Goal: Information Seeking & Learning: Learn about a topic

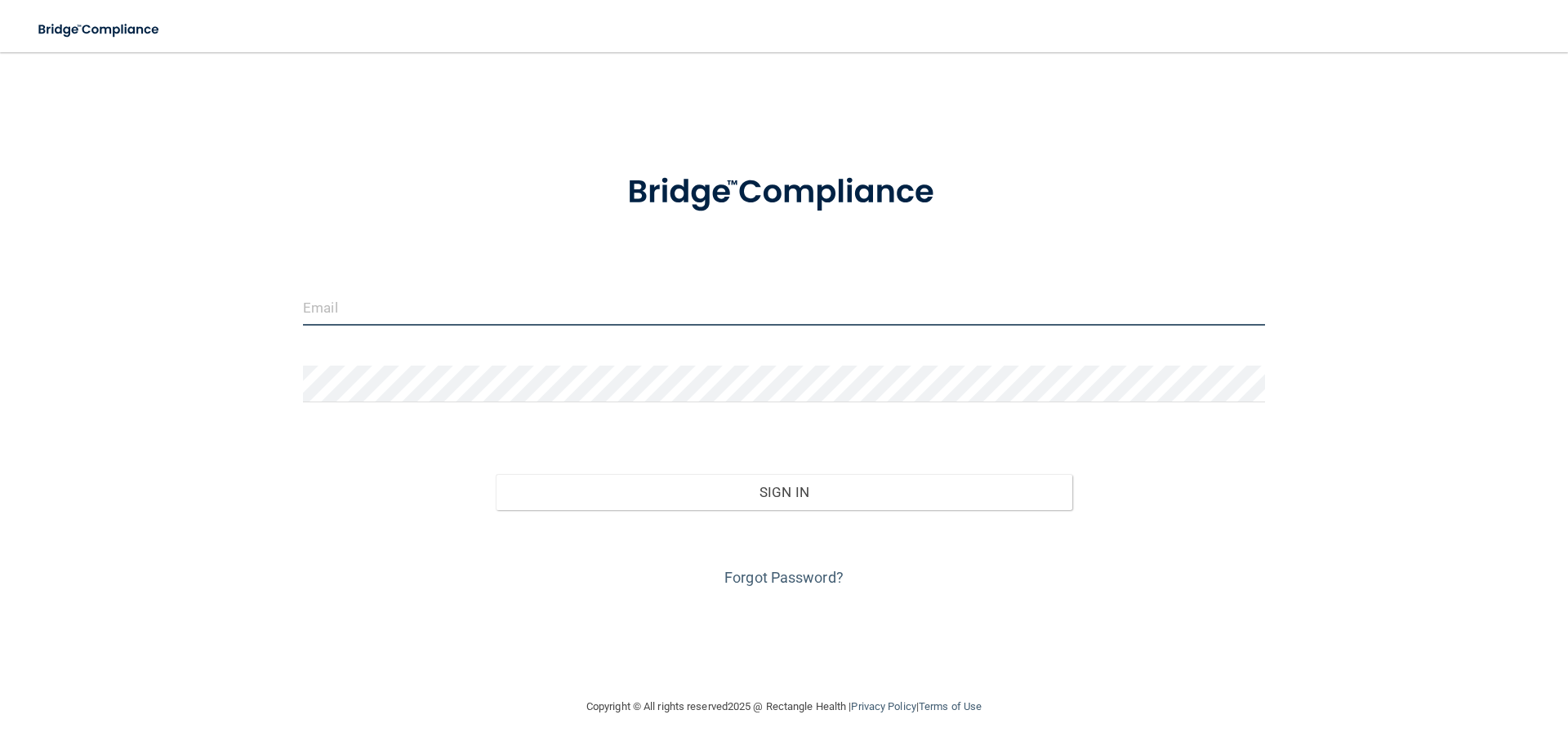
click at [361, 310] on input "email" at bounding box center [784, 307] width 962 height 37
type input "[EMAIL_ADDRESS][DOMAIN_NAME]"
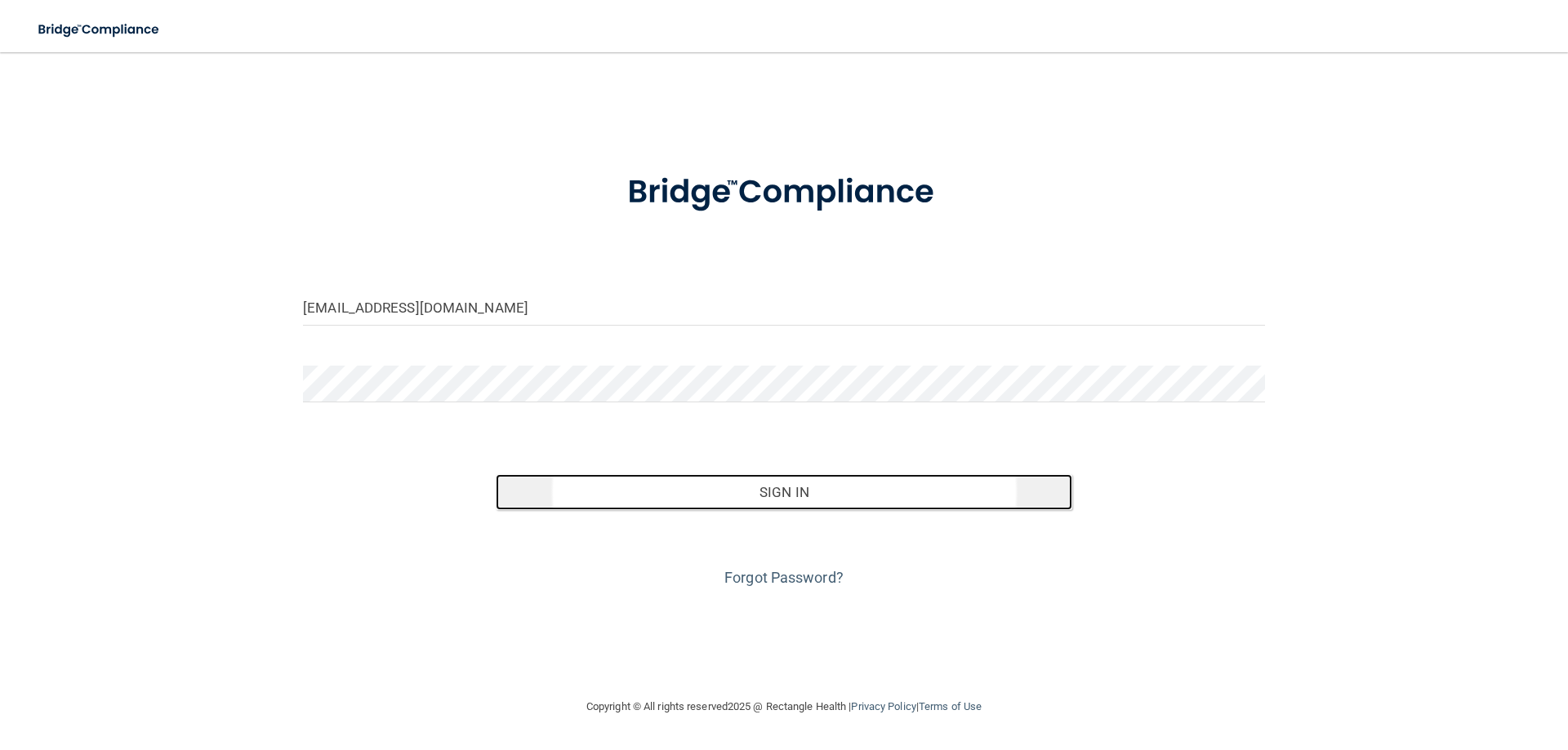
click at [653, 493] on button "Sign In" at bounding box center [784, 492] width 578 height 36
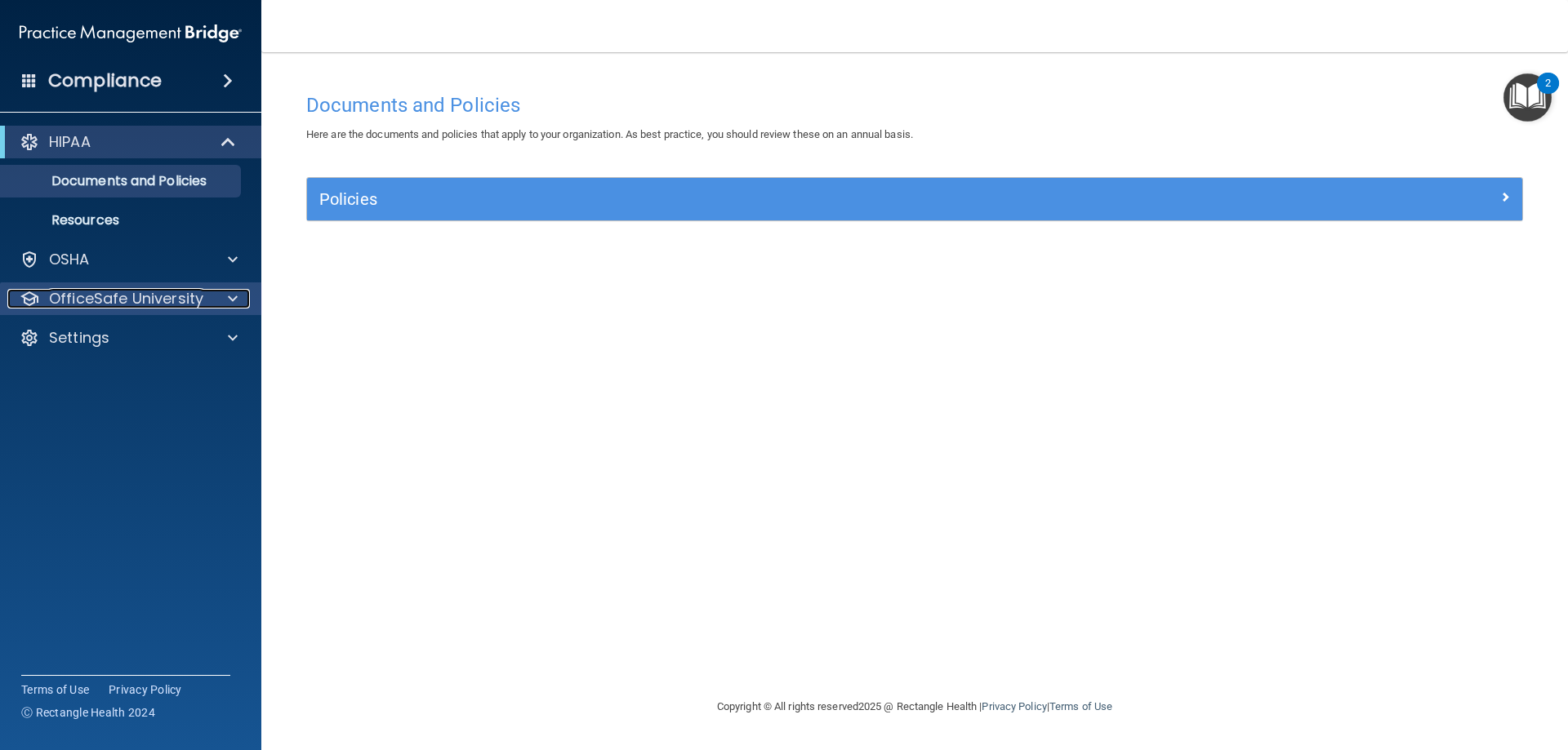
click at [110, 291] on p "OfficeSafe University" at bounding box center [126, 298] width 155 height 19
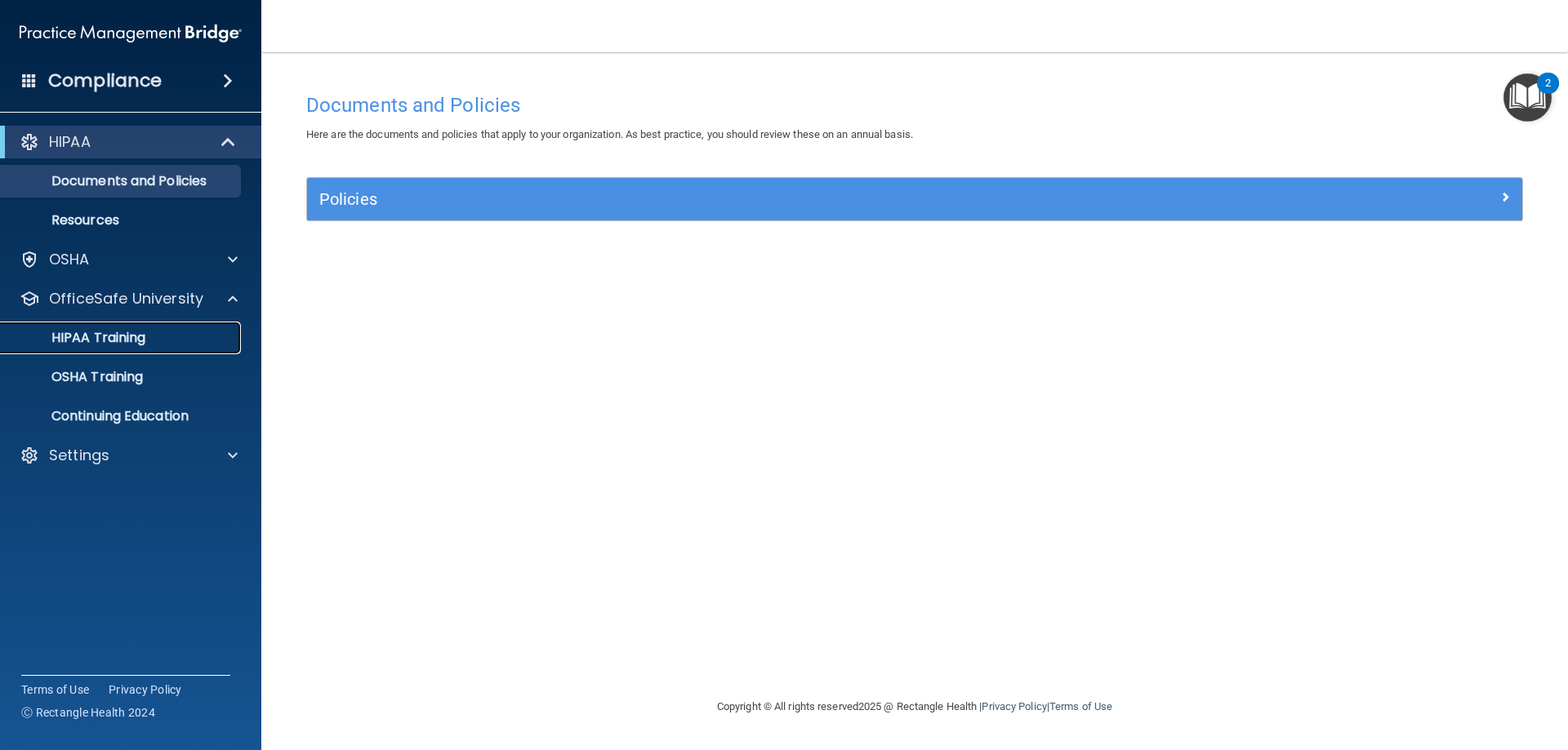
click at [112, 333] on p "HIPAA Training" at bounding box center [78, 338] width 135 height 17
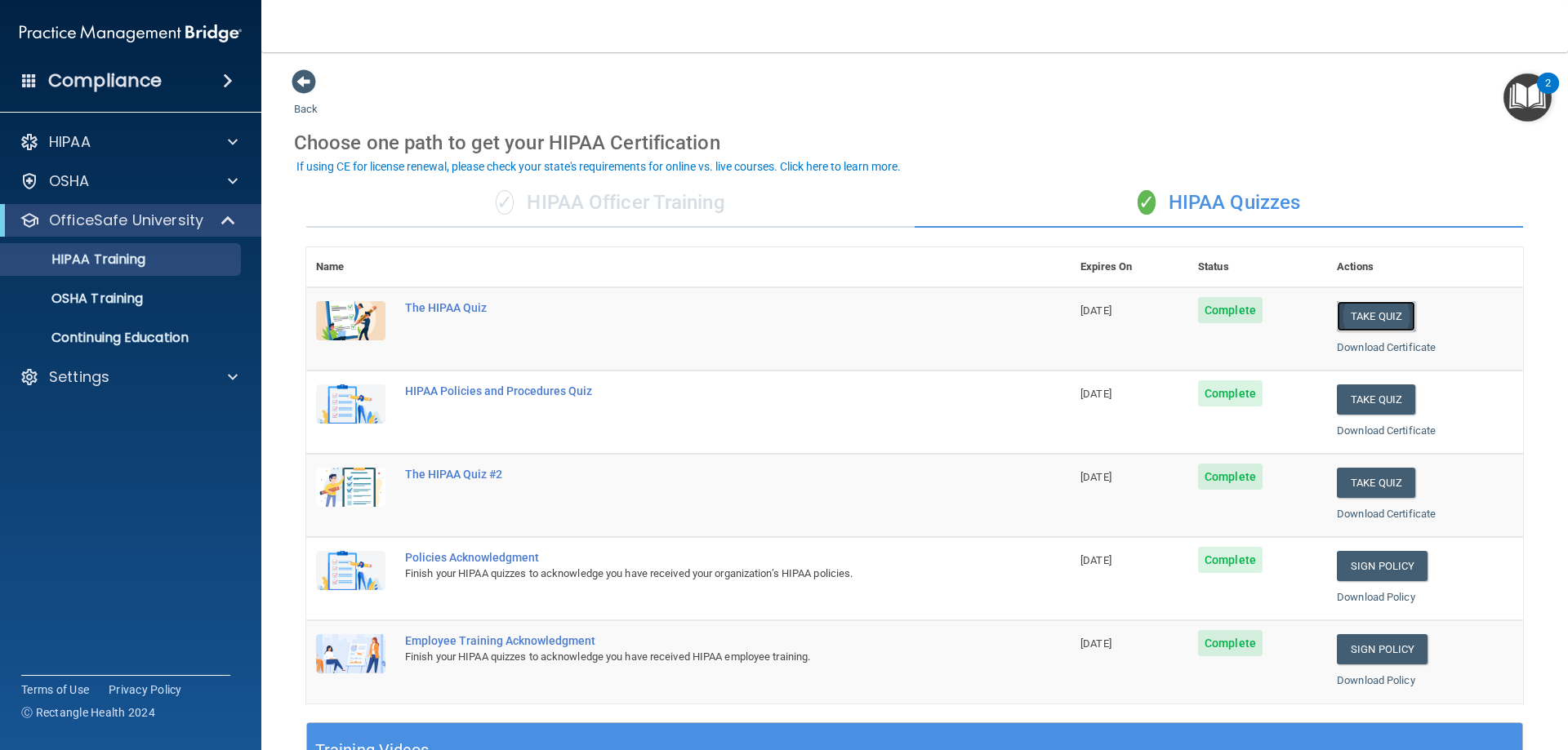
click at [1359, 317] on button "Take Quiz" at bounding box center [1376, 316] width 78 height 30
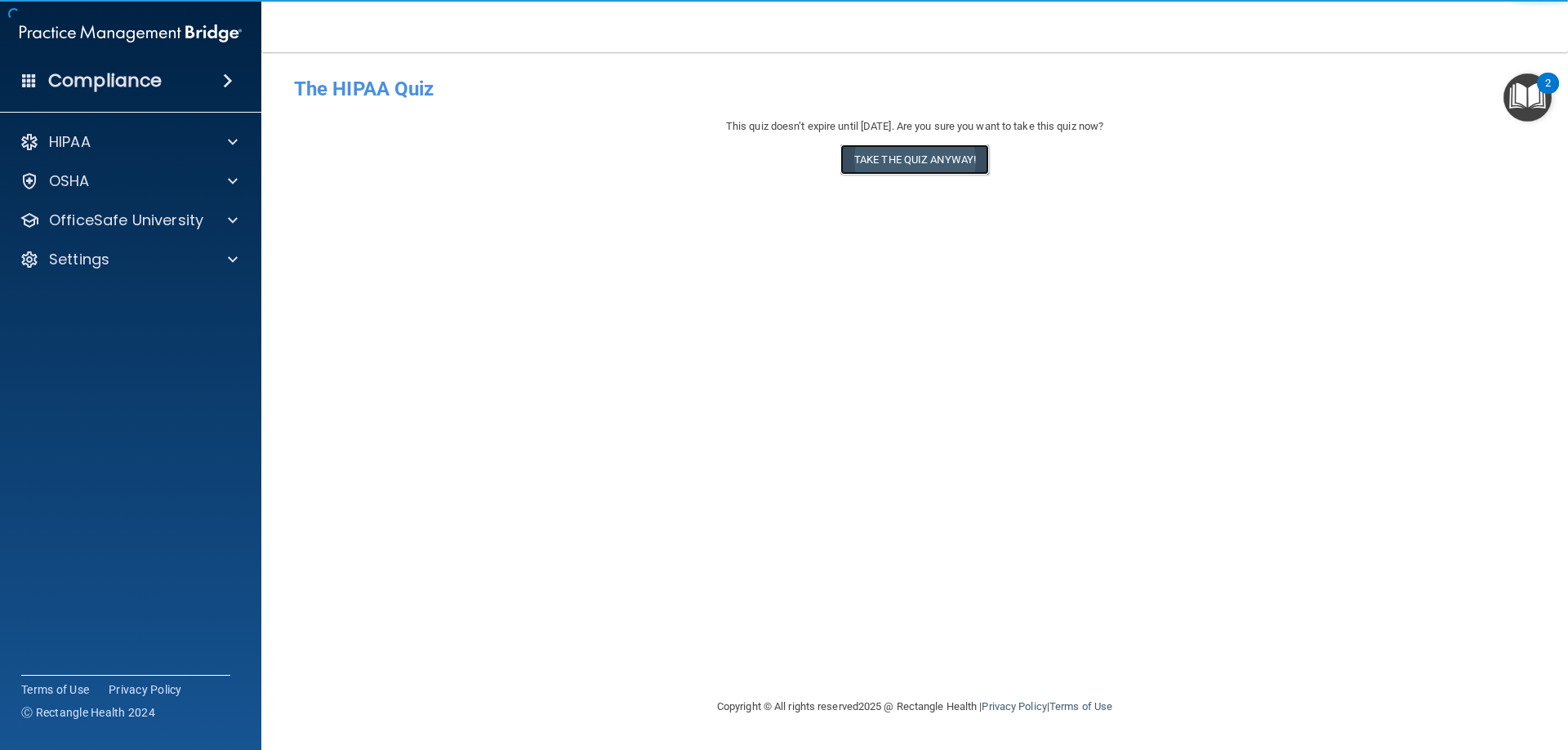
click at [900, 165] on button "Take the quiz anyway!" at bounding box center [915, 159] width 149 height 30
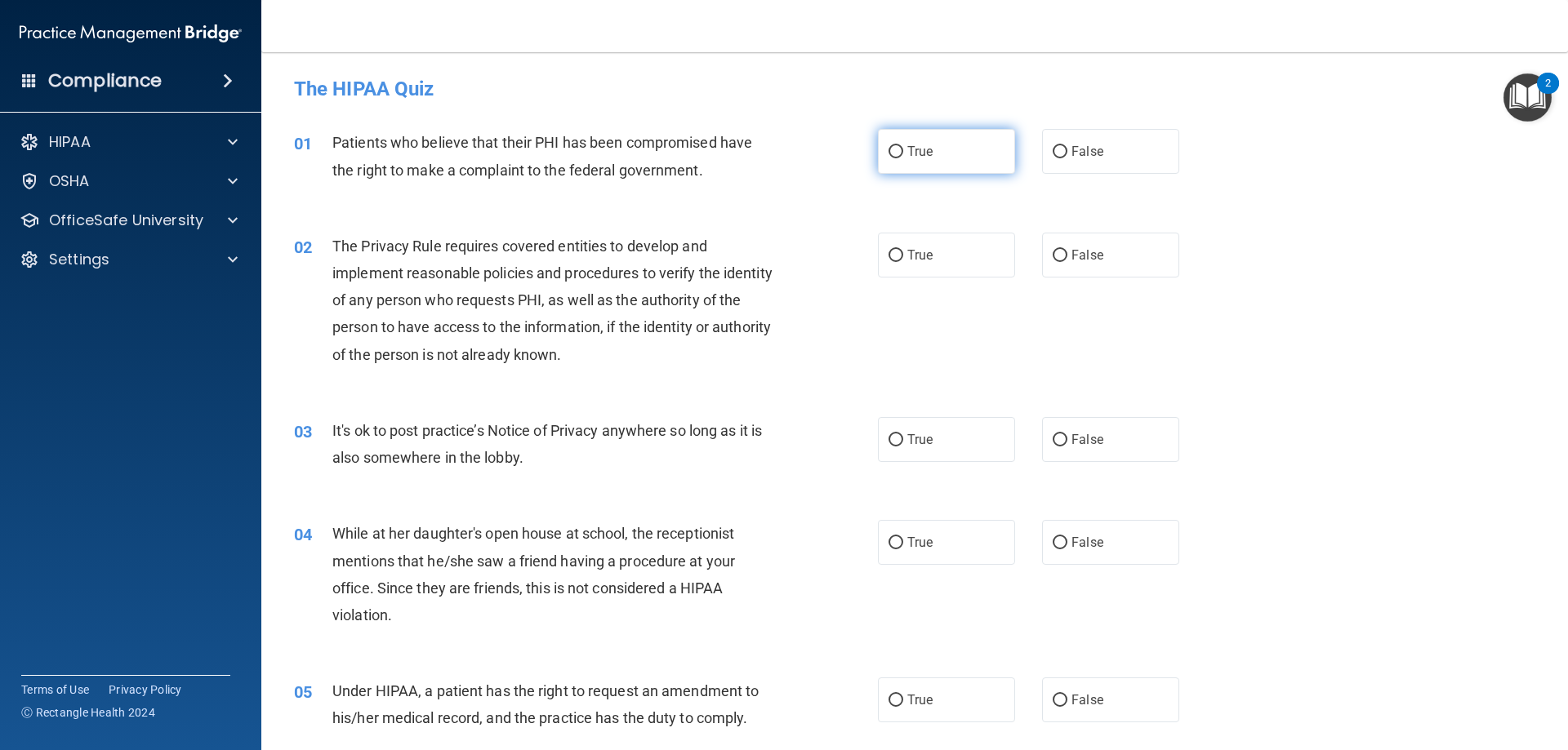
click at [888, 148] on input "True" at bounding box center [896, 152] width 15 height 12
radio input "true"
click at [898, 256] on label "True" at bounding box center [946, 255] width 137 height 45
click at [898, 256] on input "True" at bounding box center [896, 256] width 15 height 12
radio input "true"
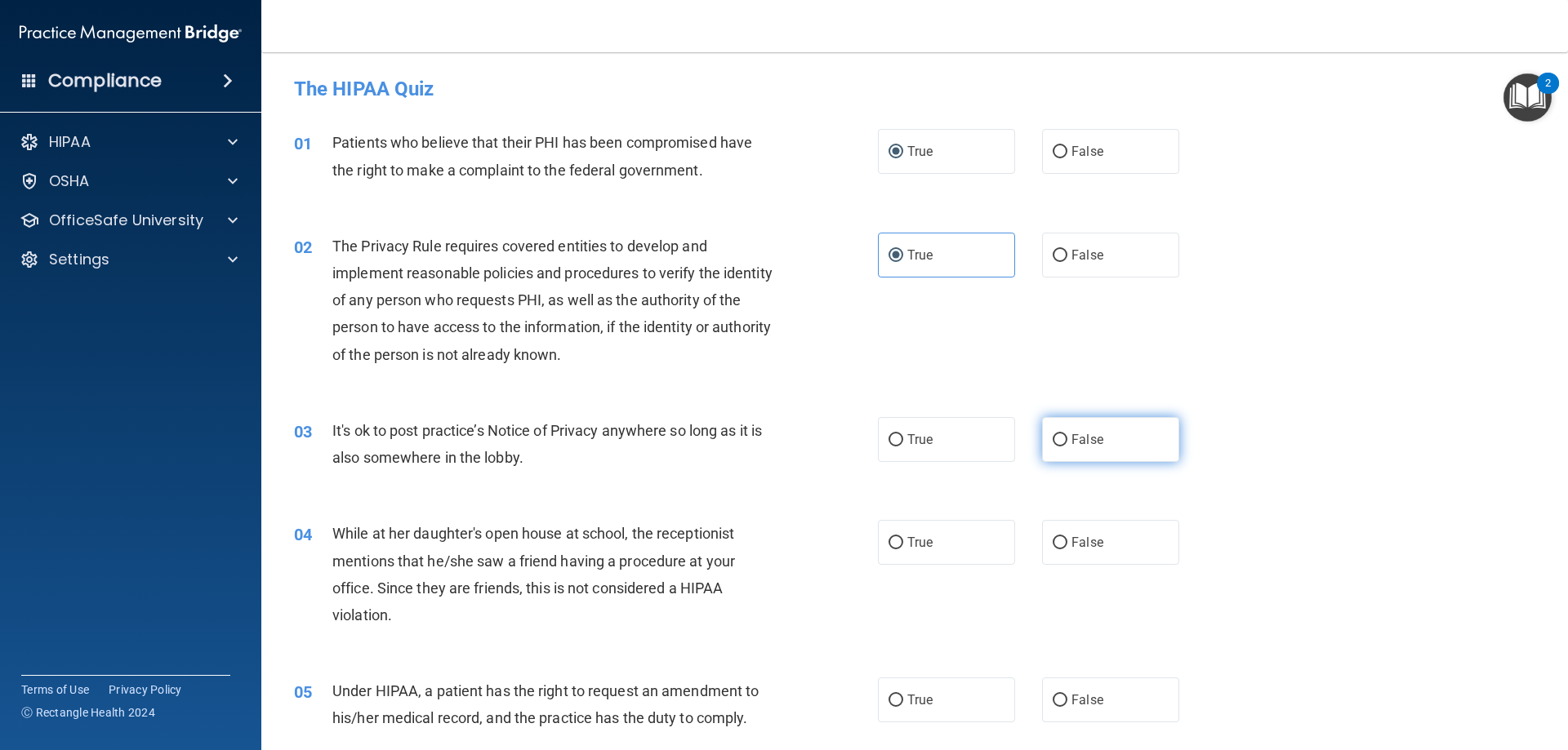
click at [1056, 438] on input "False" at bounding box center [1060, 439] width 15 height 12
radio input "true"
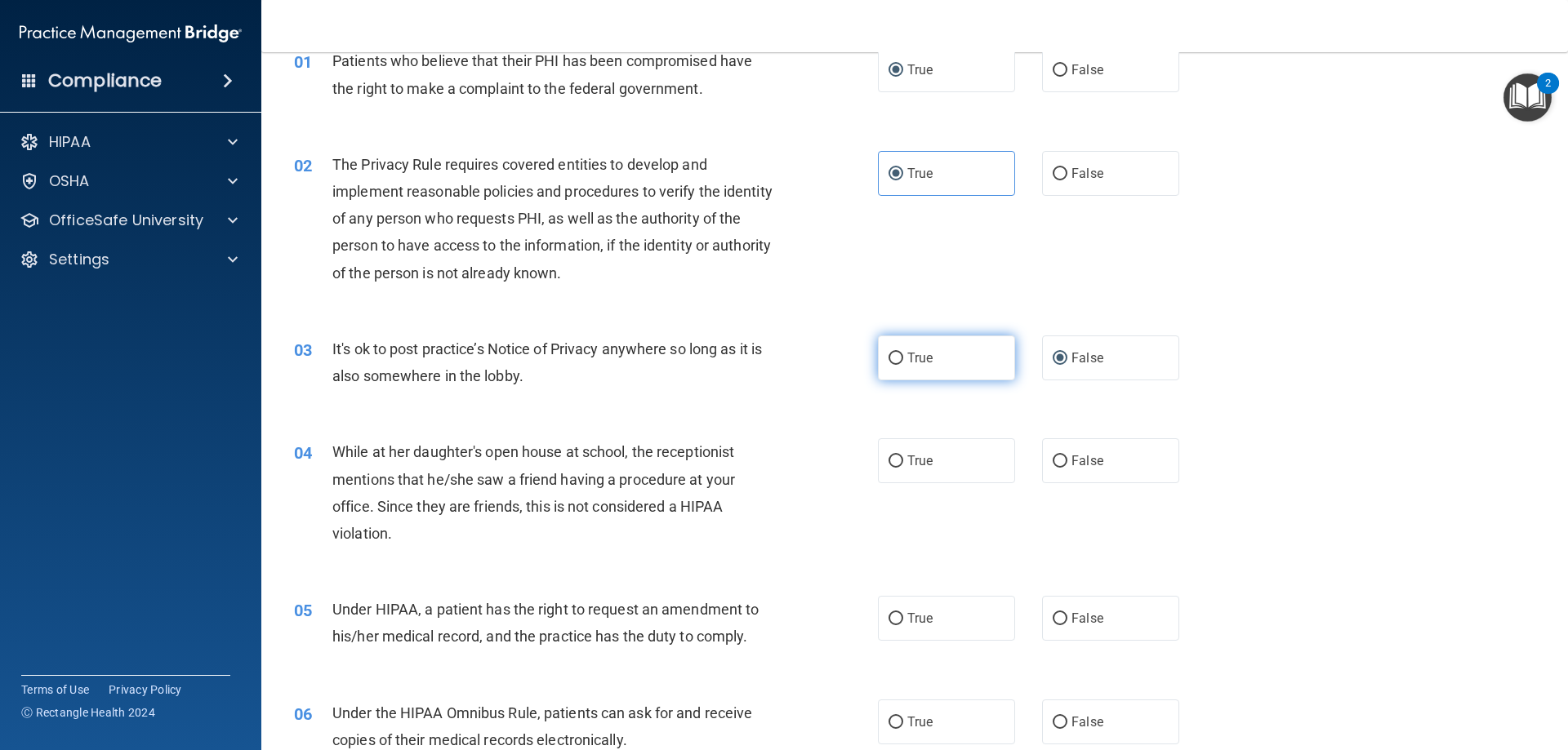
scroll to position [164, 0]
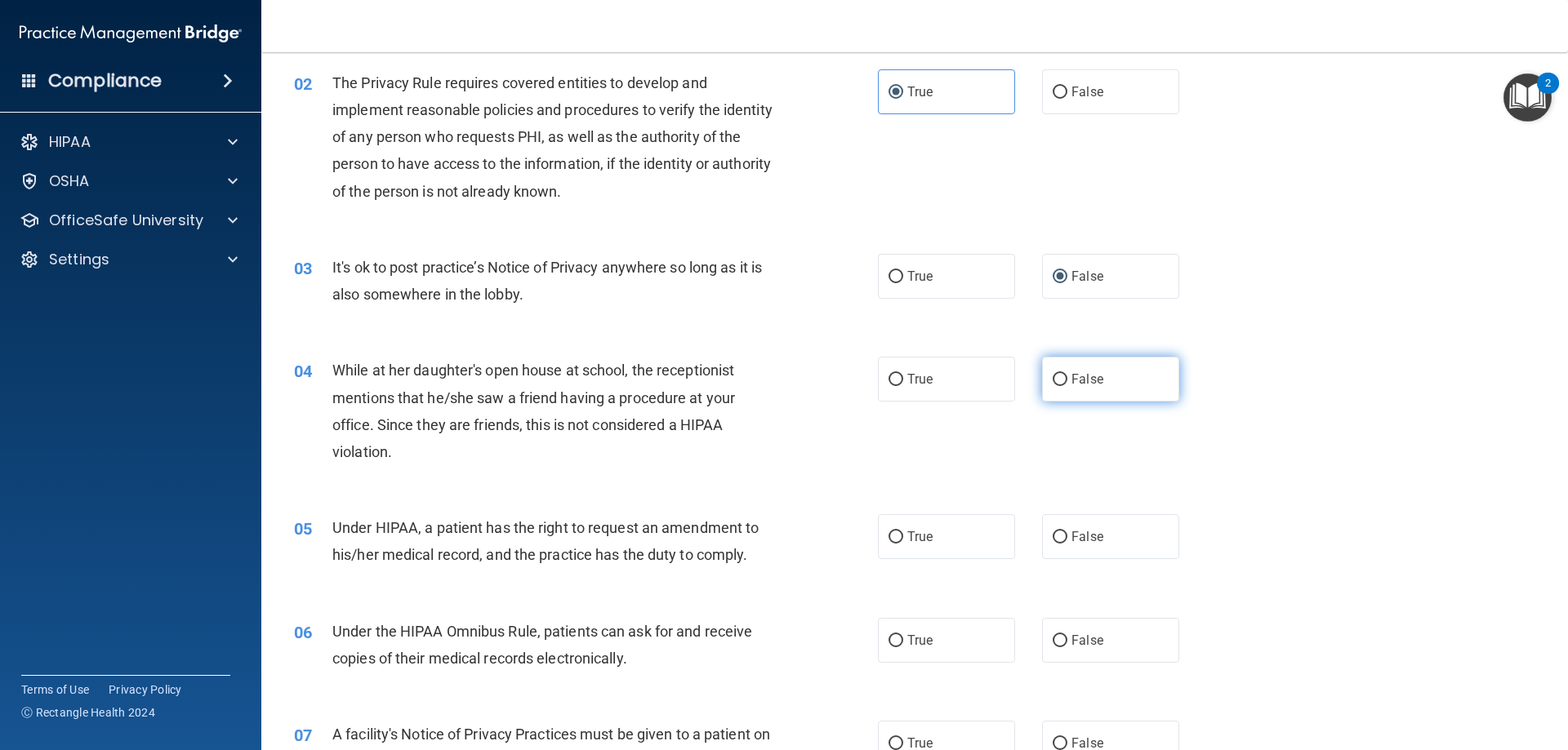
click at [1053, 378] on input "False" at bounding box center [1060, 380] width 15 height 12
radio input "true"
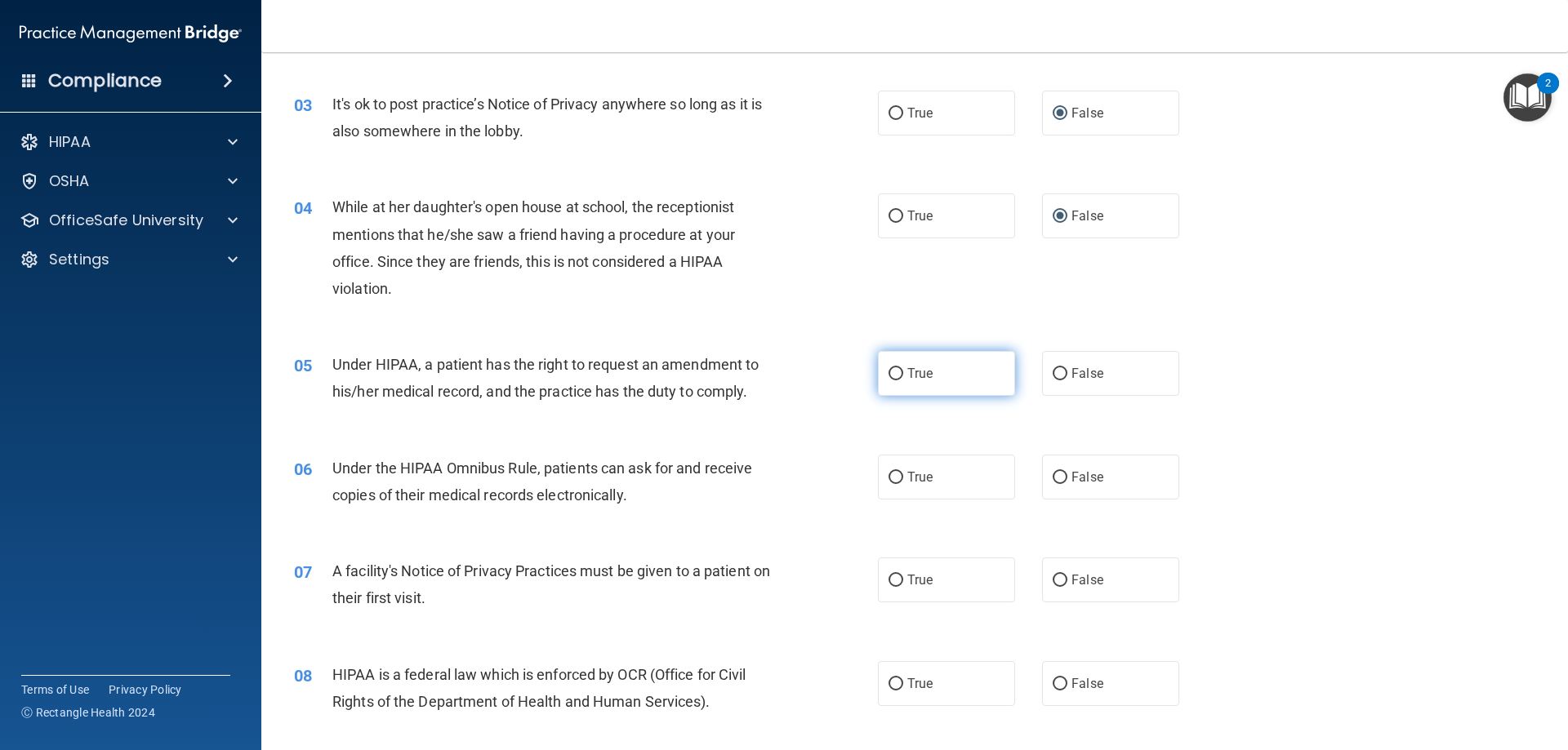
click at [888, 372] on input "True" at bounding box center [896, 374] width 15 height 12
radio input "true"
click at [892, 474] on input "True" at bounding box center [896, 477] width 15 height 12
radio input "true"
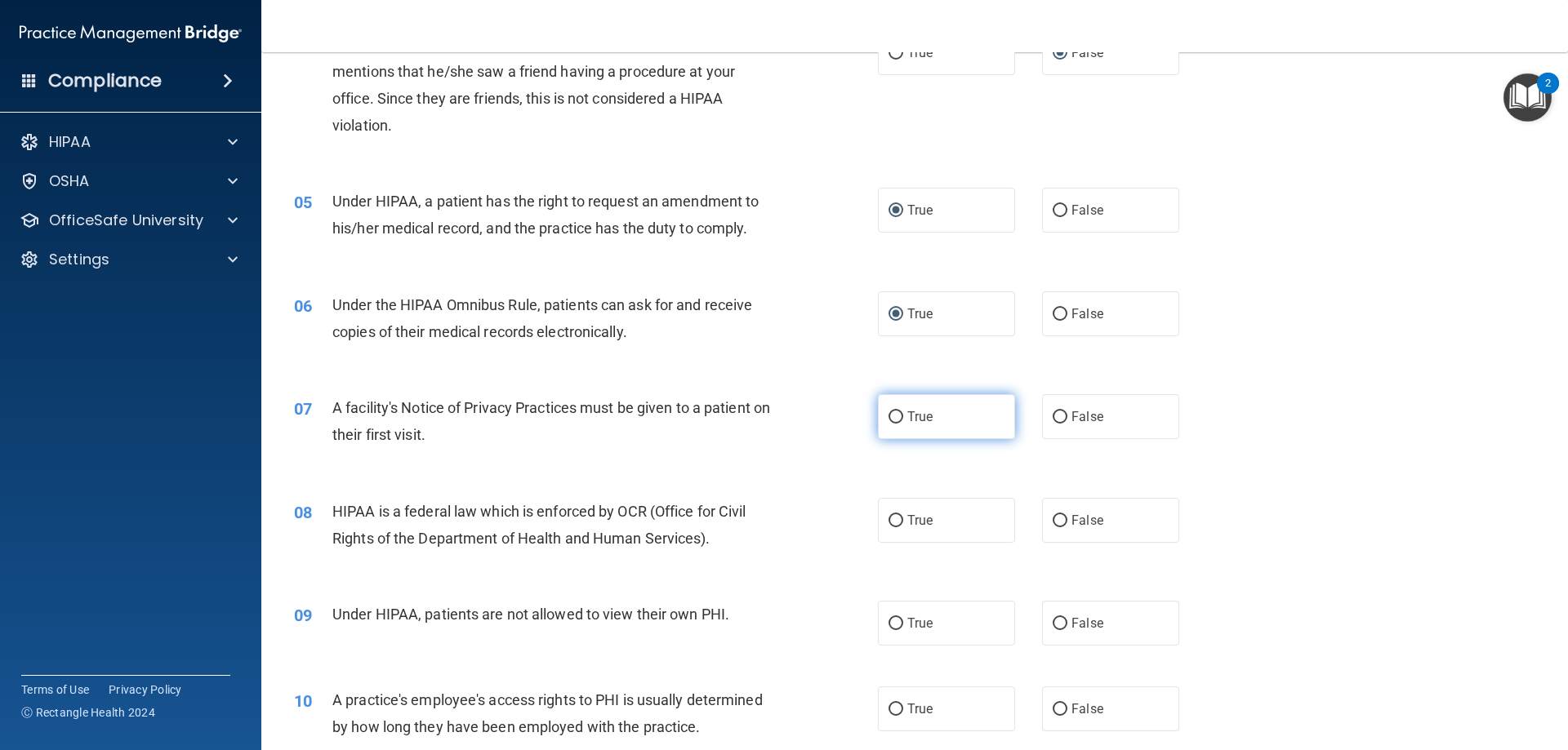
click at [889, 415] on input "True" at bounding box center [896, 417] width 15 height 12
radio input "true"
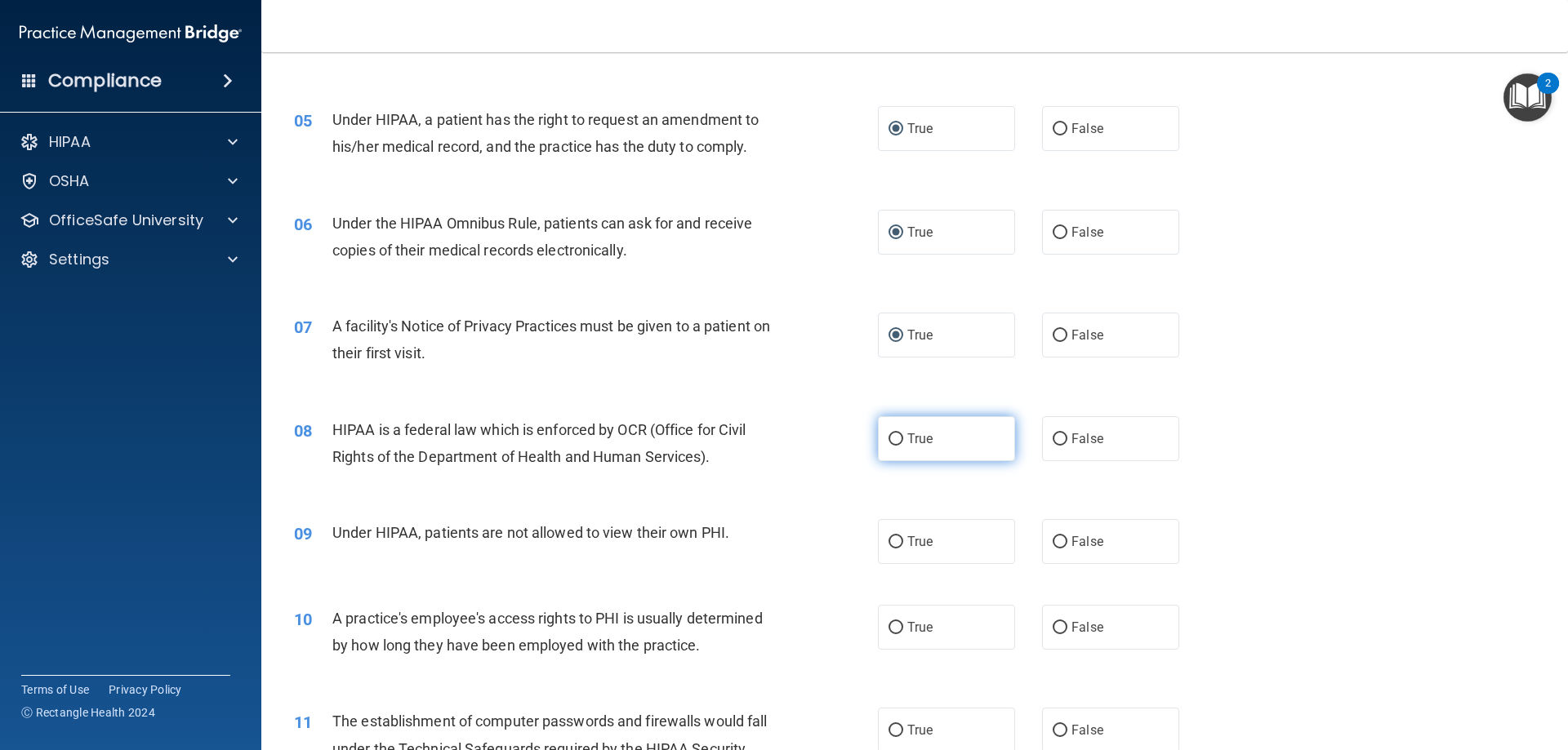
click at [899, 445] on label "True" at bounding box center [946, 438] width 137 height 45
click at [899, 445] on input "True" at bounding box center [896, 439] width 15 height 12
radio input "true"
click at [1053, 540] on input "False" at bounding box center [1060, 541] width 15 height 12
radio input "true"
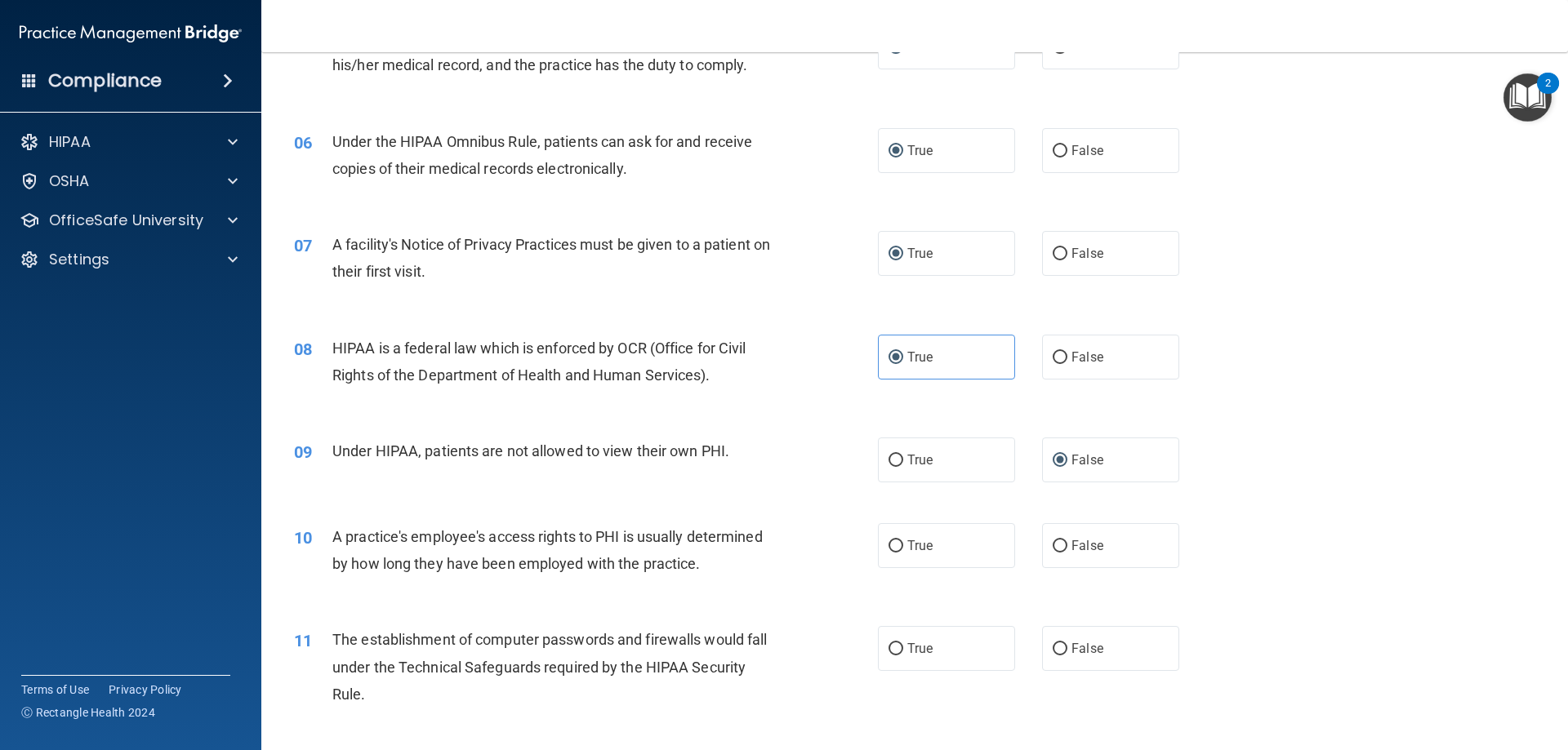
scroll to position [734, 0]
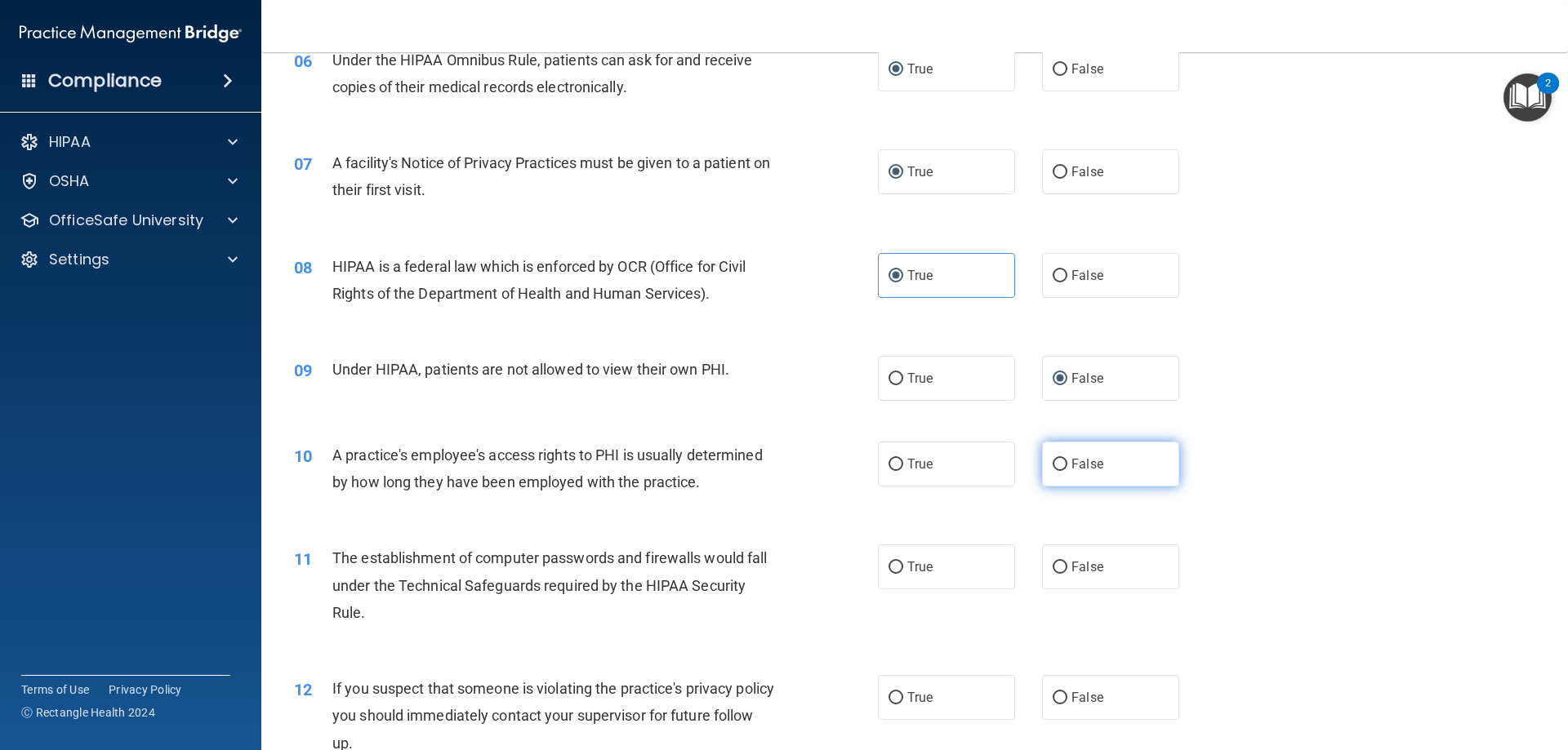
click at [1053, 469] on input "False" at bounding box center [1060, 464] width 15 height 12
radio input "true"
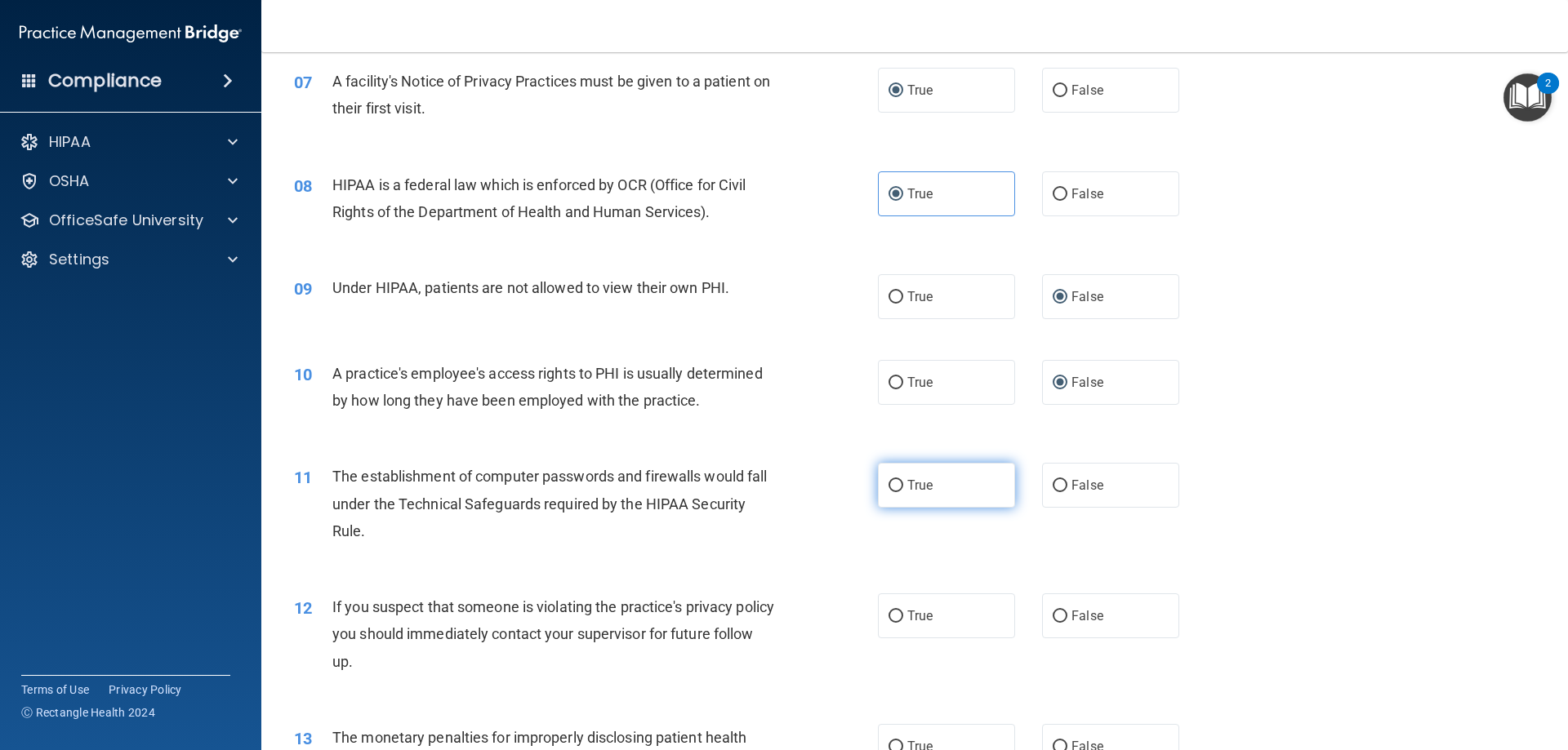
click at [929, 485] on label "True" at bounding box center [946, 485] width 137 height 45
click at [903, 485] on input "True" at bounding box center [896, 485] width 15 height 12
radio input "true"
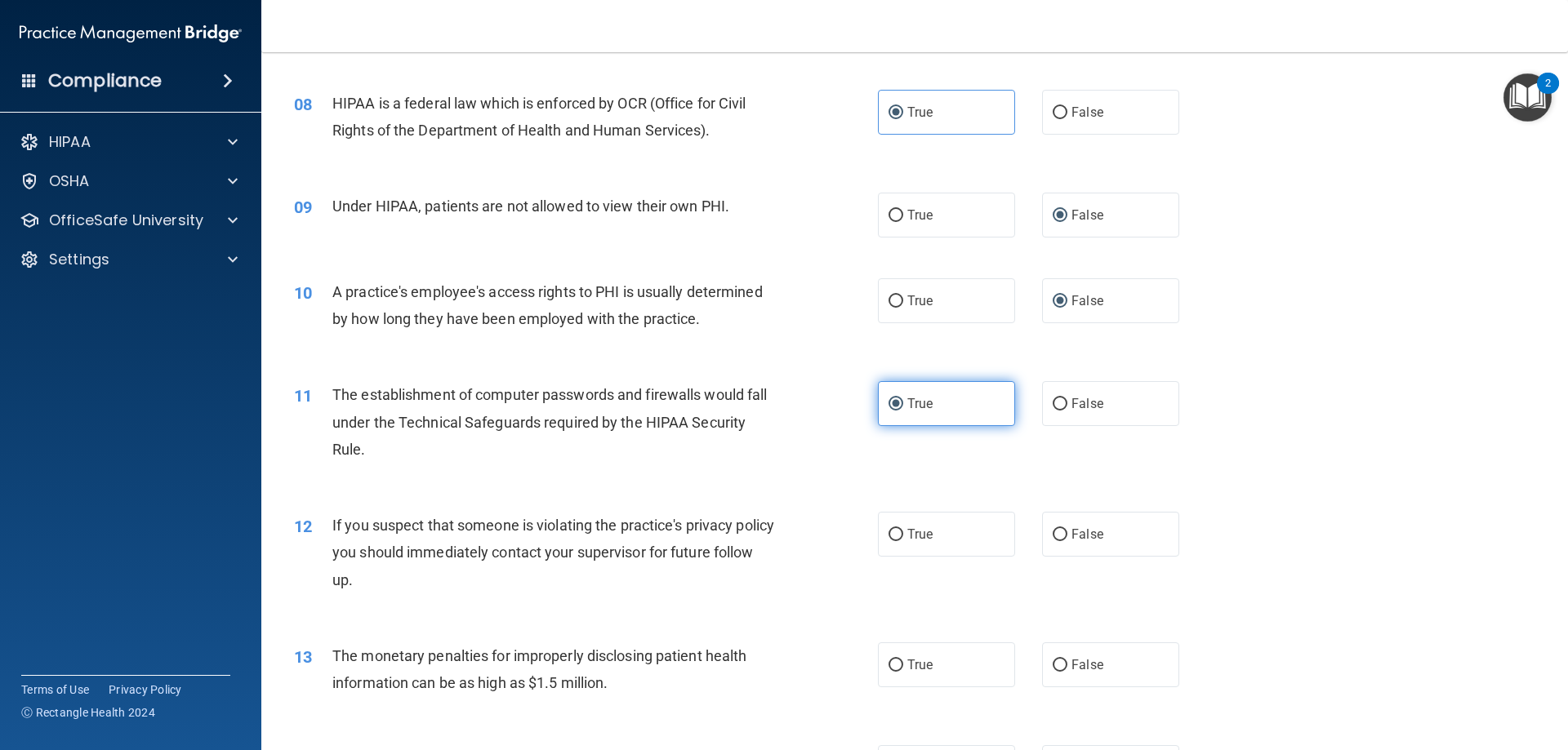
scroll to position [980, 0]
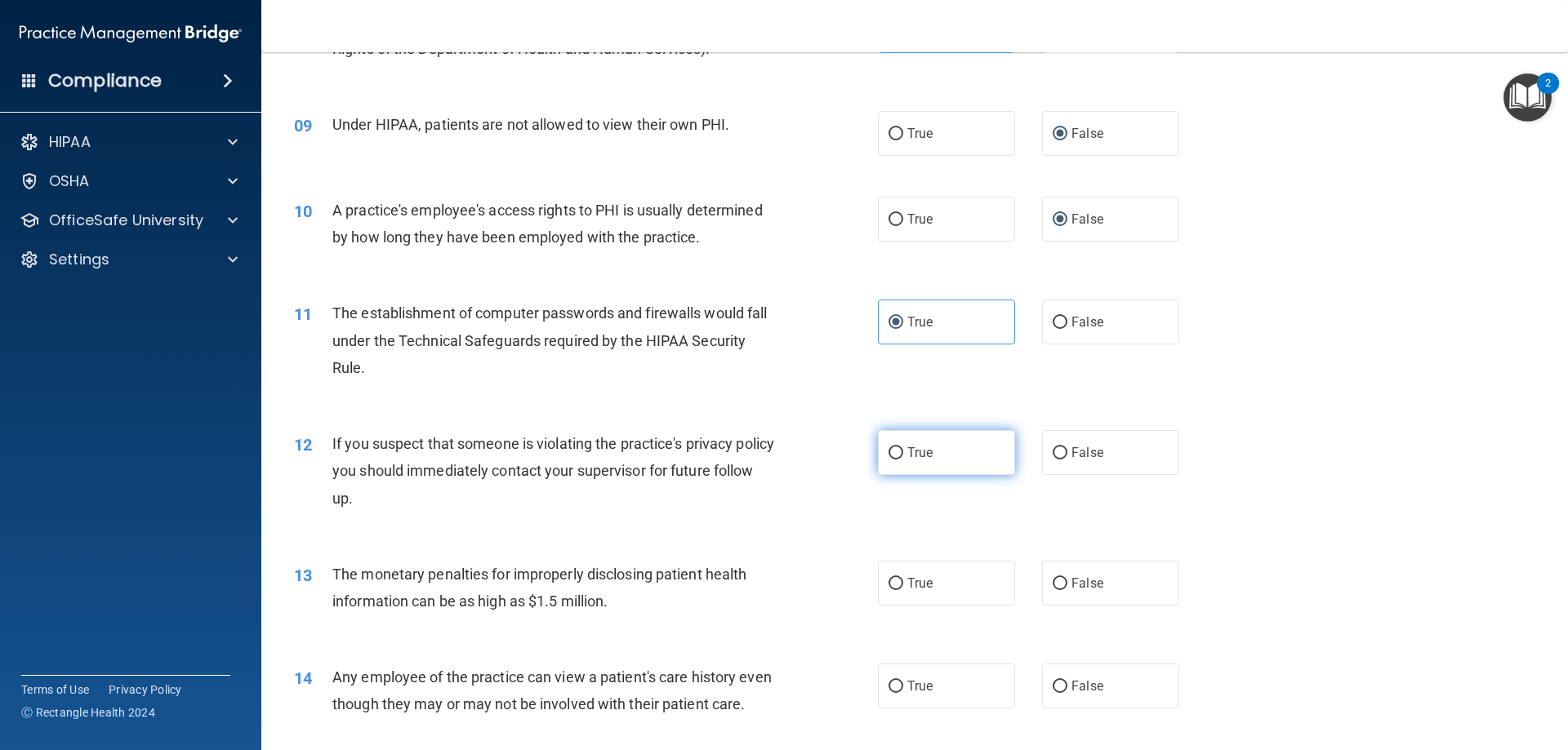
click at [944, 457] on label "True" at bounding box center [946, 452] width 137 height 45
click at [903, 457] on input "True" at bounding box center [896, 453] width 15 height 12
radio input "true"
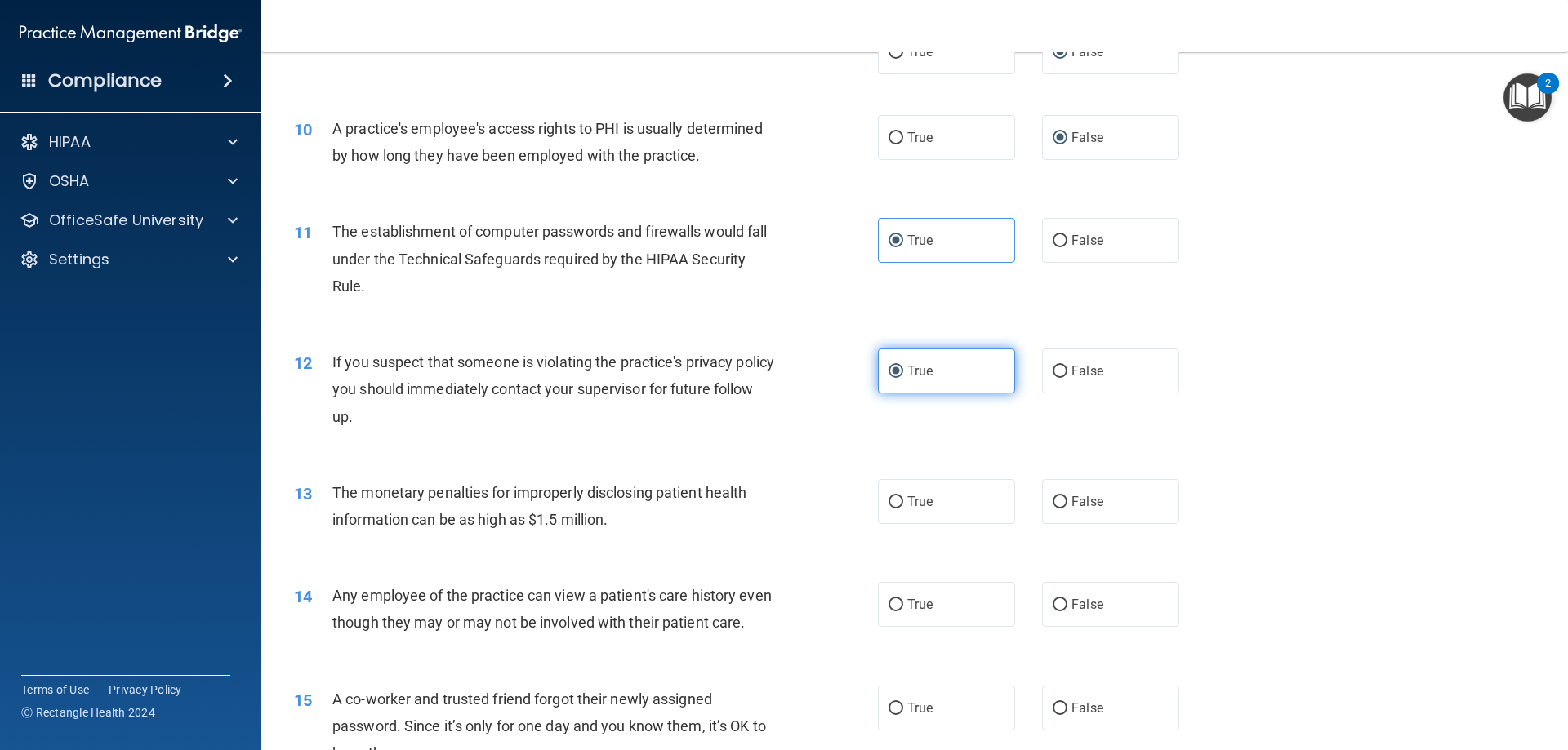
scroll to position [1142, 0]
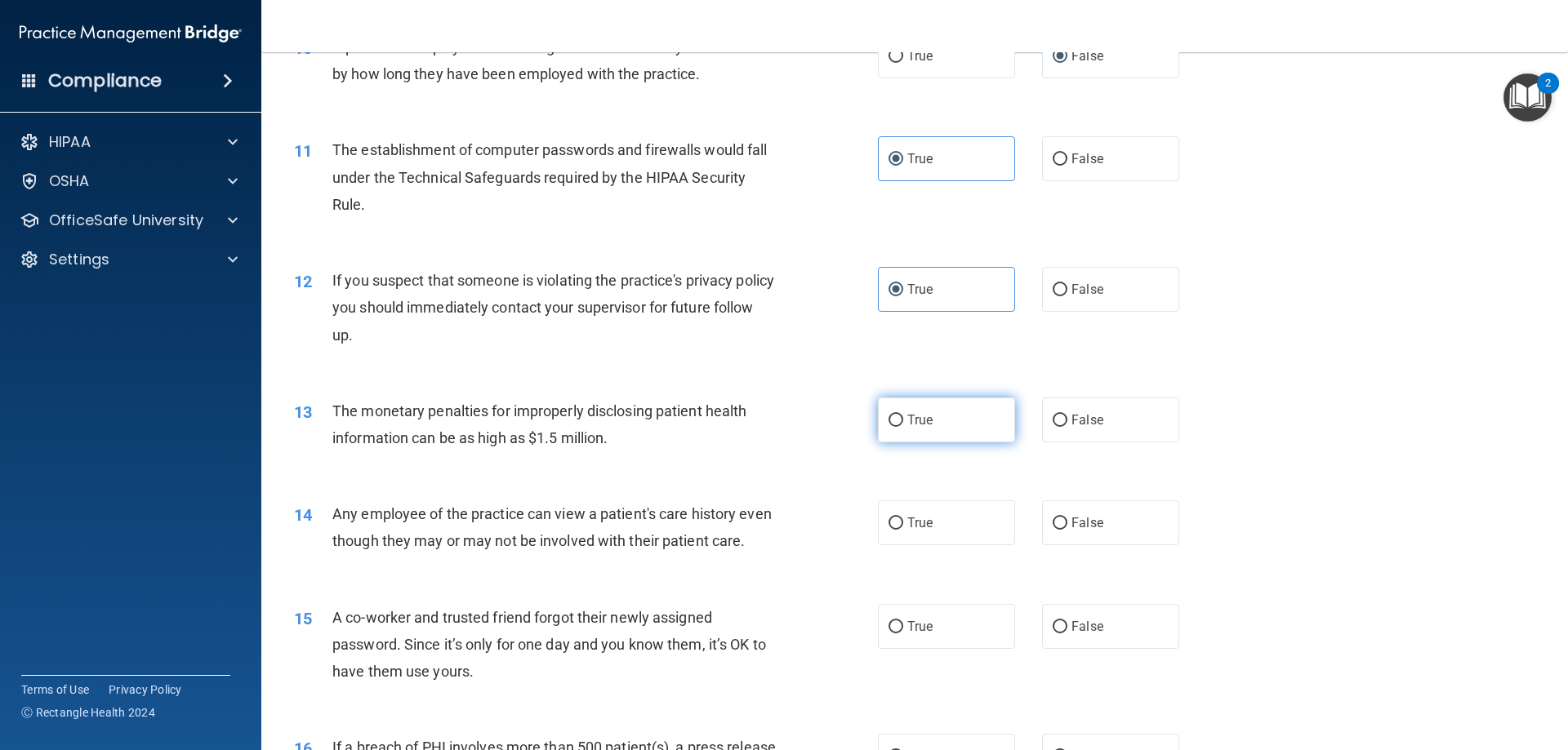
click at [923, 425] on span "True" at bounding box center [921, 420] width 26 height 16
click at [903, 425] on input "True" at bounding box center [896, 420] width 15 height 12
radio input "true"
click at [1062, 529] on label "False" at bounding box center [1110, 522] width 137 height 45
click at [1062, 529] on input "False" at bounding box center [1060, 523] width 15 height 12
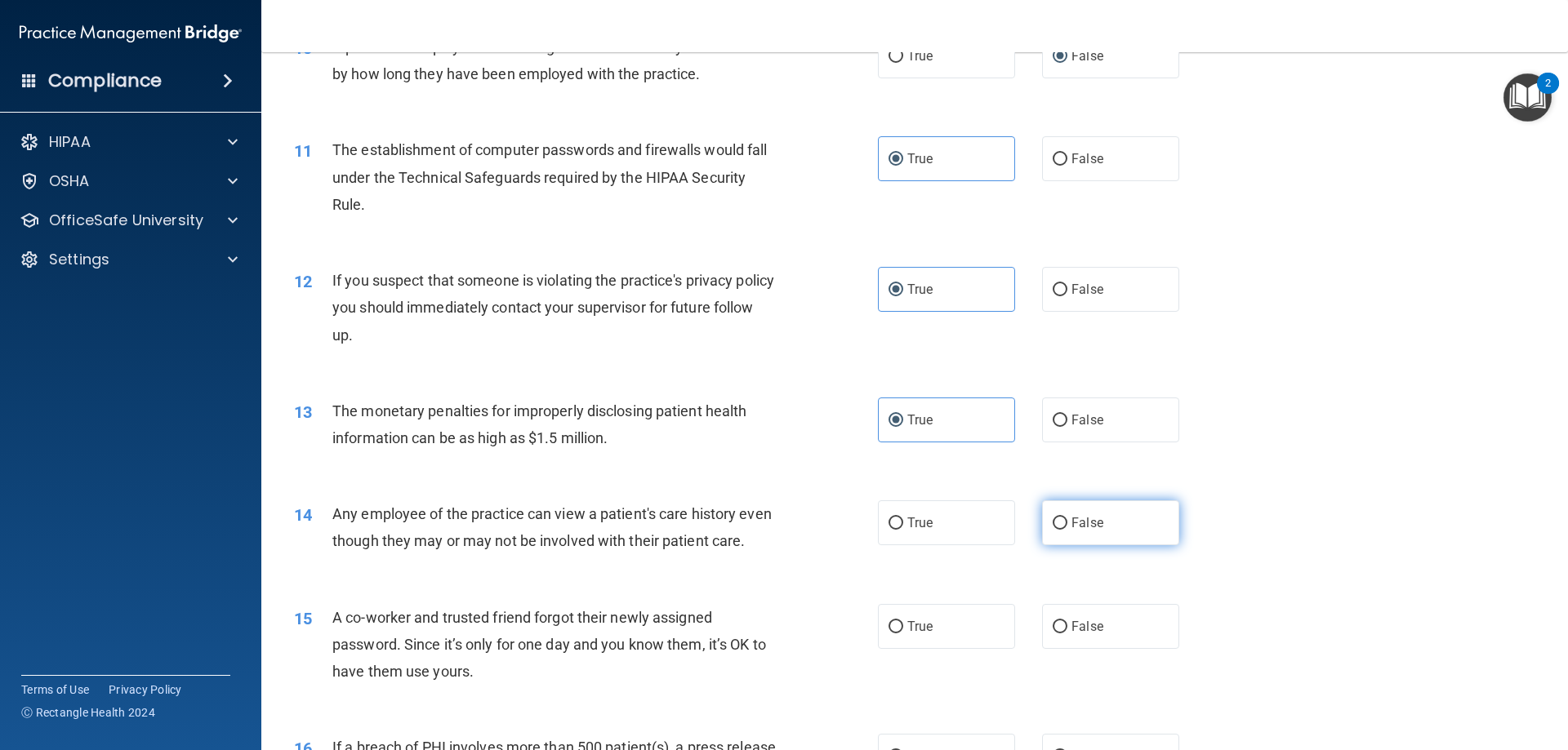
radio input "true"
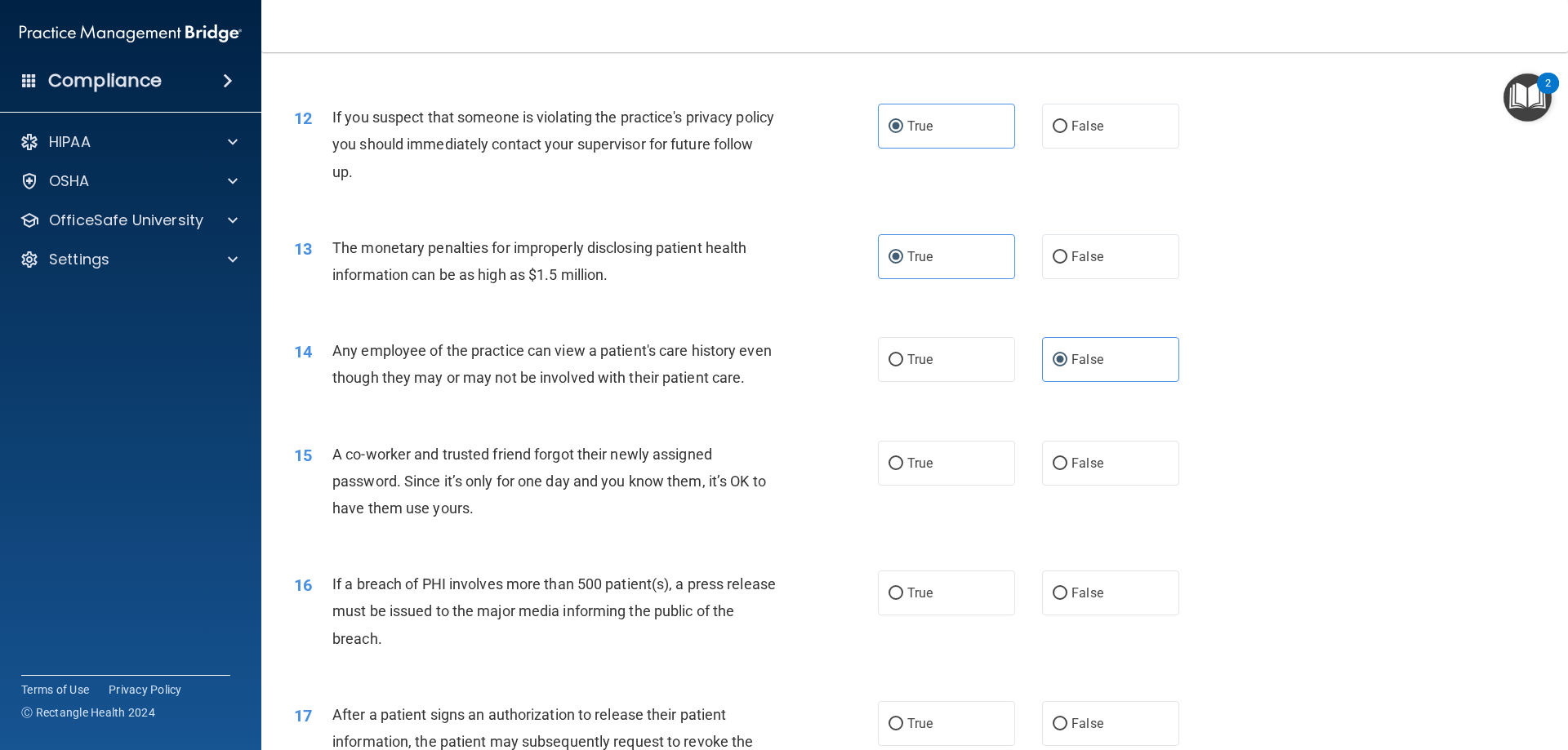
scroll to position [1388, 0]
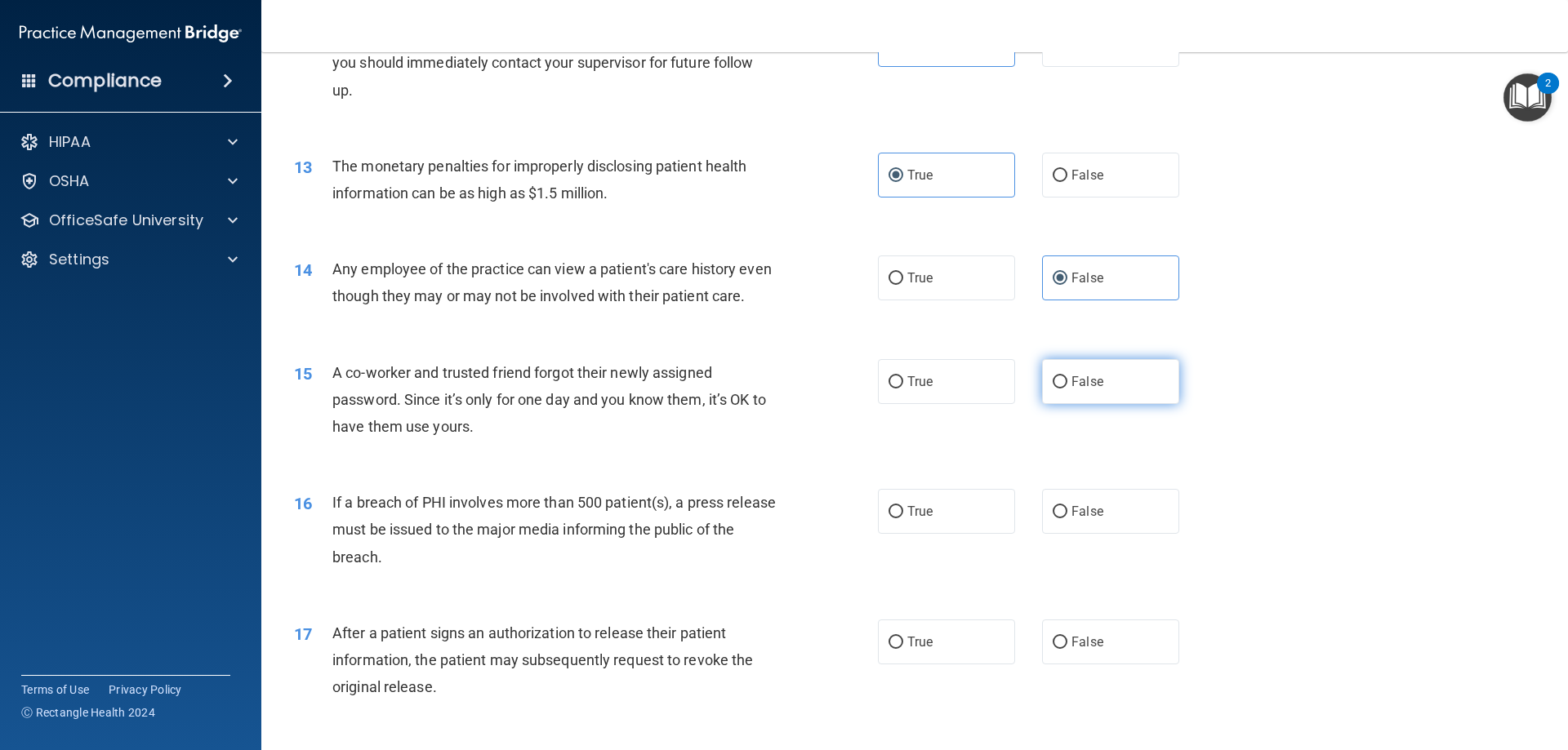
click at [1098, 404] on label "False" at bounding box center [1110, 381] width 137 height 45
click at [1068, 389] on input "False" at bounding box center [1060, 381] width 15 height 12
radio input "true"
click at [925, 522] on label "True" at bounding box center [946, 511] width 137 height 45
click at [903, 518] on input "True" at bounding box center [896, 512] width 15 height 12
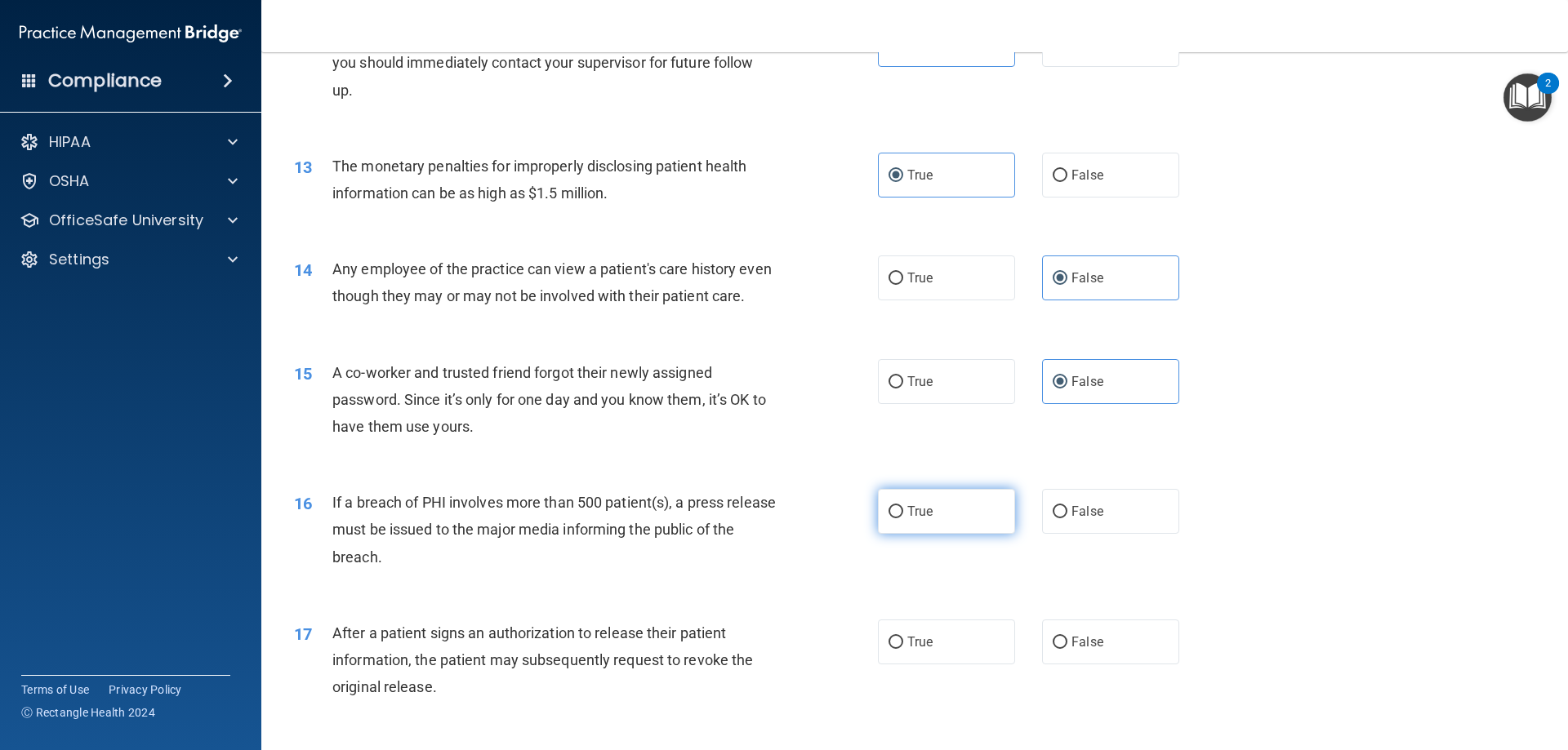
radio input "true"
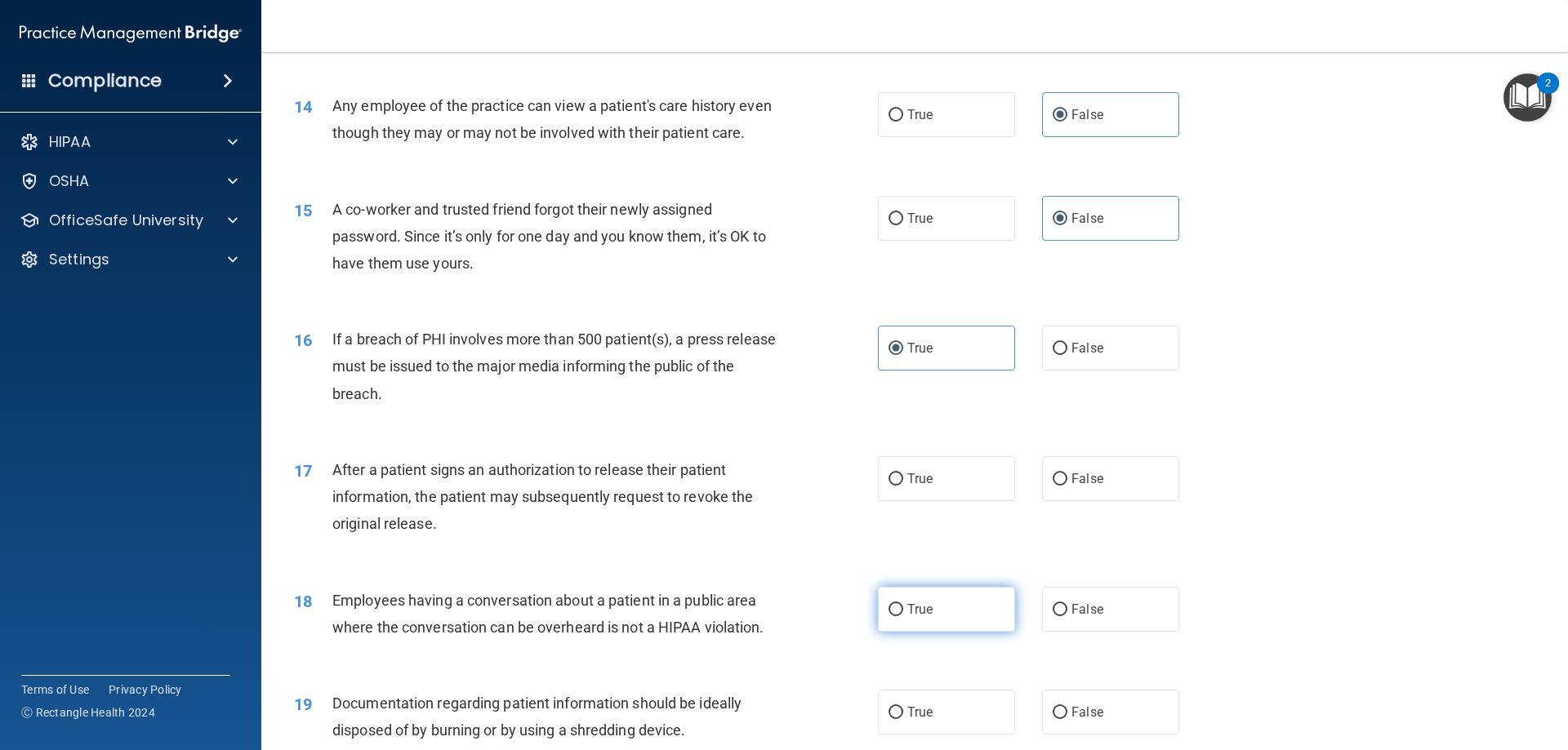
scroll to position [1632, 0]
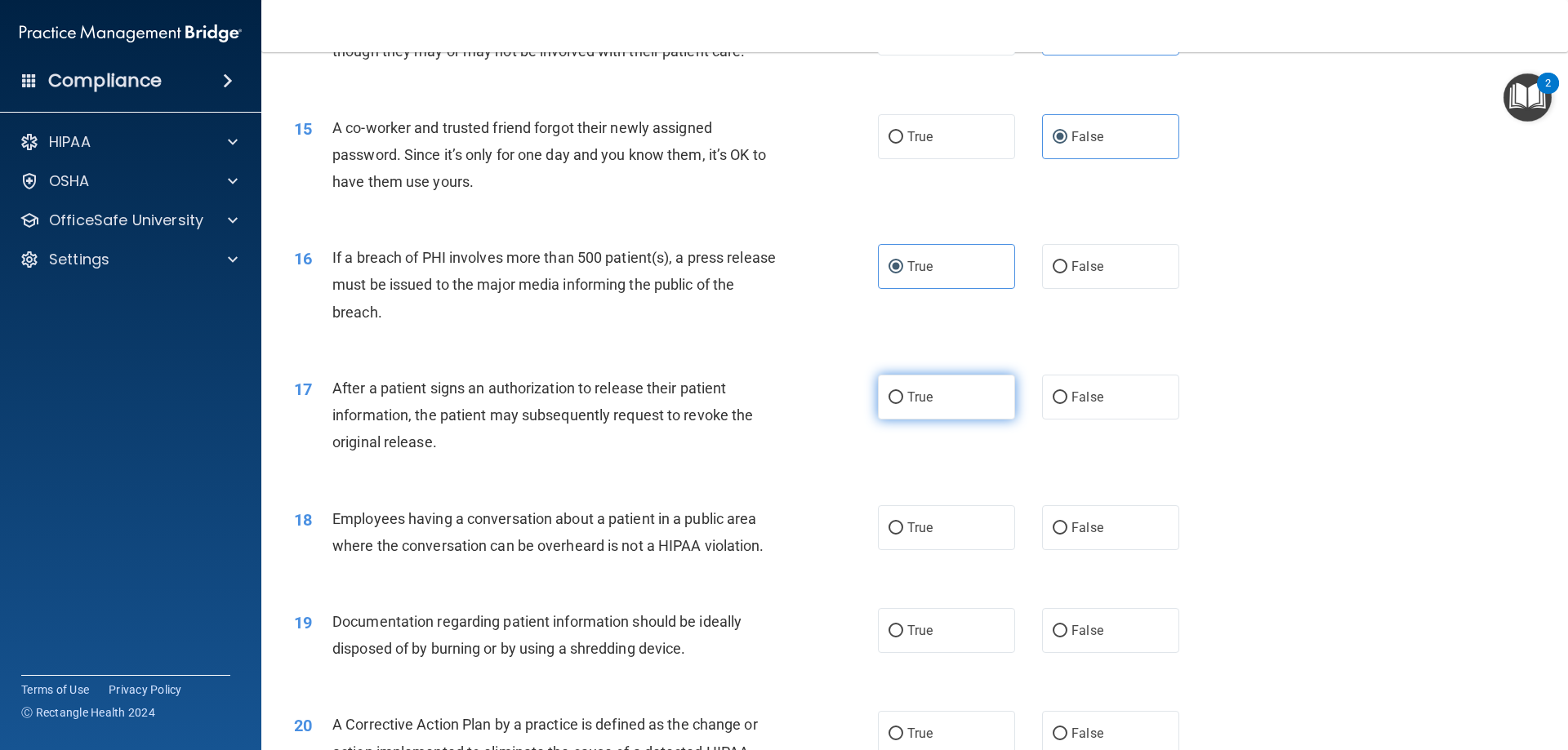
click at [905, 419] on label "True" at bounding box center [946, 397] width 137 height 45
click at [903, 404] on input "True" at bounding box center [896, 397] width 15 height 12
radio input "true"
click at [955, 547] on label "True" at bounding box center [946, 528] width 137 height 45
click at [903, 535] on input "True" at bounding box center [896, 528] width 15 height 12
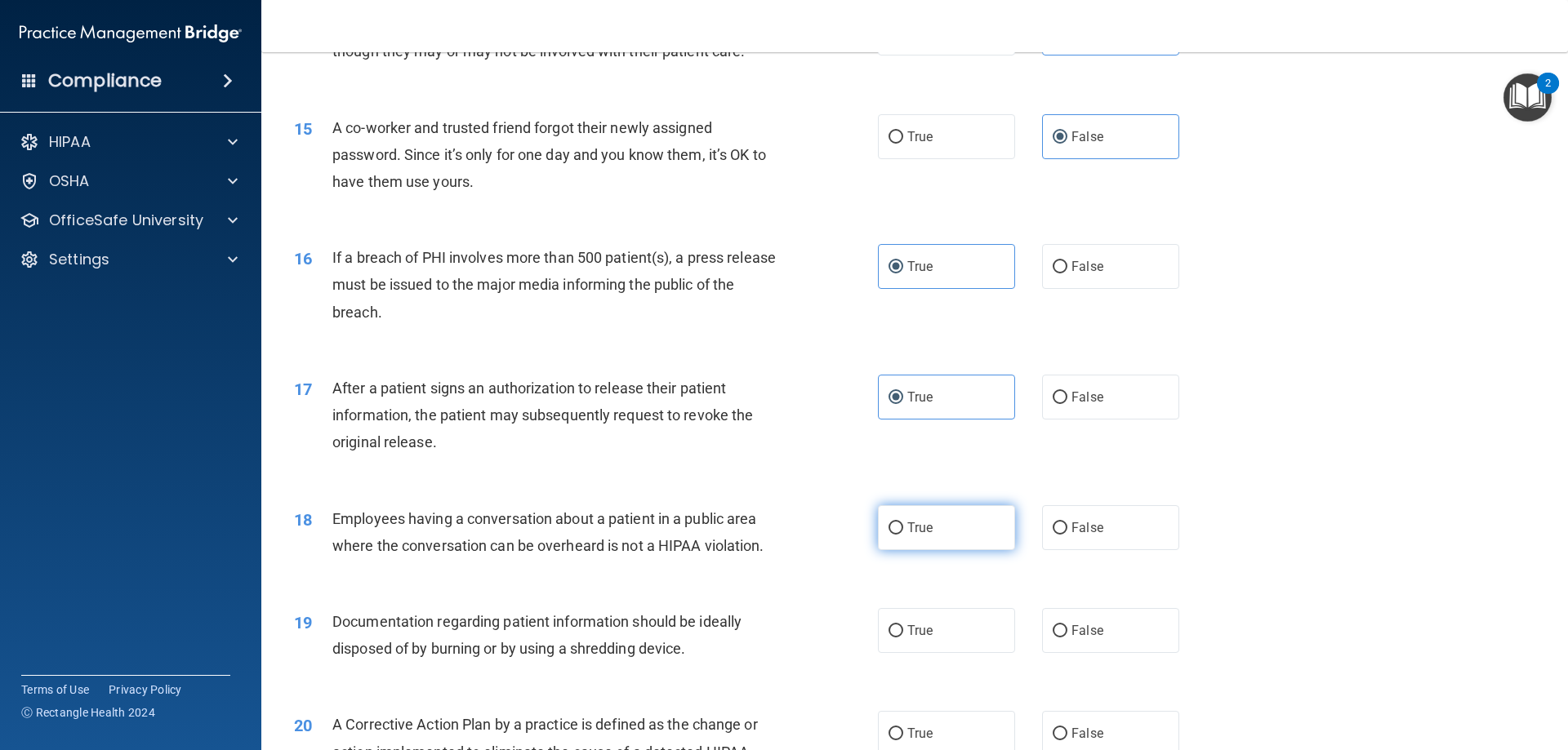
radio input "true"
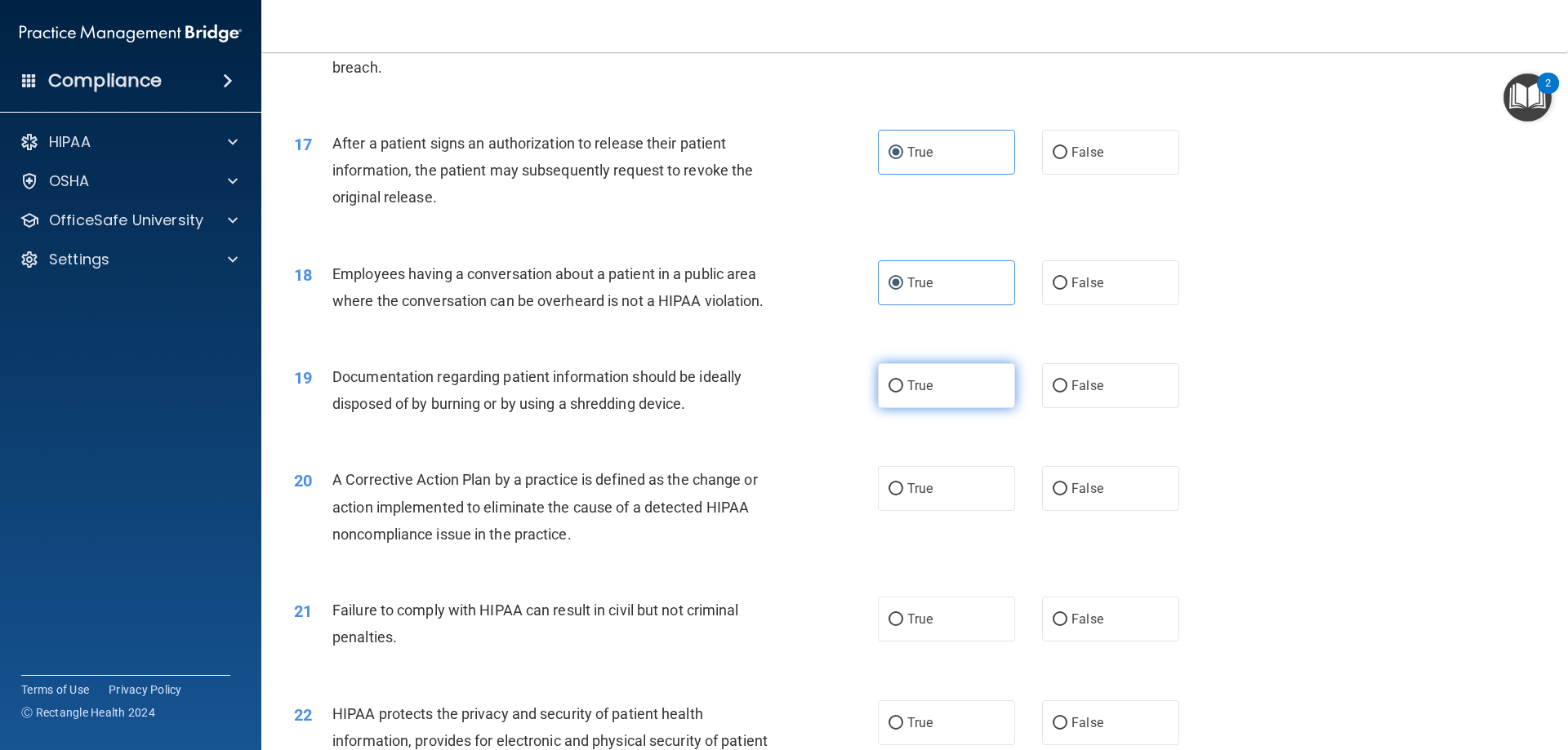
click at [908, 393] on span "True" at bounding box center [921, 385] width 26 height 16
click at [888, 392] on input "True" at bounding box center [896, 386] width 15 height 12
radio input "true"
click at [1053, 495] on input "False" at bounding box center [1060, 489] width 15 height 12
radio input "true"
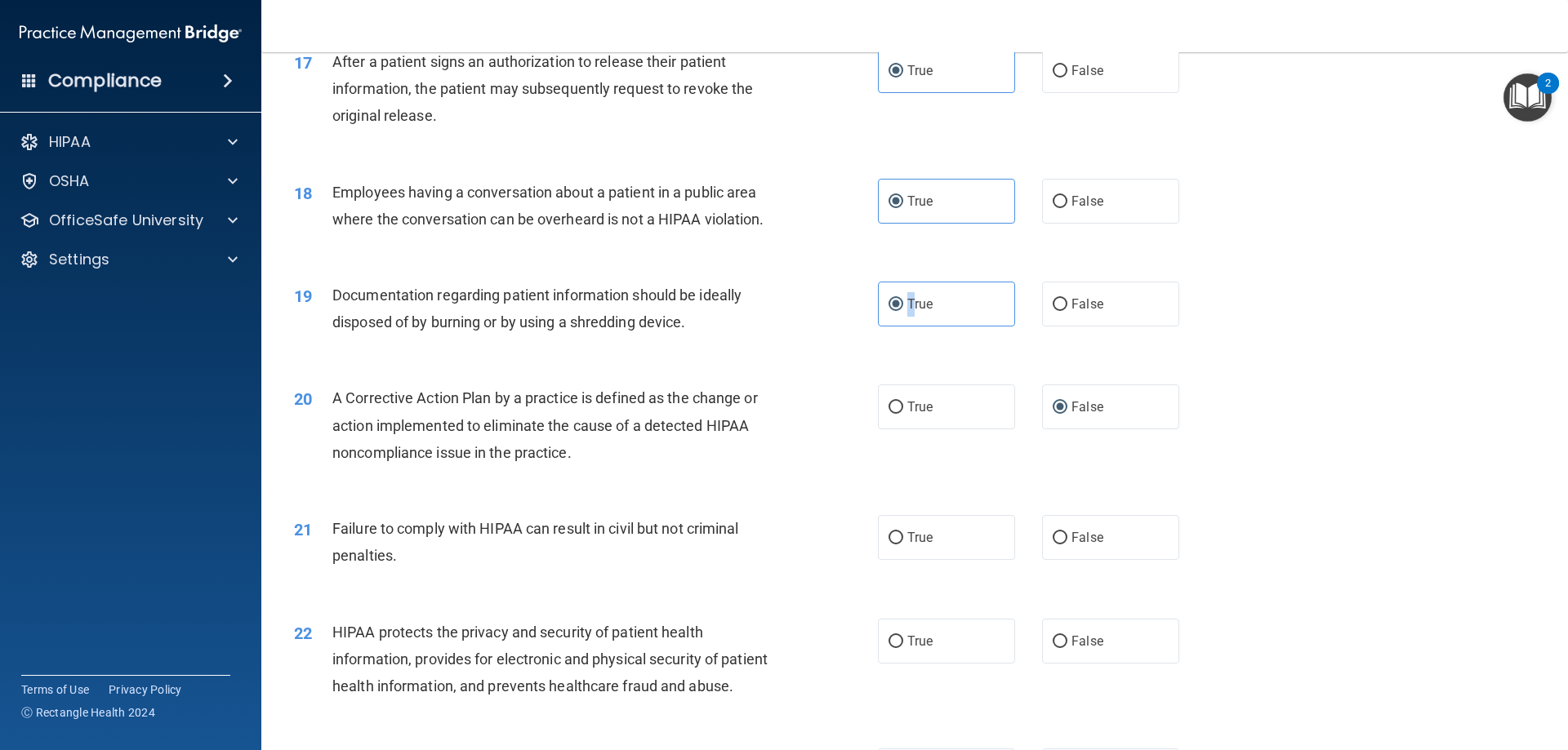
scroll to position [2040, 0]
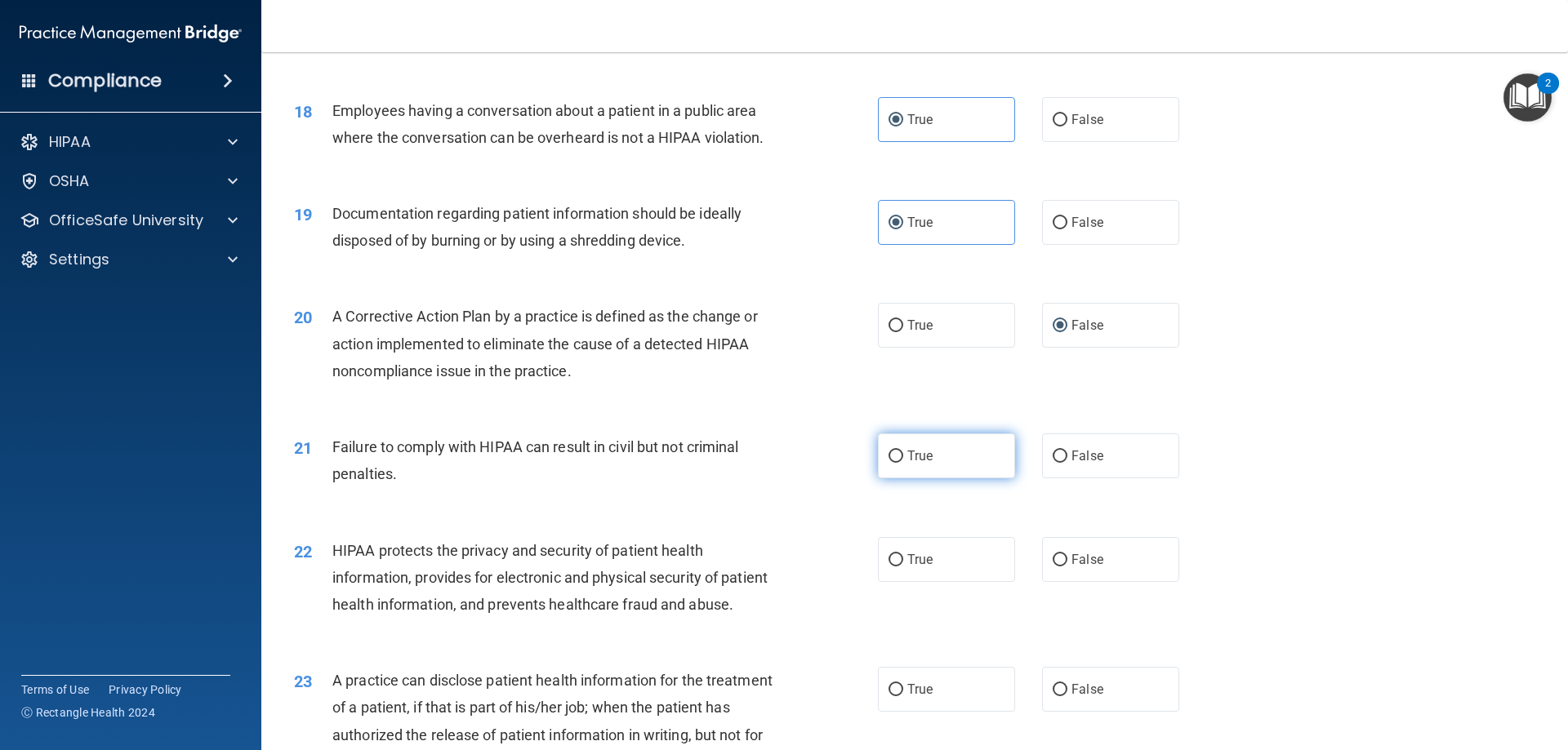
click at [917, 478] on label "True" at bounding box center [946, 456] width 137 height 45
click at [903, 463] on input "True" at bounding box center [896, 456] width 15 height 12
radio input "true"
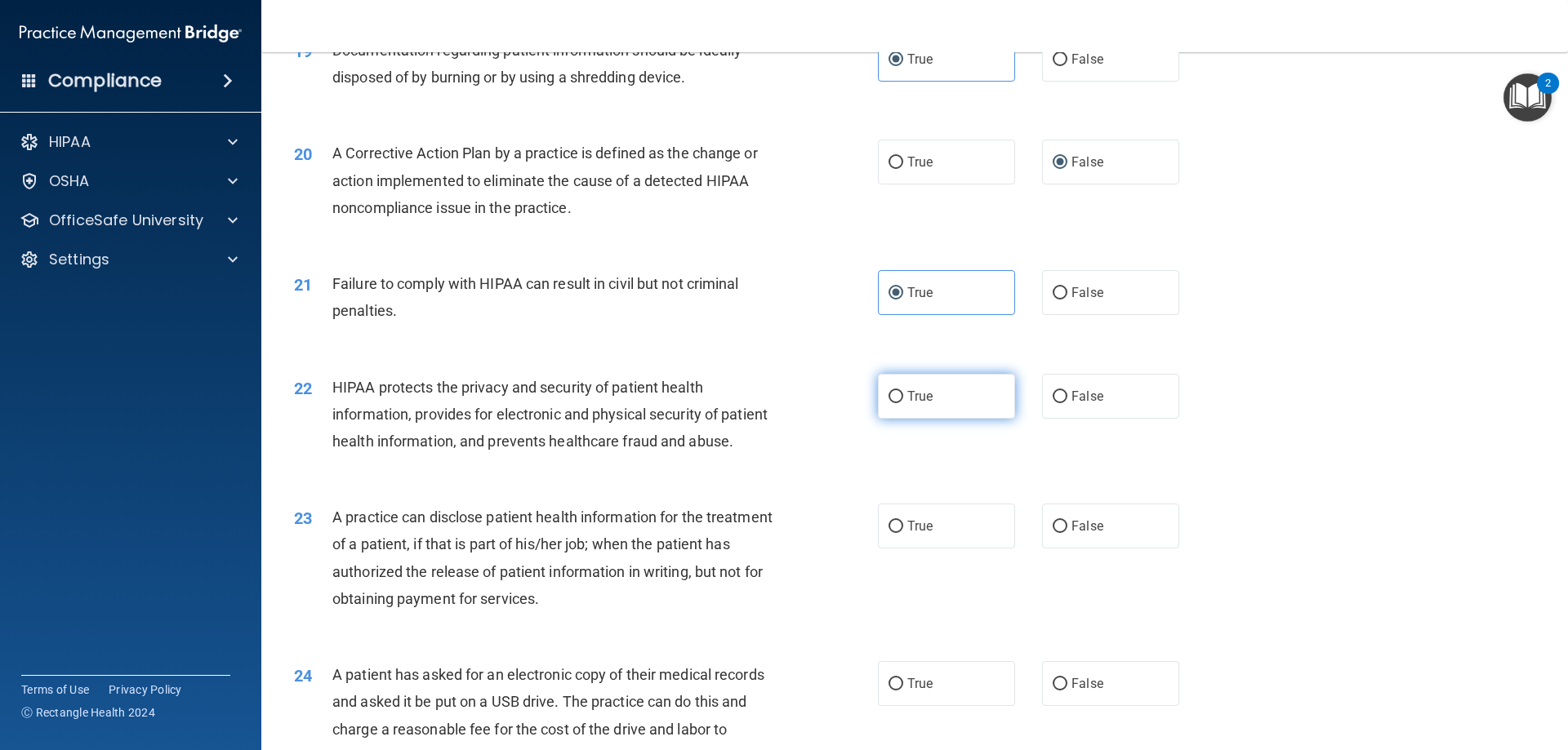
click at [909, 404] on span "True" at bounding box center [921, 396] width 26 height 16
click at [903, 403] on input "True" at bounding box center [896, 396] width 15 height 12
radio input "true"
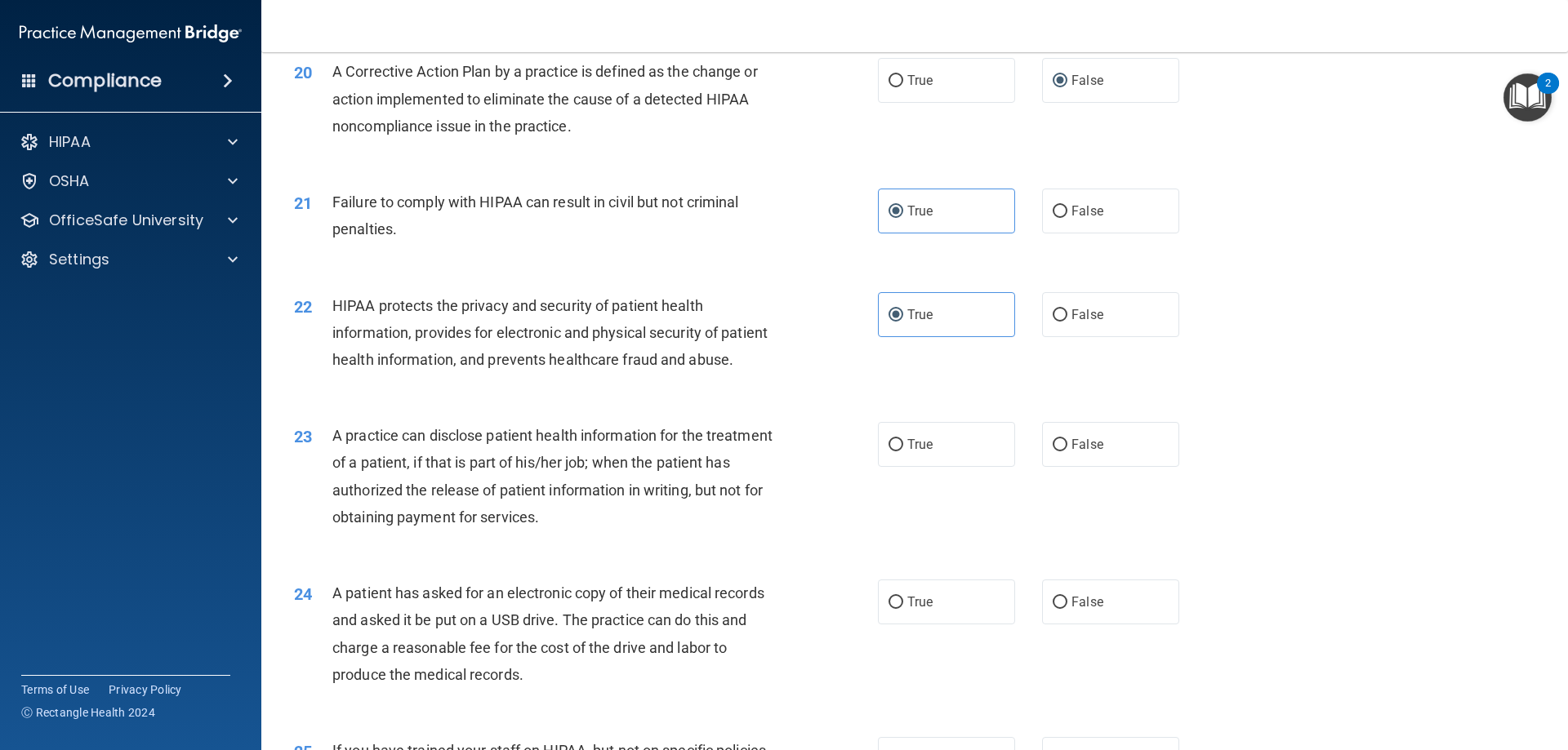
scroll to position [2368, 0]
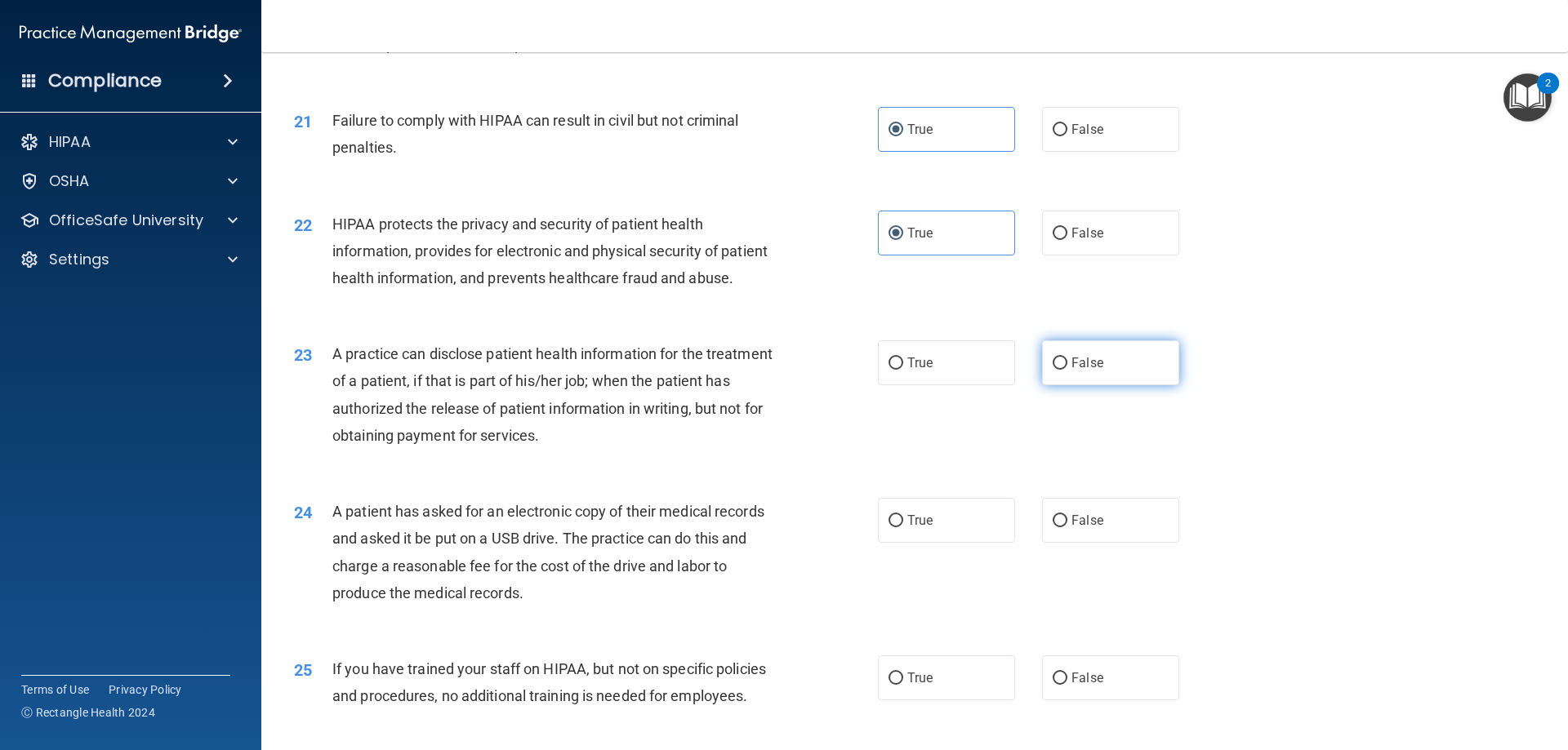
click at [1053, 369] on input "False" at bounding box center [1060, 363] width 15 height 12
radio input "true"
click at [888, 528] on input "True" at bounding box center [896, 520] width 15 height 12
radio input "true"
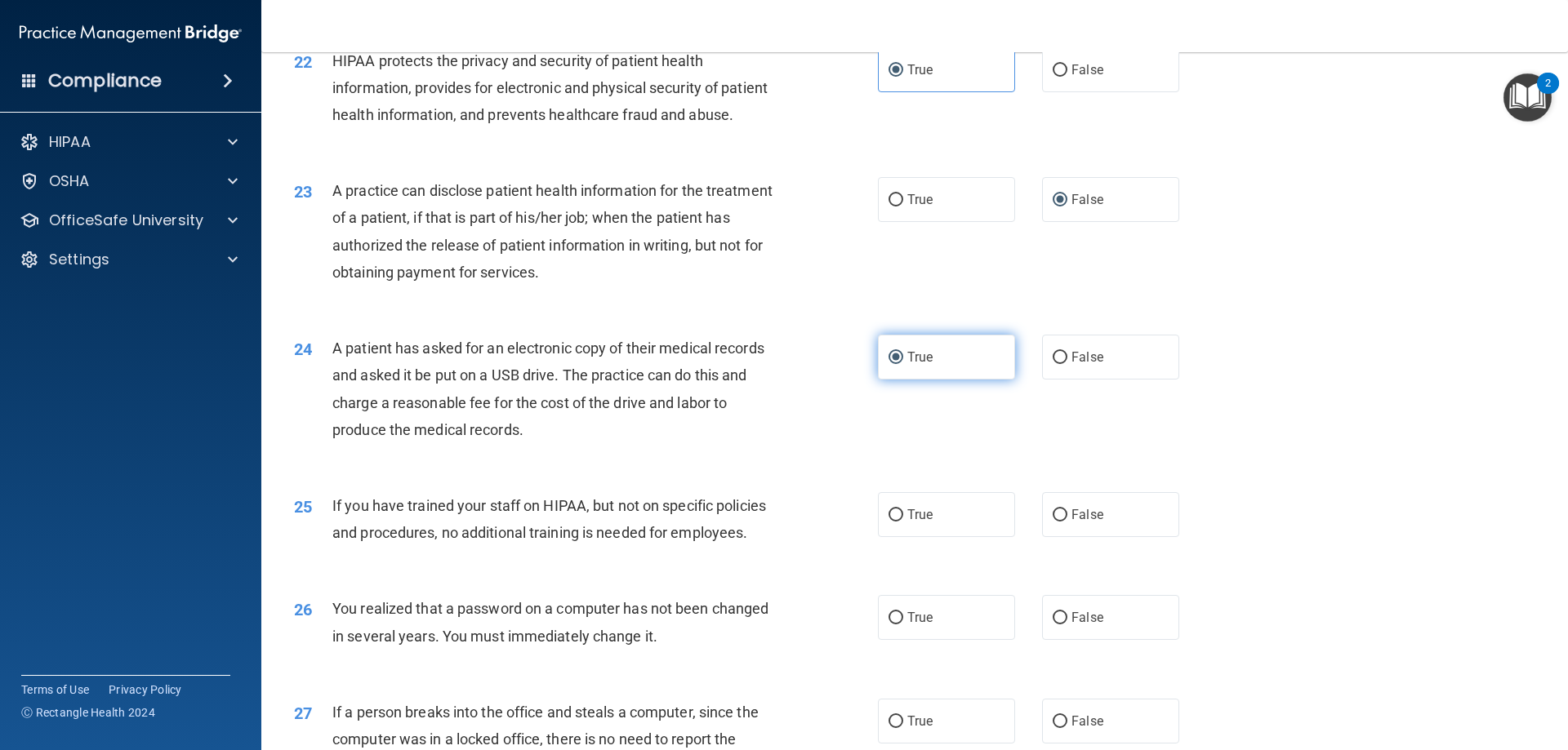
scroll to position [2612, 0]
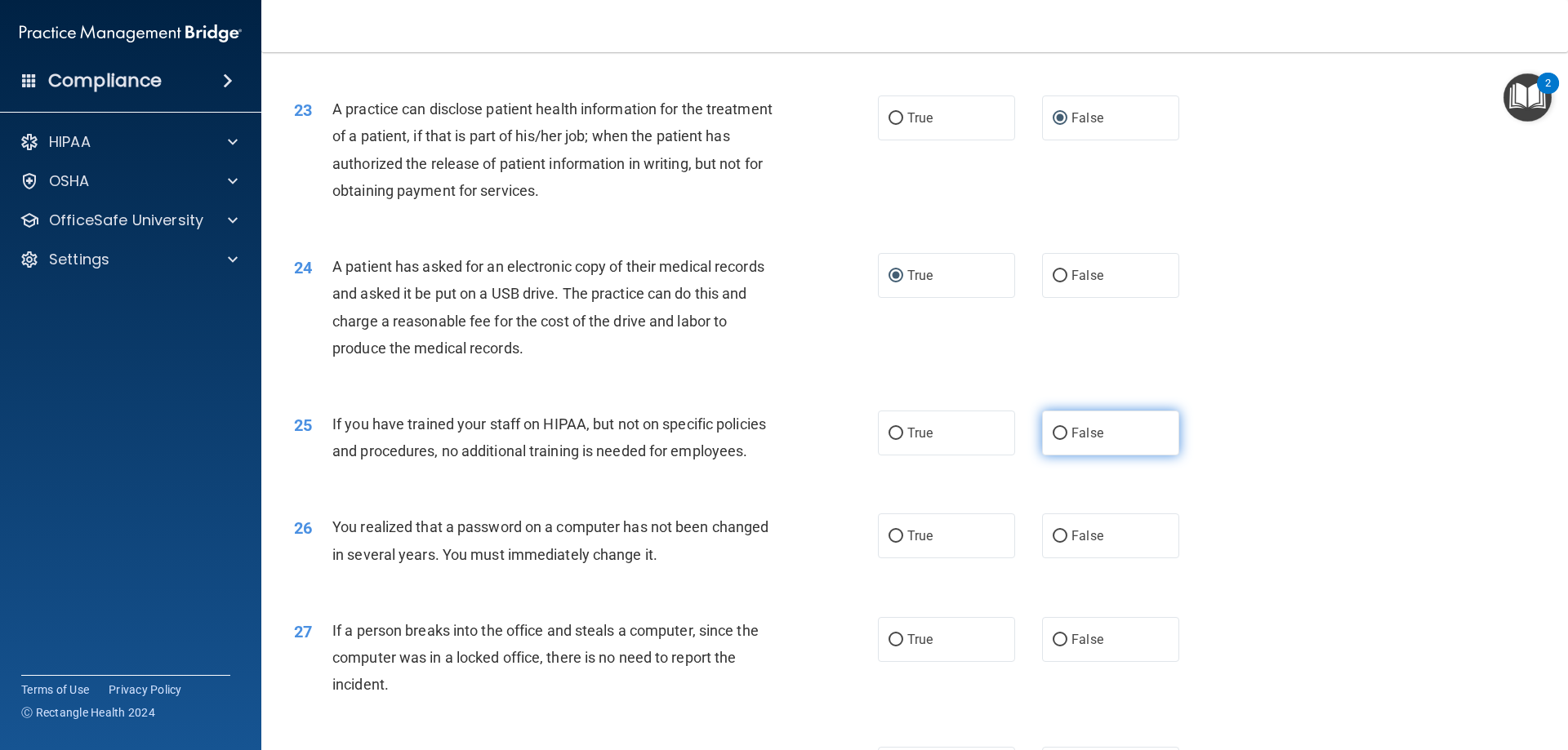
click at [1104, 456] on label "False" at bounding box center [1110, 433] width 137 height 45
click at [1068, 440] on input "False" at bounding box center [1060, 433] width 15 height 12
radio input "true"
click at [889, 543] on input "True" at bounding box center [896, 536] width 15 height 12
radio input "true"
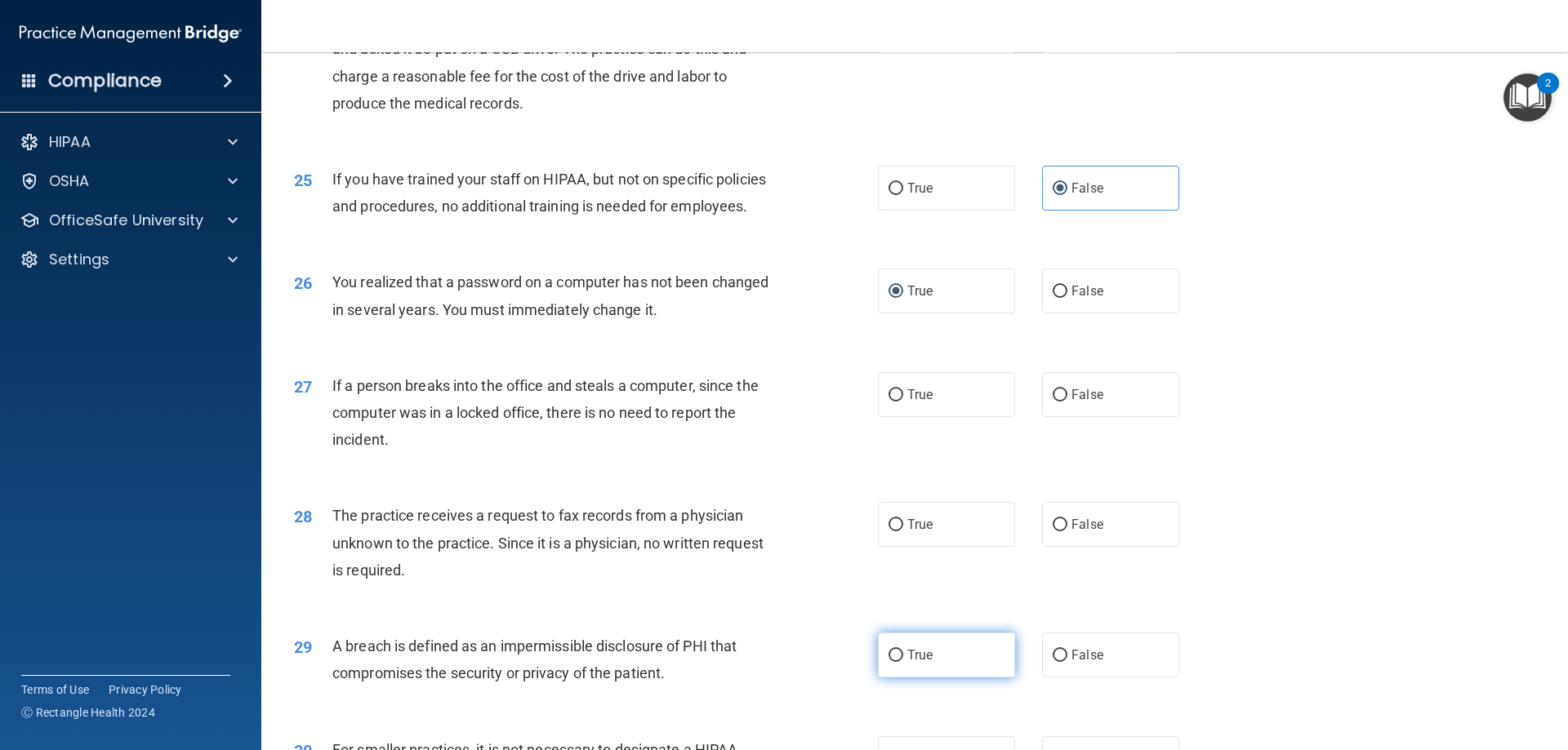
scroll to position [2938, 0]
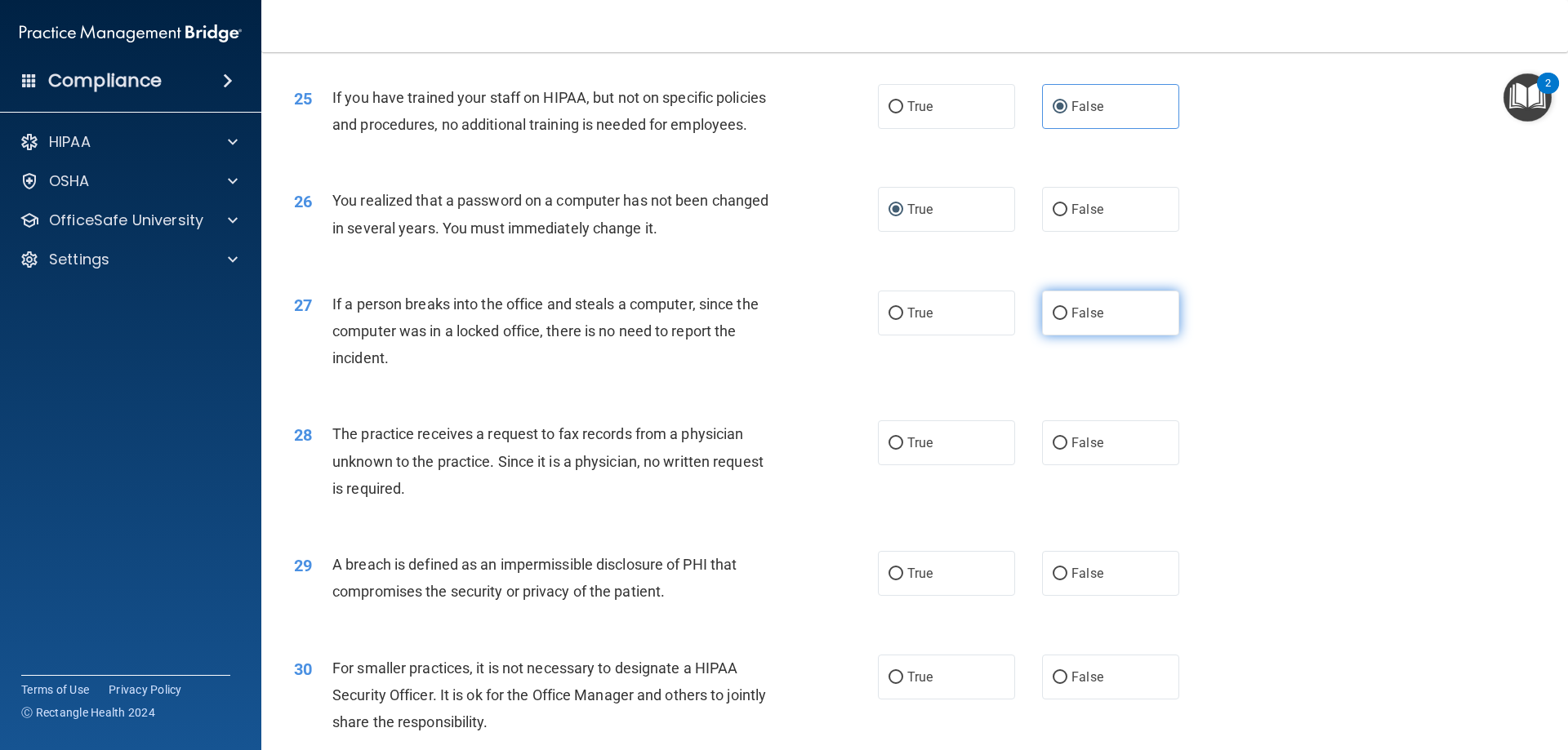
click at [1089, 335] on label "False" at bounding box center [1110, 312] width 137 height 45
click at [1068, 320] on input "False" at bounding box center [1060, 313] width 15 height 12
radio input "true"
click at [910, 450] on span "True" at bounding box center [921, 442] width 26 height 16
click at [903, 449] on input "True" at bounding box center [896, 443] width 15 height 12
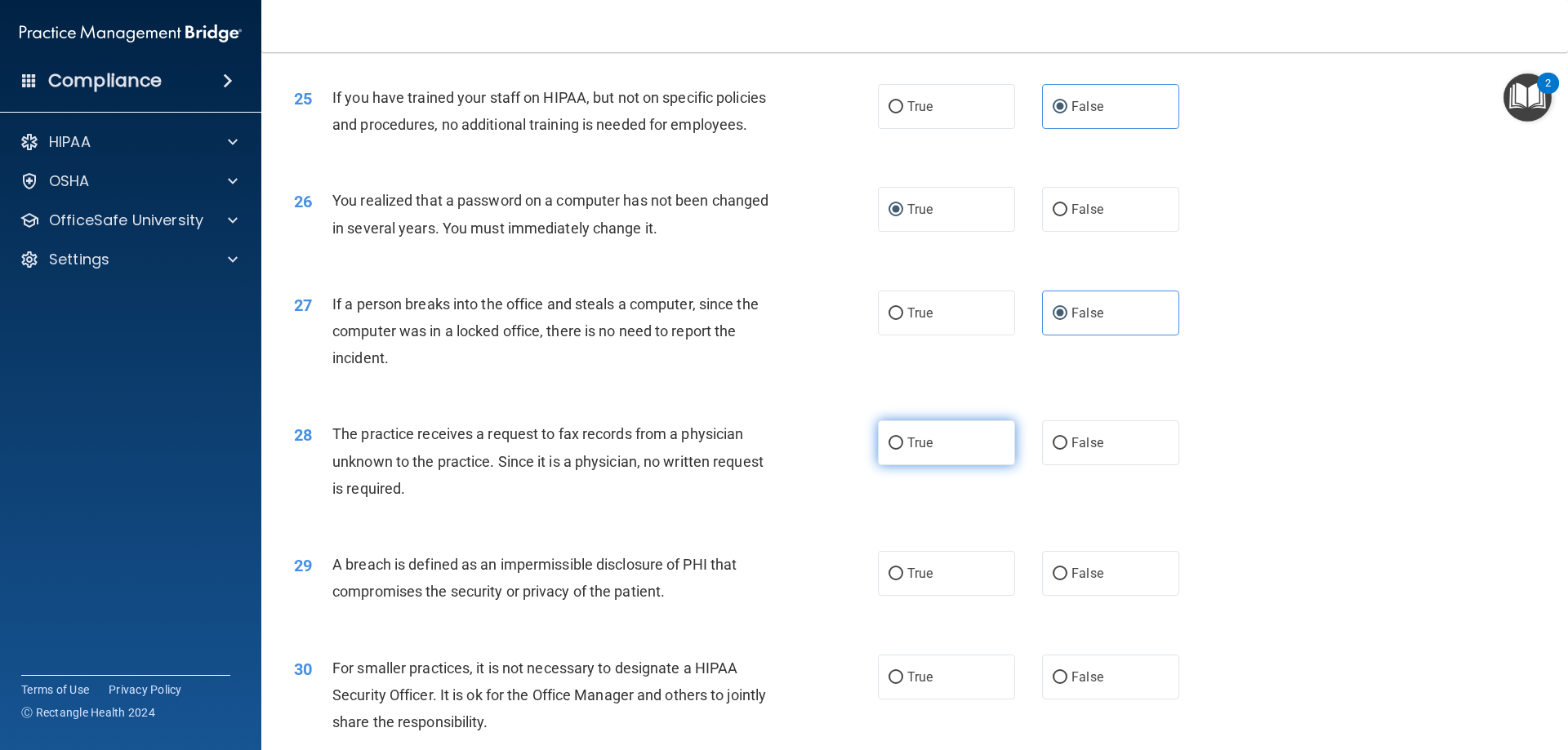
radio input "true"
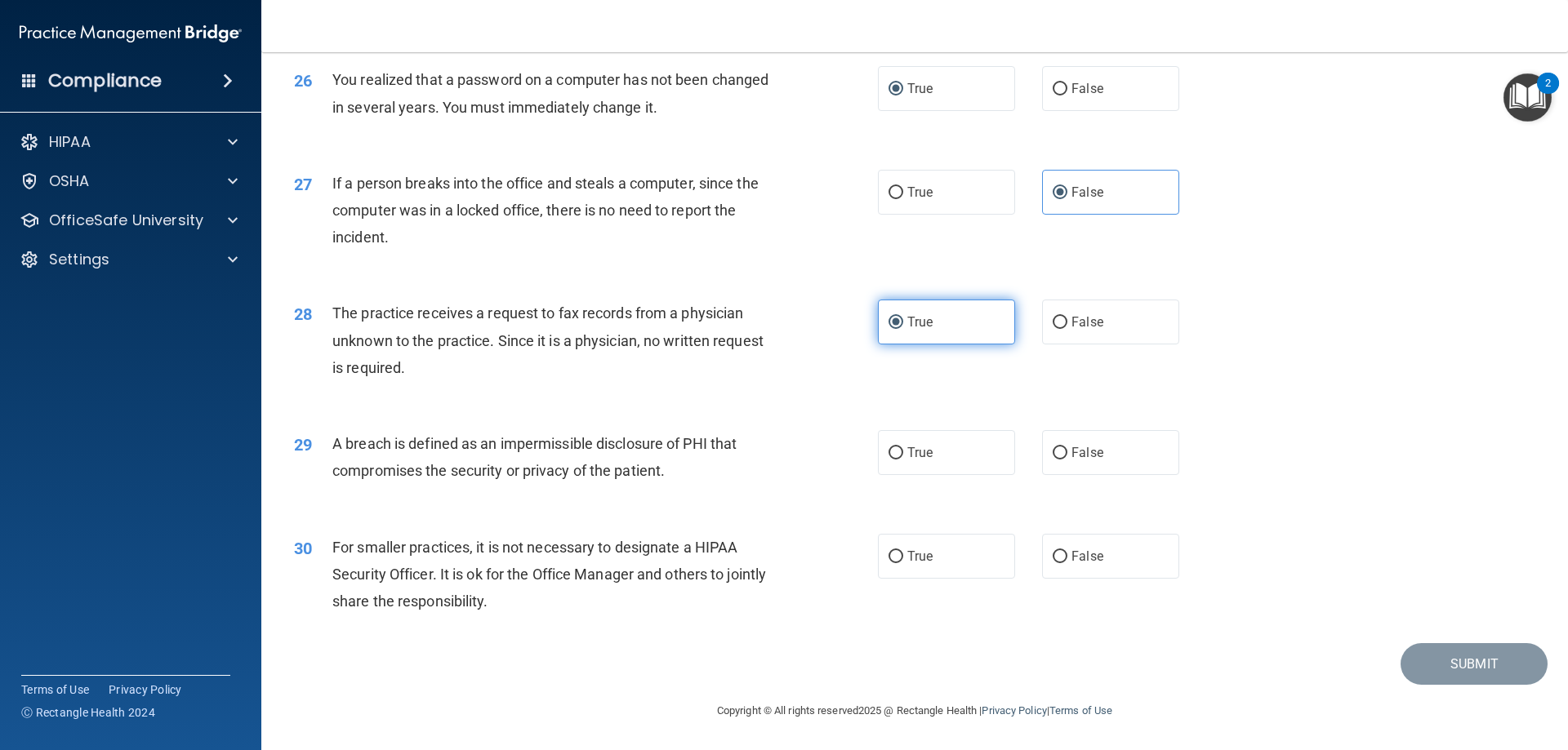
click at [921, 330] on span "True" at bounding box center [921, 322] width 26 height 16
click at [1059, 325] on label "False" at bounding box center [1110, 322] width 137 height 45
click at [1059, 325] on input "False" at bounding box center [1060, 323] width 15 height 12
radio input "true"
radio input "false"
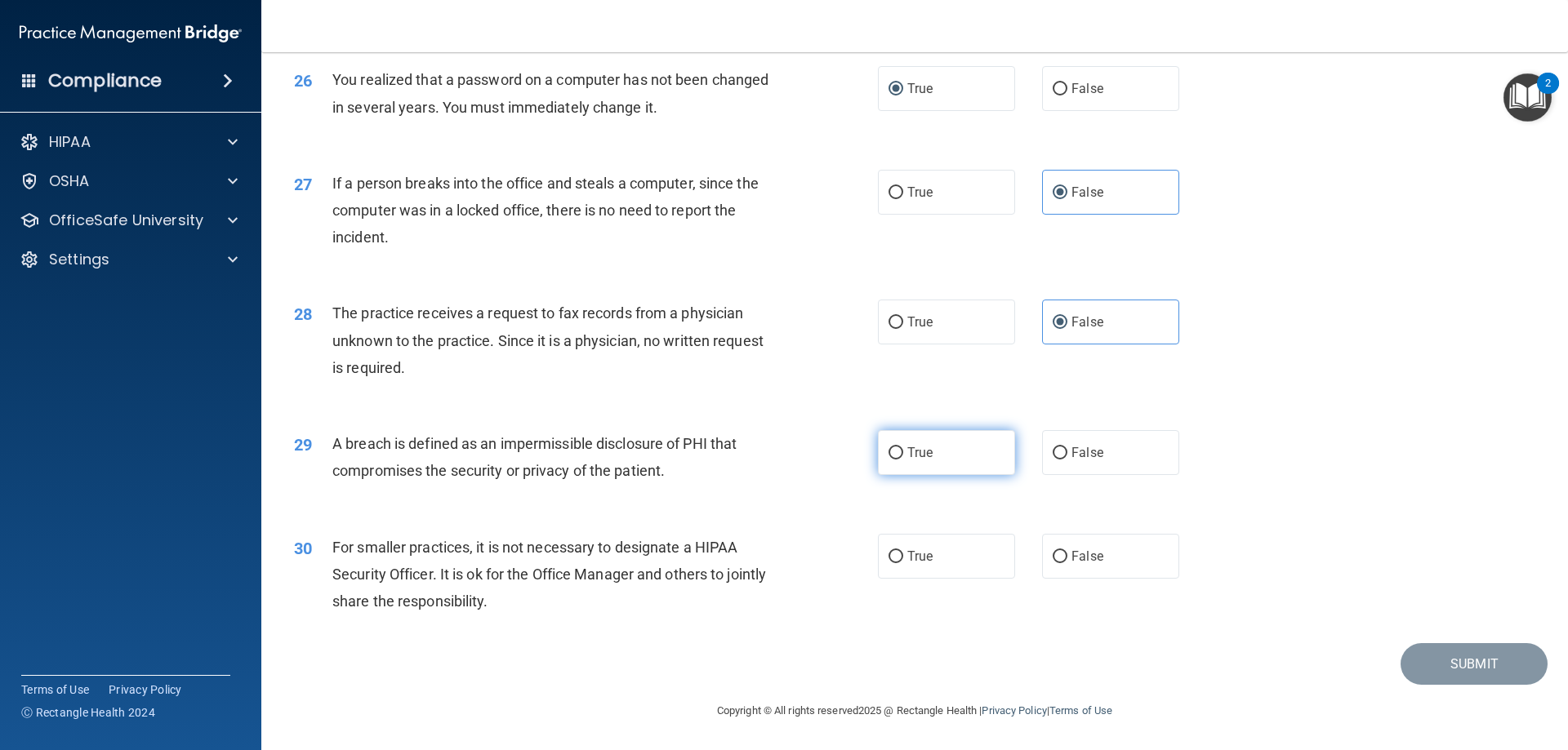
click at [898, 466] on label "True" at bounding box center [946, 452] width 137 height 45
click at [898, 460] on input "True" at bounding box center [896, 453] width 15 height 12
radio input "true"
click at [908, 564] on span "True" at bounding box center [921, 556] width 26 height 16
click at [903, 563] on input "True" at bounding box center [896, 556] width 15 height 12
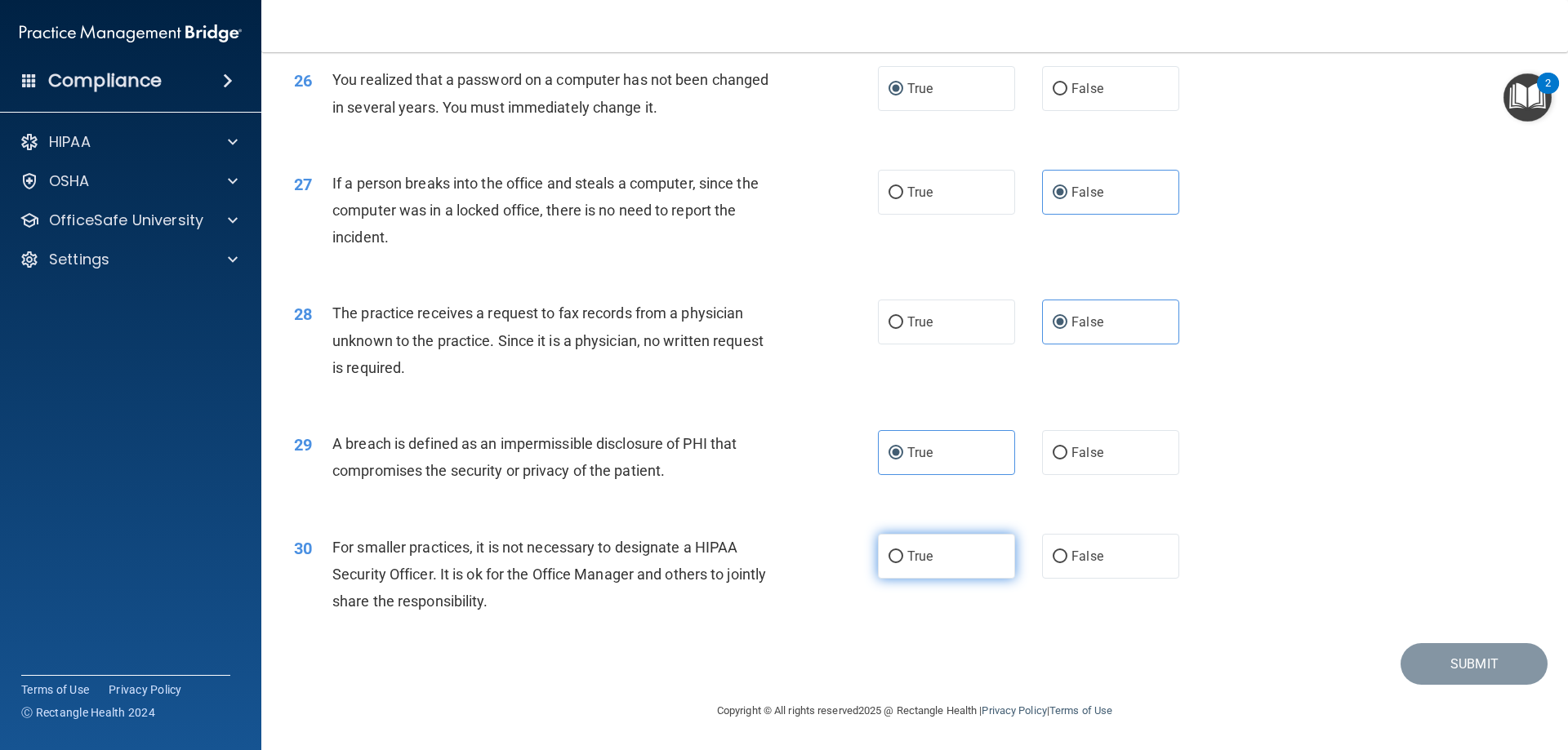
radio input "true"
click at [1462, 675] on button "Submit" at bounding box center [1474, 664] width 147 height 41
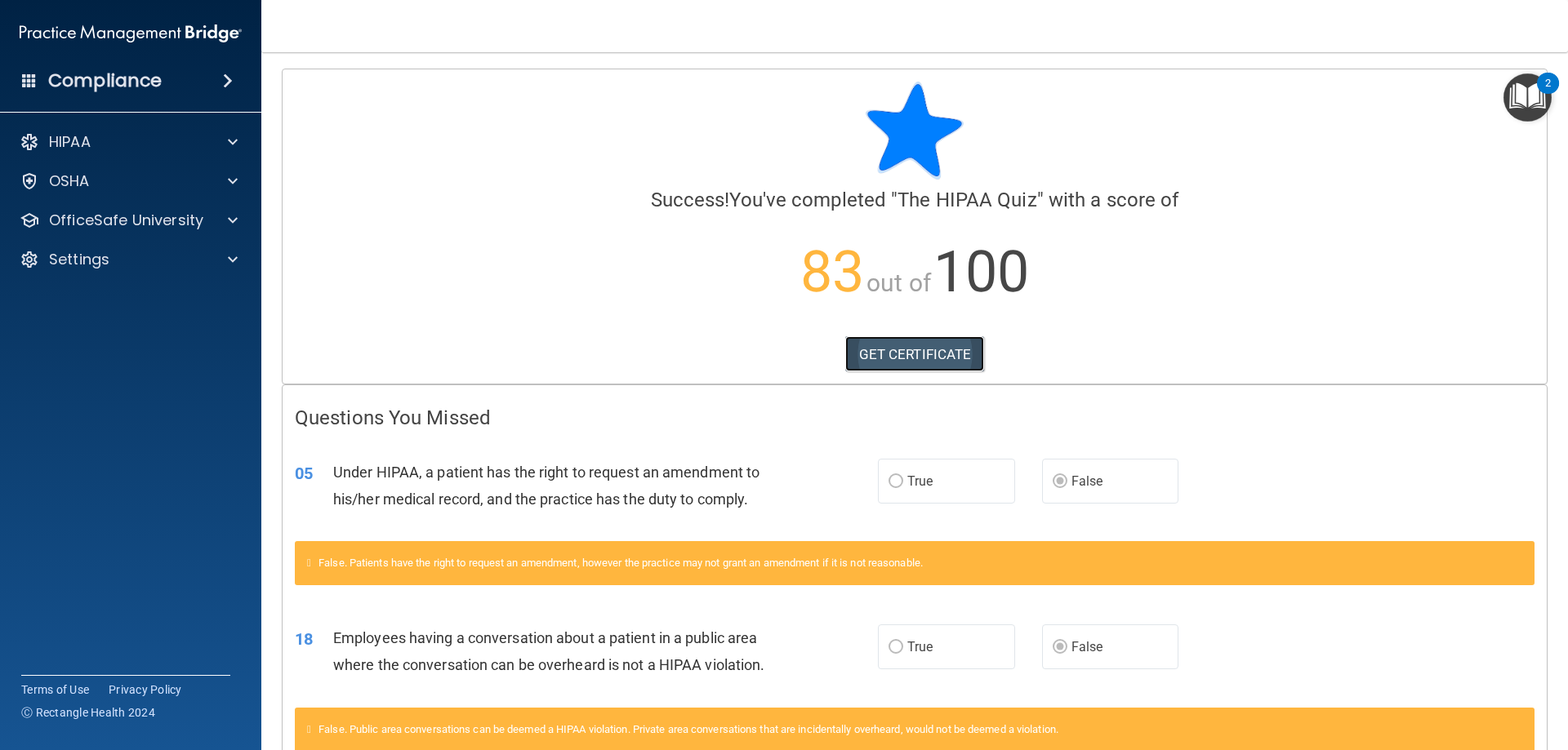
click at [864, 350] on link "GET CERTIFICATE" at bounding box center [915, 354] width 140 height 36
click at [94, 213] on p "OfficeSafe University" at bounding box center [126, 220] width 155 height 19
click at [116, 258] on p "HIPAA Training" at bounding box center [78, 260] width 135 height 17
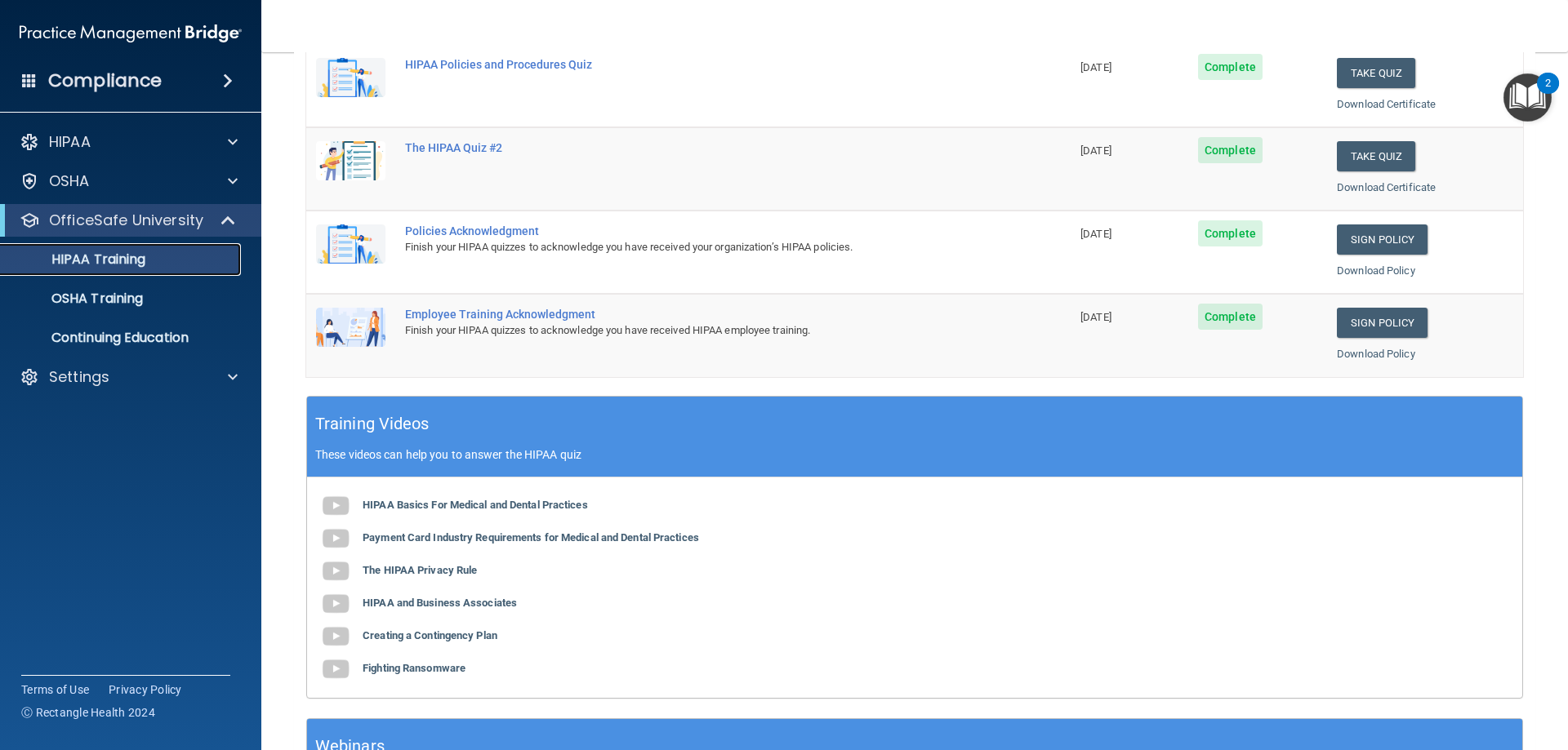
scroll to position [164, 0]
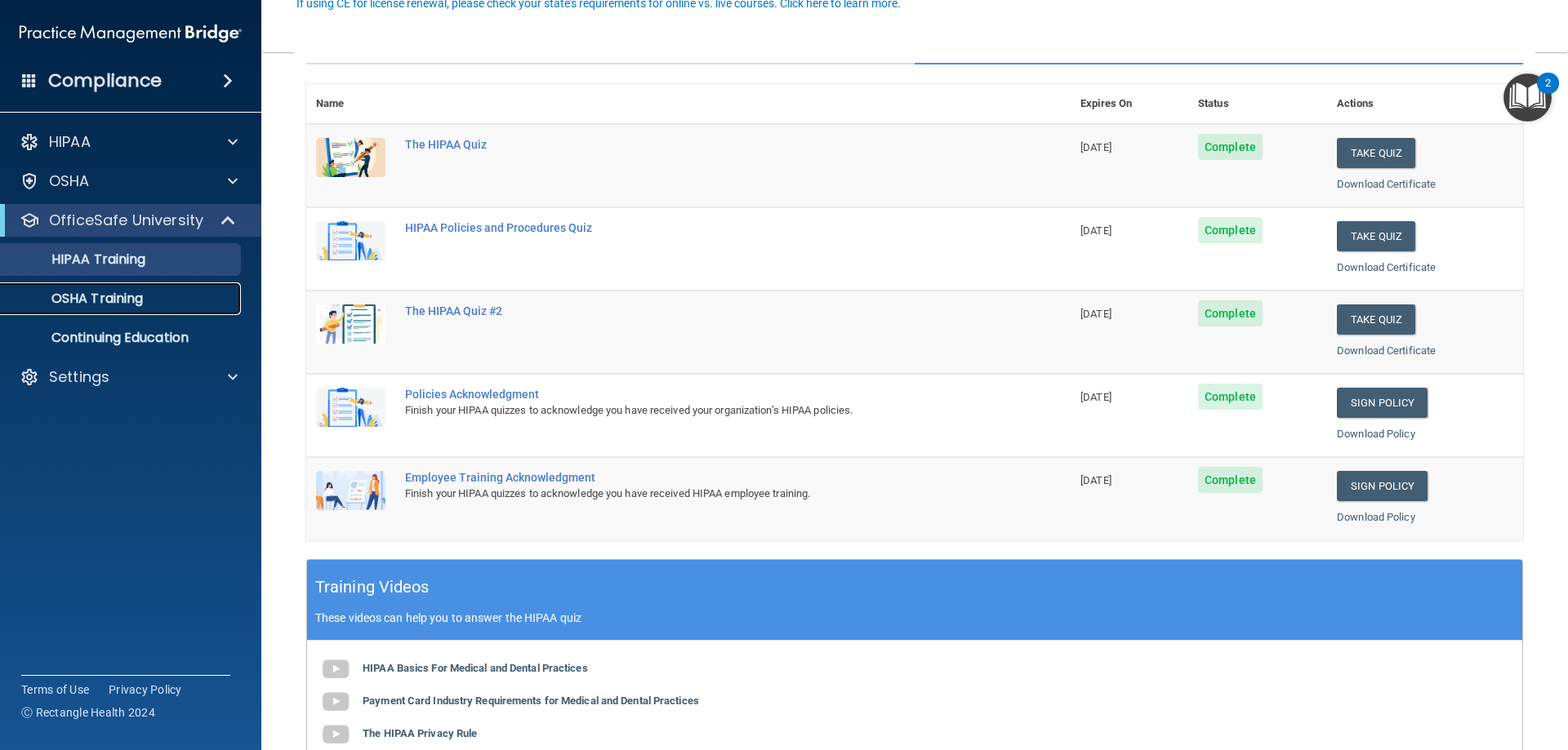
click at [93, 301] on p "OSHA Training" at bounding box center [77, 299] width 132 height 17
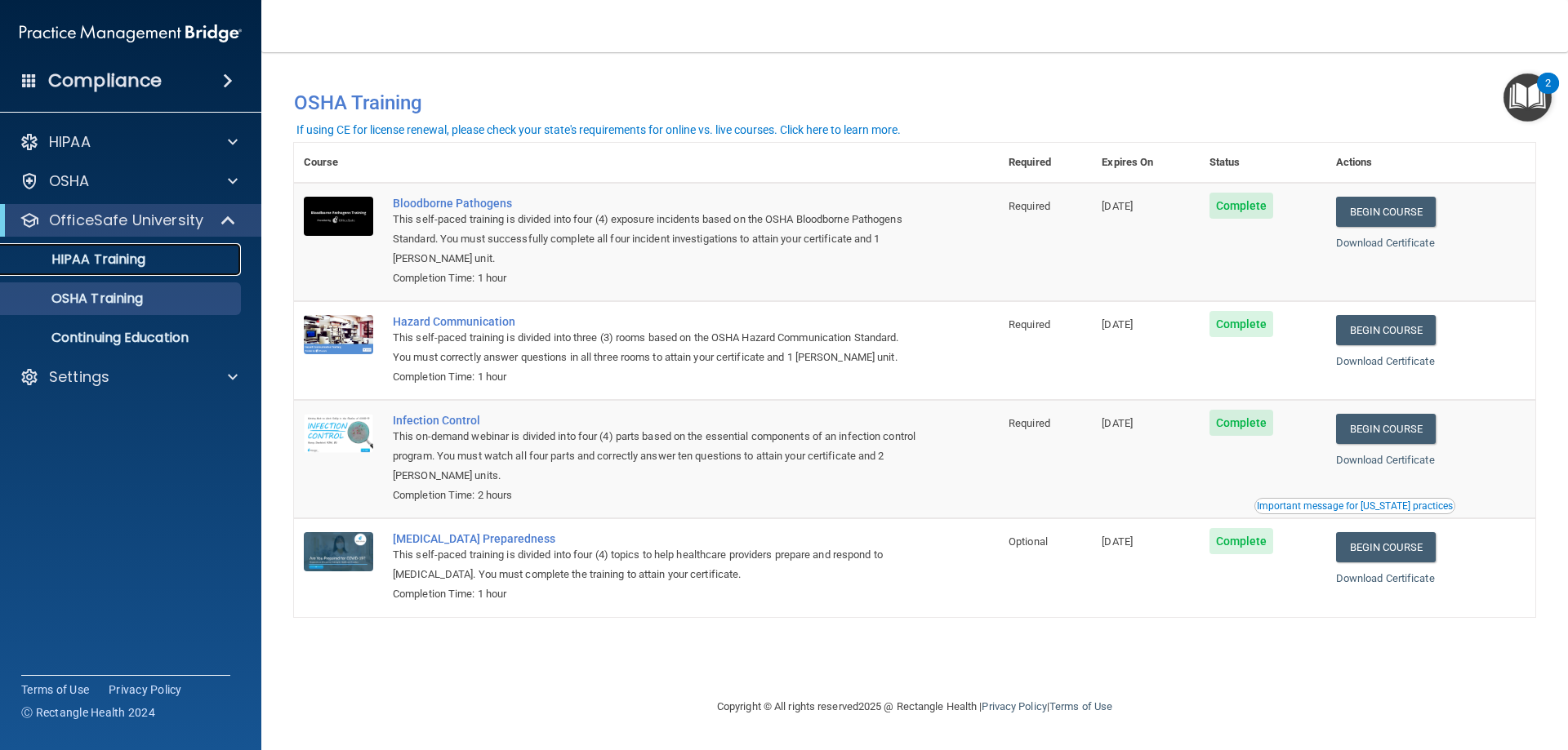
click at [117, 248] on link "HIPAA Training" at bounding box center [112, 260] width 258 height 33
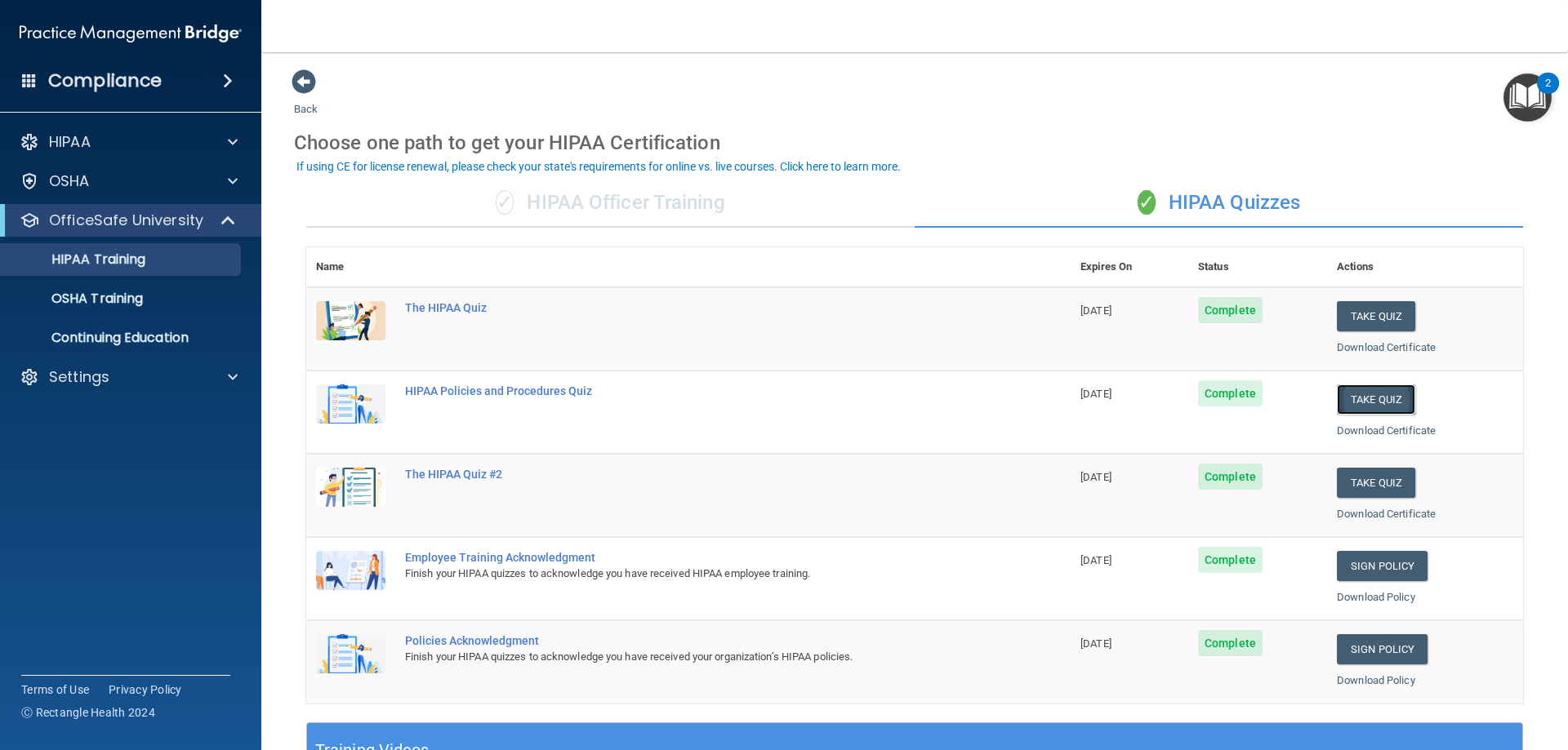
click at [1374, 405] on button "Take Quiz" at bounding box center [1376, 399] width 78 height 30
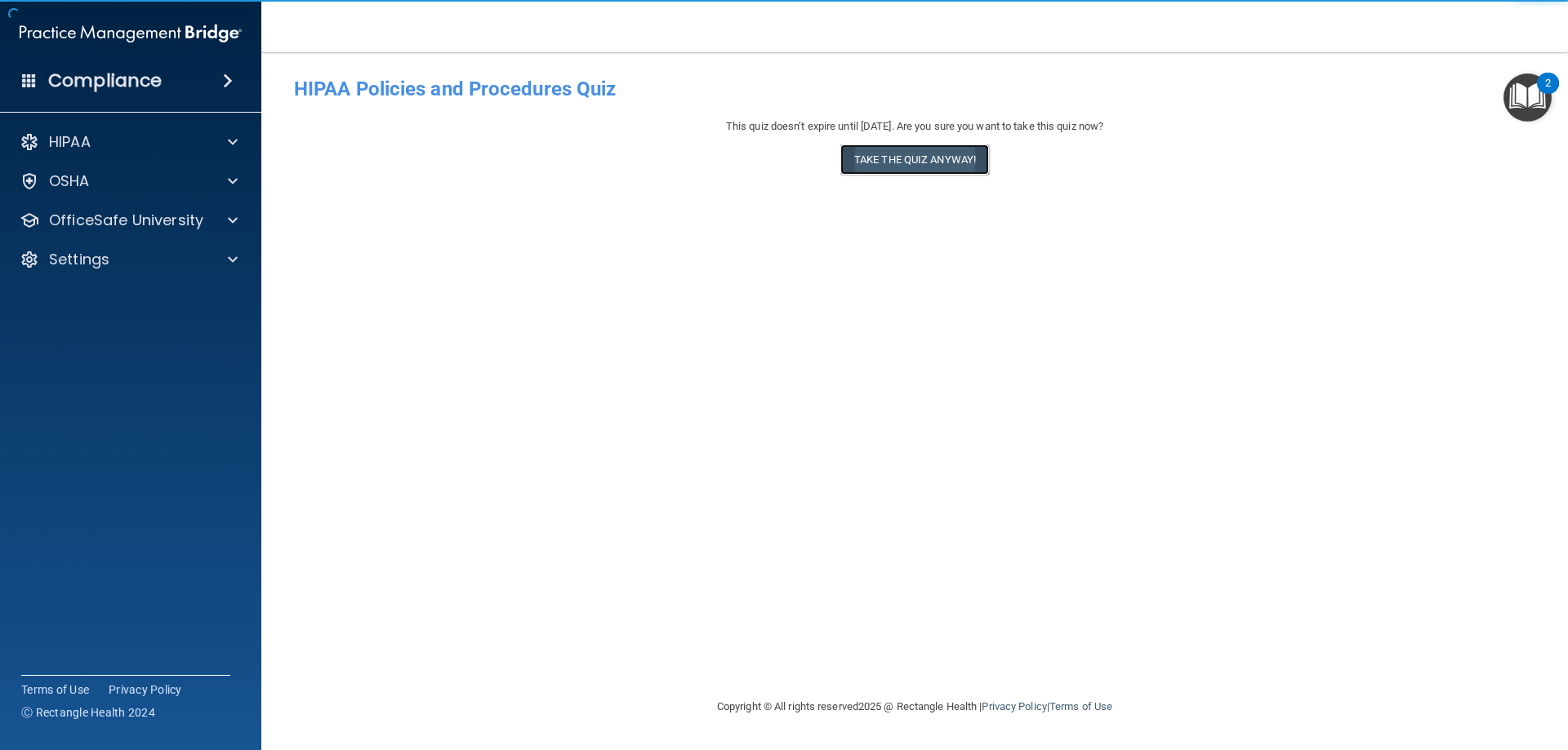
click at [888, 153] on button "Take the quiz anyway!" at bounding box center [915, 159] width 149 height 30
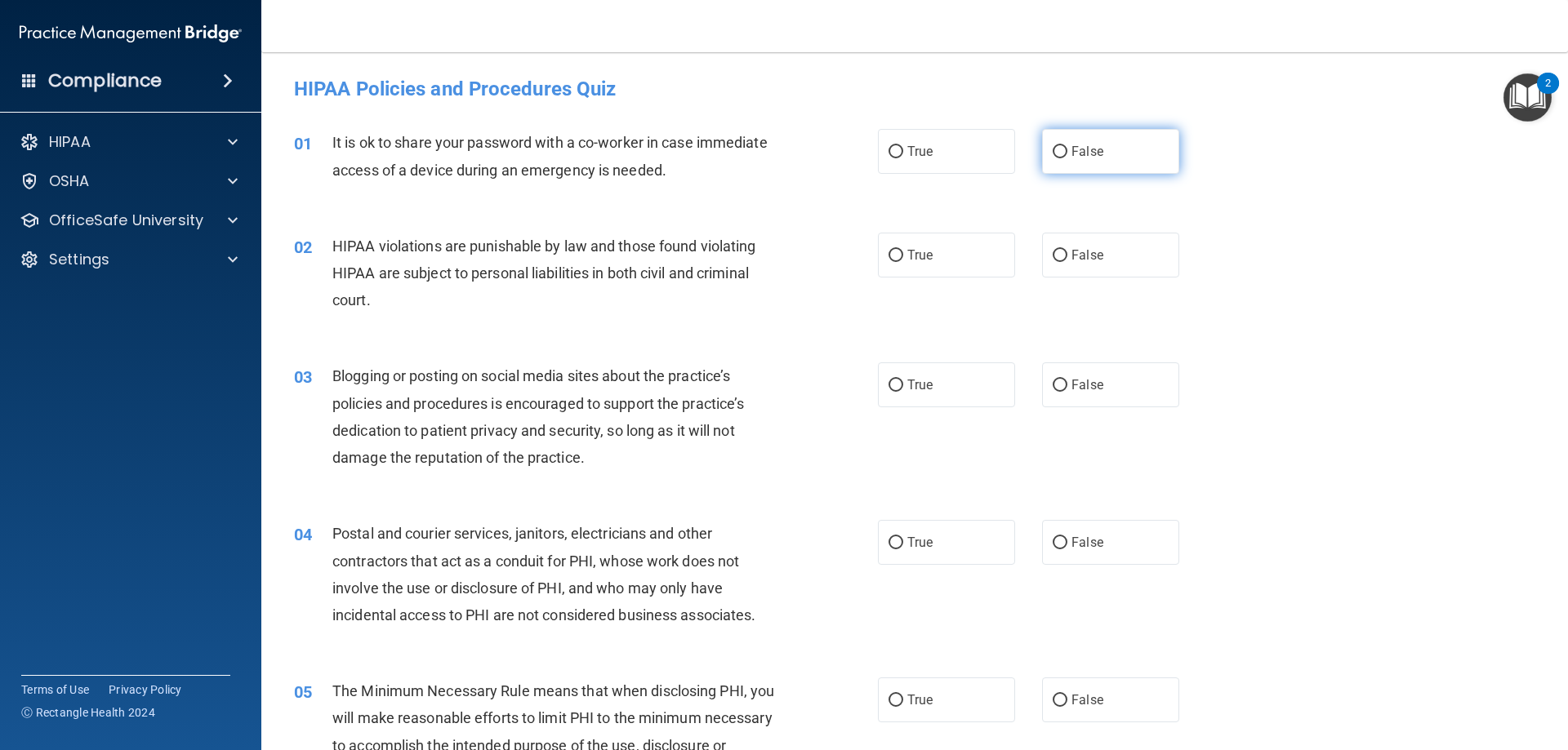
click at [1061, 156] on label "False" at bounding box center [1110, 151] width 137 height 45
click at [1061, 156] on input "False" at bounding box center [1060, 152] width 15 height 12
radio input "true"
click at [948, 263] on label "True" at bounding box center [946, 255] width 137 height 45
click at [903, 262] on input "True" at bounding box center [896, 256] width 15 height 12
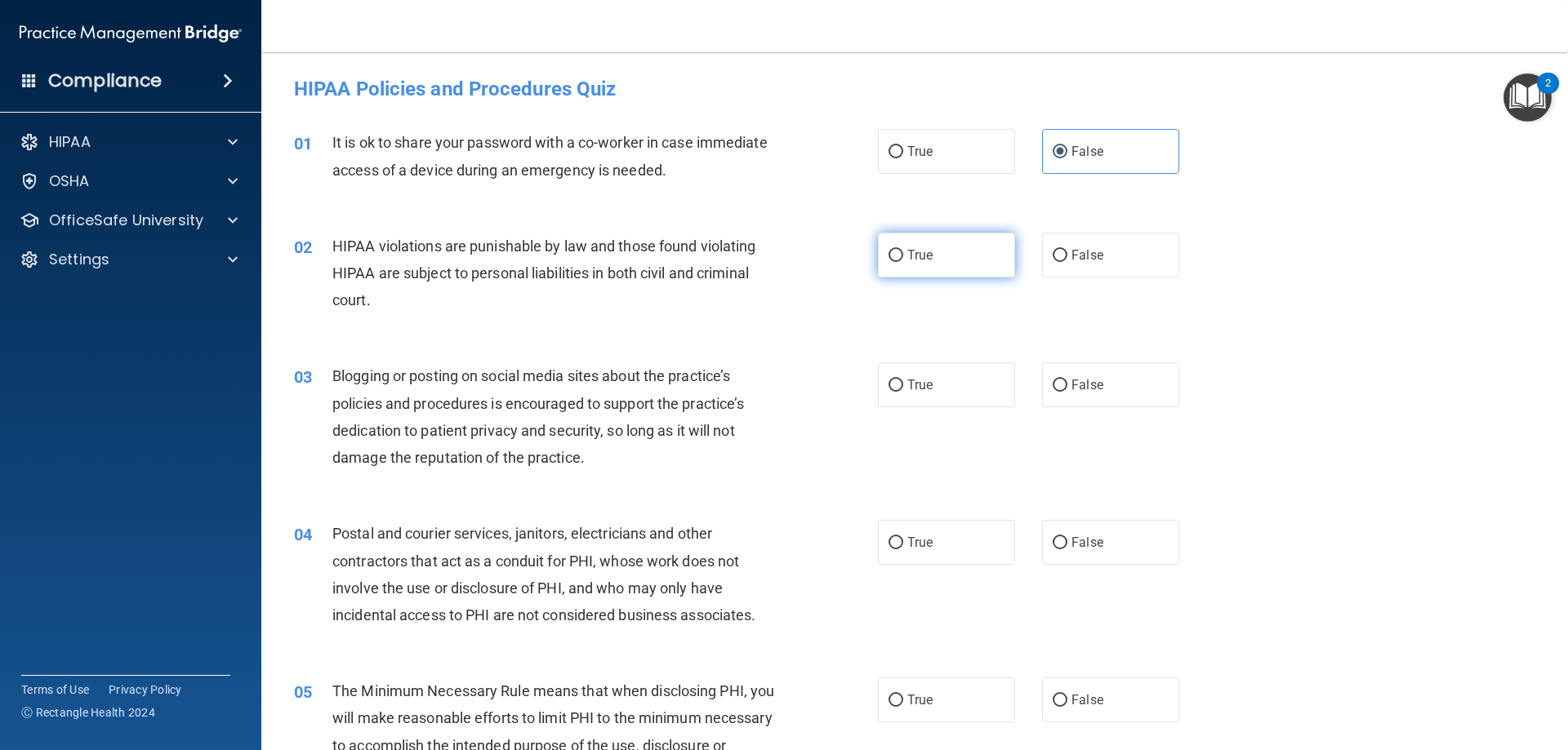
radio input "true"
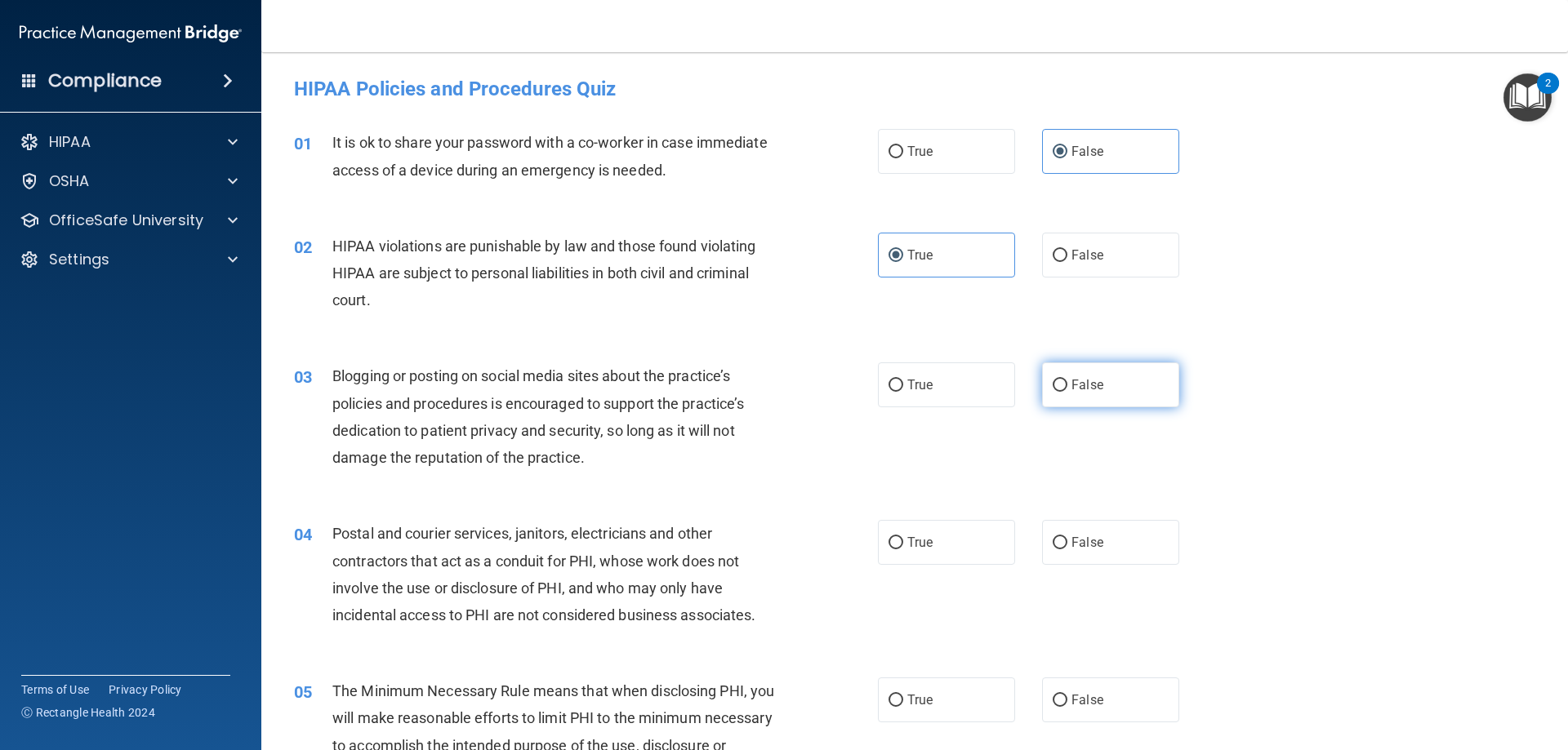
click at [1114, 383] on label "False" at bounding box center [1110, 384] width 137 height 45
click at [1068, 383] on input "False" at bounding box center [1060, 385] width 15 height 12
radio input "true"
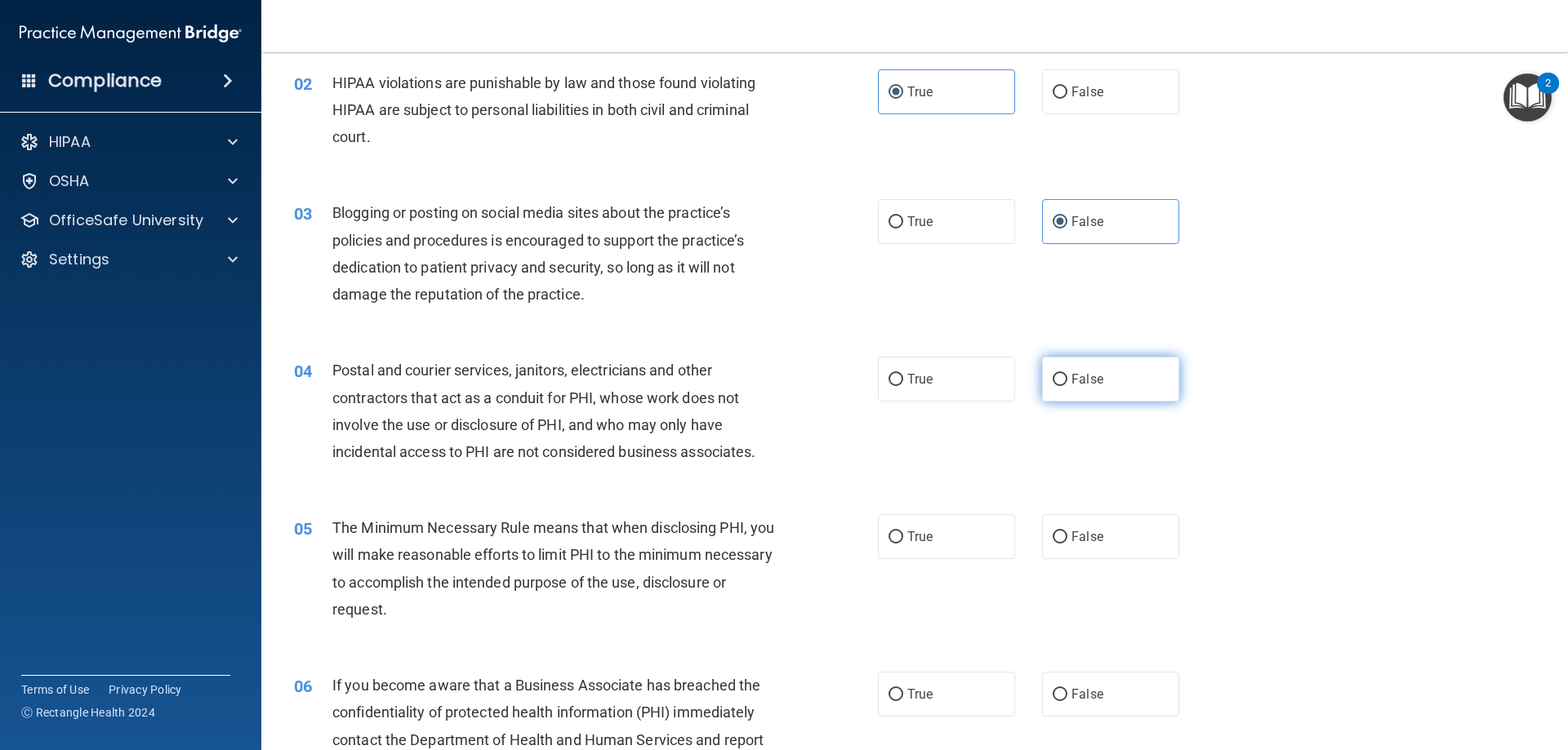
click at [1081, 371] on span "False" at bounding box center [1087, 379] width 32 height 16
click at [1053, 383] on input "False" at bounding box center [1060, 380] width 15 height 12
radio input "true"
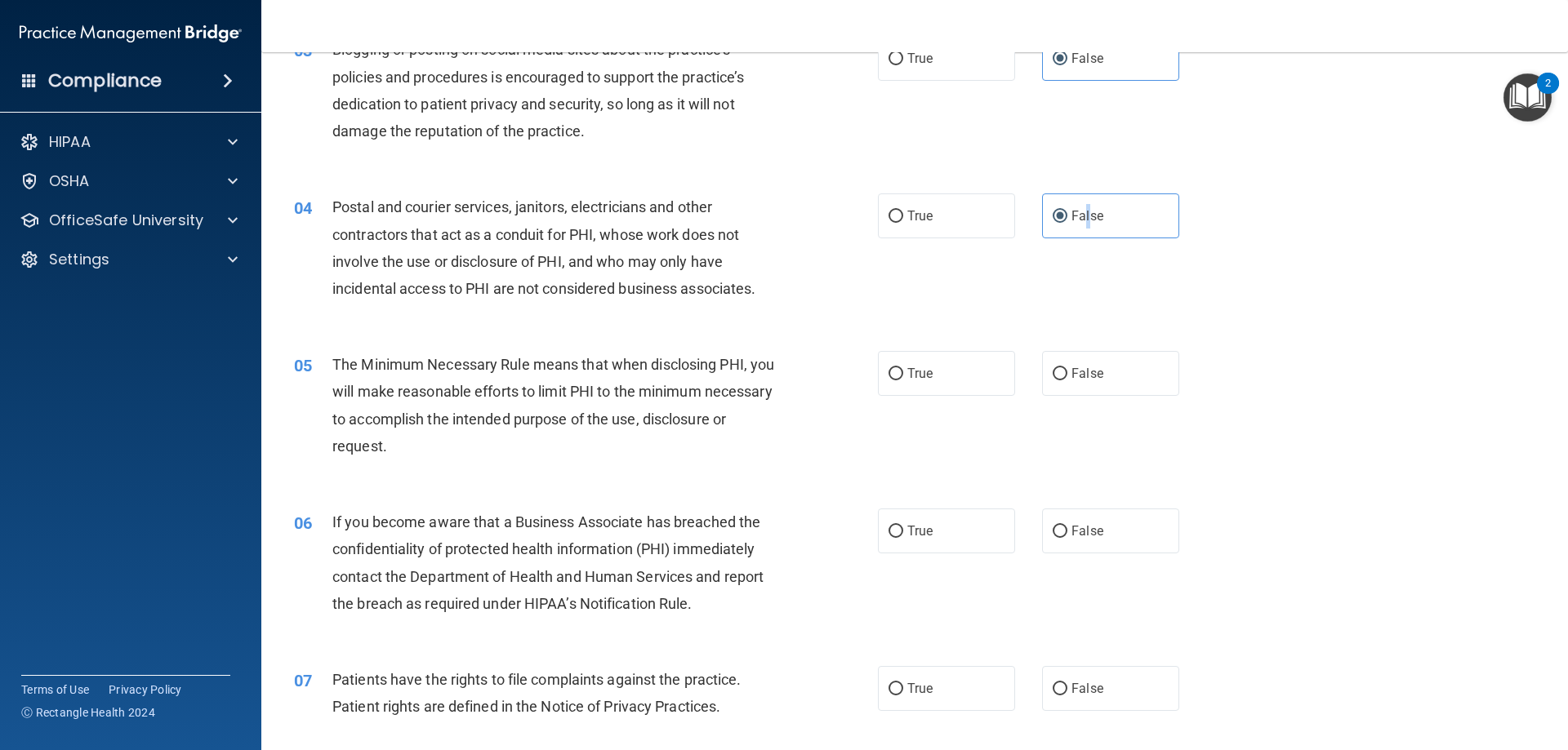
scroll to position [408, 0]
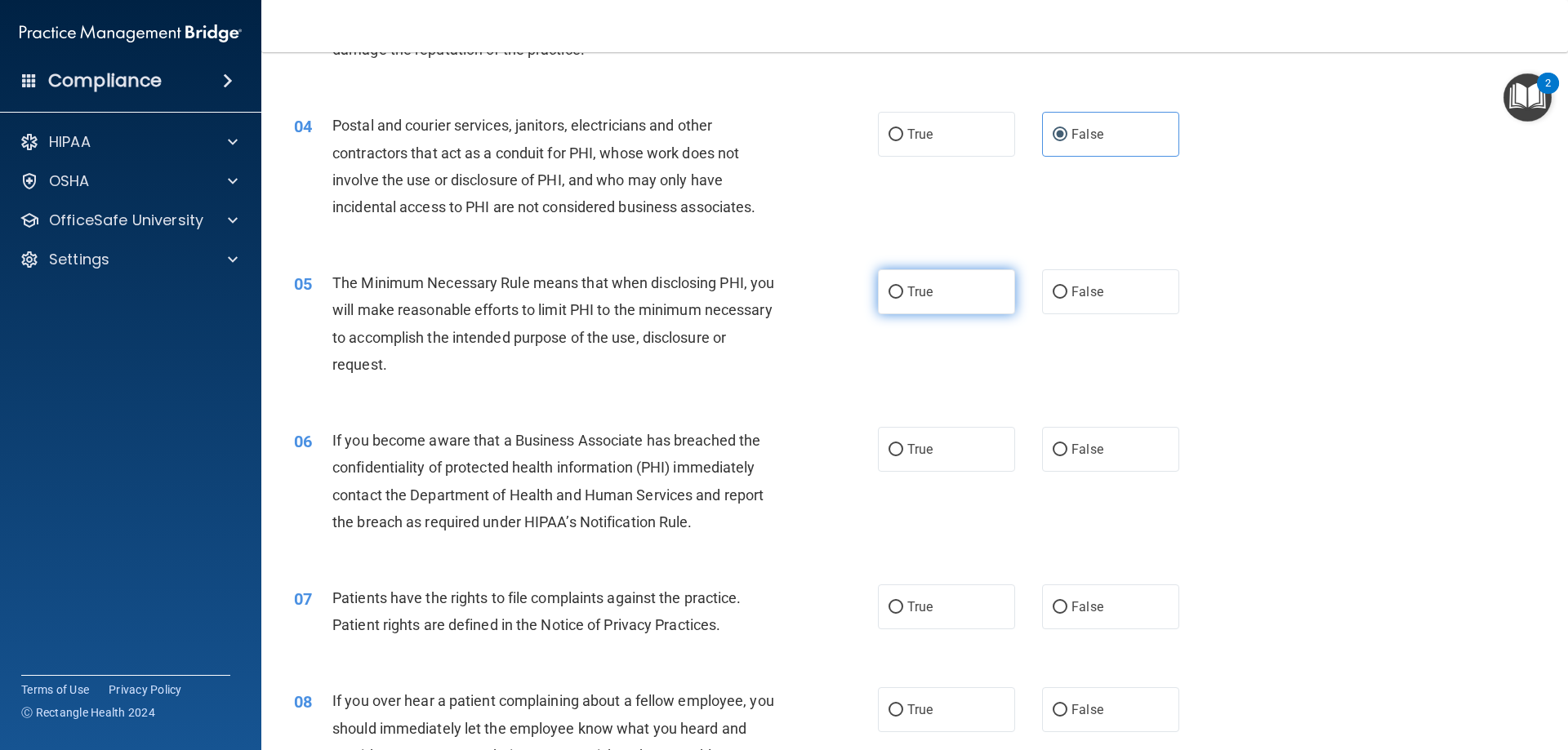
click at [952, 299] on label "True" at bounding box center [946, 291] width 137 height 45
click at [903, 299] on input "True" at bounding box center [896, 292] width 15 height 12
radio input "true"
click at [921, 460] on label "True" at bounding box center [946, 449] width 137 height 45
click at [903, 456] on input "True" at bounding box center [896, 449] width 15 height 12
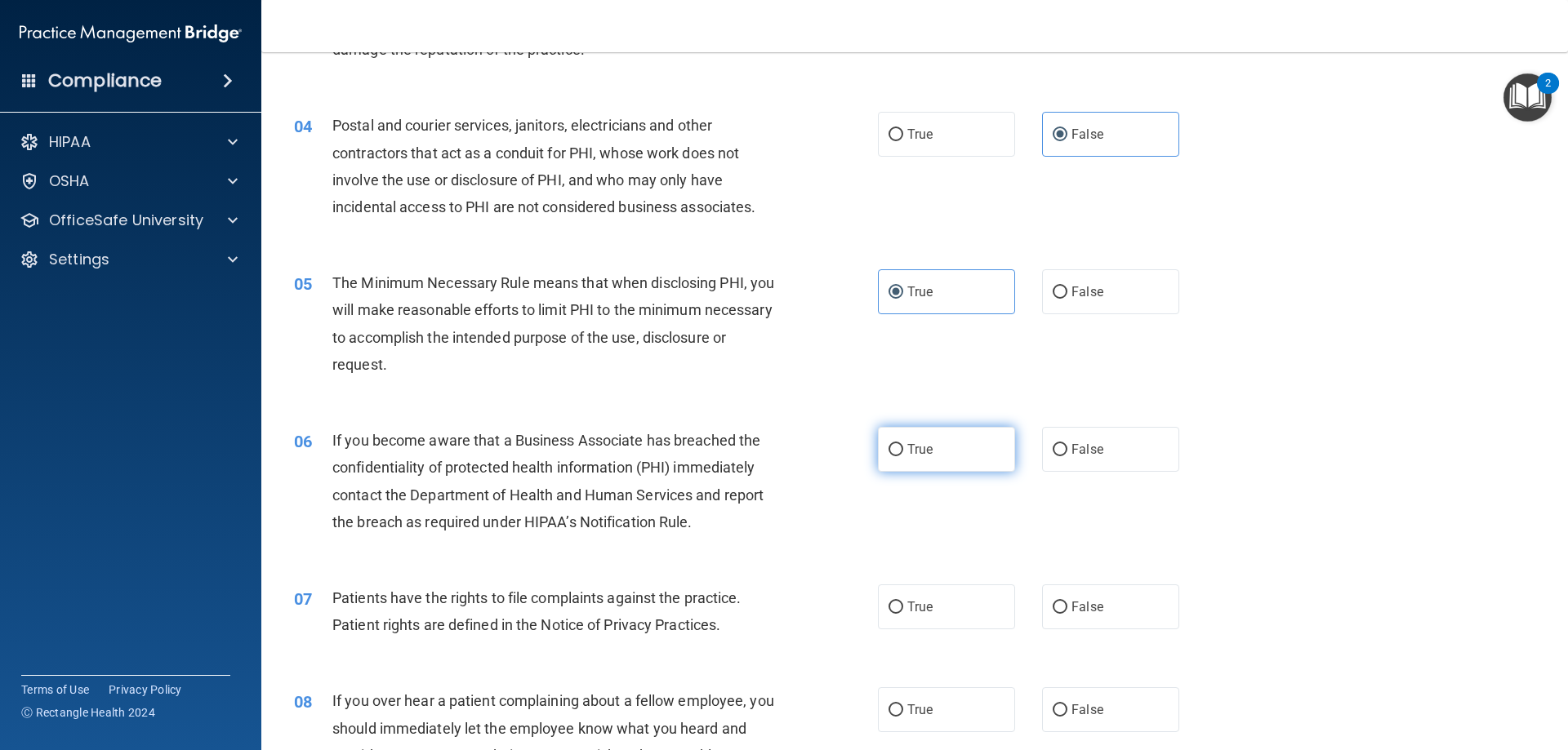
radio input "true"
click at [917, 602] on span "True" at bounding box center [921, 607] width 26 height 16
click at [903, 602] on input "True" at bounding box center [896, 608] width 15 height 12
radio input "true"
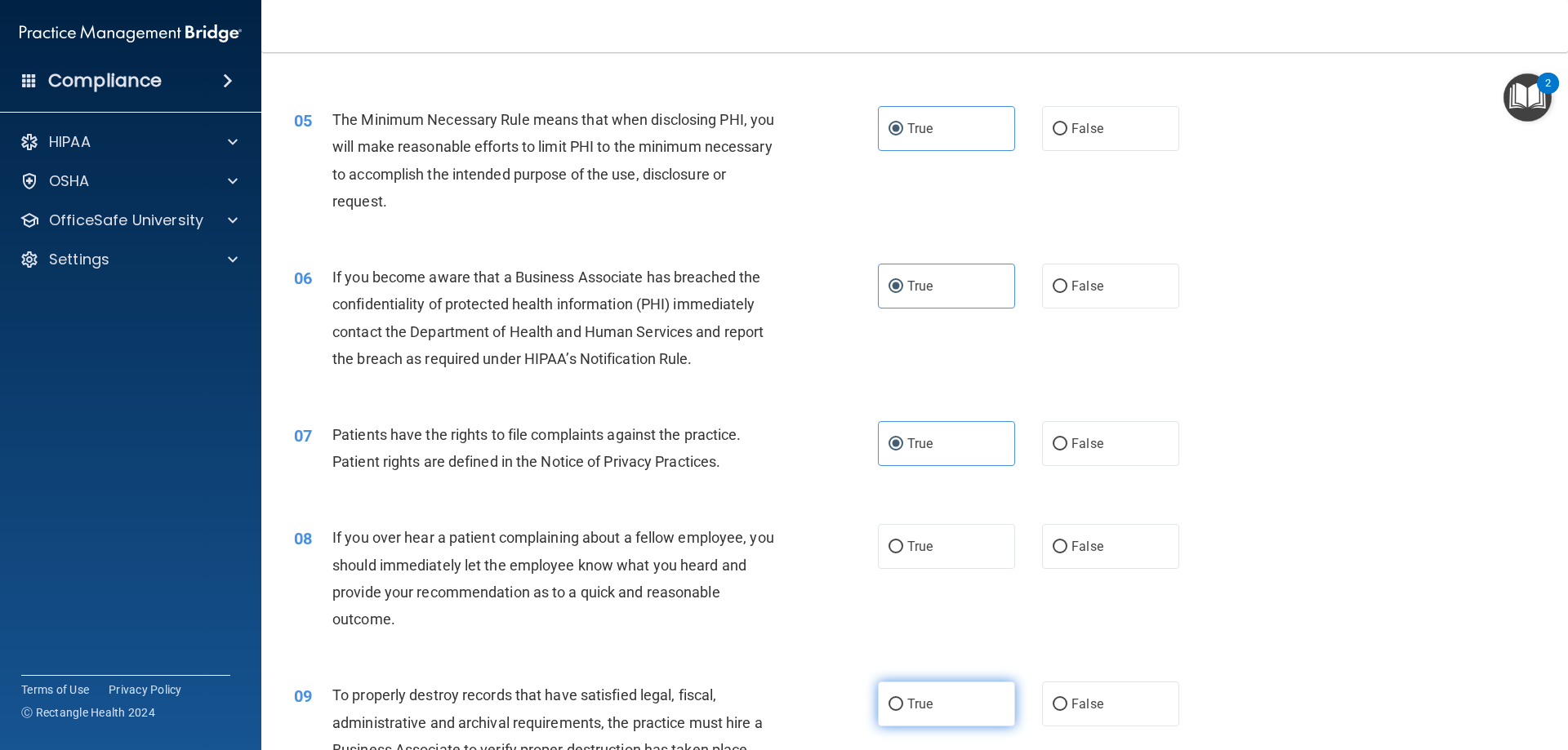
scroll to position [653, 0]
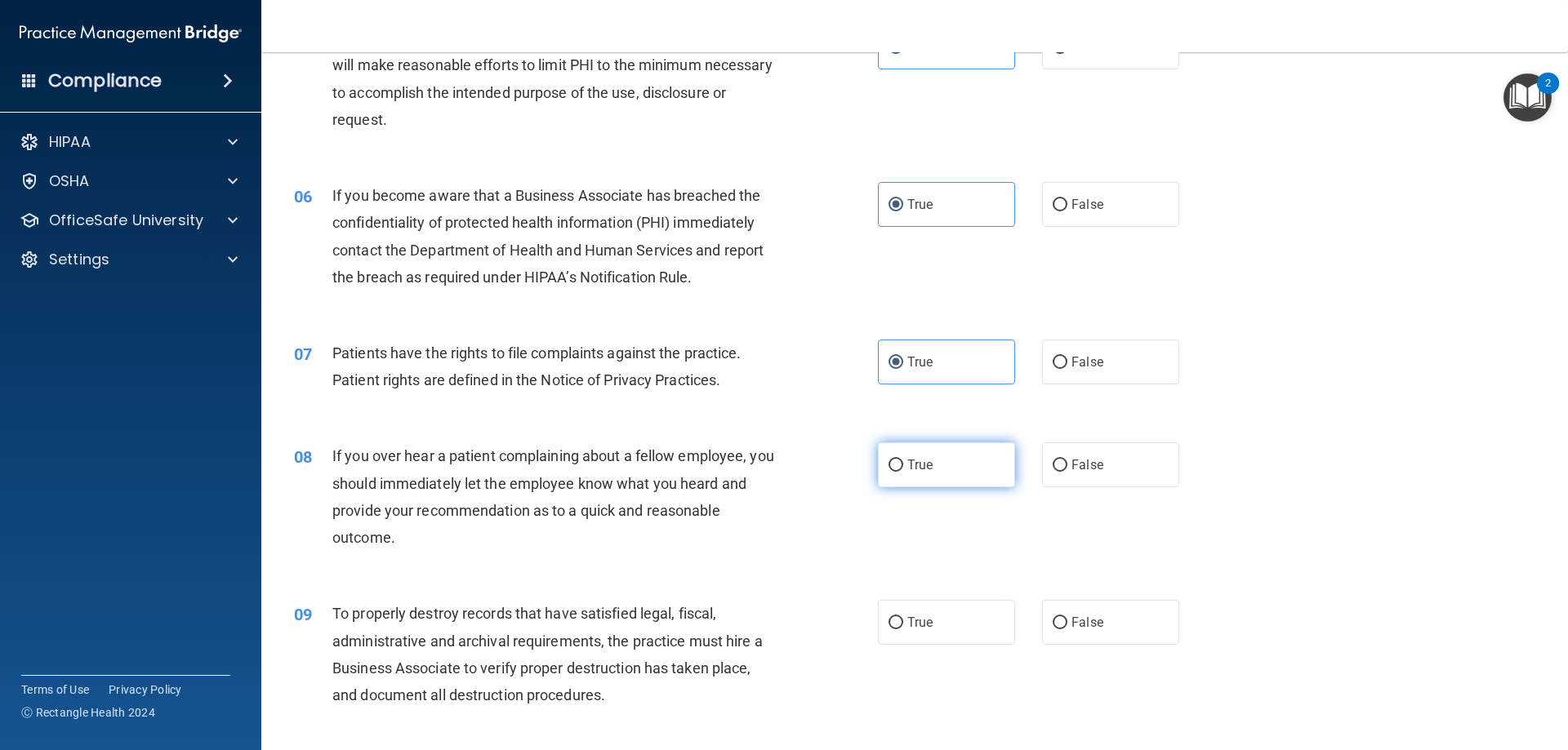
click at [916, 475] on label "True" at bounding box center [946, 464] width 137 height 45
click at [903, 472] on input "True" at bounding box center [896, 465] width 15 height 12
radio input "true"
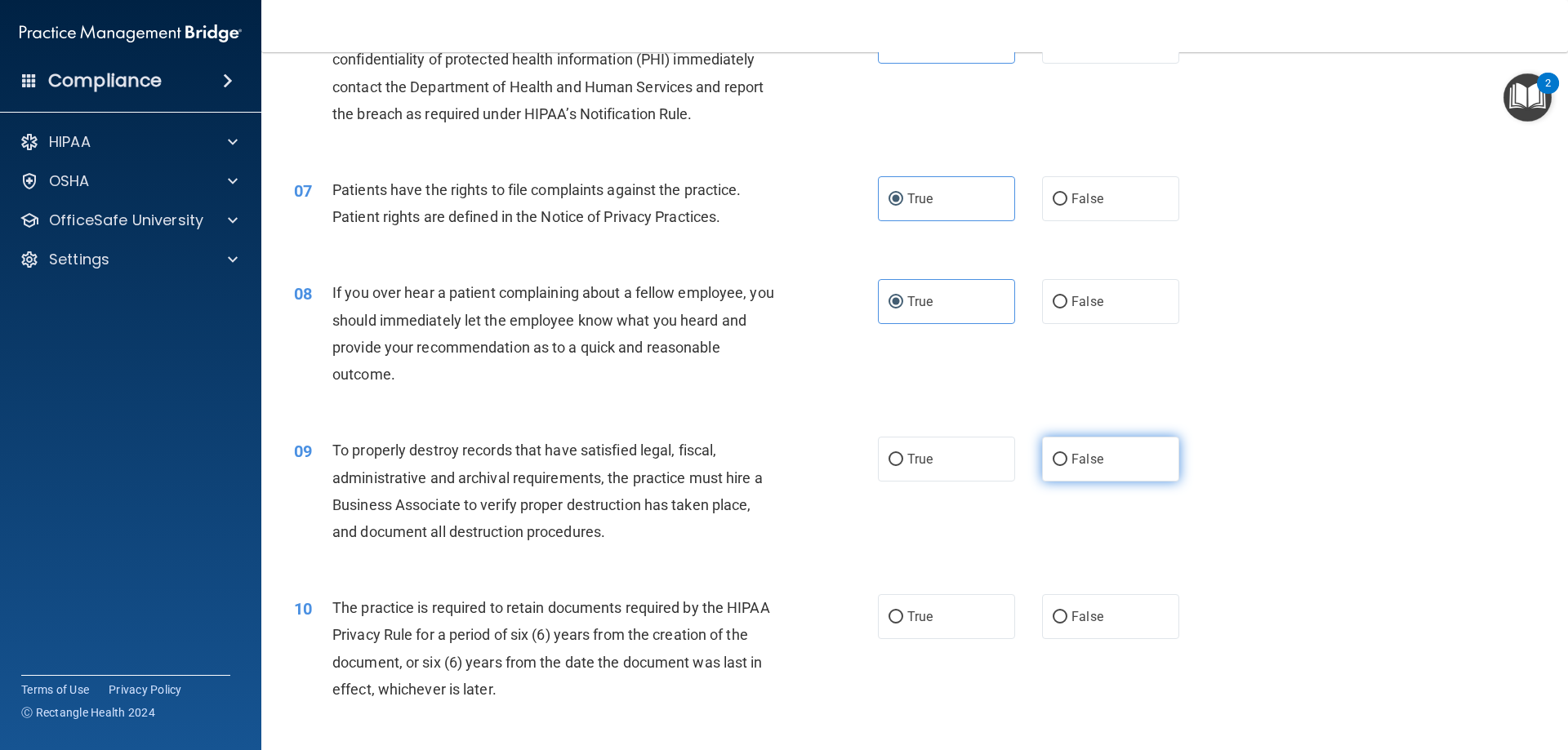
click at [1073, 456] on span "False" at bounding box center [1087, 459] width 32 height 16
click at [1068, 456] on input "False" at bounding box center [1060, 460] width 15 height 12
radio input "true"
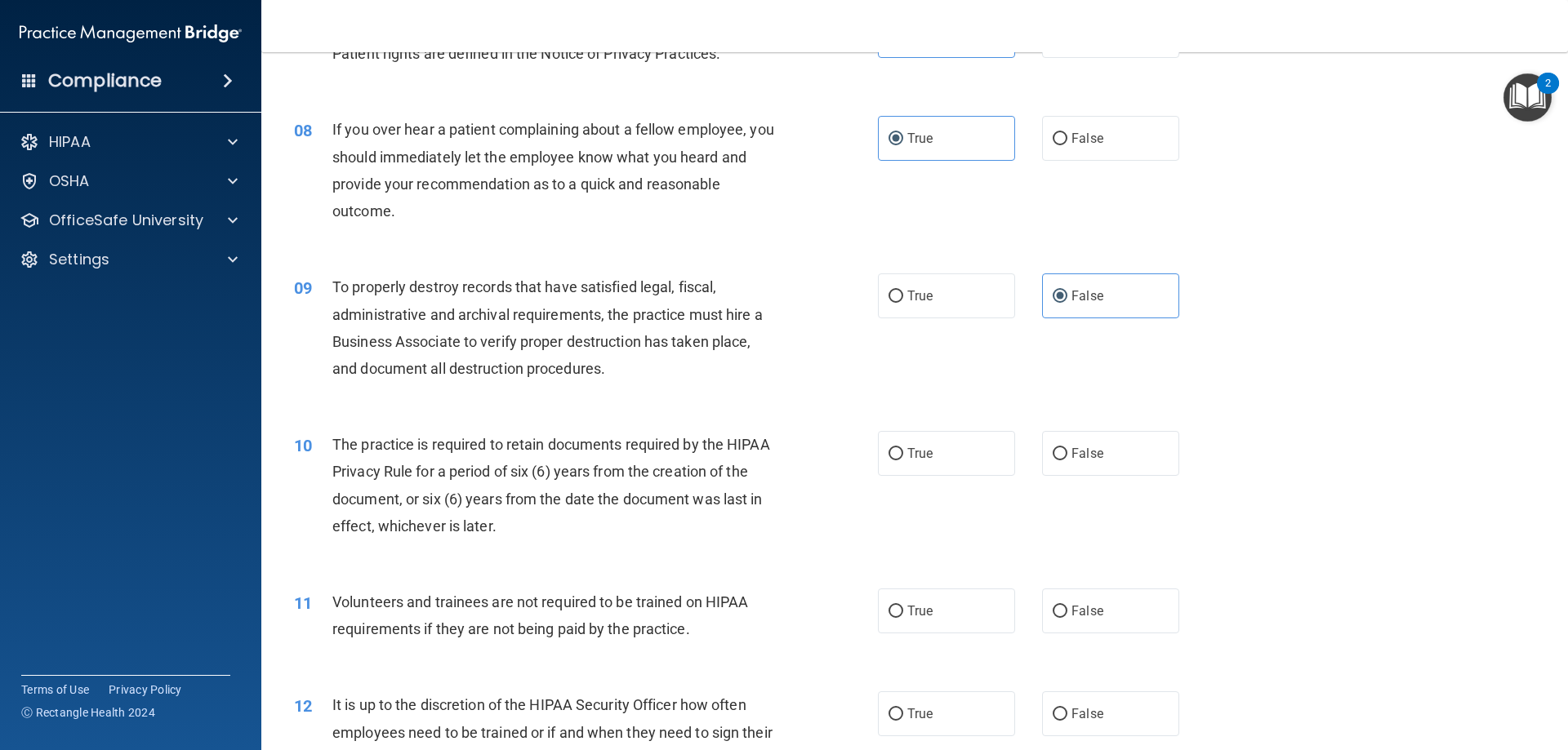
scroll to position [1062, 0]
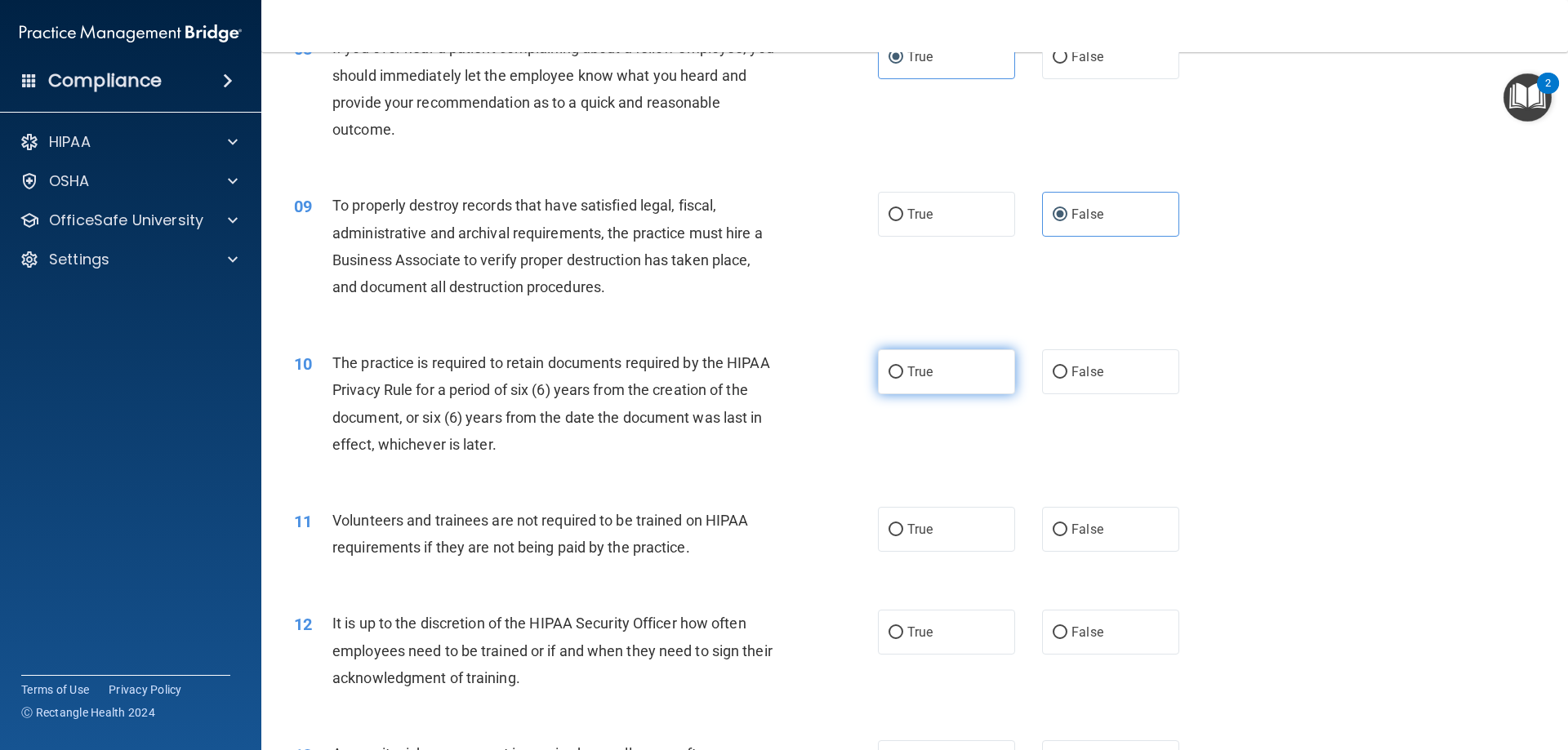
click at [933, 381] on label "True" at bounding box center [946, 371] width 137 height 45
click at [903, 379] on input "True" at bounding box center [896, 372] width 15 height 12
radio input "true"
click at [1105, 536] on label "False" at bounding box center [1110, 529] width 137 height 45
click at [1068, 536] on input "False" at bounding box center [1060, 529] width 15 height 12
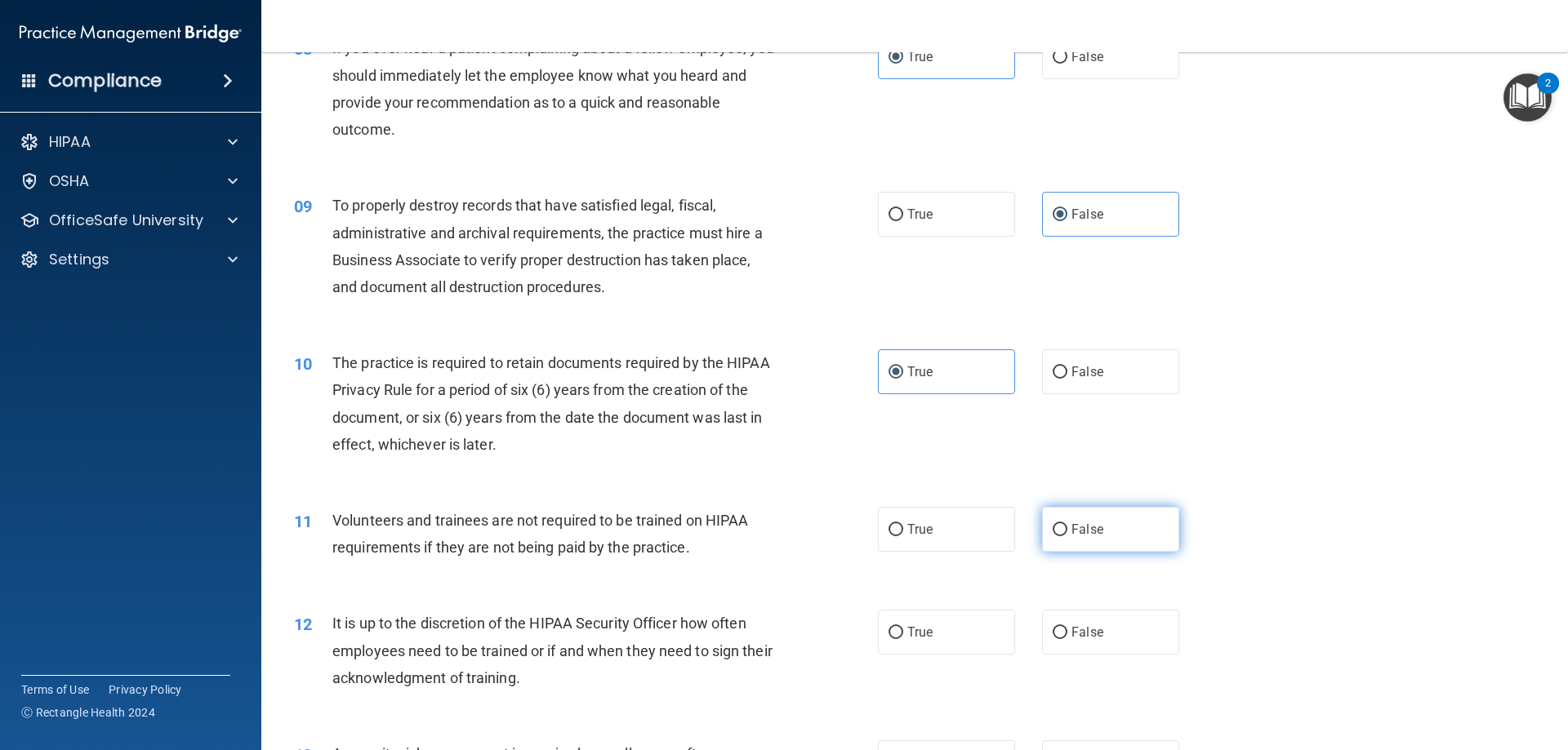
radio input "true"
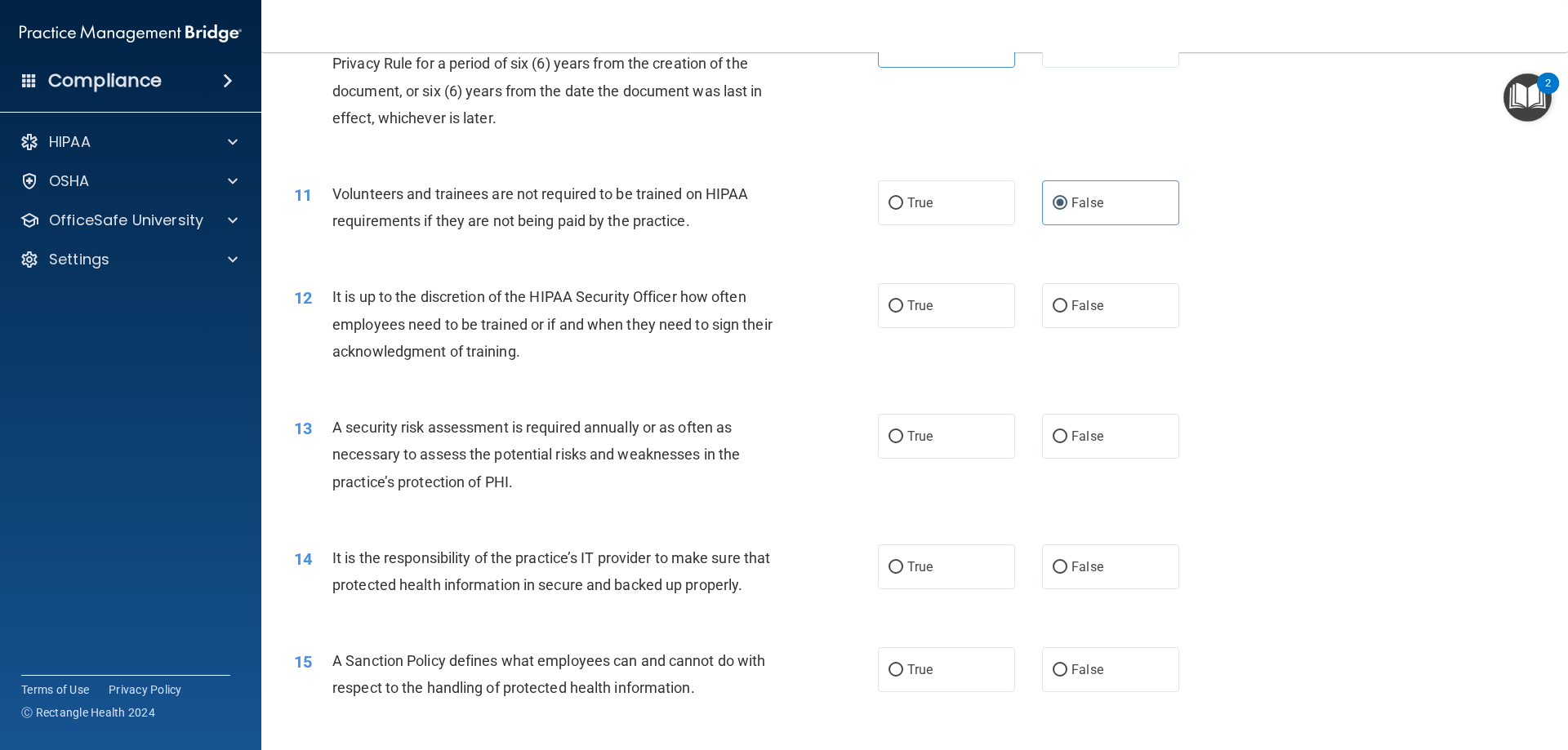
scroll to position [1470, 0]
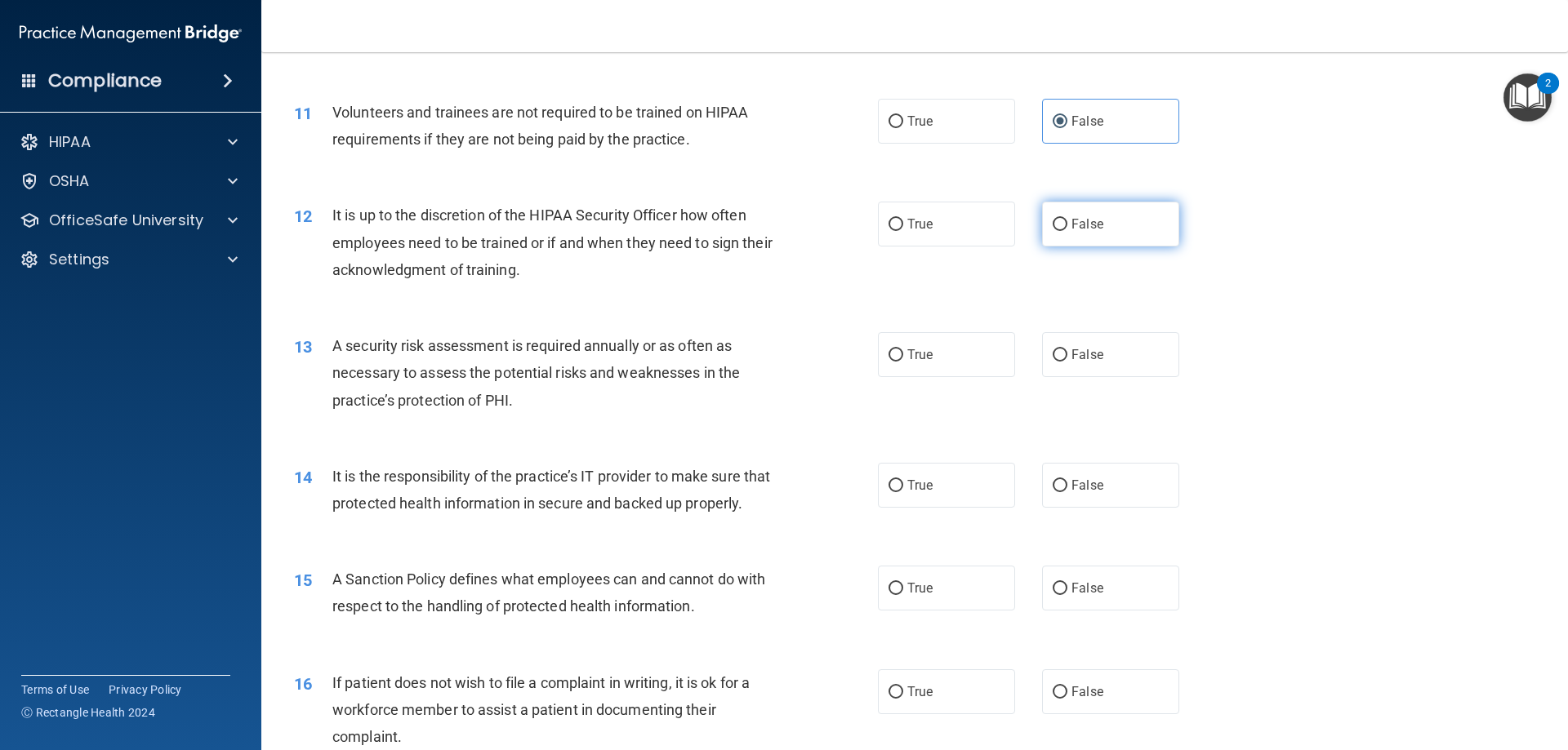
click at [1075, 230] on span "False" at bounding box center [1087, 223] width 32 height 16
click at [1068, 230] on input "False" at bounding box center [1060, 224] width 15 height 12
radio input "true"
click at [945, 362] on label "True" at bounding box center [946, 354] width 137 height 45
click at [903, 361] on input "True" at bounding box center [896, 355] width 15 height 12
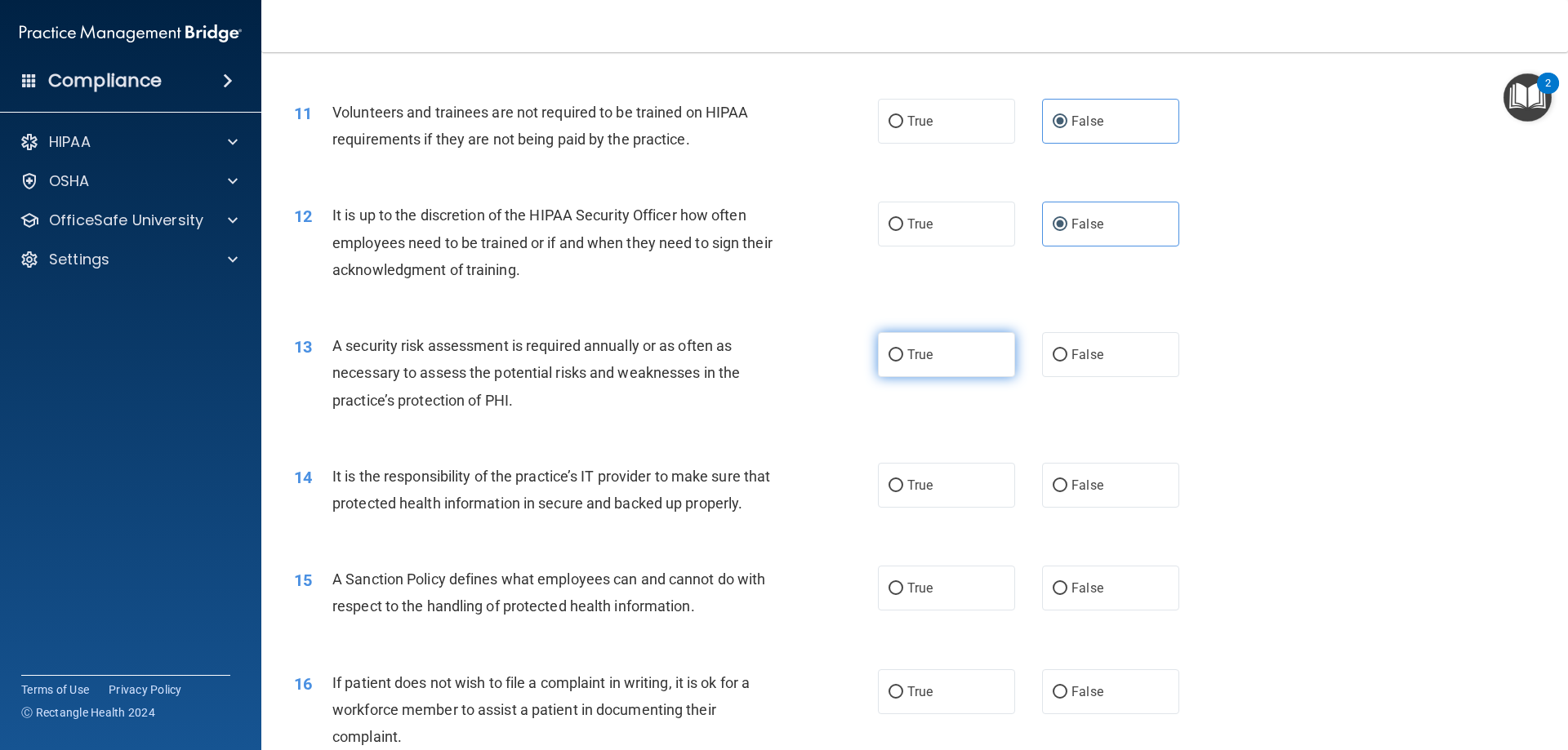
radio input "true"
click at [1078, 491] on span "False" at bounding box center [1087, 485] width 32 height 16
click at [1068, 491] on input "False" at bounding box center [1060, 485] width 15 height 12
radio input "true"
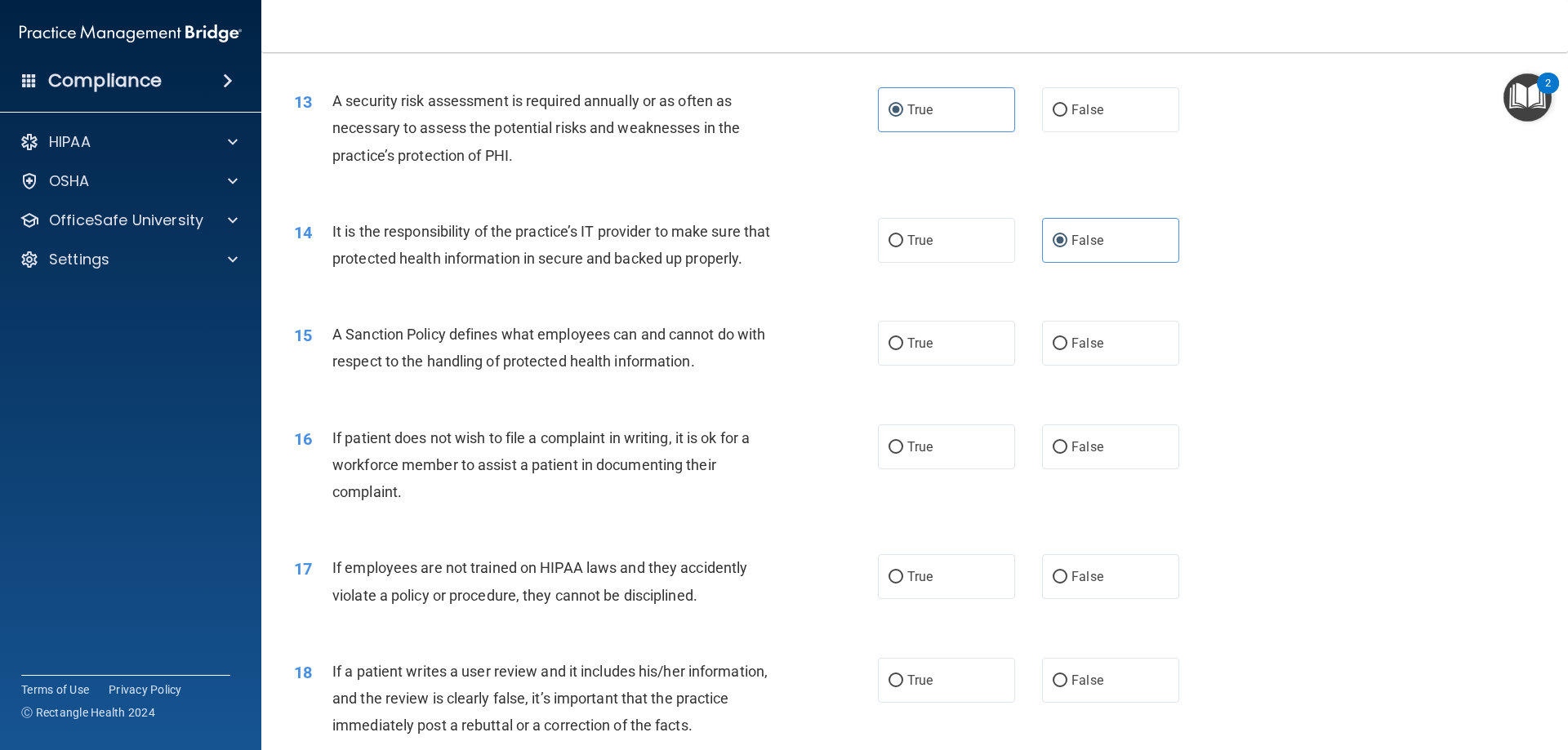
scroll to position [1796, 0]
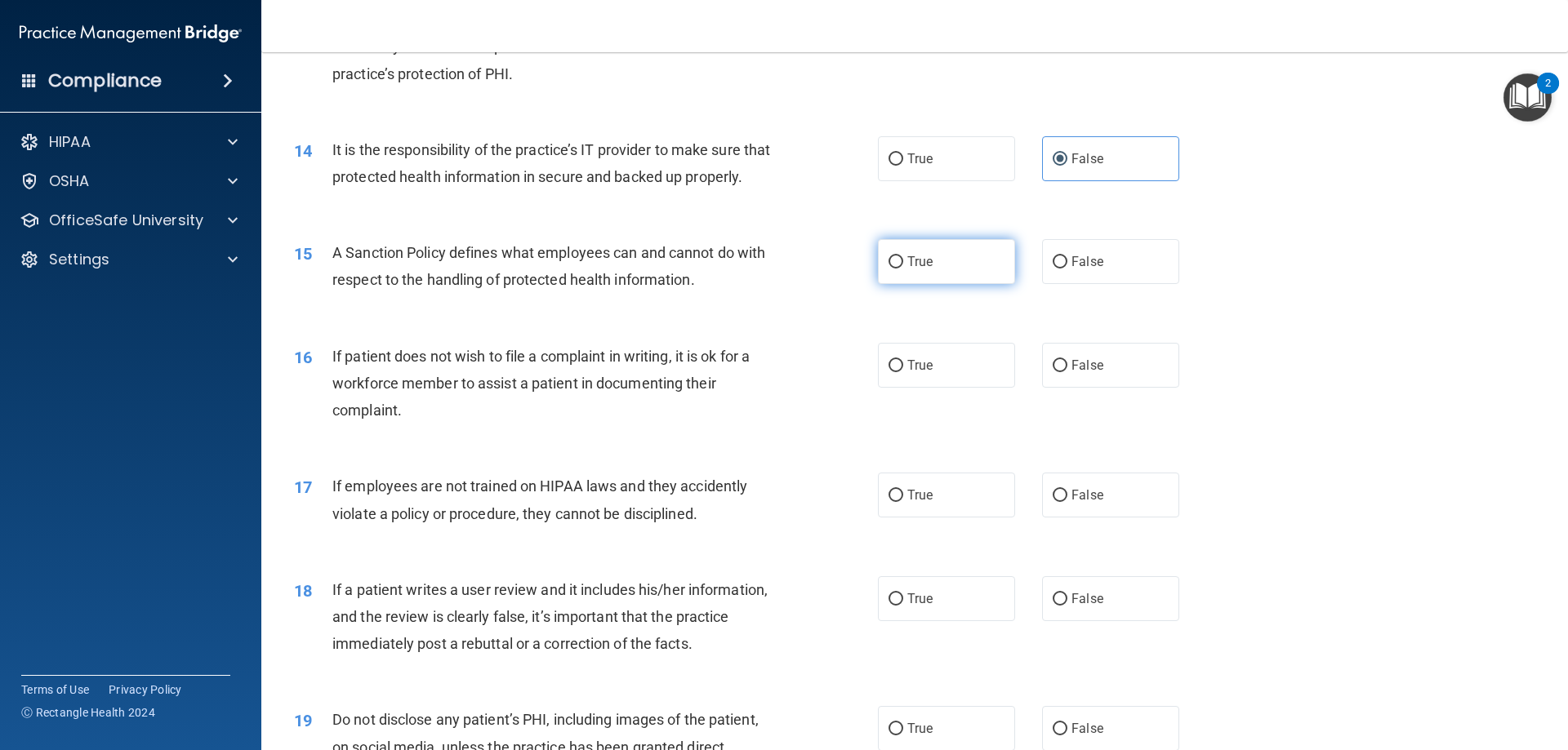
click at [937, 284] on label "True" at bounding box center [946, 261] width 137 height 45
click at [903, 268] on input "True" at bounding box center [896, 262] width 15 height 12
radio input "true"
click at [1077, 373] on span "False" at bounding box center [1087, 365] width 32 height 16
click at [1068, 372] on input "False" at bounding box center [1060, 366] width 15 height 12
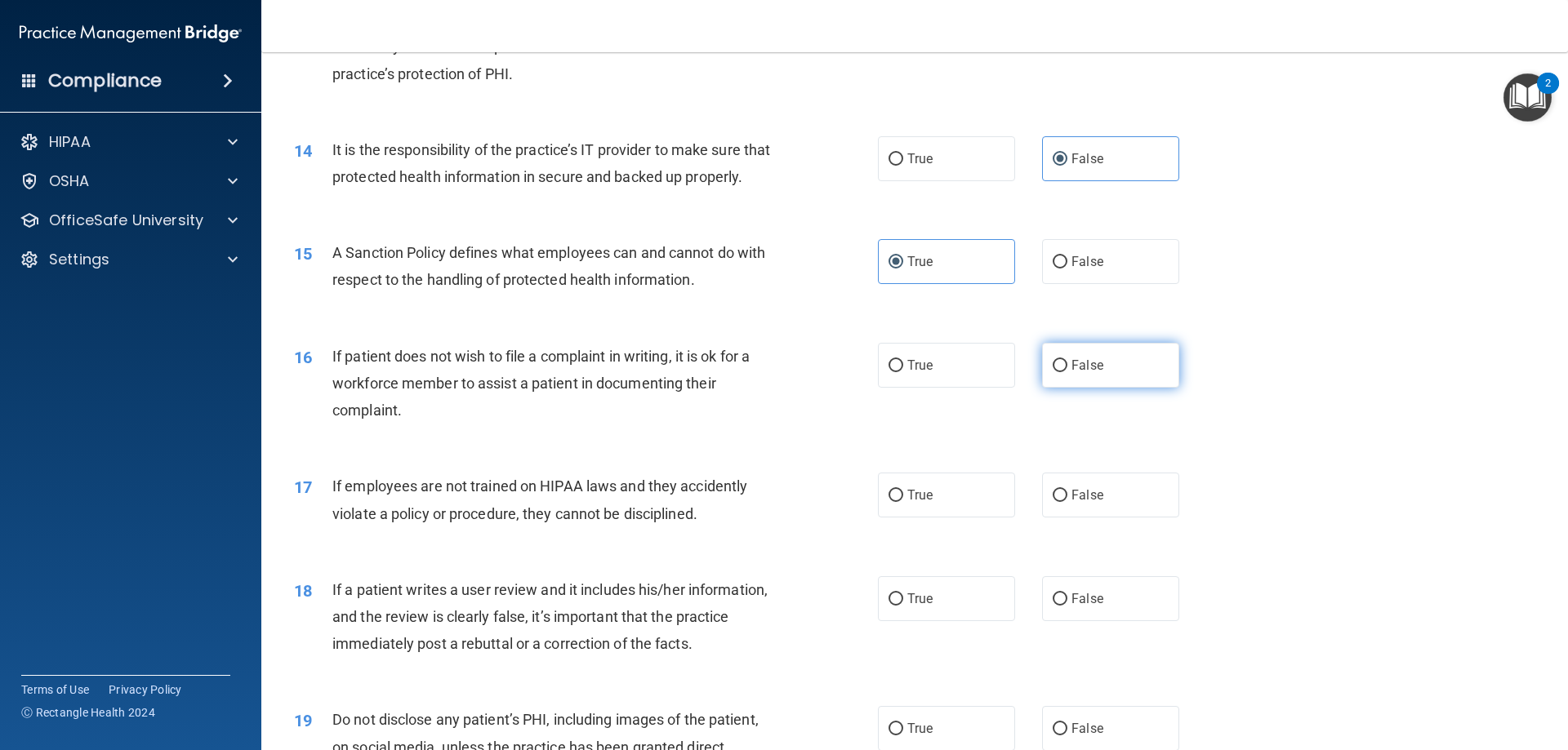
radio input "true"
click at [911, 388] on label "True" at bounding box center [946, 365] width 137 height 45
click at [903, 372] on input "True" at bounding box center [896, 366] width 15 height 12
radio input "true"
radio input "false"
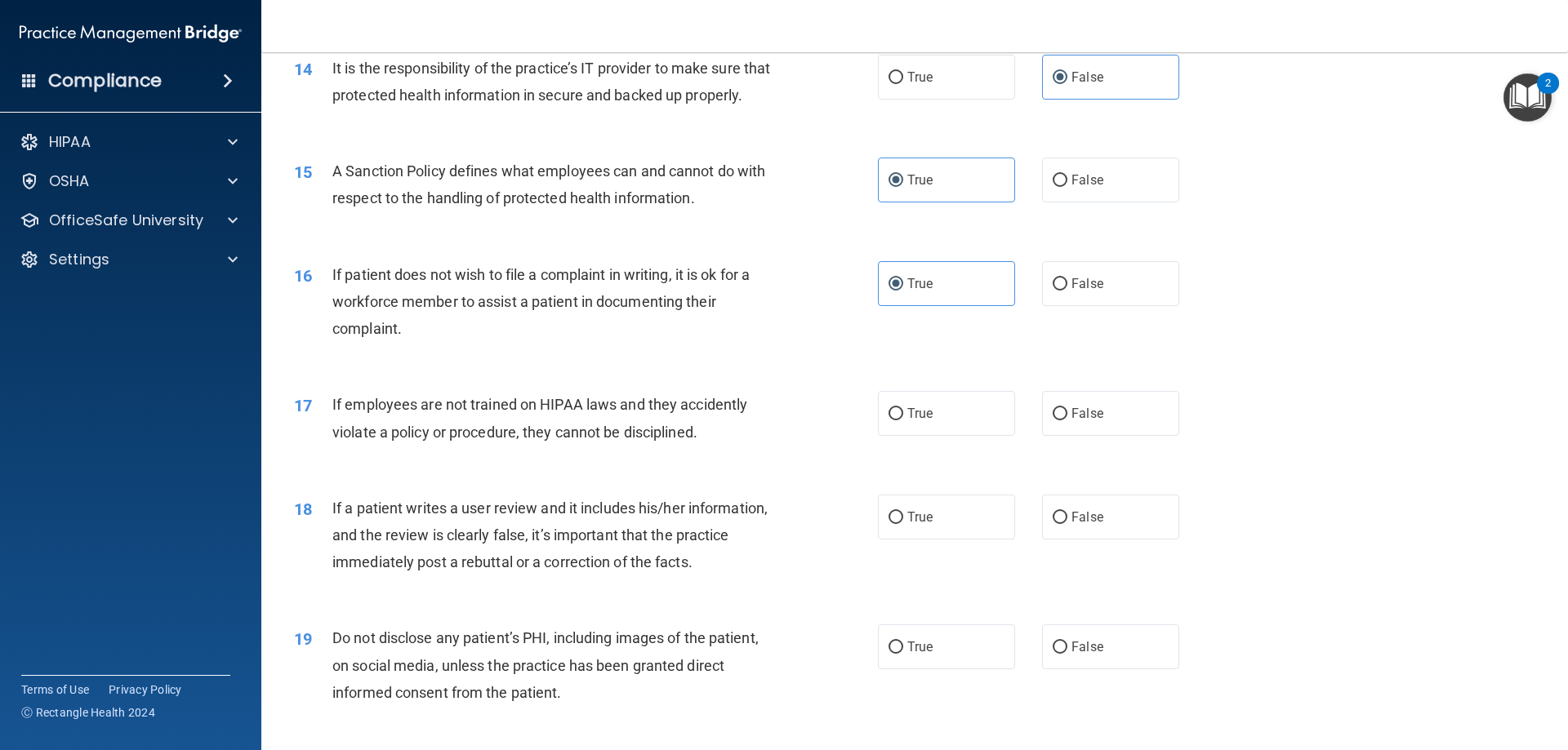
scroll to position [1959, 0]
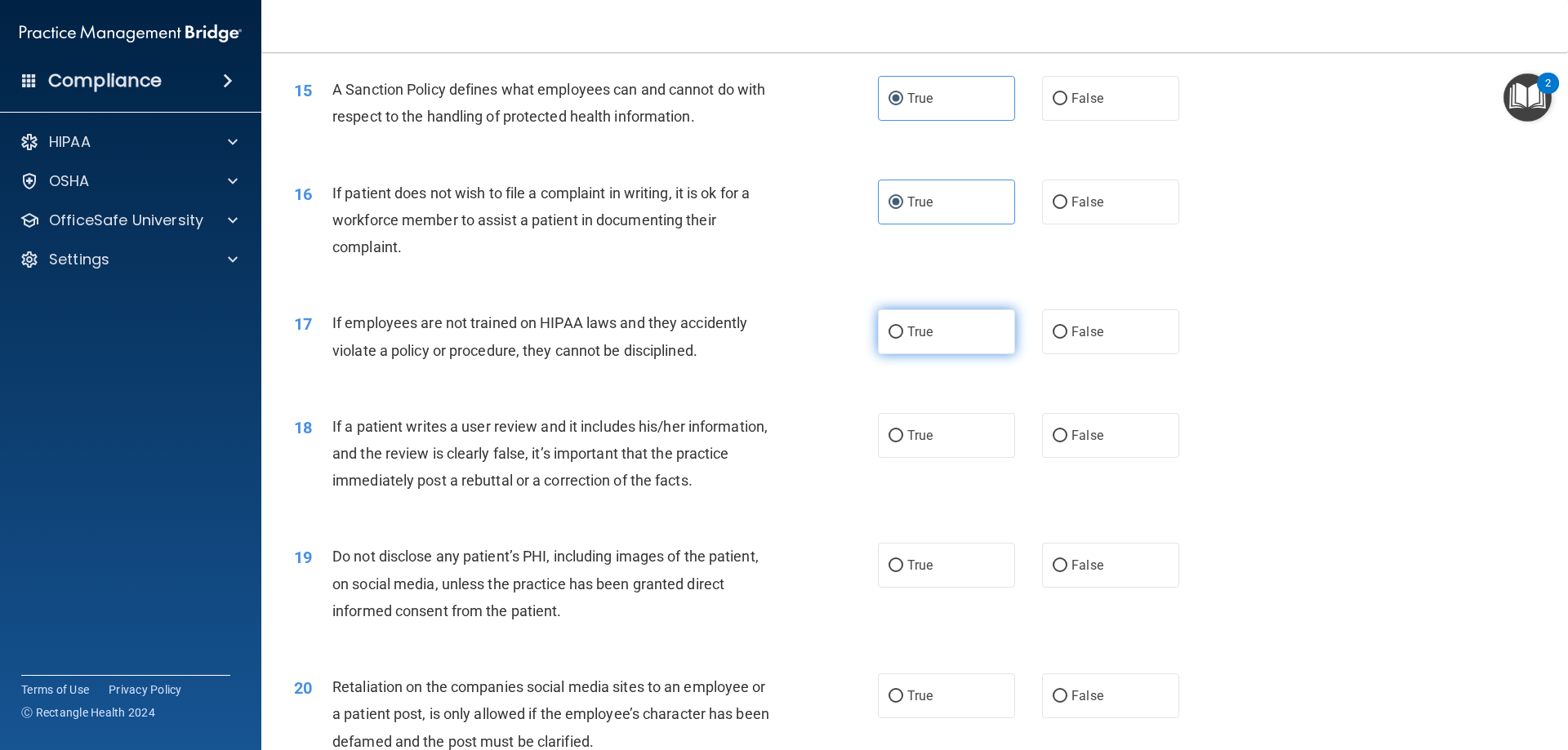
click at [956, 354] on label "True" at bounding box center [946, 332] width 137 height 45
click at [903, 339] on input "True" at bounding box center [896, 332] width 15 height 12
radio input "true"
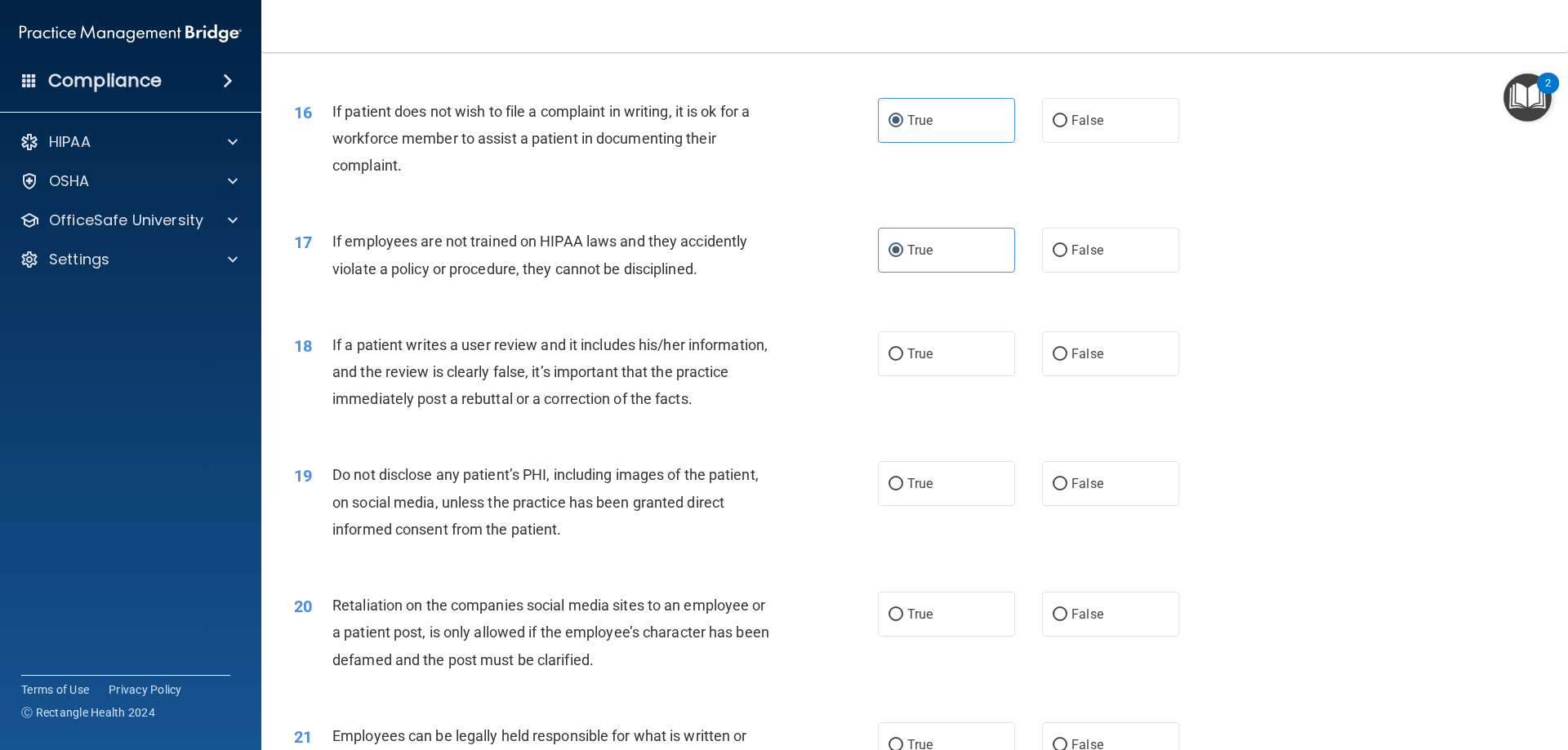
scroll to position [2122, 0]
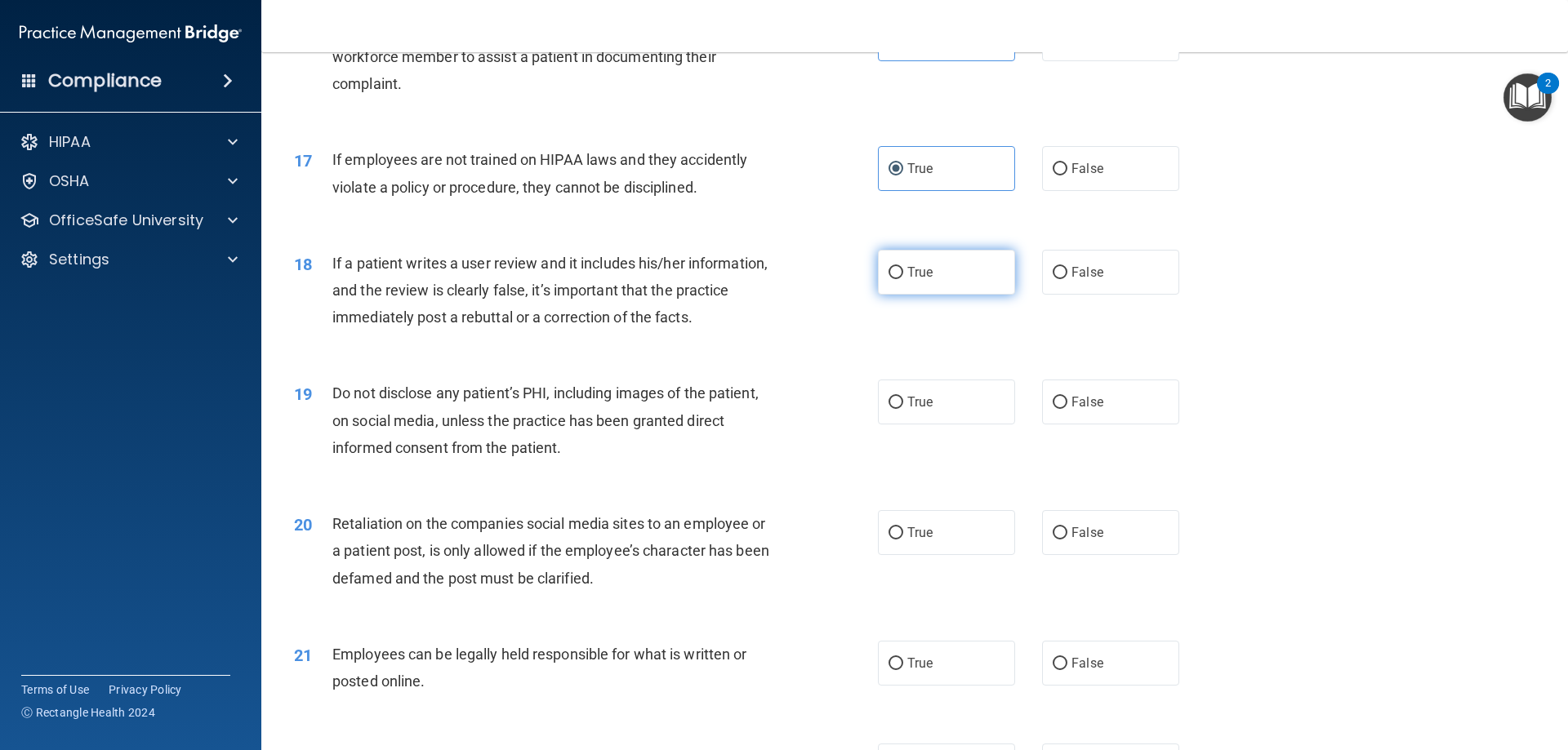
click at [990, 295] on label "True" at bounding box center [946, 272] width 137 height 45
click at [903, 279] on input "True" at bounding box center [896, 272] width 15 height 12
radio input "true"
drag, startPoint x: 933, startPoint y: 429, endPoint x: 933, endPoint y: 549, distance: 120.0
click at [933, 425] on label "True" at bounding box center [946, 402] width 137 height 45
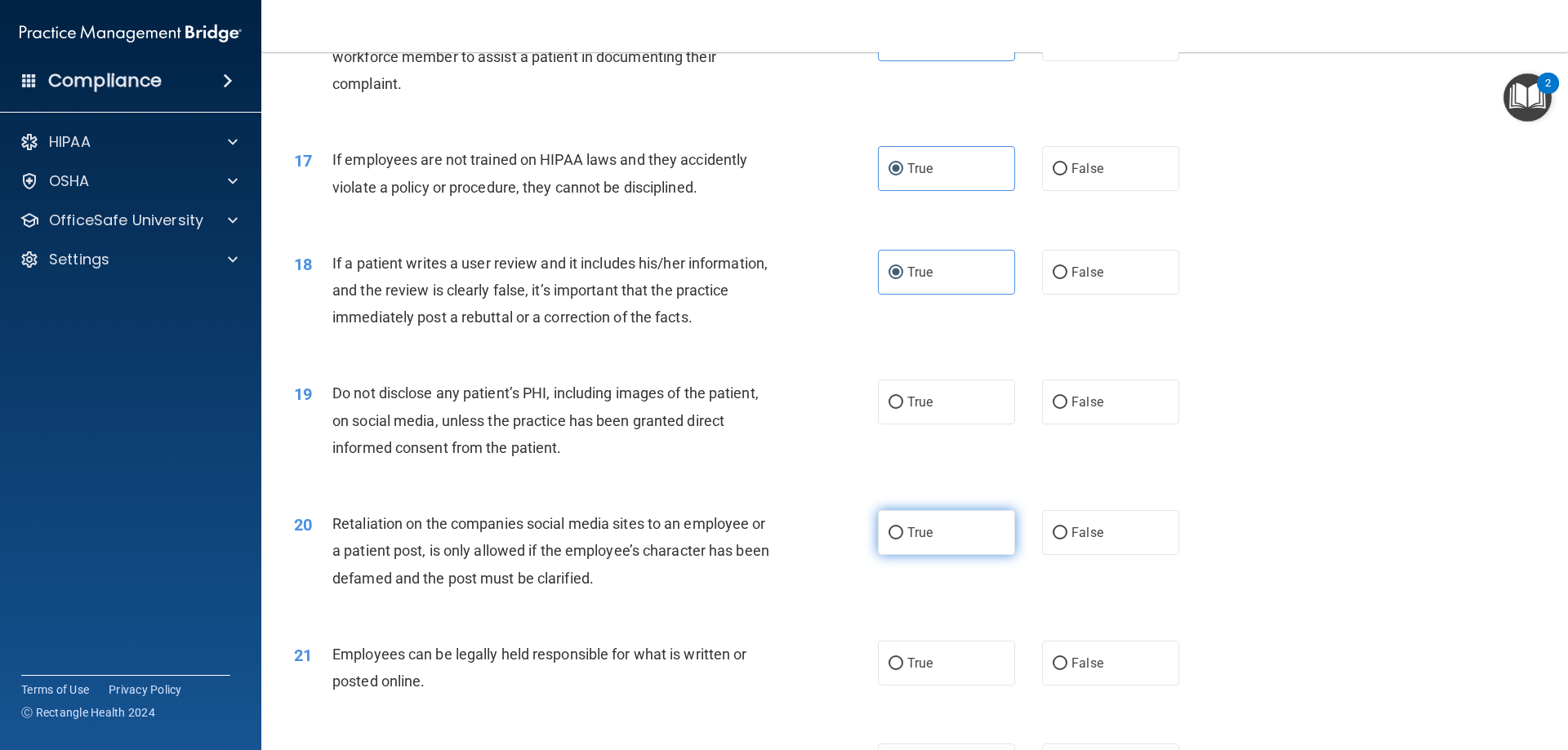
click at [903, 409] on input "True" at bounding box center [896, 403] width 15 height 12
radio input "true"
click at [936, 552] on label "True" at bounding box center [946, 532] width 137 height 45
click at [903, 540] on input "True" at bounding box center [896, 533] width 15 height 12
radio input "true"
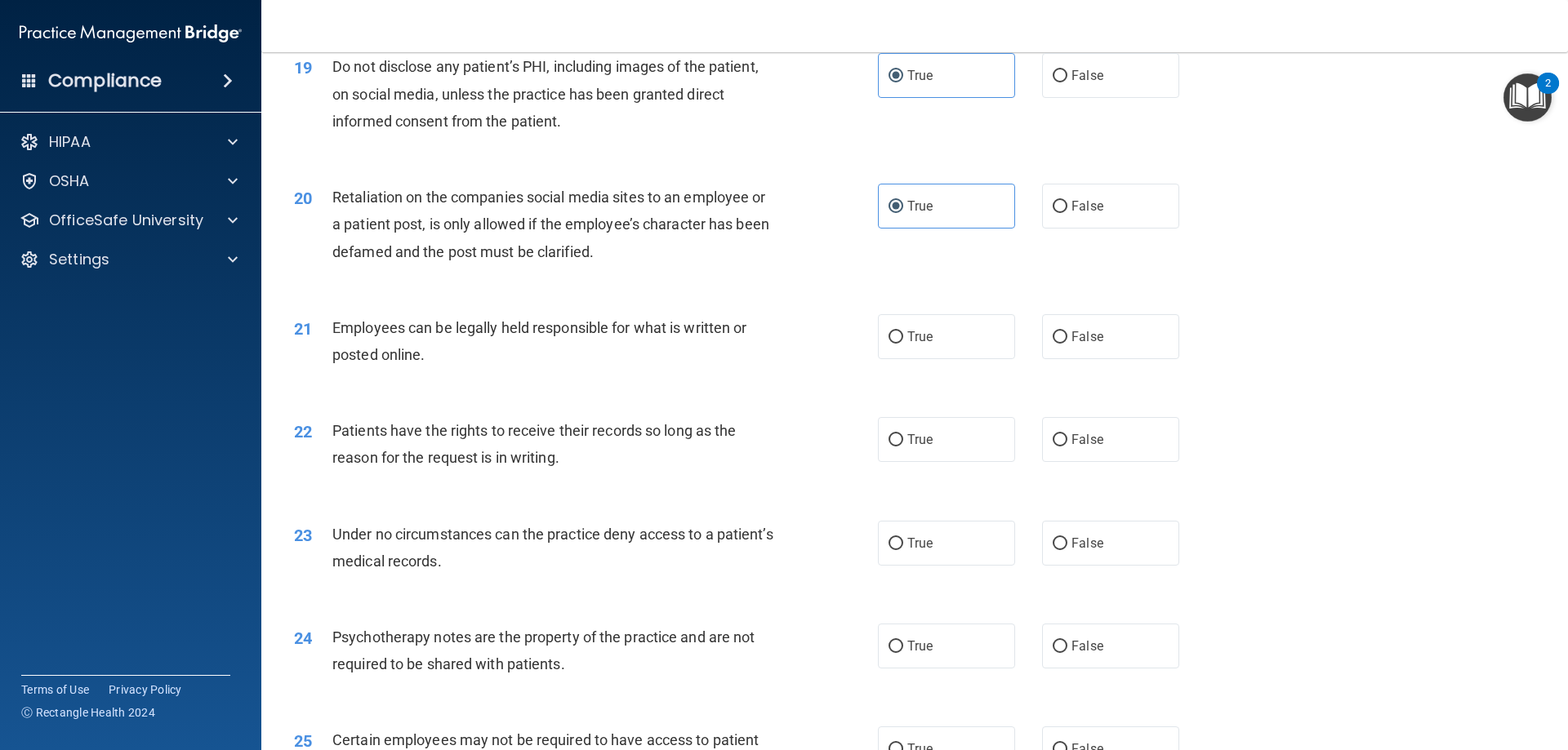
scroll to position [2530, 0]
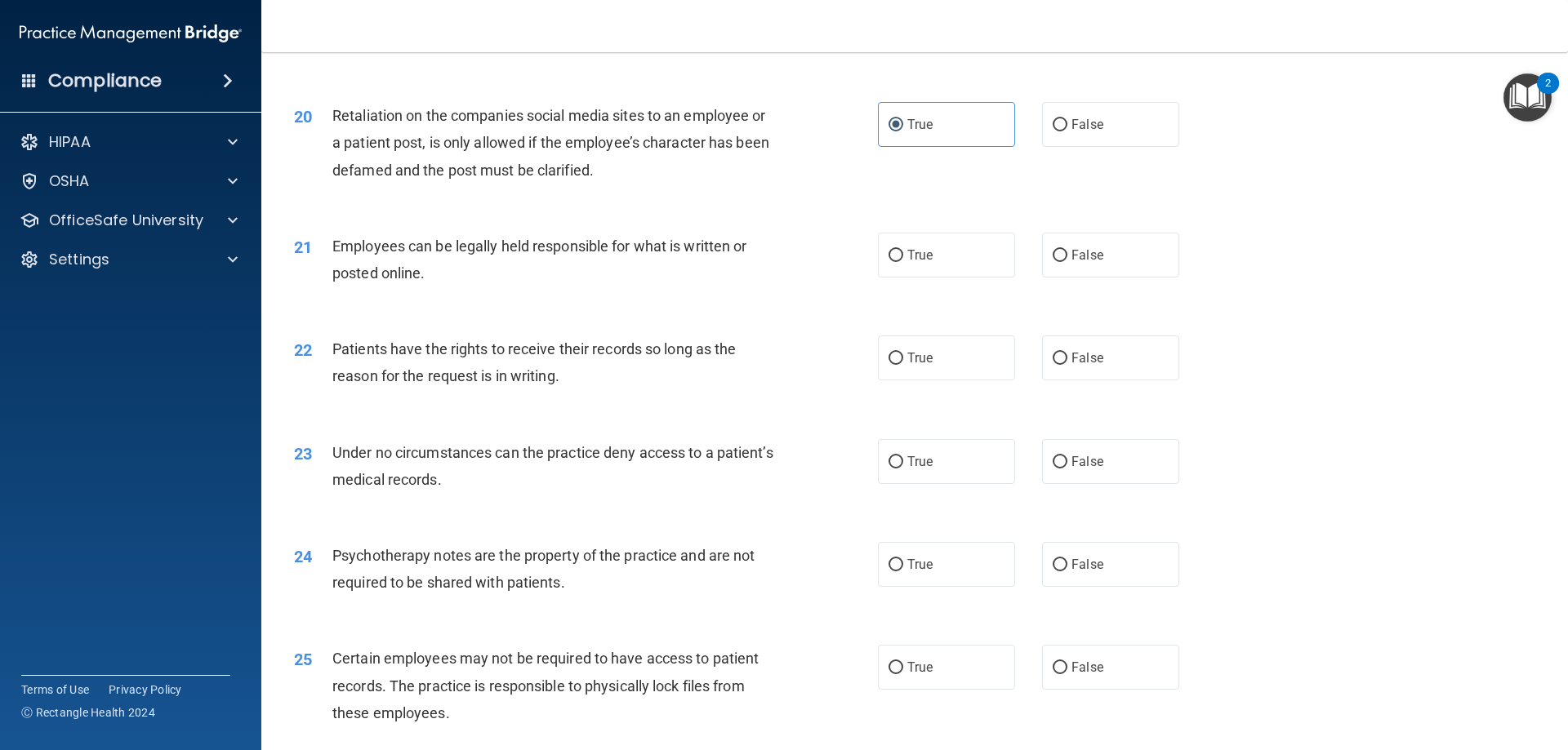
drag, startPoint x: 957, startPoint y: 273, endPoint x: 944, endPoint y: 324, distance: 52.6
click at [954, 278] on label "True" at bounding box center [946, 255] width 137 height 45
click at [903, 262] on input "True" at bounding box center [896, 256] width 15 height 12
radio input "true"
drag, startPoint x: 933, startPoint y: 381, endPoint x: 933, endPoint y: 432, distance: 51.0
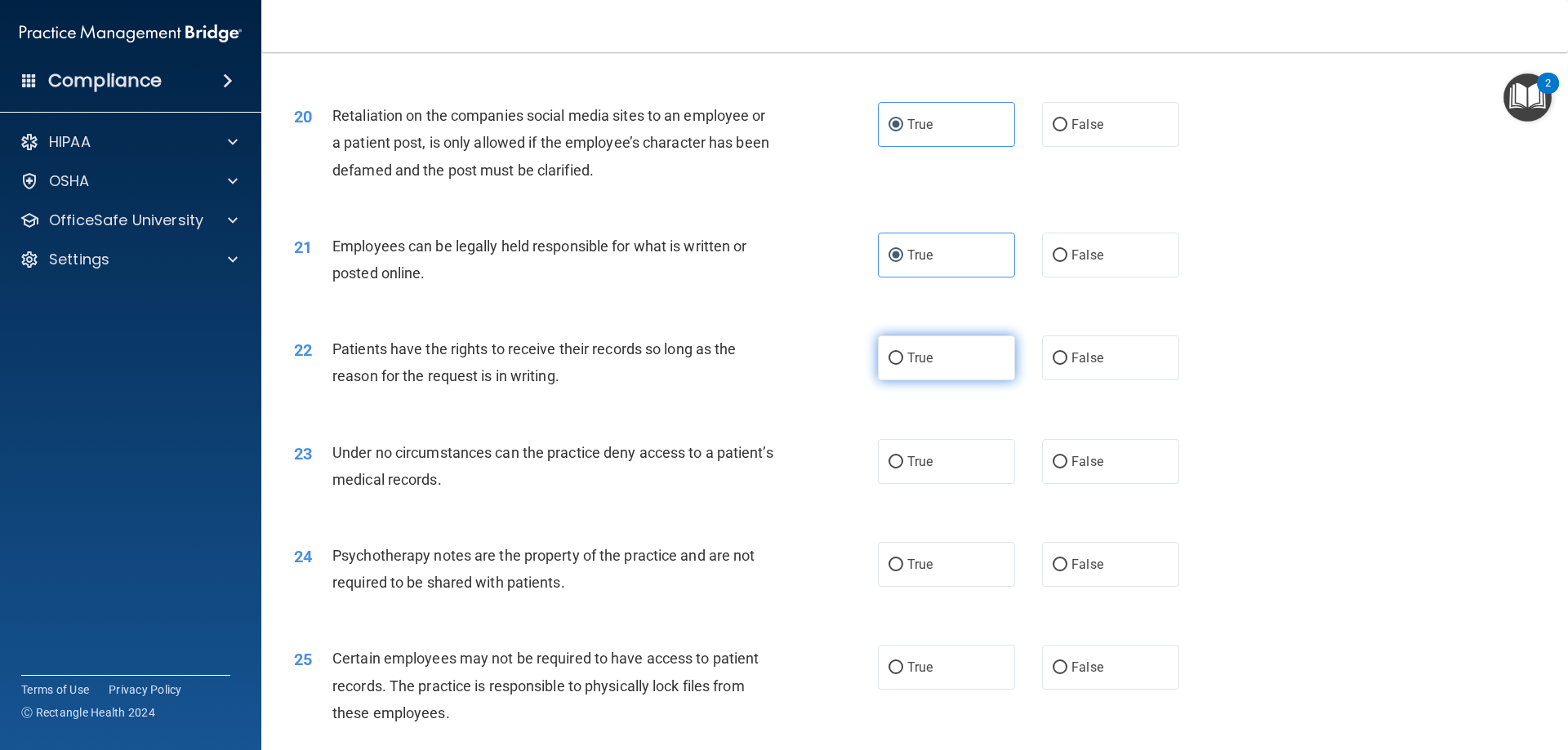
click at [933, 381] on label "True" at bounding box center [946, 358] width 137 height 45
click at [903, 365] on input "True" at bounding box center [896, 358] width 15 height 12
radio input "true"
click at [943, 484] on label "True" at bounding box center [946, 461] width 137 height 45
click at [903, 469] on input "True" at bounding box center [896, 461] width 15 height 12
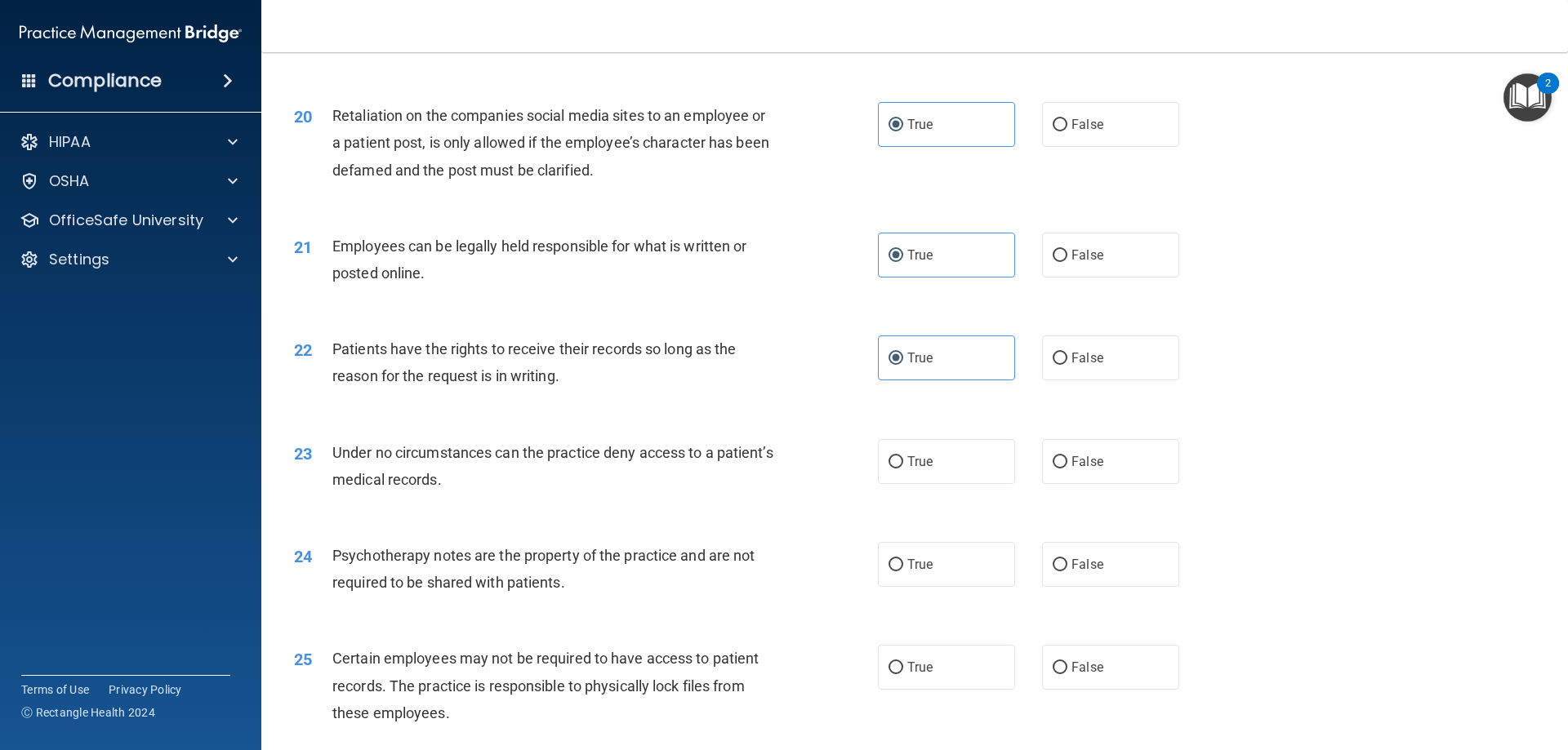
radio input "true"
click at [944, 587] on label "True" at bounding box center [946, 564] width 137 height 45
click at [903, 572] on input "True" at bounding box center [896, 564] width 15 height 12
radio input "true"
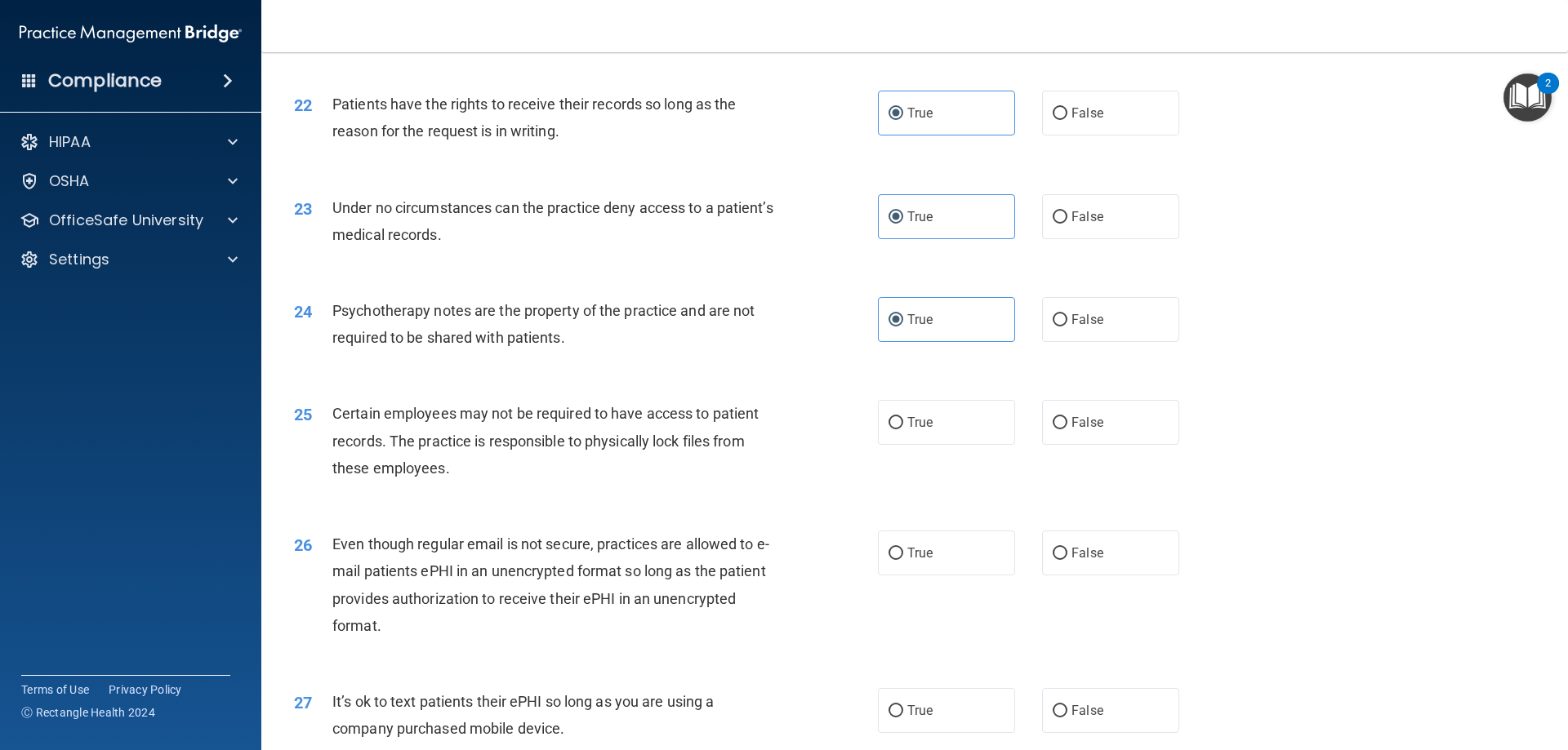
scroll to position [2857, 0]
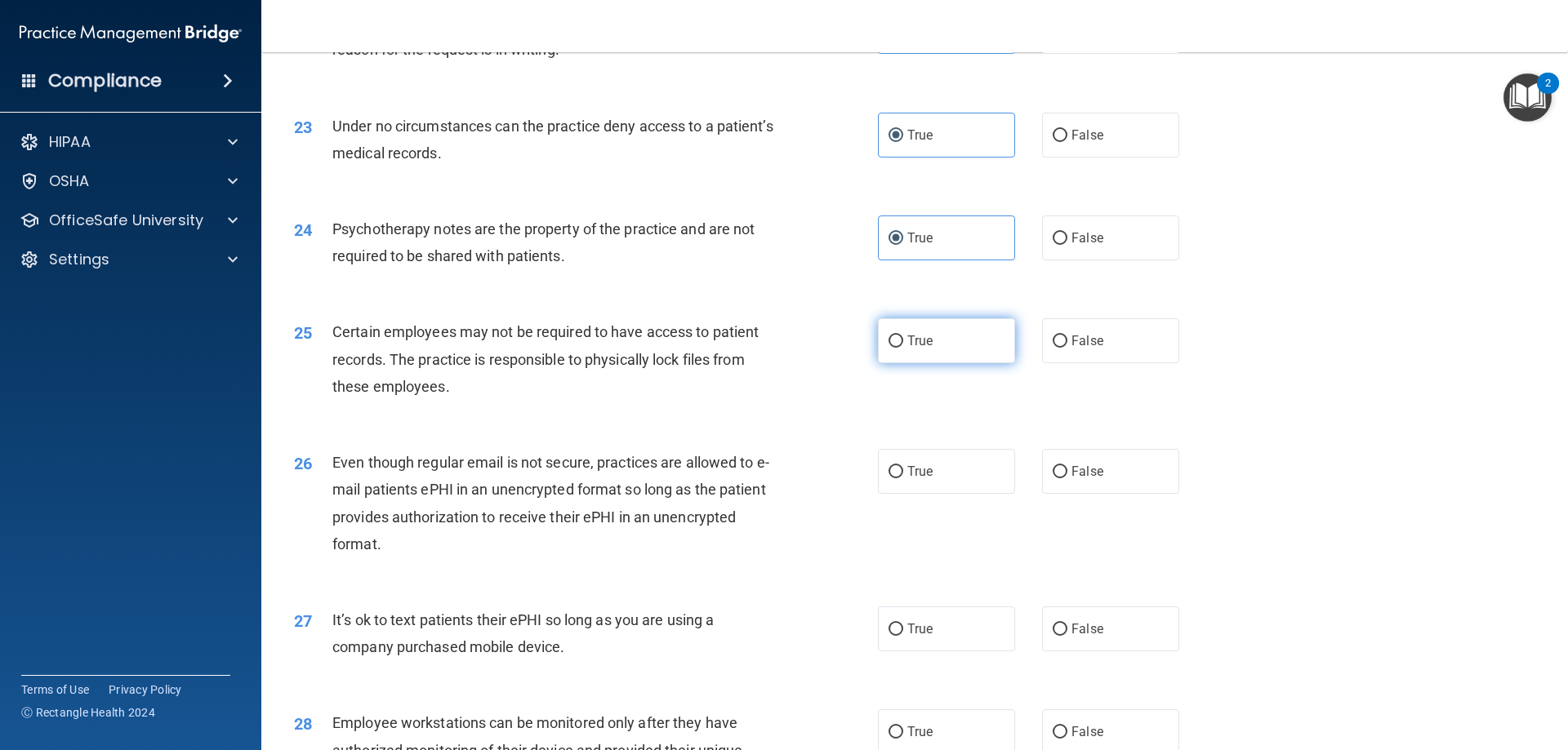
click at [911, 363] on label "True" at bounding box center [946, 340] width 137 height 45
click at [903, 347] on input "True" at bounding box center [896, 341] width 15 height 12
radio input "true"
click at [928, 494] on label "True" at bounding box center [946, 471] width 137 height 45
click at [903, 478] on input "True" at bounding box center [896, 472] width 15 height 12
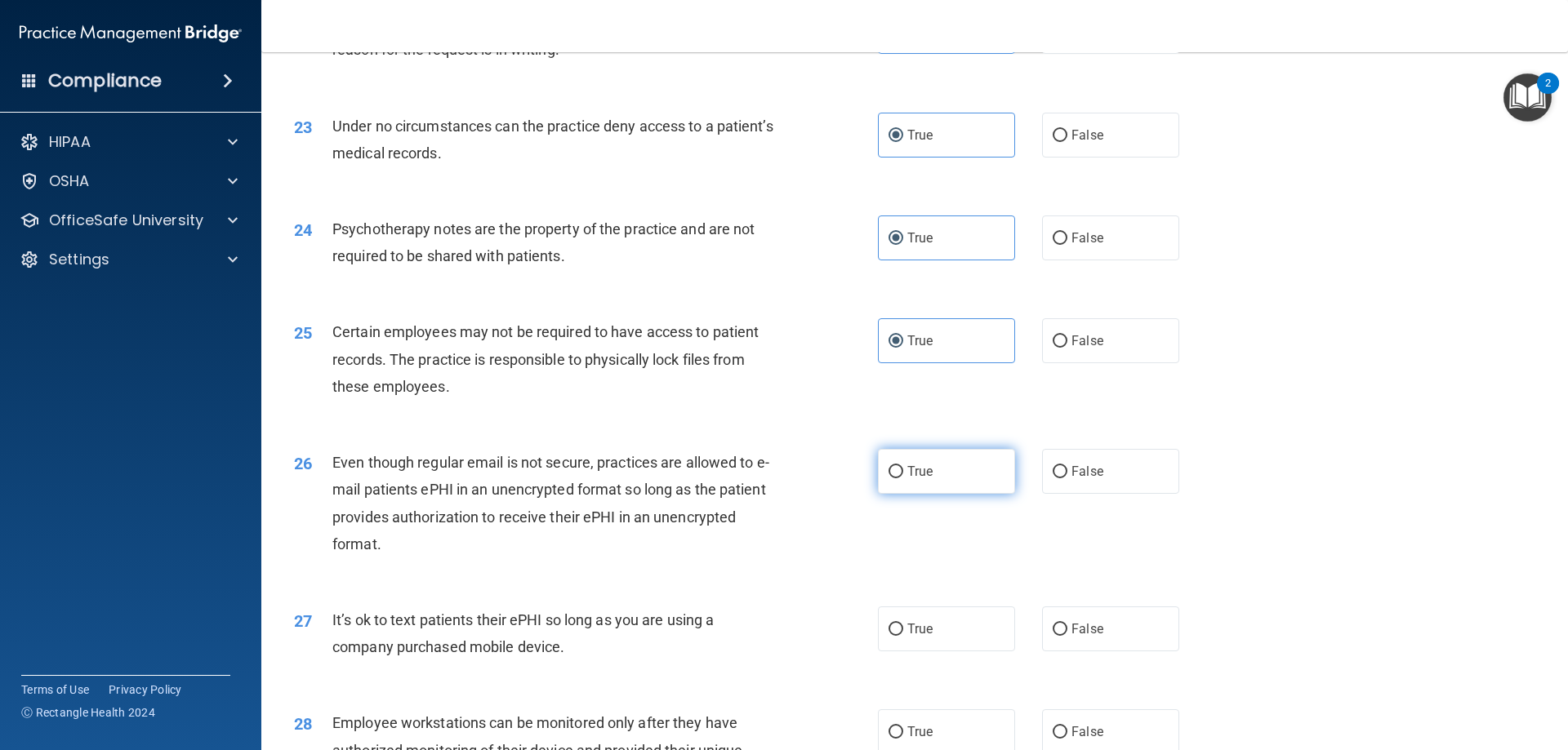
radio input "true"
click at [924, 637] on span "True" at bounding box center [921, 629] width 26 height 16
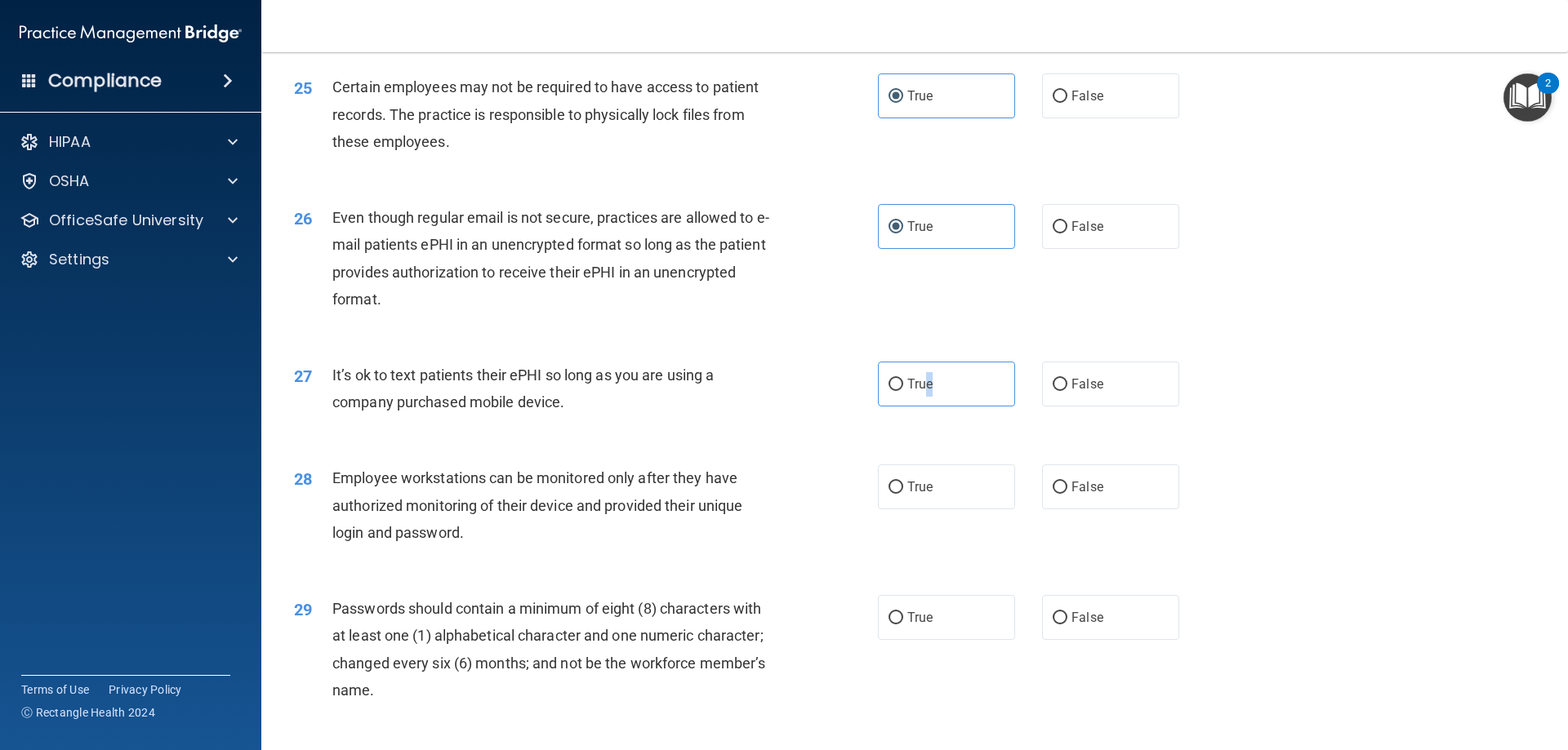
scroll to position [3184, 0]
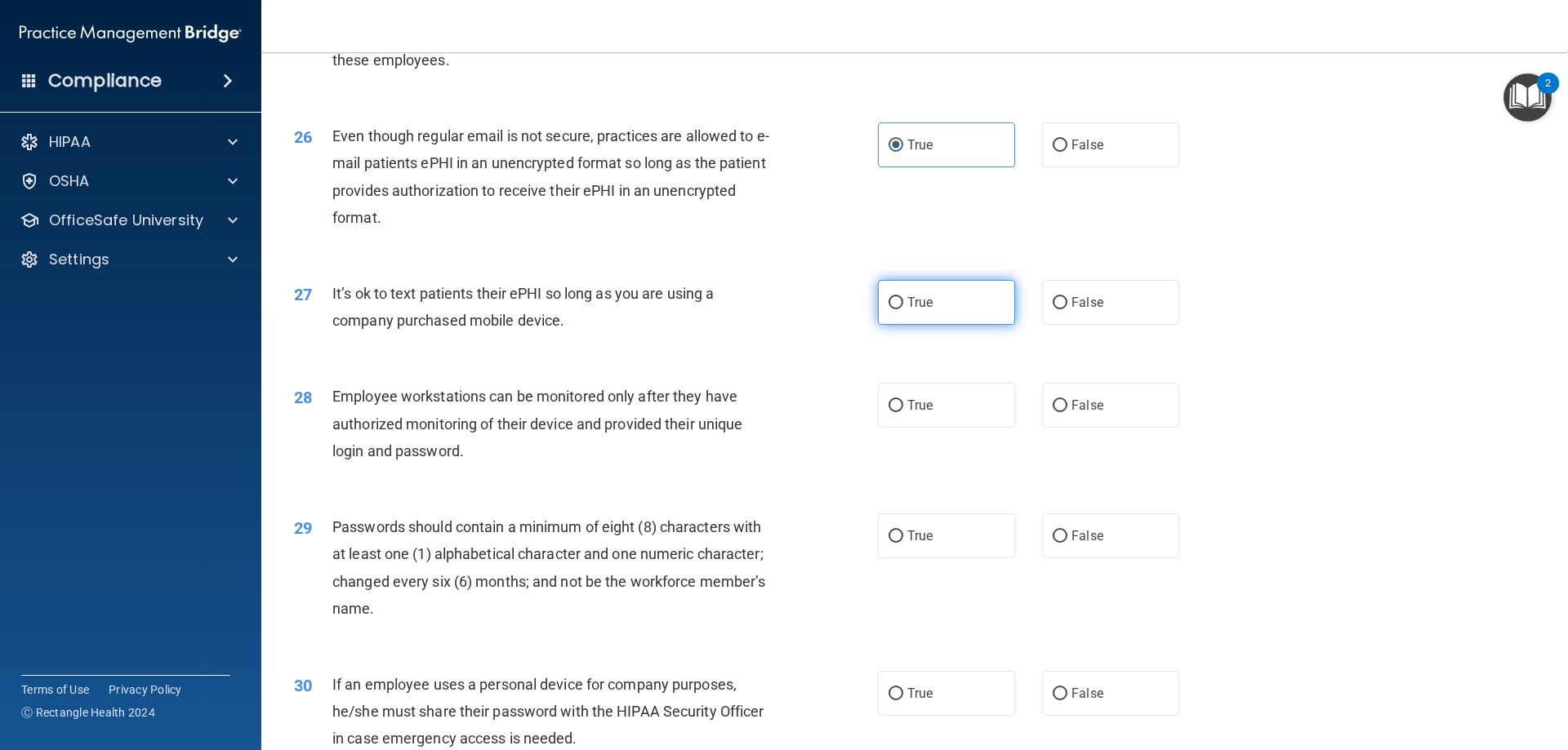
click at [898, 324] on label "True" at bounding box center [946, 302] width 137 height 45
click at [898, 310] on input "True" at bounding box center [896, 302] width 15 height 12
radio input "true"
click at [906, 427] on label "True" at bounding box center [946, 405] width 137 height 45
click at [903, 413] on input "True" at bounding box center [896, 405] width 15 height 12
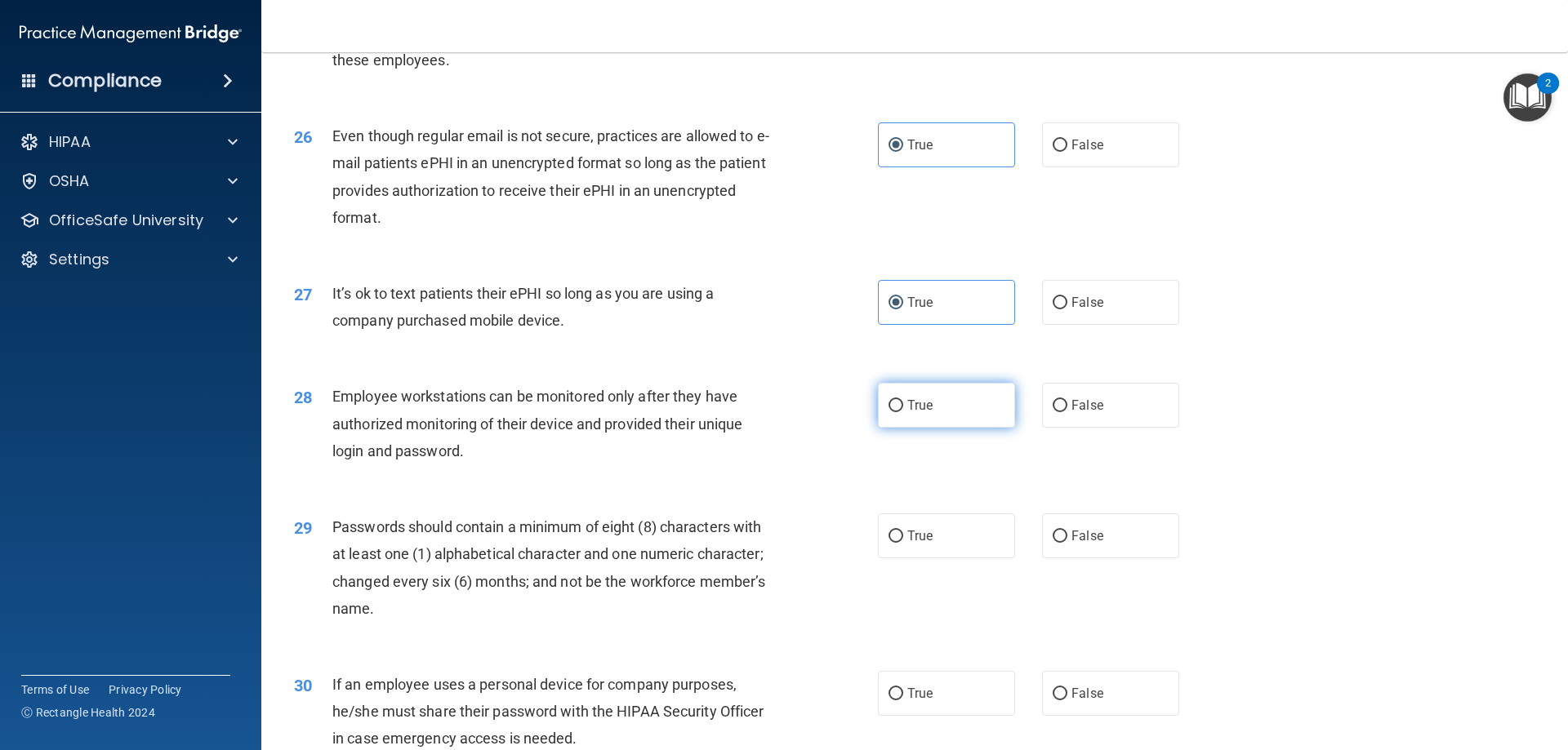
radio input "true"
click at [913, 558] on label "True" at bounding box center [946, 536] width 137 height 45
click at [903, 543] on input "True" at bounding box center [896, 536] width 15 height 12
radio input "true"
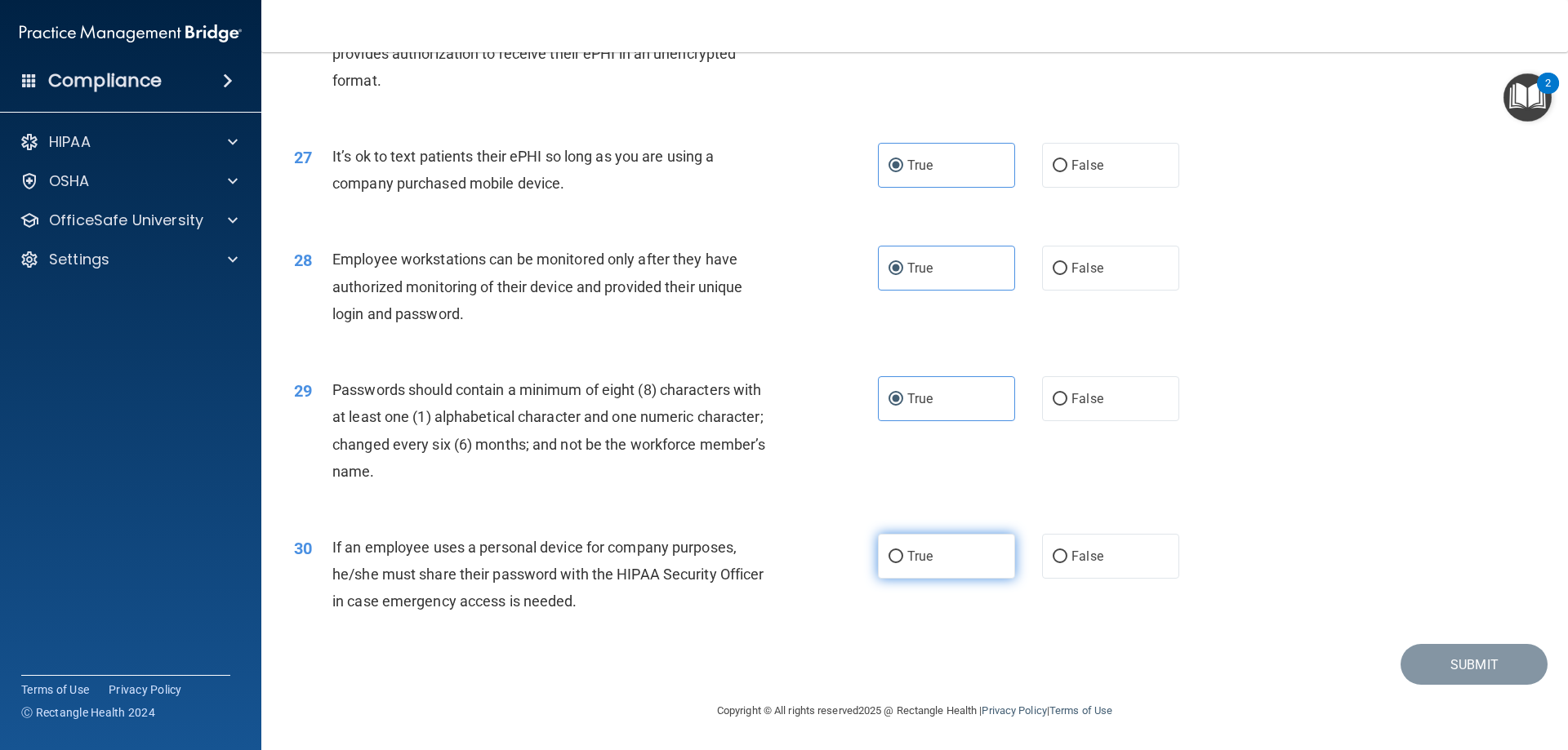
click at [918, 551] on span "True" at bounding box center [921, 556] width 26 height 16
click at [903, 551] on input "True" at bounding box center [896, 556] width 15 height 12
radio input "true"
click at [1454, 653] on button "Submit" at bounding box center [1474, 665] width 147 height 41
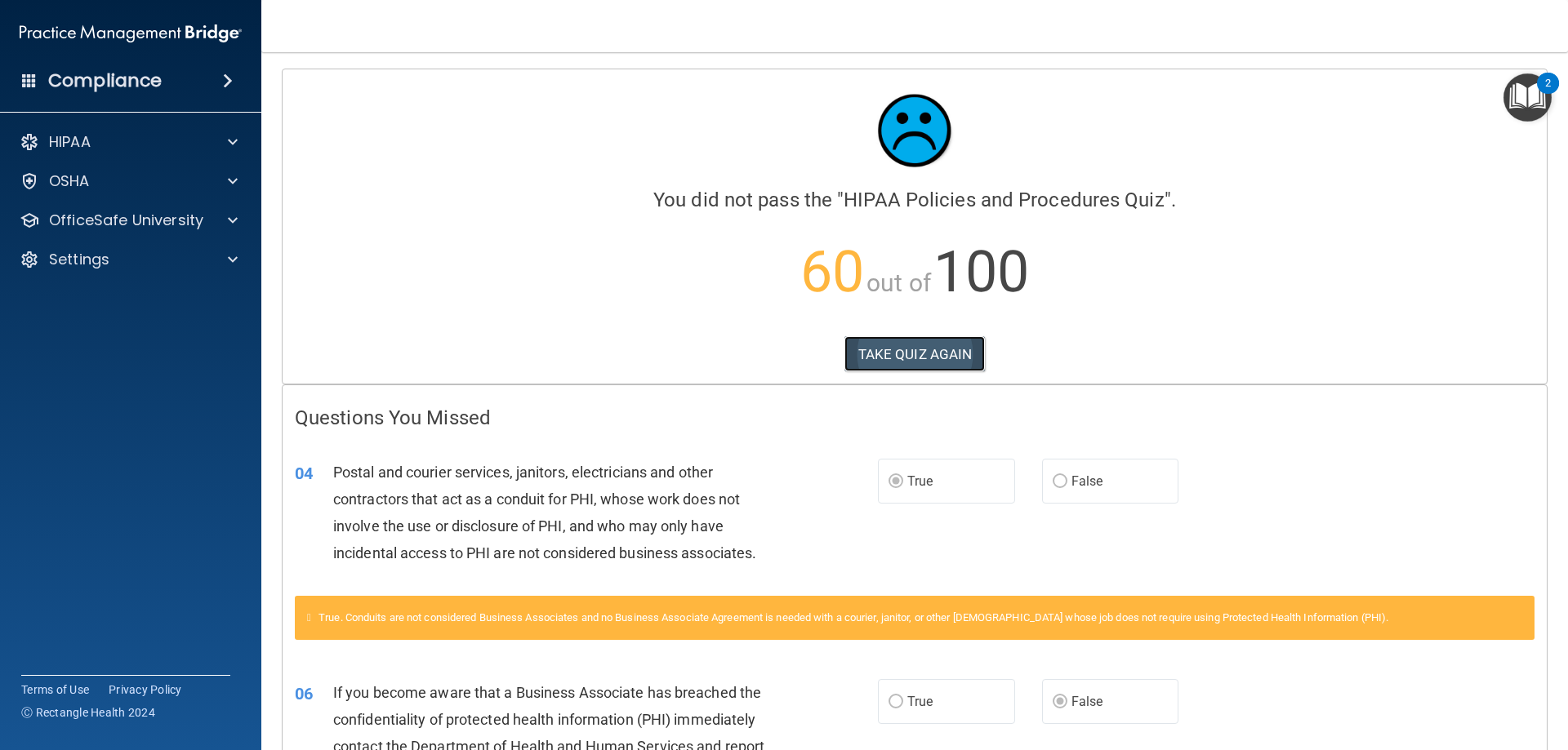
click at [873, 360] on button "TAKE QUIZ AGAIN" at bounding box center [915, 354] width 142 height 36
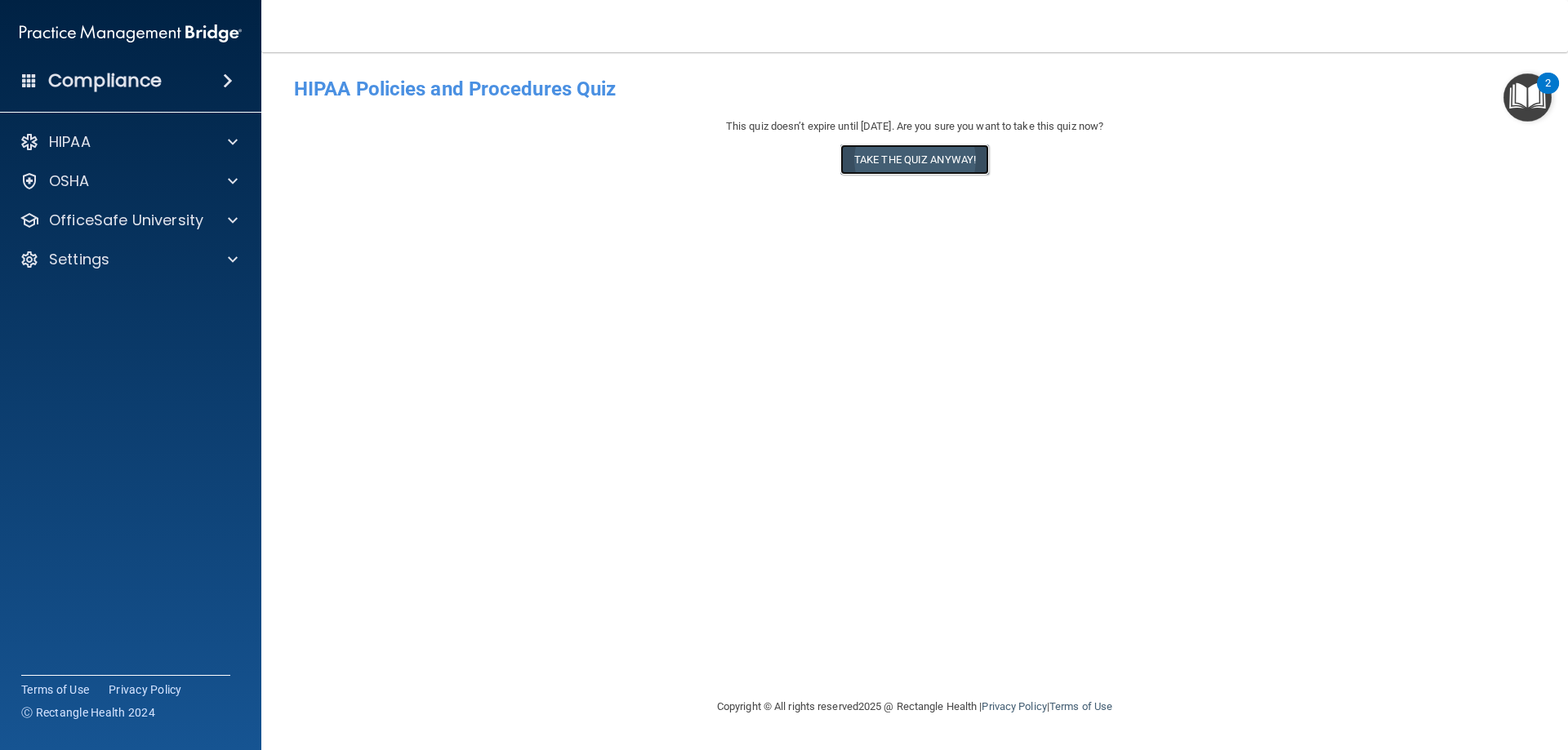
click at [915, 162] on button "Take the quiz anyway!" at bounding box center [915, 159] width 149 height 30
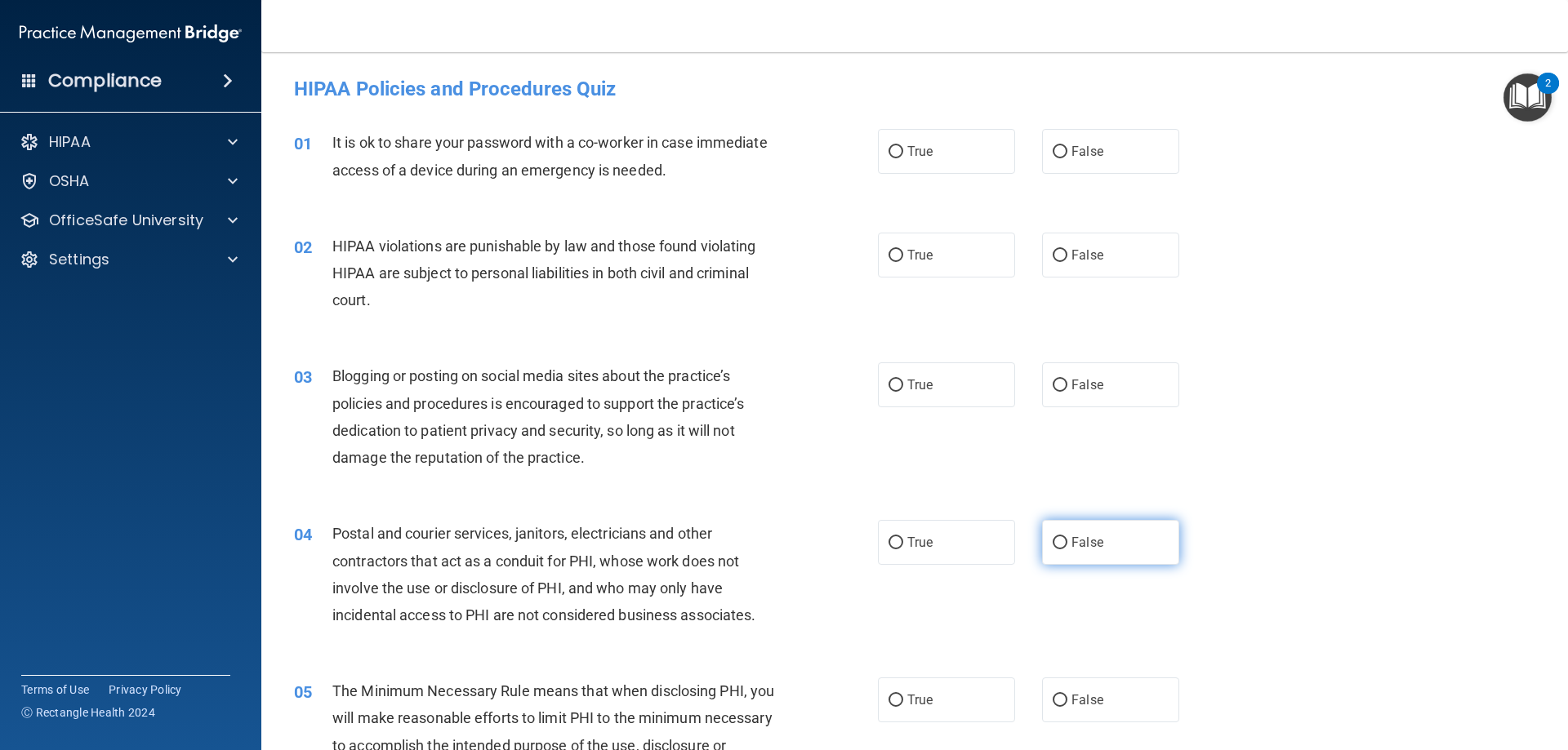
click at [1055, 548] on input "False" at bounding box center [1060, 542] width 15 height 12
radio input "true"
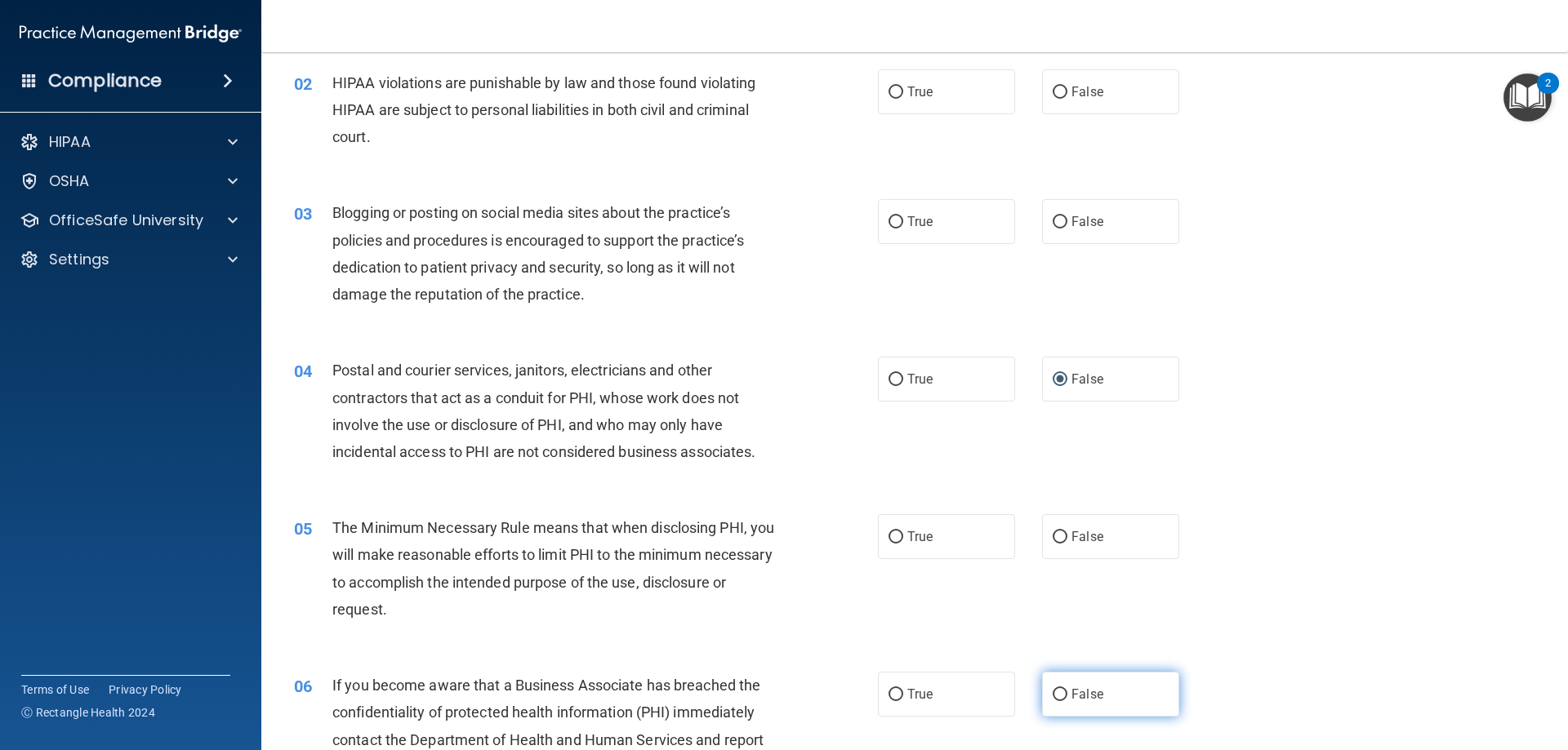
click at [1055, 689] on input "False" at bounding box center [1060, 695] width 15 height 12
radio input "true"
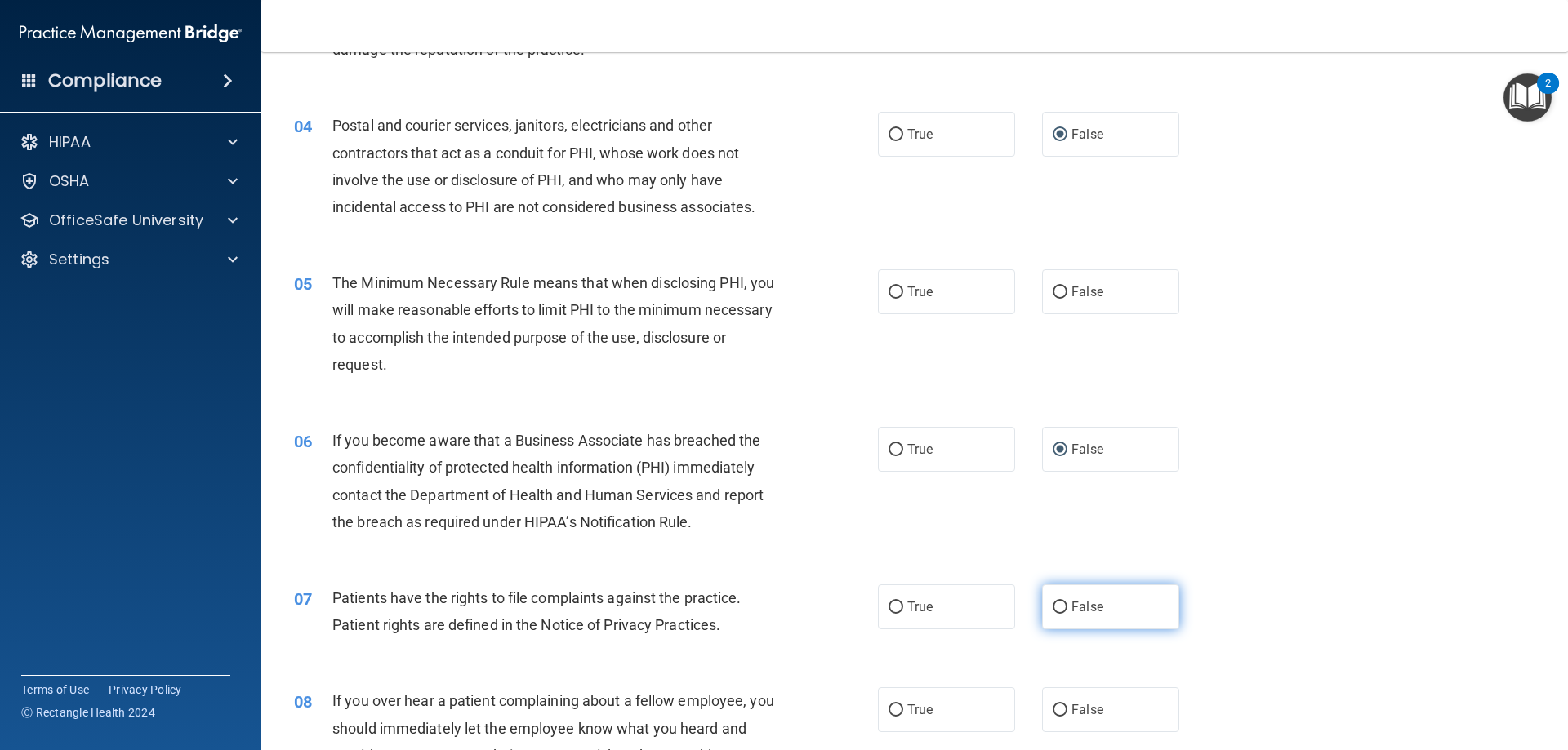
scroll to position [490, 0]
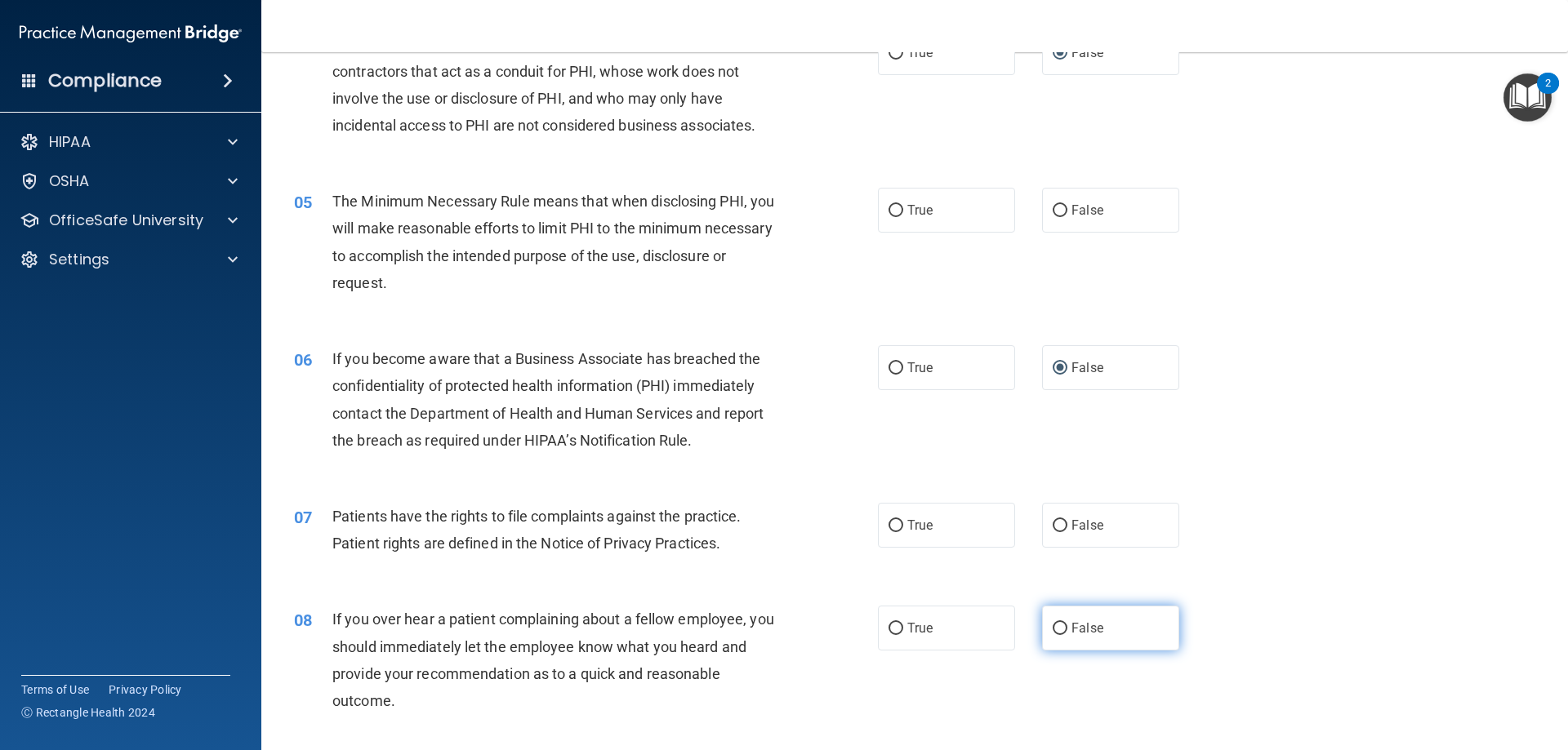
click at [1055, 630] on input "False" at bounding box center [1060, 629] width 15 height 12
radio input "true"
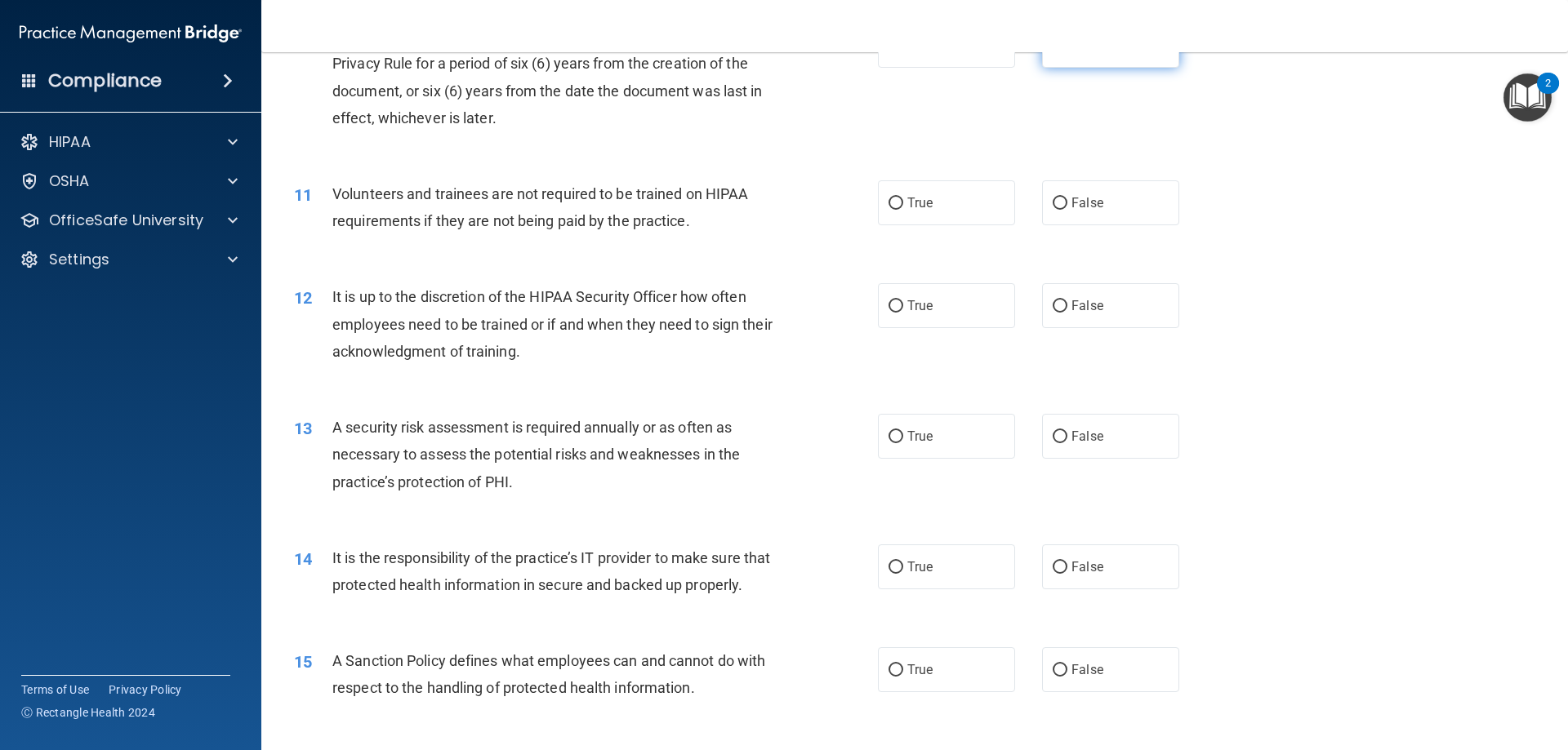
scroll to position [1551, 0]
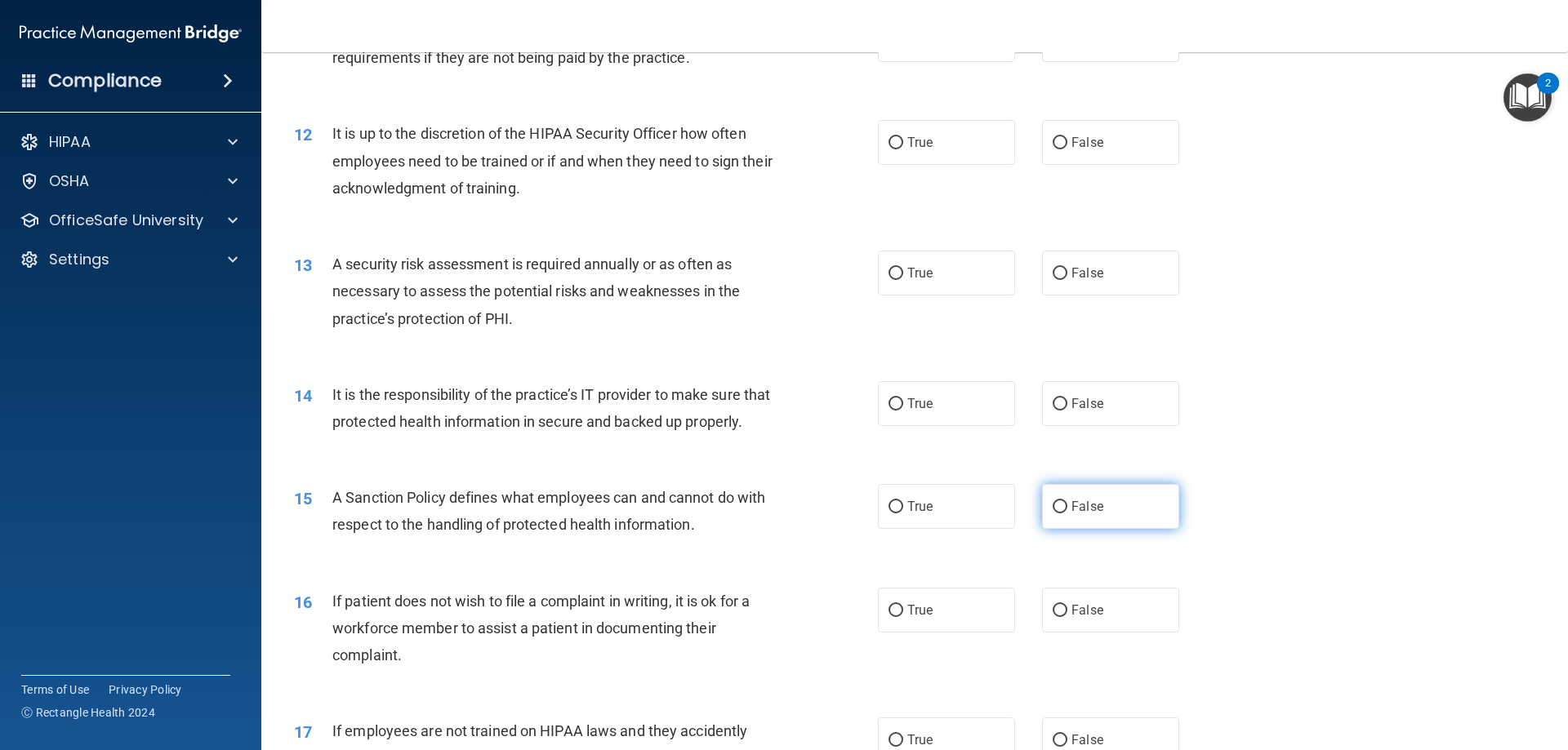
click at [1053, 514] on input "False" at bounding box center [1060, 506] width 15 height 12
radio input "true"
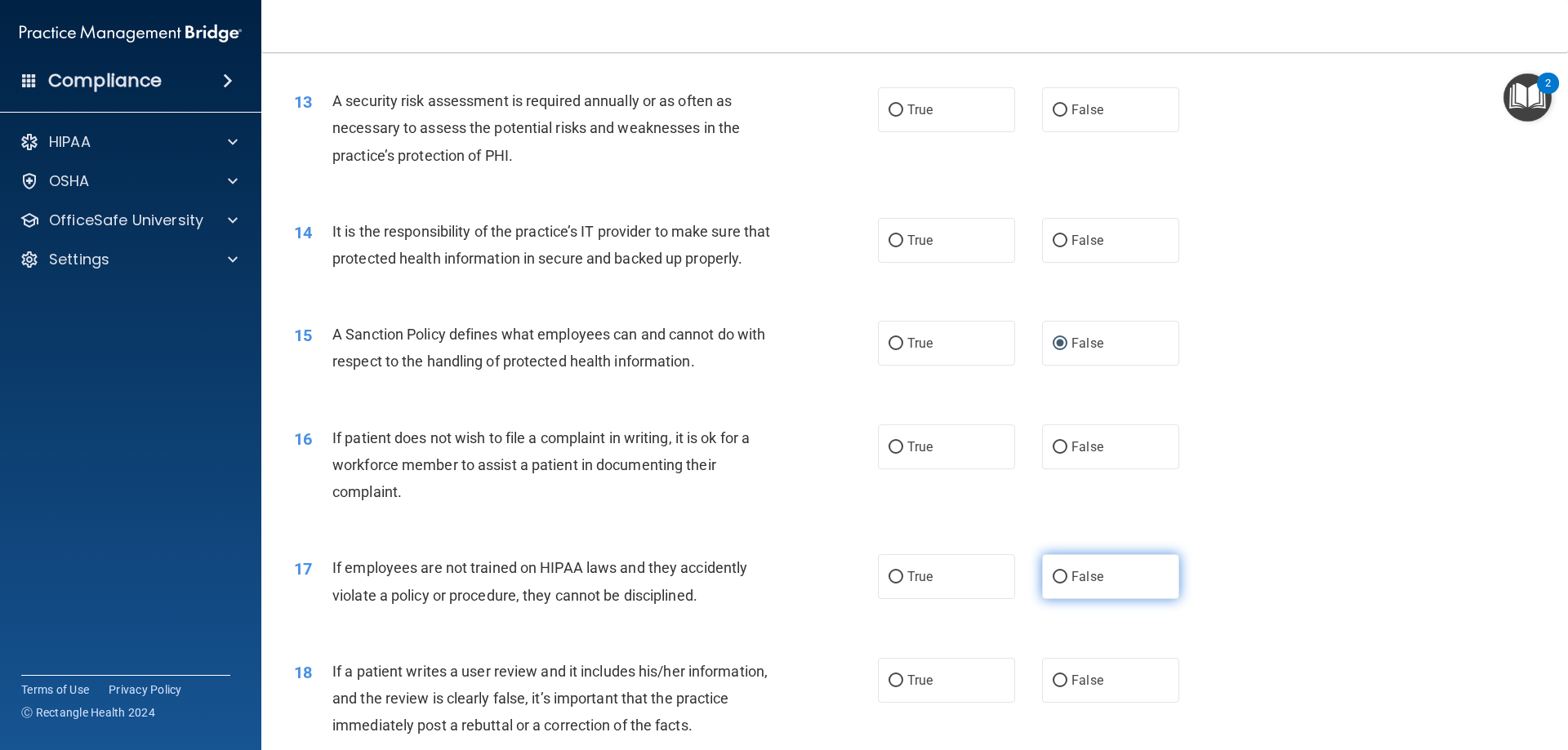
click at [1053, 584] on input "False" at bounding box center [1060, 577] width 15 height 12
radio input "true"
click at [1053, 688] on input "False" at bounding box center [1060, 680] width 15 height 12
radio input "true"
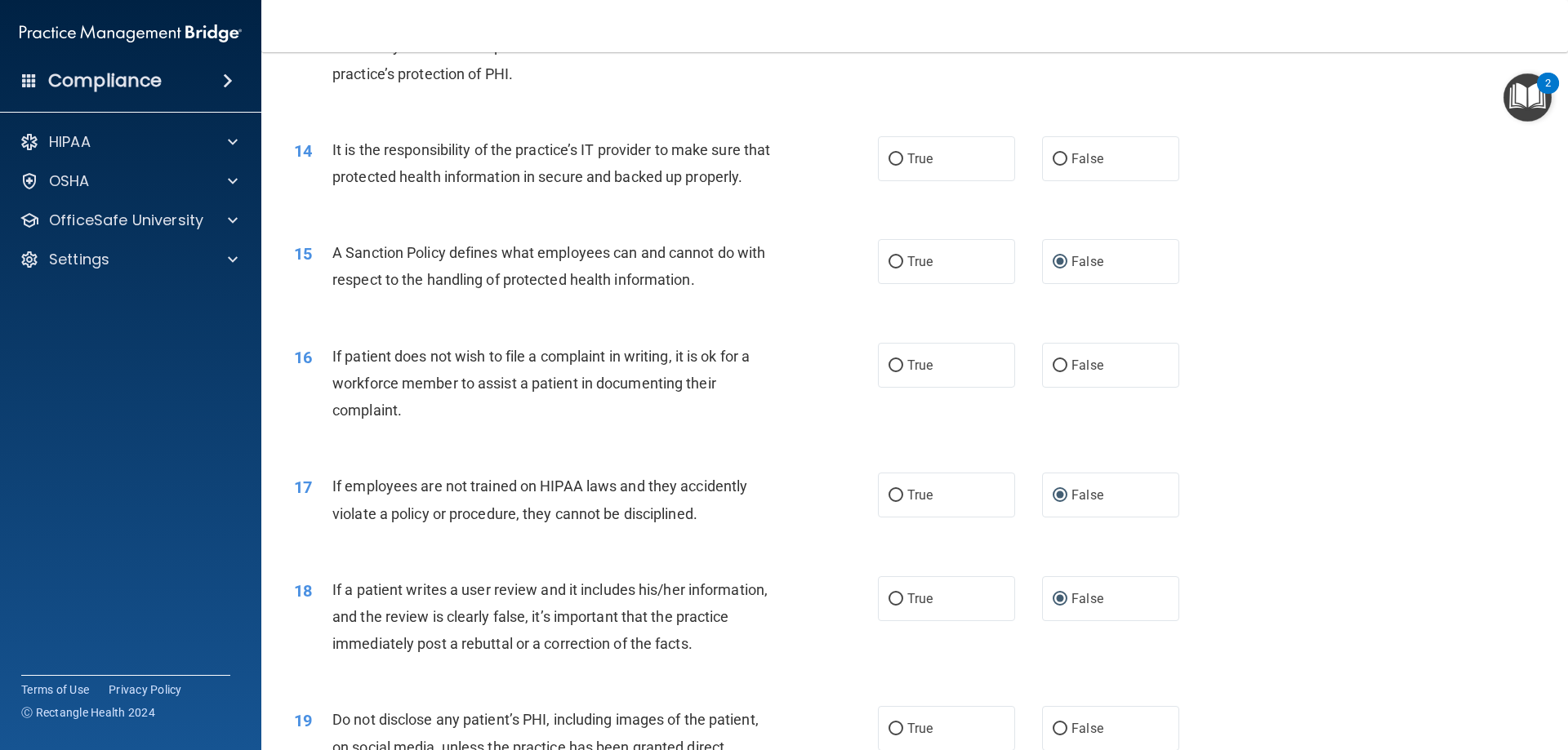
scroll to position [1959, 0]
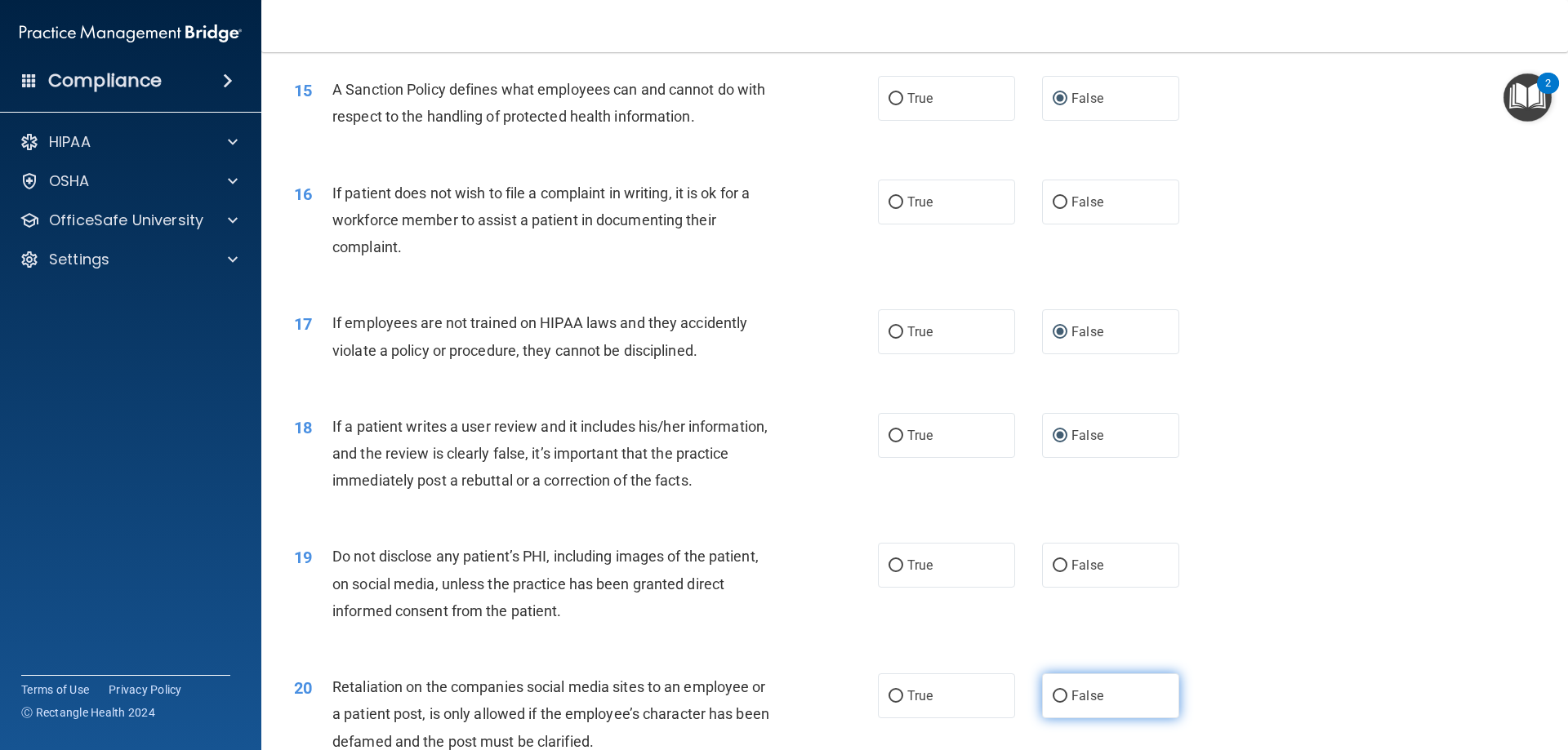
click at [1053, 703] on input "False" at bounding box center [1060, 696] width 15 height 12
radio input "true"
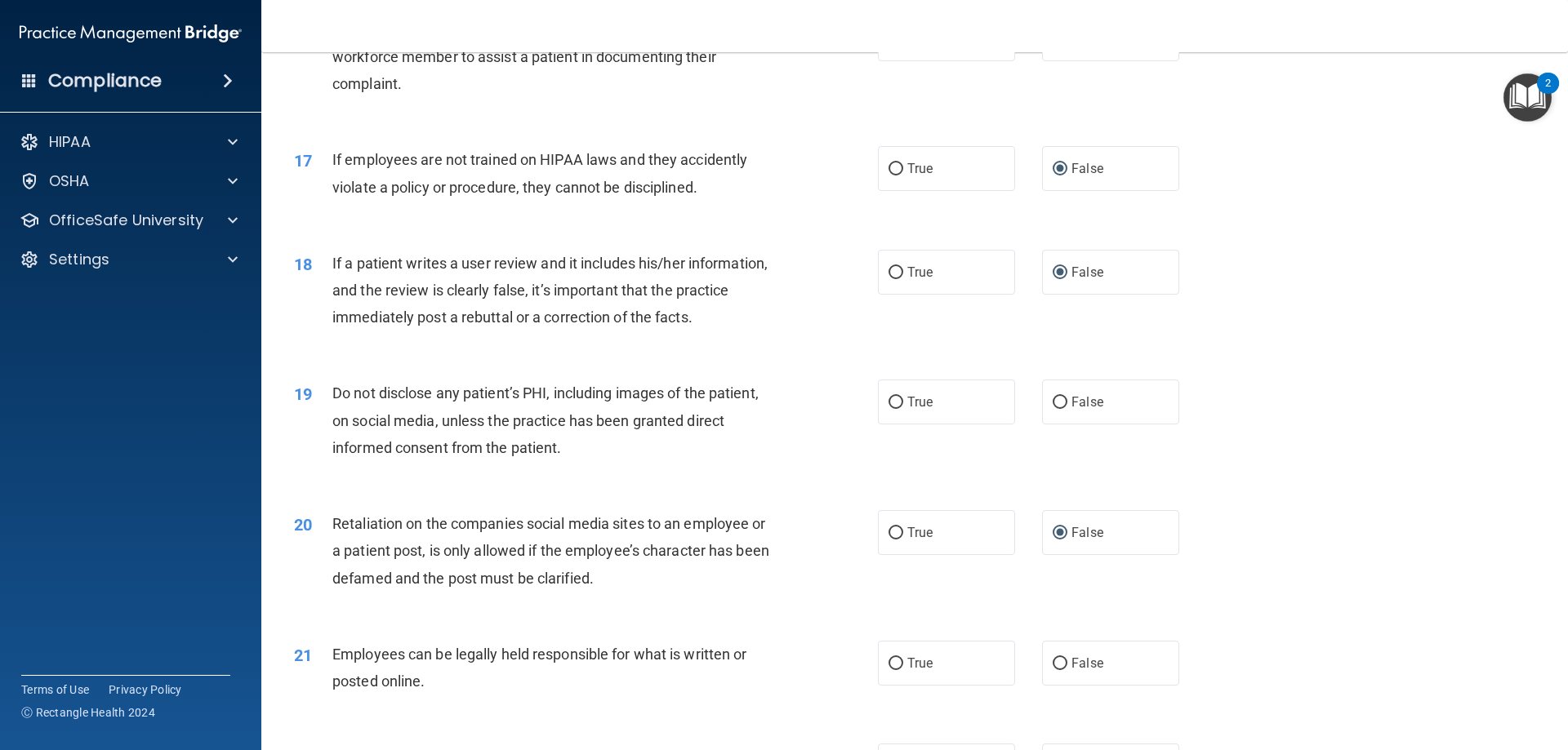
scroll to position [2204, 0]
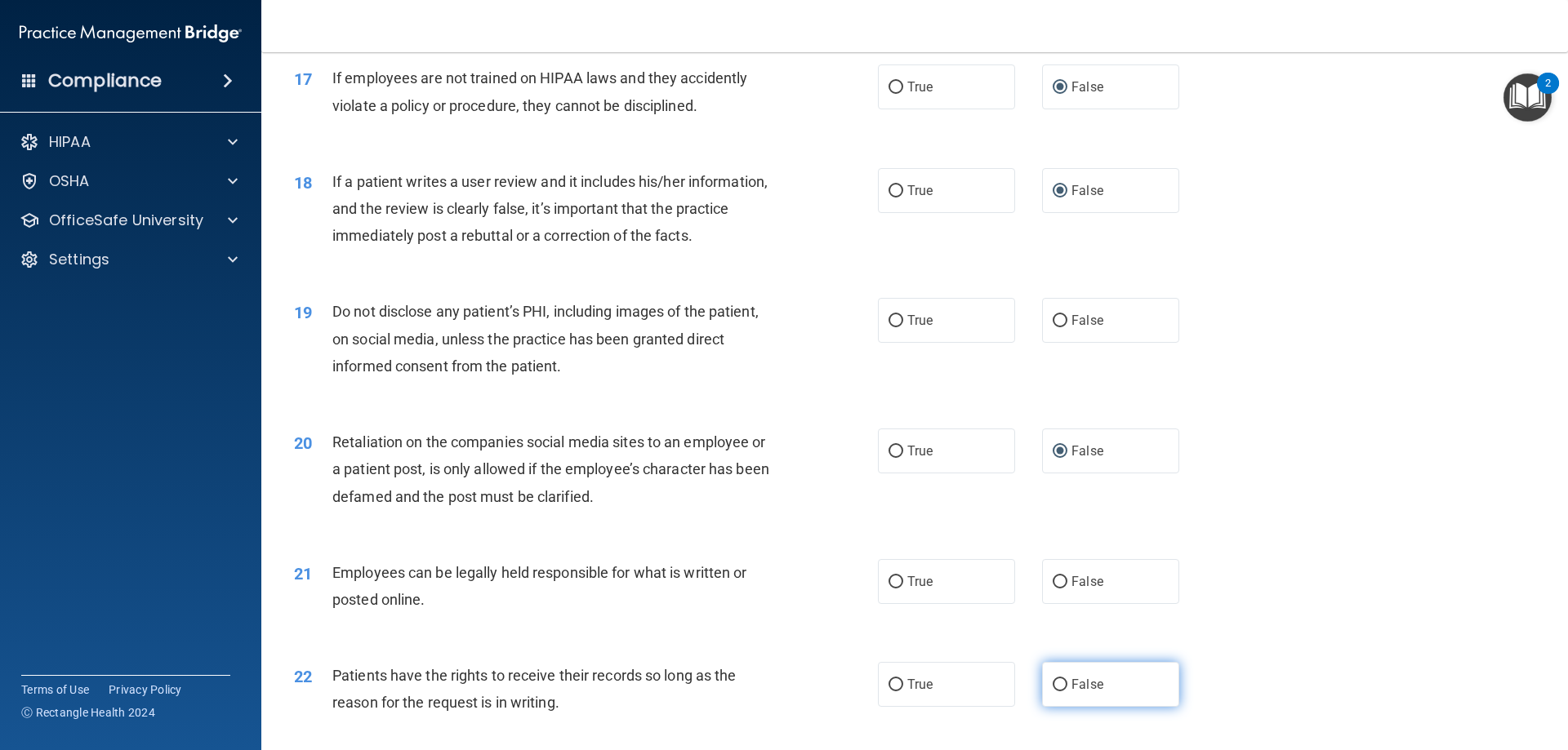
click at [1054, 691] on input "False" at bounding box center [1060, 685] width 15 height 12
radio input "true"
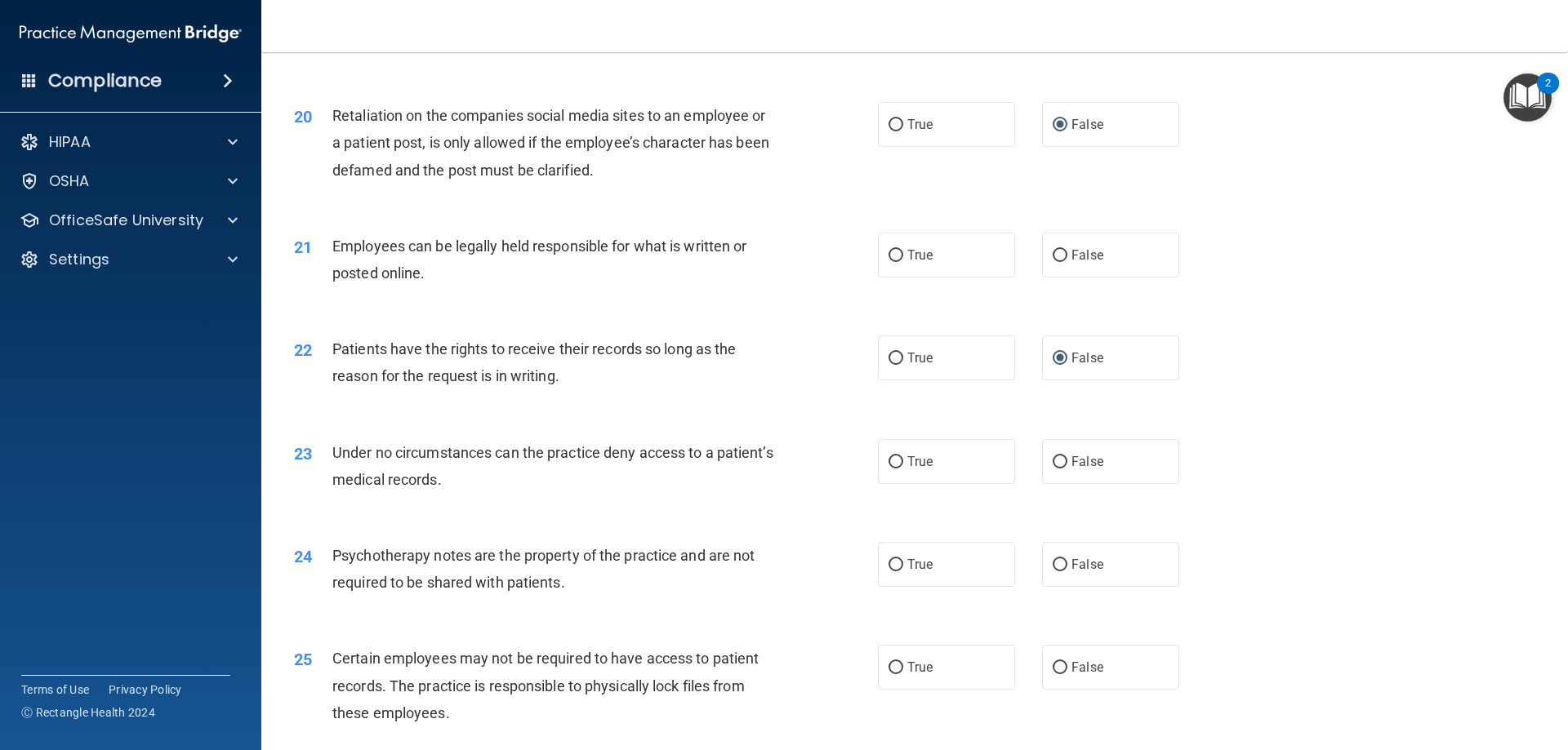
scroll to position [2612, 0]
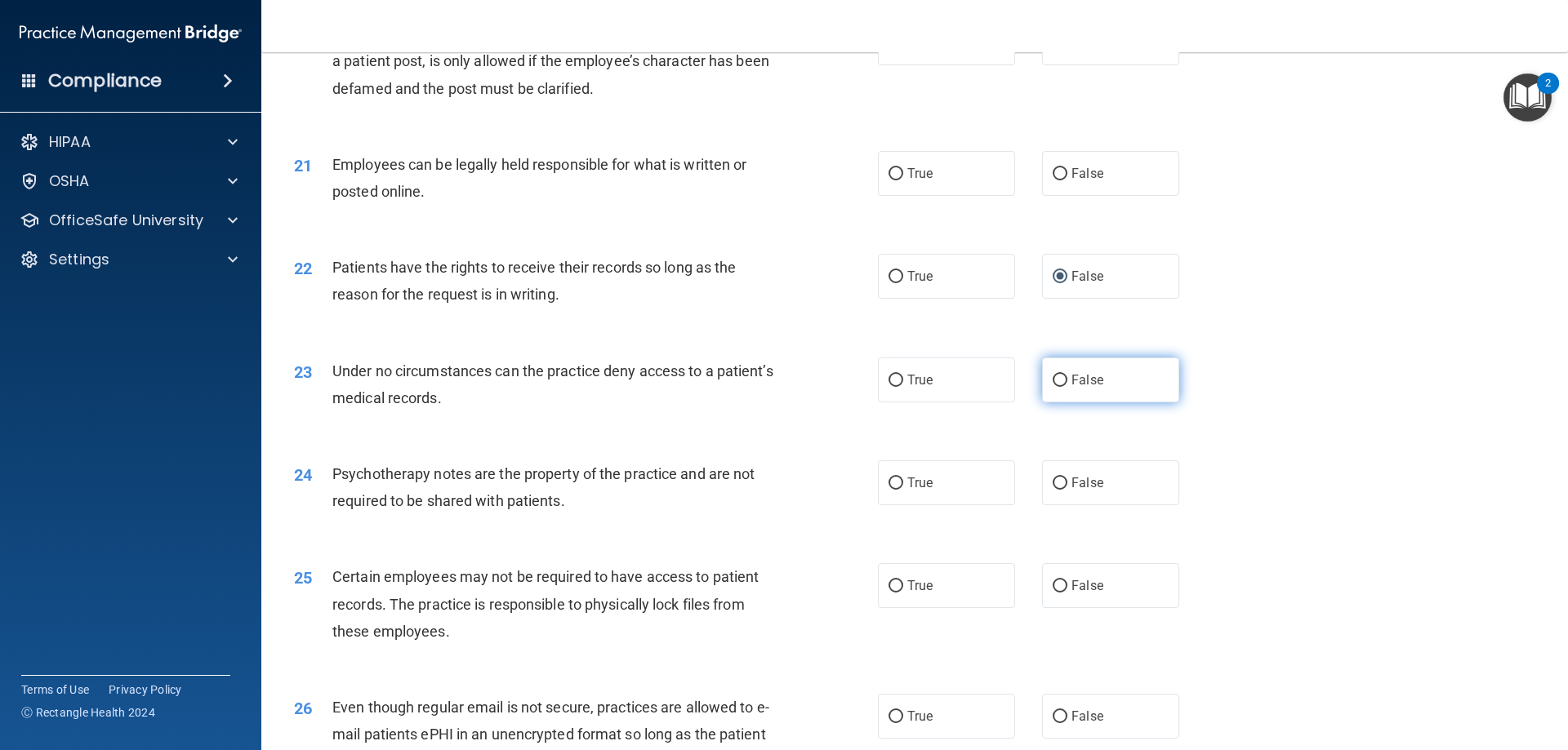
click at [1053, 387] on input "False" at bounding box center [1060, 381] width 15 height 12
radio input "true"
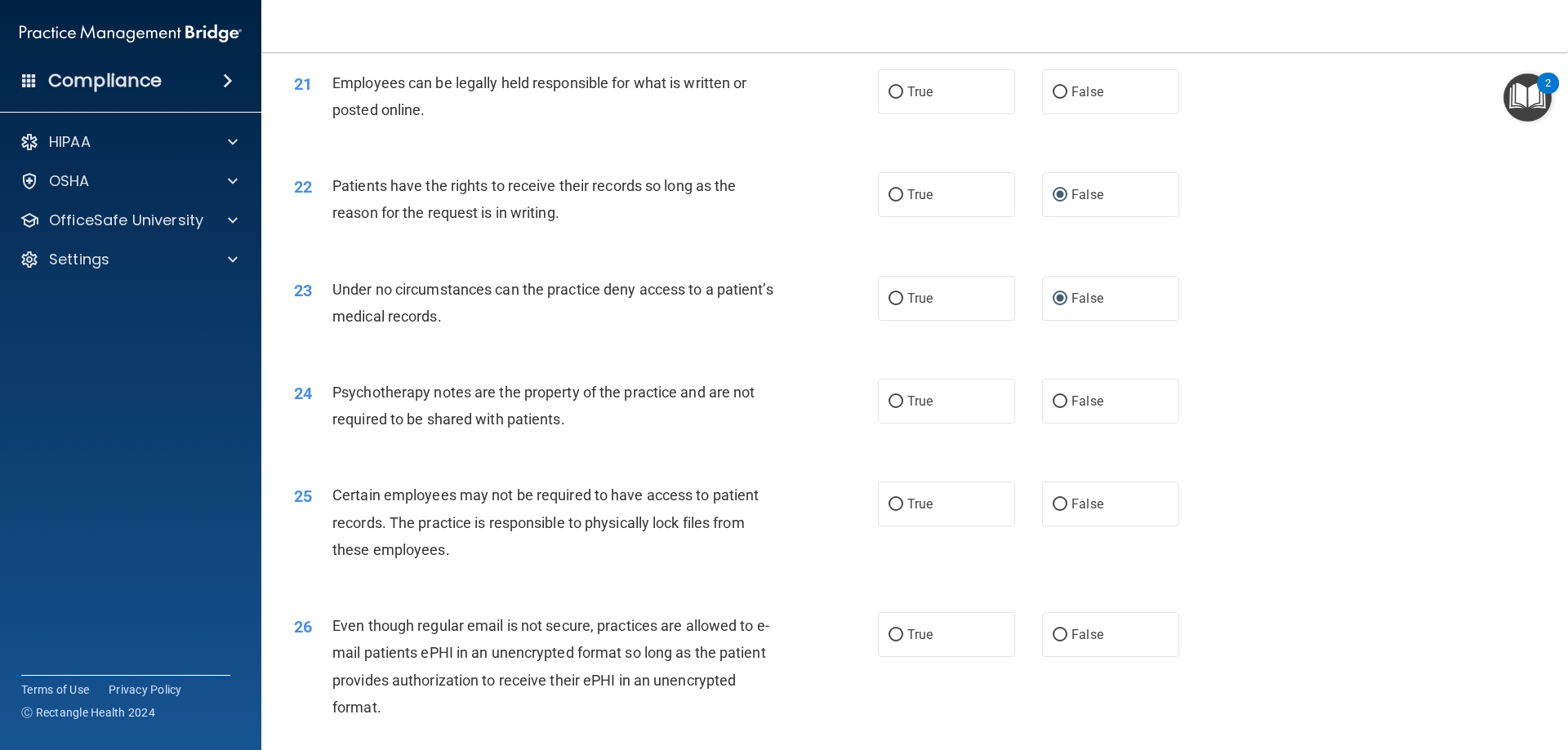
scroll to position [2776, 0]
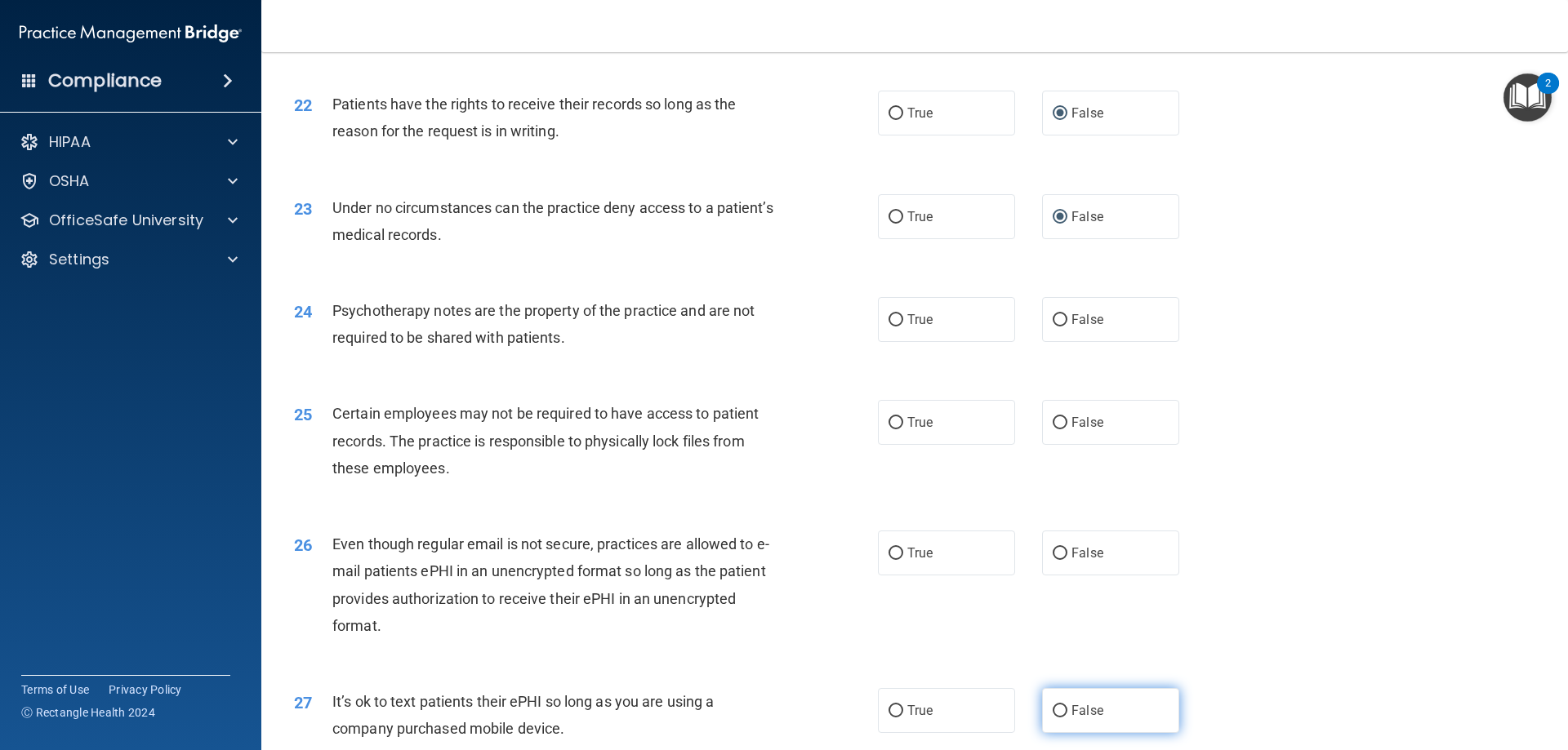
click at [1055, 718] on input "False" at bounding box center [1060, 710] width 15 height 12
radio input "true"
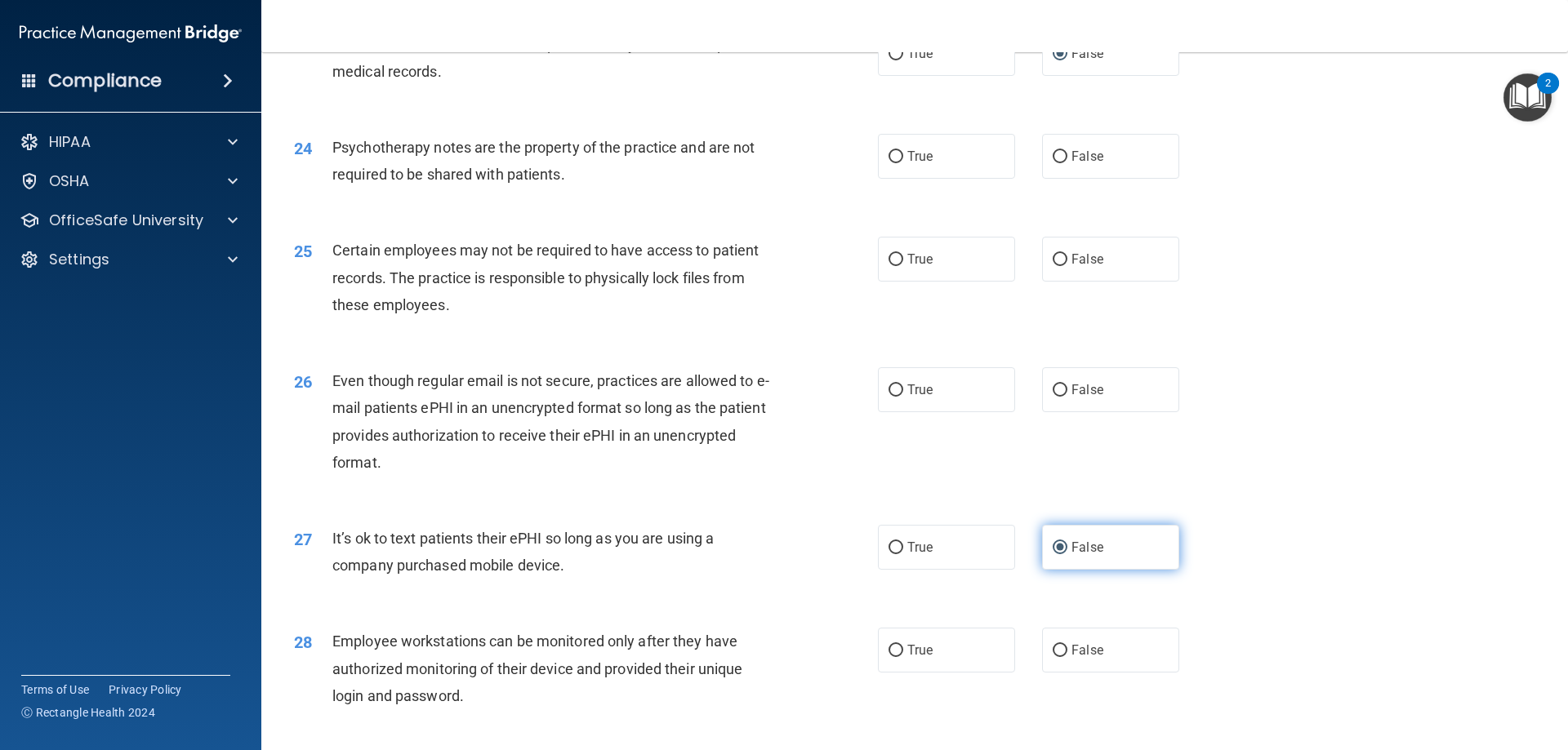
scroll to position [3020, 0]
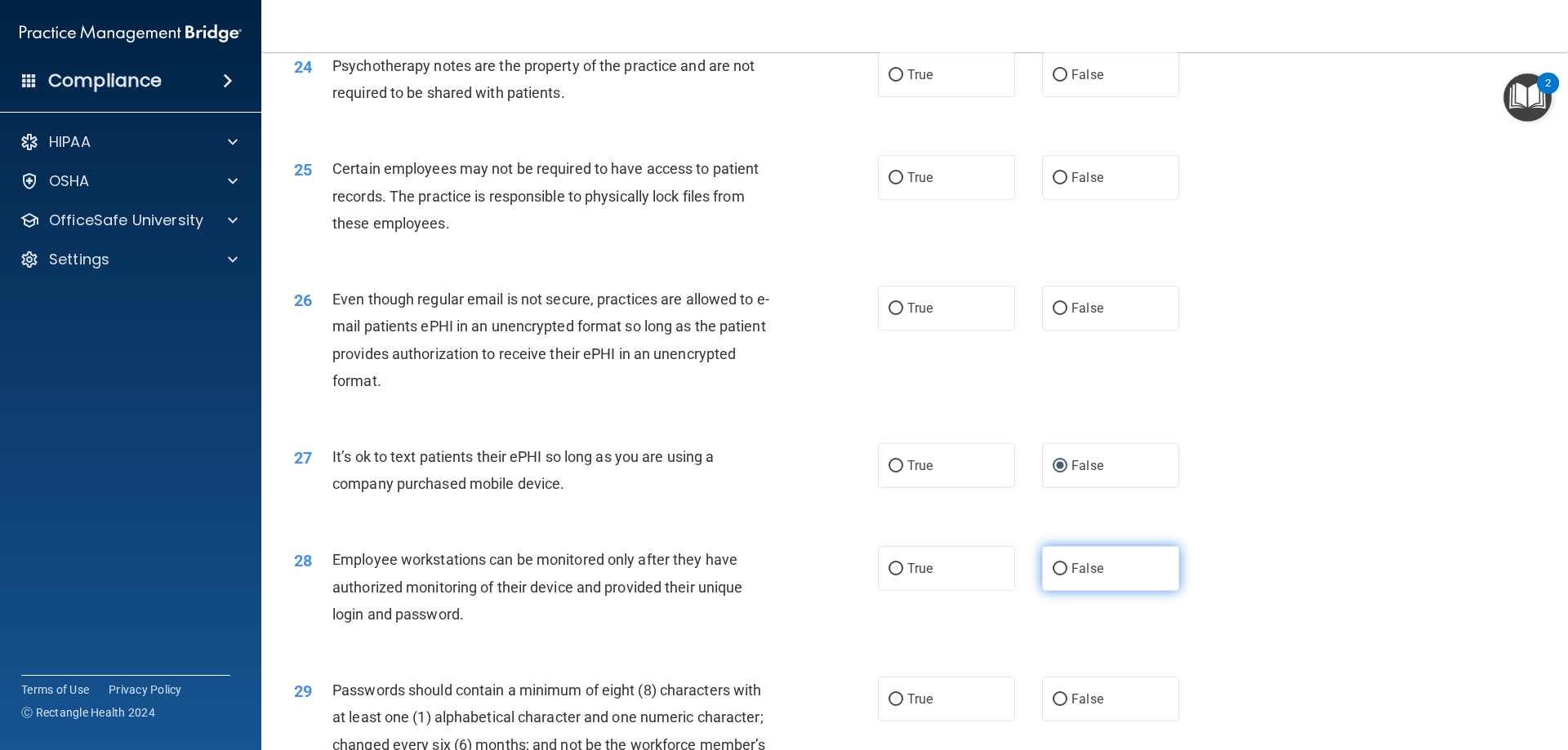
click at [1053, 575] on input "False" at bounding box center [1060, 569] width 15 height 12
radio input "true"
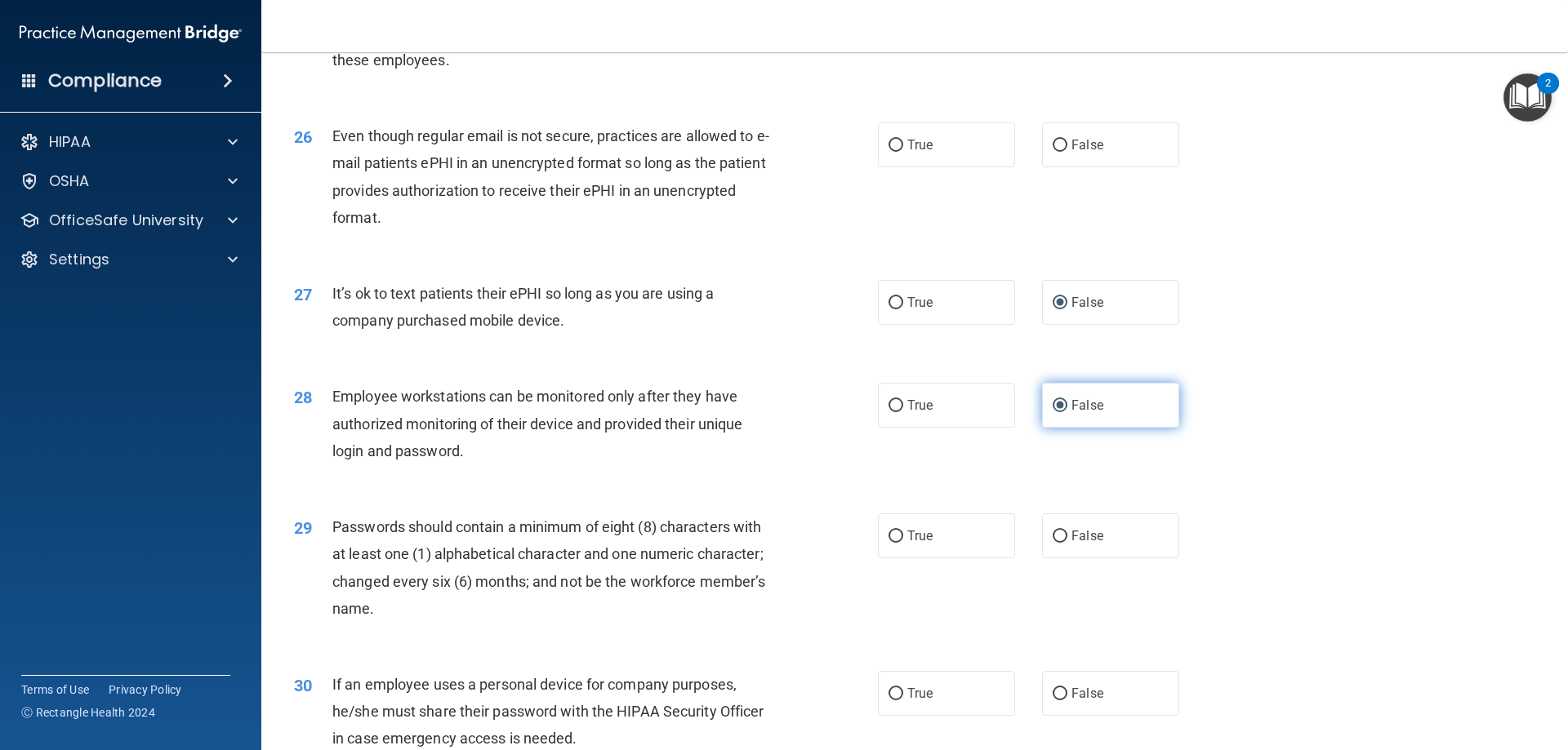
scroll to position [3265, 0]
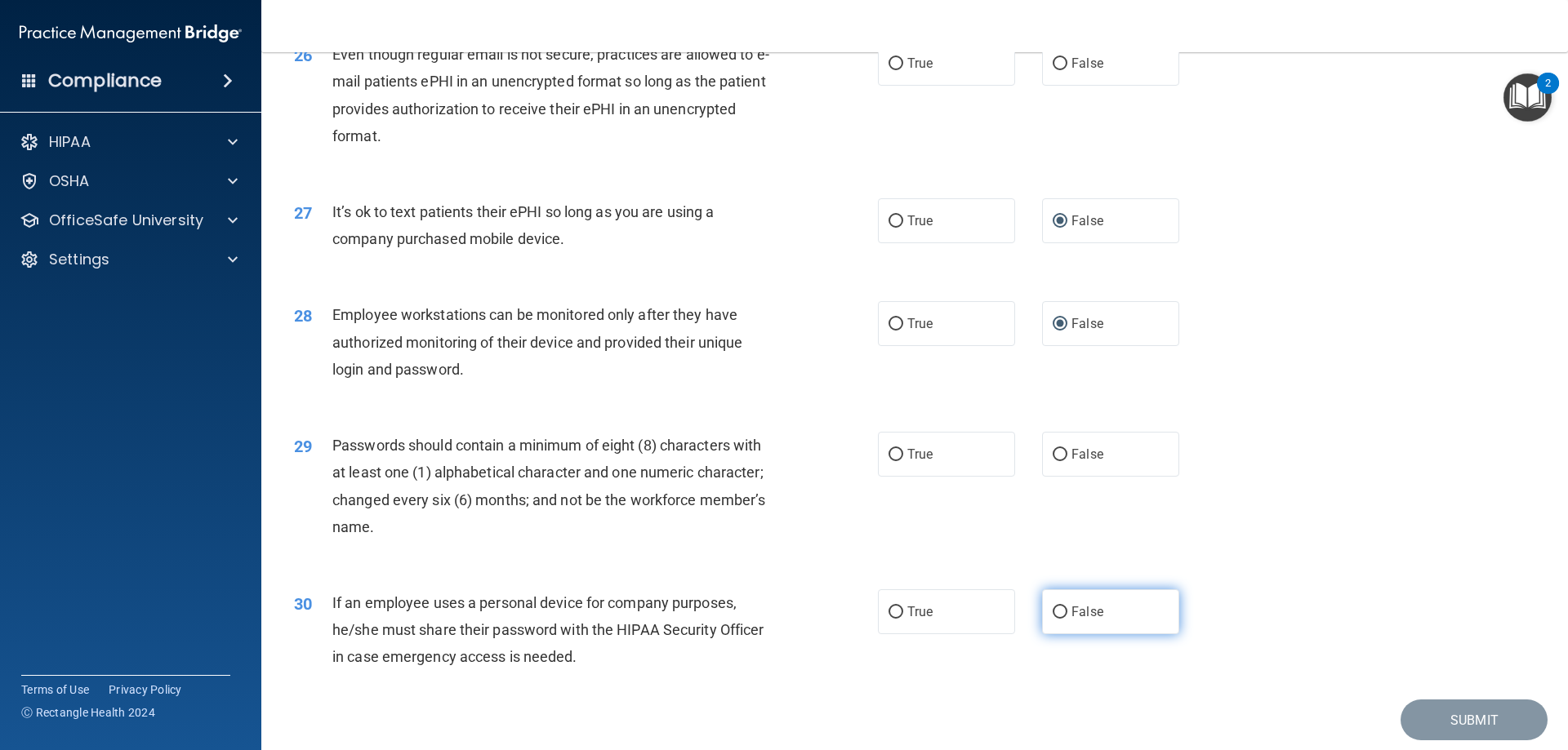
click at [1053, 619] on input "False" at bounding box center [1060, 612] width 15 height 12
radio input "true"
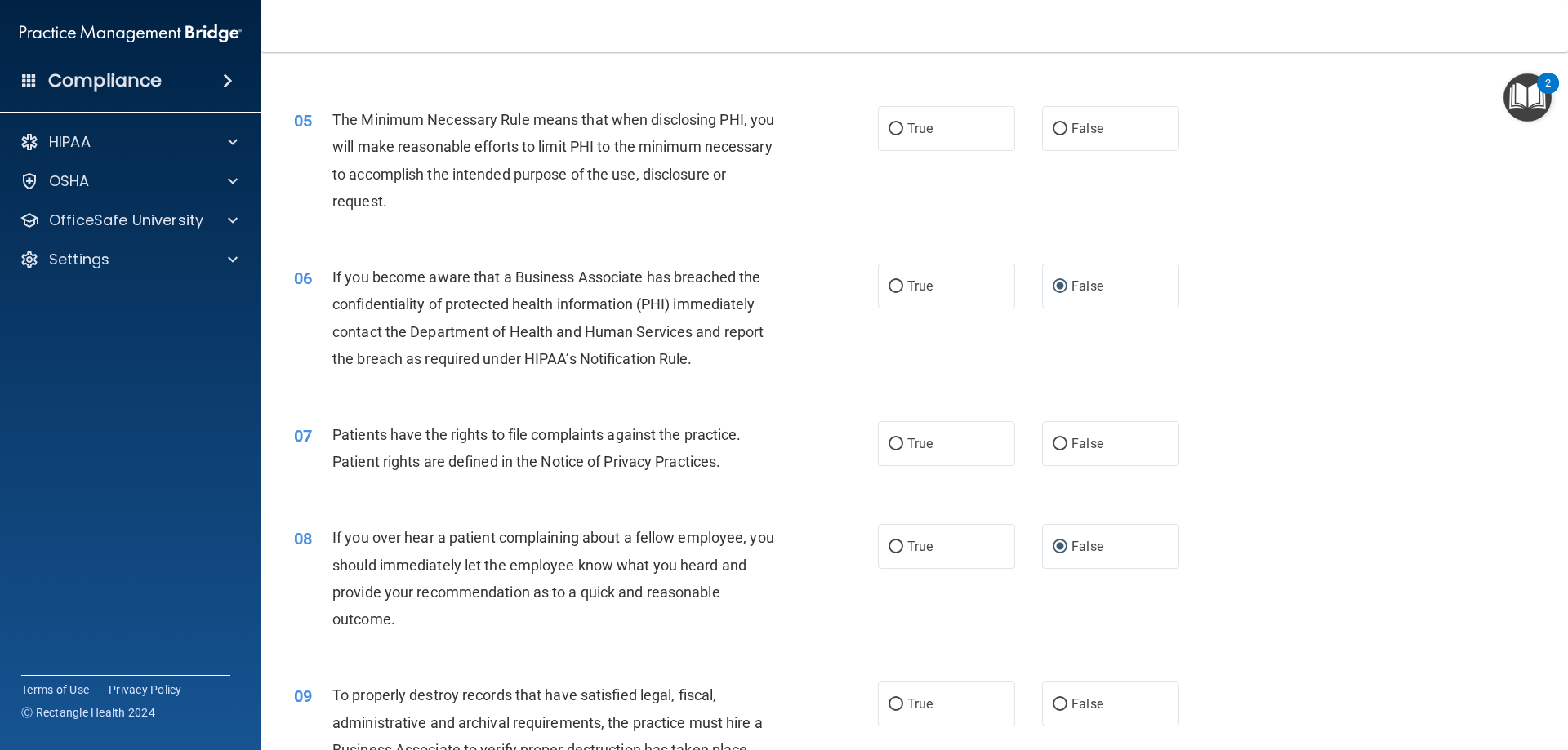
scroll to position [0, 0]
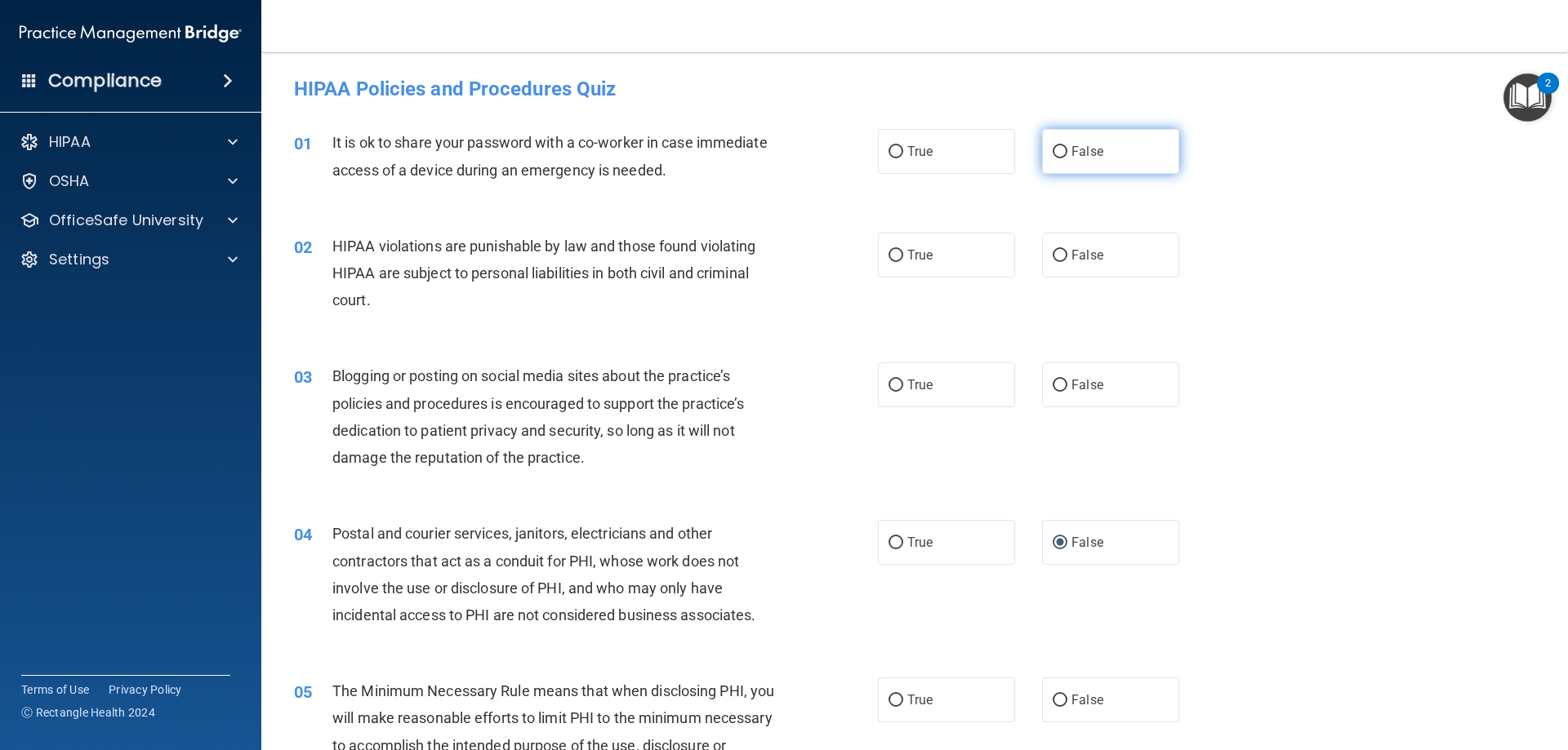
click at [1053, 149] on input "False" at bounding box center [1060, 152] width 15 height 12
radio input "true"
click at [1053, 152] on input "False" at bounding box center [1060, 152] width 15 height 12
click at [888, 252] on input "True" at bounding box center [896, 256] width 15 height 12
radio input "true"
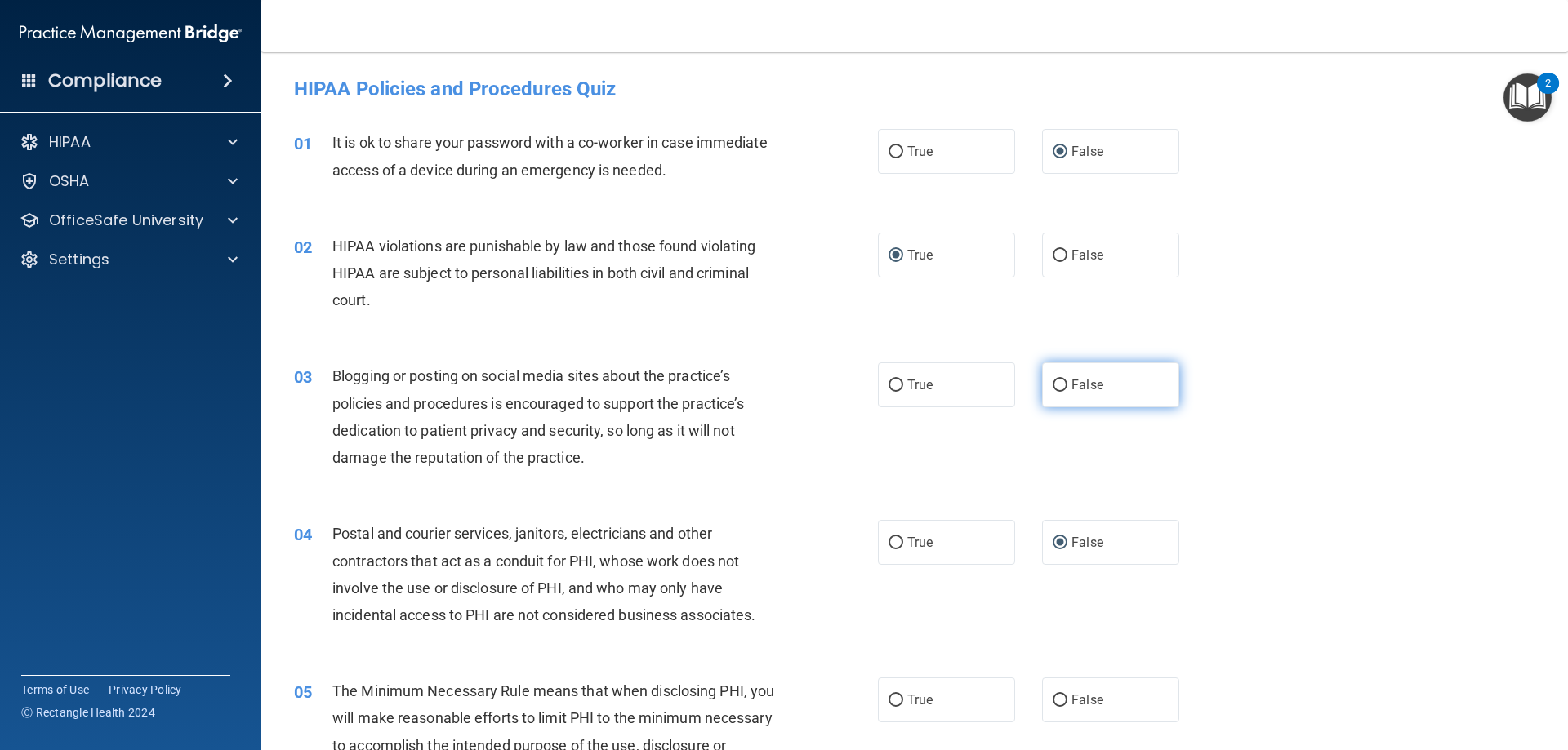
click at [1053, 383] on input "False" at bounding box center [1060, 385] width 15 height 12
radio input "true"
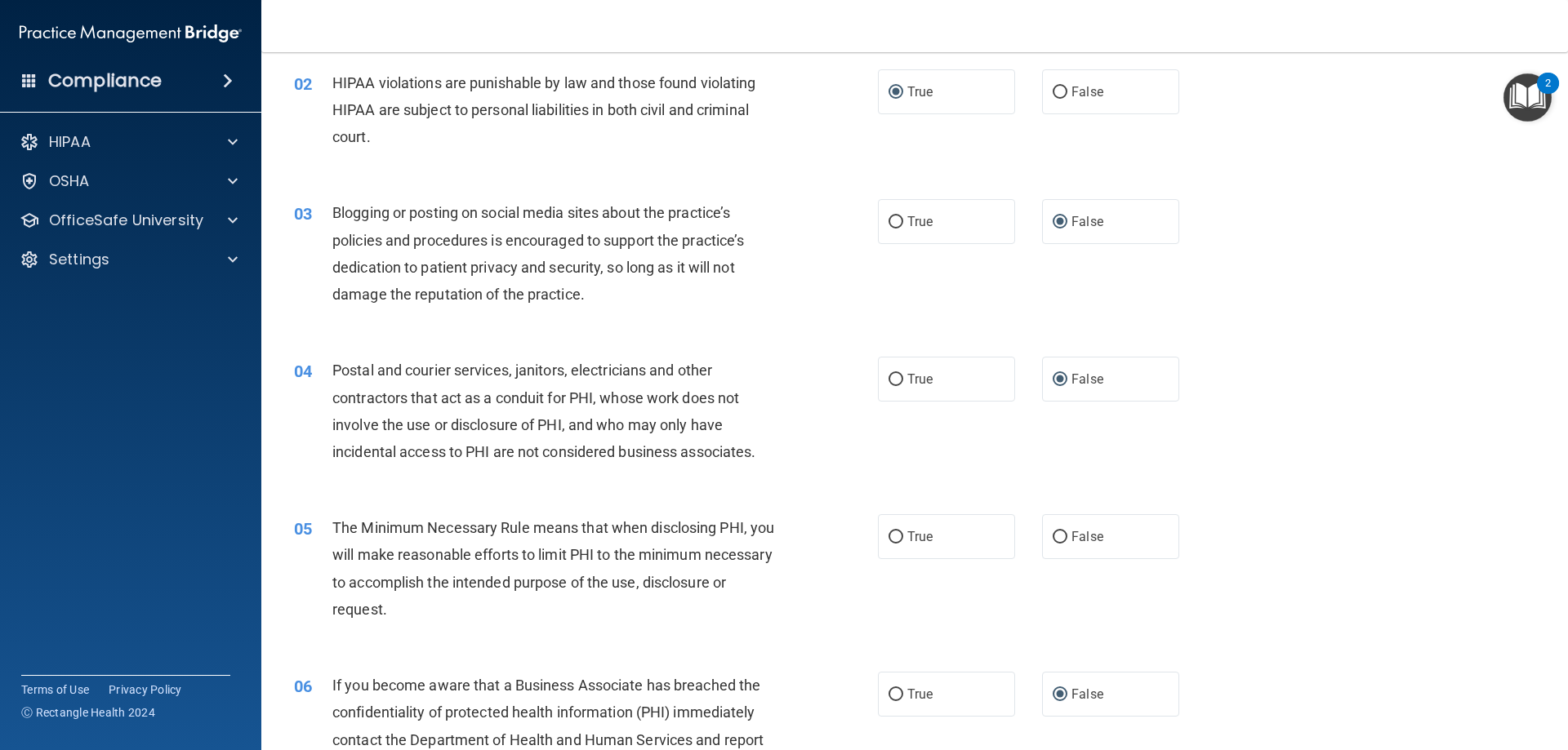
scroll to position [244, 0]
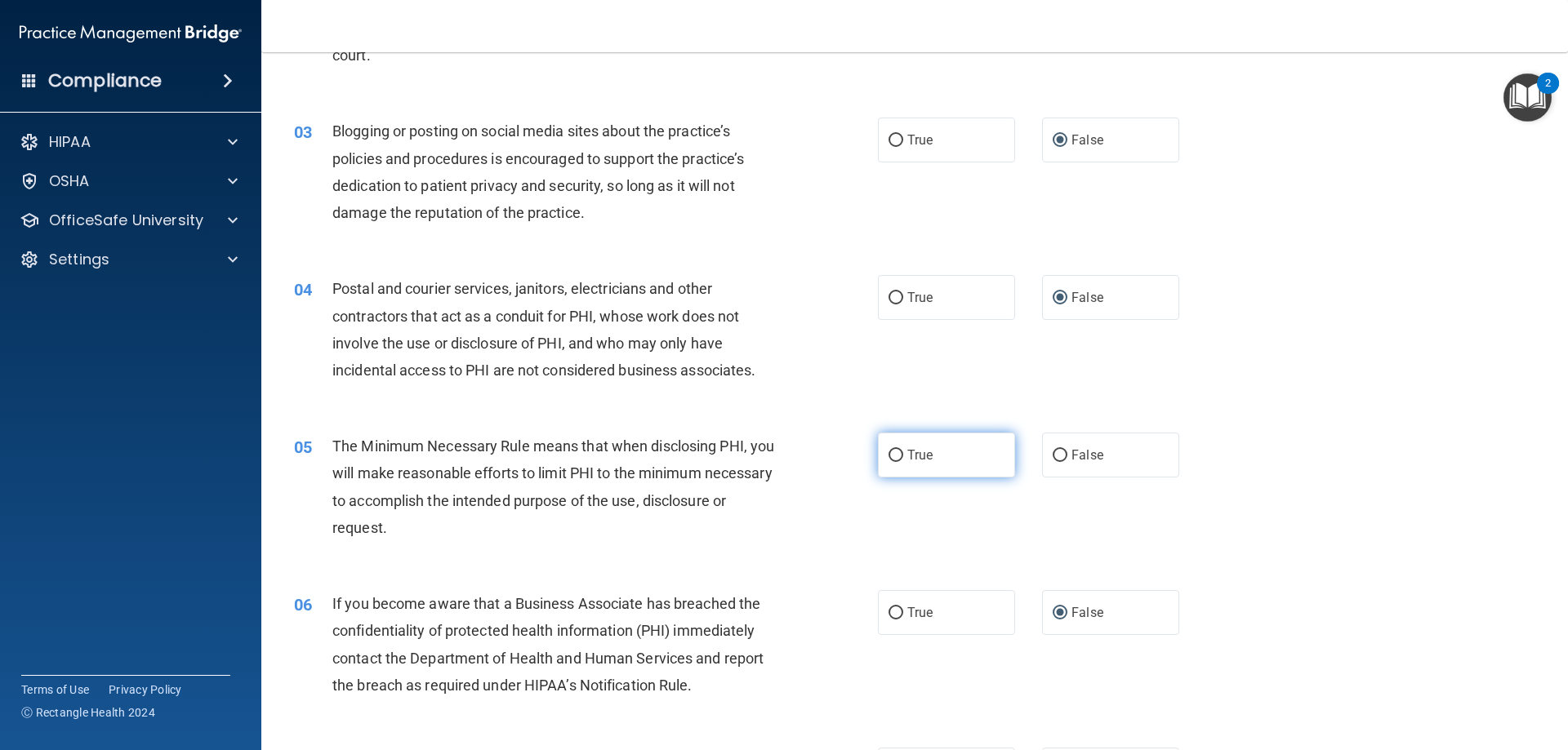
click at [897, 453] on input "True" at bounding box center [896, 455] width 15 height 12
radio input "true"
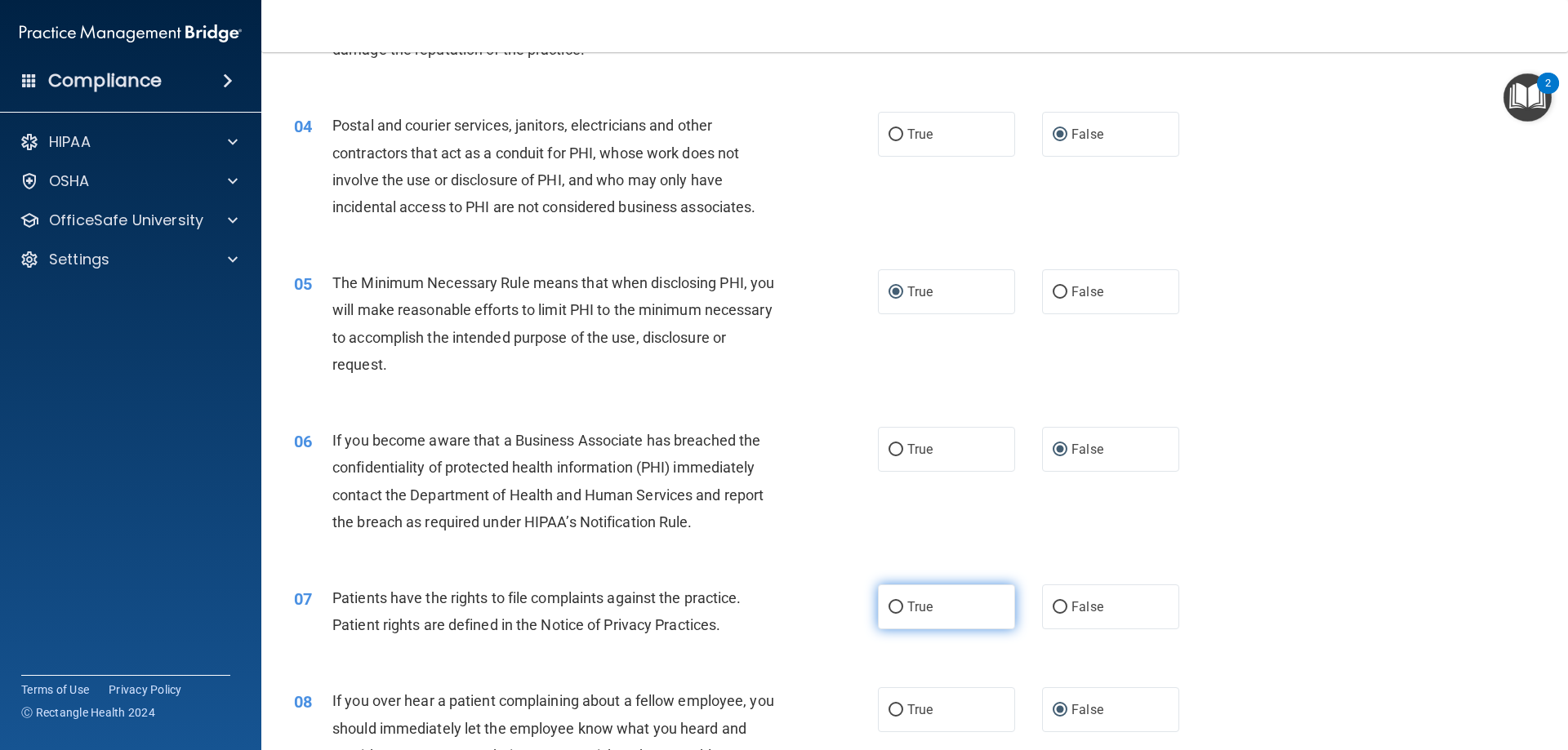
scroll to position [490, 0]
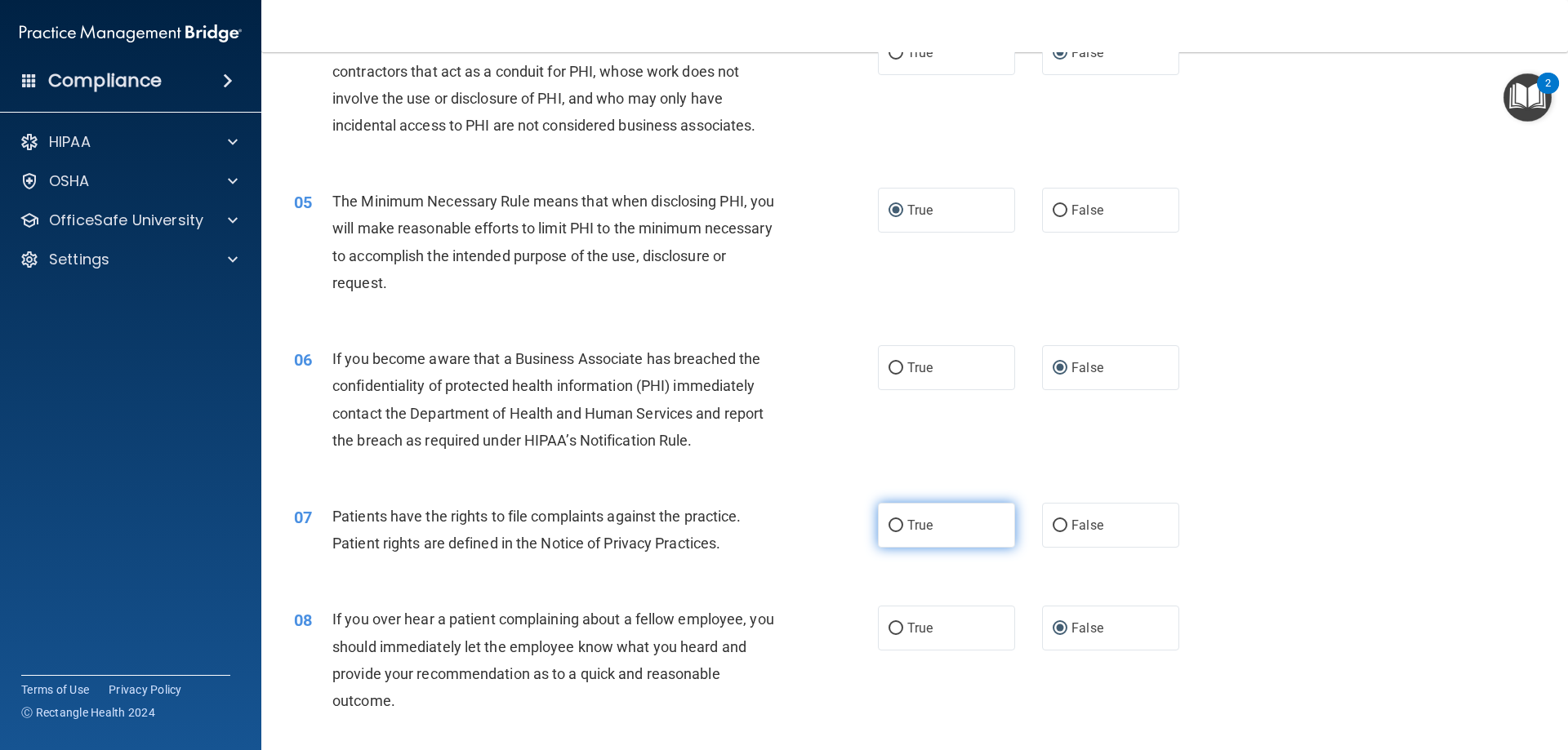
click at [891, 534] on label "True" at bounding box center [946, 525] width 137 height 45
click at [891, 532] on input "True" at bounding box center [896, 526] width 15 height 12
radio input "true"
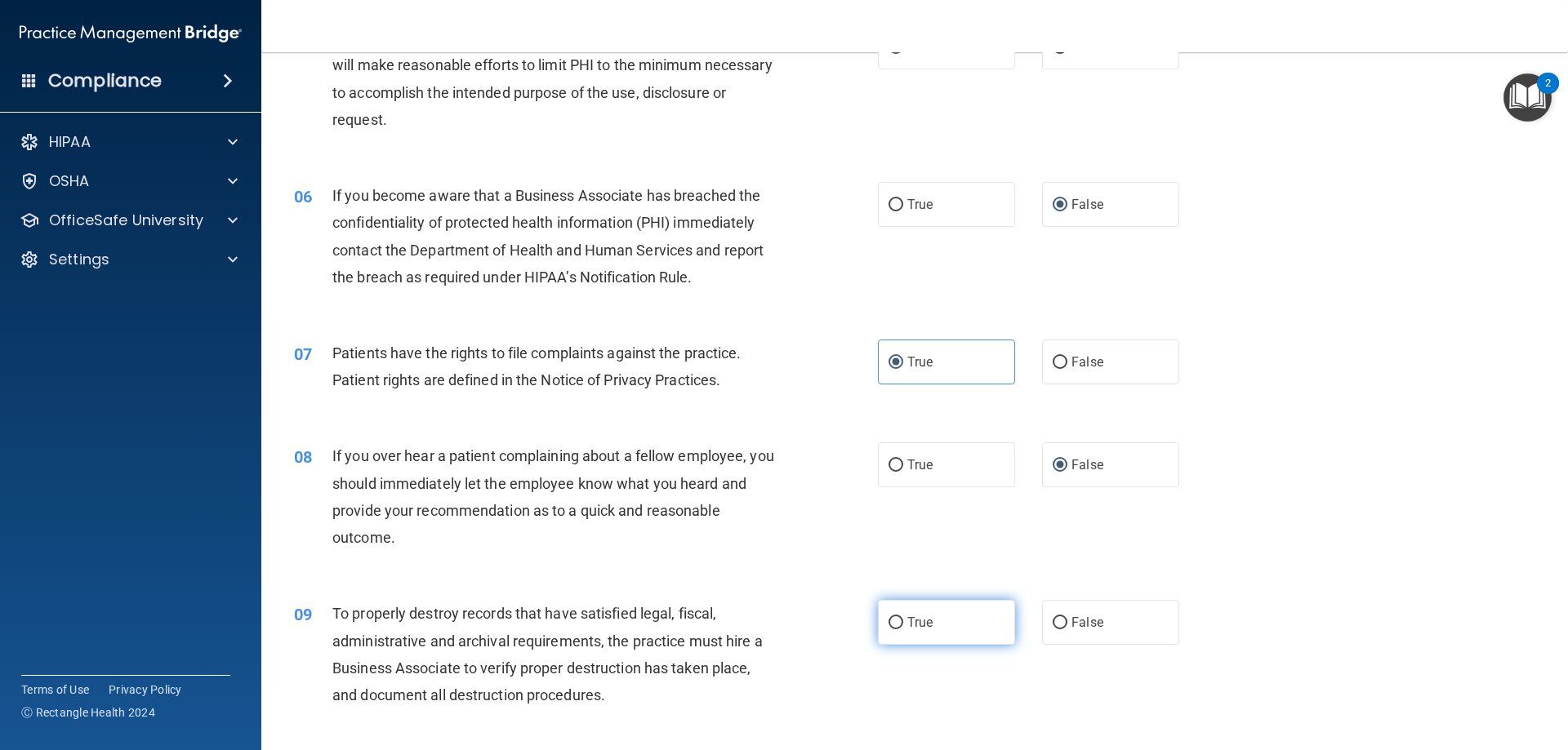
scroll to position [734, 0]
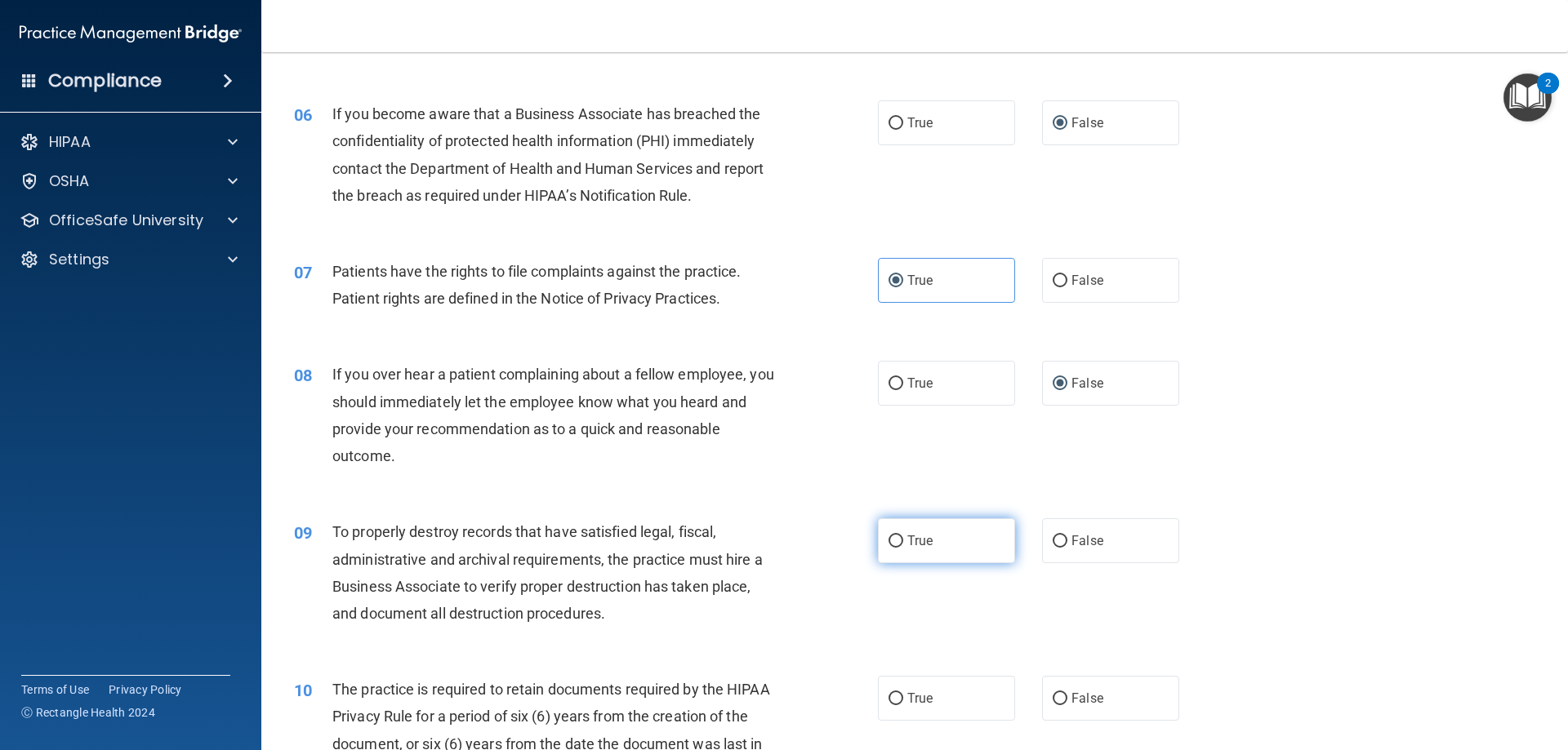
click at [916, 552] on label "True" at bounding box center [946, 540] width 137 height 45
click at [903, 548] on input "True" at bounding box center [896, 541] width 15 height 12
radio input "true"
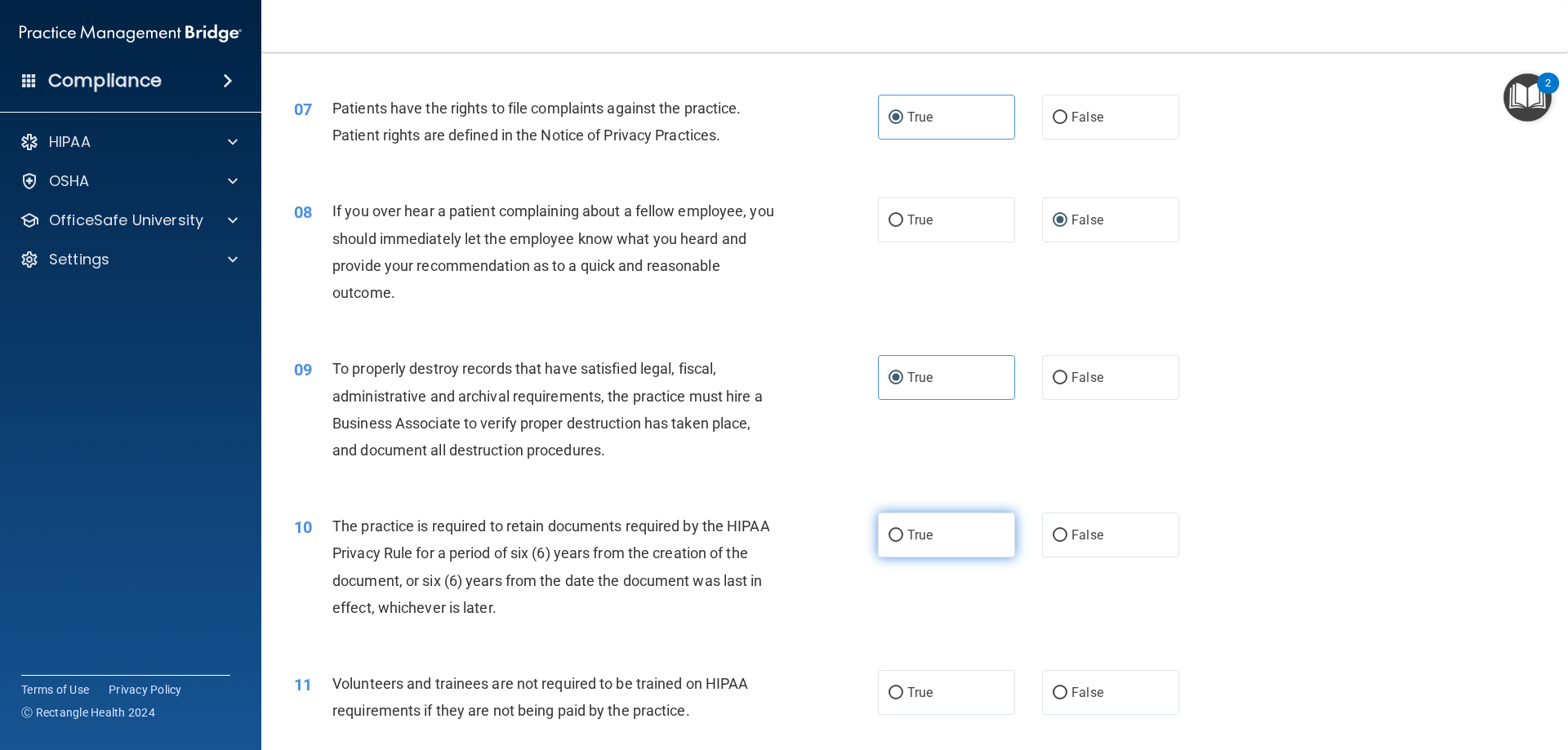
click at [894, 539] on input "True" at bounding box center [896, 535] width 15 height 12
radio input "true"
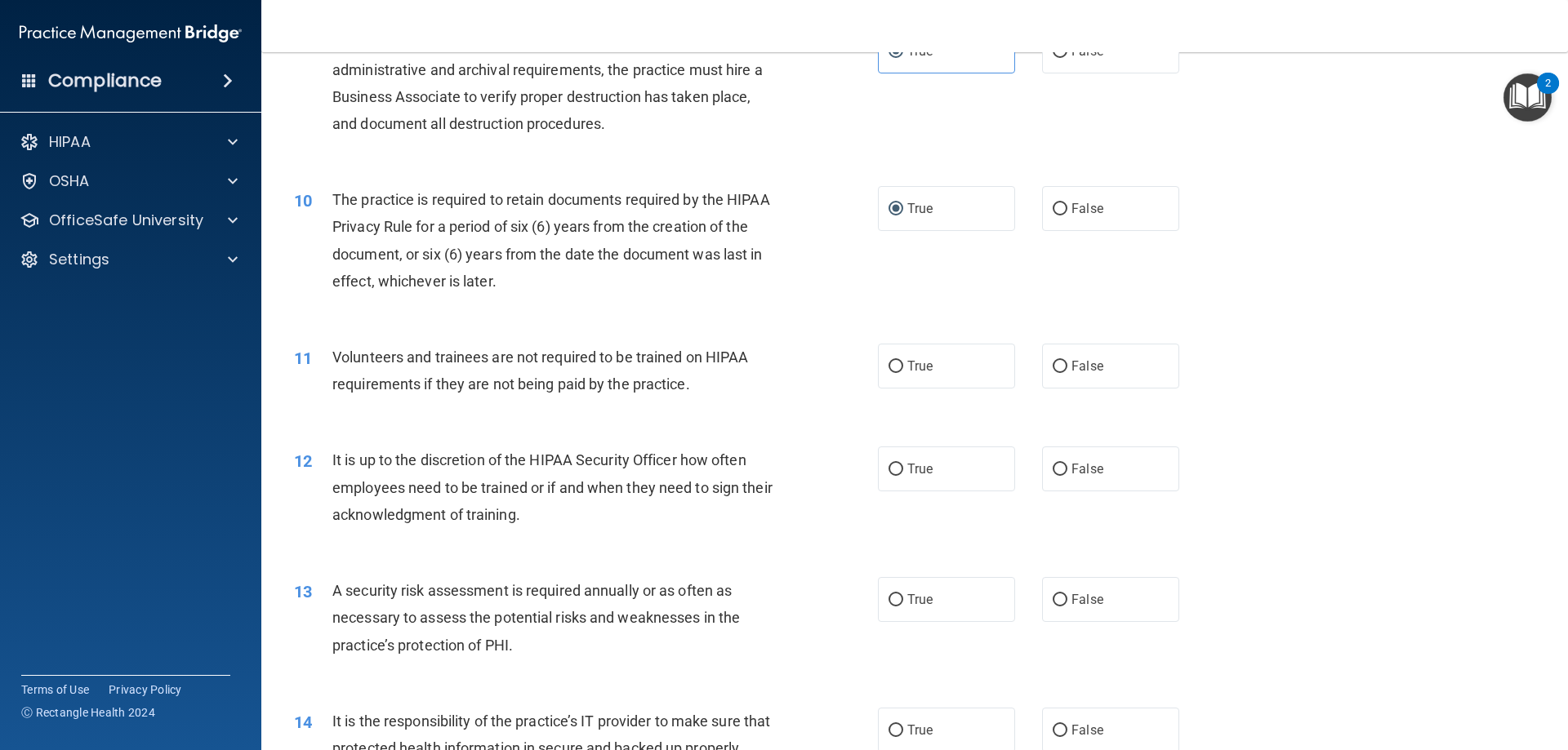
scroll to position [1306, 0]
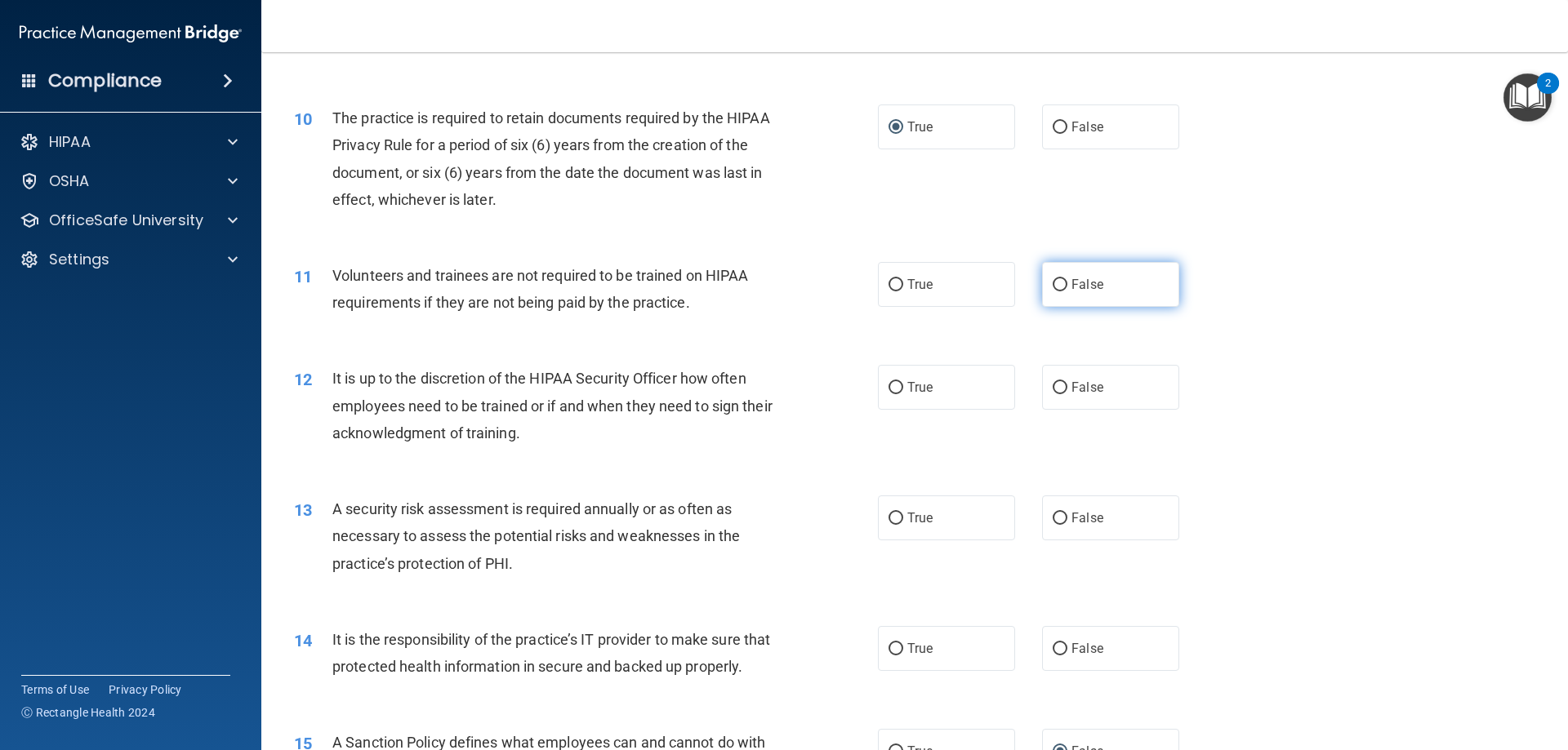
click at [1053, 286] on input "False" at bounding box center [1060, 285] width 15 height 12
radio input "true"
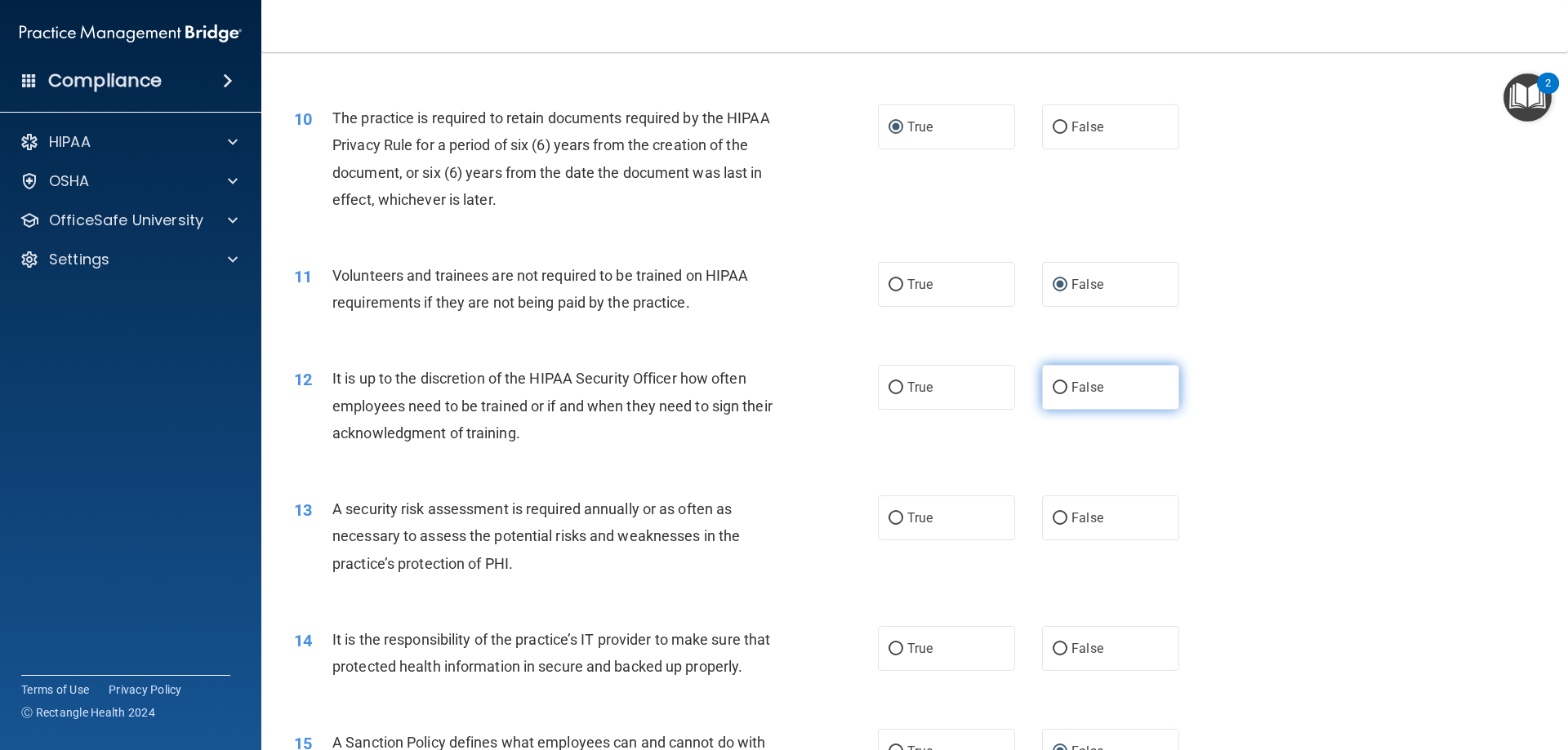
click at [1043, 389] on label "False" at bounding box center [1110, 387] width 137 height 45
click at [1053, 389] on input "False" at bounding box center [1060, 388] width 15 height 12
radio input "true"
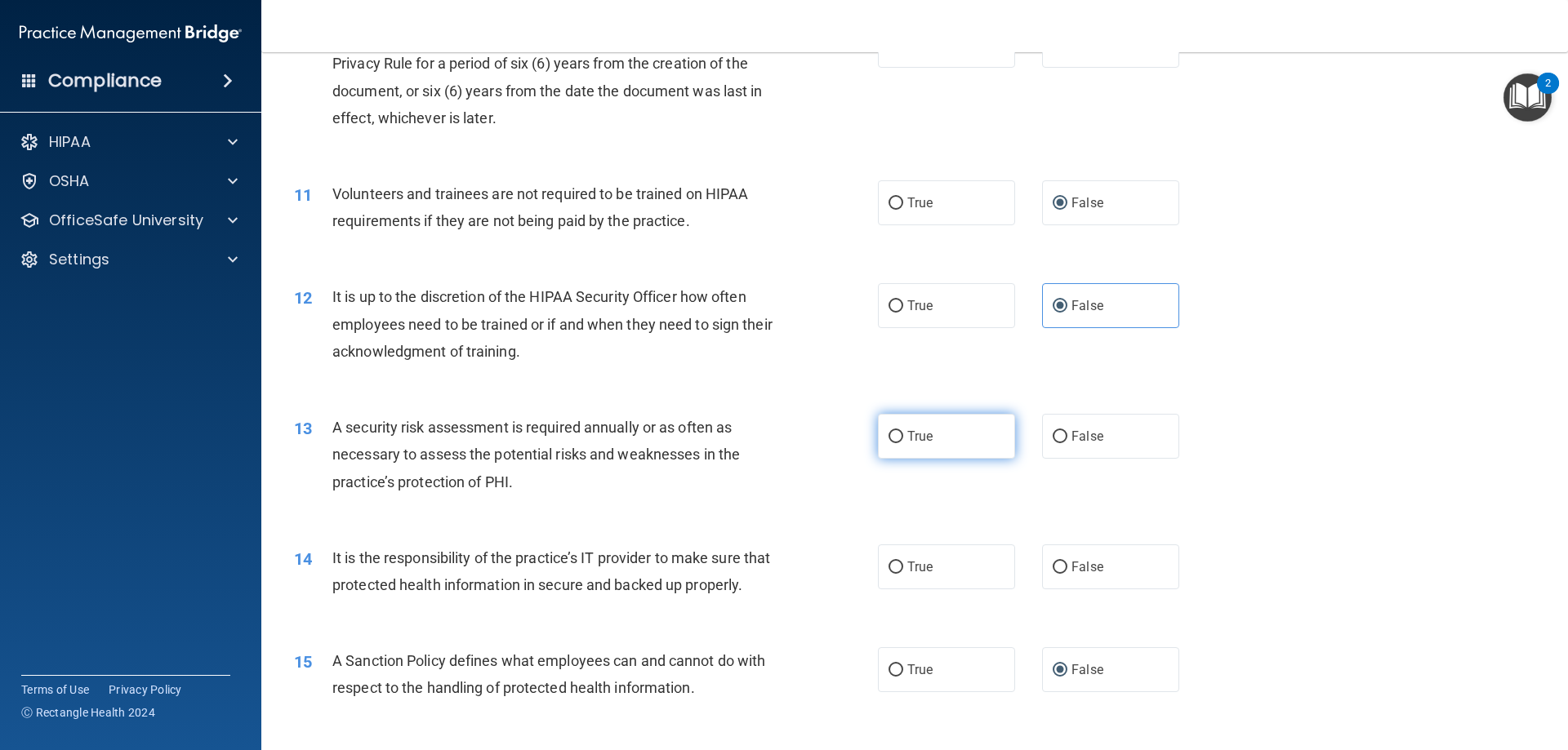
scroll to position [1470, 0]
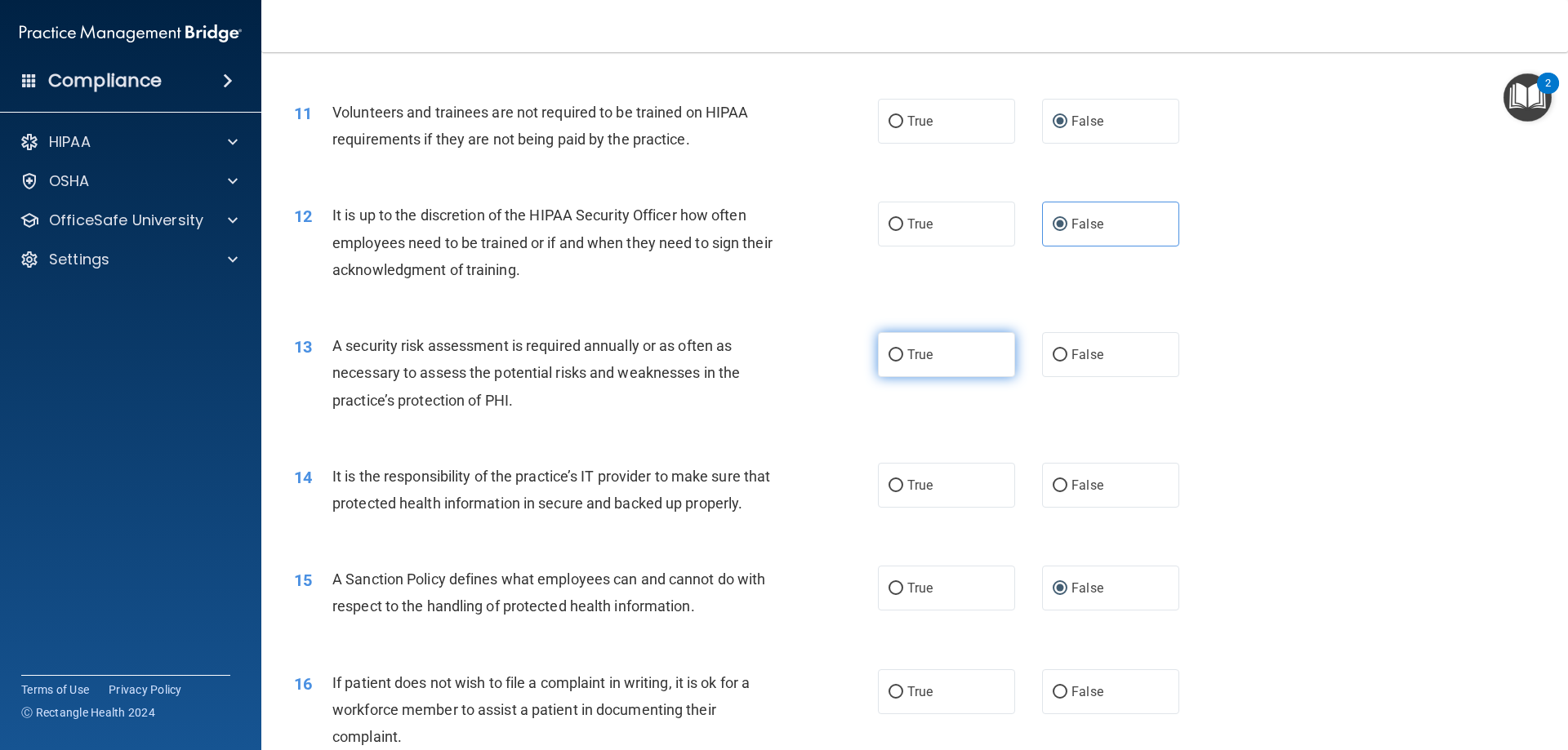
drag, startPoint x: 894, startPoint y: 353, endPoint x: 900, endPoint y: 362, distance: 10.8
click at [895, 355] on input "True" at bounding box center [896, 355] width 15 height 12
radio input "true"
click at [1053, 489] on input "False" at bounding box center [1060, 485] width 15 height 12
radio input "true"
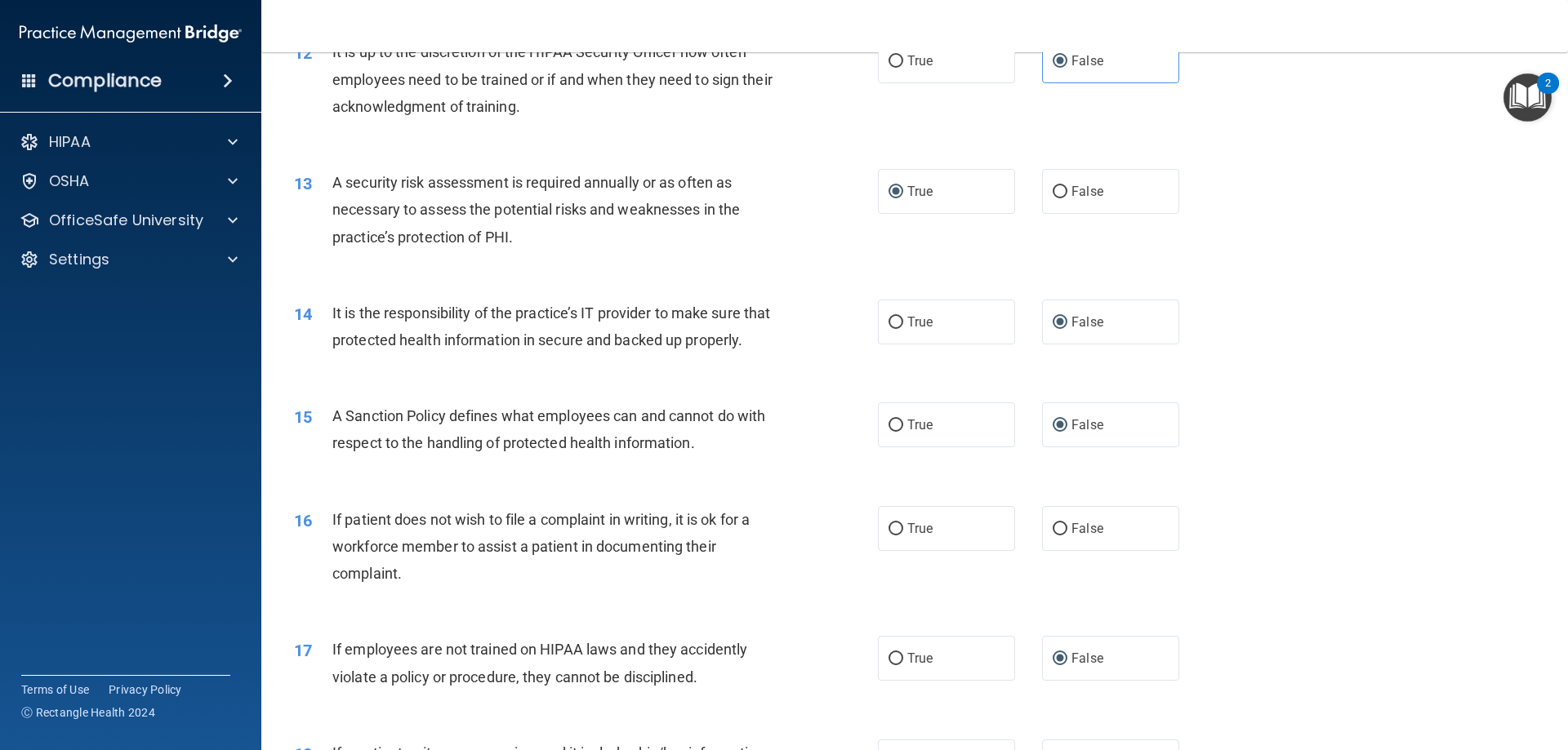
scroll to position [1714, 0]
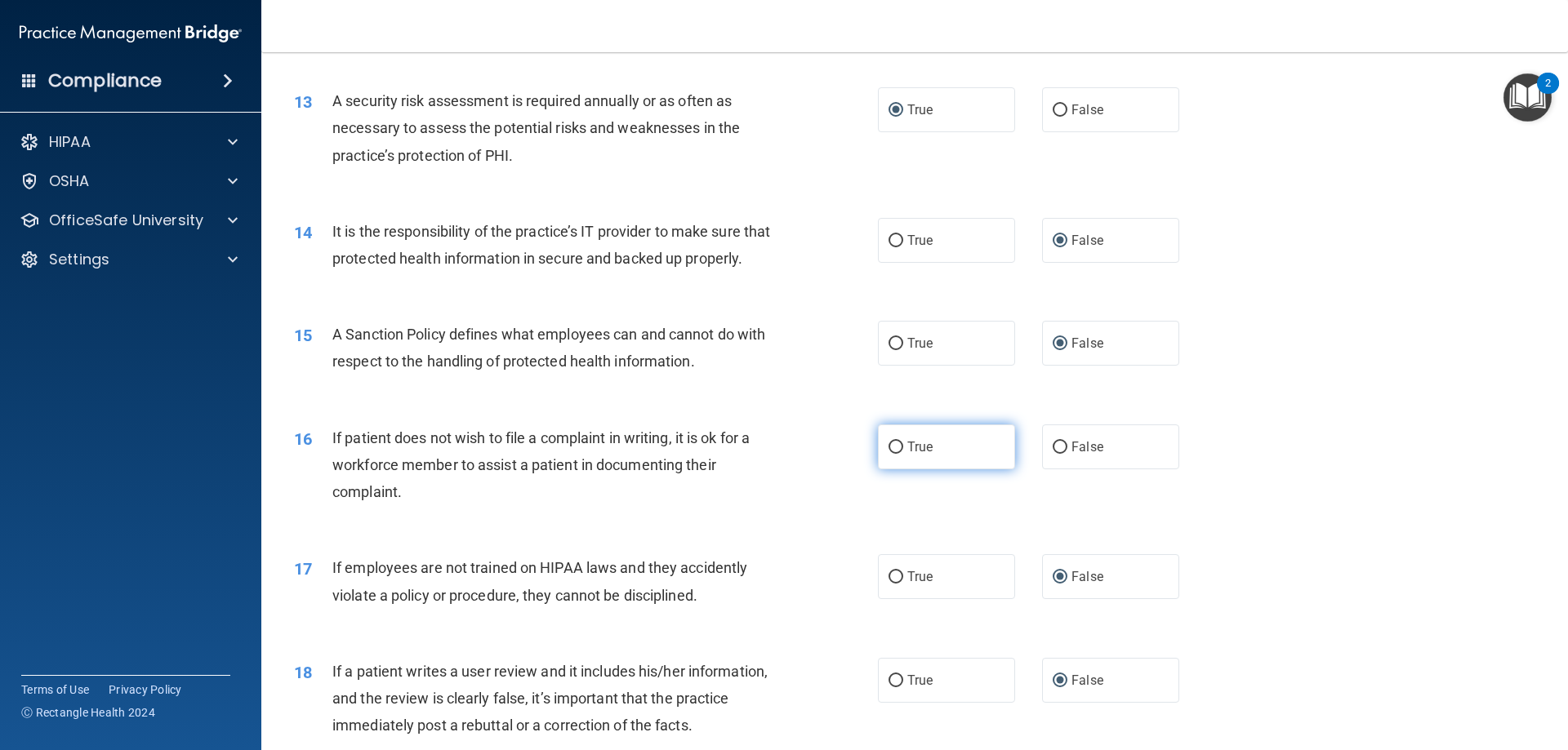
click at [894, 454] on input "True" at bounding box center [896, 447] width 15 height 12
radio input "true"
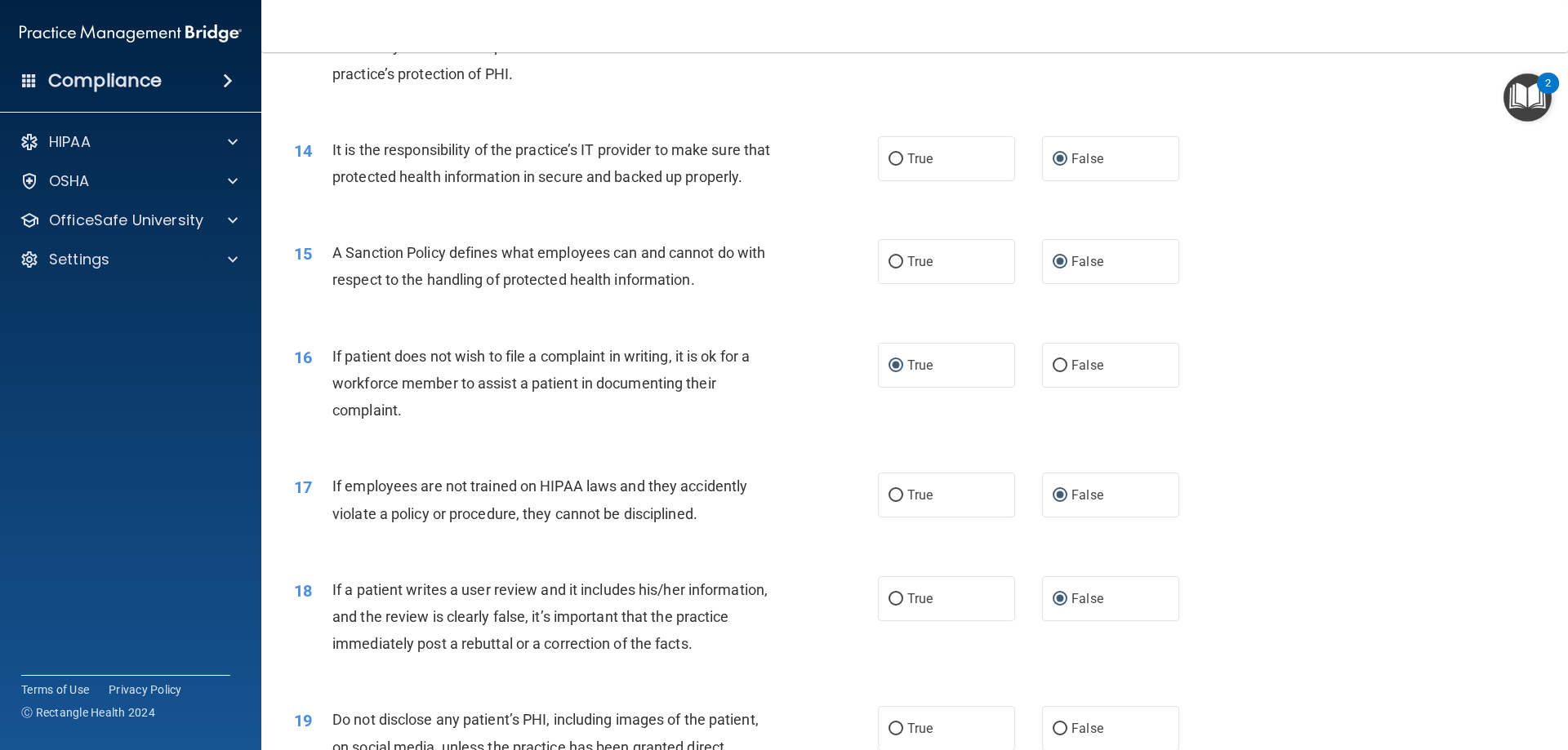
scroll to position [1878, 0]
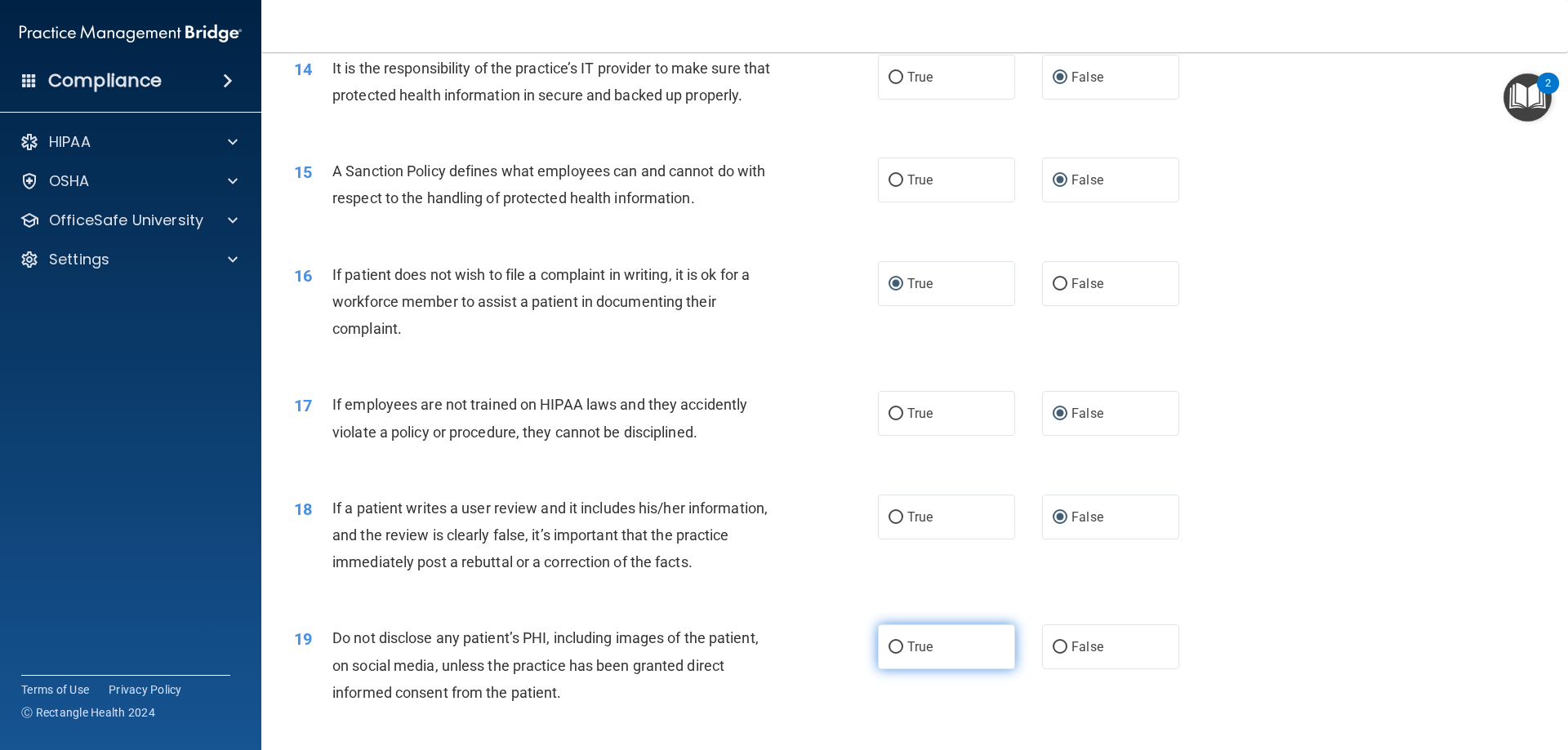
click at [897, 653] on input "True" at bounding box center [896, 647] width 15 height 12
radio input "true"
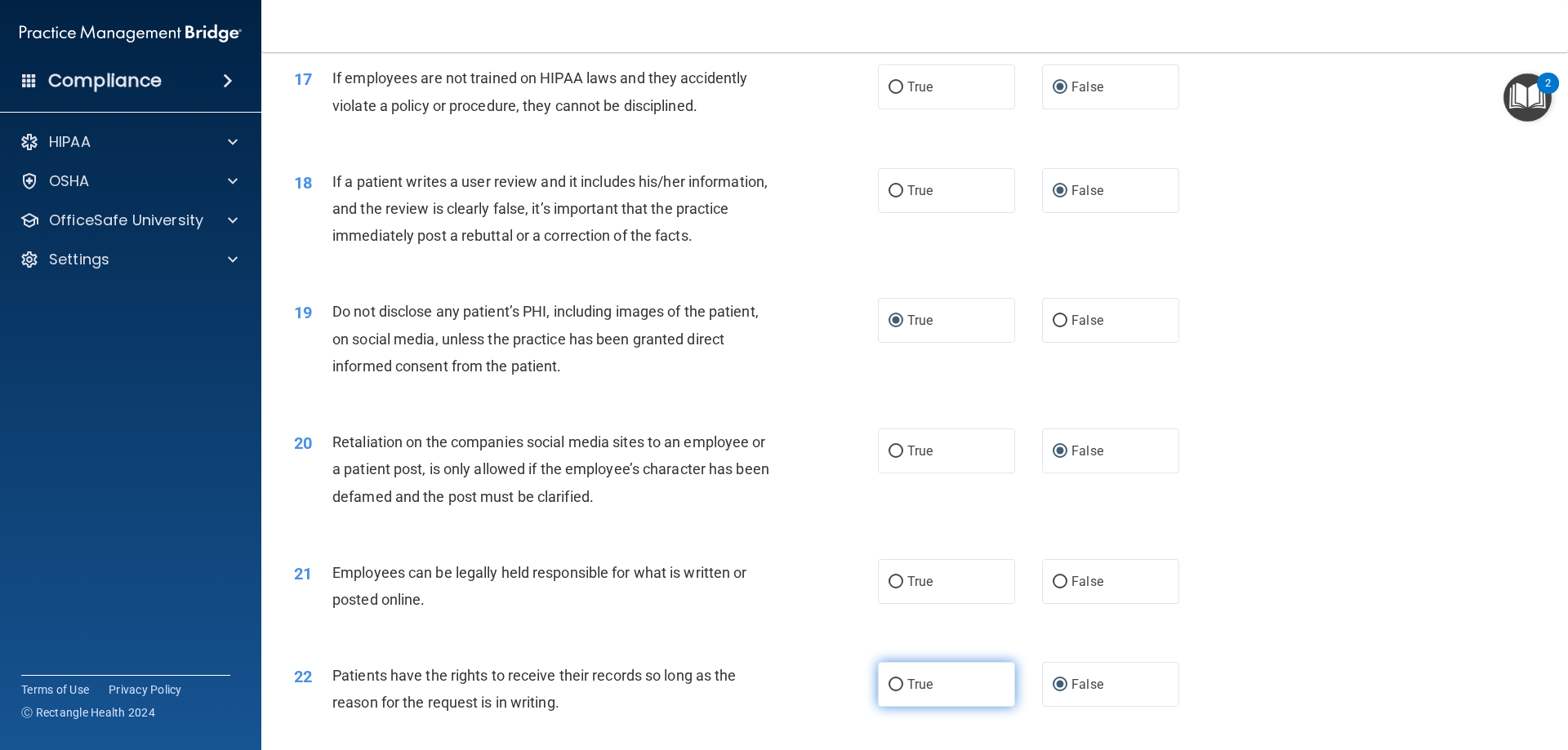
scroll to position [2286, 0]
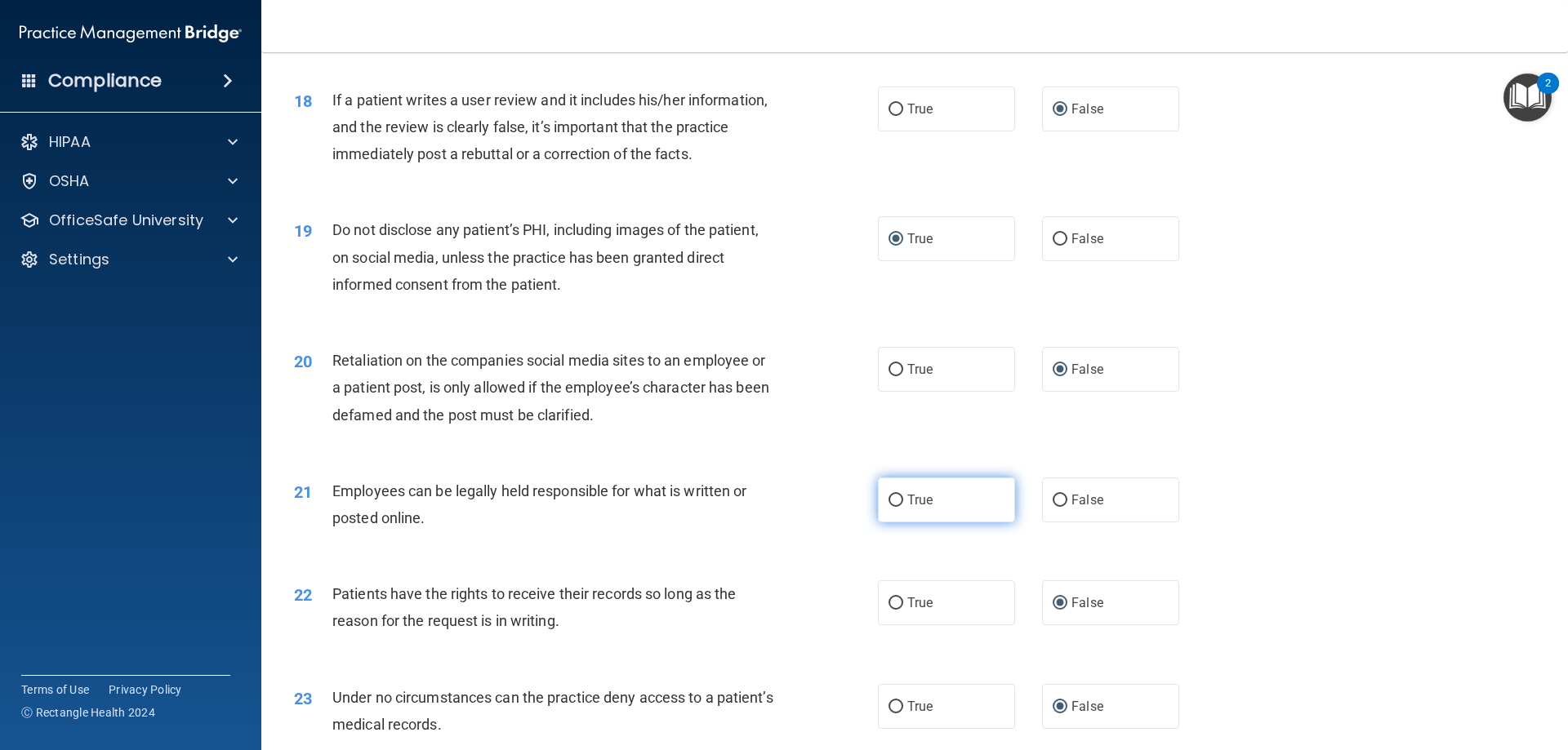
click at [888, 507] on input "True" at bounding box center [896, 500] width 15 height 12
radio input "true"
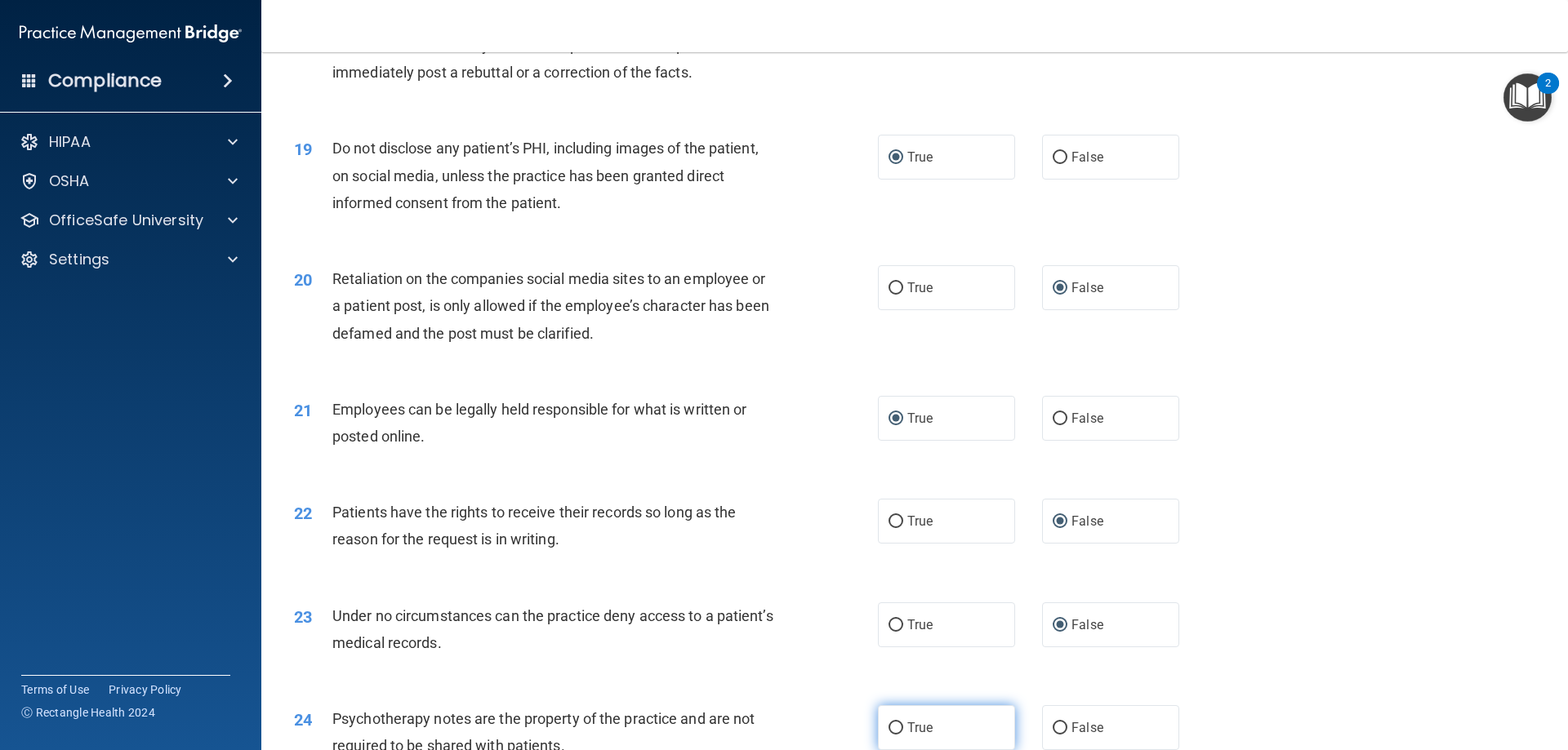
scroll to position [2530, 0]
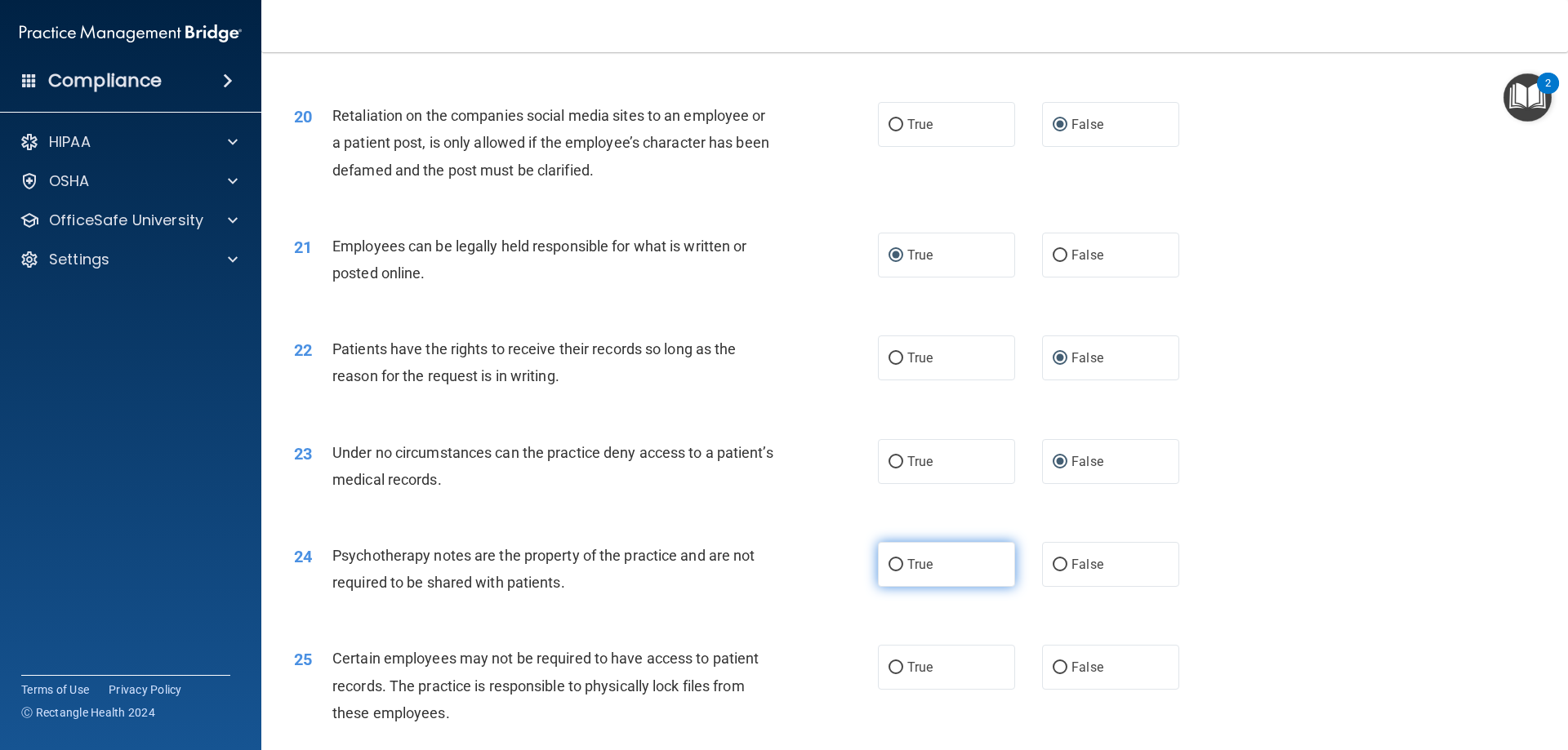
click at [888, 572] on input "True" at bounding box center [896, 564] width 15 height 12
radio input "true"
click at [889, 675] on input "True" at bounding box center [896, 667] width 15 height 12
radio input "true"
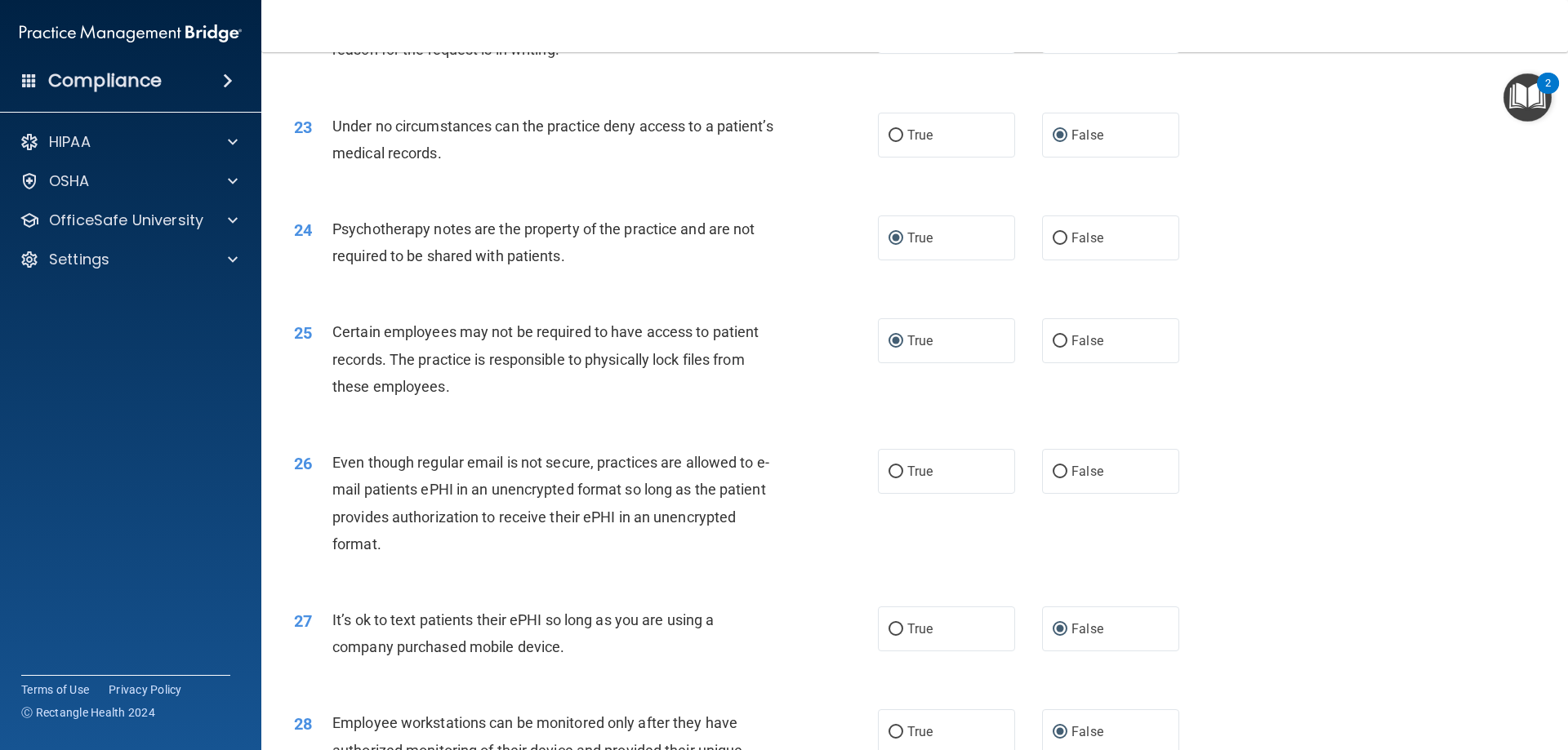
scroll to position [2938, 0]
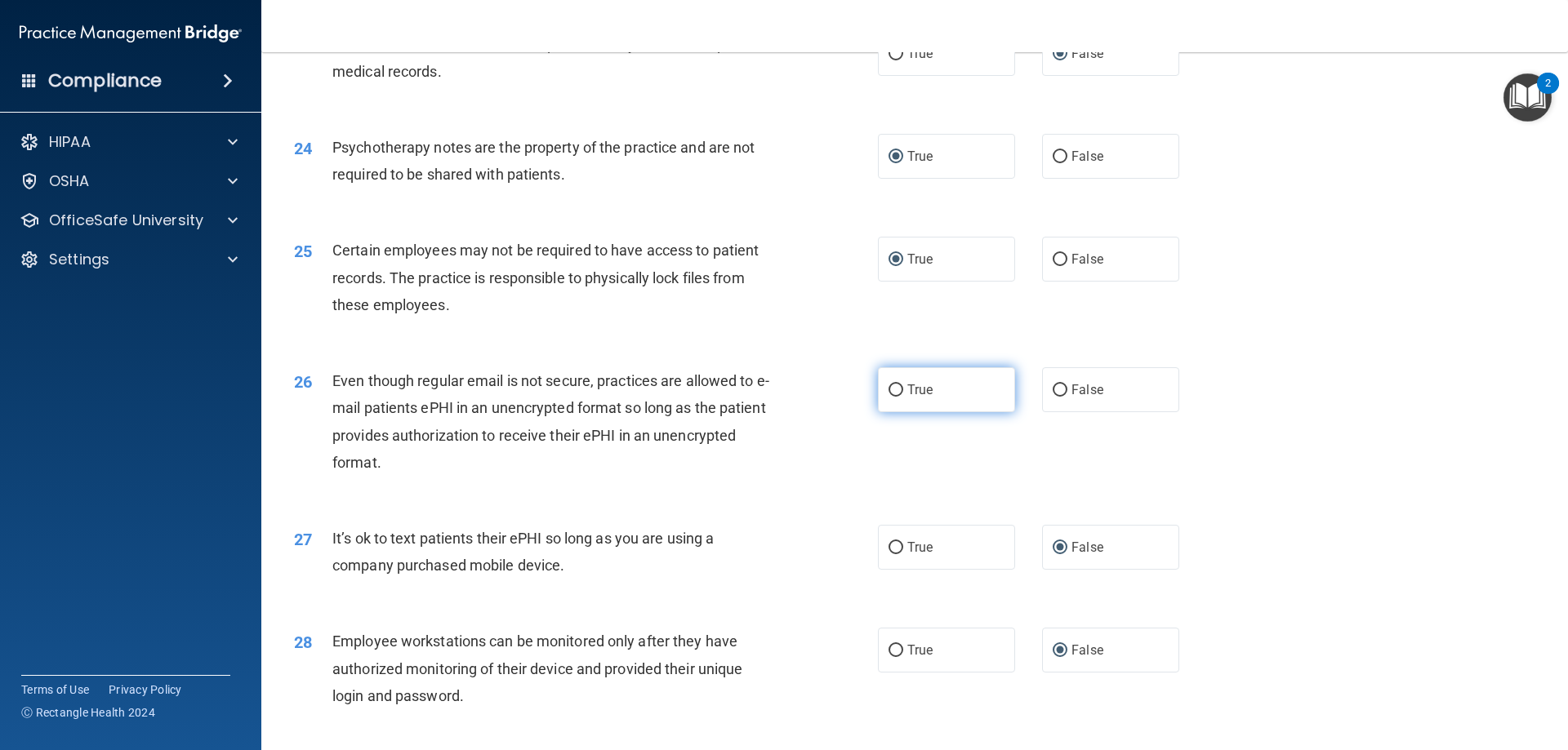
click at [889, 397] on input "True" at bounding box center [896, 390] width 15 height 12
radio input "true"
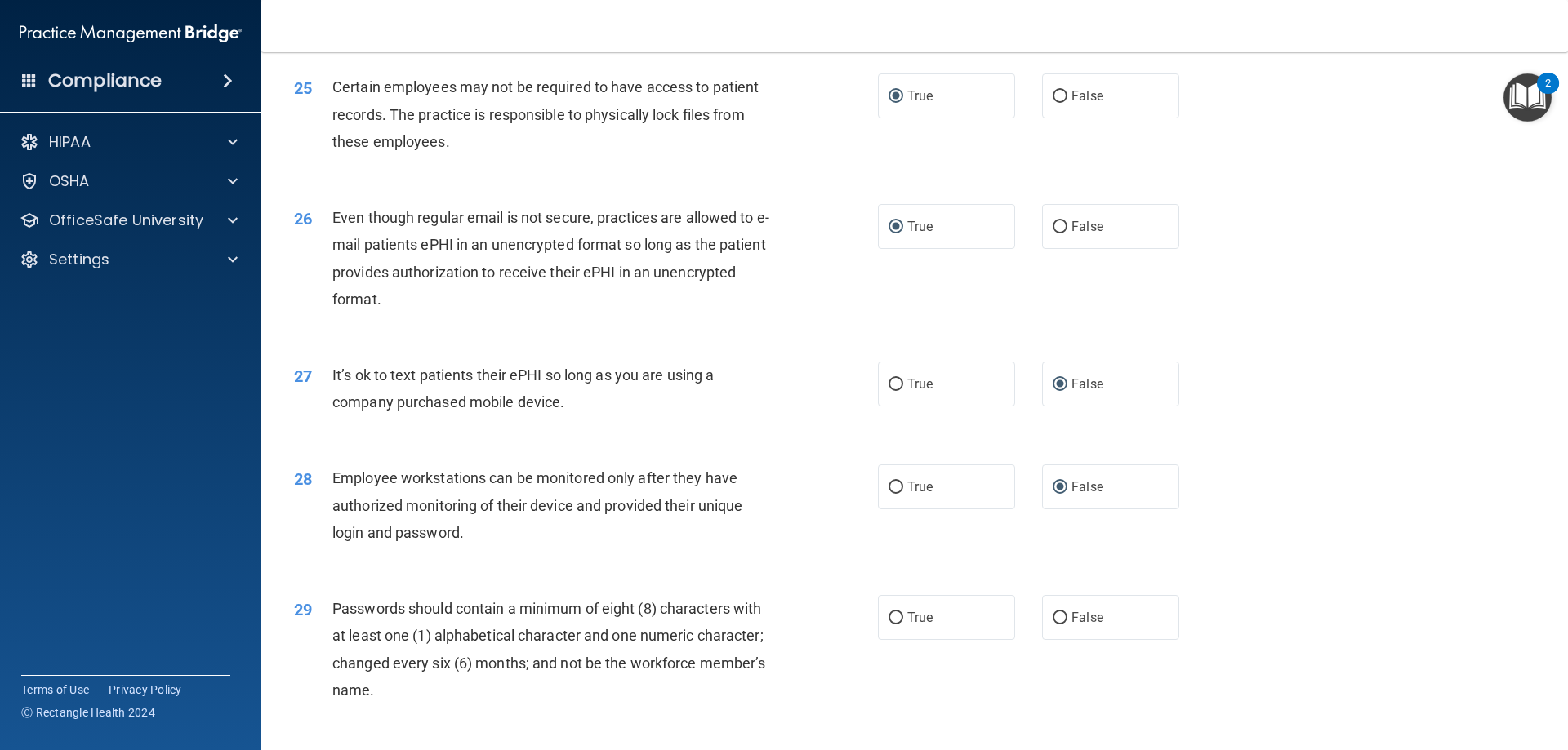
scroll to position [3184, 0]
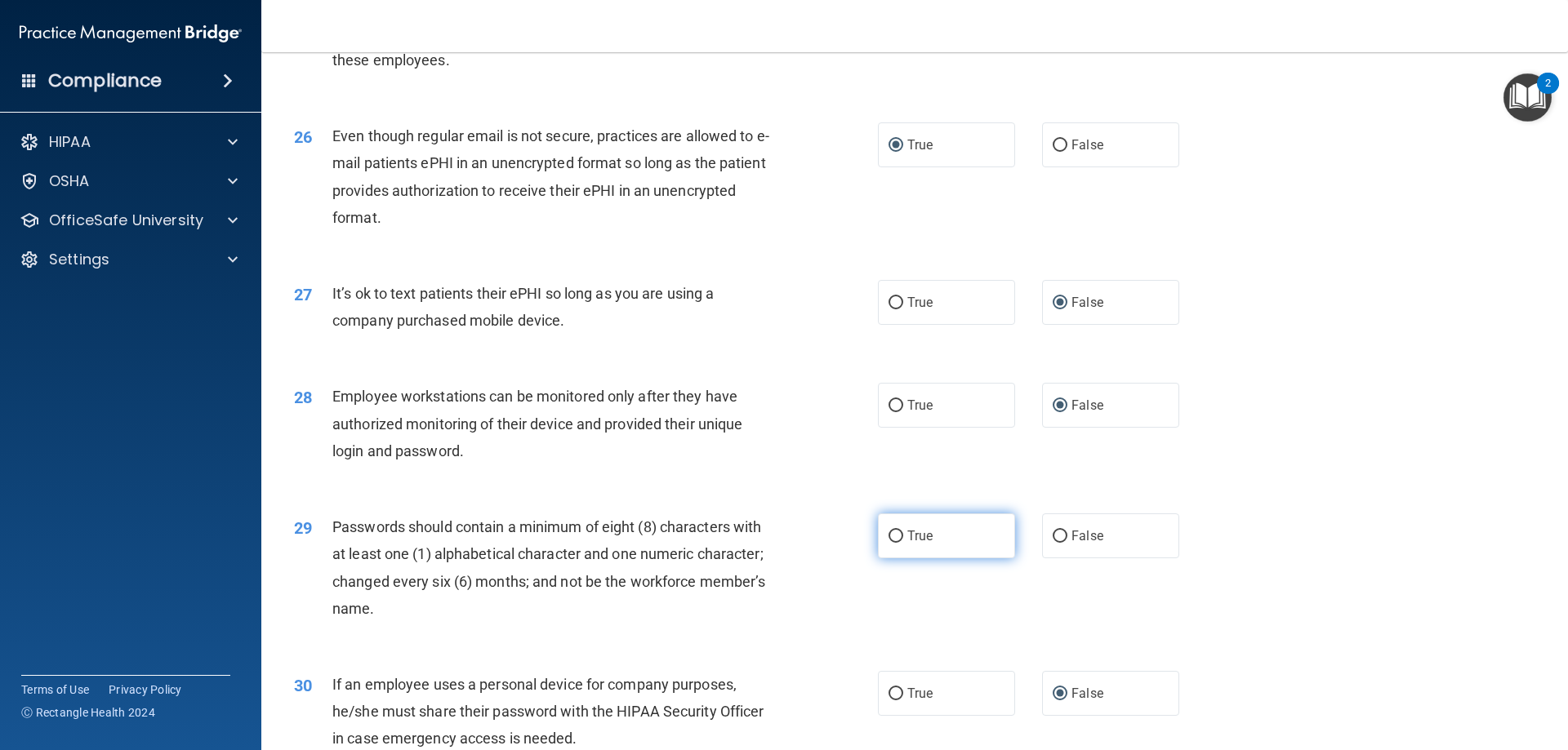
click at [888, 543] on input "True" at bounding box center [896, 536] width 15 height 12
radio input "true"
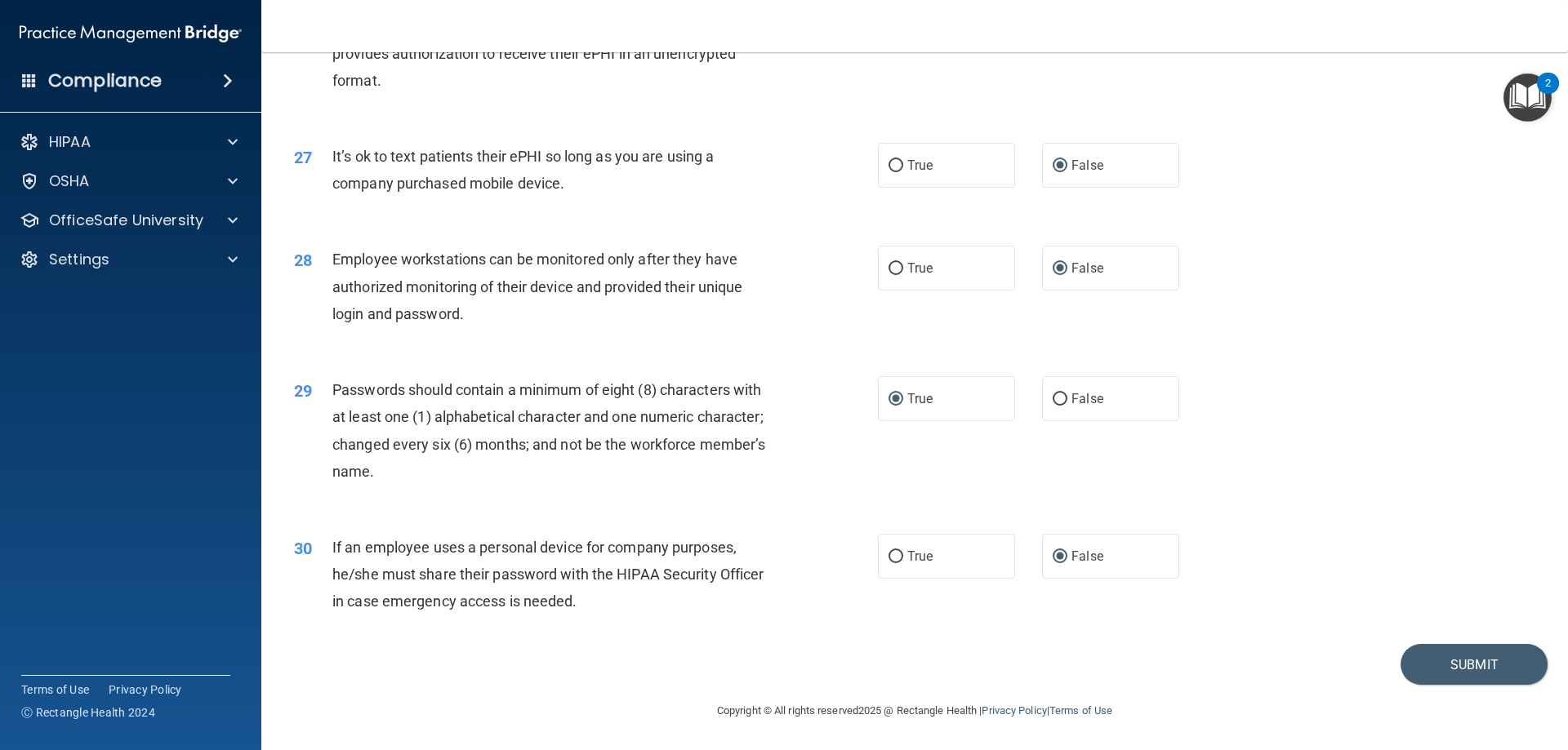
scroll to position [3347, 0]
click at [1436, 666] on button "Submit" at bounding box center [1474, 665] width 147 height 41
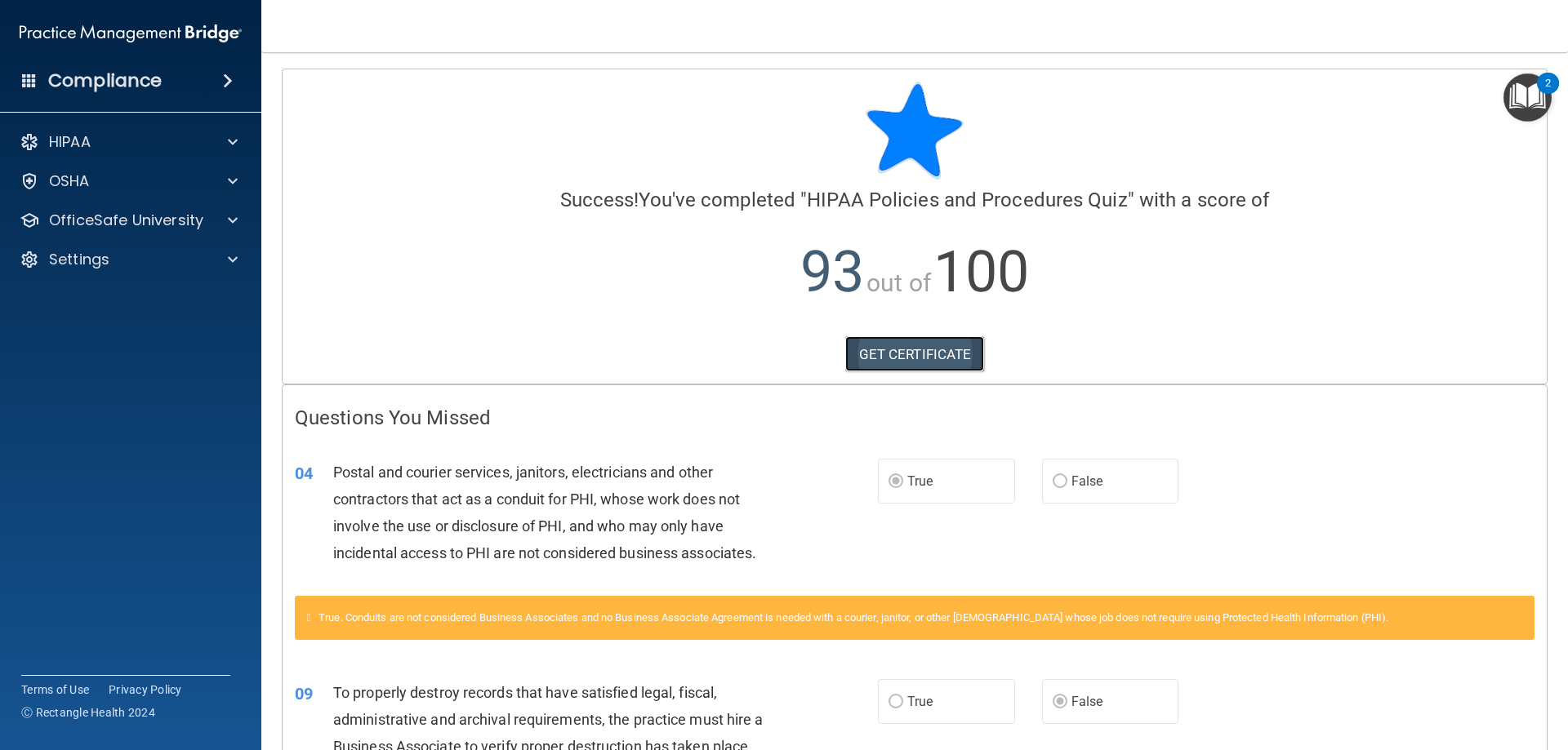
click at [889, 350] on link "GET CERTIFICATE" at bounding box center [915, 354] width 140 height 36
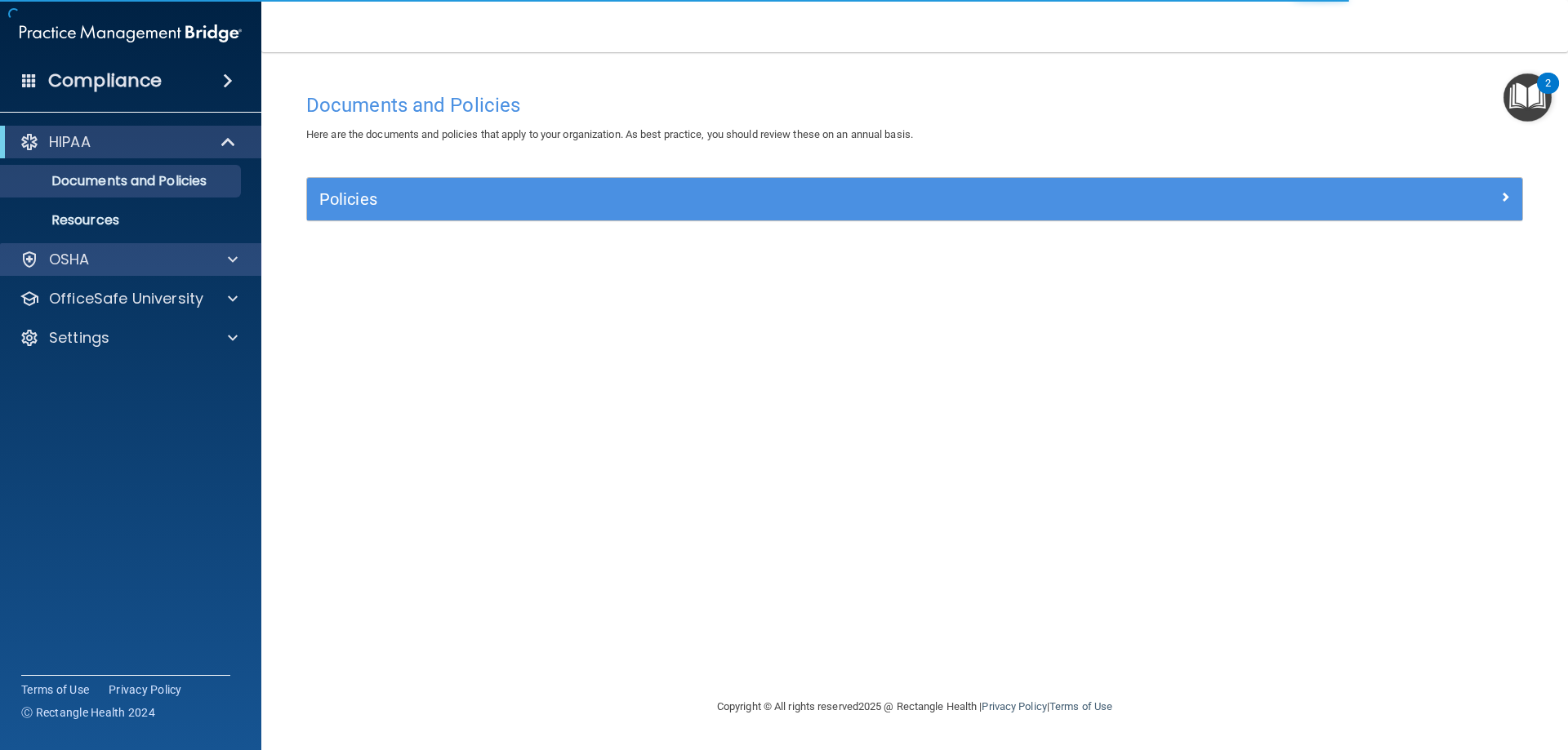
click at [91, 270] on div "OSHA" at bounding box center [131, 260] width 262 height 33
click at [237, 262] on div at bounding box center [230, 259] width 40 height 19
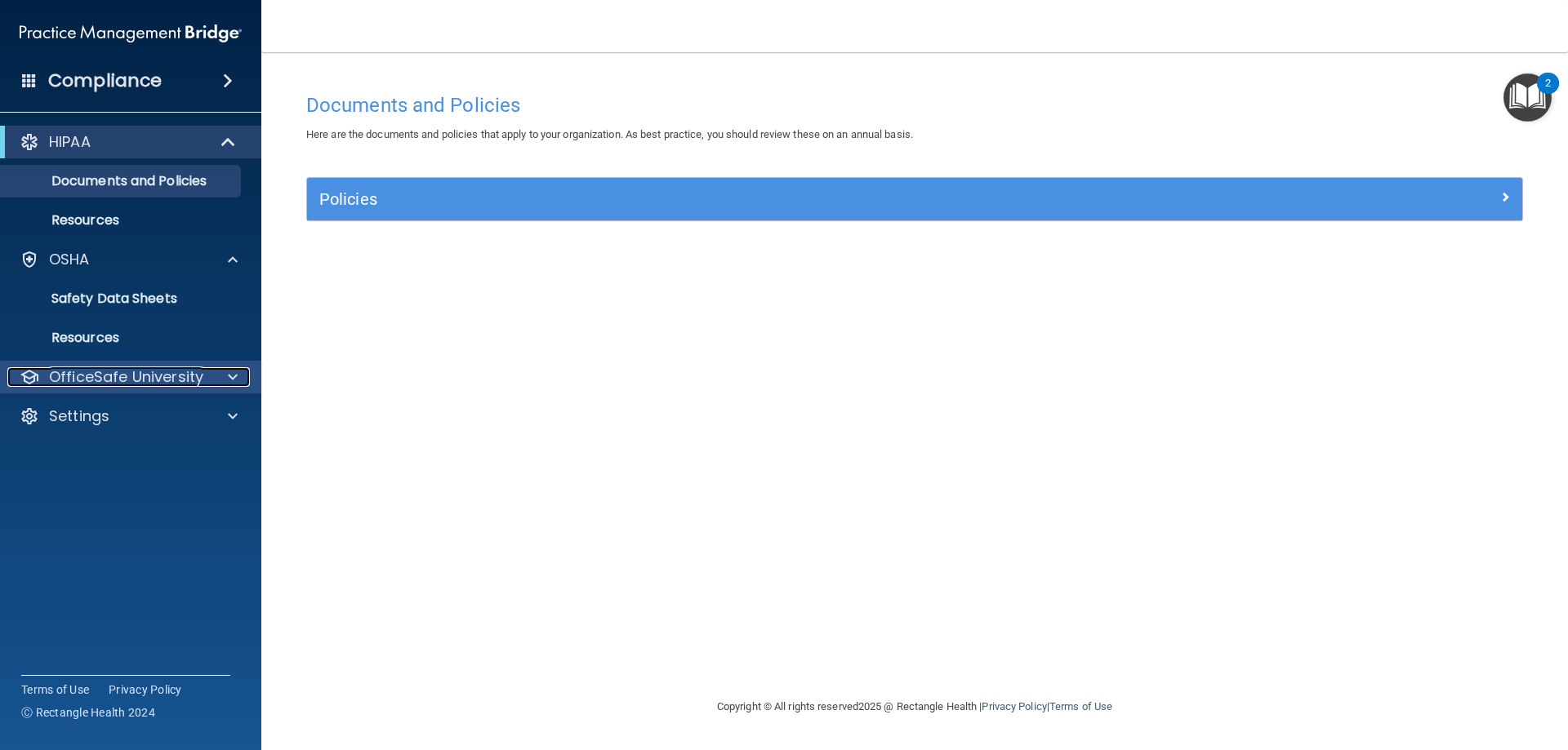
click at [142, 372] on p "OfficeSafe University" at bounding box center [126, 377] width 155 height 19
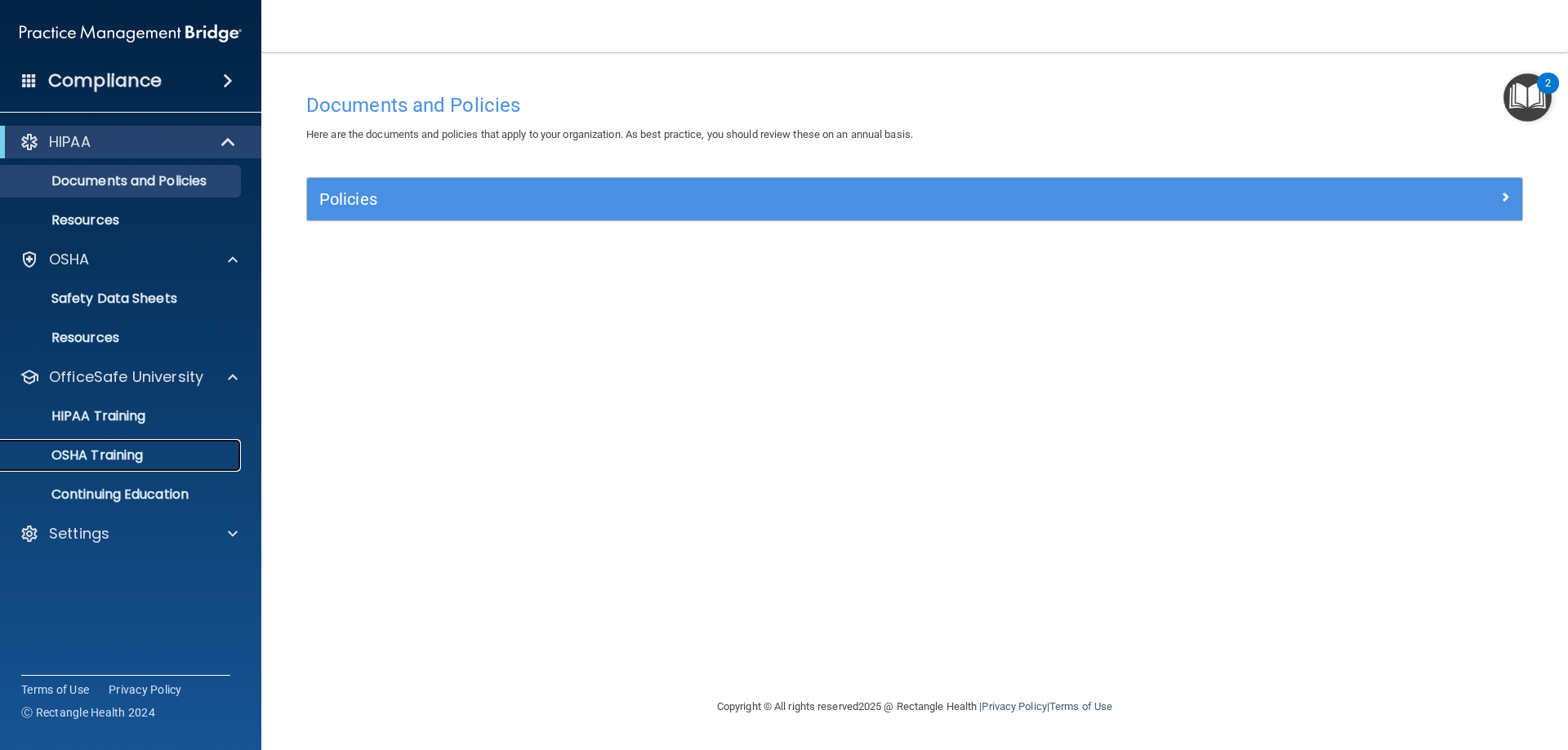
click at [91, 451] on p "OSHA Training" at bounding box center [77, 456] width 132 height 17
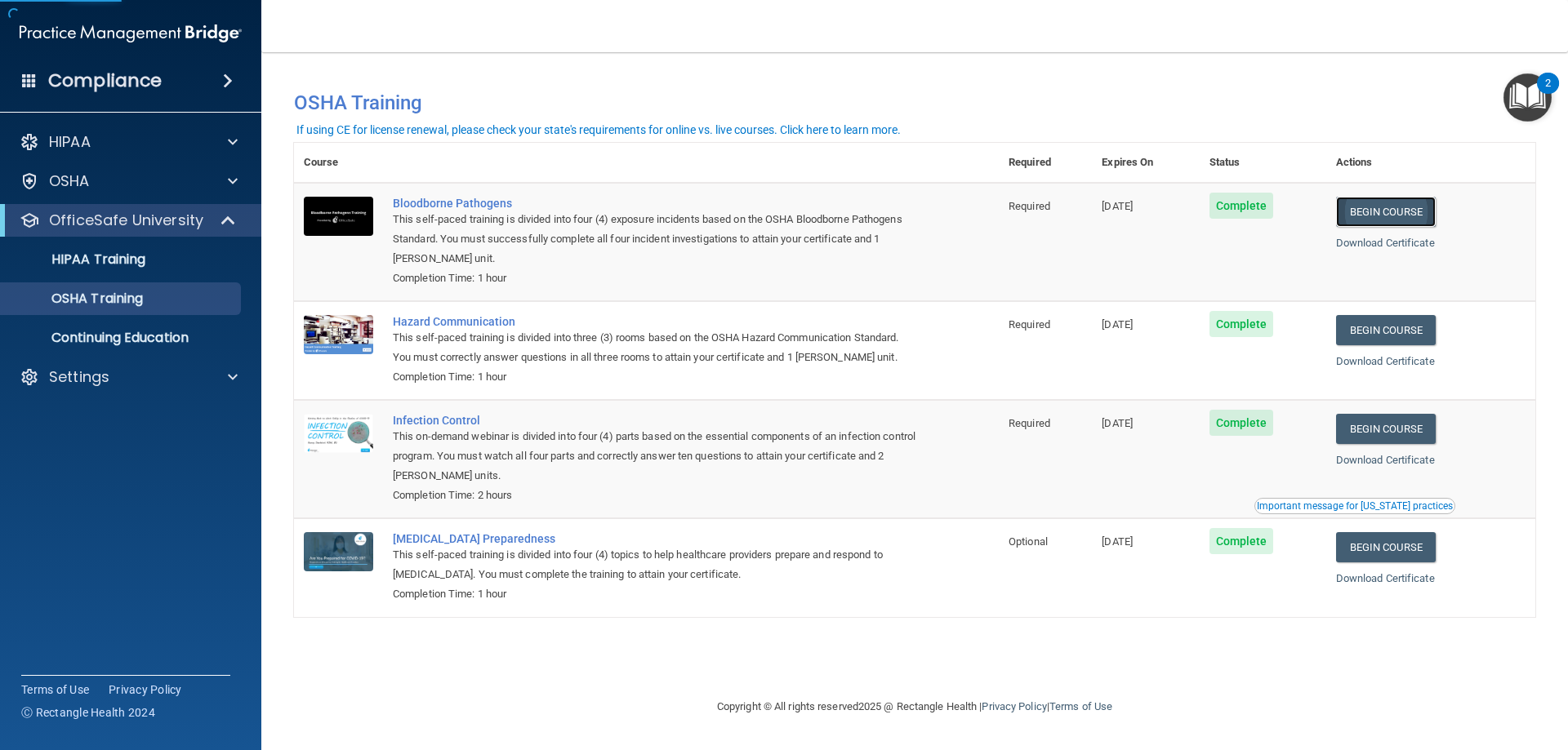
click at [1394, 213] on link "Begin Course" at bounding box center [1386, 211] width 99 height 30
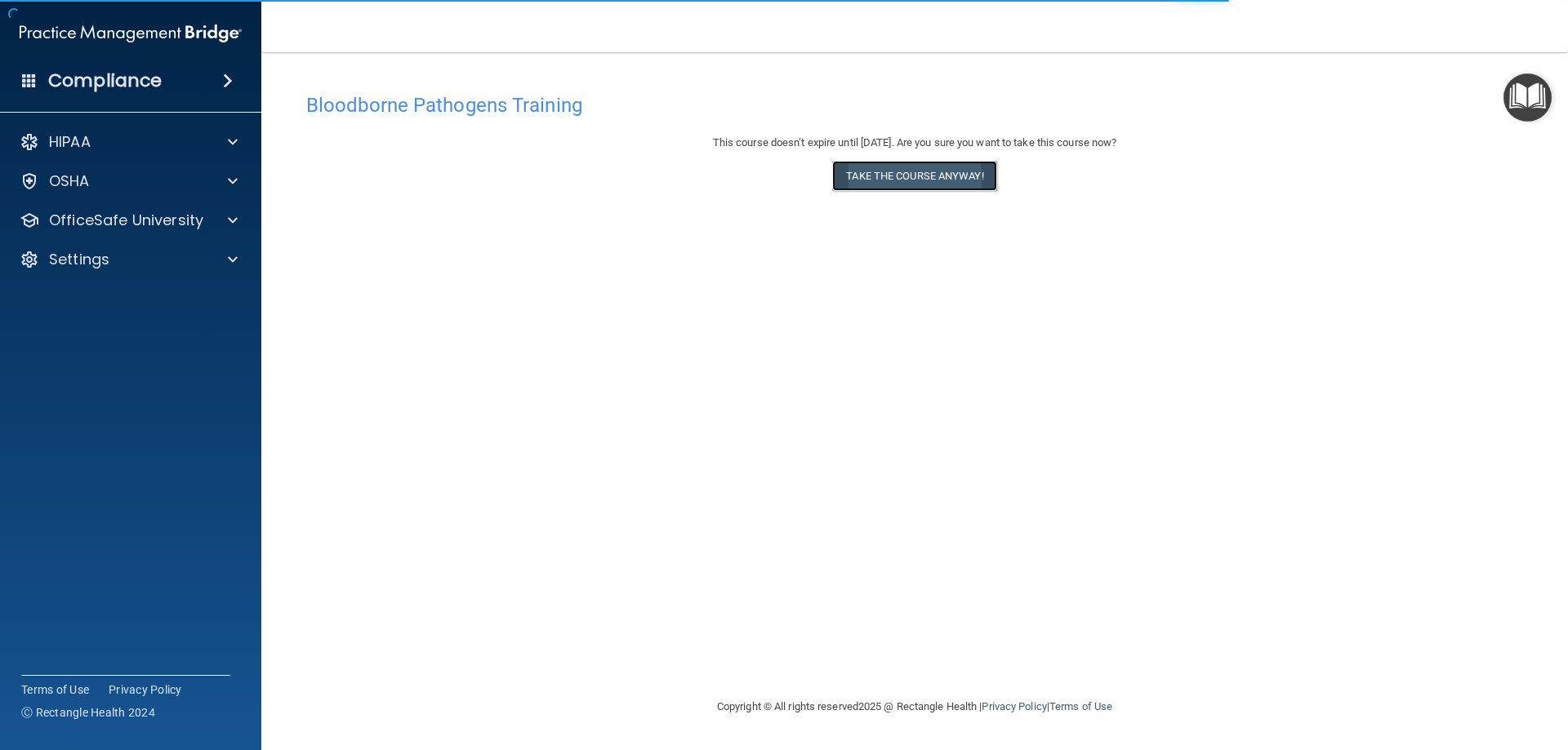
click at [860, 184] on button "Take the course anyway!" at bounding box center [914, 176] width 165 height 30
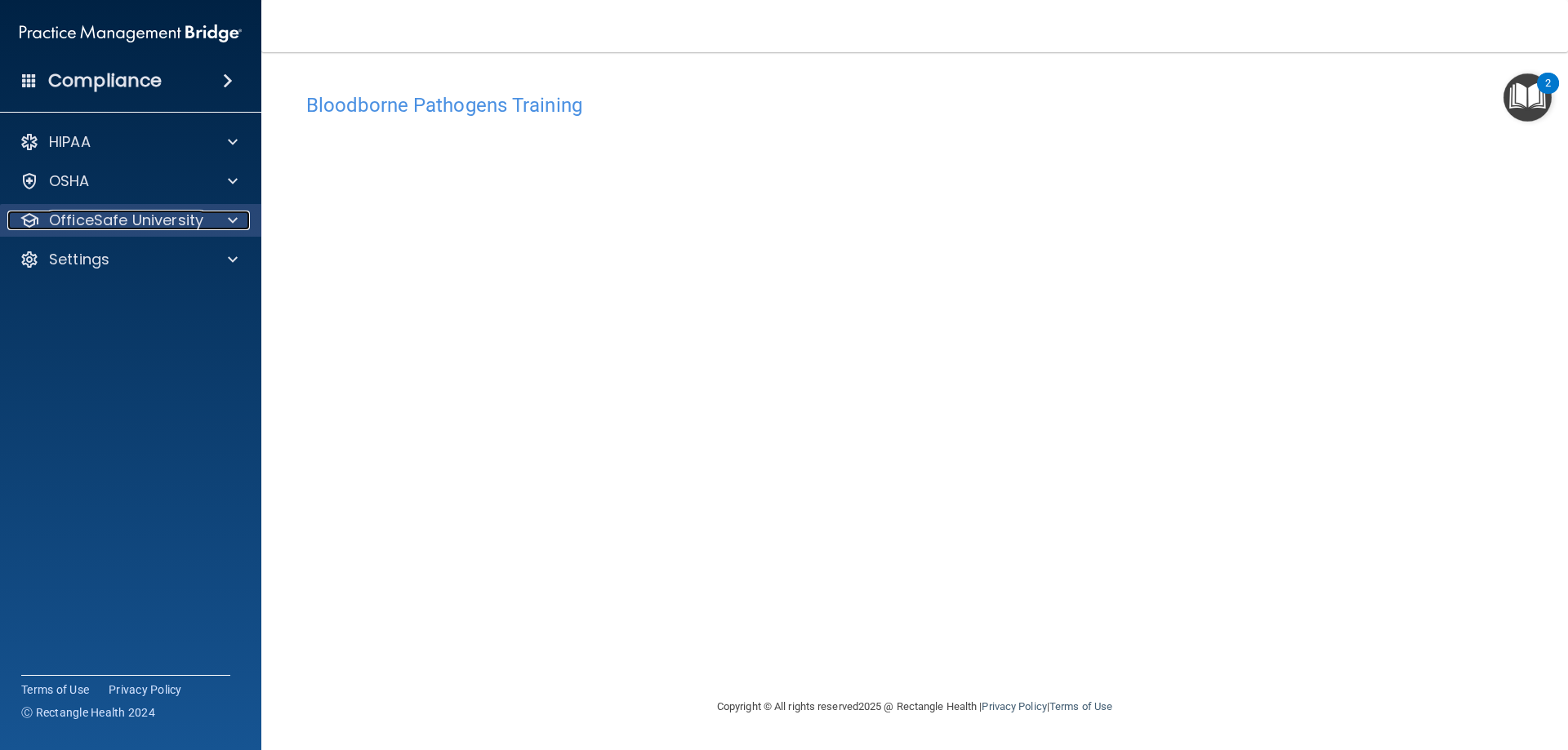
click at [184, 216] on p "OfficeSafe University" at bounding box center [126, 220] width 155 height 19
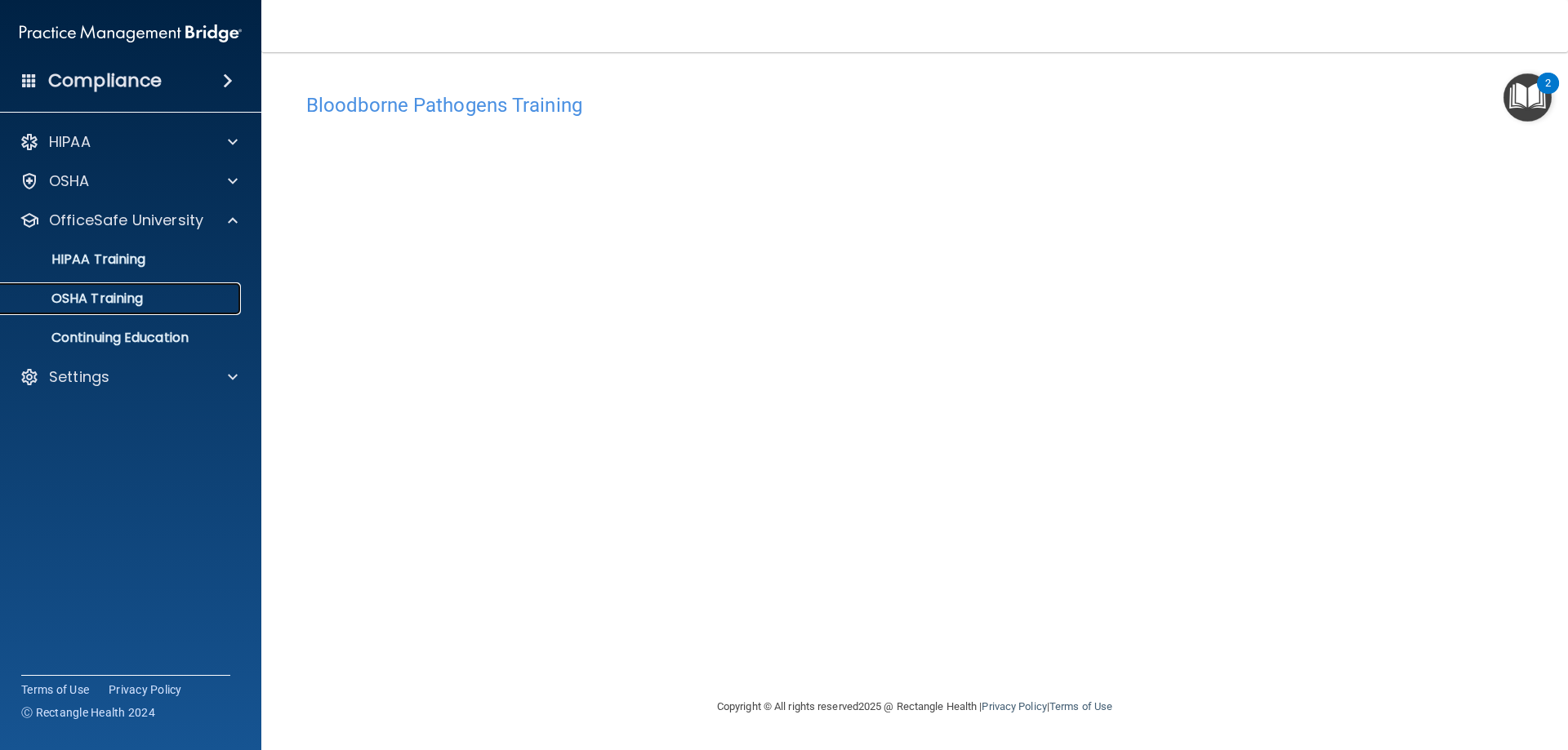
click at [126, 289] on link "OSHA Training" at bounding box center [112, 299] width 258 height 33
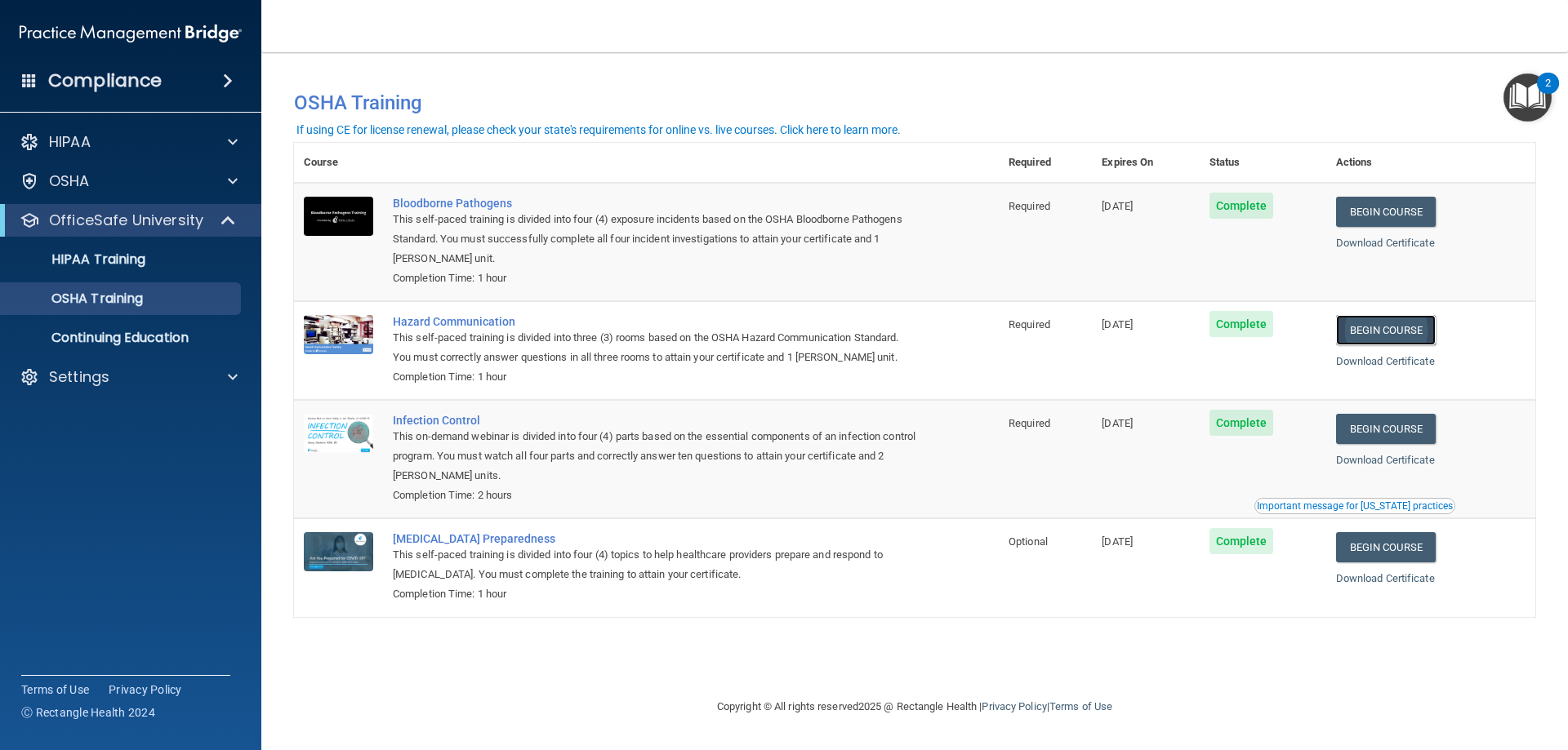
click at [1370, 340] on link "Begin Course" at bounding box center [1386, 330] width 99 height 30
click at [1415, 239] on link "Download Certificate" at bounding box center [1385, 243] width 98 height 12
click at [1405, 437] on link "Begin Course" at bounding box center [1386, 428] width 99 height 30
click at [103, 260] on p "HIPAA Training" at bounding box center [78, 260] width 135 height 17
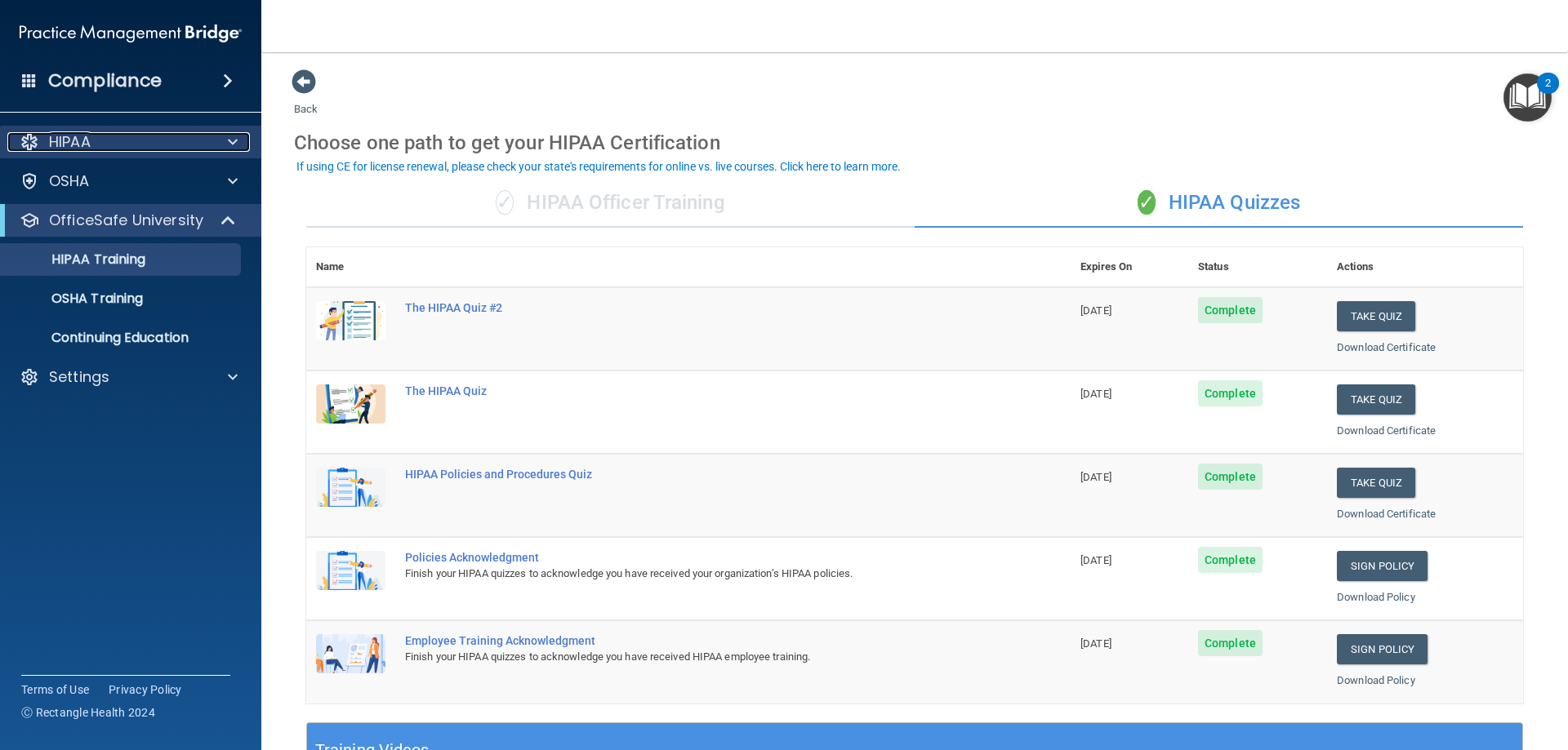
click at [136, 151] on div "HIPAA" at bounding box center [109, 142] width 202 height 19
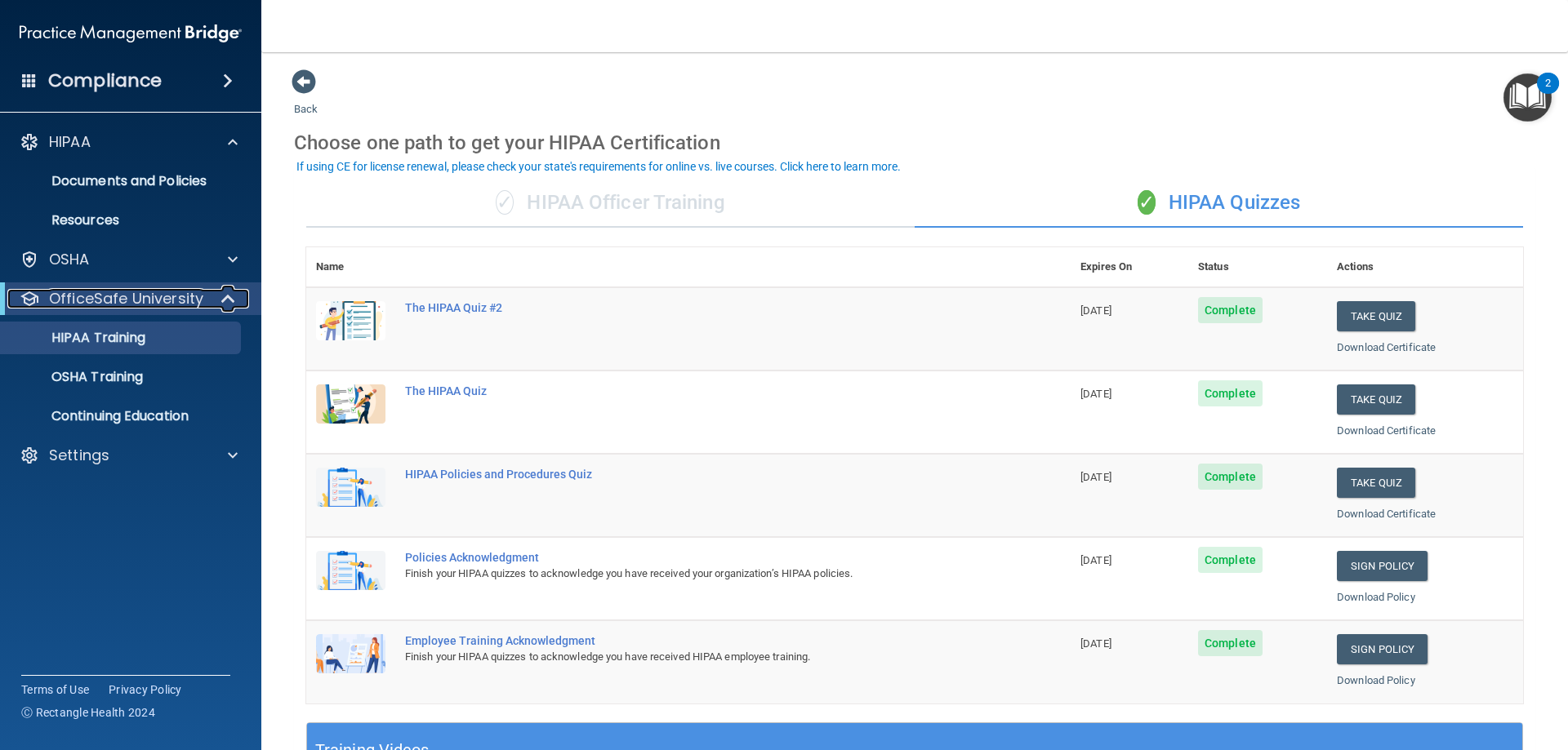
click at [122, 296] on p "OfficeSafe University" at bounding box center [126, 298] width 155 height 19
click at [132, 342] on p "HIPAA Training" at bounding box center [78, 338] width 135 height 17
click at [1367, 478] on button "Take Quiz" at bounding box center [1376, 483] width 78 height 30
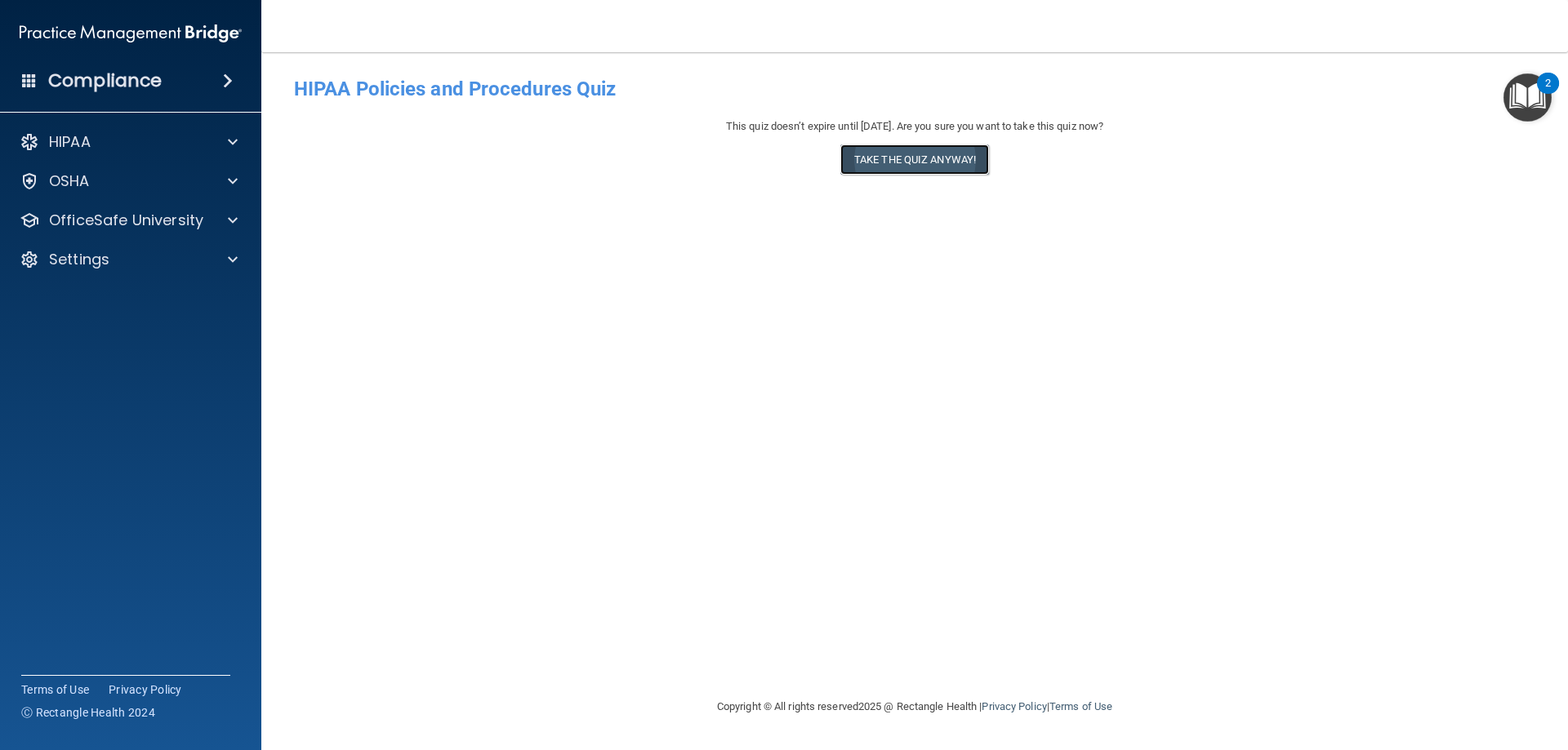
click at [916, 165] on button "Take the quiz anyway!" at bounding box center [915, 159] width 149 height 30
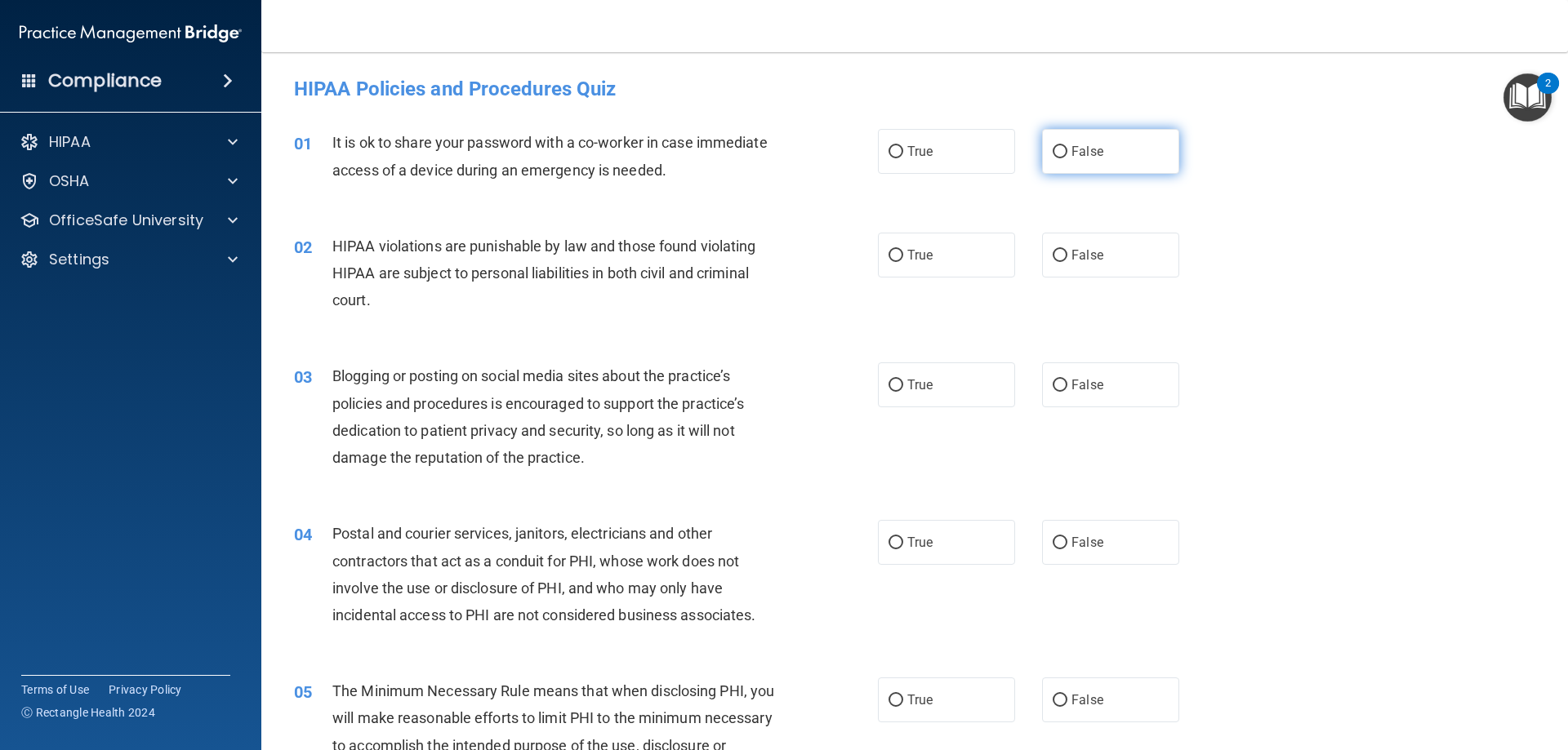
click at [1057, 151] on input "False" at bounding box center [1060, 152] width 15 height 12
radio input "true"
drag, startPoint x: 1054, startPoint y: 252, endPoint x: 1054, endPoint y: 261, distance: 9.0
click at [1054, 256] on input "False" at bounding box center [1060, 256] width 15 height 12
radio input "true"
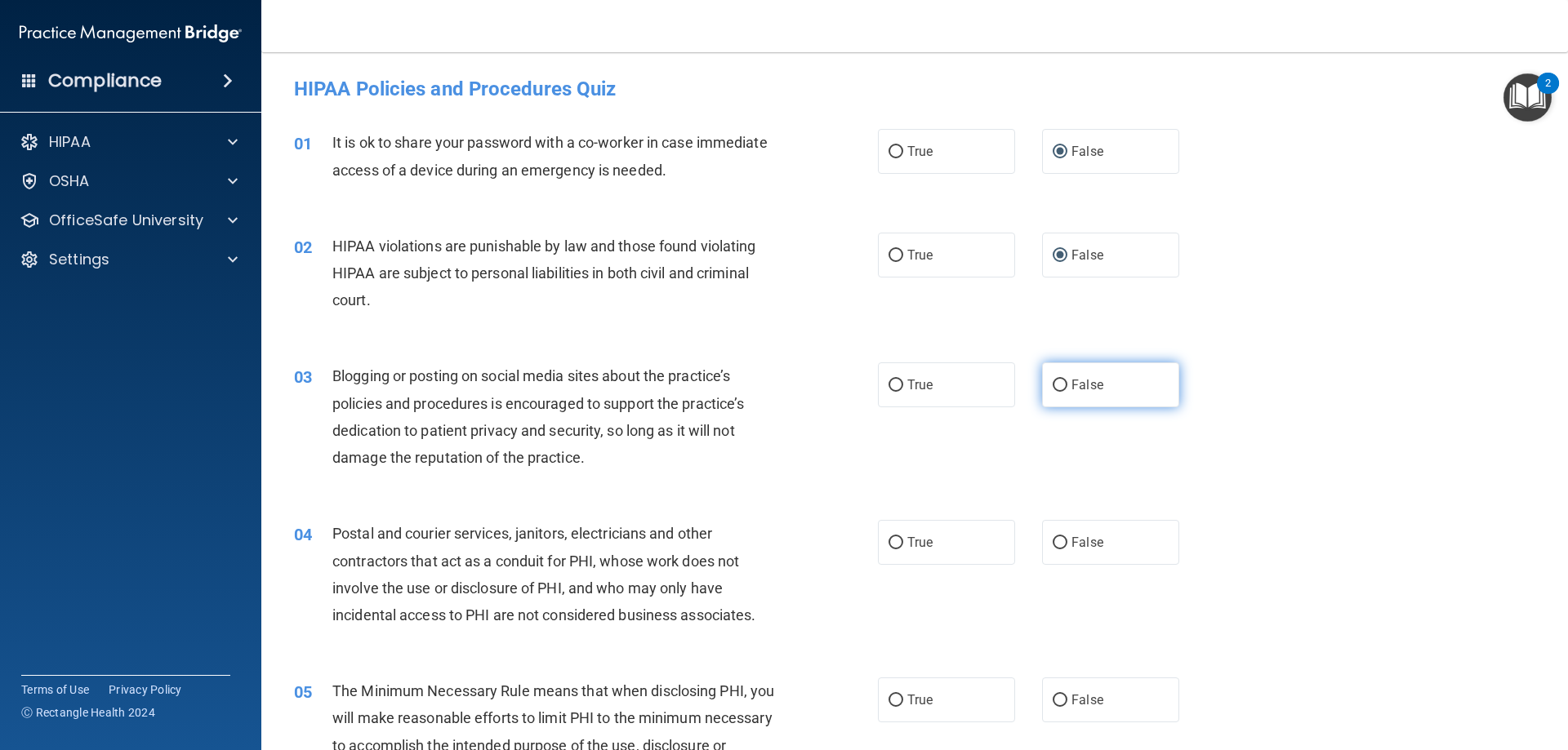
click at [1053, 383] on input "False" at bounding box center [1060, 385] width 15 height 12
radio input "true"
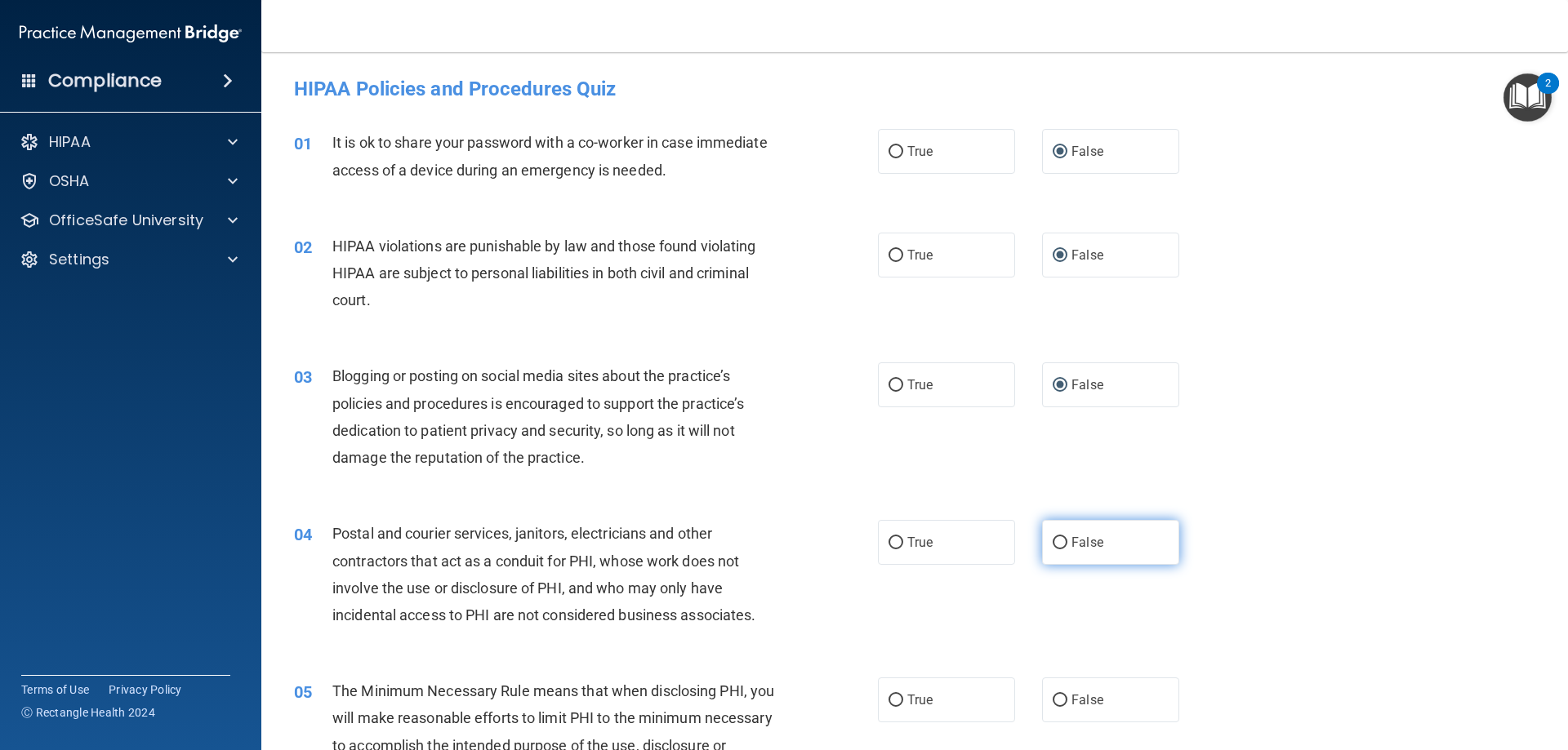
click at [1055, 543] on input "False" at bounding box center [1060, 542] width 15 height 12
radio input "true"
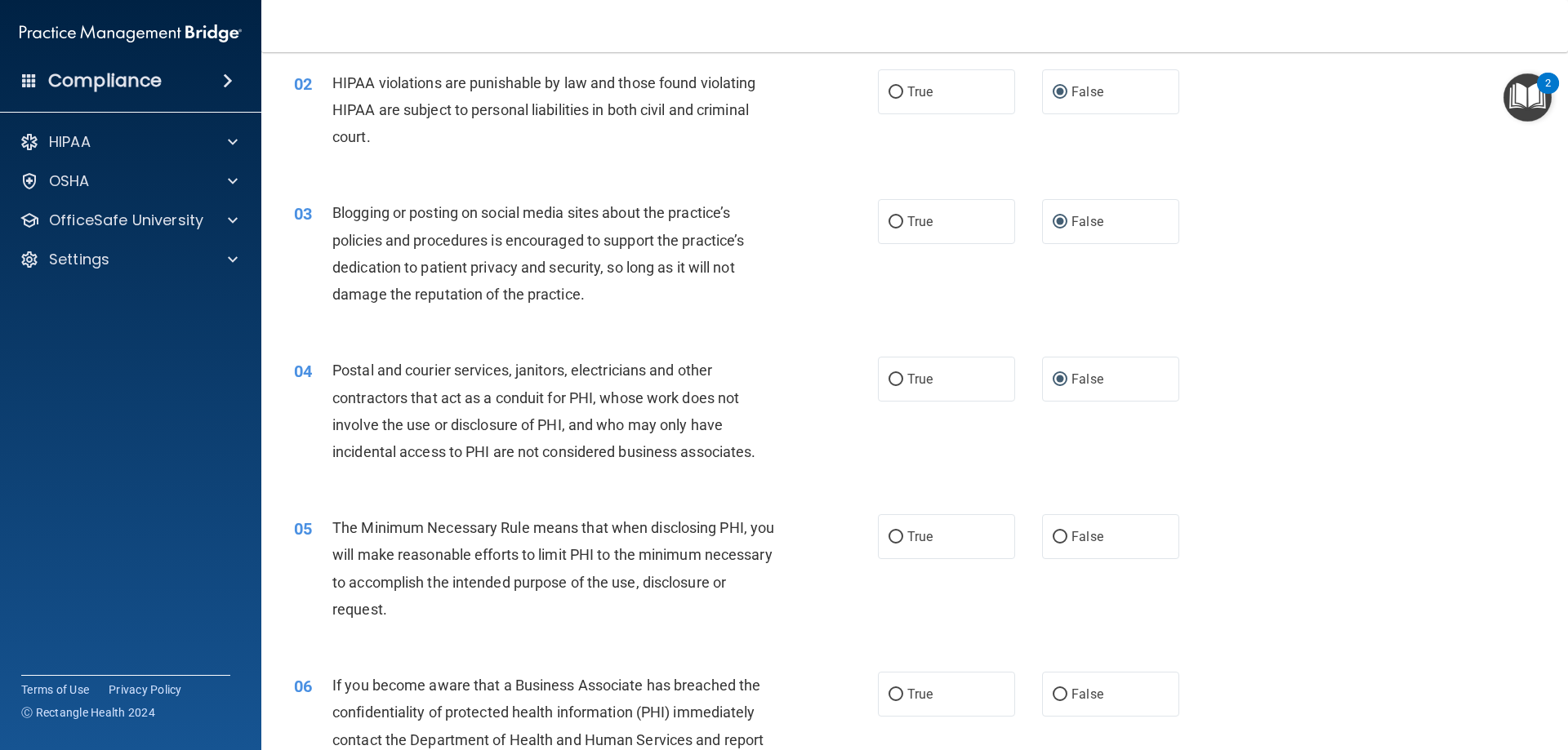
scroll to position [244, 0]
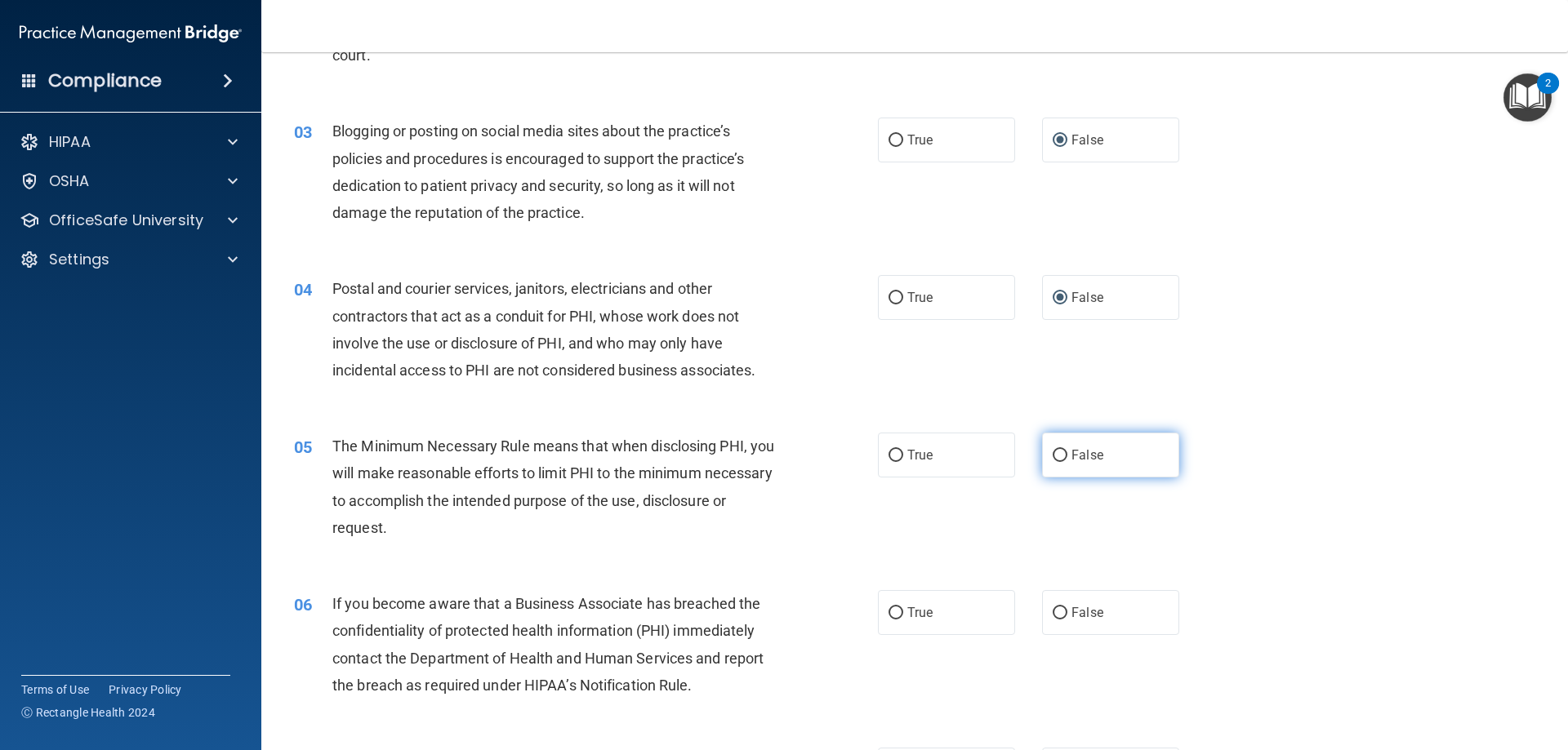
click at [1053, 456] on input "False" at bounding box center [1060, 455] width 15 height 12
radio input "true"
click at [1053, 616] on input "False" at bounding box center [1060, 613] width 15 height 12
radio input "true"
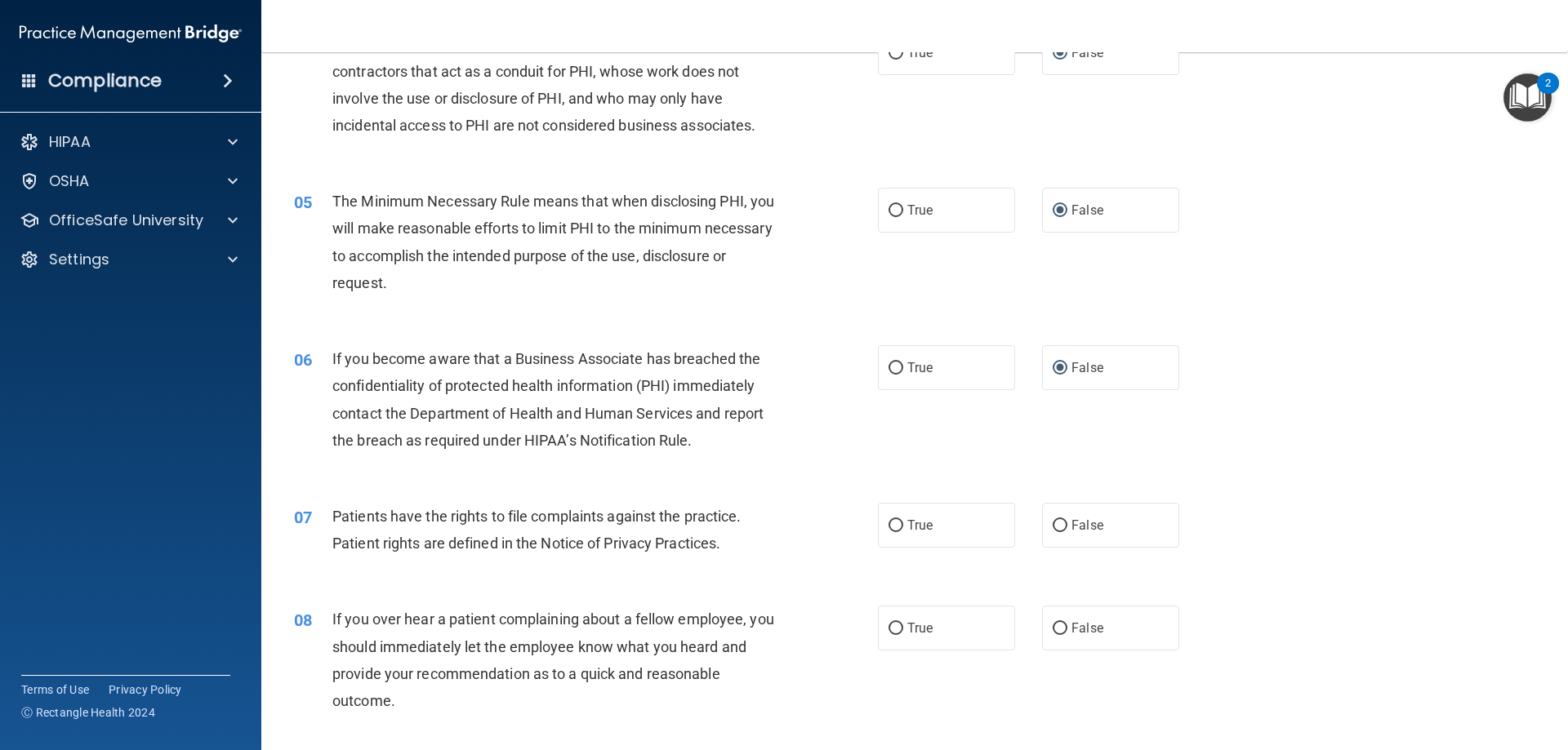
scroll to position [572, 0]
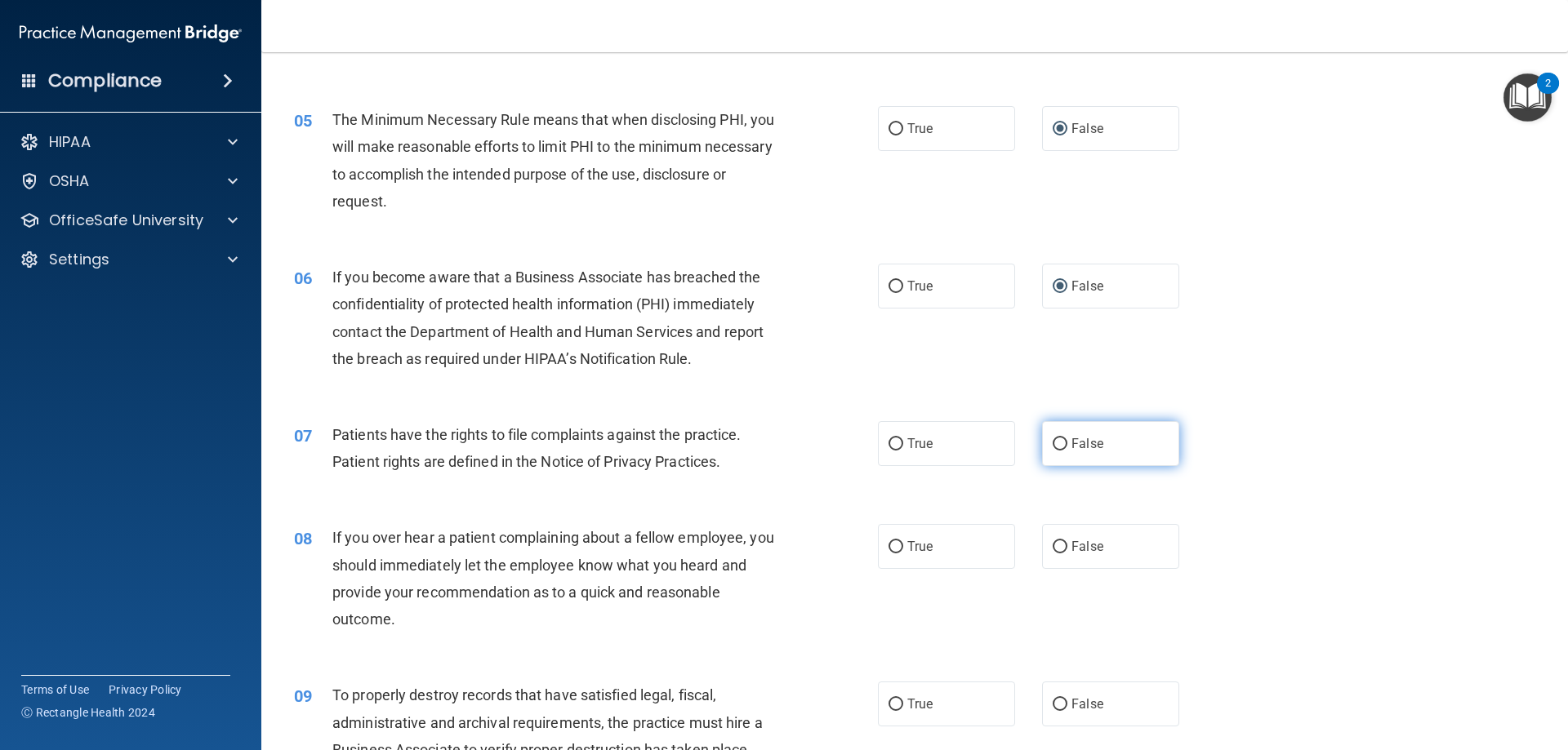
click at [1054, 443] on input "False" at bounding box center [1060, 444] width 15 height 12
radio input "true"
click at [1053, 545] on input "False" at bounding box center [1060, 547] width 15 height 12
radio input "true"
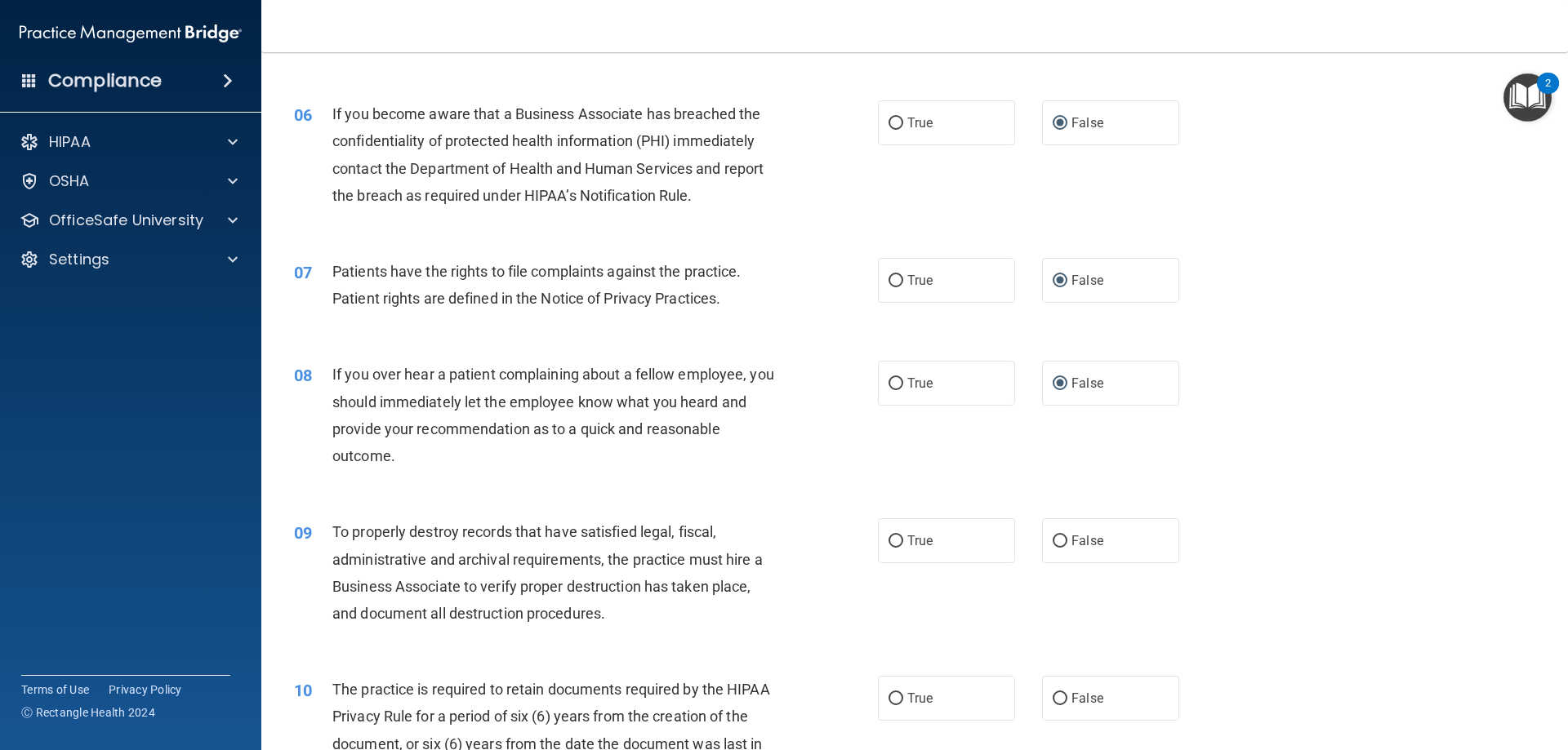
scroll to position [816, 0]
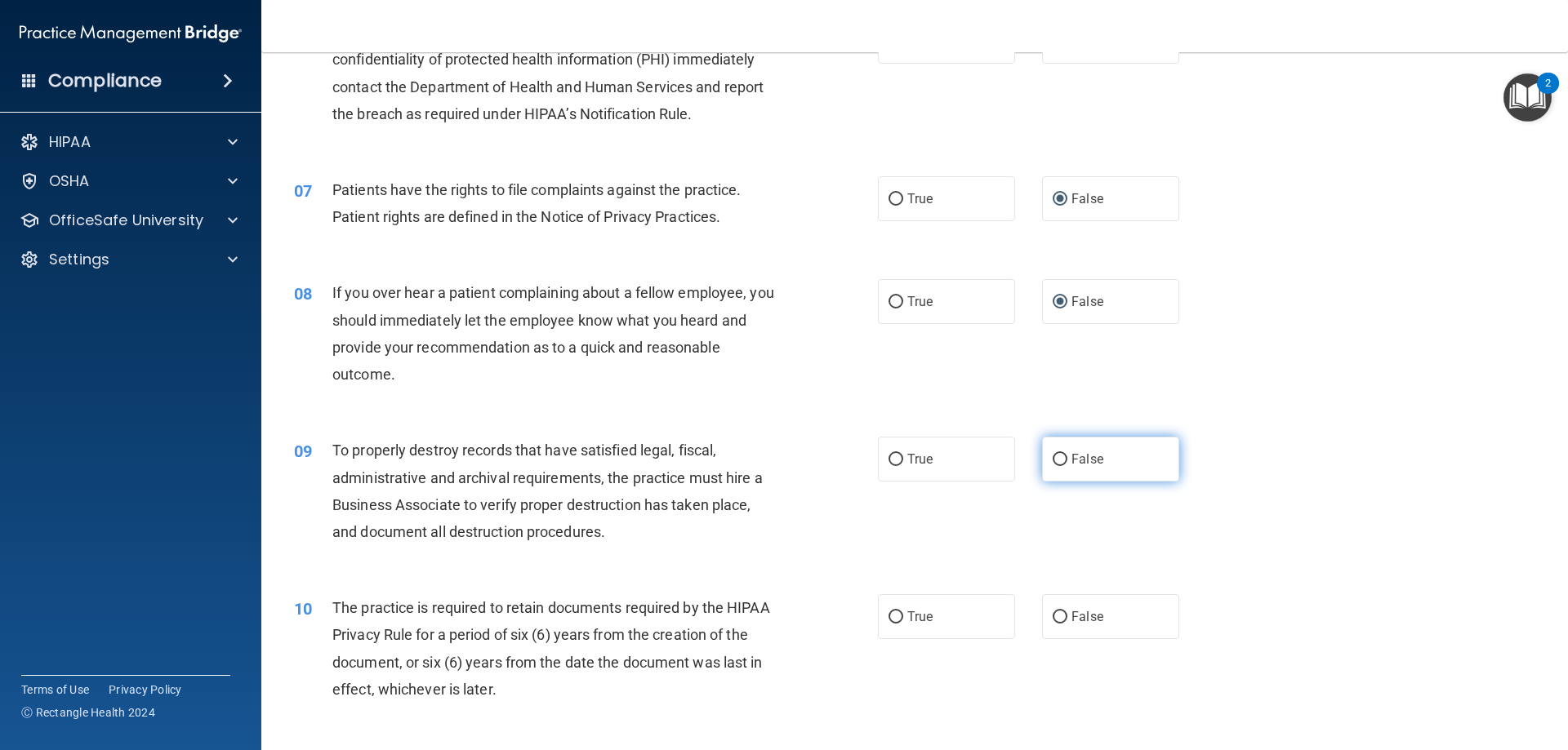
click at [1055, 460] on input "False" at bounding box center [1060, 460] width 15 height 12
radio input "true"
click at [1056, 614] on input "False" at bounding box center [1060, 617] width 15 height 12
radio input "true"
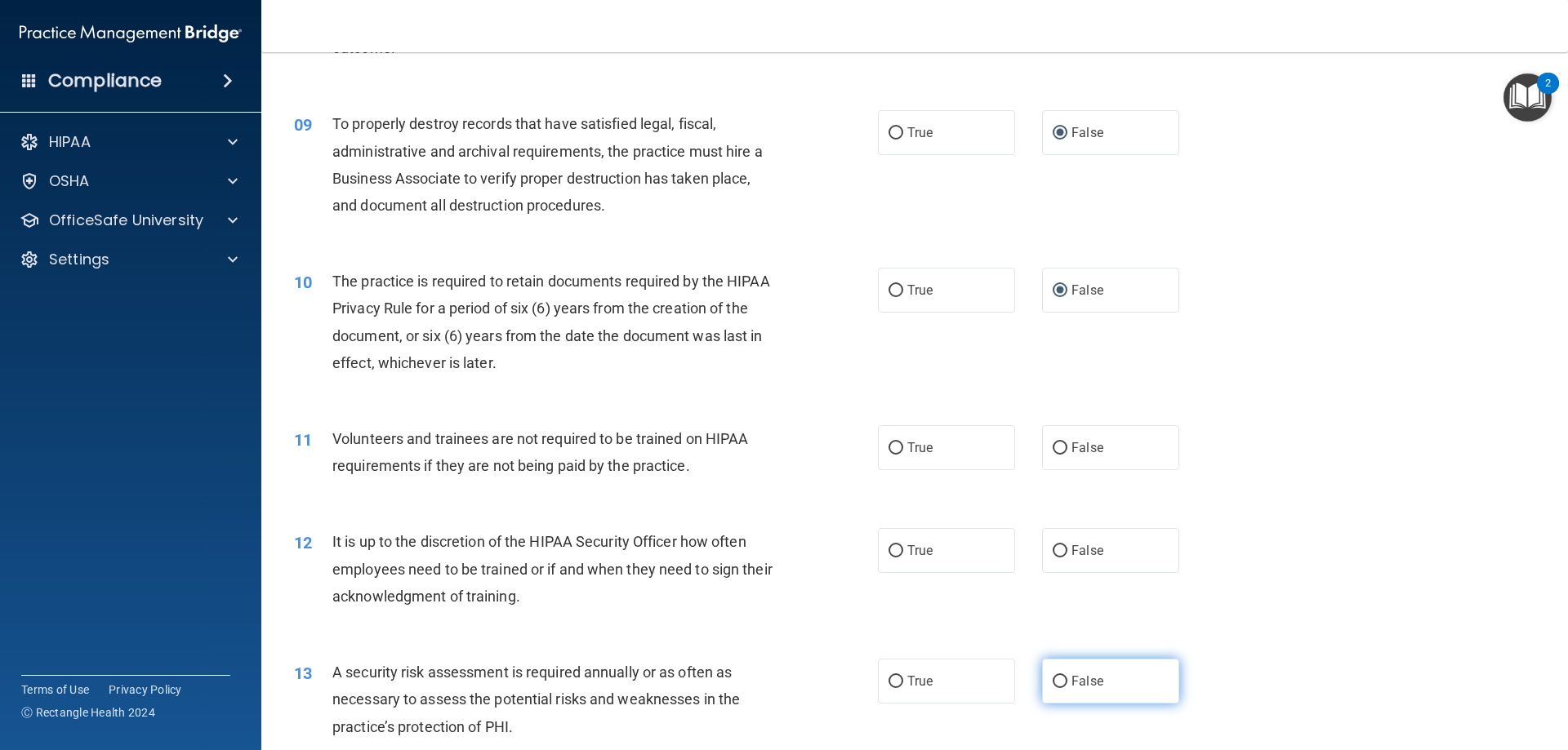
scroll to position [1224, 0]
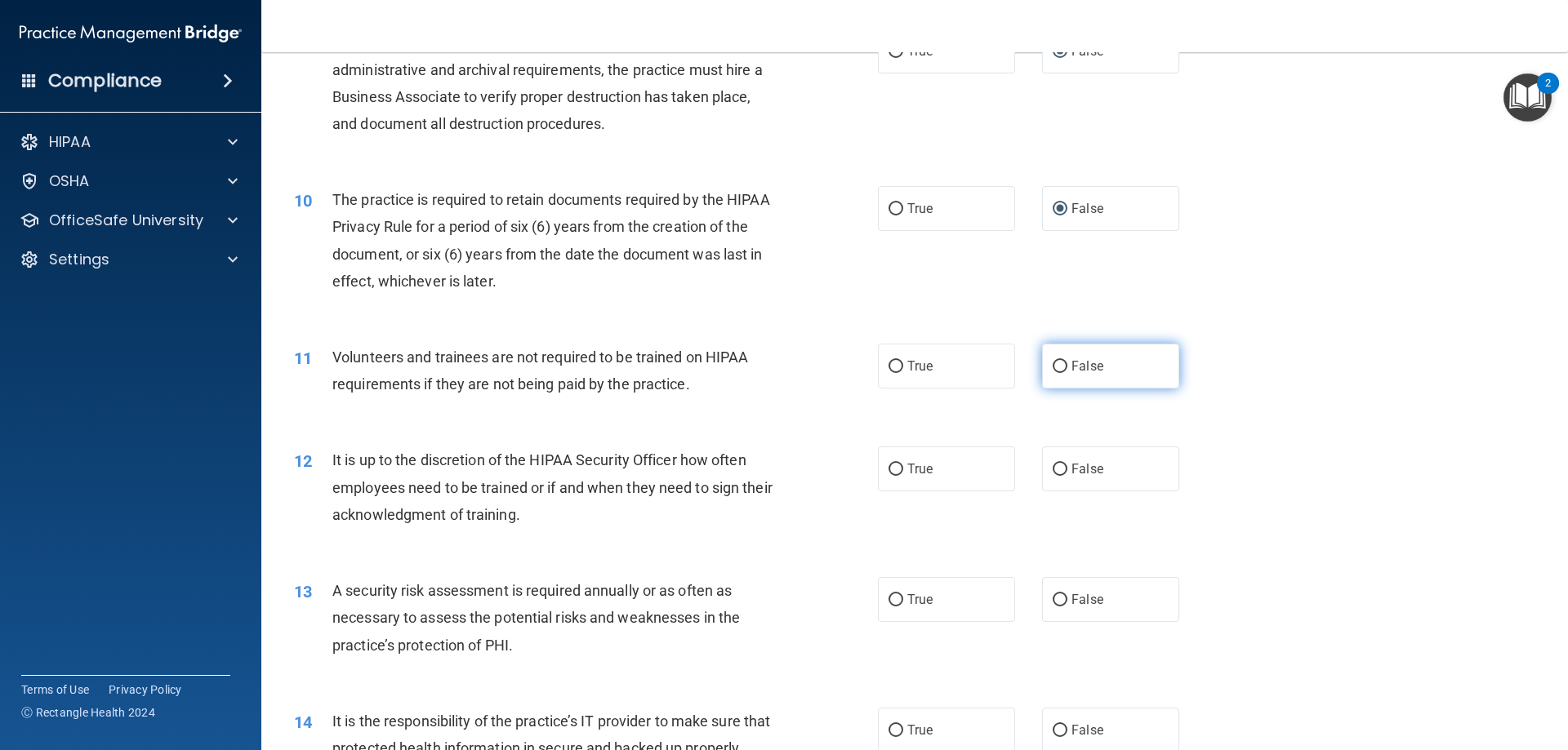
click at [1055, 368] on input "False" at bounding box center [1060, 367] width 15 height 12
radio input "true"
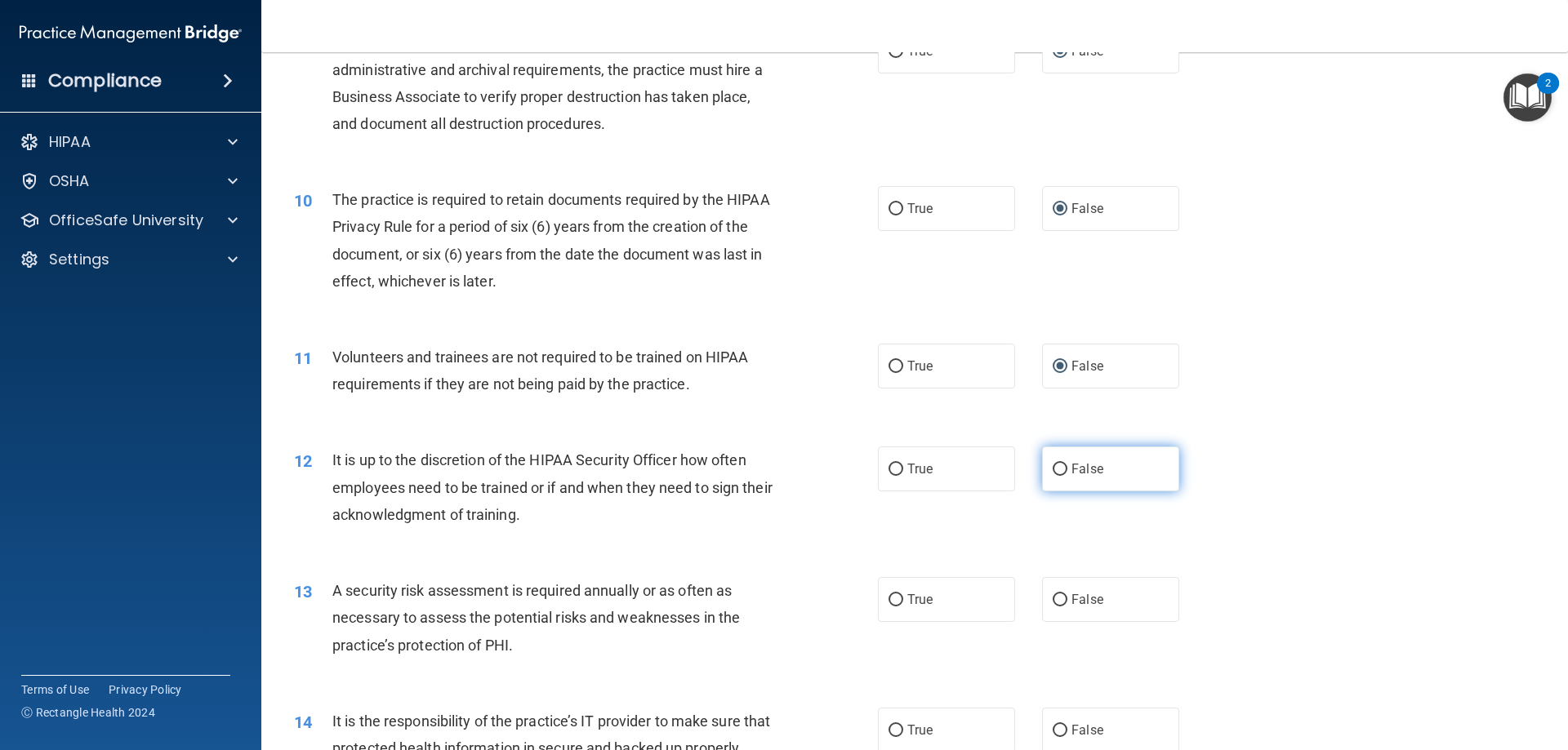
click at [1053, 473] on input "False" at bounding box center [1060, 469] width 15 height 12
radio input "true"
click at [1054, 600] on input "False" at bounding box center [1060, 600] width 15 height 12
radio input "true"
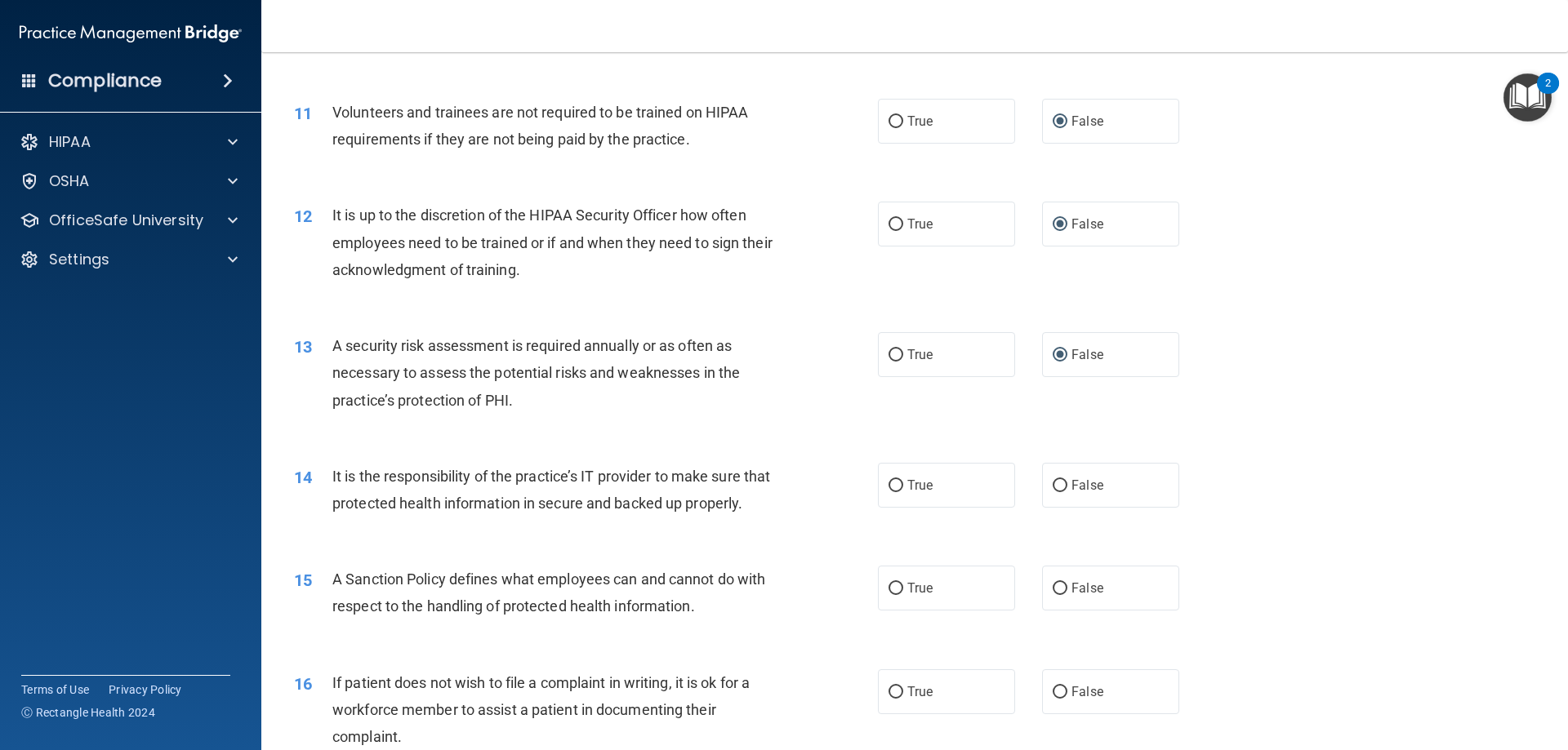
scroll to position [1551, 0]
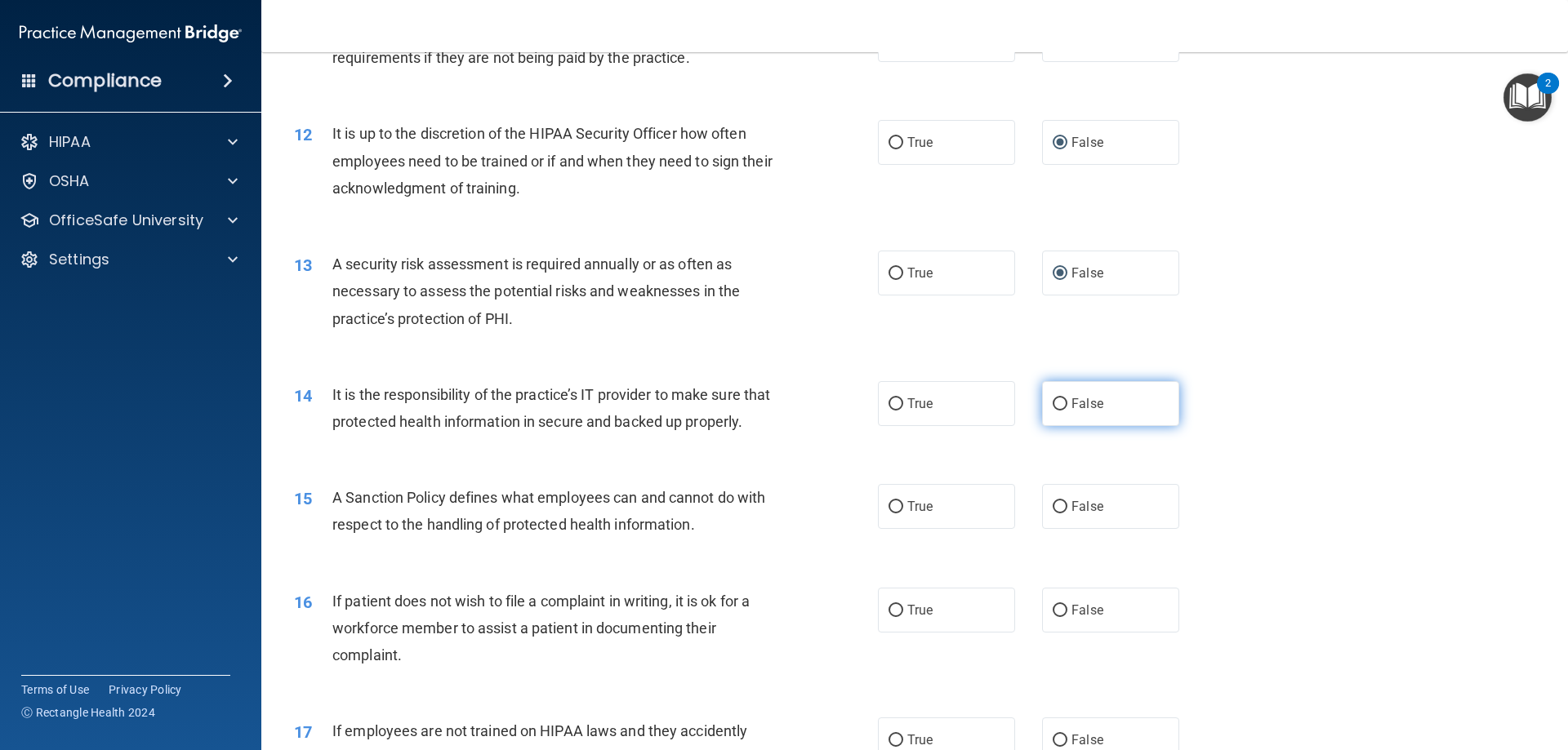
click at [1053, 403] on input "False" at bounding box center [1060, 403] width 15 height 12
radio input "true"
click at [1056, 514] on input "False" at bounding box center [1060, 506] width 15 height 12
radio input "true"
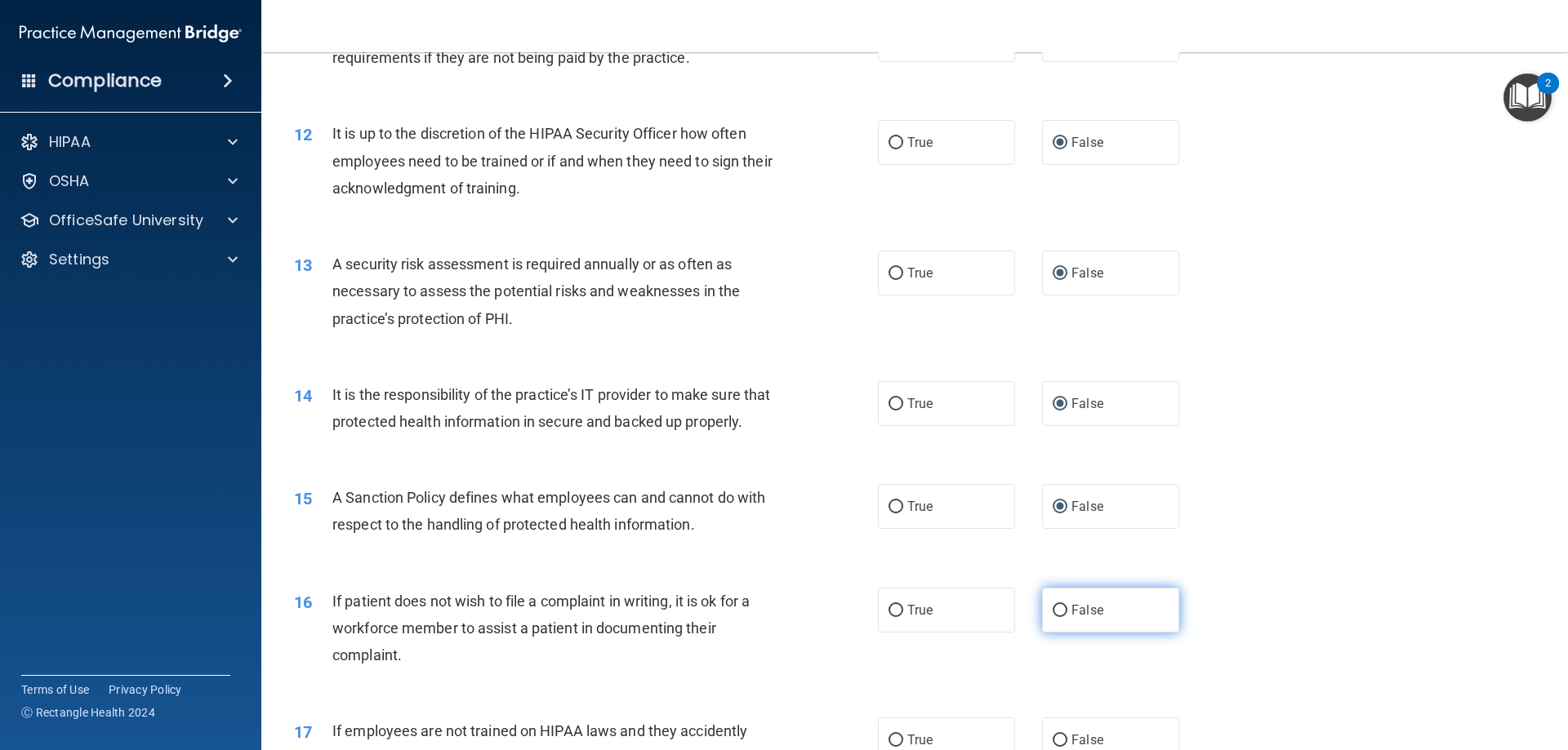
click at [1053, 617] on input "False" at bounding box center [1060, 610] width 15 height 12
radio input "true"
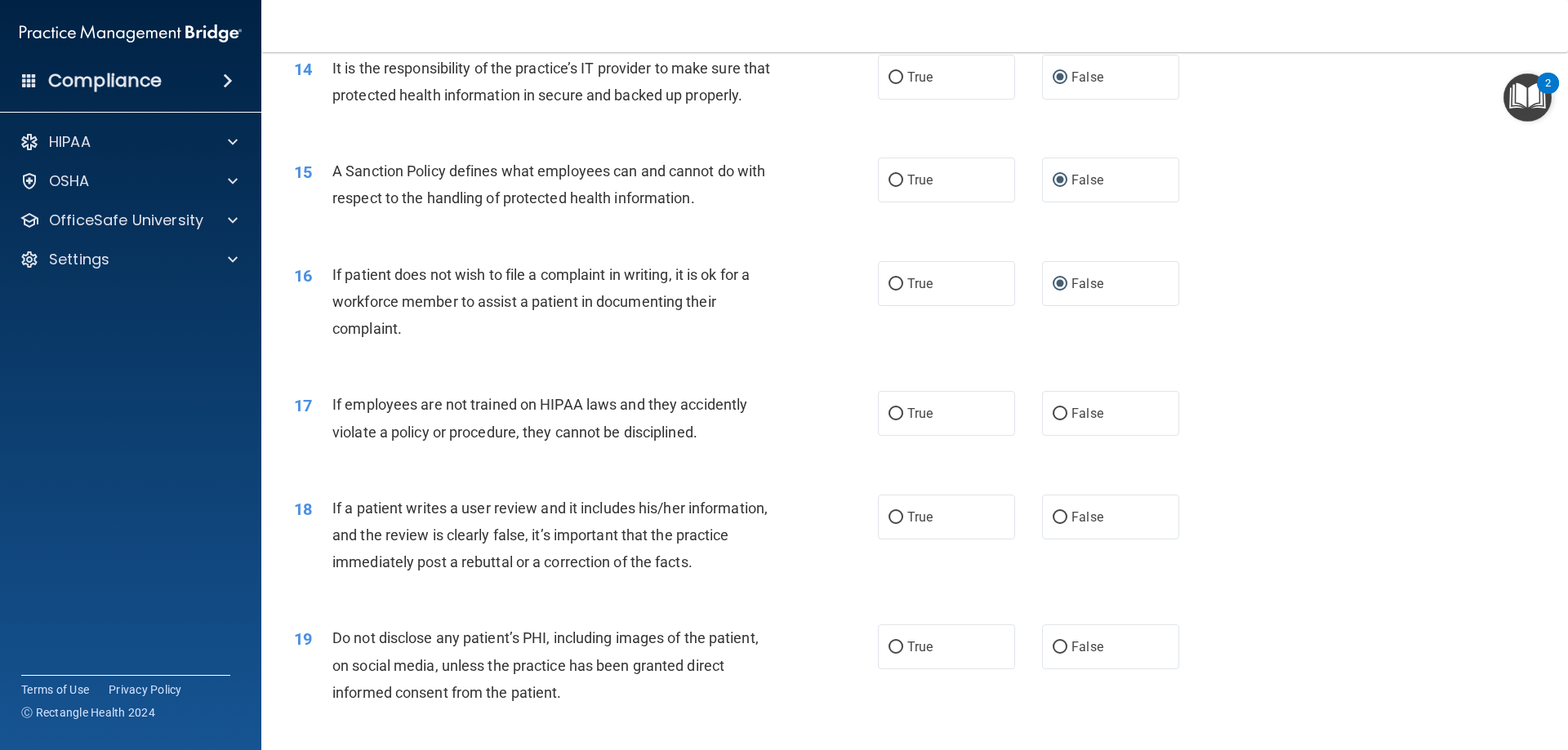
scroll to position [1959, 0]
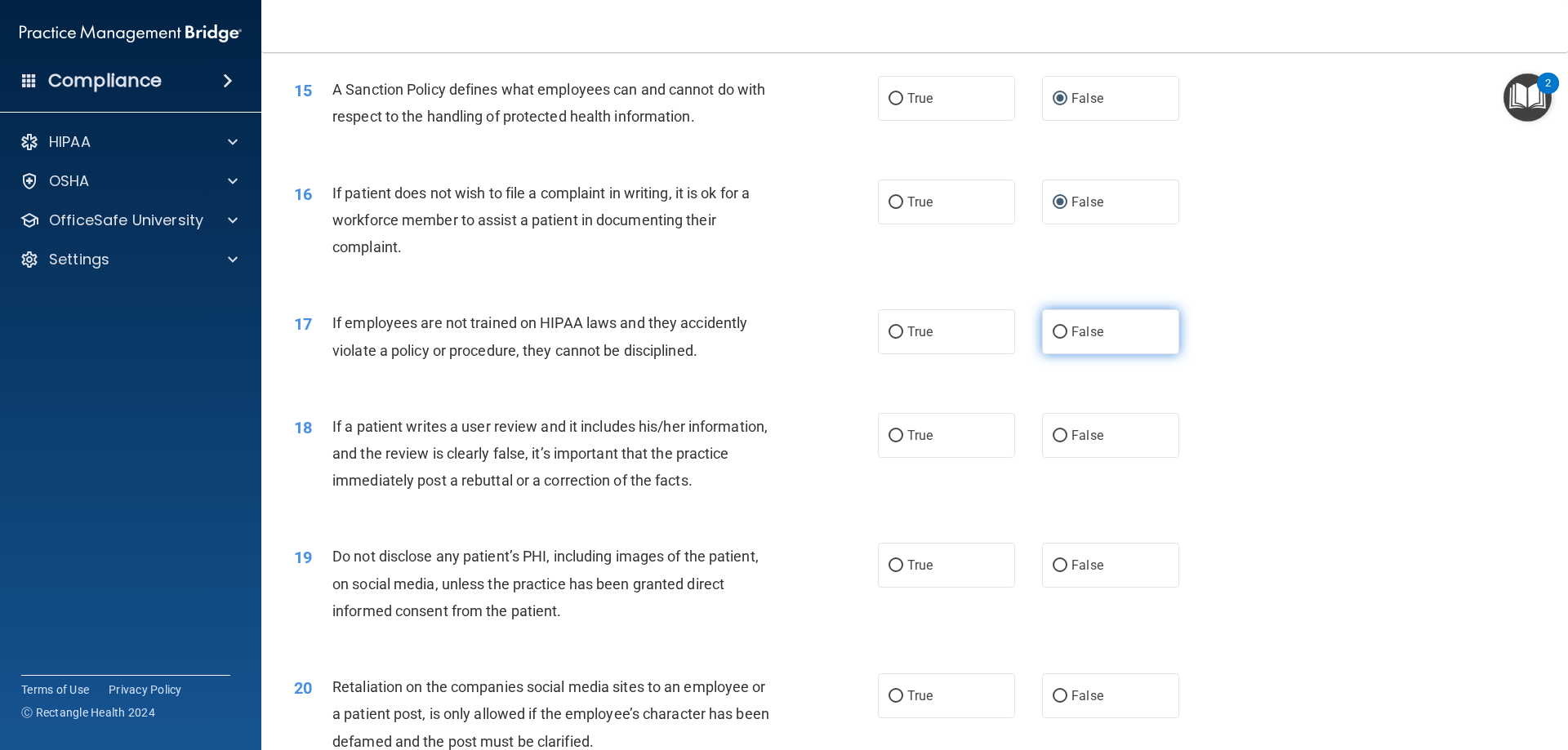
click at [1057, 339] on input "False" at bounding box center [1060, 332] width 15 height 12
radio input "true"
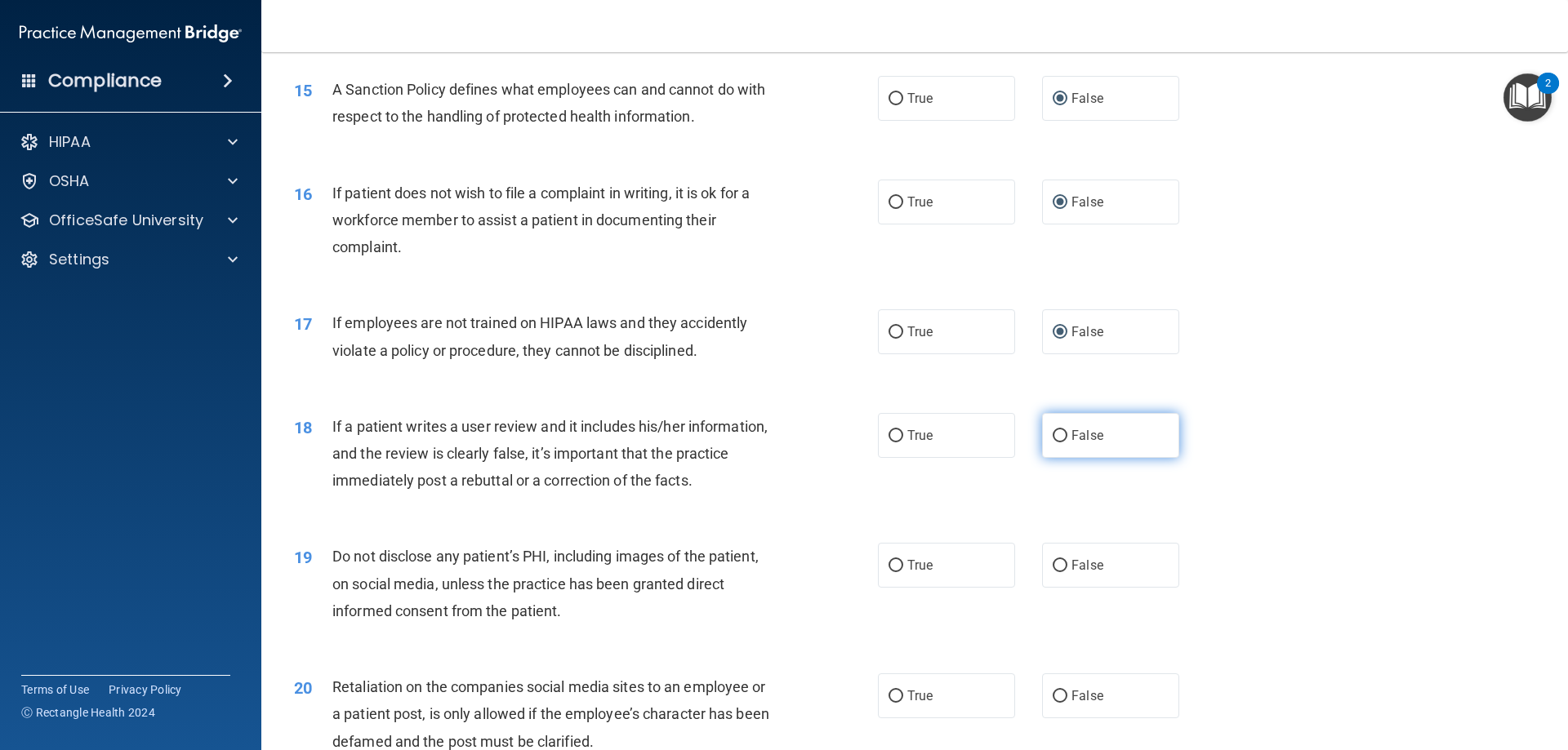
click at [1053, 442] on input "False" at bounding box center [1060, 436] width 15 height 12
radio input "true"
click at [1056, 573] on input "False" at bounding box center [1060, 565] width 15 height 12
radio input "true"
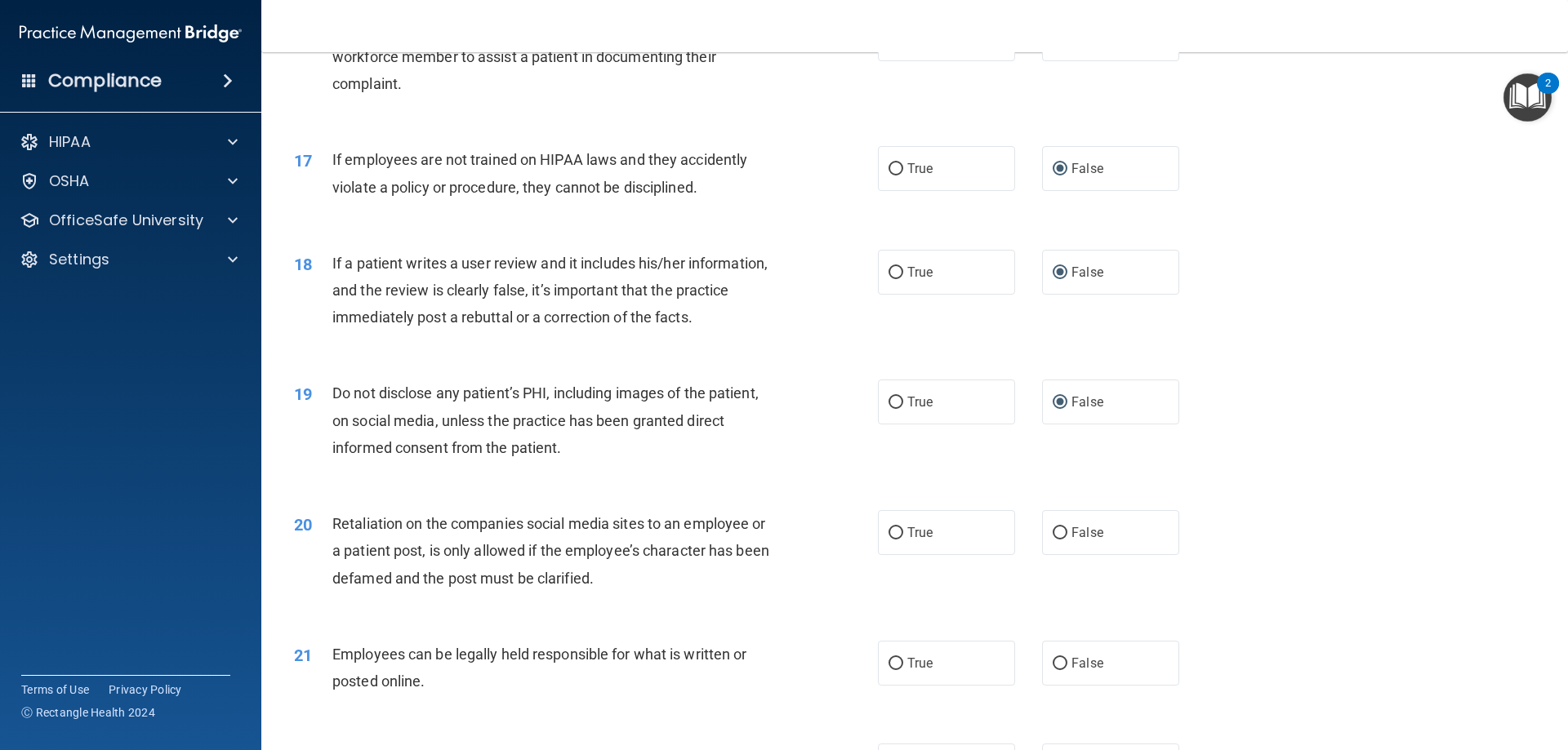
scroll to position [2286, 0]
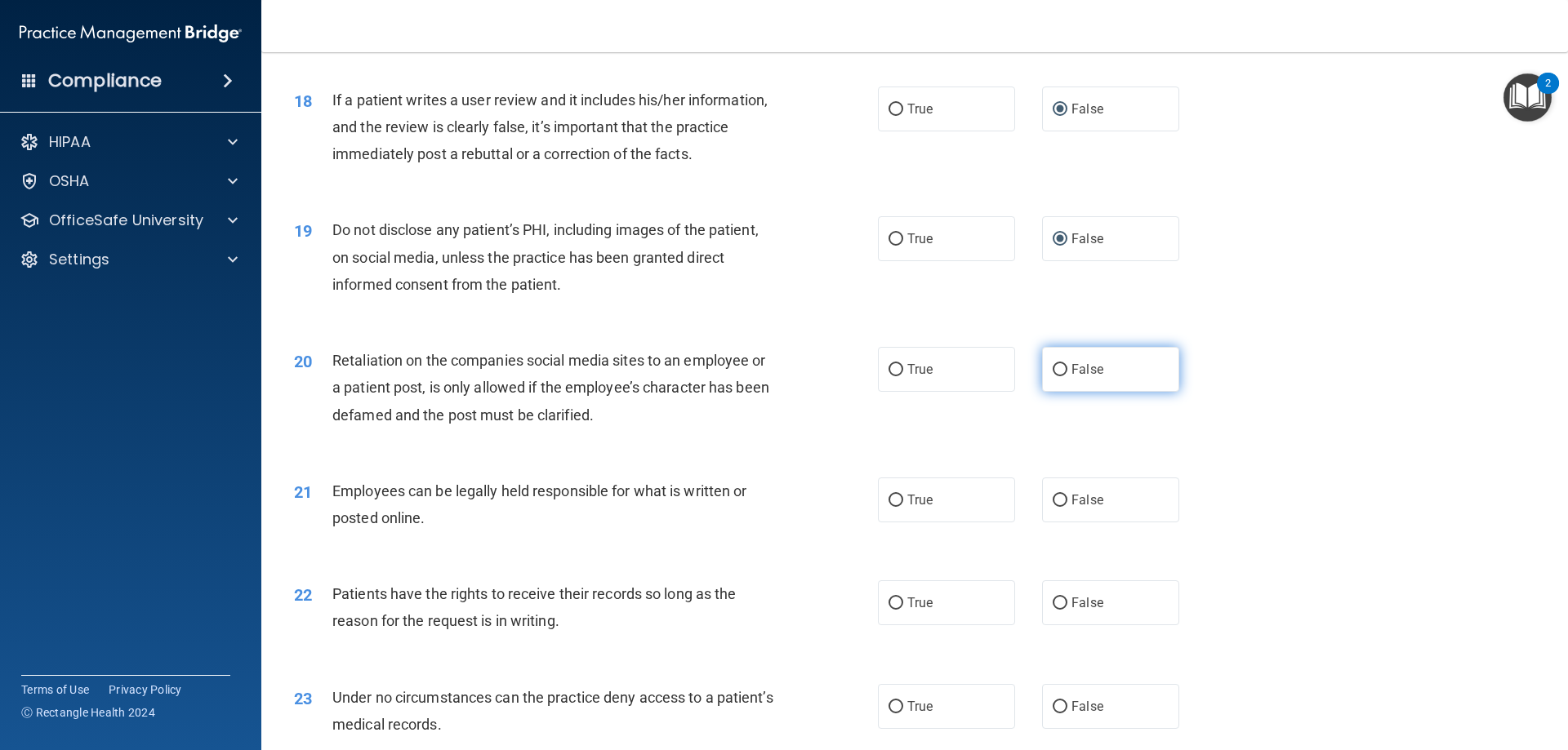
click at [1053, 376] on input "False" at bounding box center [1060, 369] width 15 height 12
radio input "true"
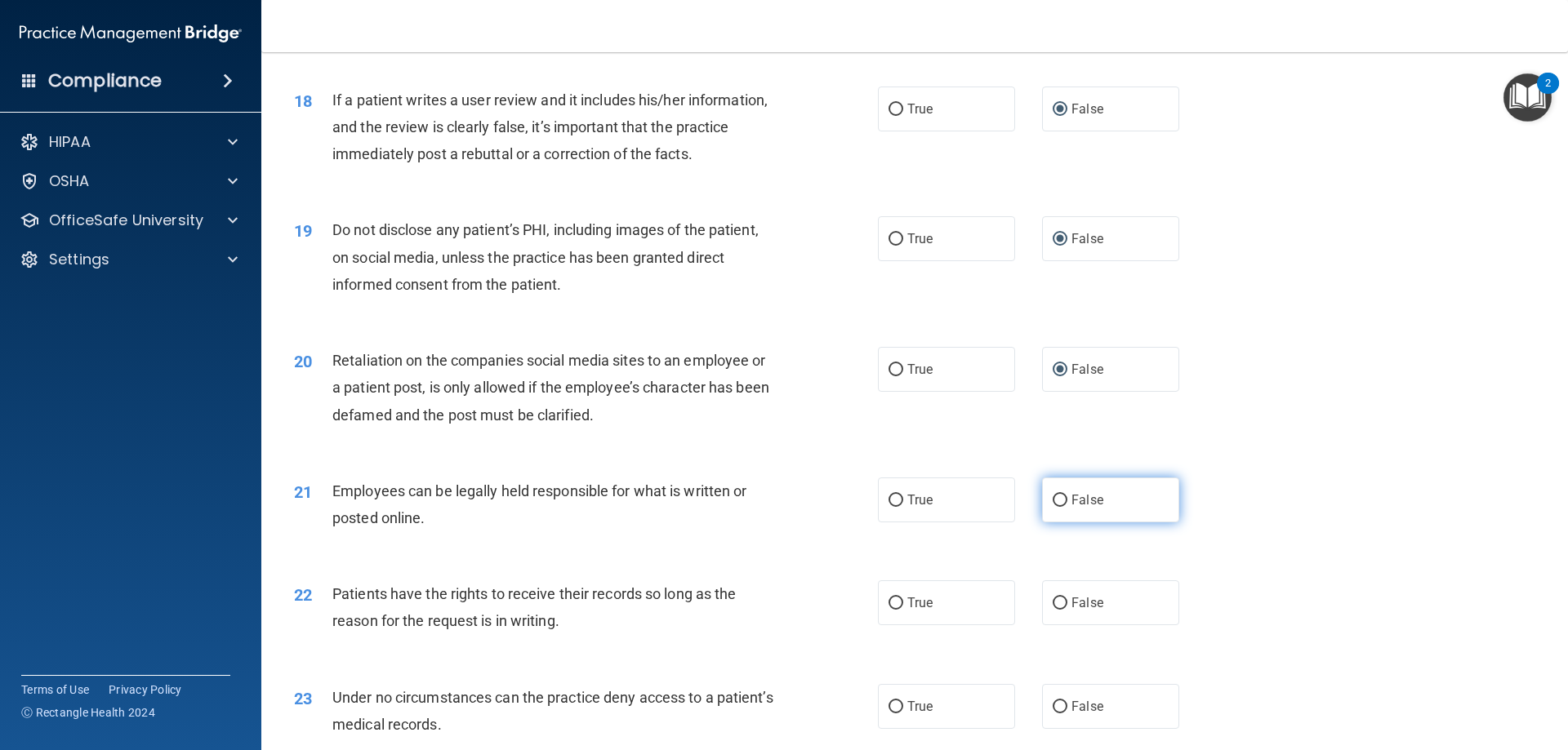
click at [1055, 507] on input "False" at bounding box center [1060, 500] width 15 height 12
radio input "true"
click at [1053, 609] on input "False" at bounding box center [1060, 603] width 15 height 12
radio input "true"
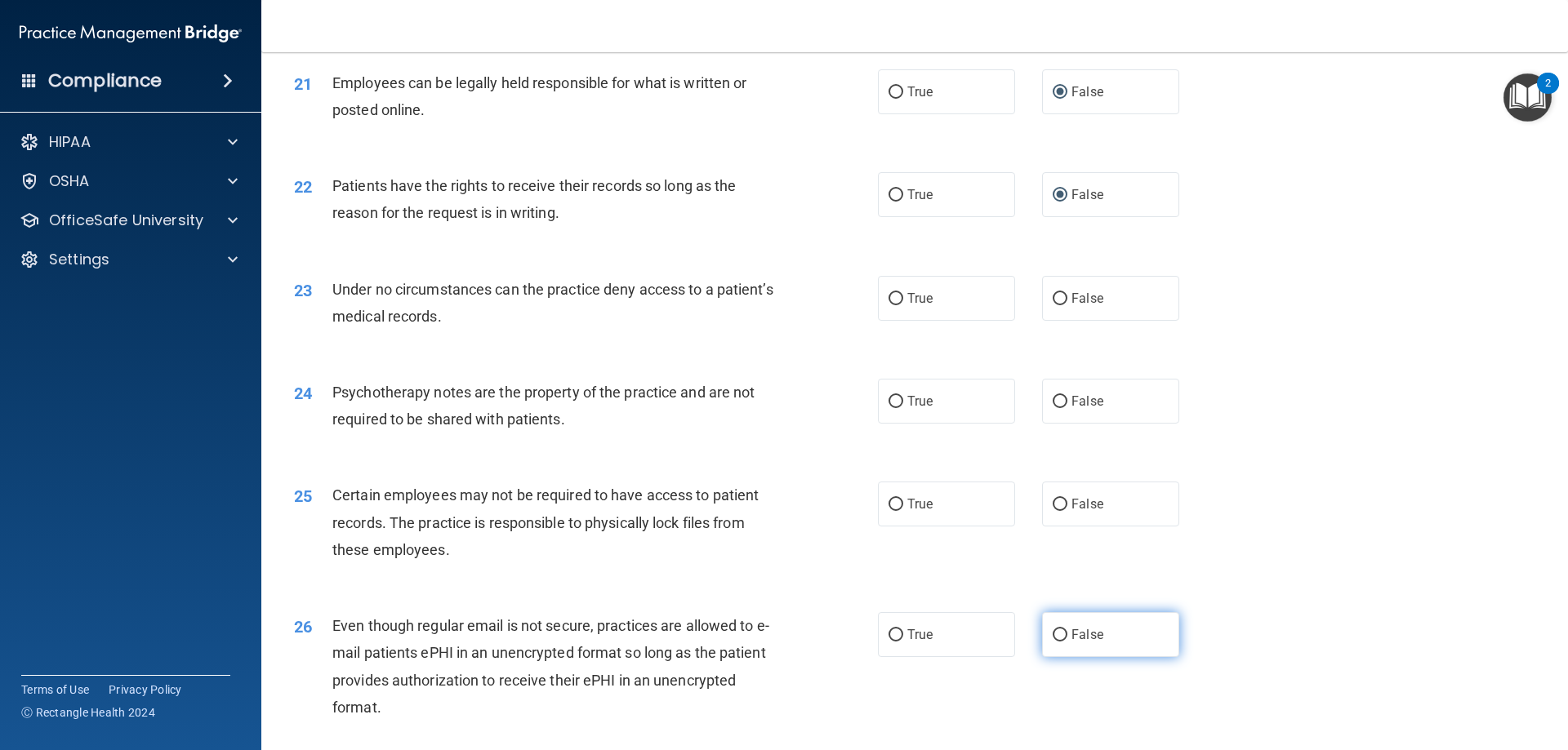
scroll to position [2776, 0]
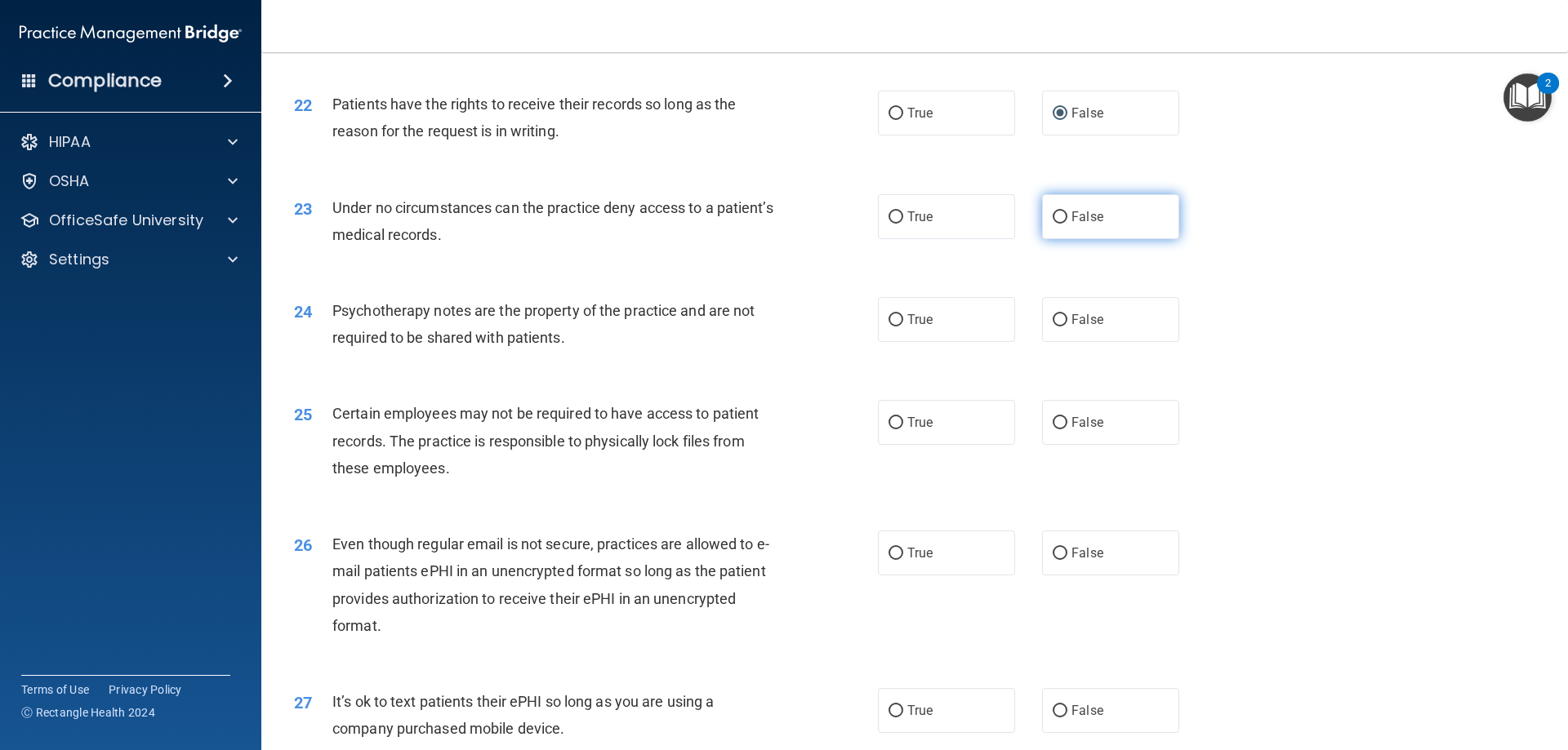
click at [1055, 223] on input "False" at bounding box center [1060, 217] width 15 height 12
radio input "true"
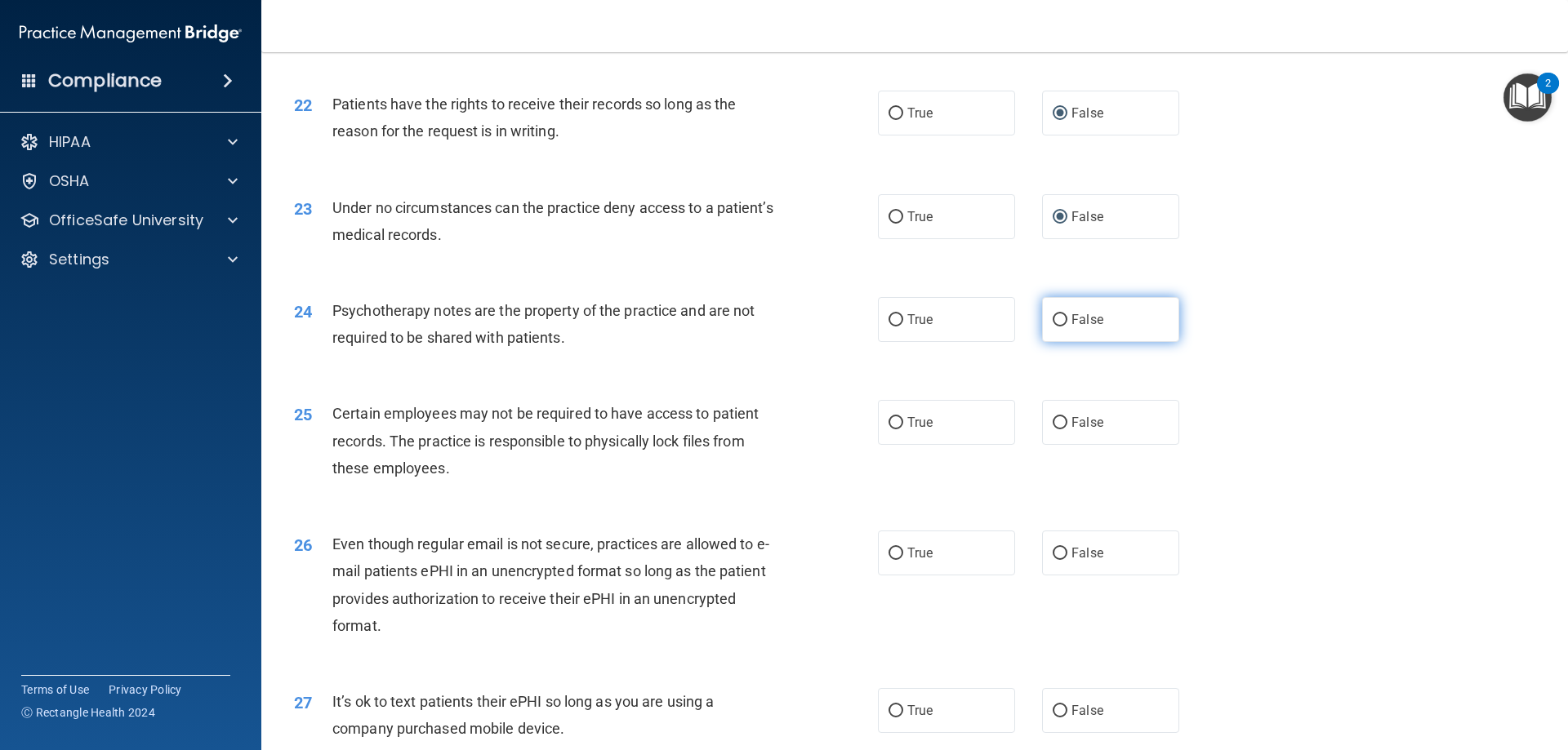
click at [1054, 326] on input "False" at bounding box center [1060, 320] width 15 height 12
radio input "true"
click at [1055, 429] on input "False" at bounding box center [1060, 423] width 15 height 12
radio input "true"
click at [1054, 560] on input "False" at bounding box center [1060, 553] width 15 height 12
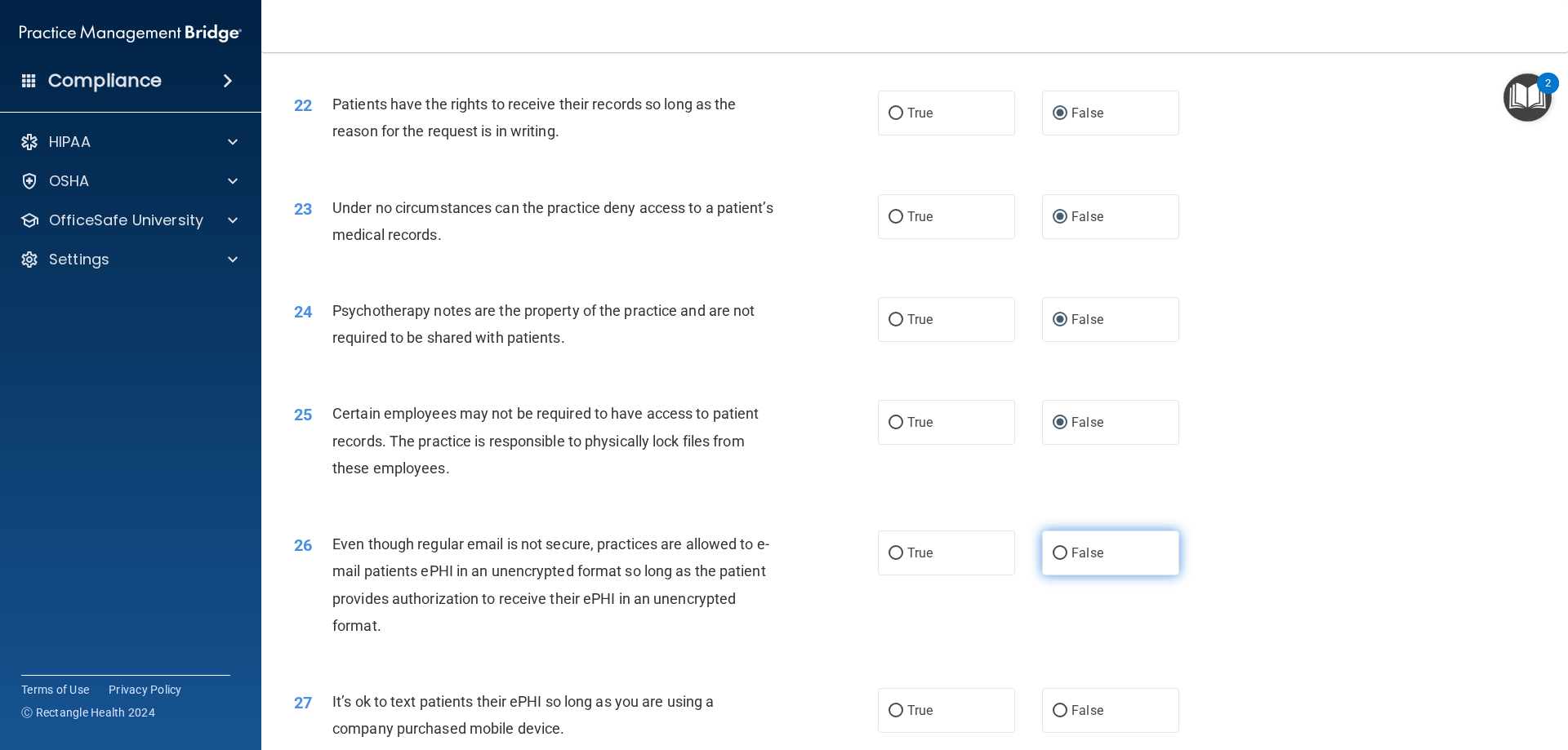
radio input "true"
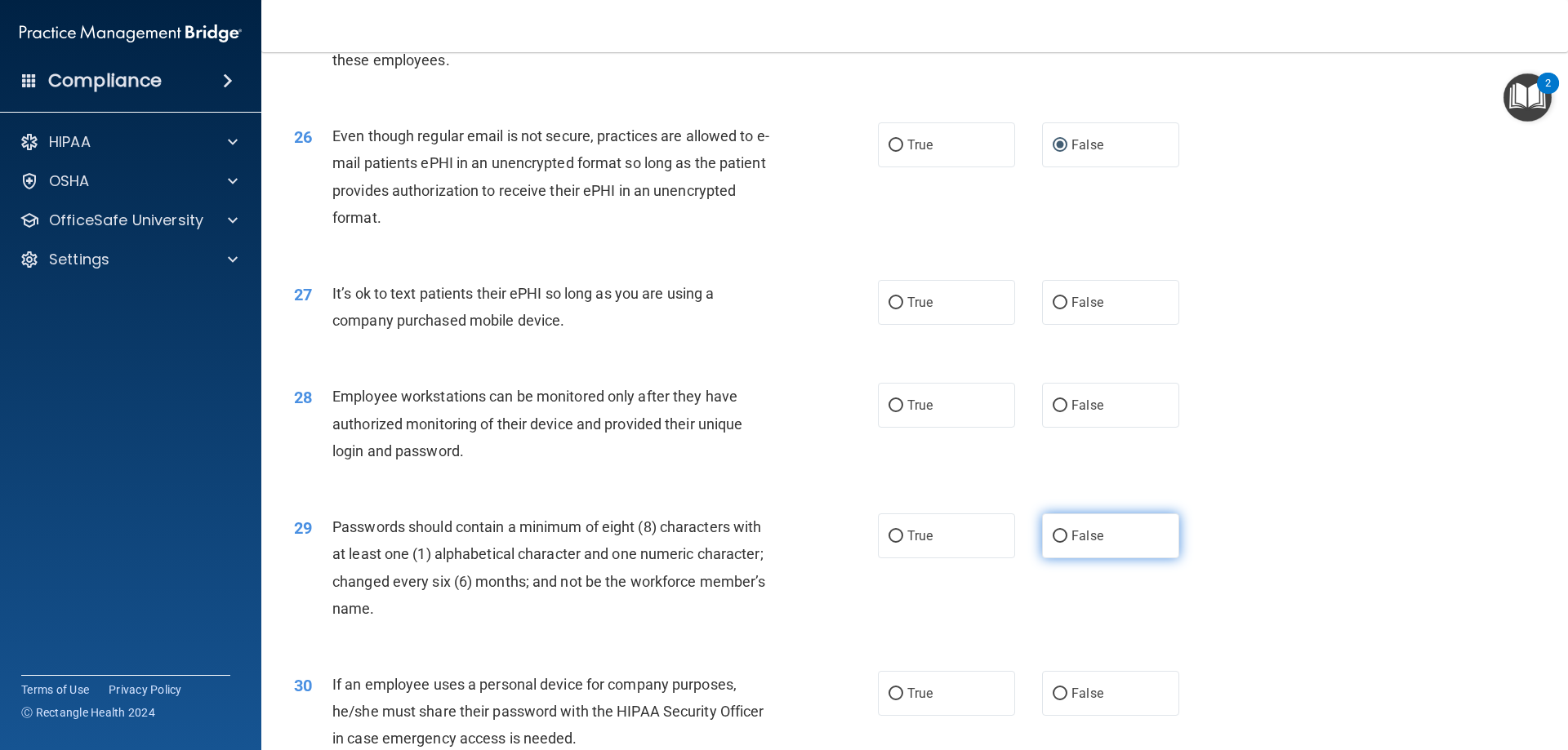
scroll to position [3265, 0]
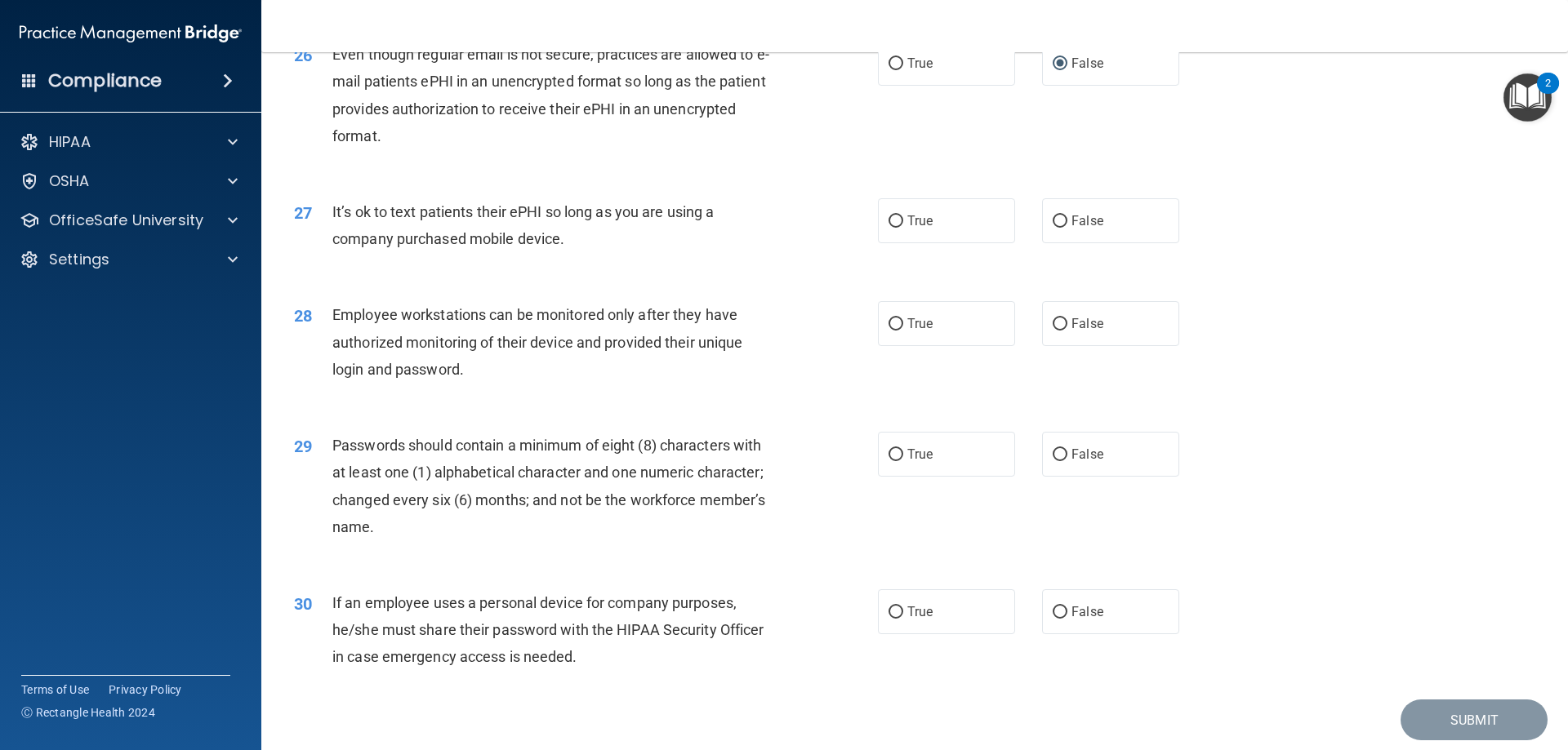
drag, startPoint x: 1055, startPoint y: 249, endPoint x: 1055, endPoint y: 278, distance: 29.0
click at [1055, 228] on input "False" at bounding box center [1060, 221] width 15 height 12
radio input "true"
click at [1053, 331] on input "False" at bounding box center [1060, 324] width 15 height 12
radio input "true"
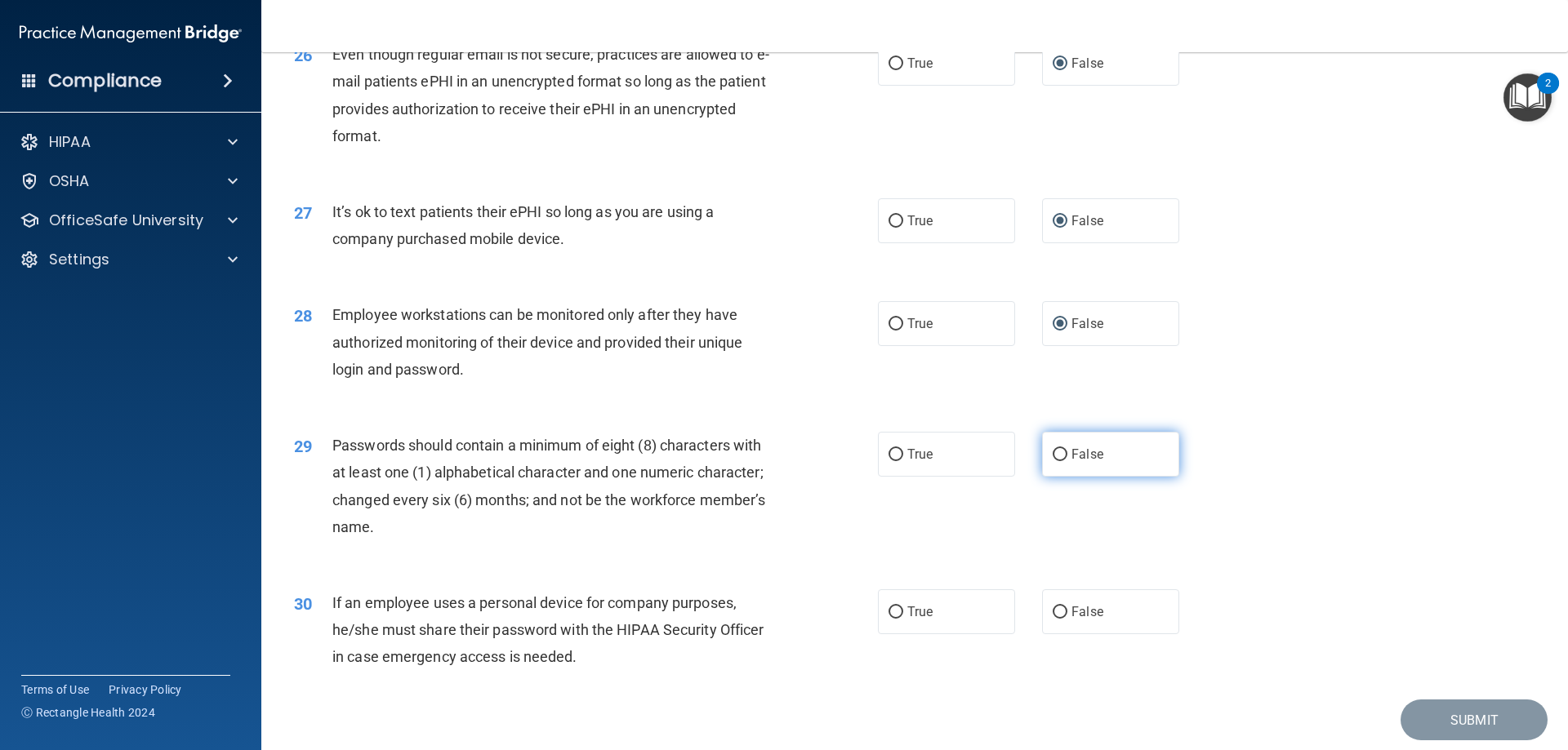
click at [1058, 461] on input "False" at bounding box center [1060, 454] width 15 height 12
radio input "true"
click at [1059, 619] on input "False" at bounding box center [1060, 612] width 15 height 12
radio input "true"
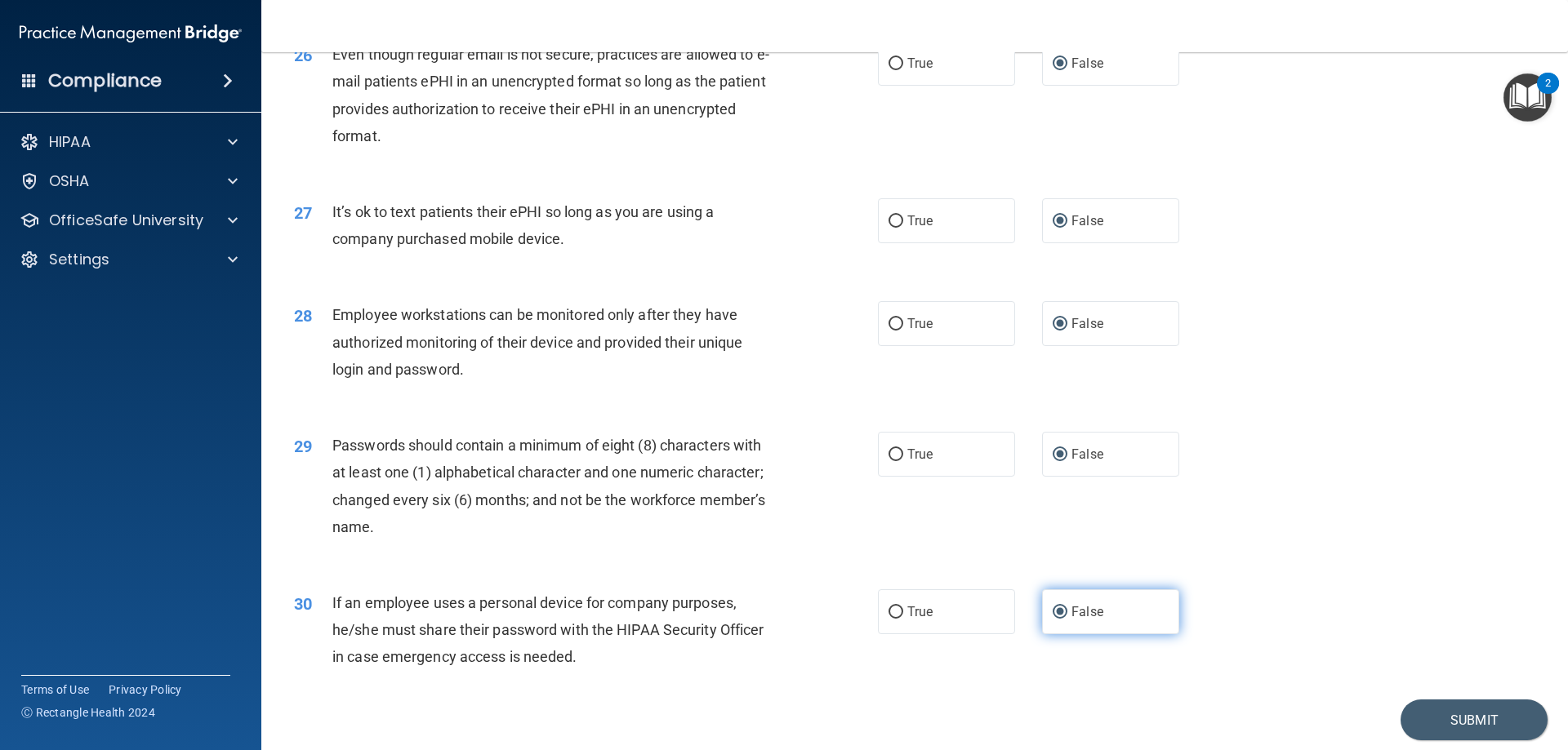
scroll to position [3347, 0]
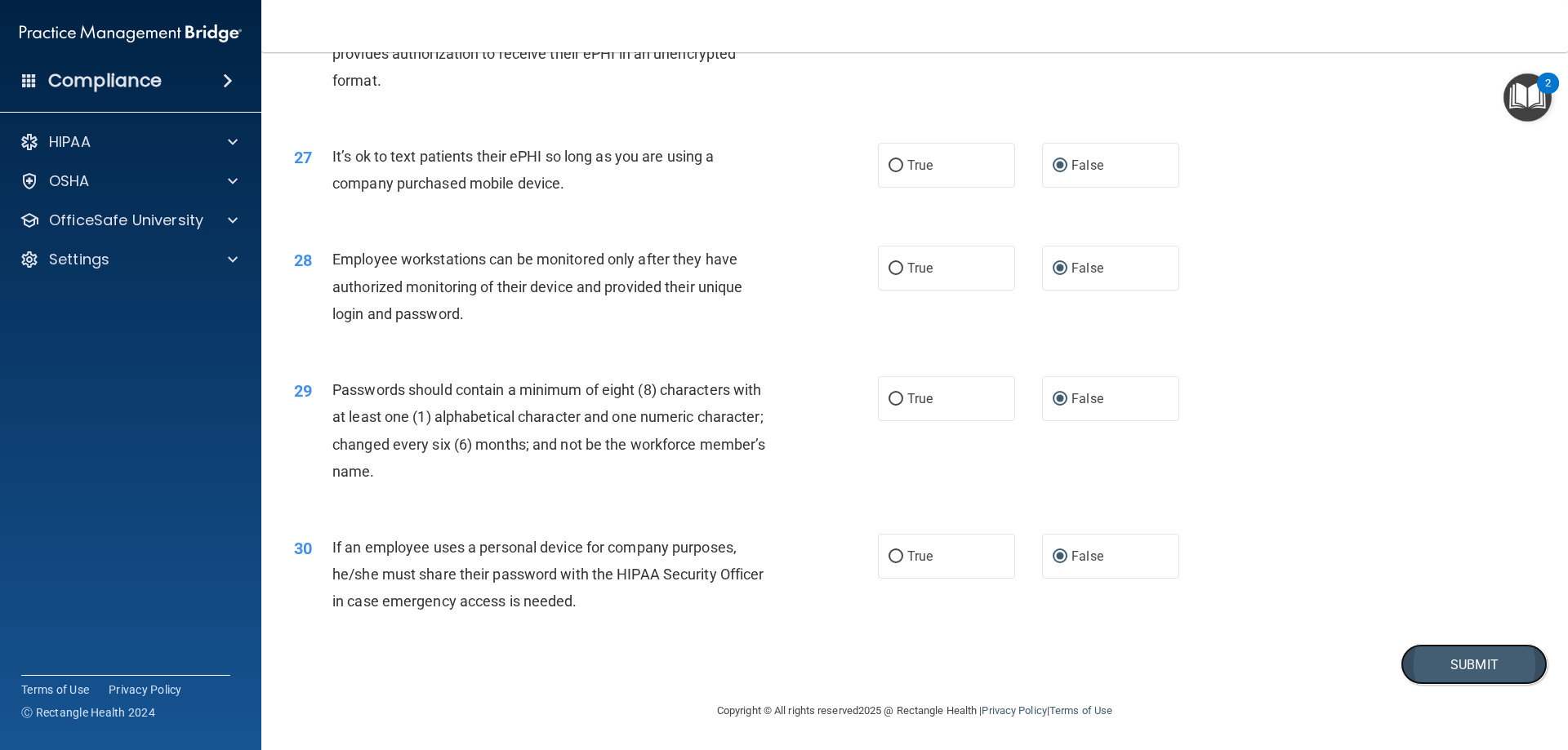
click at [1457, 665] on button "Submit" at bounding box center [1474, 665] width 147 height 41
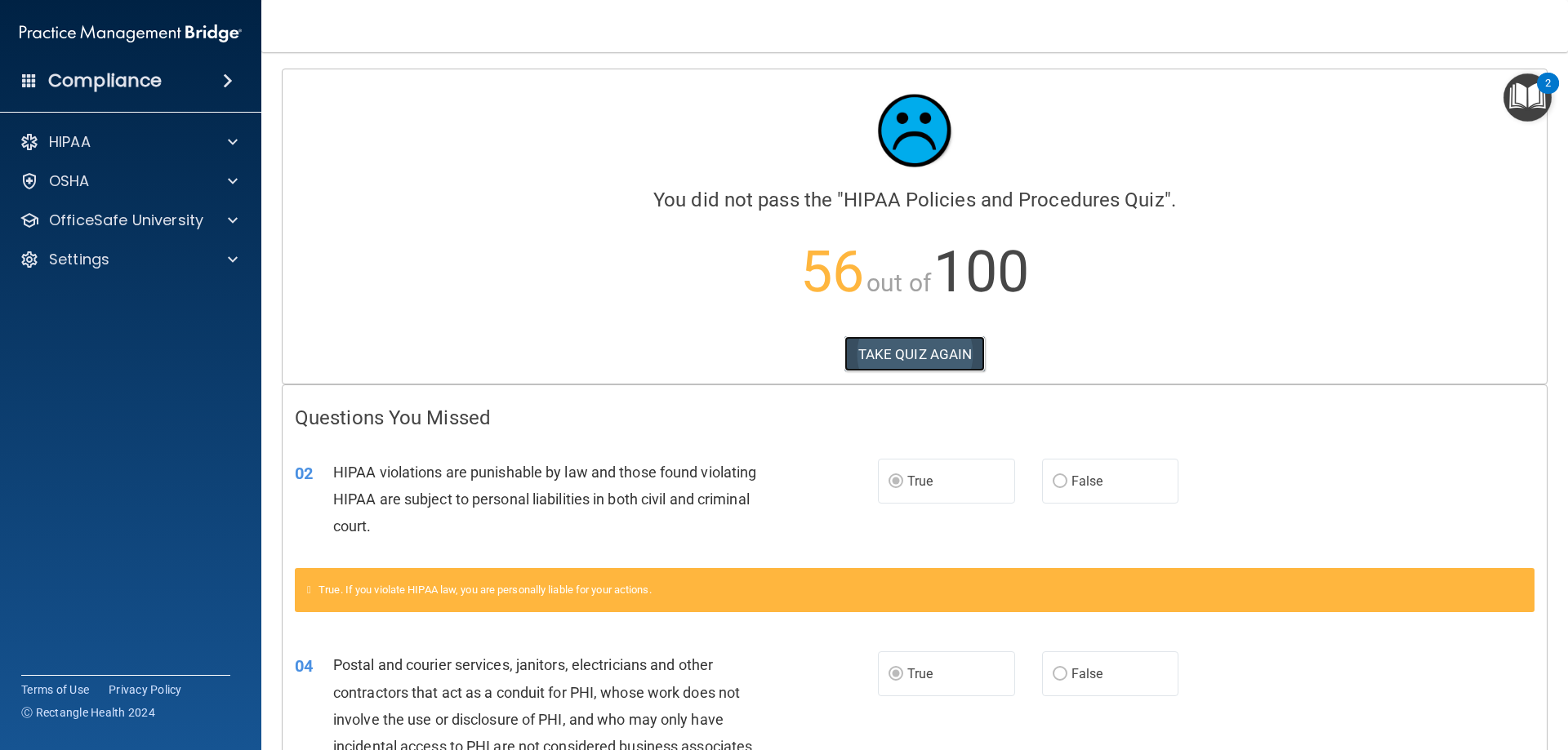
click at [887, 348] on button "TAKE QUIZ AGAIN" at bounding box center [915, 354] width 142 height 36
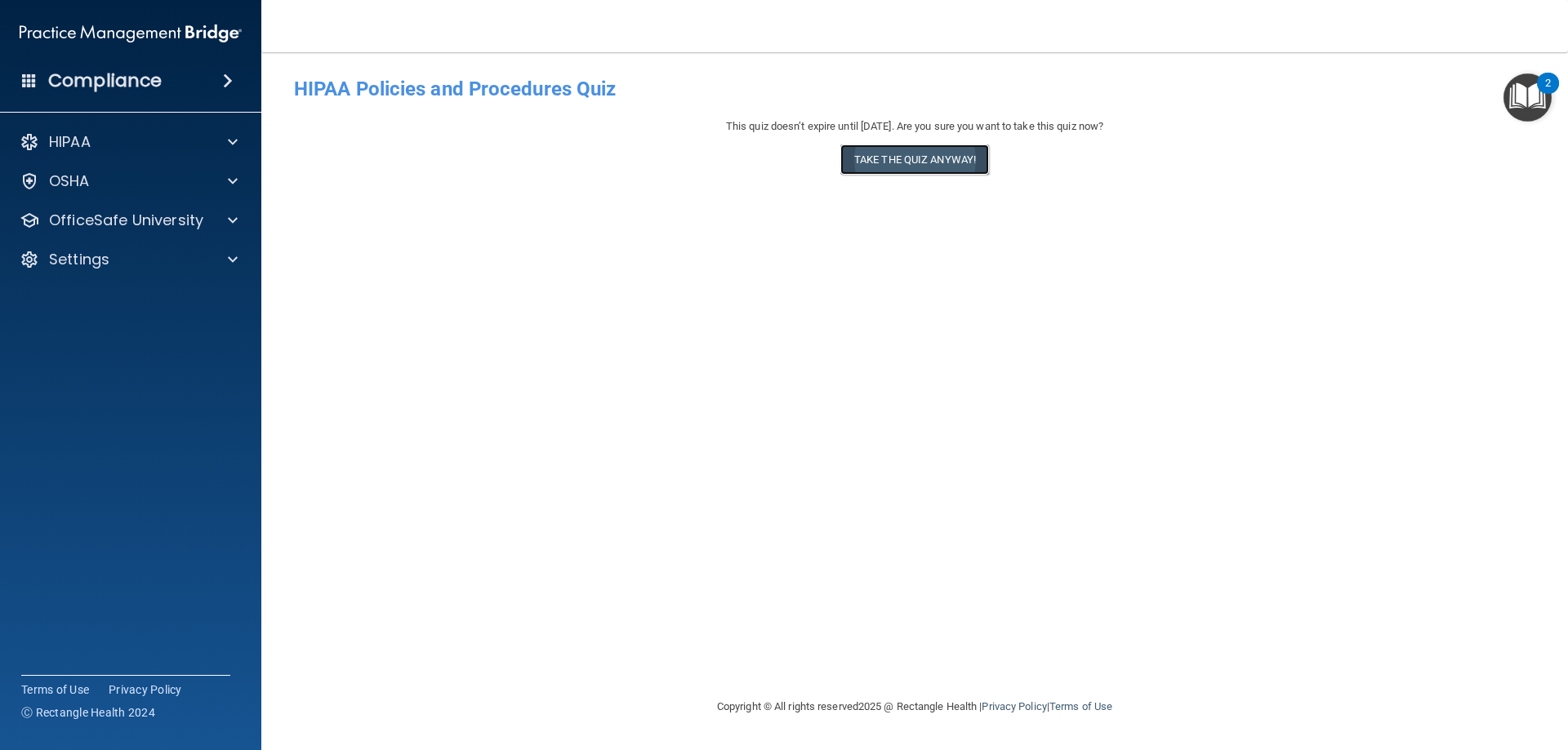
click at [909, 151] on button "Take the quiz anyway!" at bounding box center [915, 159] width 149 height 30
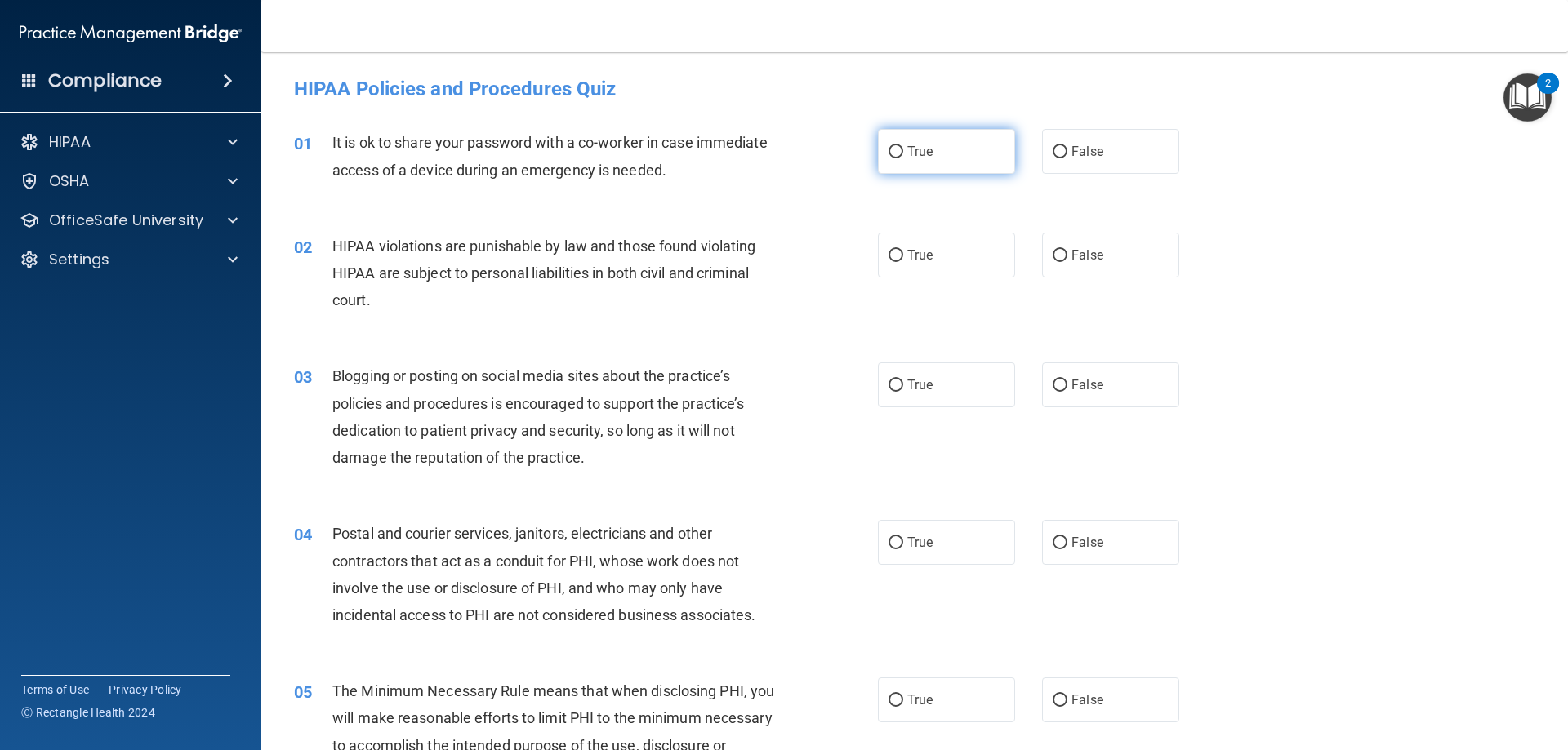
click at [888, 152] on input "True" at bounding box center [896, 152] width 15 height 12
radio input "true"
click at [888, 152] on input "True" at bounding box center [896, 152] width 15 height 12
click at [1055, 149] on input "False" at bounding box center [1060, 152] width 15 height 12
radio input "true"
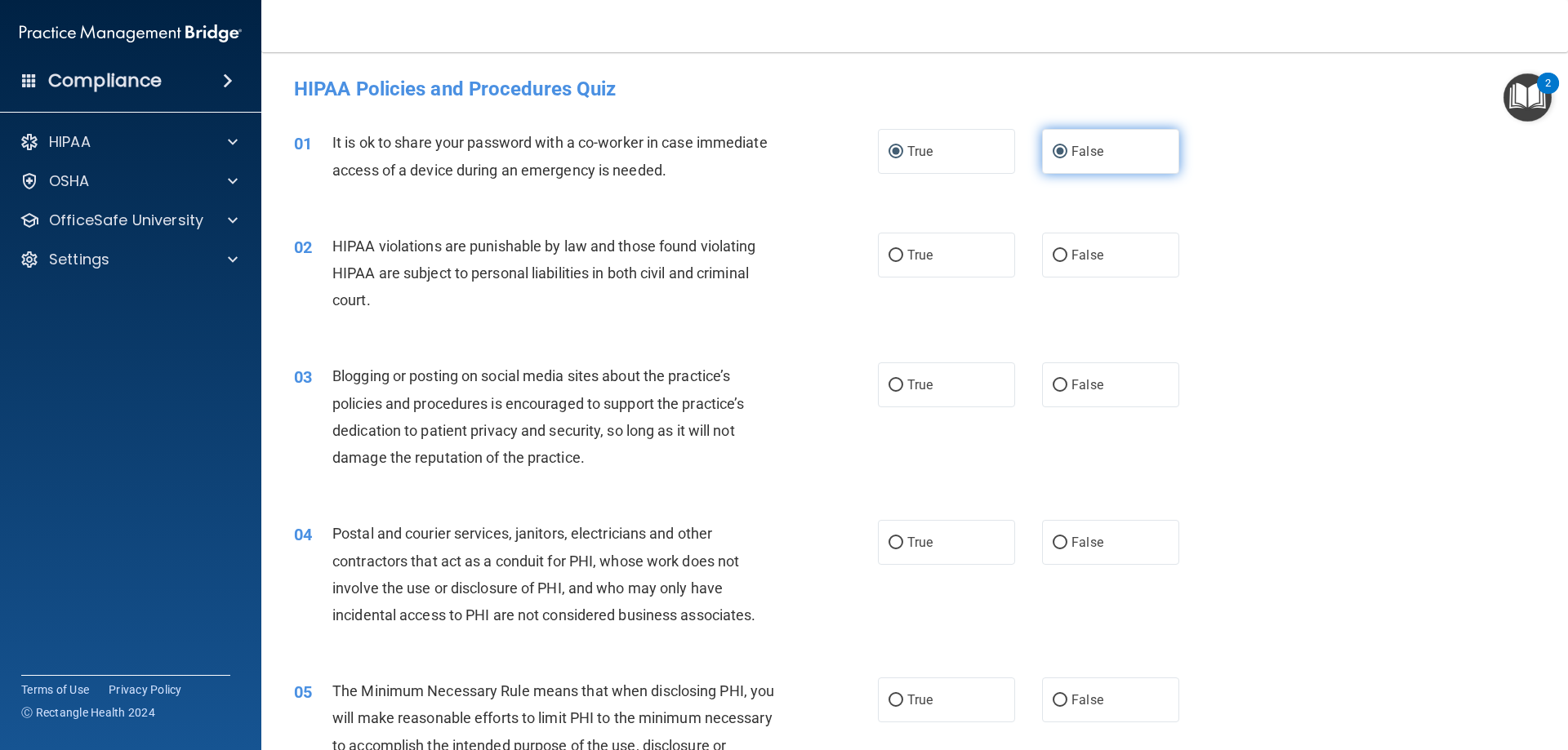
radio input "false"
click at [894, 254] on input "True" at bounding box center [896, 256] width 15 height 12
radio input "true"
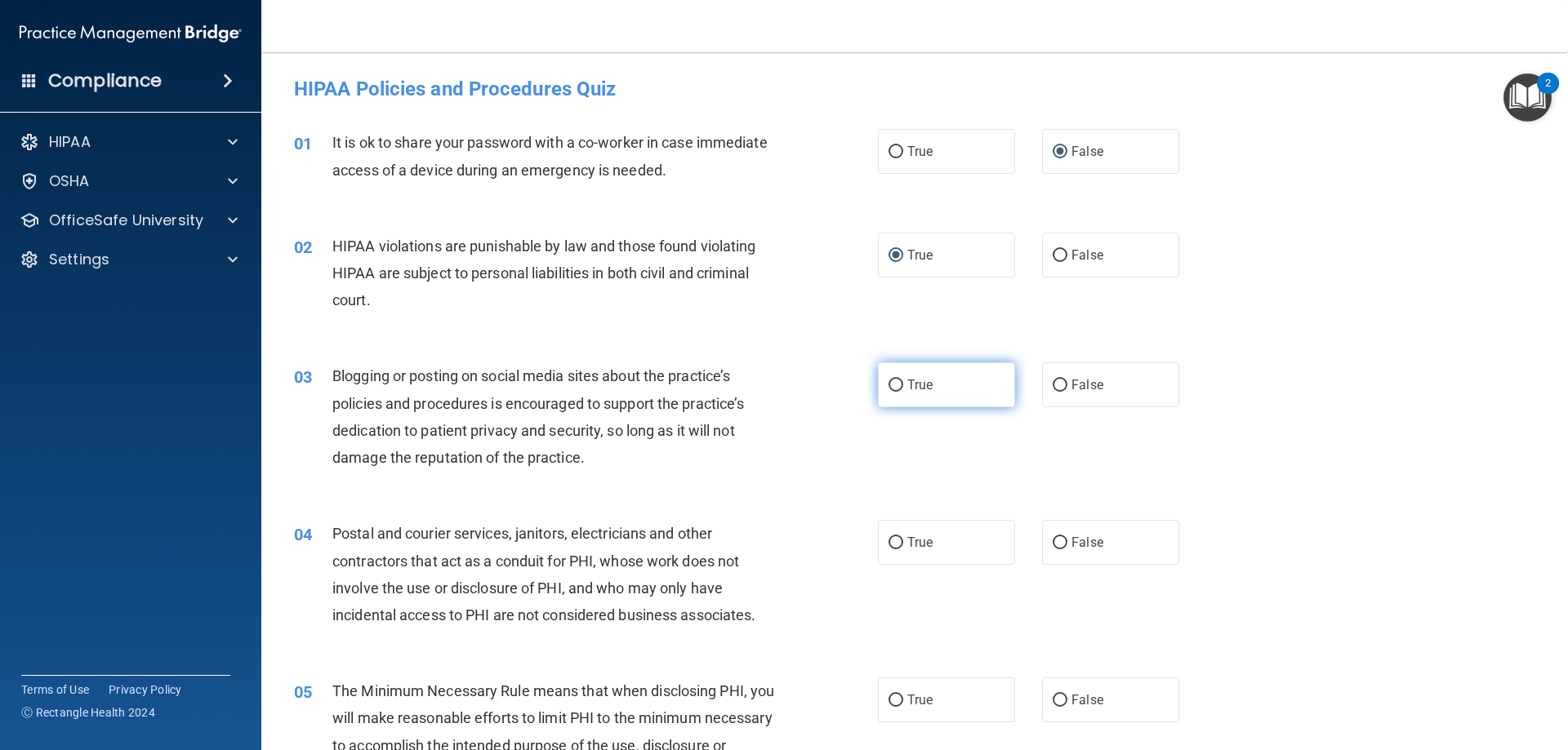
click at [892, 383] on input "True" at bounding box center [896, 385] width 15 height 12
radio input "true"
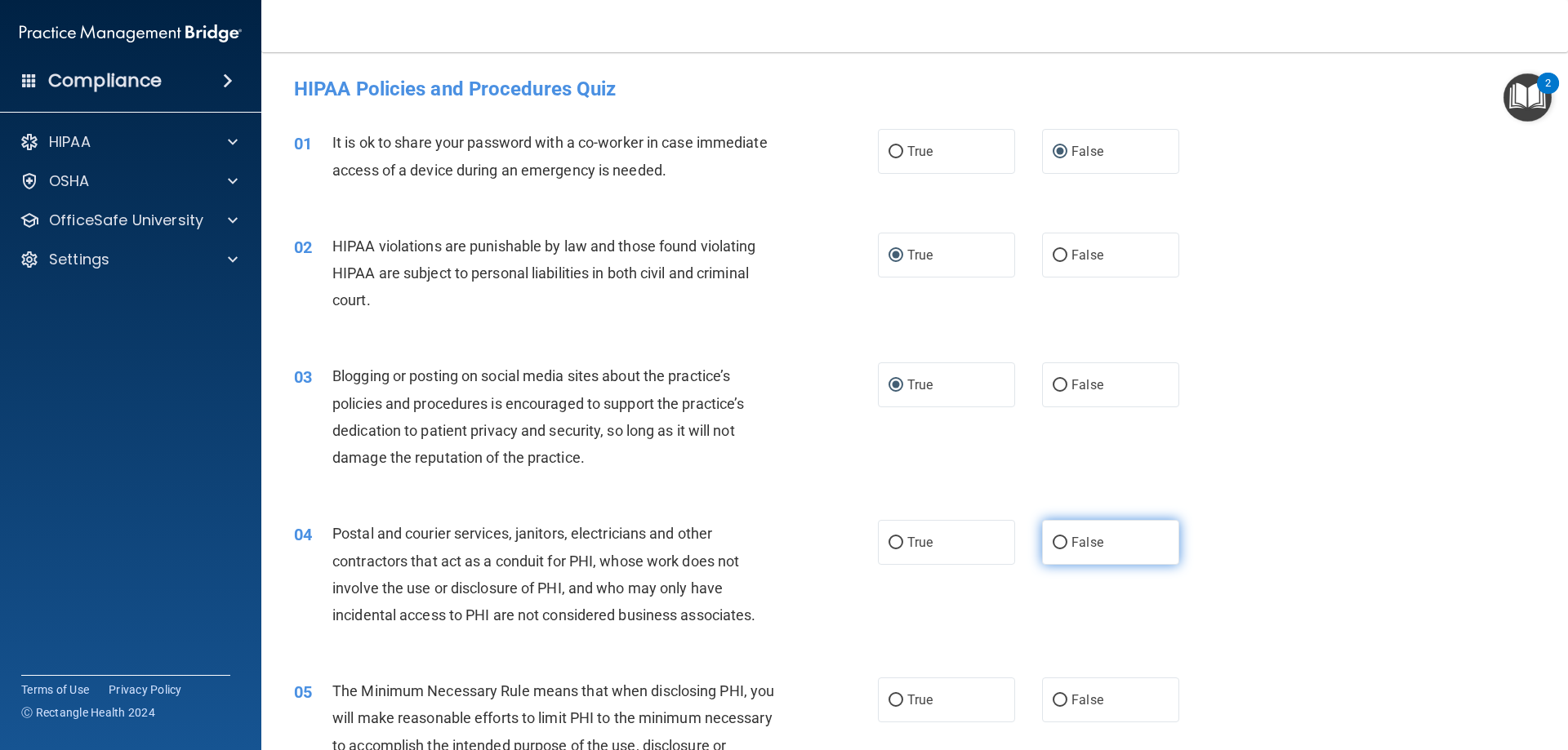
click at [1058, 540] on input "False" at bounding box center [1060, 542] width 15 height 12
radio input "true"
click at [1055, 700] on input "False" at bounding box center [1060, 700] width 15 height 12
radio input "true"
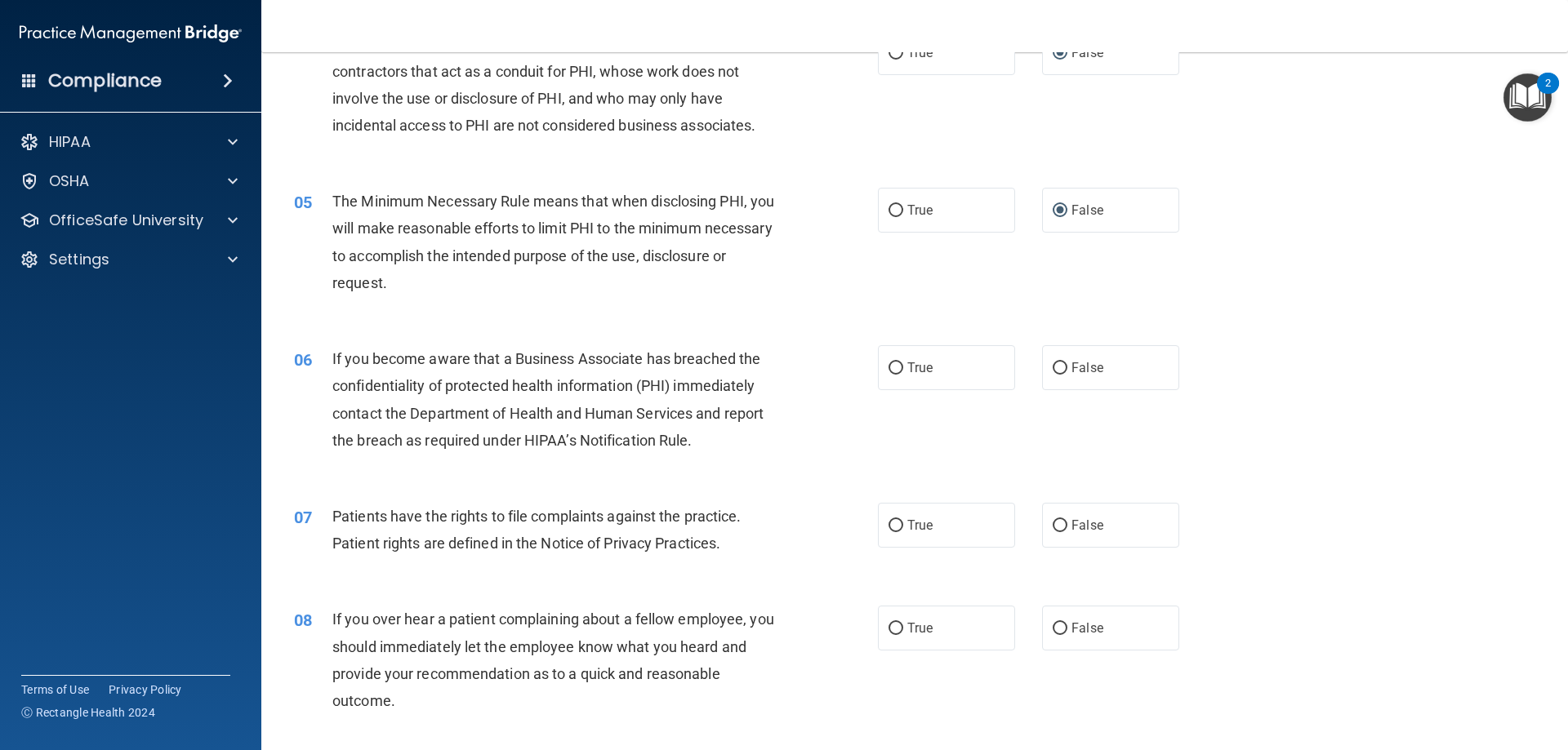
scroll to position [572, 0]
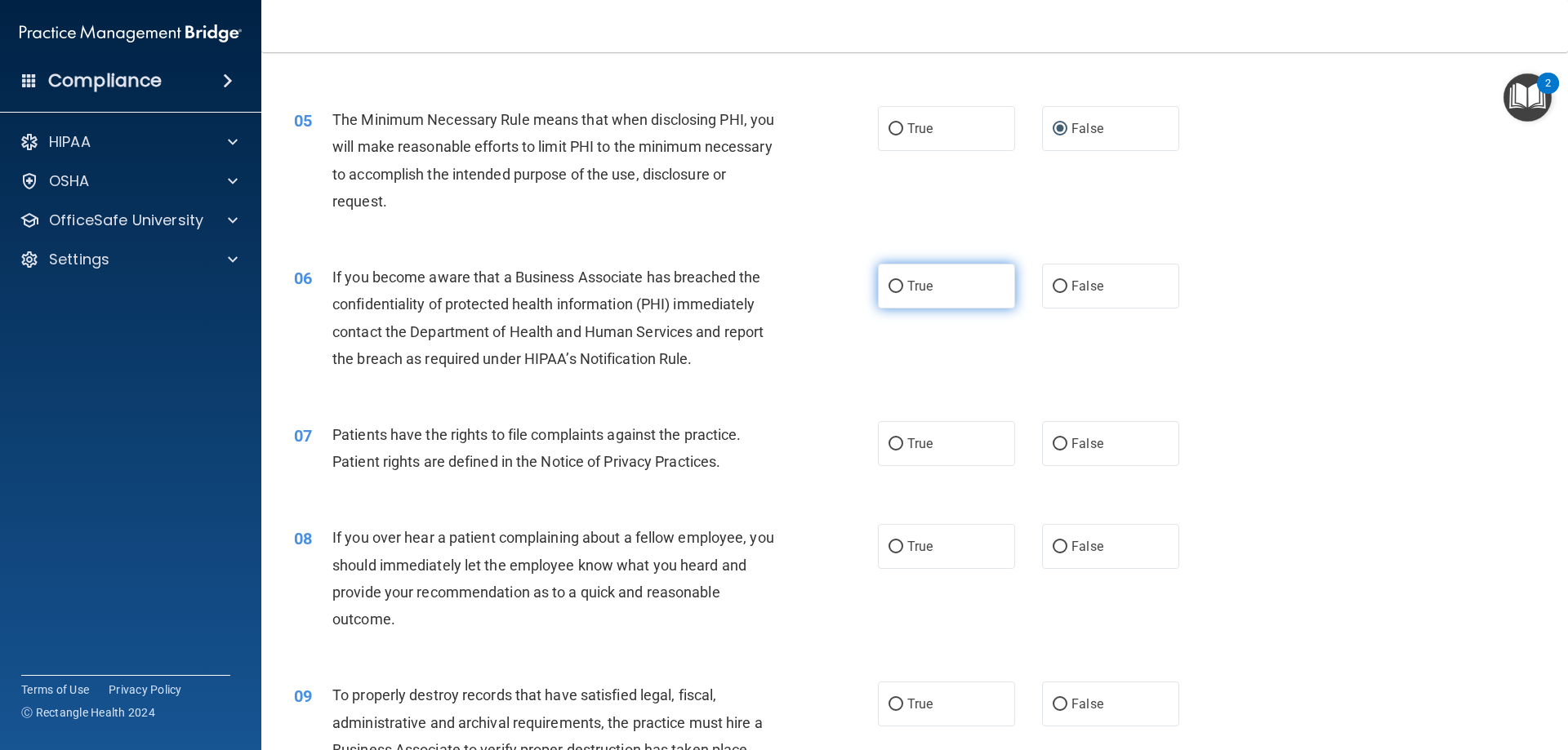
click at [888, 288] on input "True" at bounding box center [896, 287] width 15 height 12
radio input "true"
click at [1053, 441] on input "False" at bounding box center [1060, 444] width 15 height 12
radio input "true"
click at [1053, 441] on input "False" at bounding box center [1060, 444] width 15 height 12
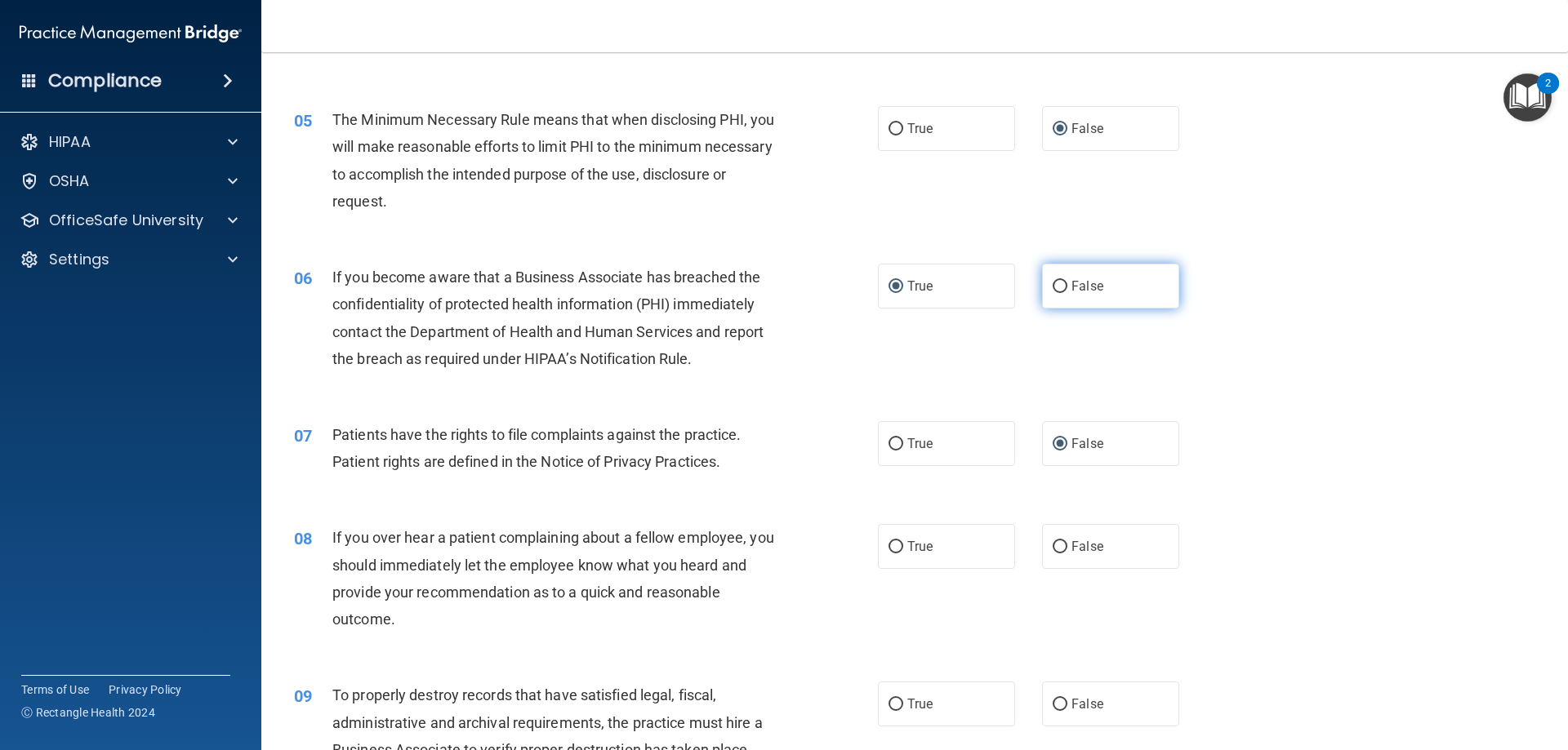
click at [1053, 282] on input "False" at bounding box center [1060, 287] width 15 height 12
radio input "true"
radio input "false"
click at [891, 443] on input "True" at bounding box center [896, 444] width 15 height 12
radio input "true"
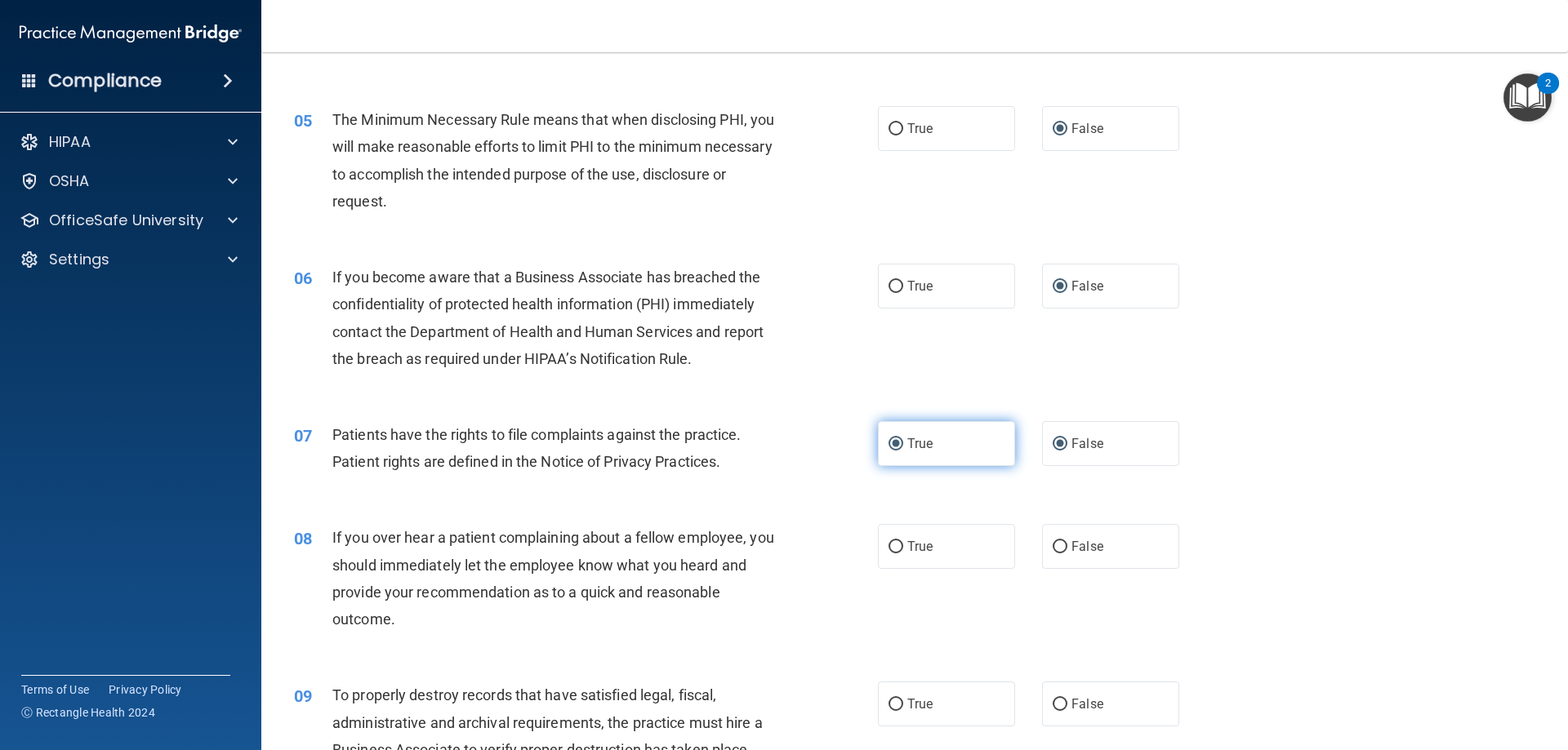
radio input "false"
click at [888, 124] on input "True" at bounding box center [896, 129] width 15 height 12
radio input "true"
radio input "false"
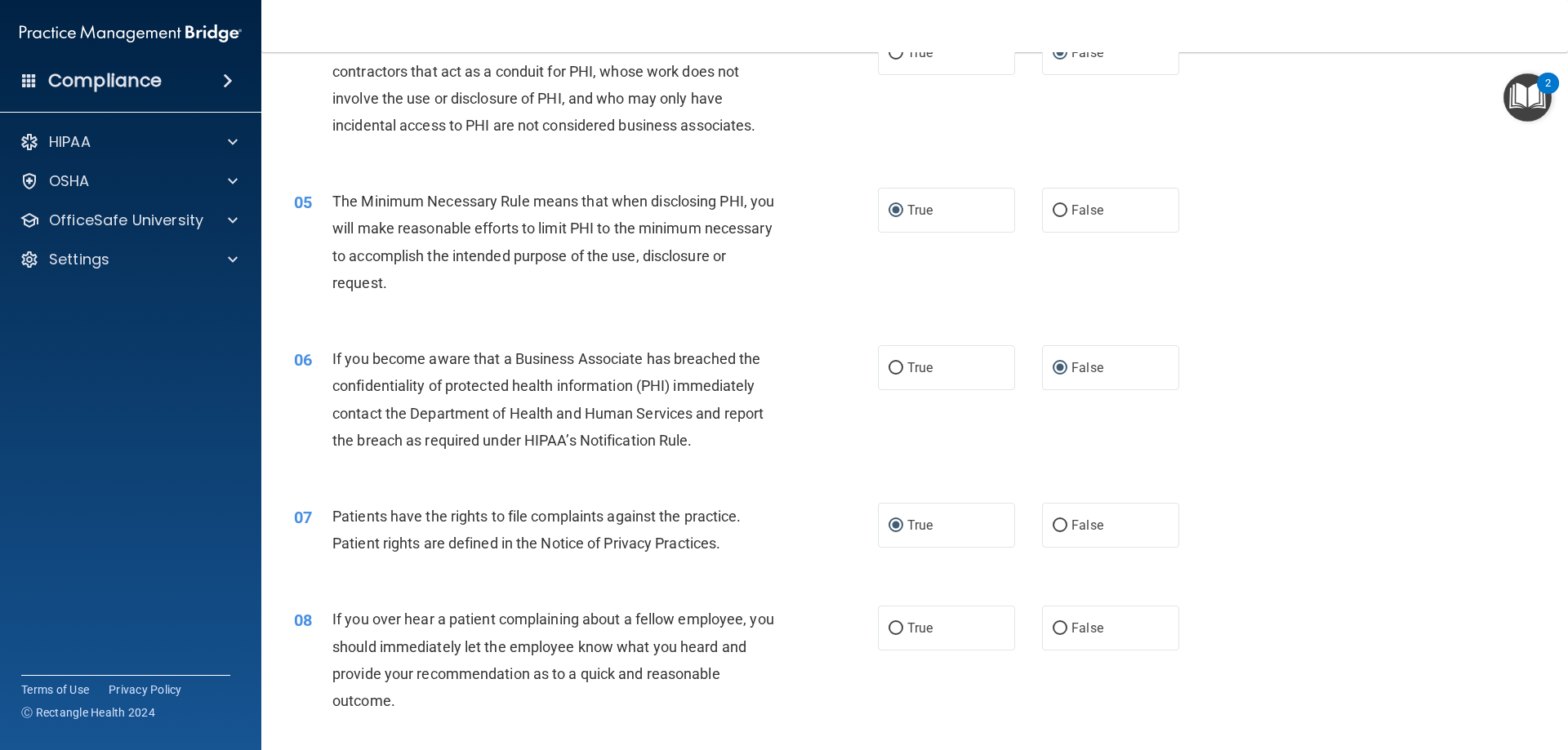
scroll to position [408, 0]
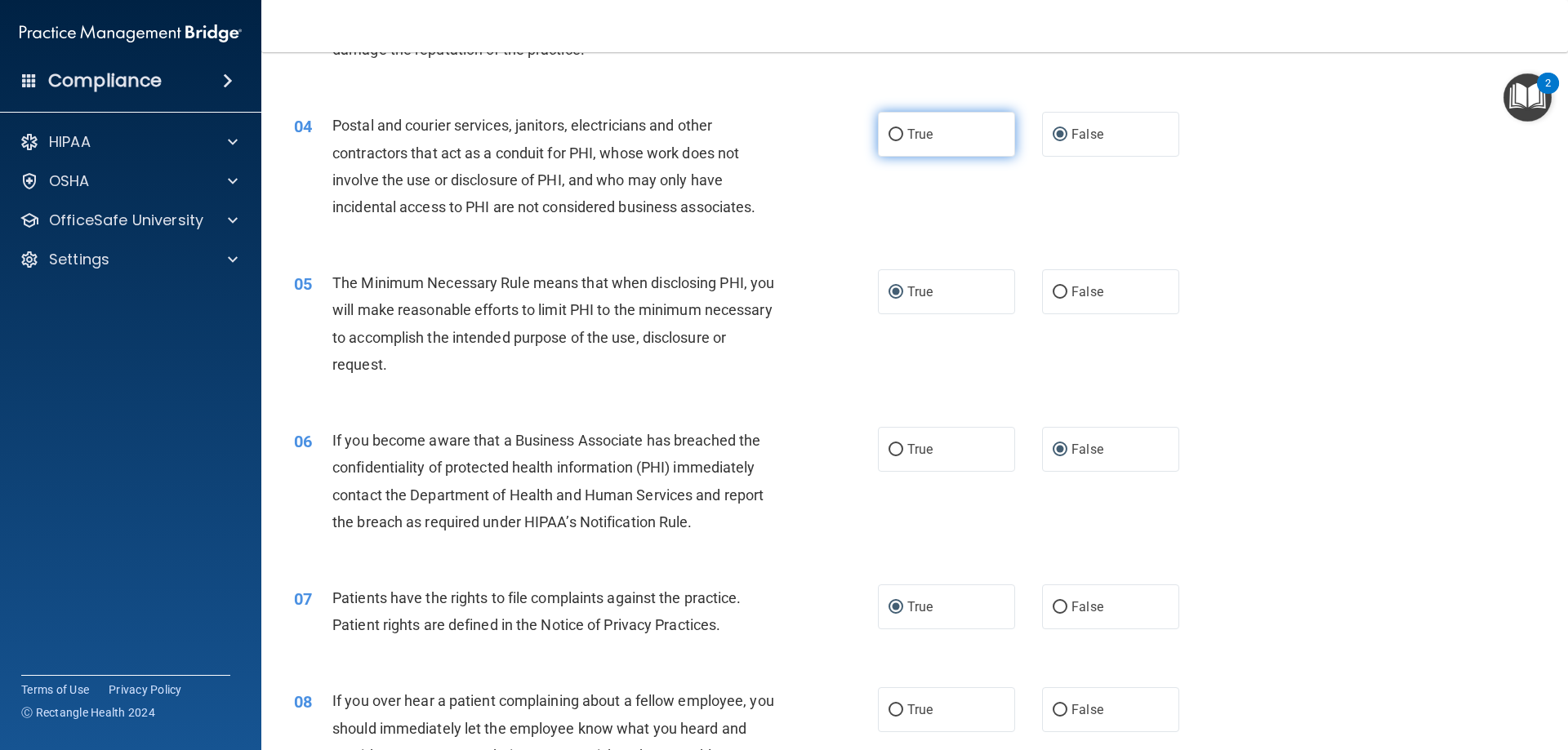
click at [888, 131] on input "True" at bounding box center [896, 134] width 15 height 12
radio input "true"
radio input "false"
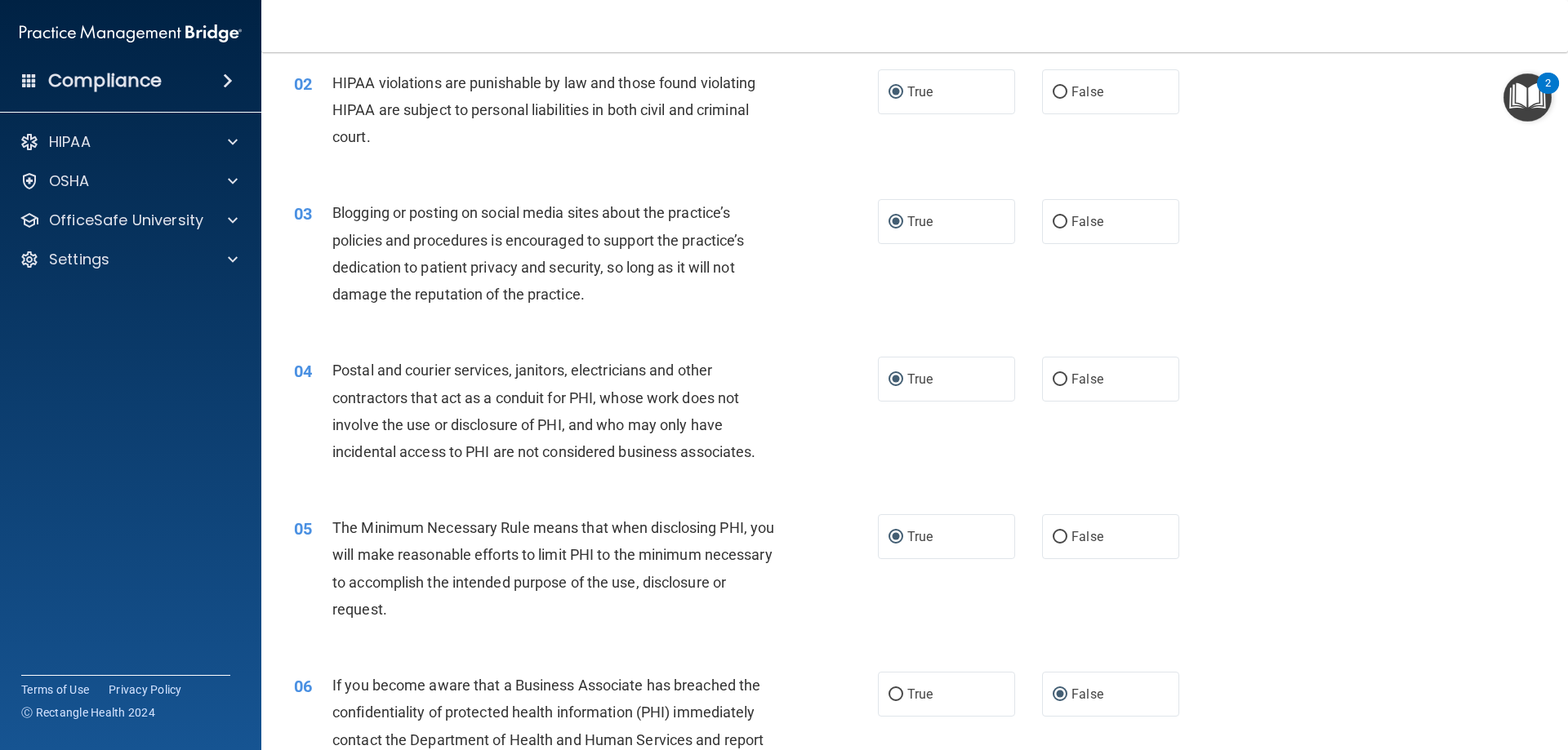
scroll to position [0, 0]
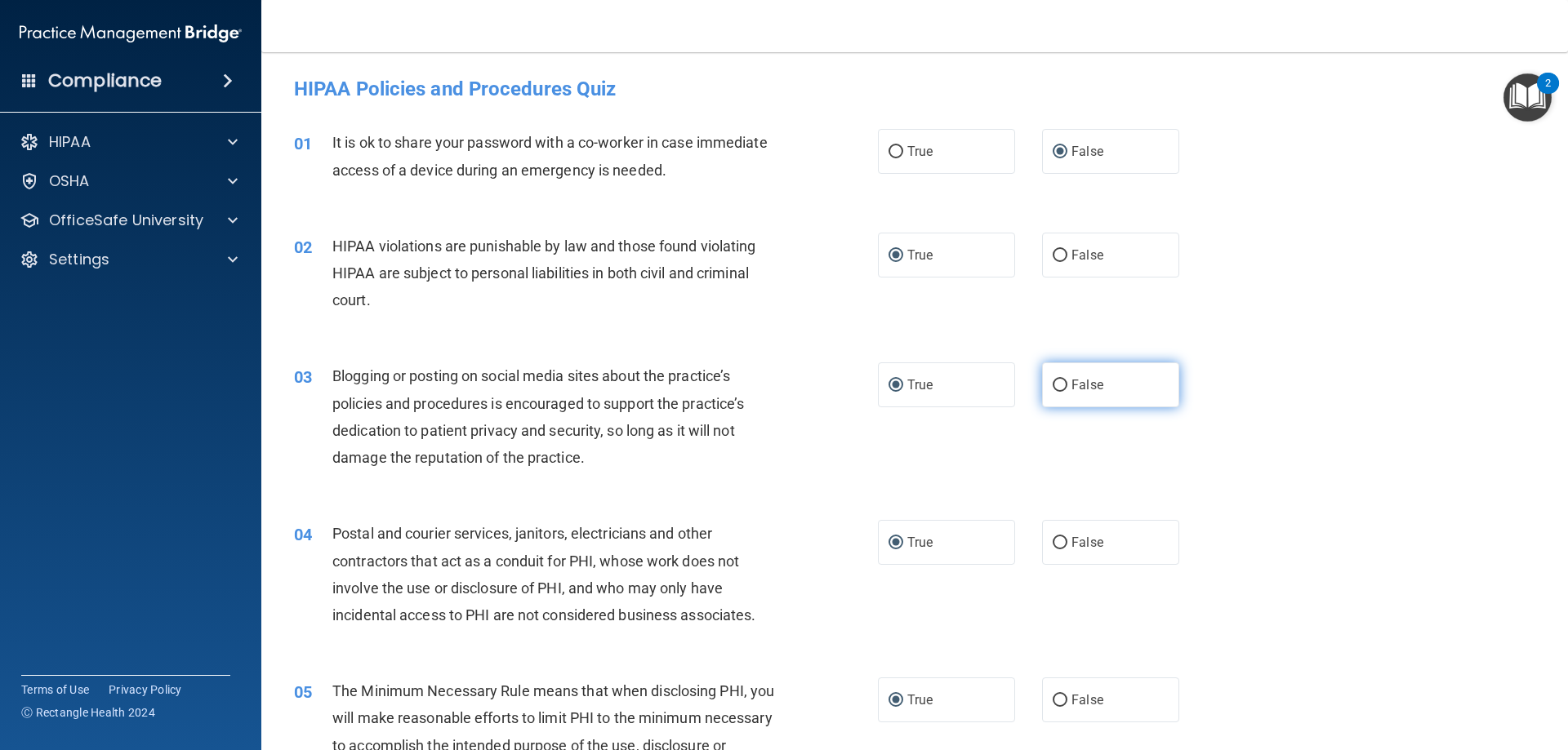
click at [1053, 383] on input "False" at bounding box center [1060, 385] width 15 height 12
radio input "true"
radio input "false"
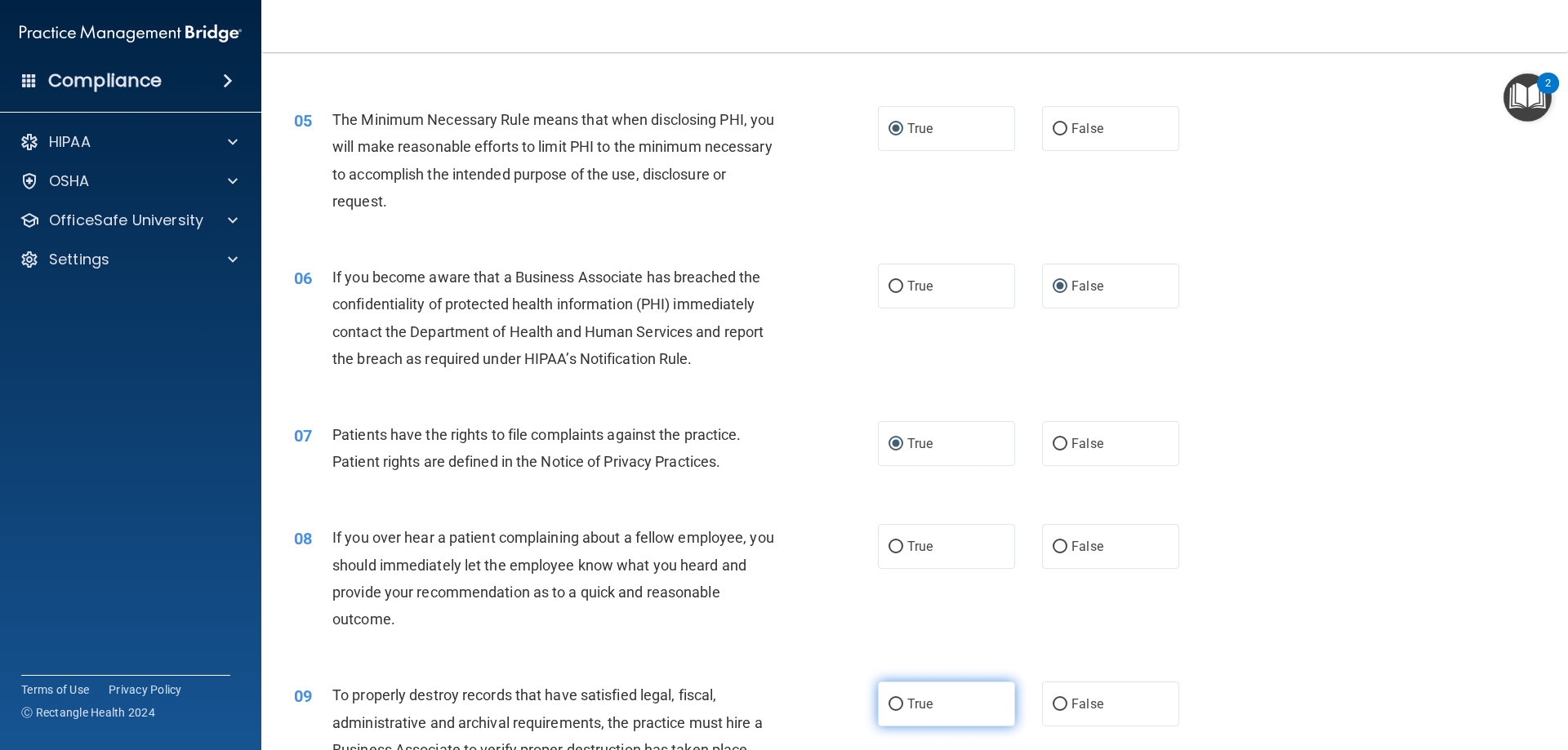
scroll to position [653, 0]
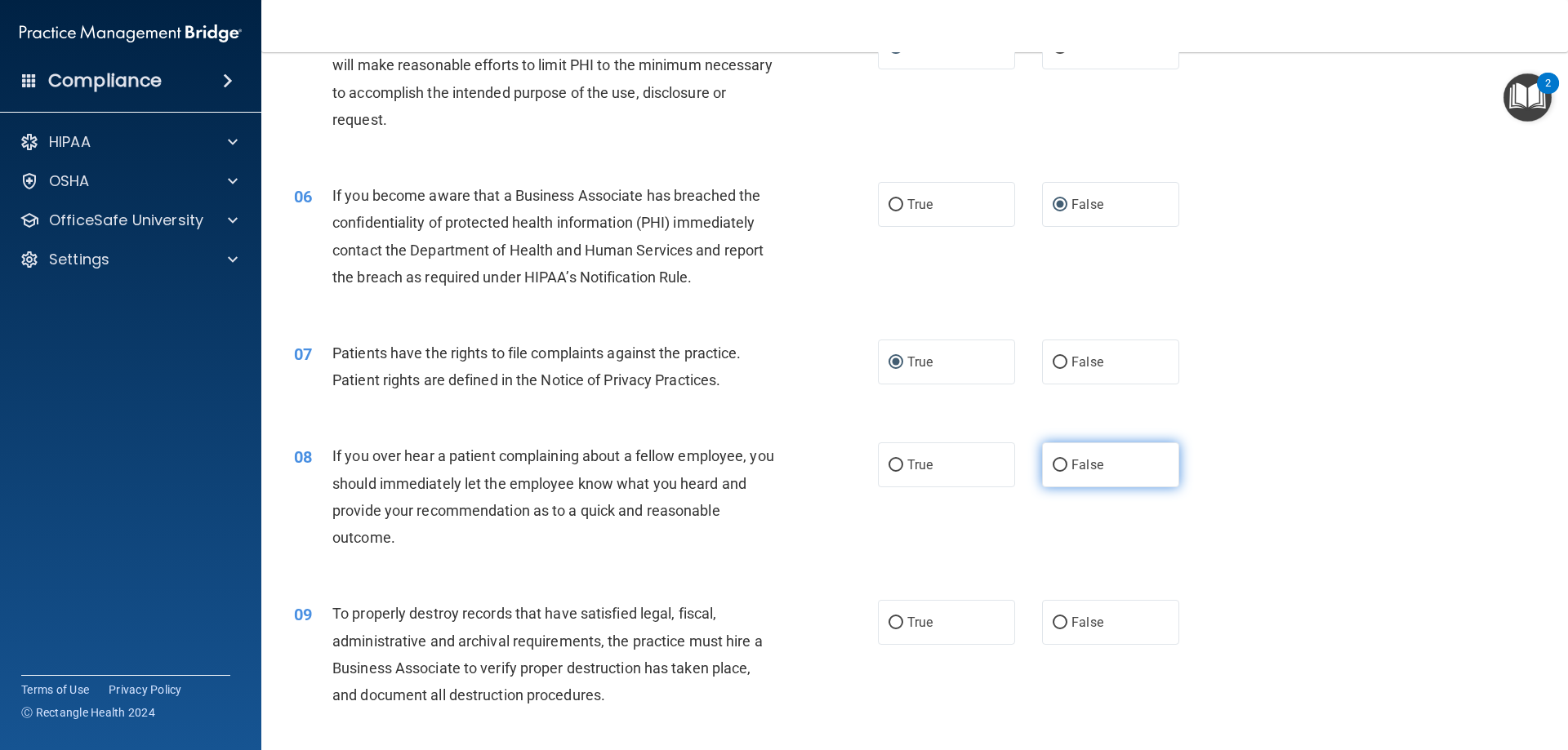
drag, startPoint x: 1055, startPoint y: 462, endPoint x: 1029, endPoint y: 555, distance: 96.6
click at [1054, 463] on input "False" at bounding box center [1060, 465] width 15 height 12
radio input "true"
click at [1055, 623] on input "False" at bounding box center [1060, 622] width 15 height 12
radio input "true"
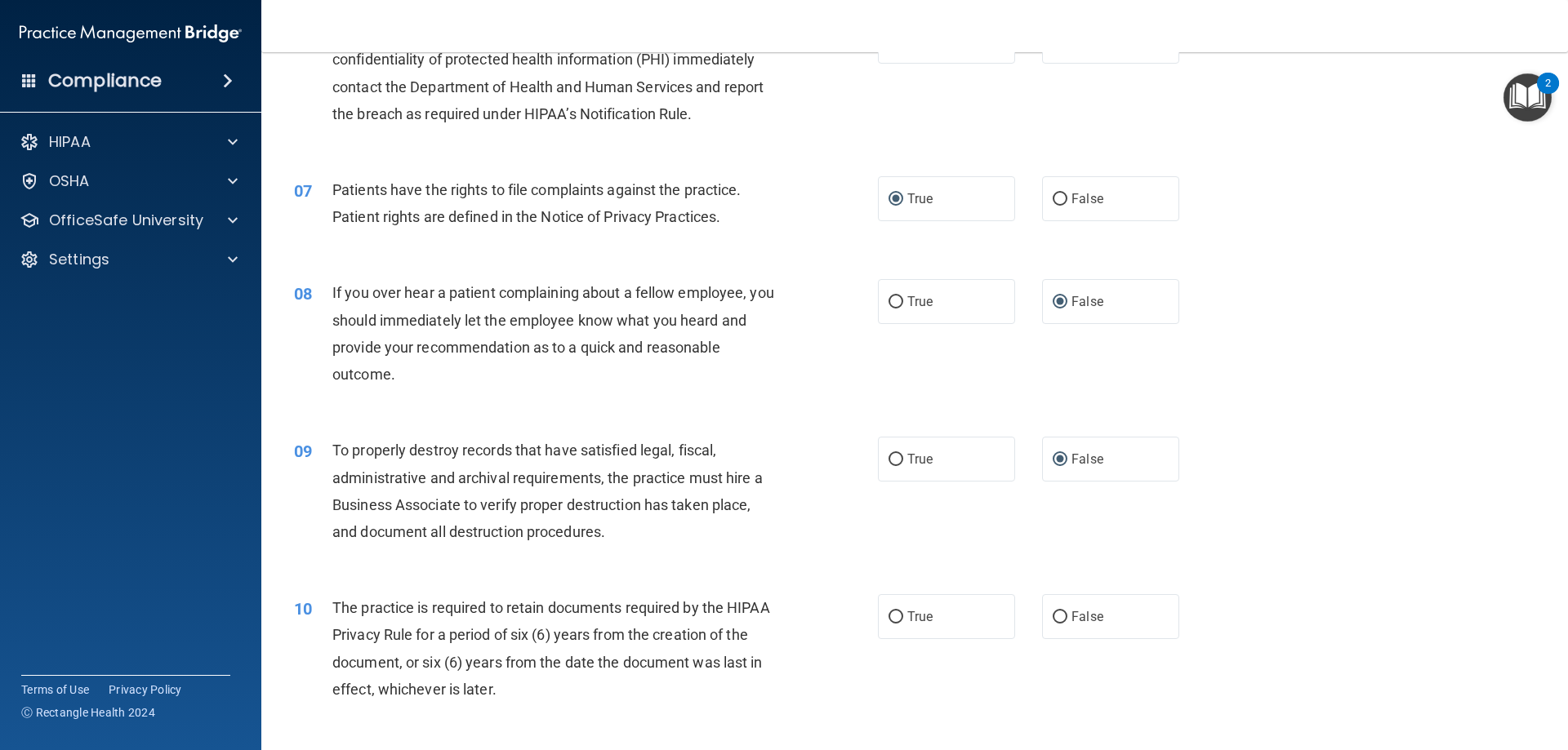
scroll to position [898, 0]
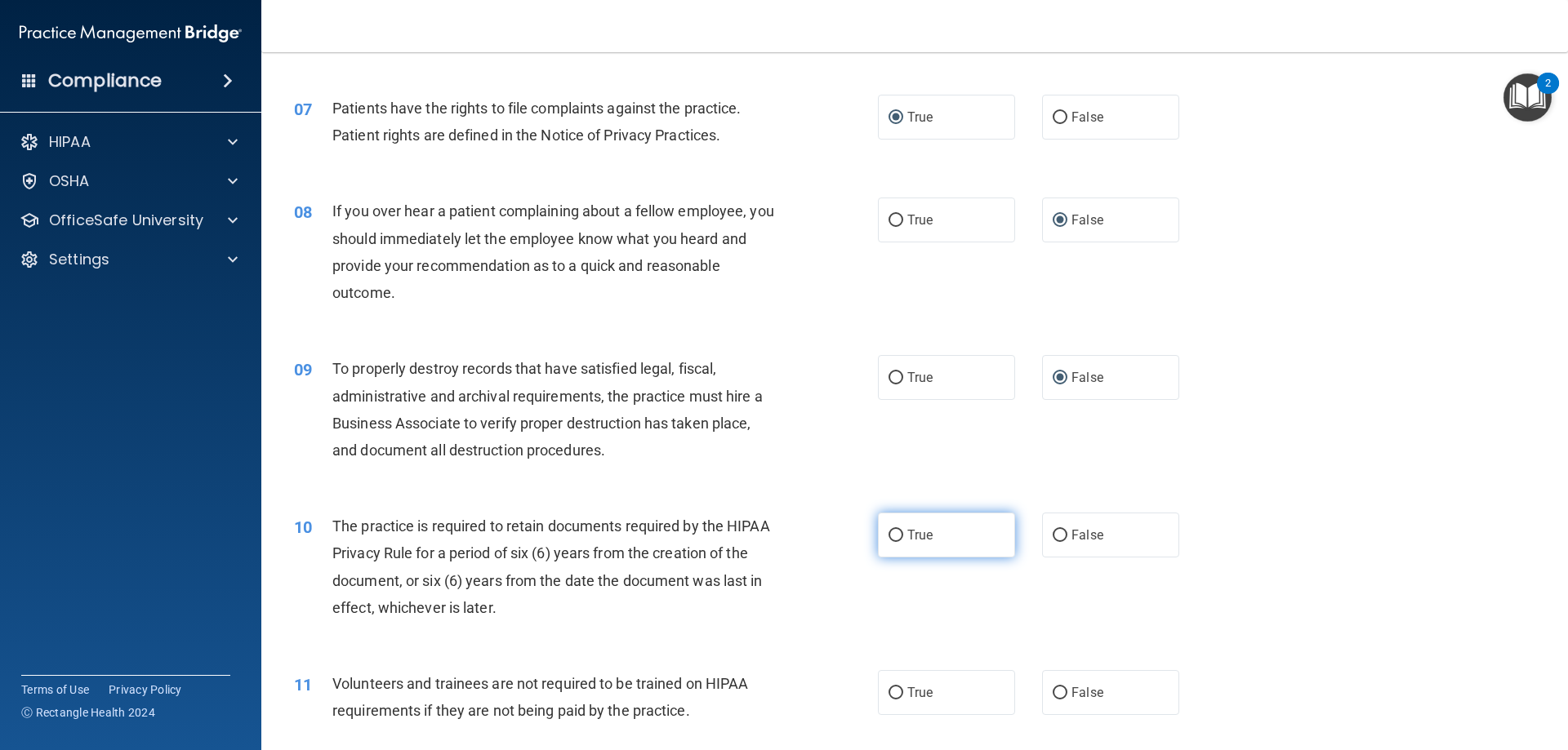
click at [890, 539] on input "True" at bounding box center [896, 535] width 15 height 12
radio input "true"
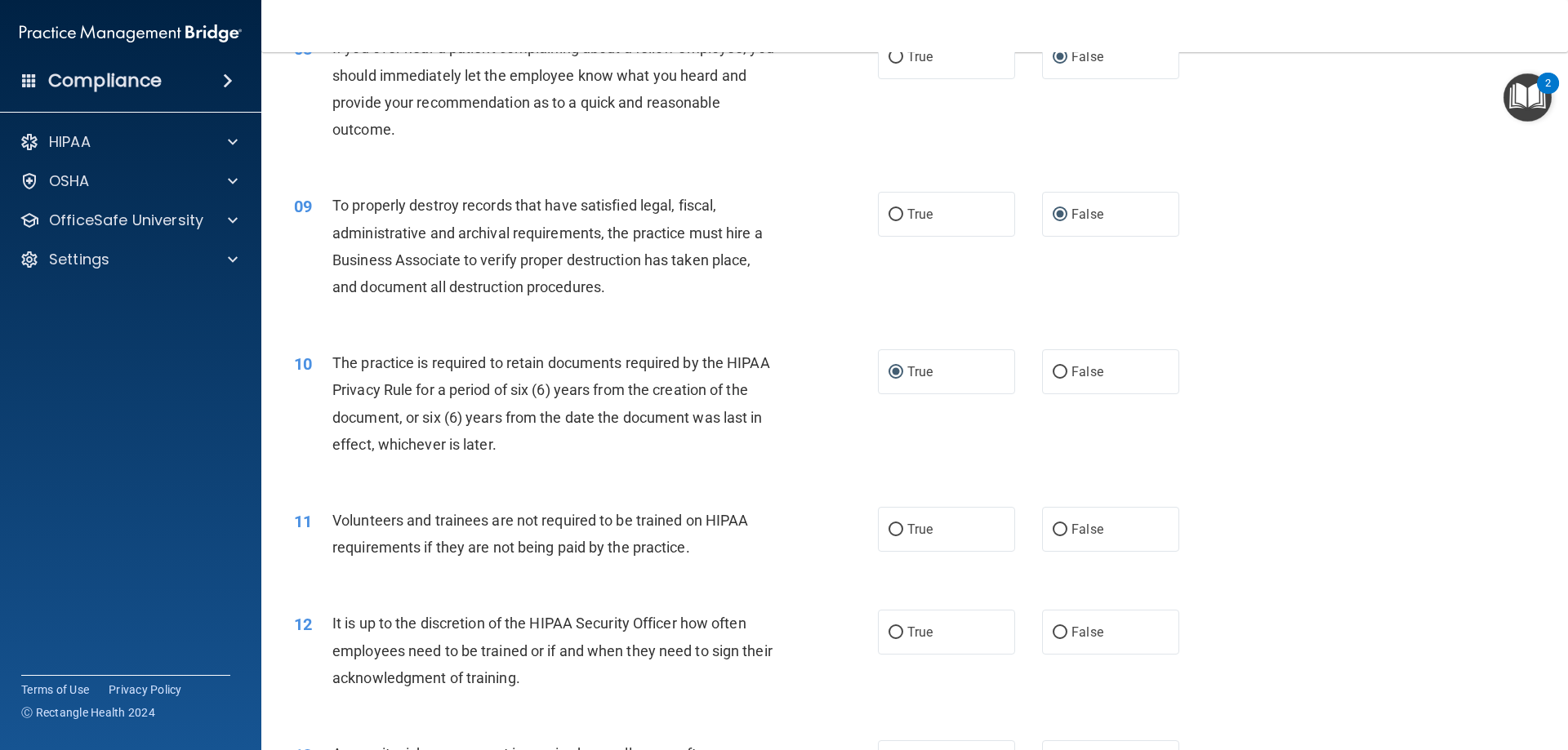
scroll to position [1142, 0]
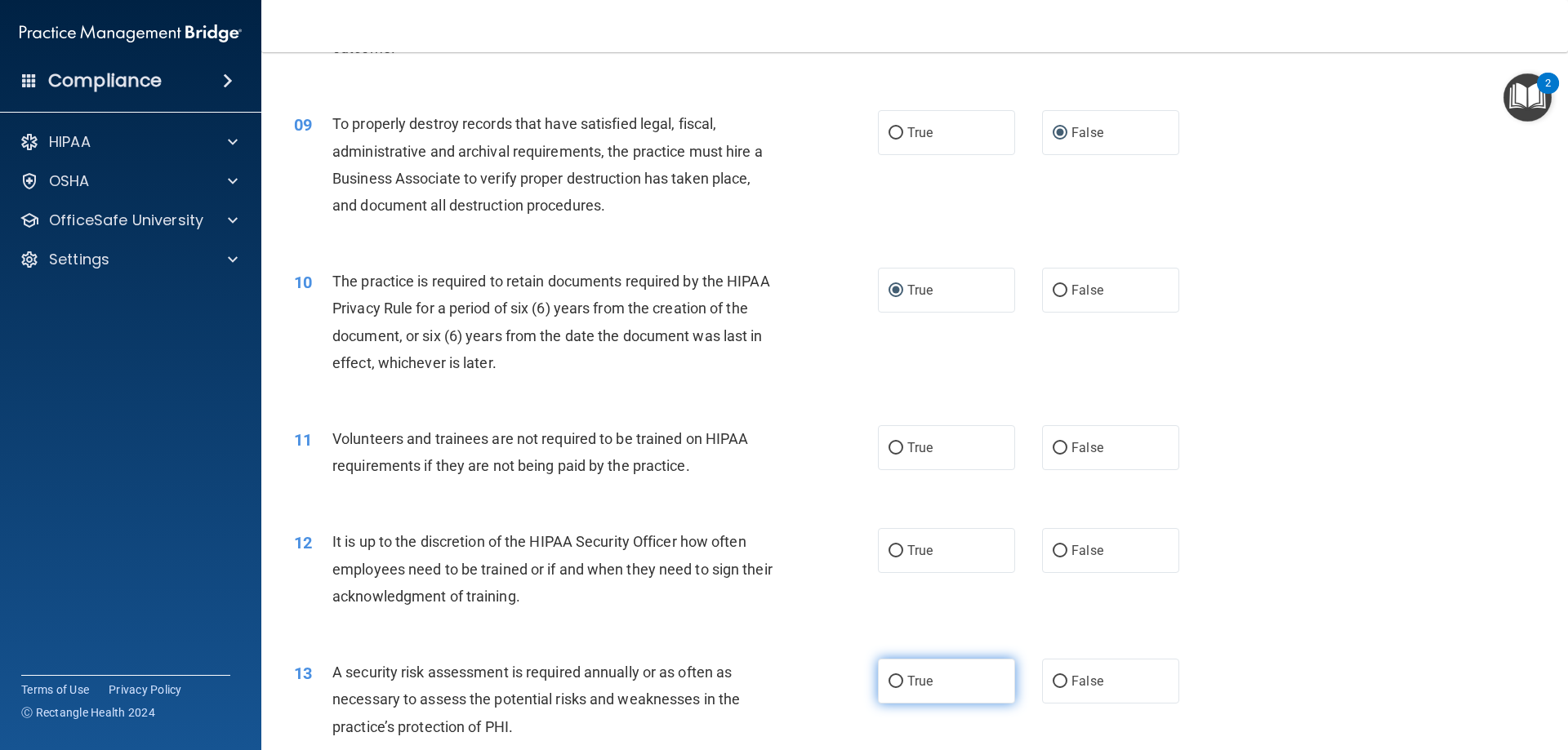
click at [891, 680] on input "True" at bounding box center [896, 681] width 15 height 12
radio input "true"
click at [1058, 539] on label "False" at bounding box center [1110, 551] width 137 height 45
click at [1058, 545] on input "False" at bounding box center [1060, 551] width 15 height 12
radio input "true"
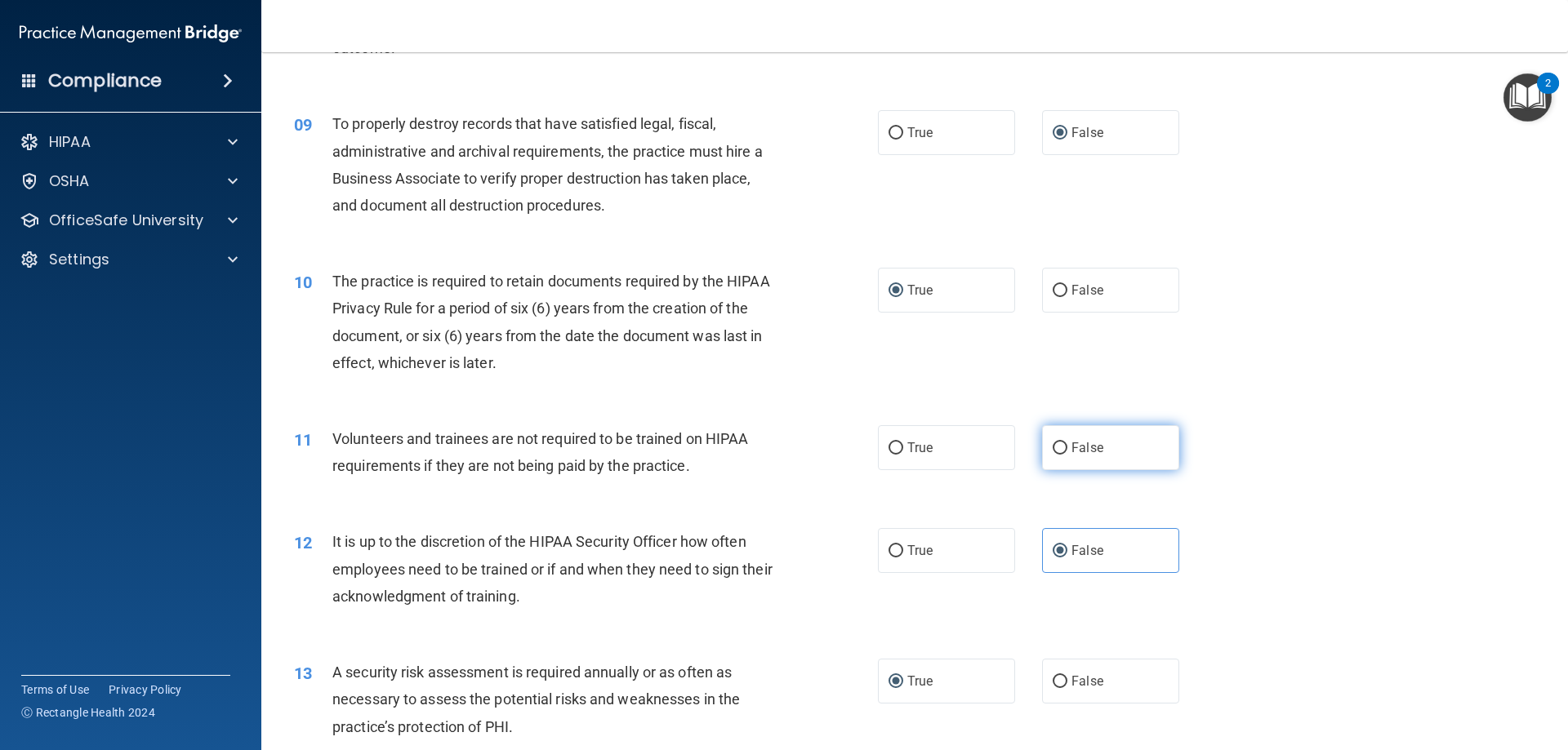
click at [1055, 447] on input "False" at bounding box center [1060, 448] width 15 height 12
radio input "true"
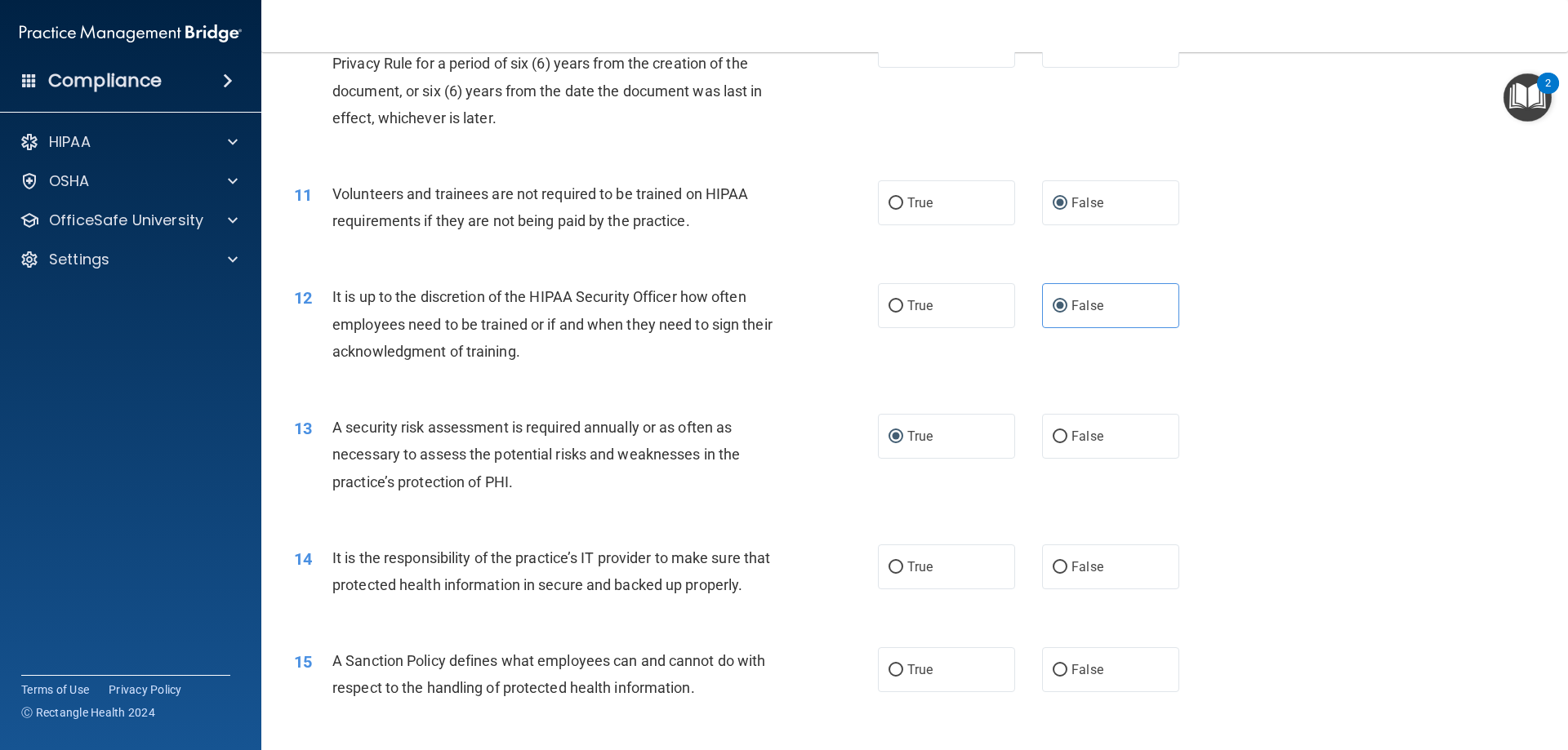
scroll to position [1470, 0]
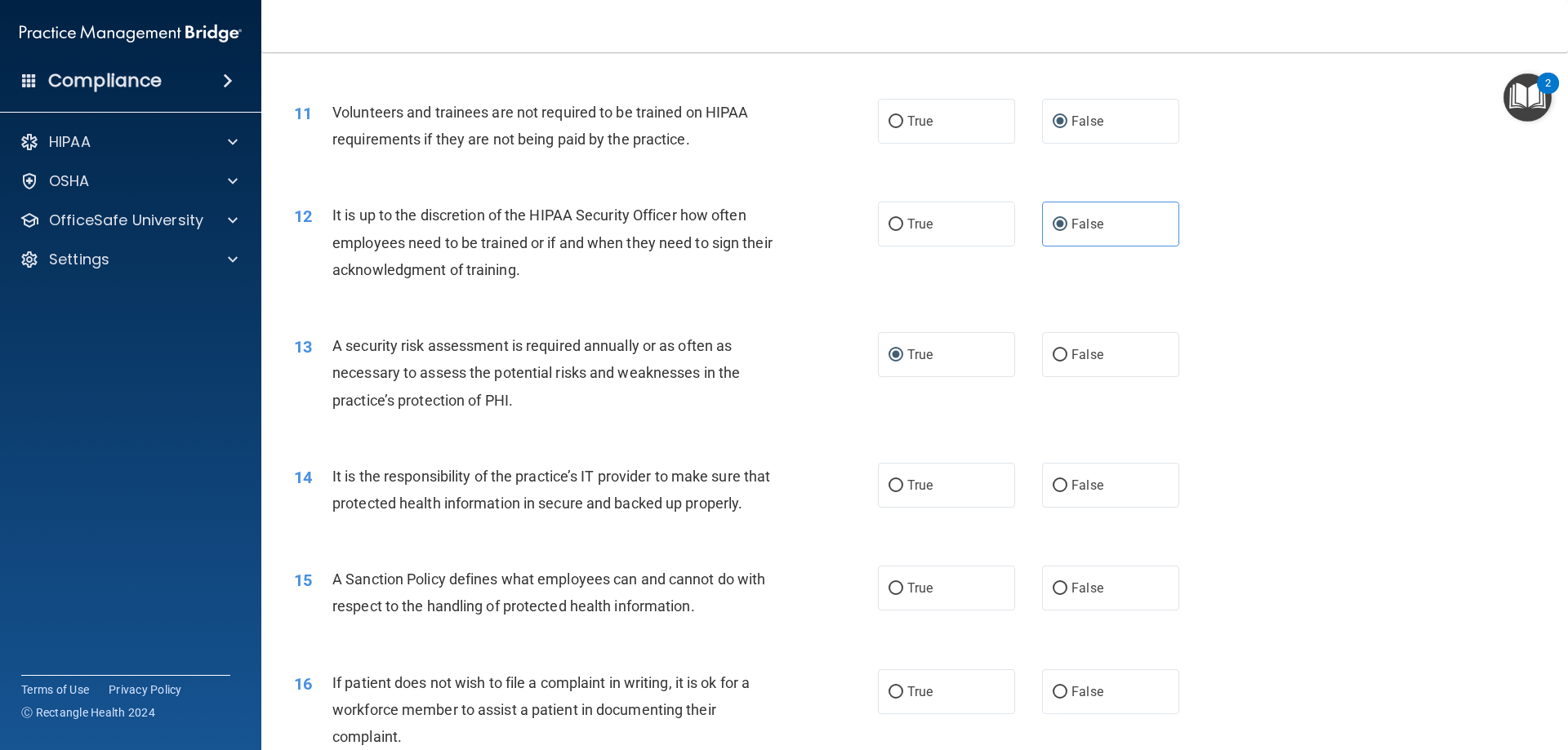
drag, startPoint x: 887, startPoint y: 711, endPoint x: 1009, endPoint y: 661, distance: 131.8
click at [887, 710] on label "True" at bounding box center [946, 691] width 137 height 45
click at [888, 699] on input "True" at bounding box center [896, 692] width 15 height 12
radio input "true"
click at [1053, 595] on input "False" at bounding box center [1060, 588] width 15 height 12
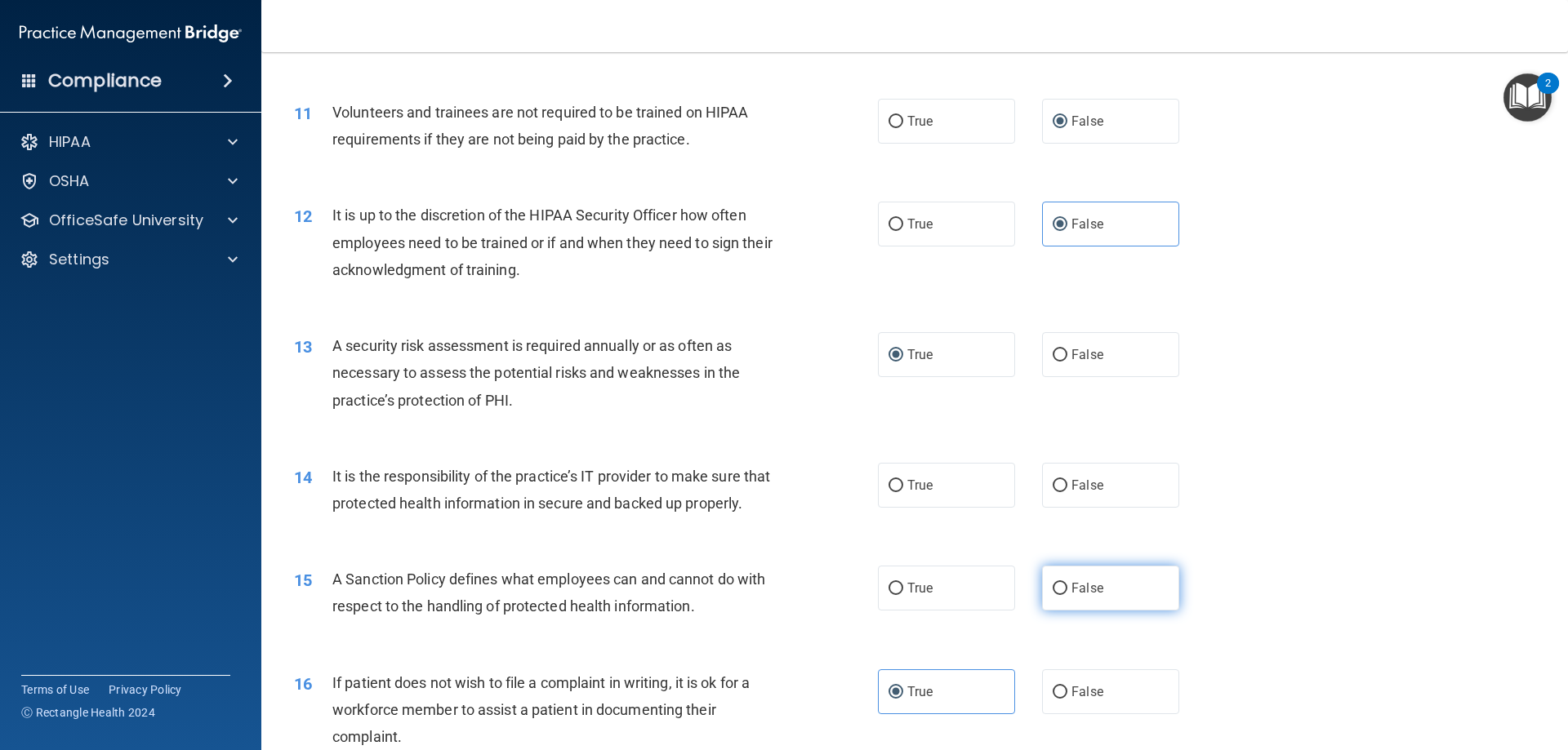
radio input "true"
click at [1054, 483] on input "False" at bounding box center [1060, 485] width 15 height 12
radio input "true"
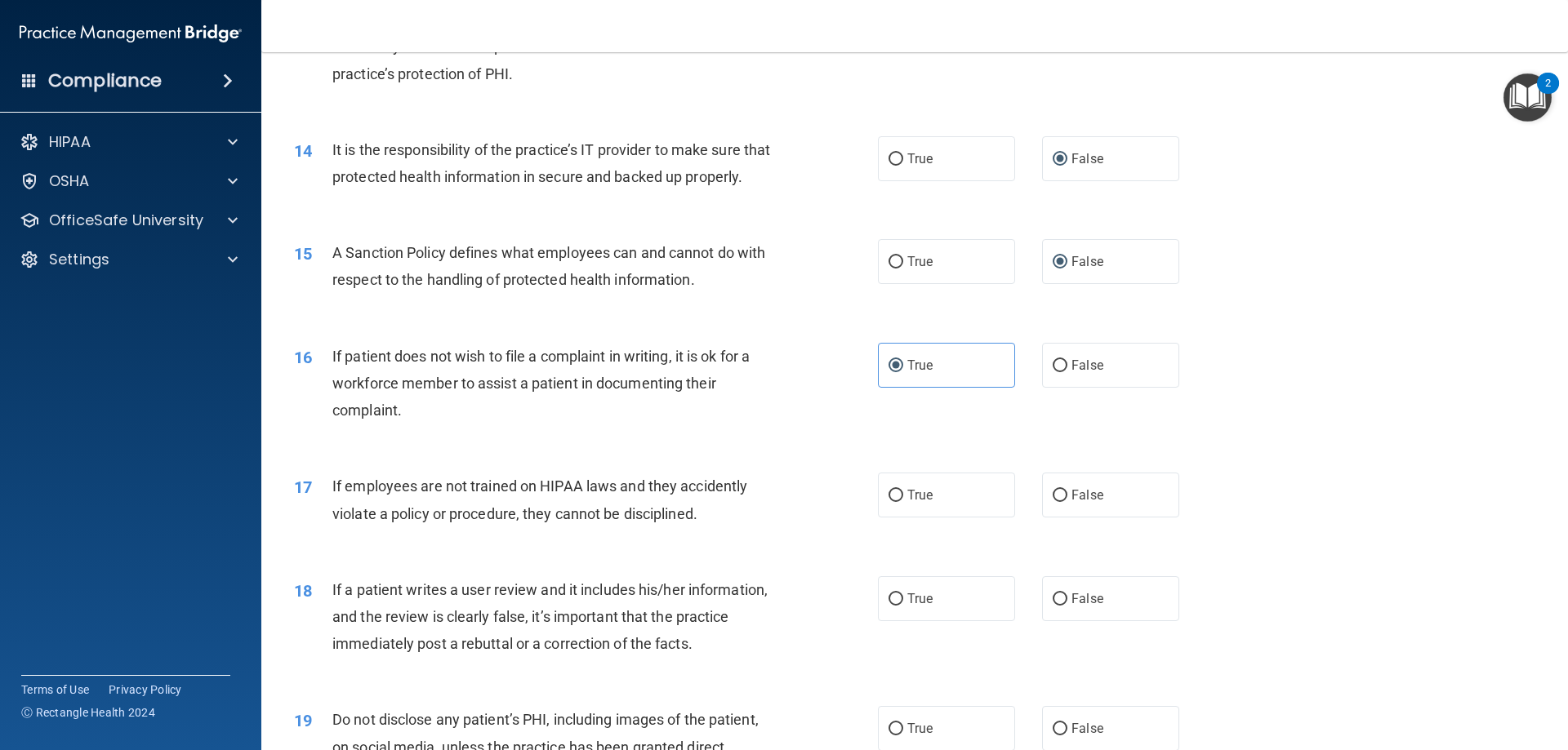
scroll to position [1878, 0]
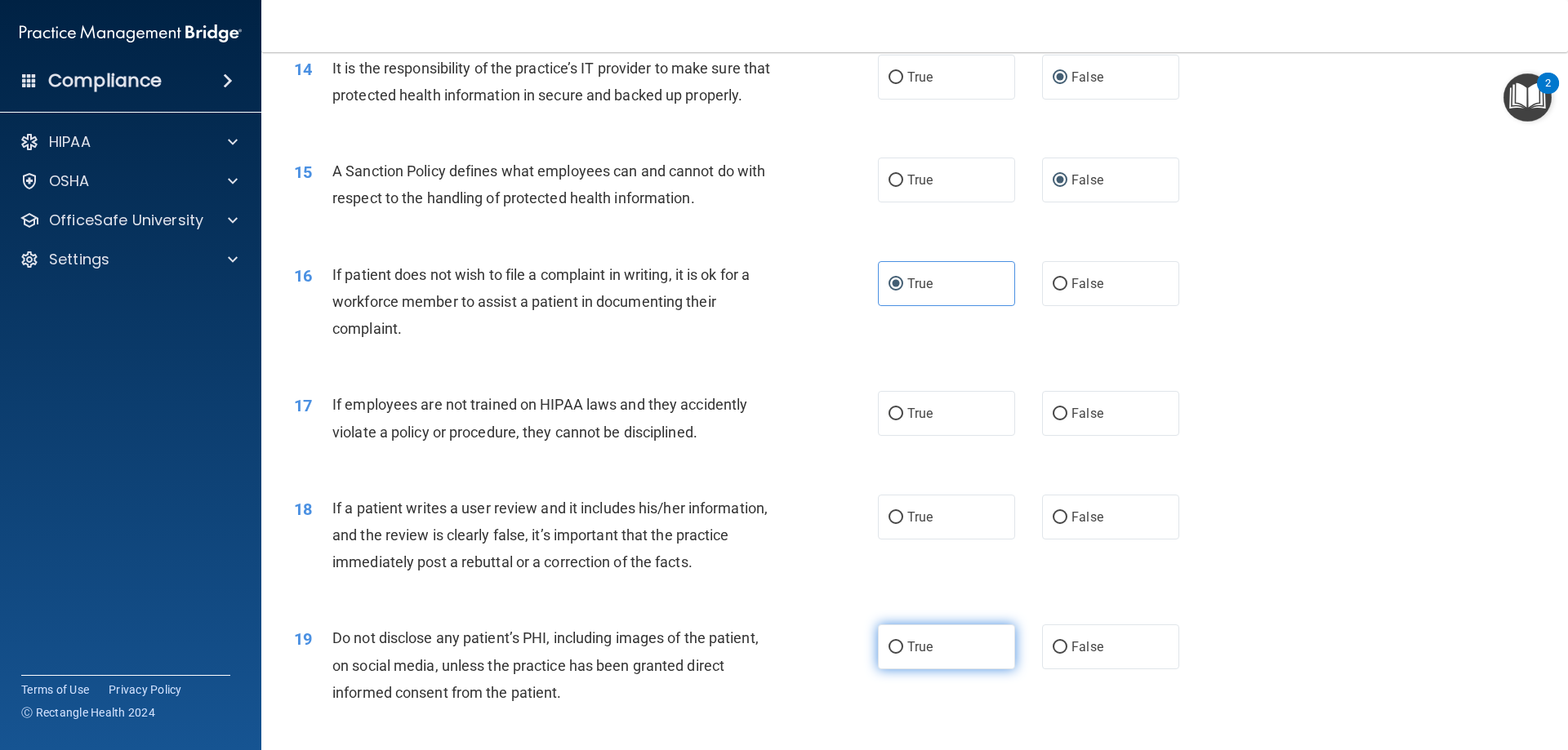
click at [888, 653] on input "True" at bounding box center [896, 647] width 15 height 12
radio input "true"
click at [1053, 524] on input "False" at bounding box center [1060, 517] width 15 height 12
radio input "true"
click at [1053, 420] on input "False" at bounding box center [1060, 414] width 15 height 12
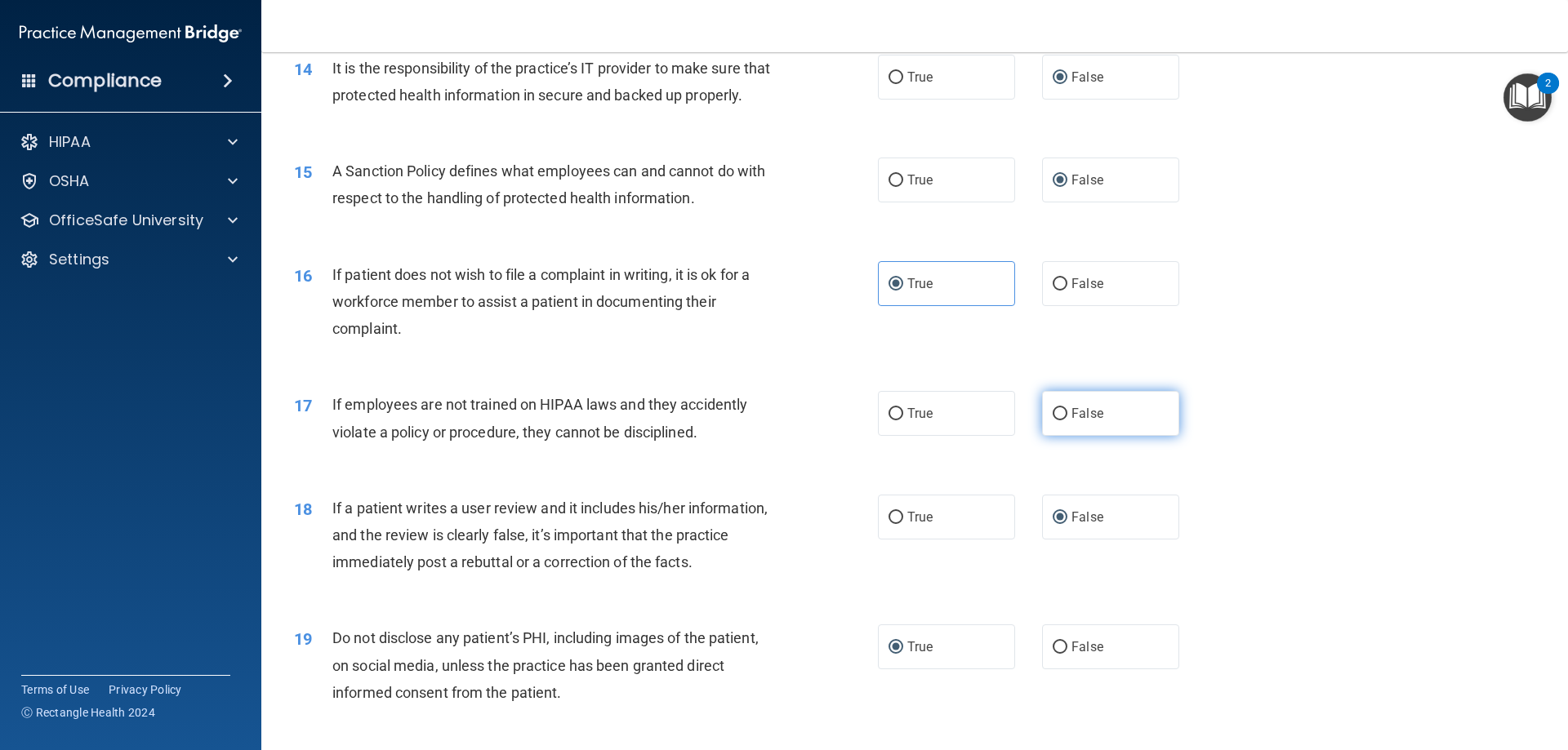
radio input "true"
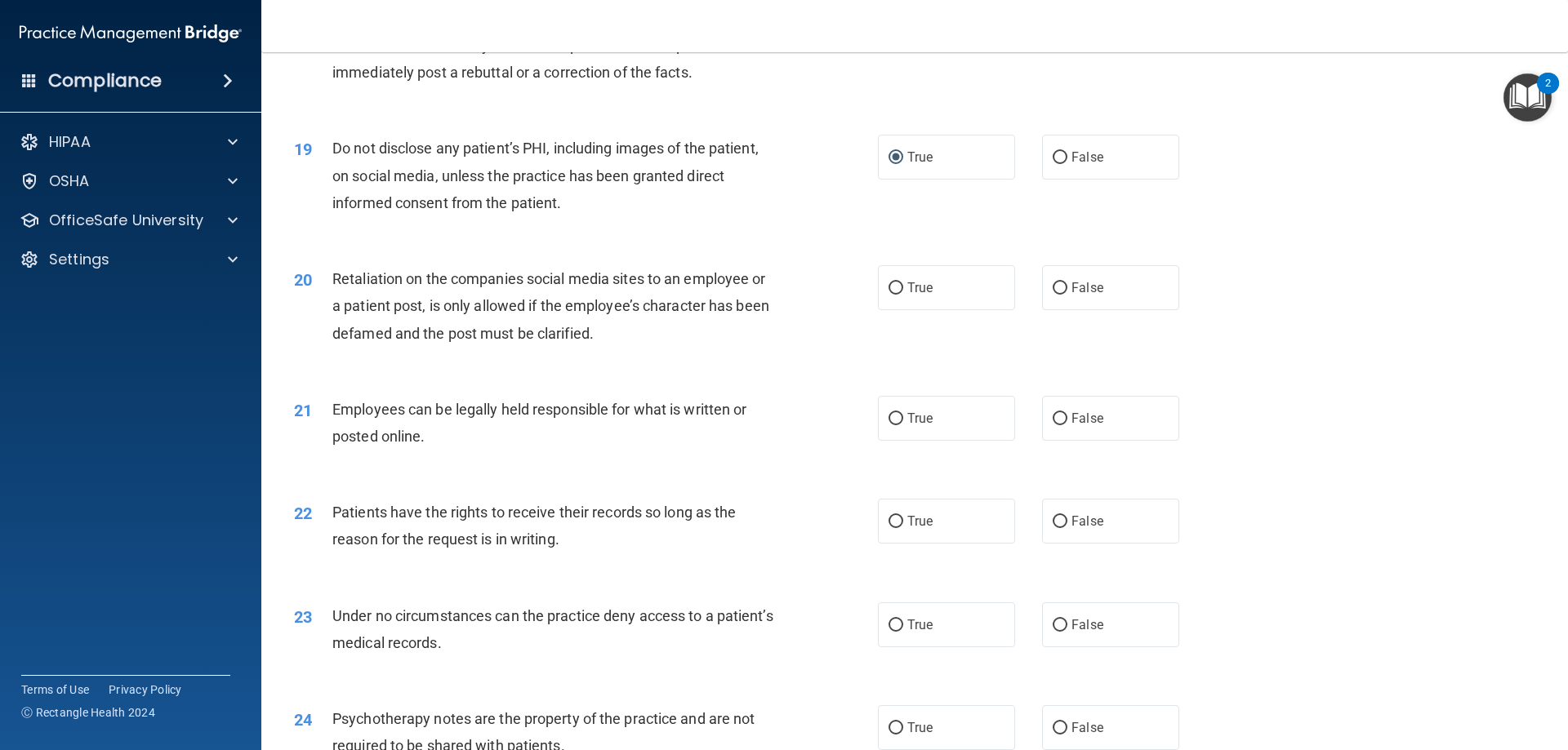
scroll to position [2449, 0]
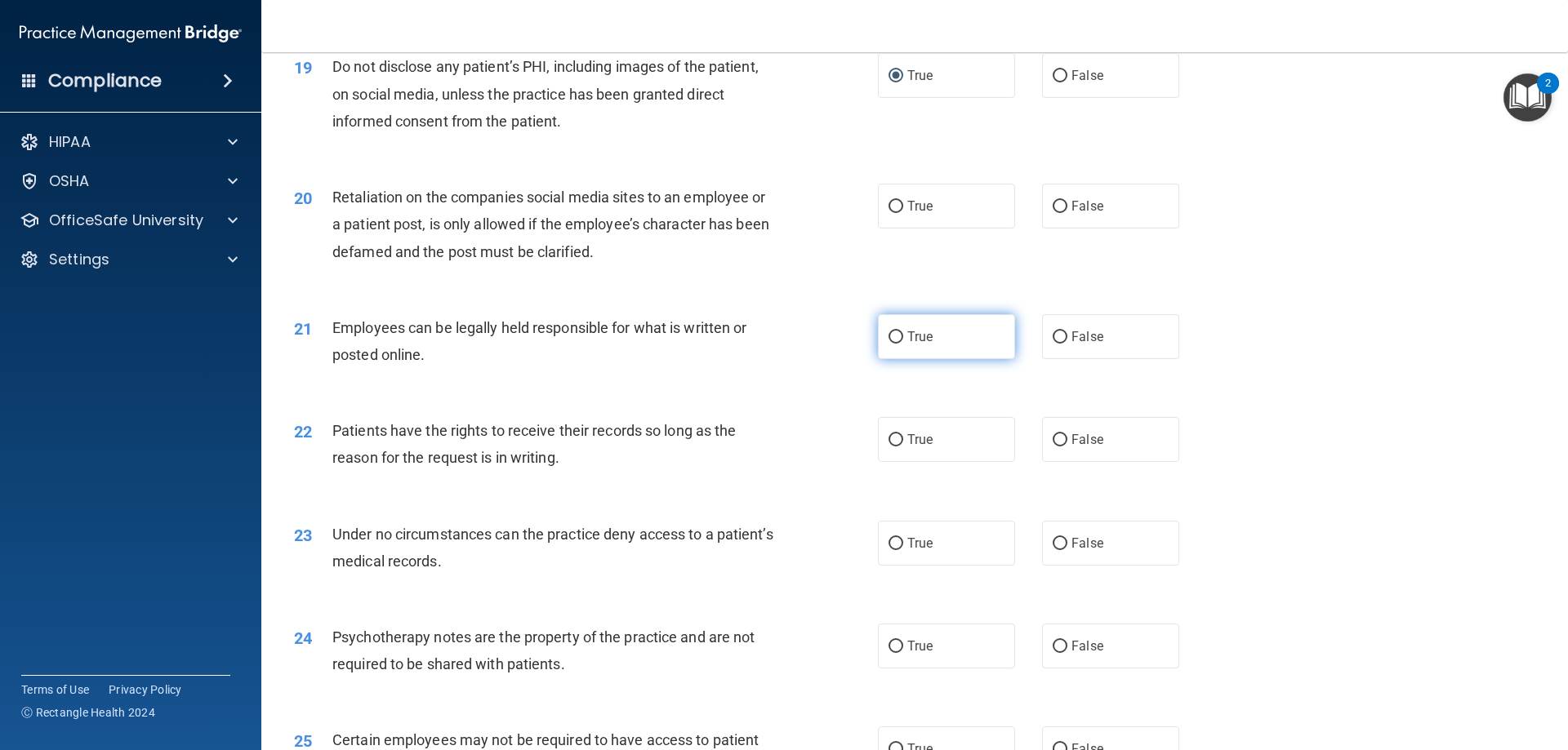
click at [893, 344] on input "True" at bounding box center [896, 337] width 15 height 12
radio input "true"
click at [1057, 213] on input "False" at bounding box center [1060, 206] width 15 height 12
radio input "true"
click at [1059, 447] on input "False" at bounding box center [1060, 439] width 15 height 12
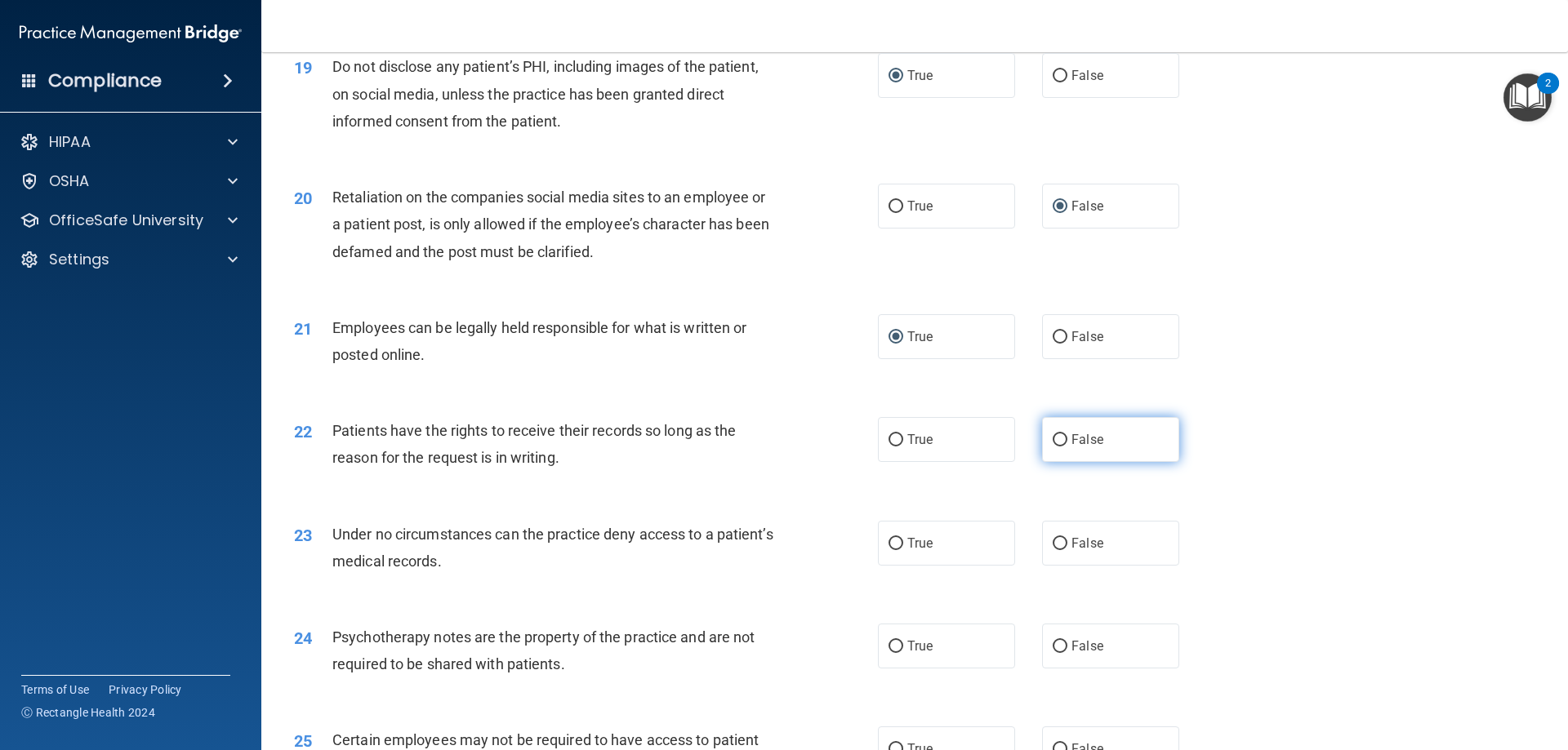
radio input "true"
click at [1053, 551] on input "False" at bounding box center [1060, 543] width 15 height 12
radio input "true"
click at [893, 653] on input "True" at bounding box center [896, 646] width 15 height 12
radio input "true"
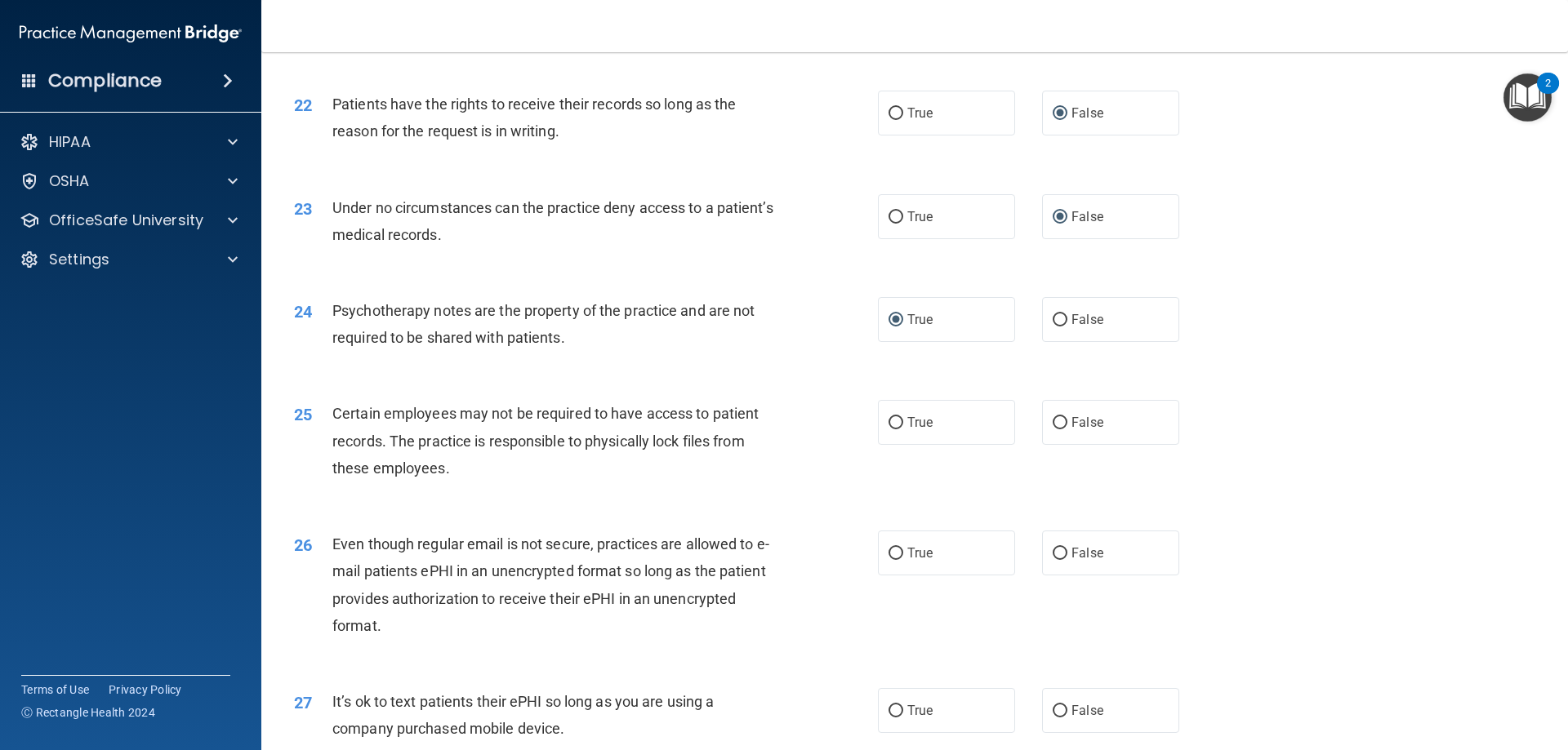
scroll to position [2857, 0]
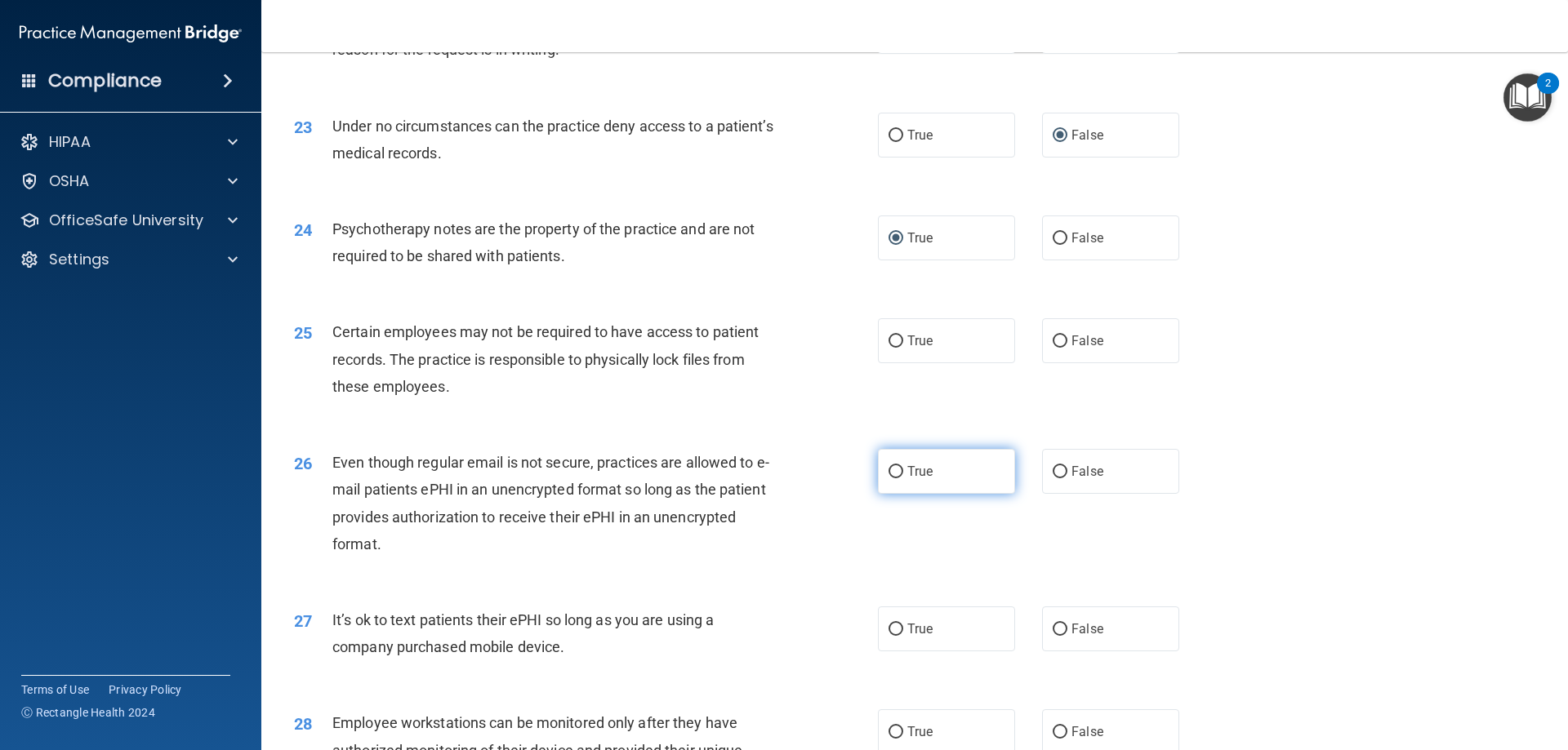
click at [889, 478] on input "True" at bounding box center [896, 472] width 15 height 12
radio input "true"
click at [889, 636] on input "True" at bounding box center [896, 630] width 15 height 12
radio input "true"
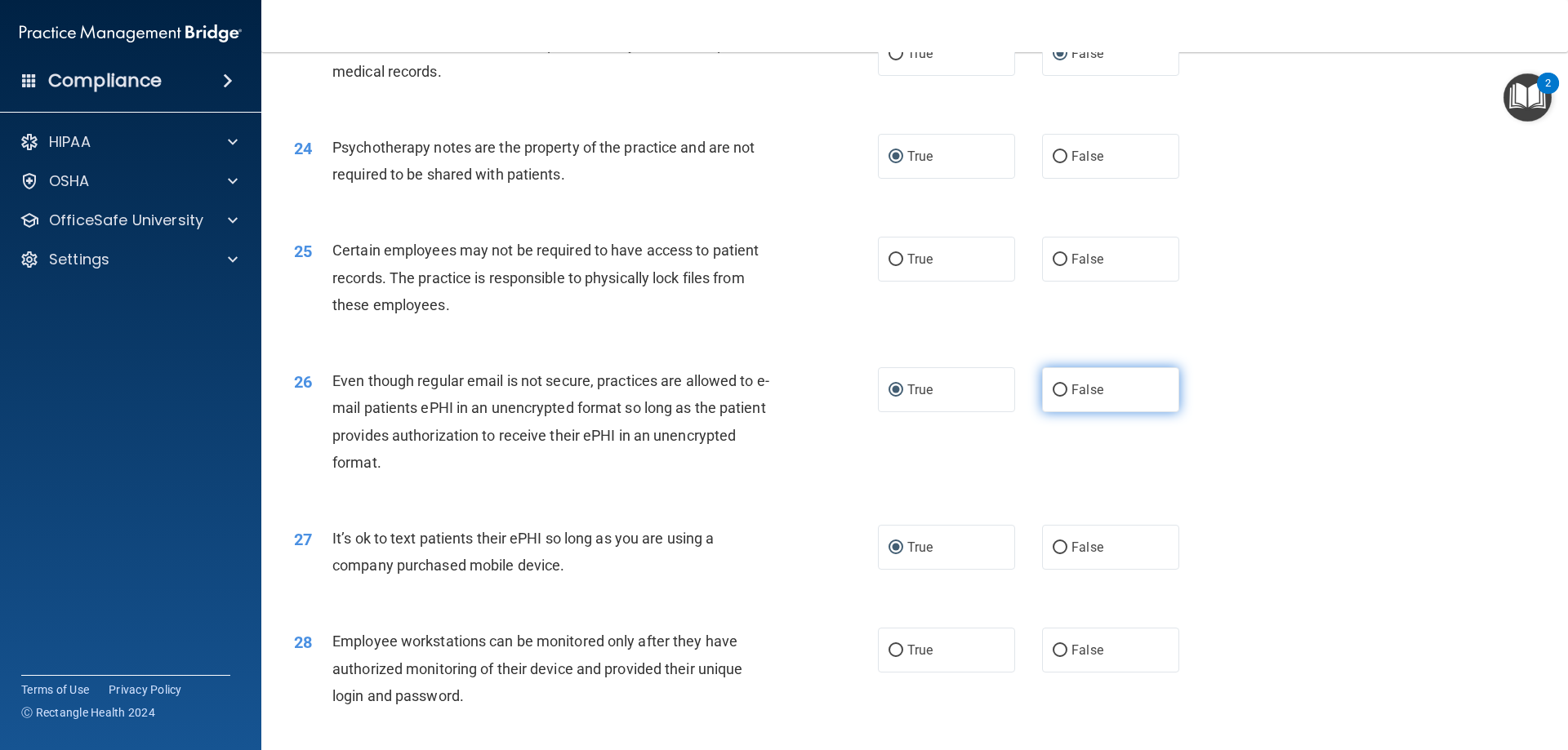
click at [1055, 397] on input "False" at bounding box center [1060, 390] width 15 height 12
radio input "true"
radio input "false"
click at [1053, 267] on input "False" at bounding box center [1060, 259] width 15 height 12
radio input "true"
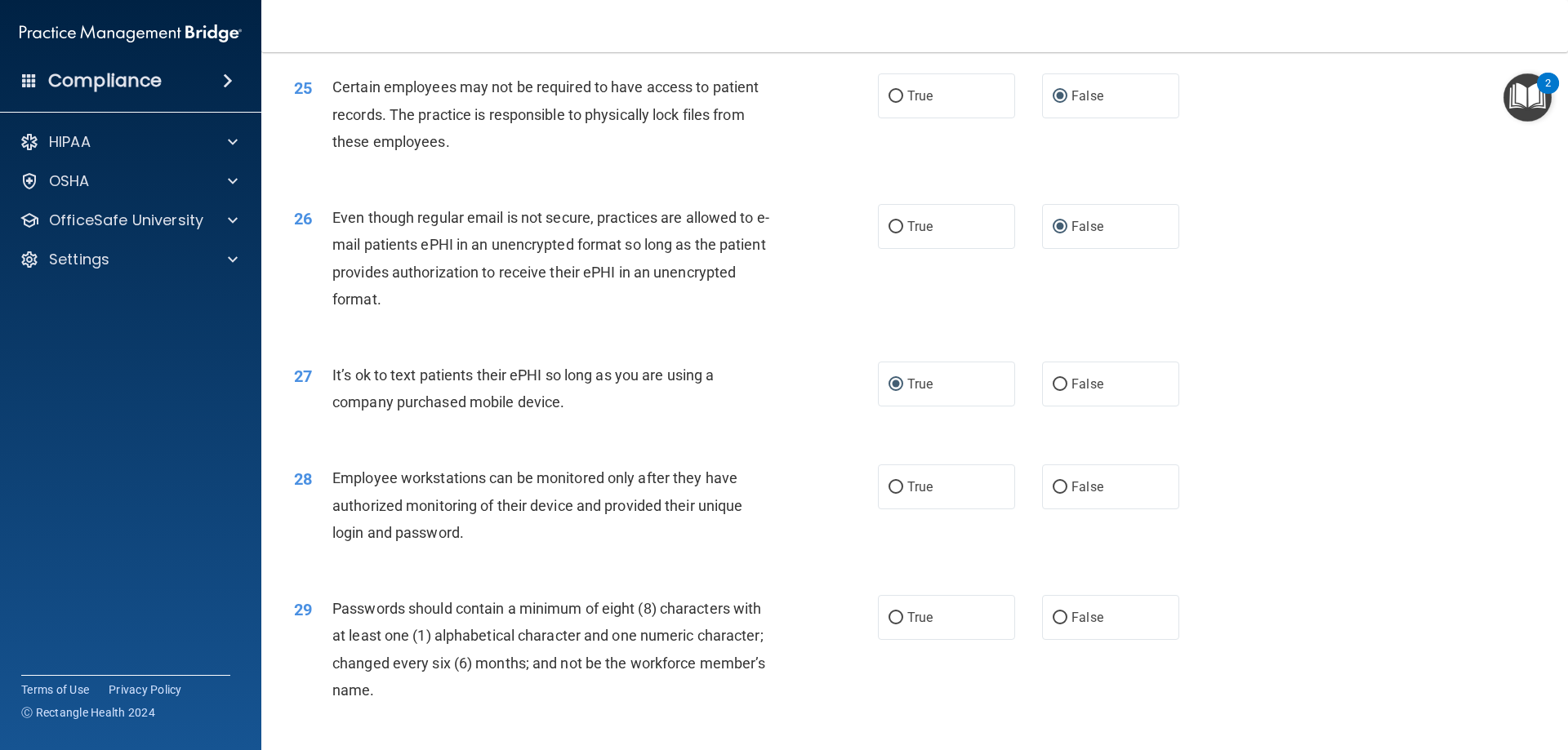
scroll to position [3184, 0]
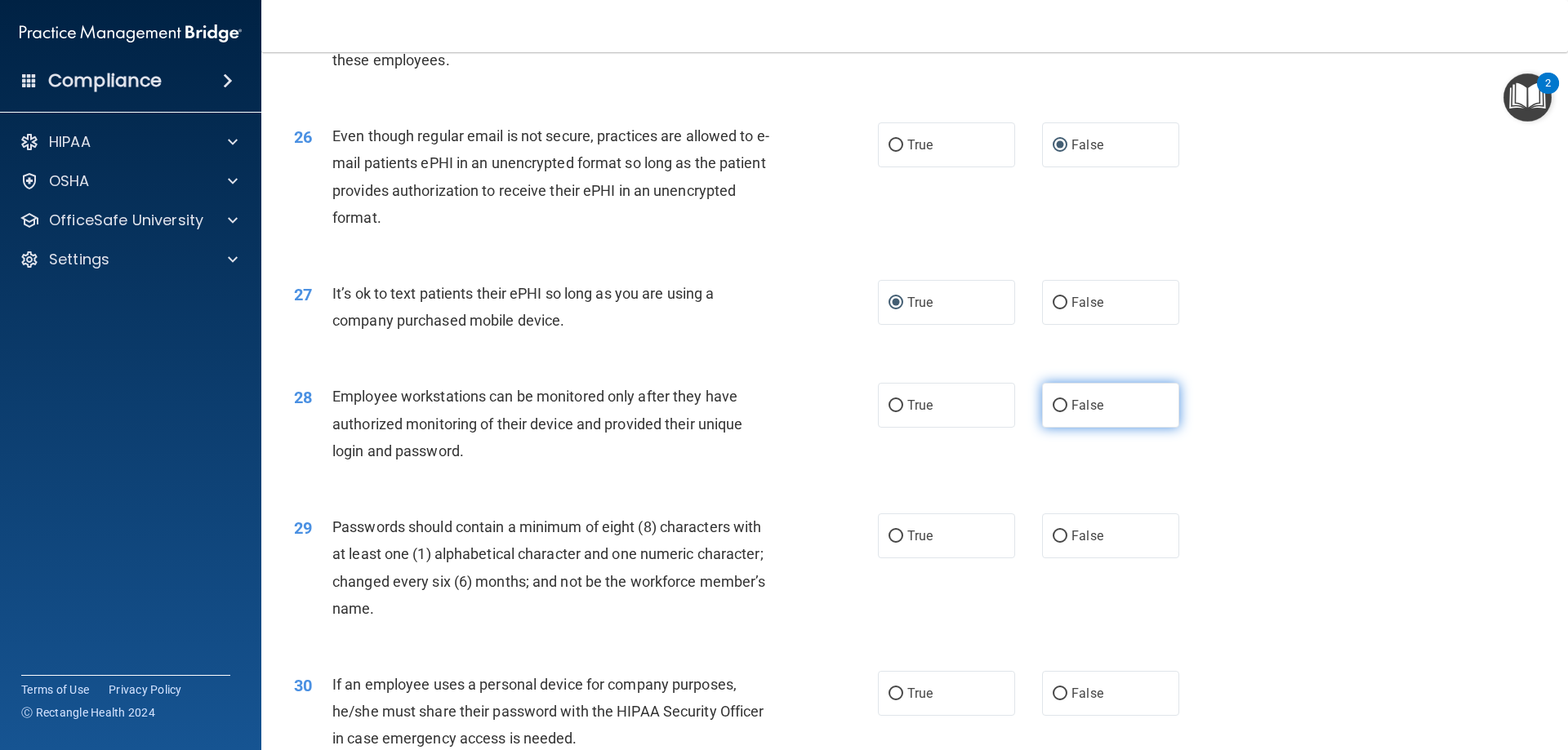
click at [1058, 413] on input "False" at bounding box center [1060, 405] width 15 height 12
radio input "true"
click at [881, 558] on label "True" at bounding box center [946, 536] width 137 height 45
click at [888, 543] on input "True" at bounding box center [896, 536] width 15 height 12
radio input "true"
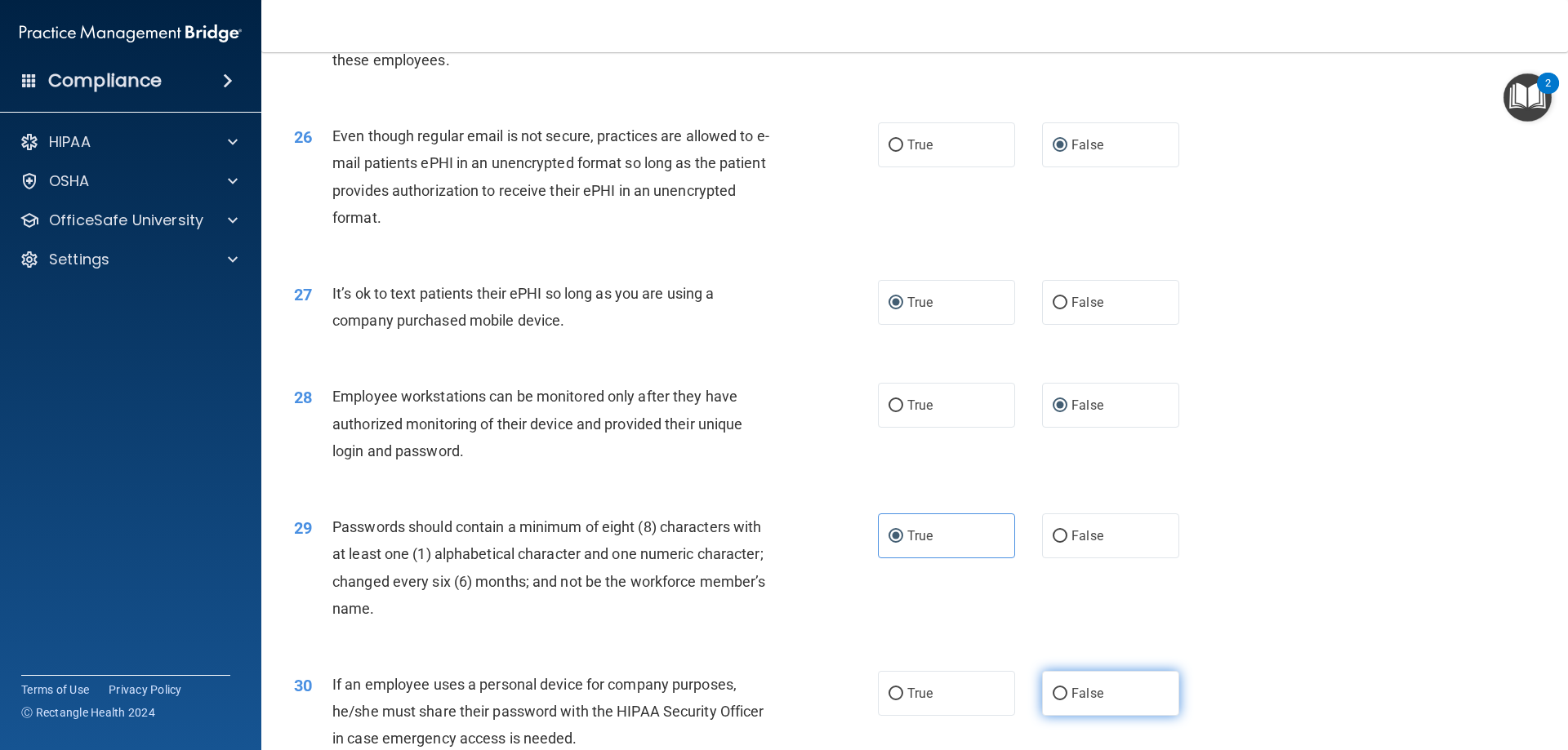
click at [1053, 700] on input "False" at bounding box center [1060, 694] width 15 height 12
radio input "true"
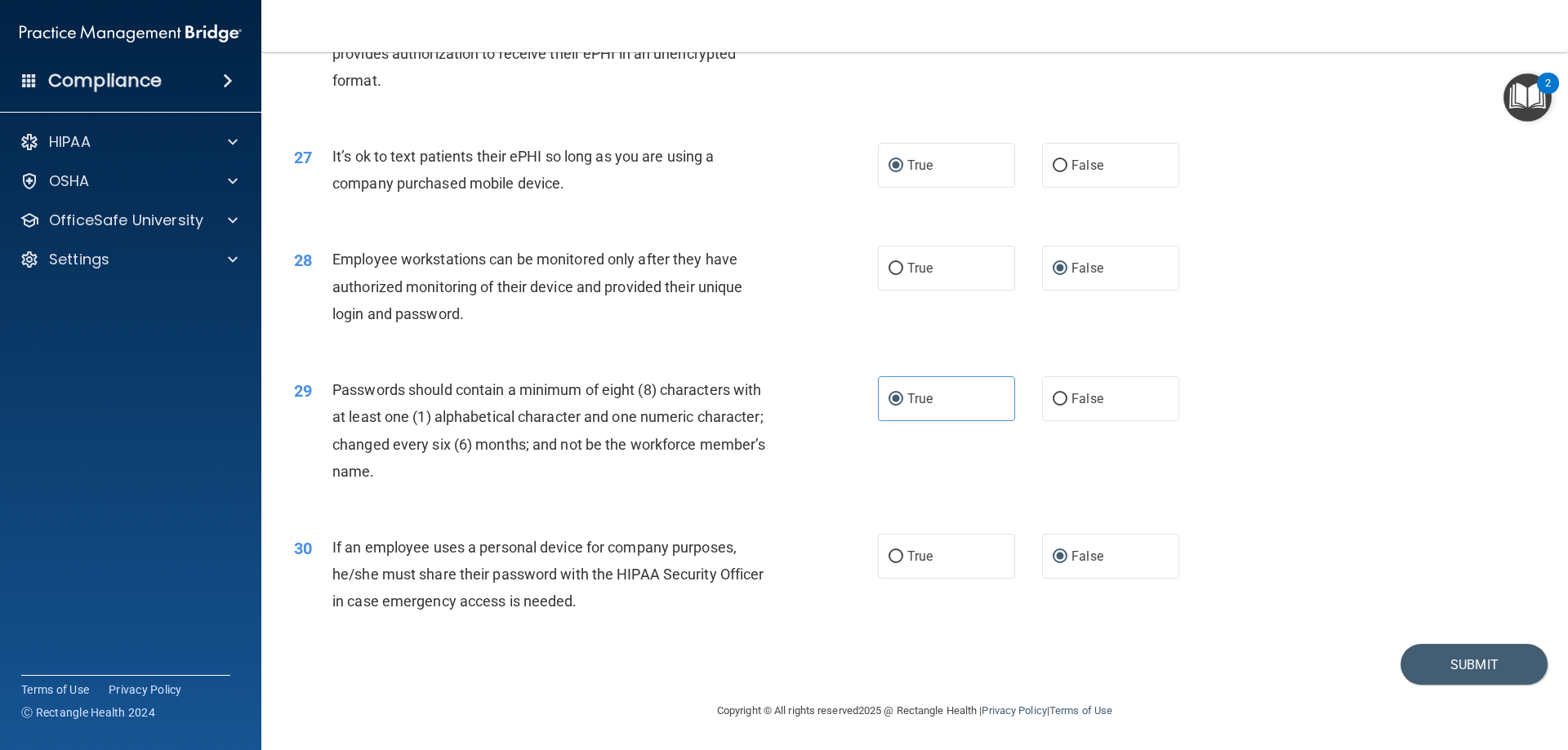
scroll to position [3347, 0]
click at [1433, 675] on button "Submit" at bounding box center [1474, 665] width 147 height 41
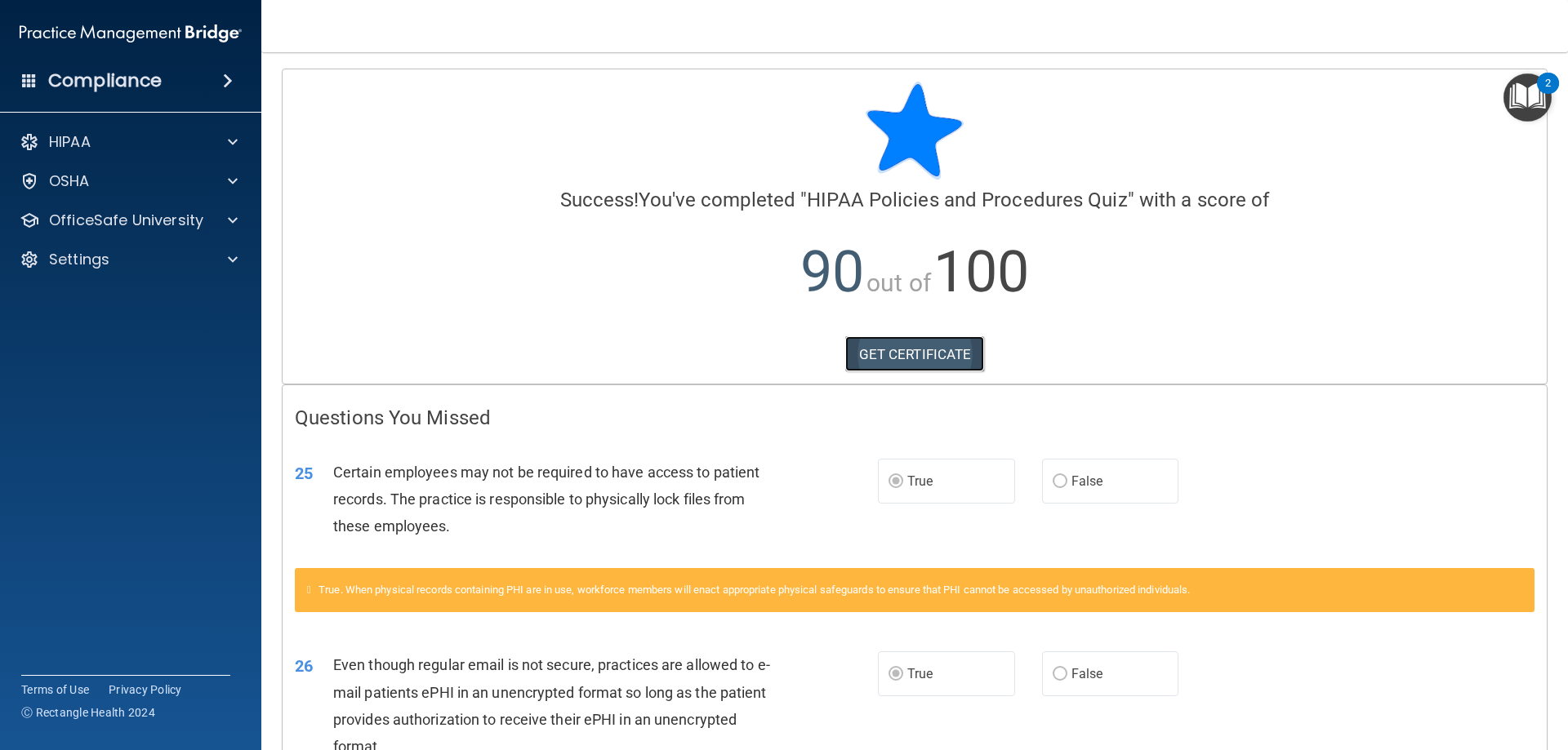
click at [891, 355] on link "GET CERTIFICATE" at bounding box center [915, 354] width 140 height 36
click at [145, 157] on div "HIPAA" at bounding box center [131, 142] width 262 height 33
click at [235, 142] on span at bounding box center [233, 142] width 10 height 19
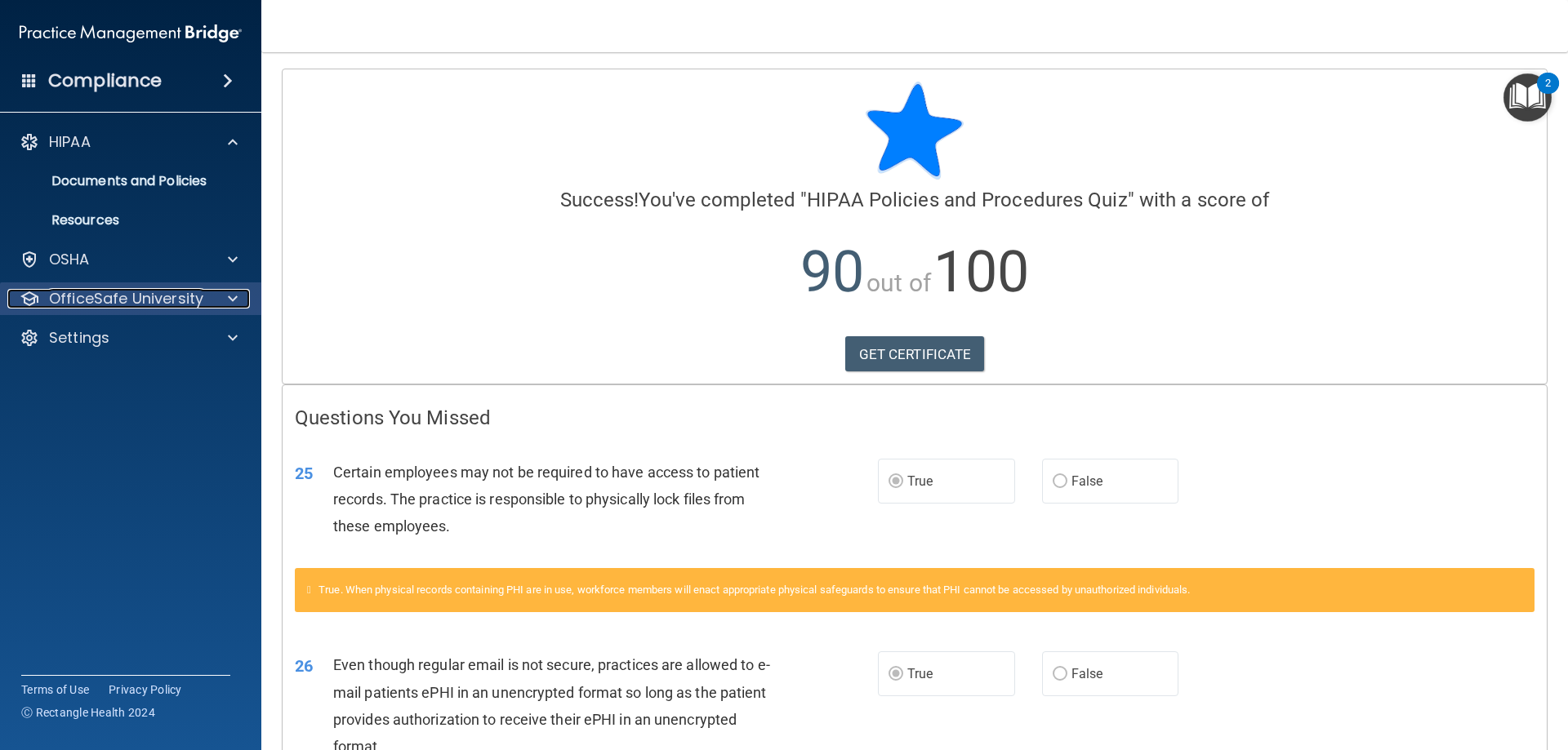
click at [165, 301] on p "OfficeSafe University" at bounding box center [126, 298] width 155 height 19
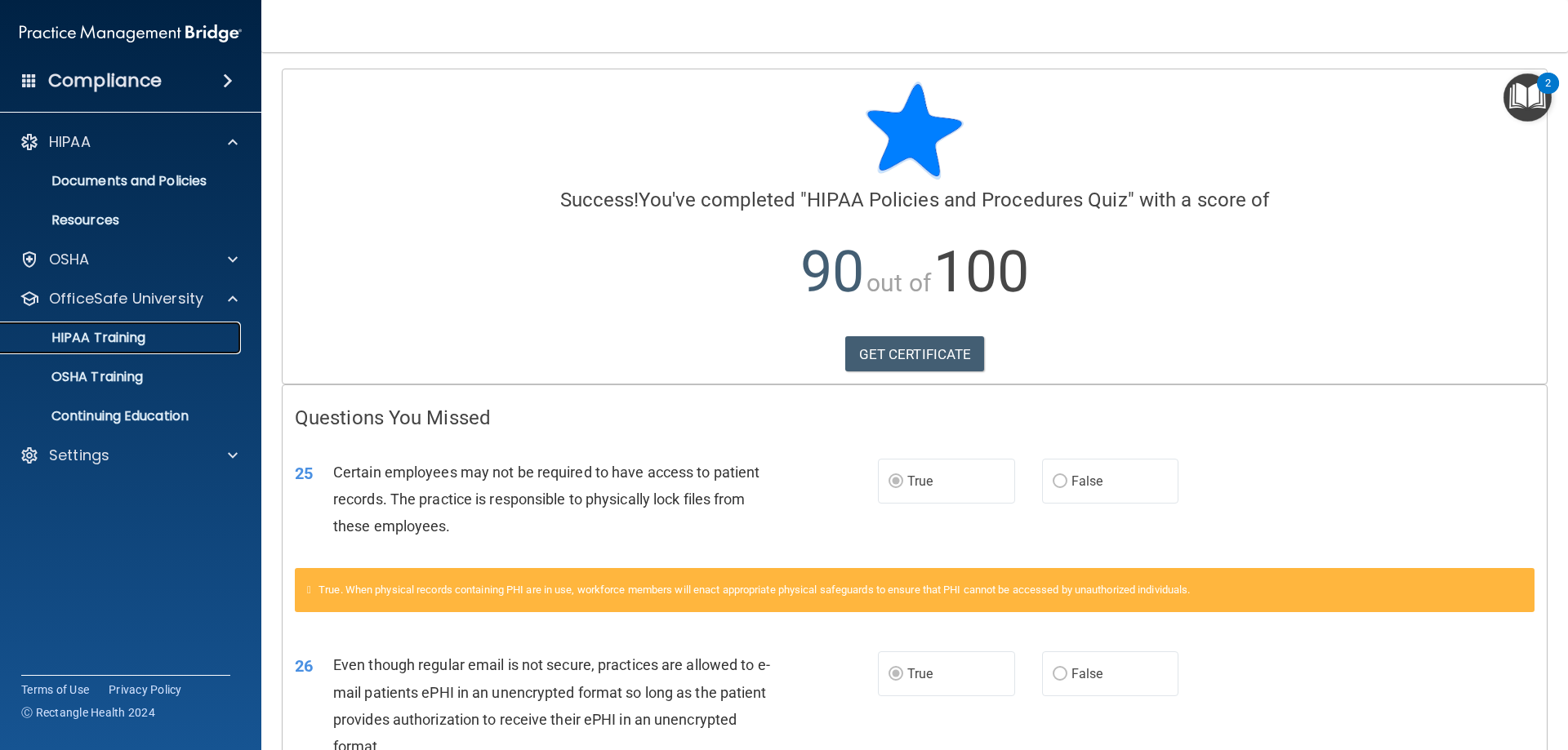
click at [154, 335] on div "HIPAA Training" at bounding box center [122, 338] width 223 height 17
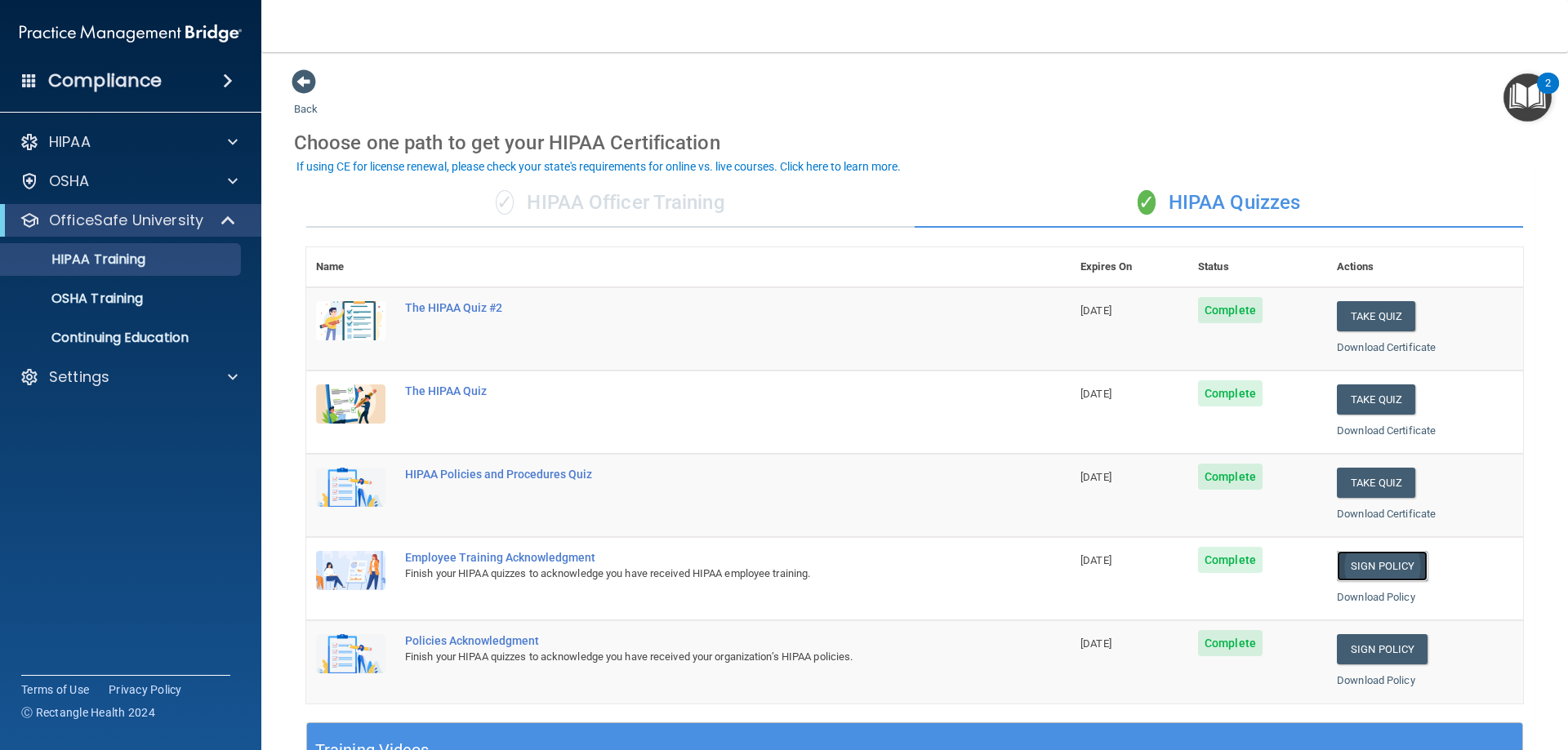
click at [1380, 569] on link "Sign Policy" at bounding box center [1382, 565] width 91 height 30
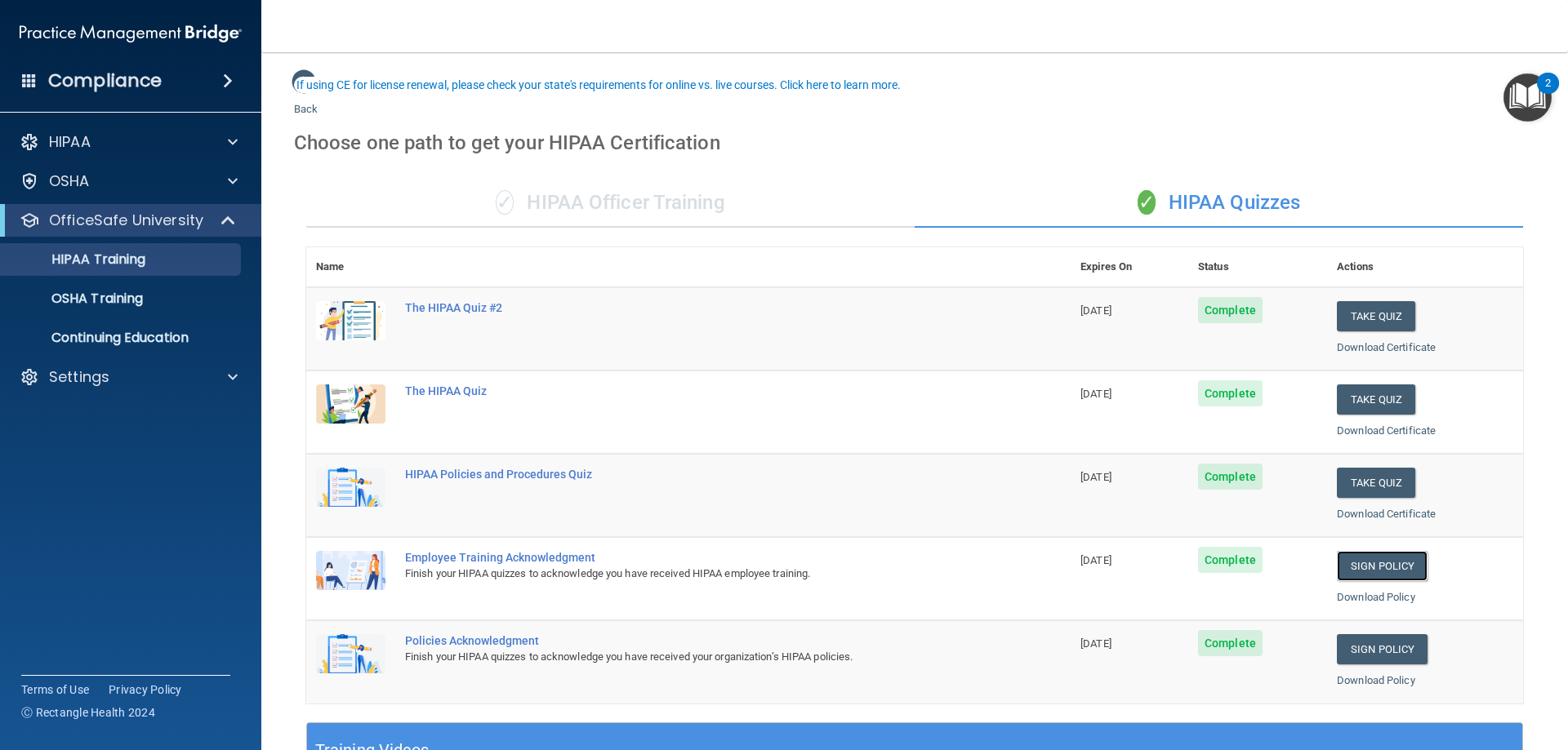
scroll to position [82, 0]
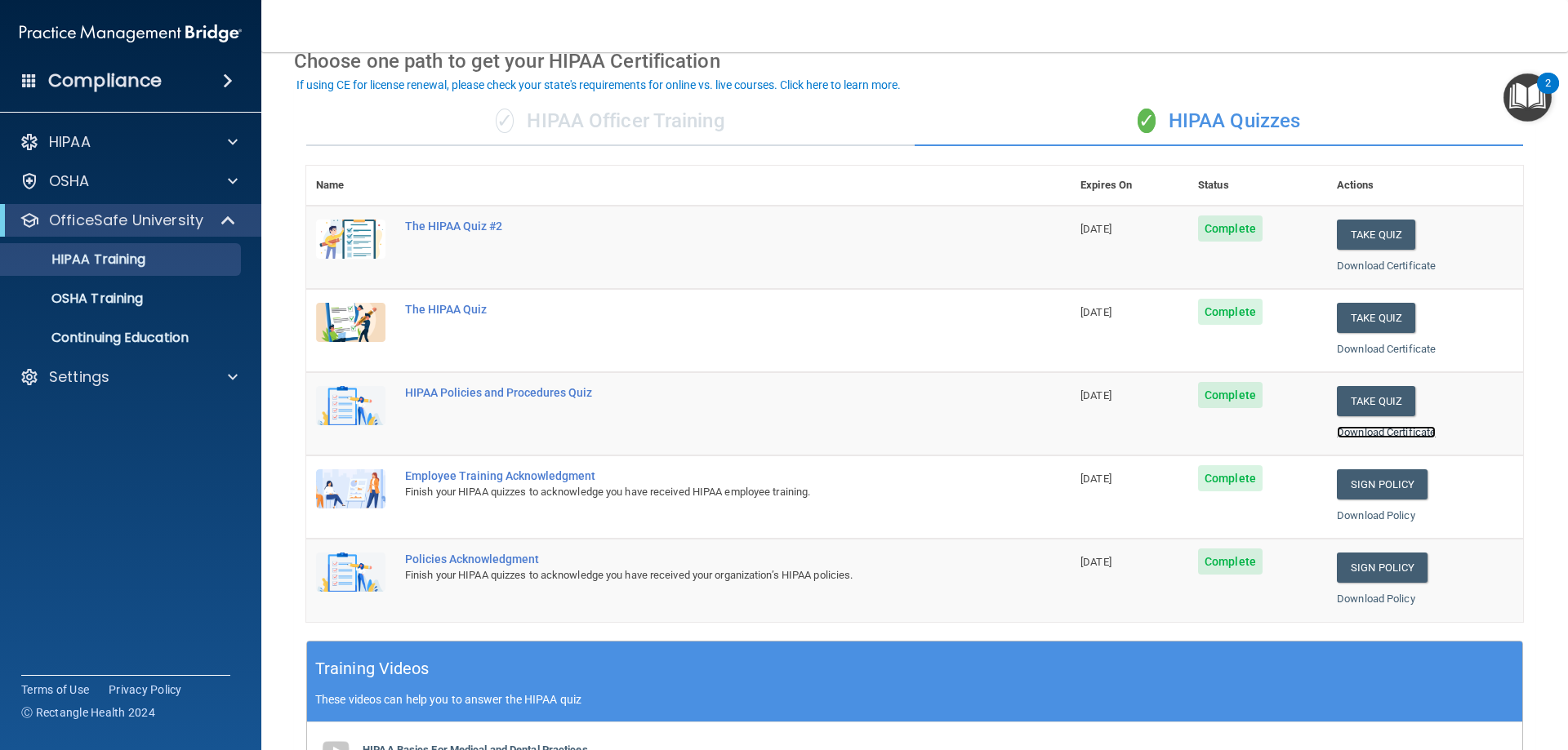
click at [1377, 426] on link "Download Certificate" at bounding box center [1386, 432] width 98 height 12
click at [1348, 478] on link "Sign Policy" at bounding box center [1382, 484] width 91 height 30
click at [1368, 510] on link "Download Policy" at bounding box center [1376, 515] width 78 height 12
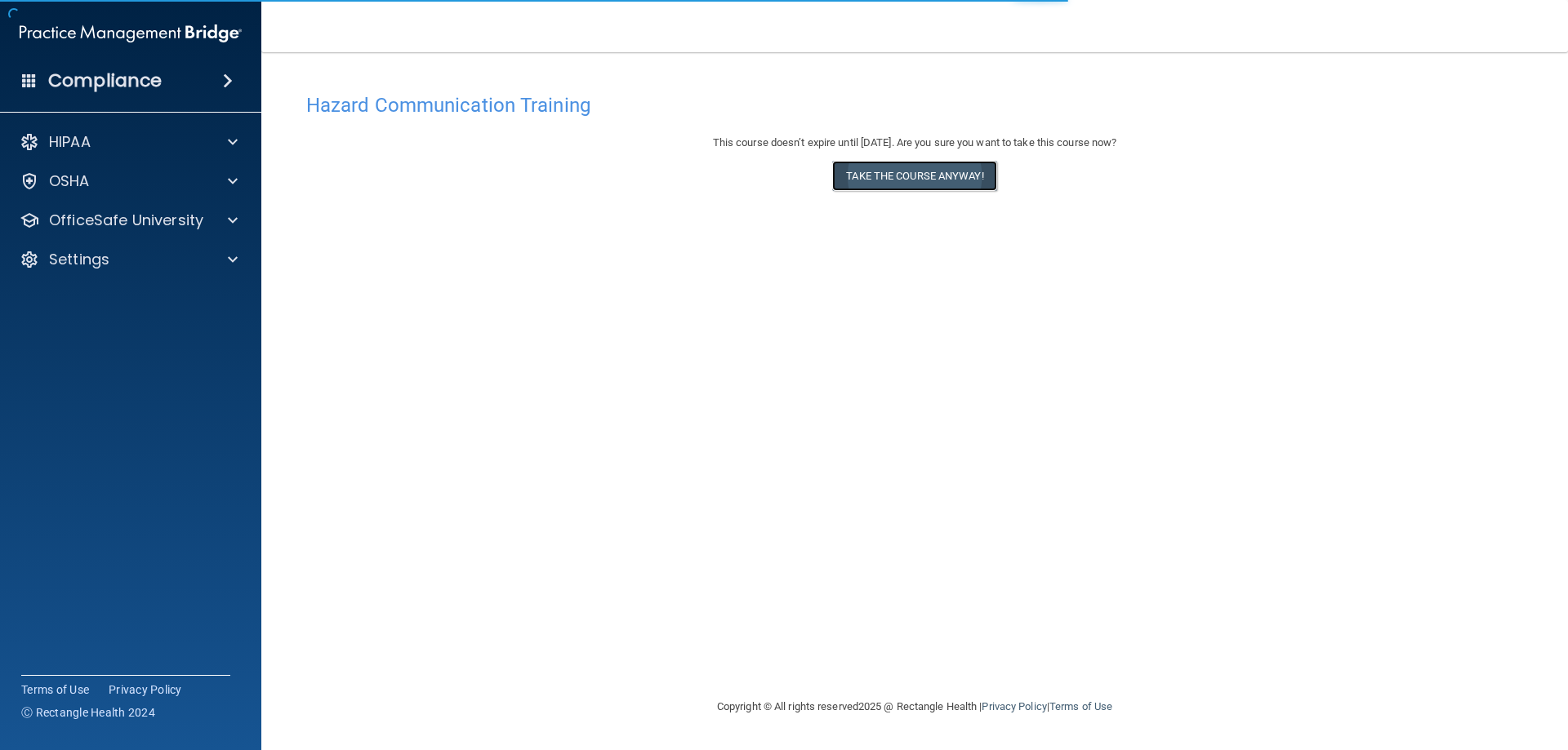
click at [917, 179] on button "Take the course anyway!" at bounding box center [914, 176] width 165 height 30
click at [918, 175] on button "Take the course anyway!" at bounding box center [914, 176] width 165 height 30
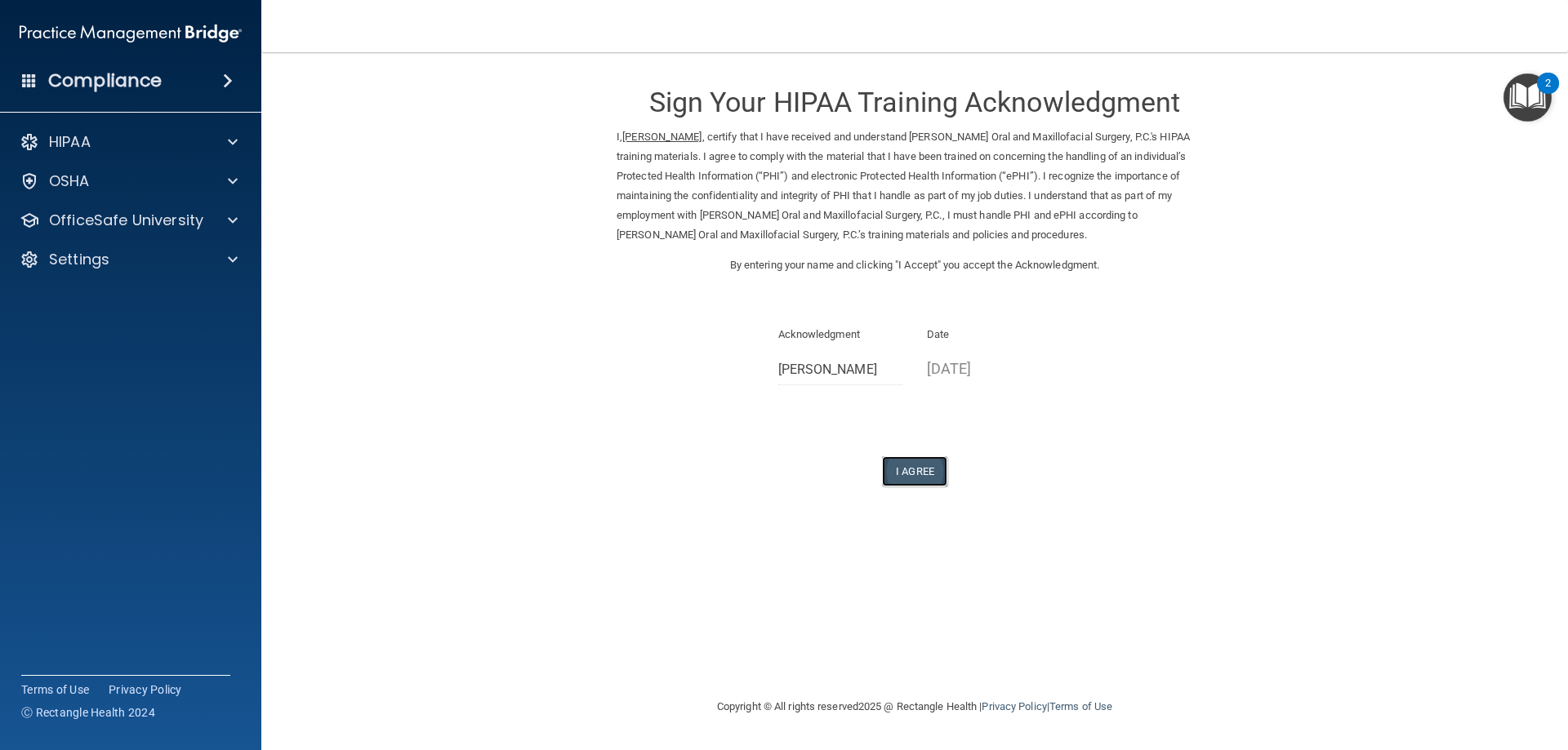
click at [916, 474] on button "I Agree" at bounding box center [914, 471] width 65 height 30
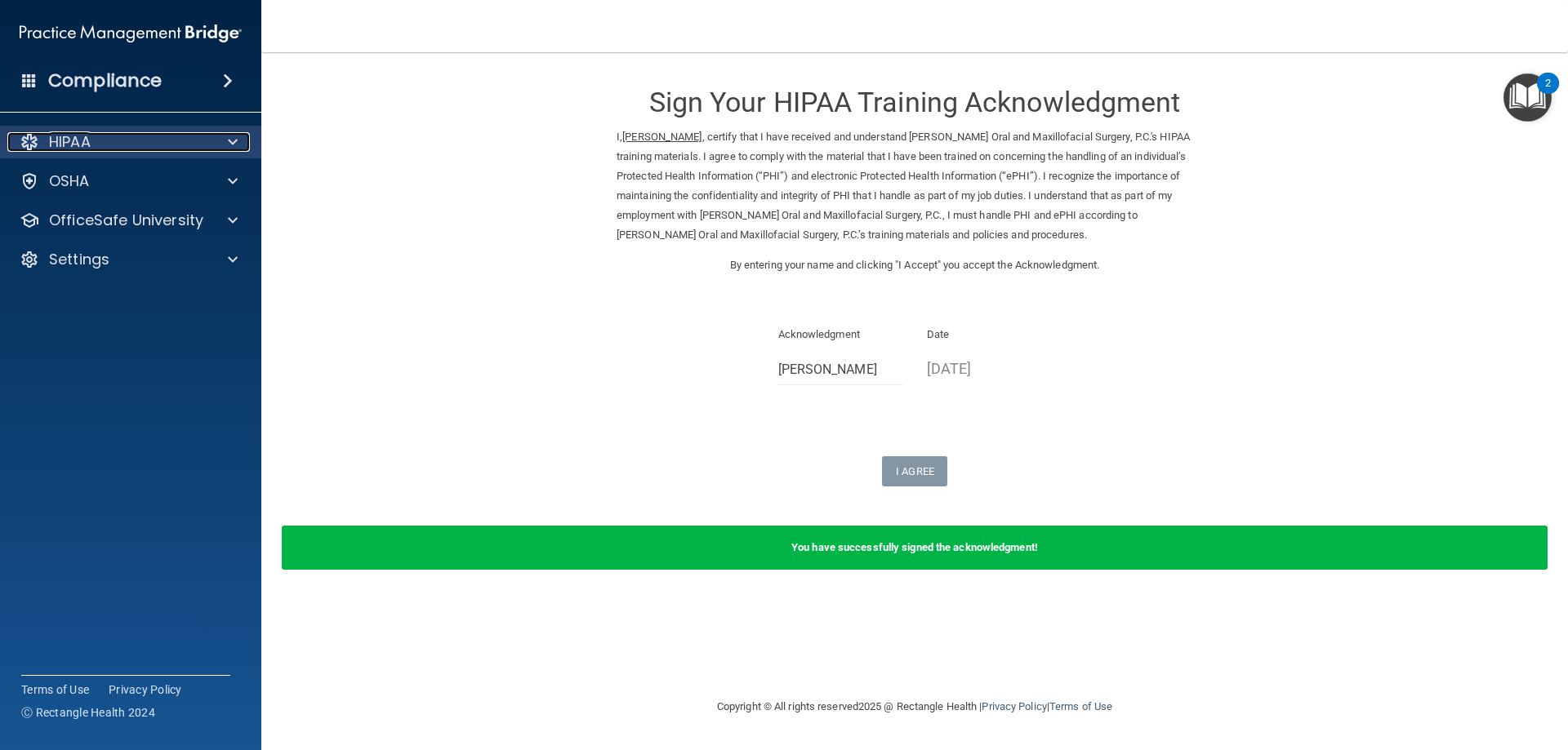
click at [153, 147] on div "HIPAA" at bounding box center [109, 142] width 202 height 19
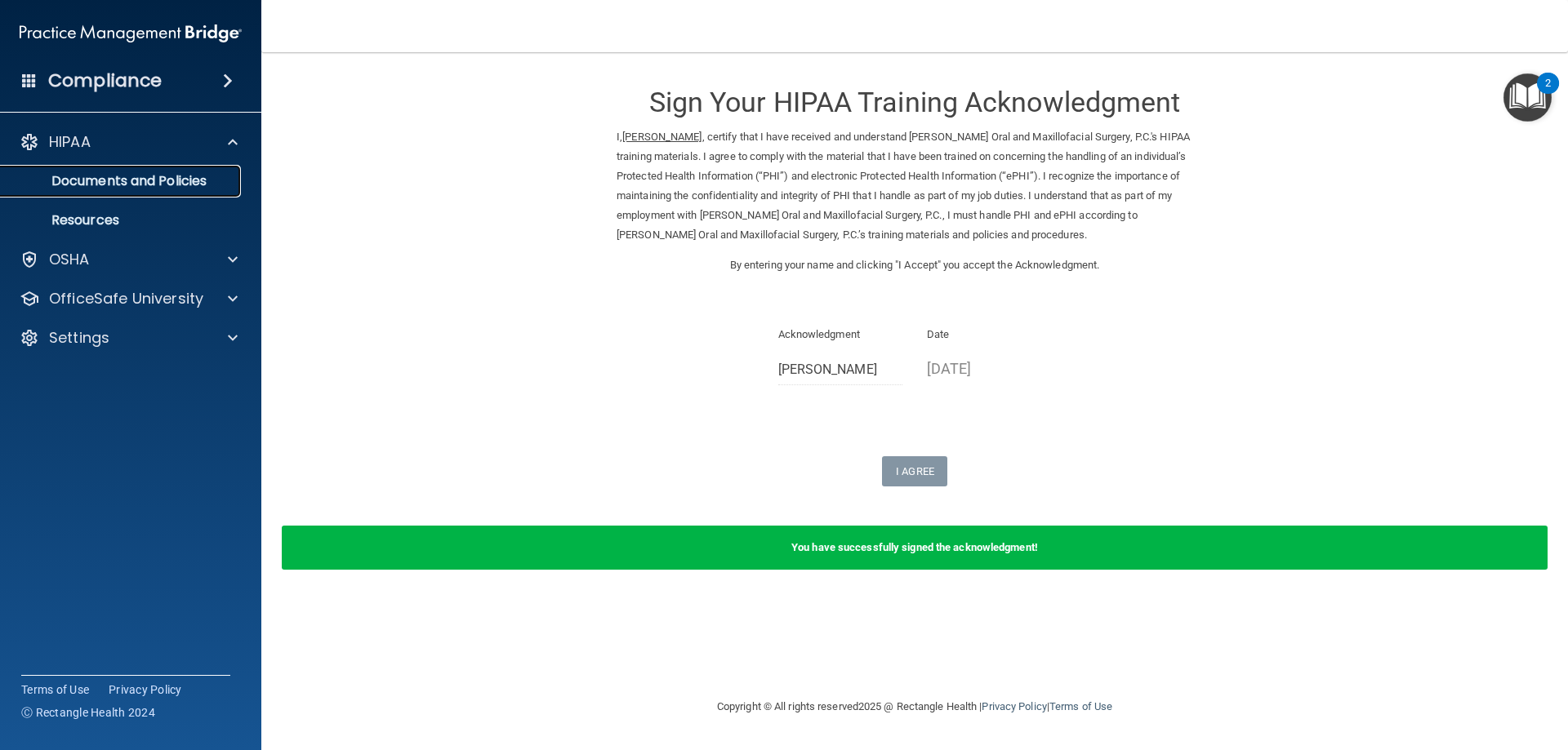
click at [178, 179] on p "Documents and Policies" at bounding box center [122, 181] width 223 height 17
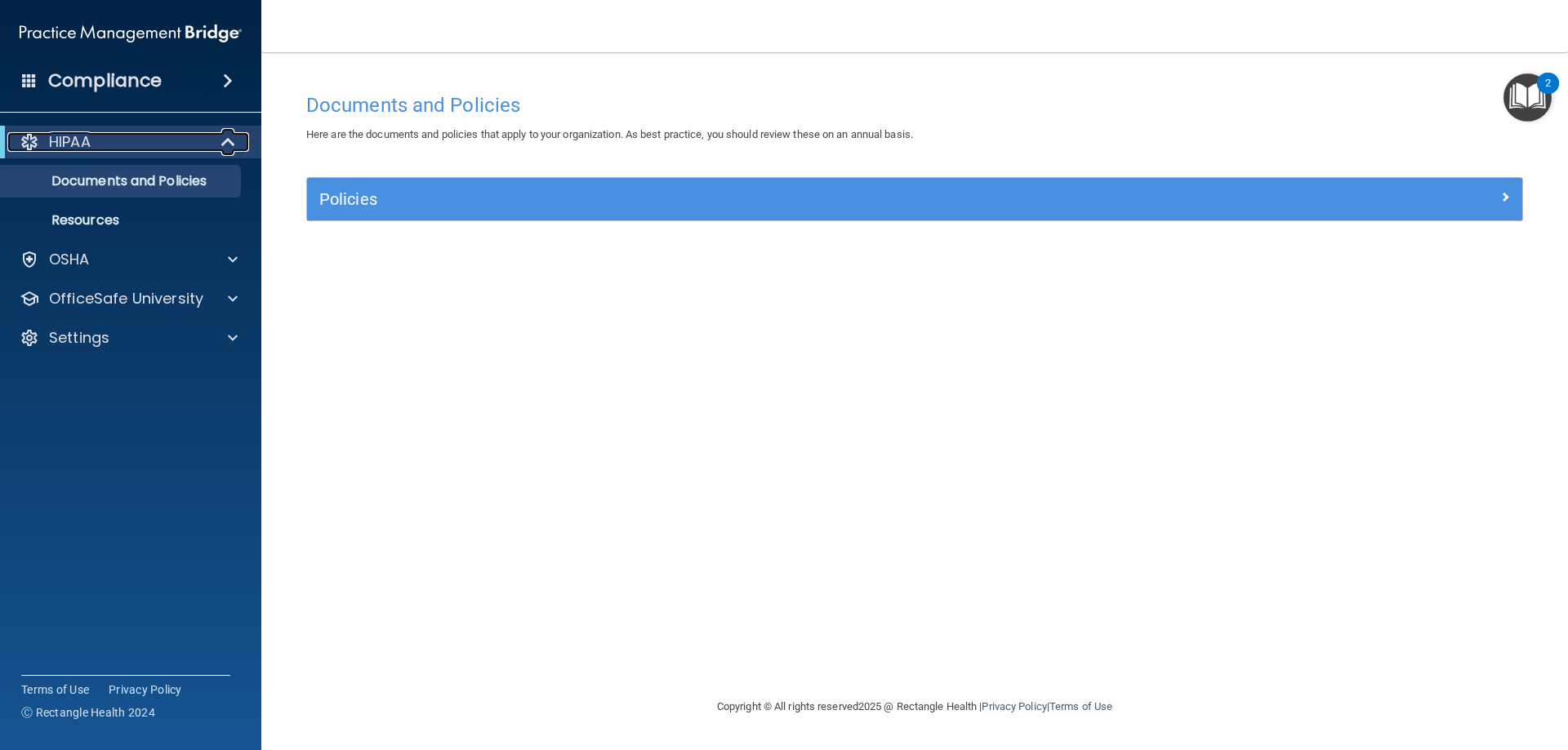
click at [139, 142] on div "HIPAA" at bounding box center [108, 142] width 201 height 19
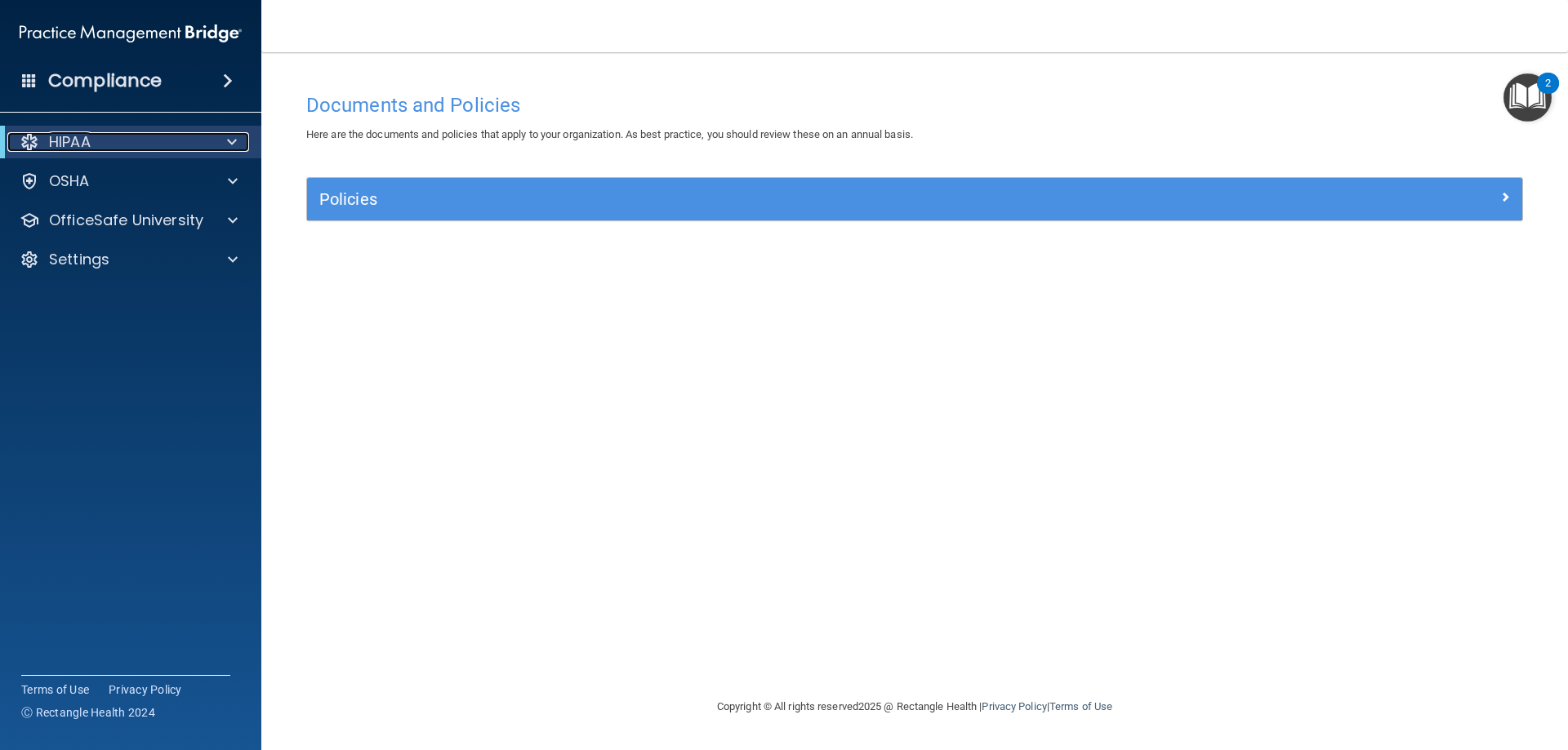
click at [120, 147] on div "HIPAA" at bounding box center [108, 142] width 201 height 19
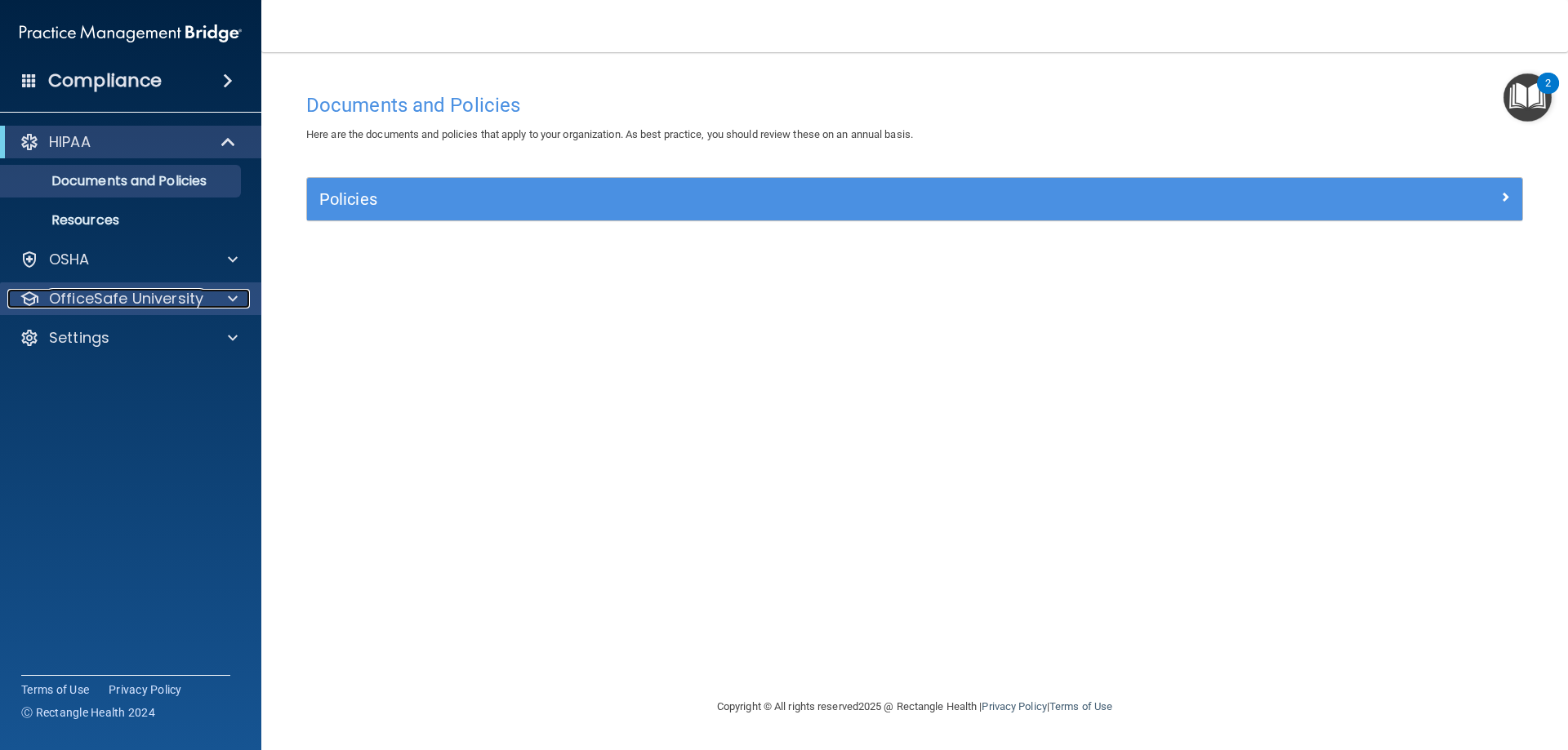
click at [113, 290] on p "OfficeSafe University" at bounding box center [126, 298] width 155 height 19
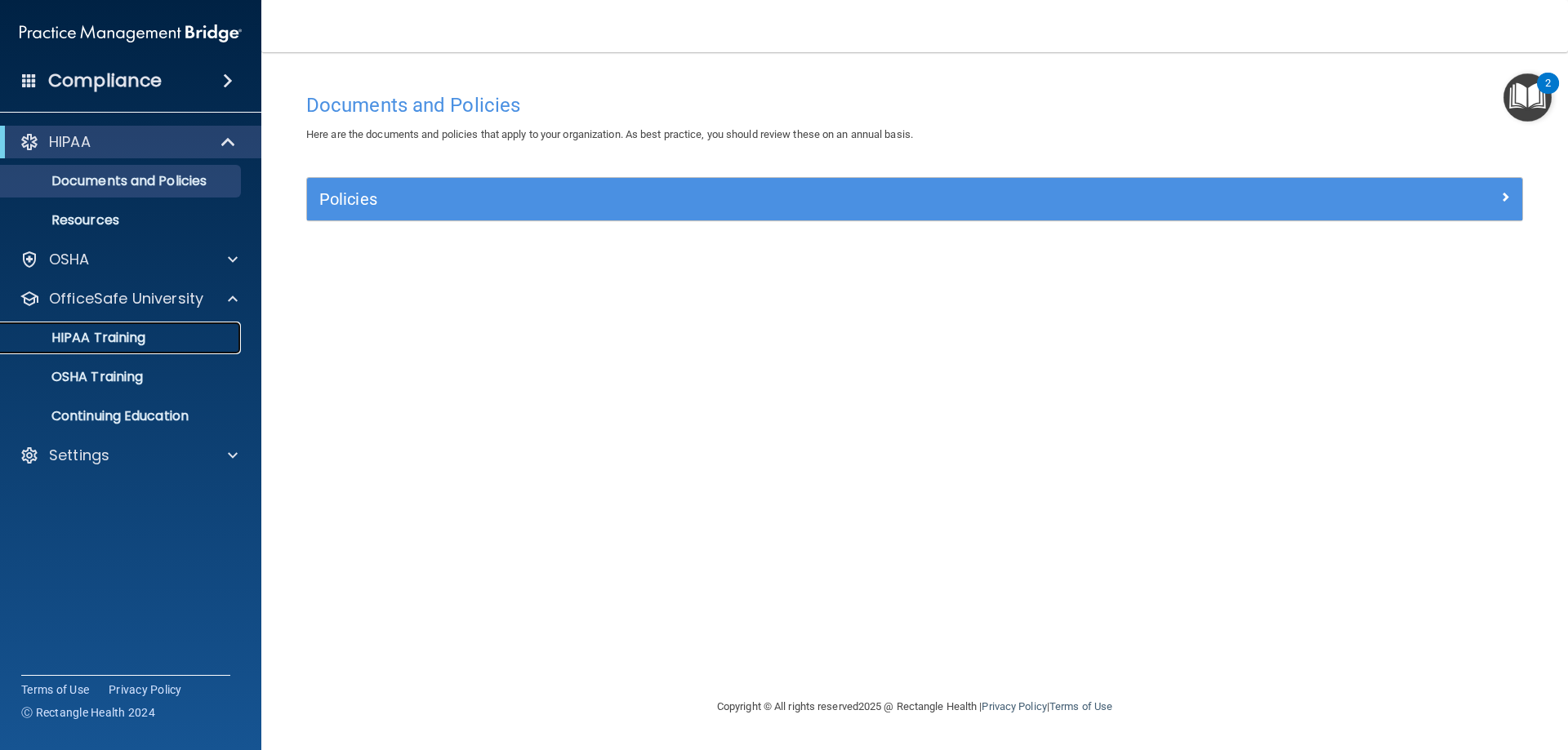
click at [116, 334] on p "HIPAA Training" at bounding box center [78, 338] width 135 height 17
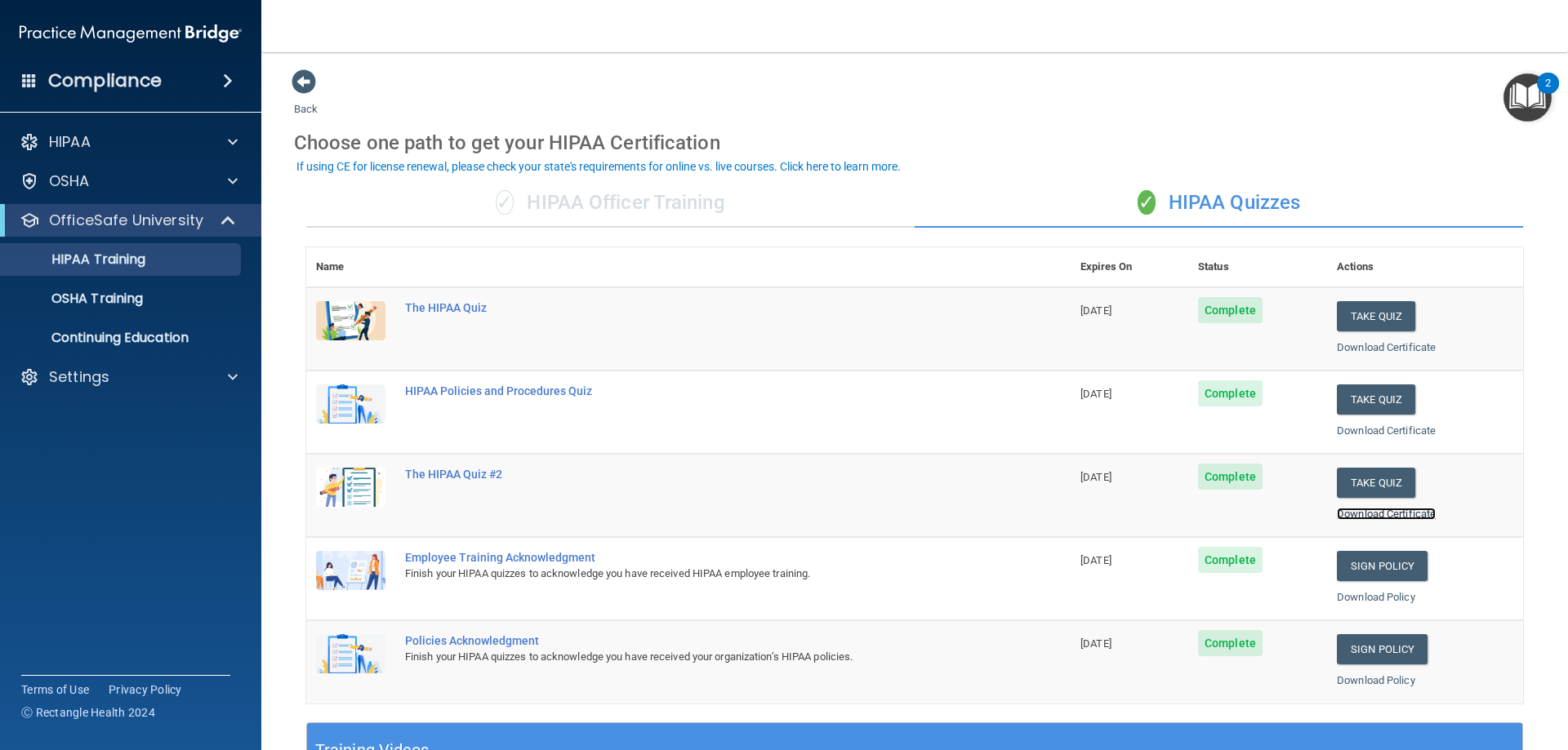
click at [1366, 507] on link "Download Certificate" at bounding box center [1386, 513] width 98 height 12
click at [1361, 486] on button "Take Quiz" at bounding box center [1376, 483] width 78 height 30
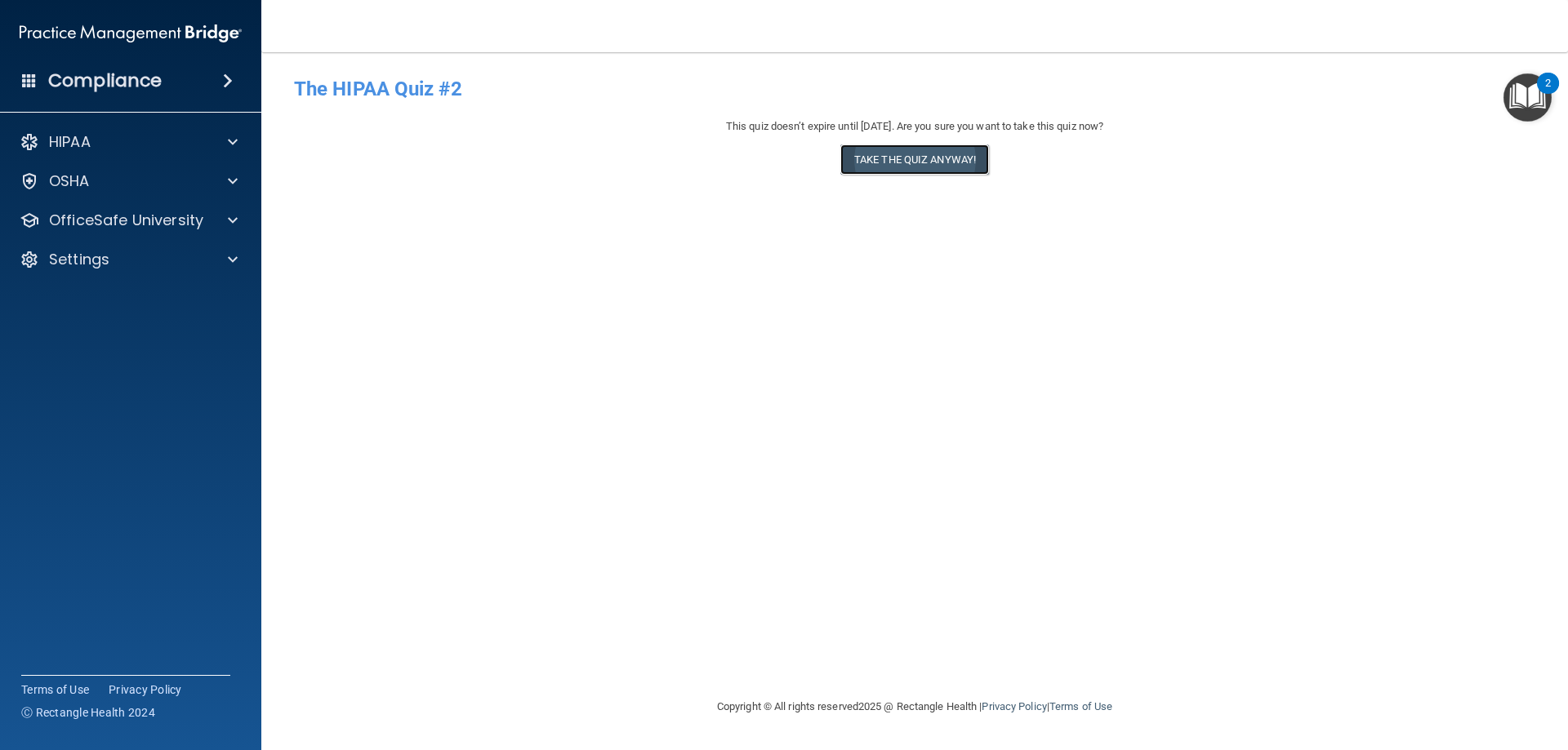
click at [919, 157] on button "Take the quiz anyway!" at bounding box center [915, 159] width 149 height 30
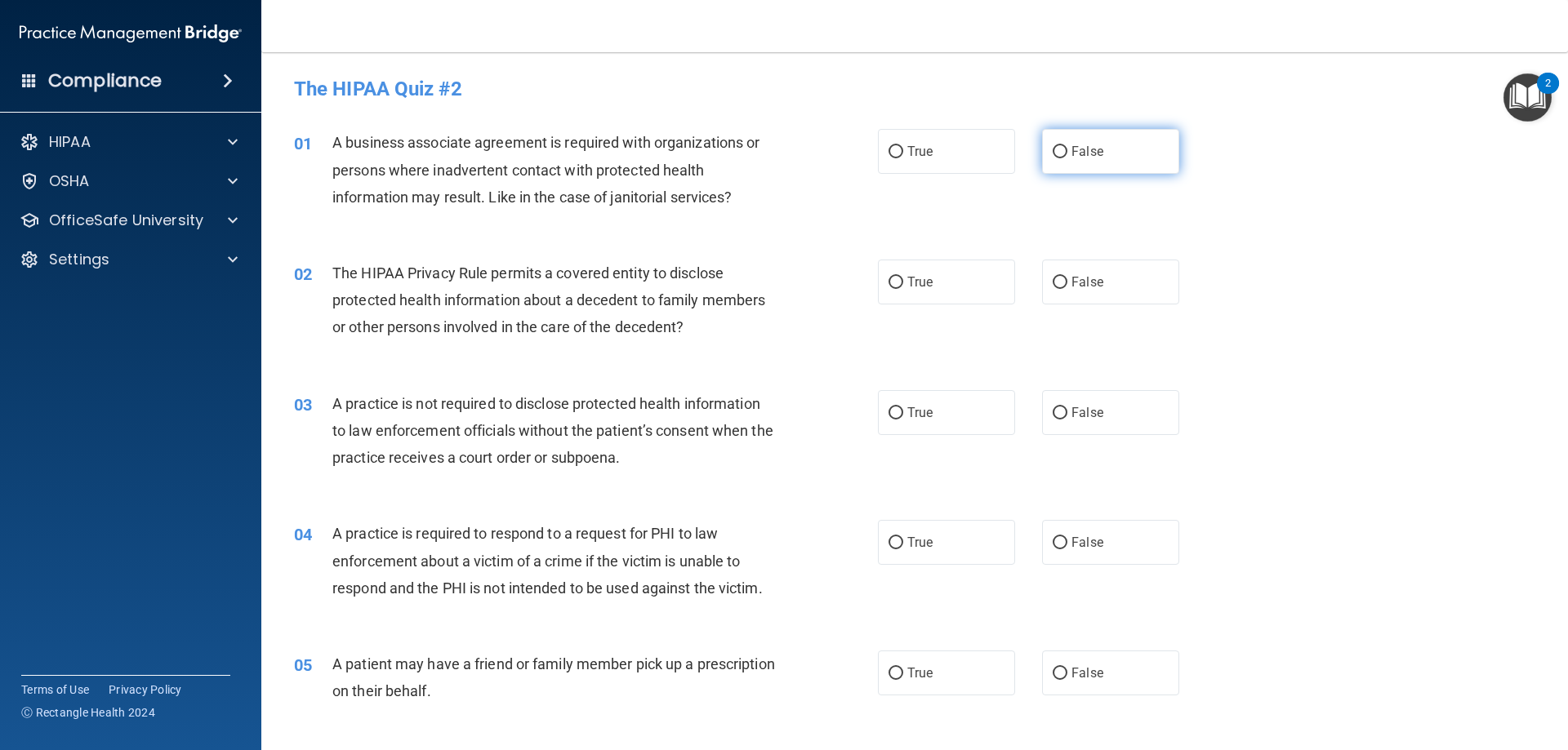
click at [1053, 152] on input "False" at bounding box center [1060, 152] width 15 height 12
radio input "true"
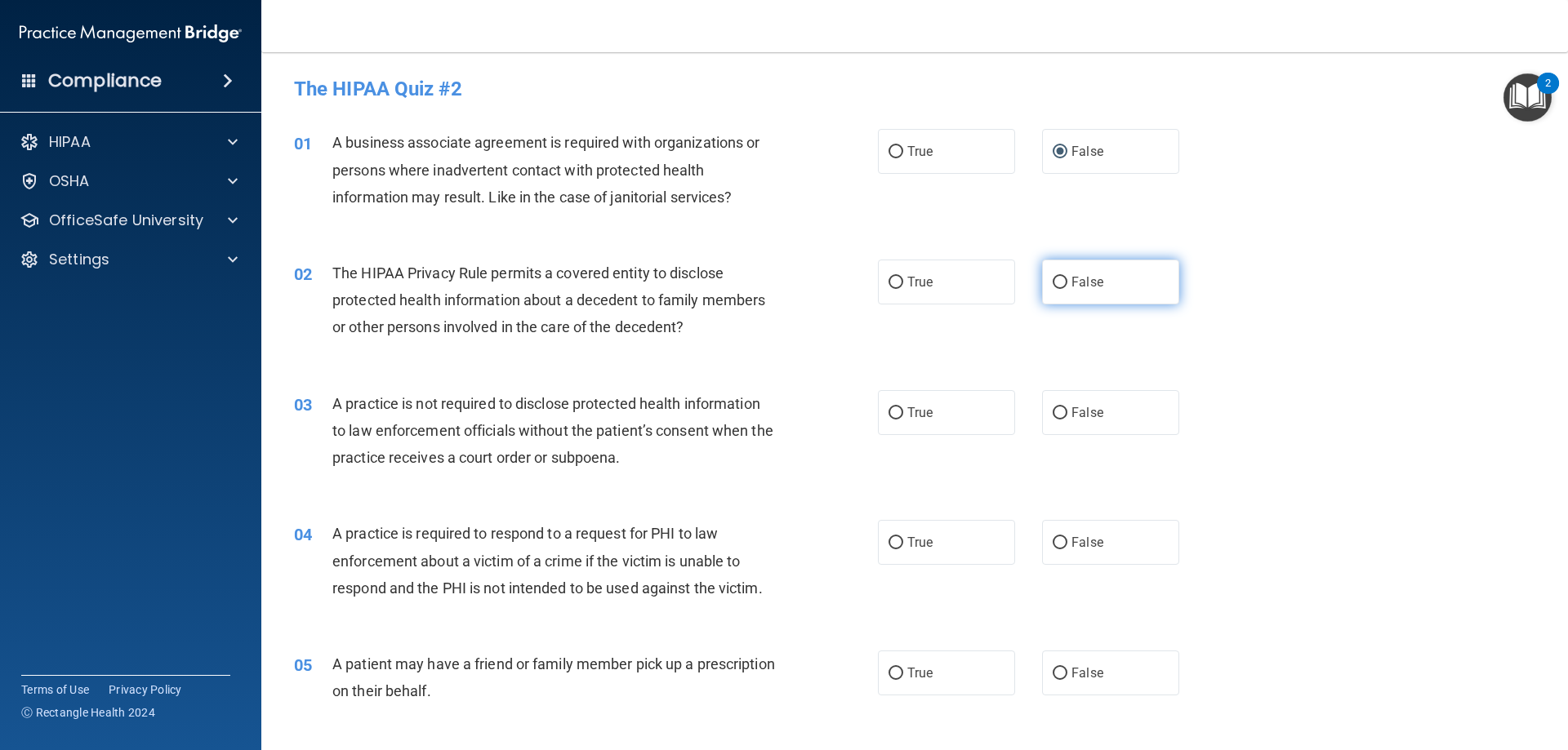
click at [1053, 281] on input "False" at bounding box center [1060, 282] width 15 height 12
radio input "true"
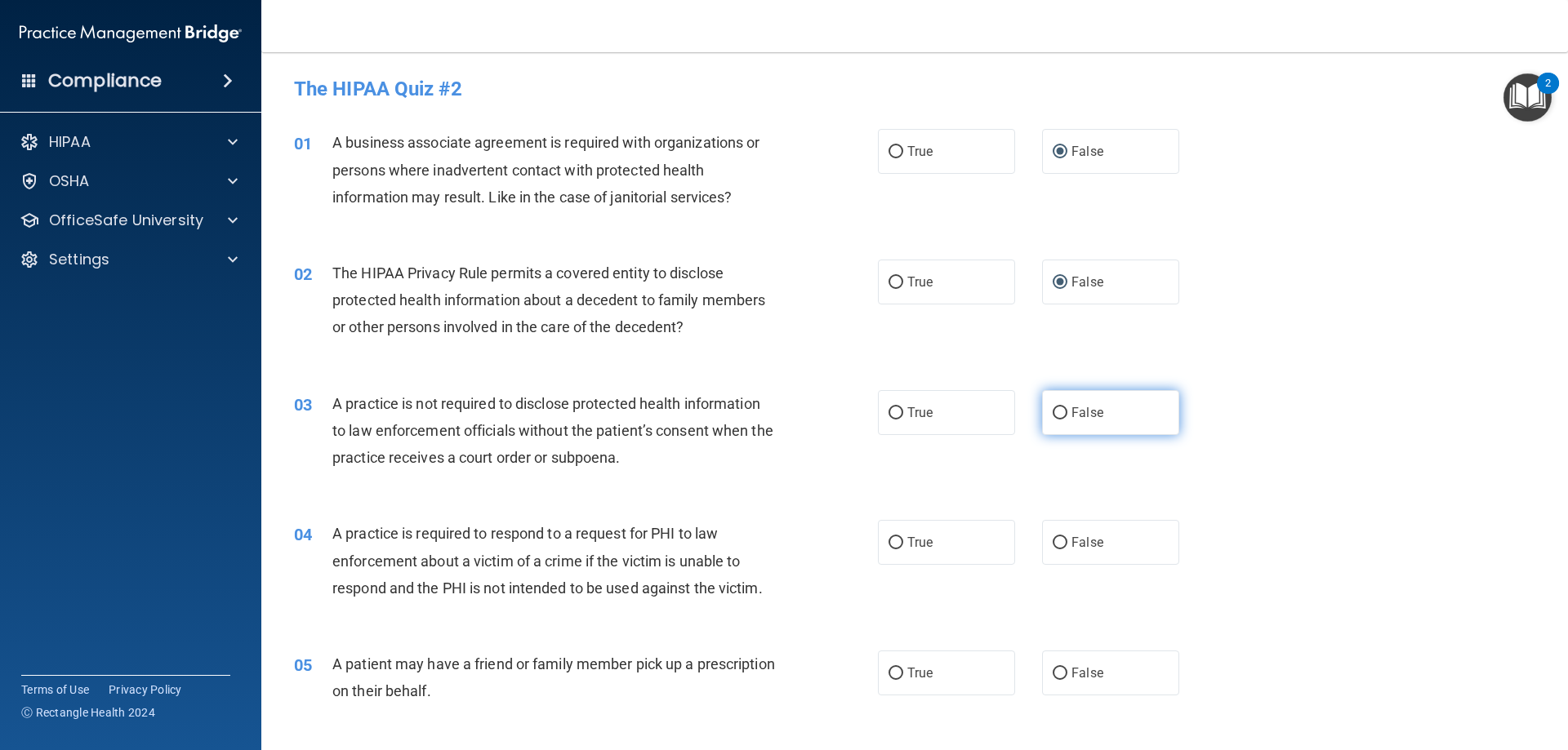
click at [1059, 416] on input "False" at bounding box center [1060, 413] width 15 height 12
radio input "true"
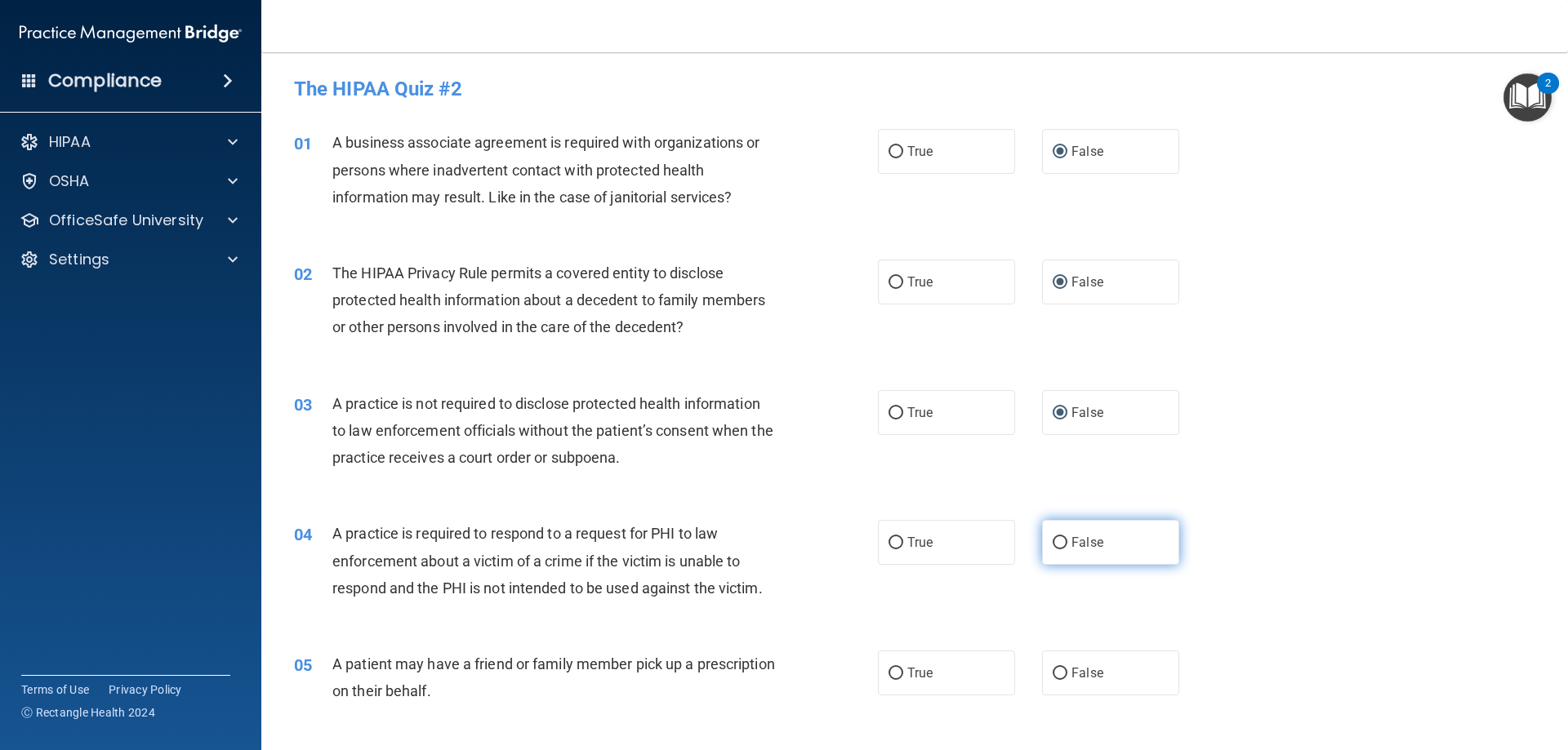
drag, startPoint x: 1053, startPoint y: 539, endPoint x: 1053, endPoint y: 551, distance: 12.0
click at [1053, 542] on input "False" at bounding box center [1060, 542] width 15 height 12
radio input "true"
click at [1055, 671] on input "False" at bounding box center [1060, 673] width 15 height 12
radio input "true"
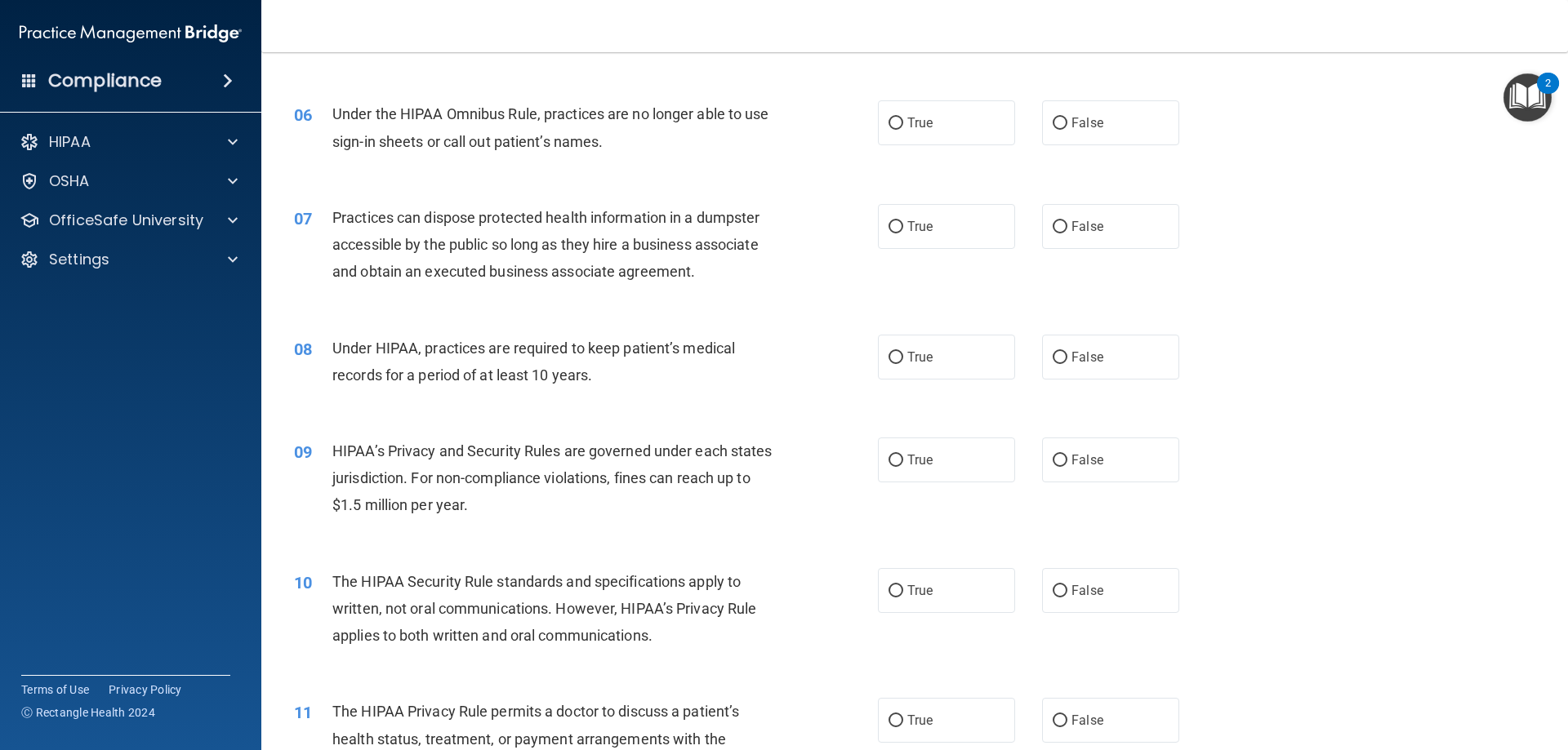
scroll to position [490, 0]
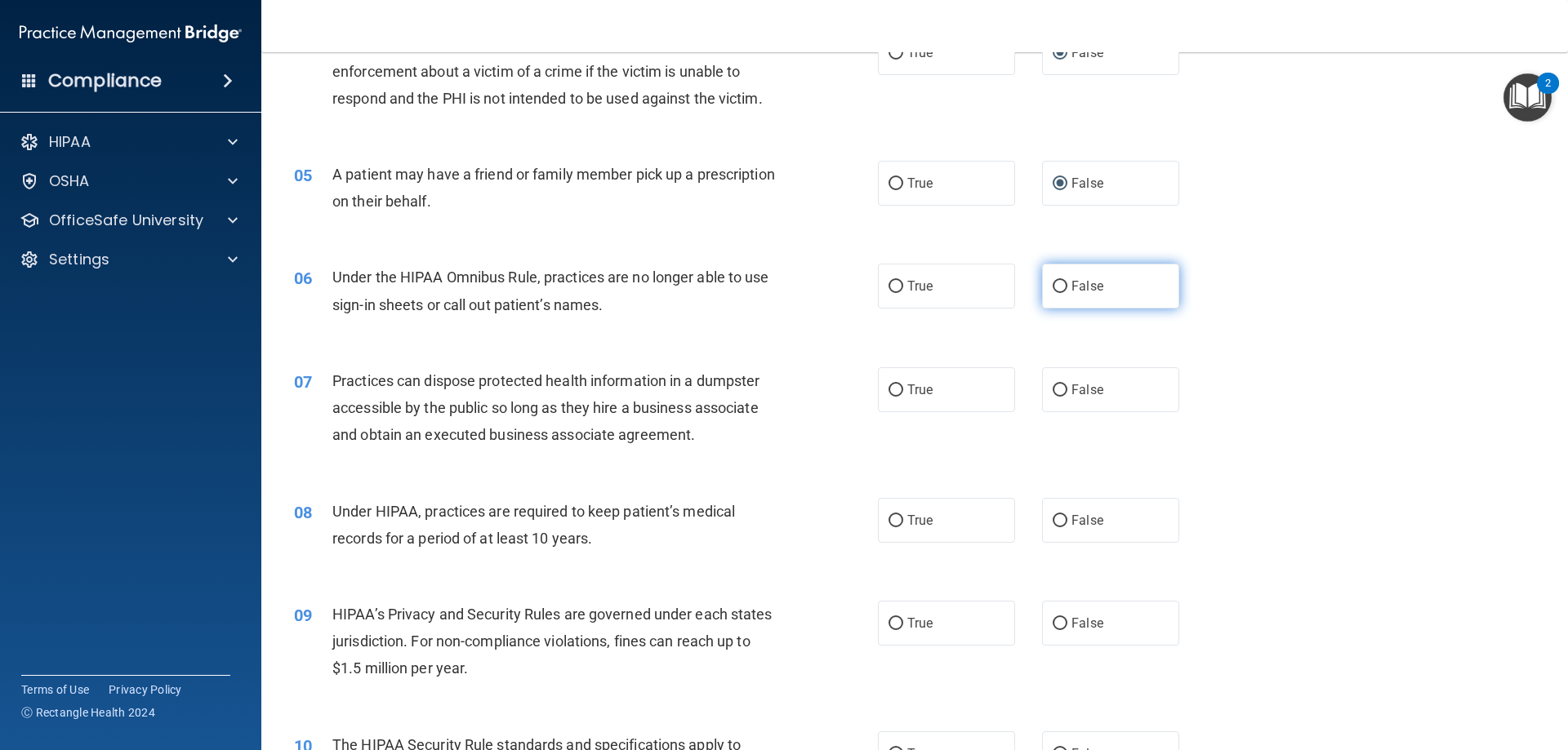
click at [1054, 285] on input "False" at bounding box center [1060, 287] width 15 height 12
radio input "true"
click at [1053, 390] on input "False" at bounding box center [1060, 390] width 15 height 12
radio input "true"
drag, startPoint x: 1056, startPoint y: 520, endPoint x: 1056, endPoint y: 598, distance: 78.0
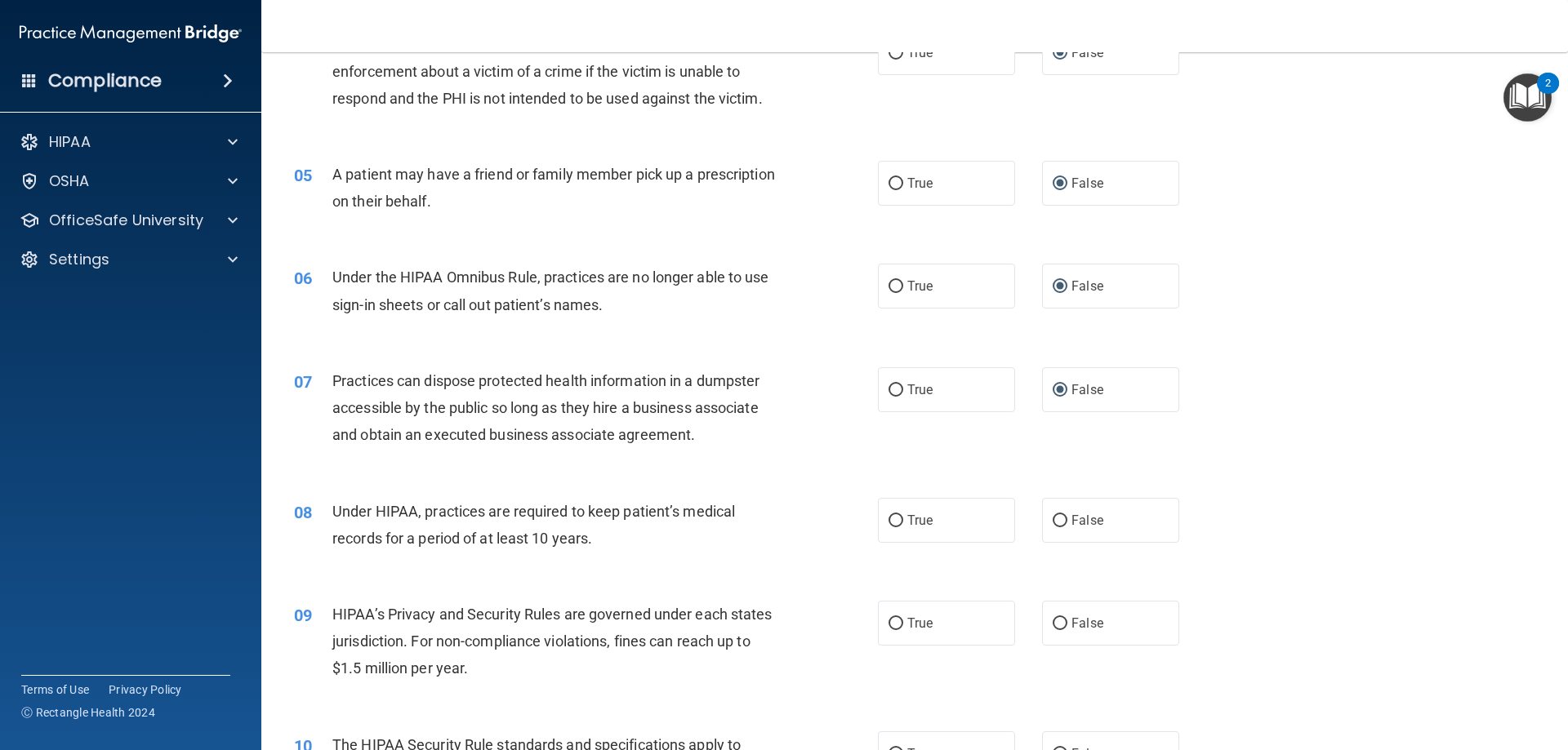
click at [1056, 530] on label "False" at bounding box center [1110, 520] width 137 height 45
click at [1056, 528] on input "False" at bounding box center [1060, 520] width 15 height 12
radio input "true"
click at [1054, 624] on input "False" at bounding box center [1060, 623] width 15 height 12
radio input "true"
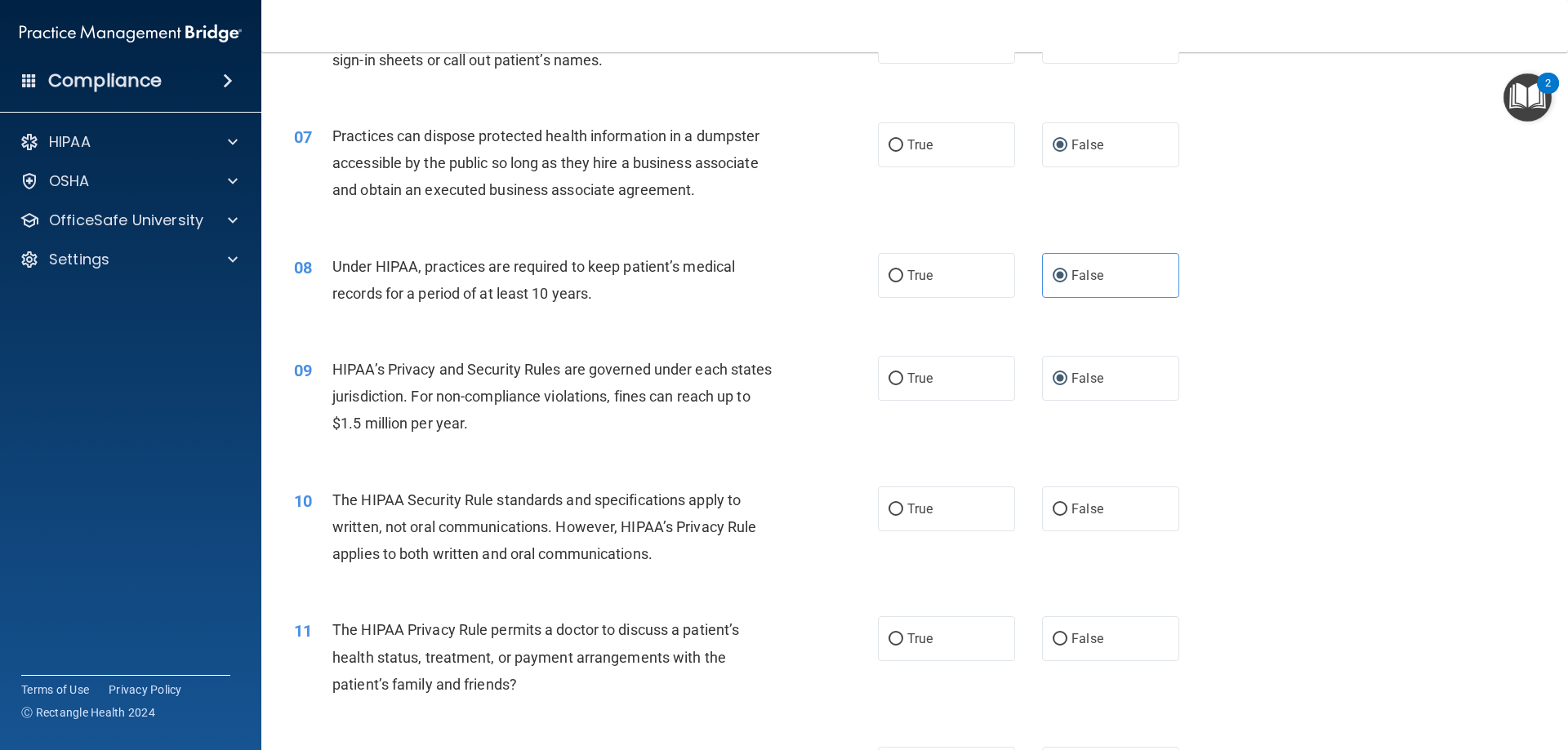
scroll to position [816, 0]
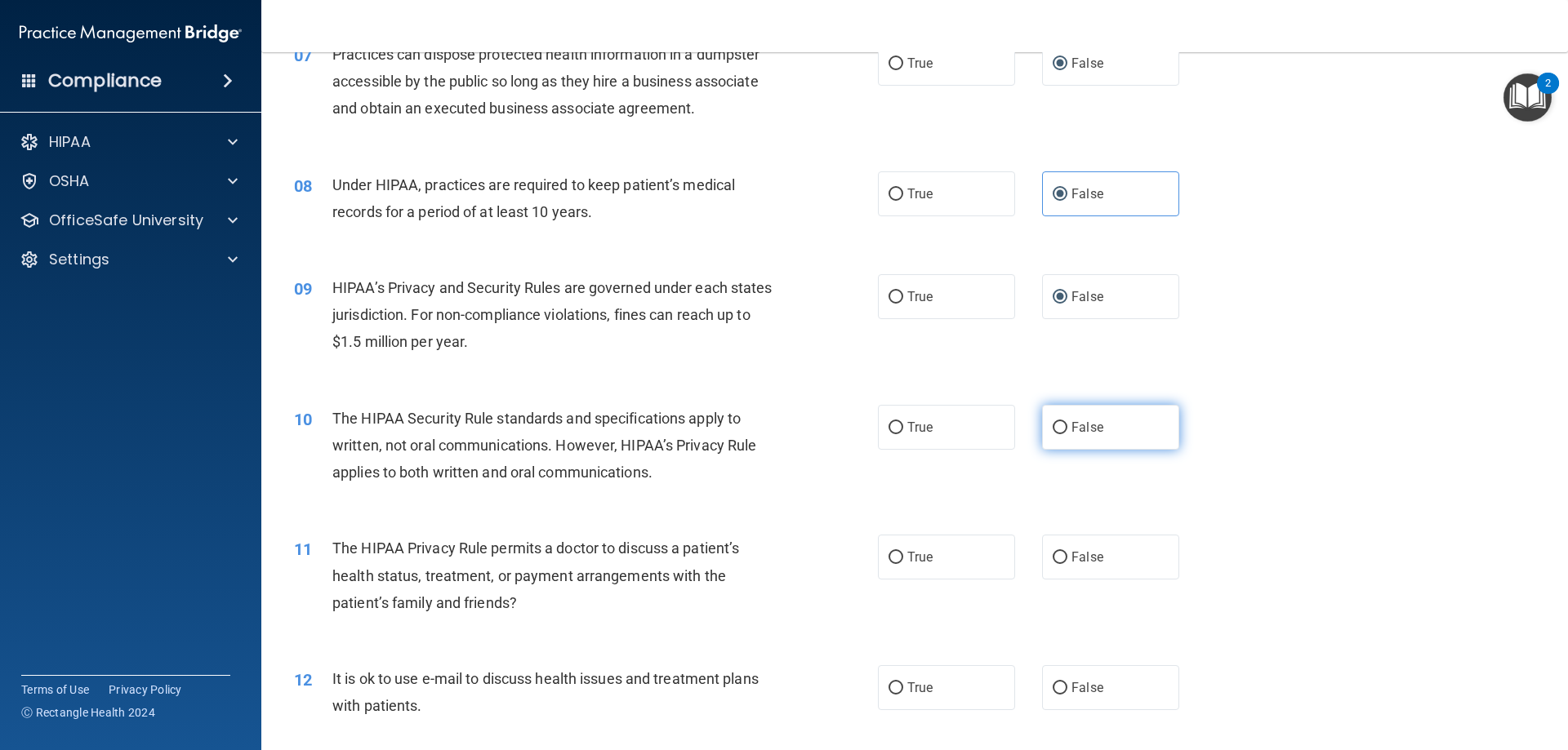
click at [1054, 427] on input "False" at bounding box center [1060, 427] width 15 height 12
radio input "true"
drag, startPoint x: 1051, startPoint y: 558, endPoint x: 1051, endPoint y: 661, distance: 103.0
click at [1053, 562] on input "False" at bounding box center [1060, 557] width 15 height 12
radio input "true"
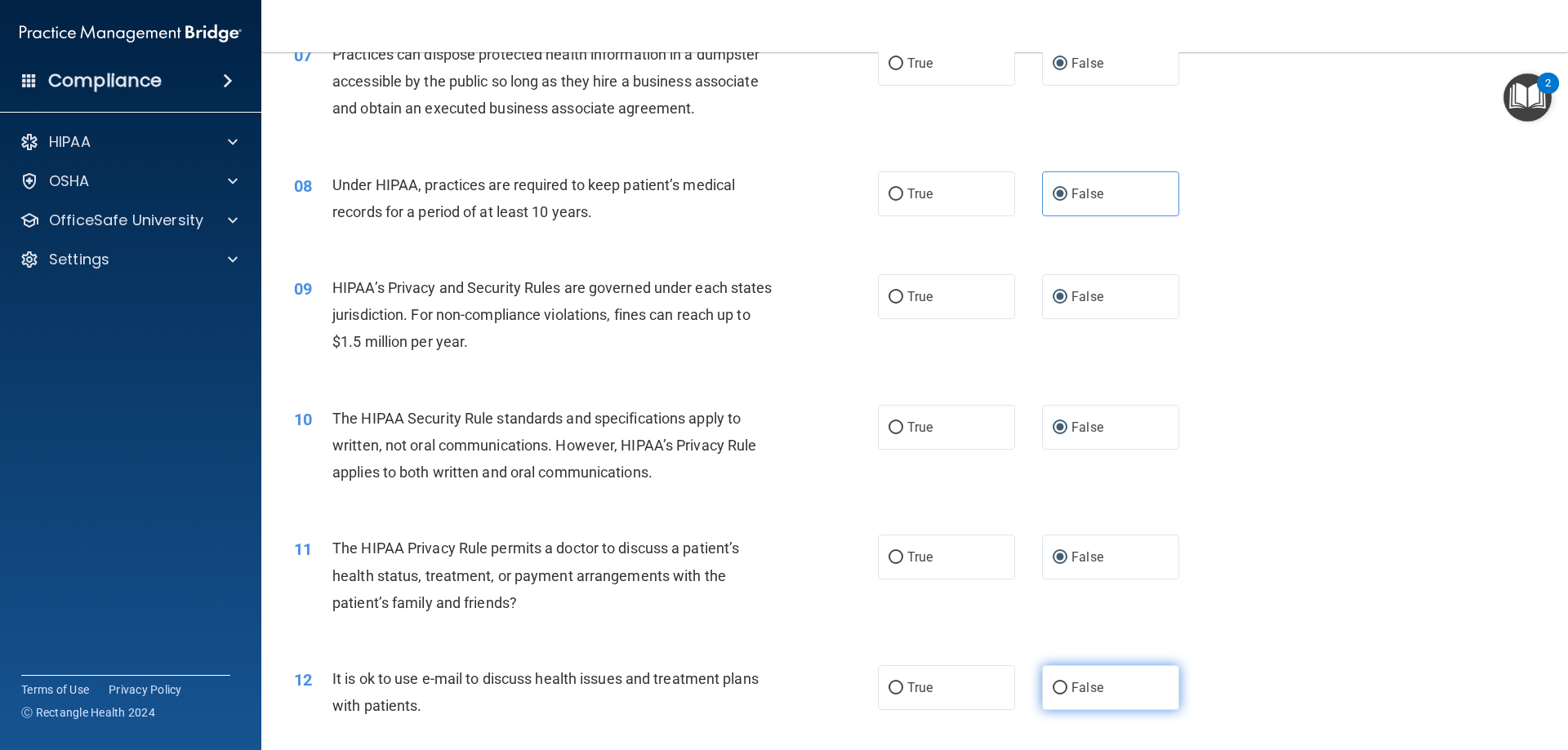
click at [1053, 688] on input "False" at bounding box center [1060, 688] width 15 height 12
radio input "true"
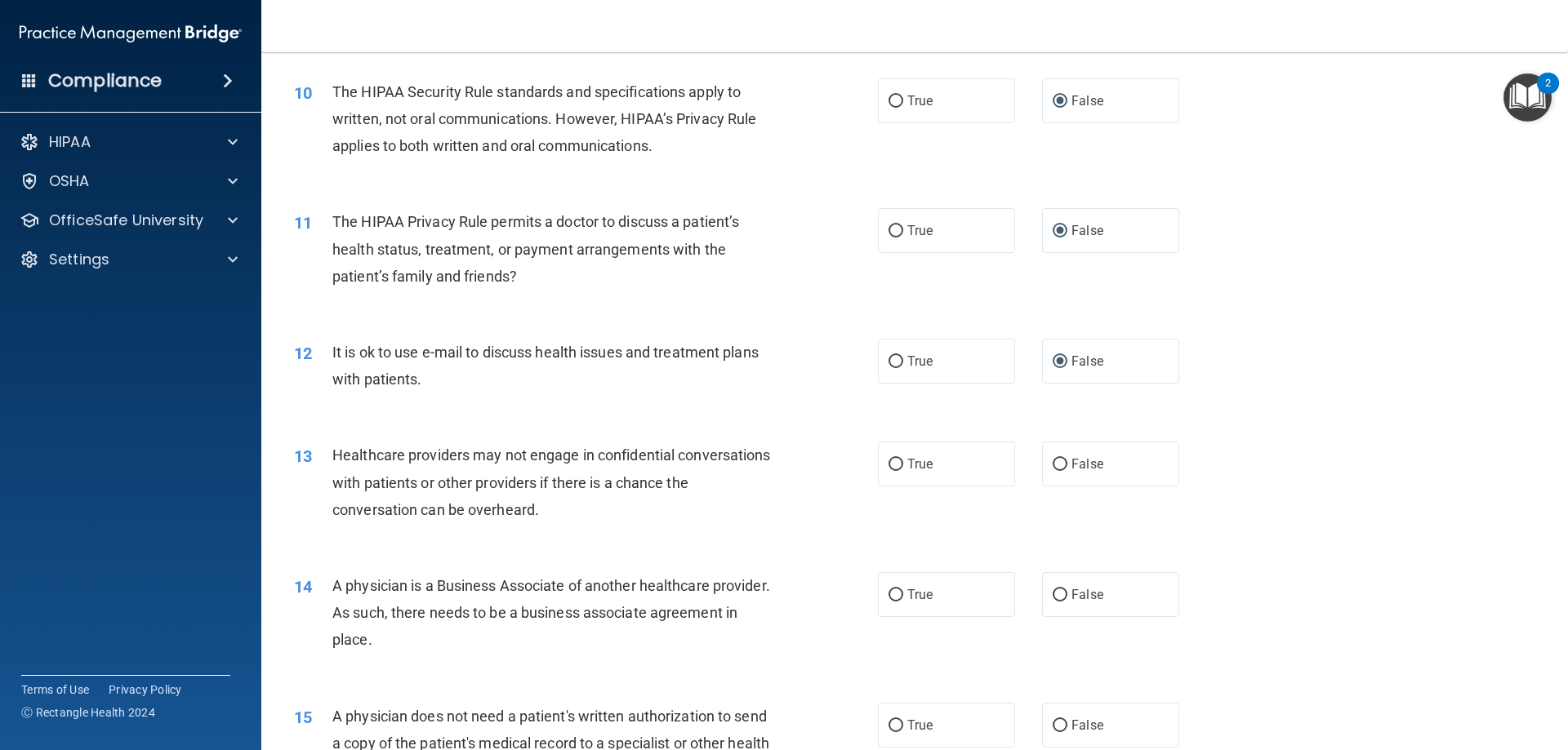
scroll to position [1224, 0]
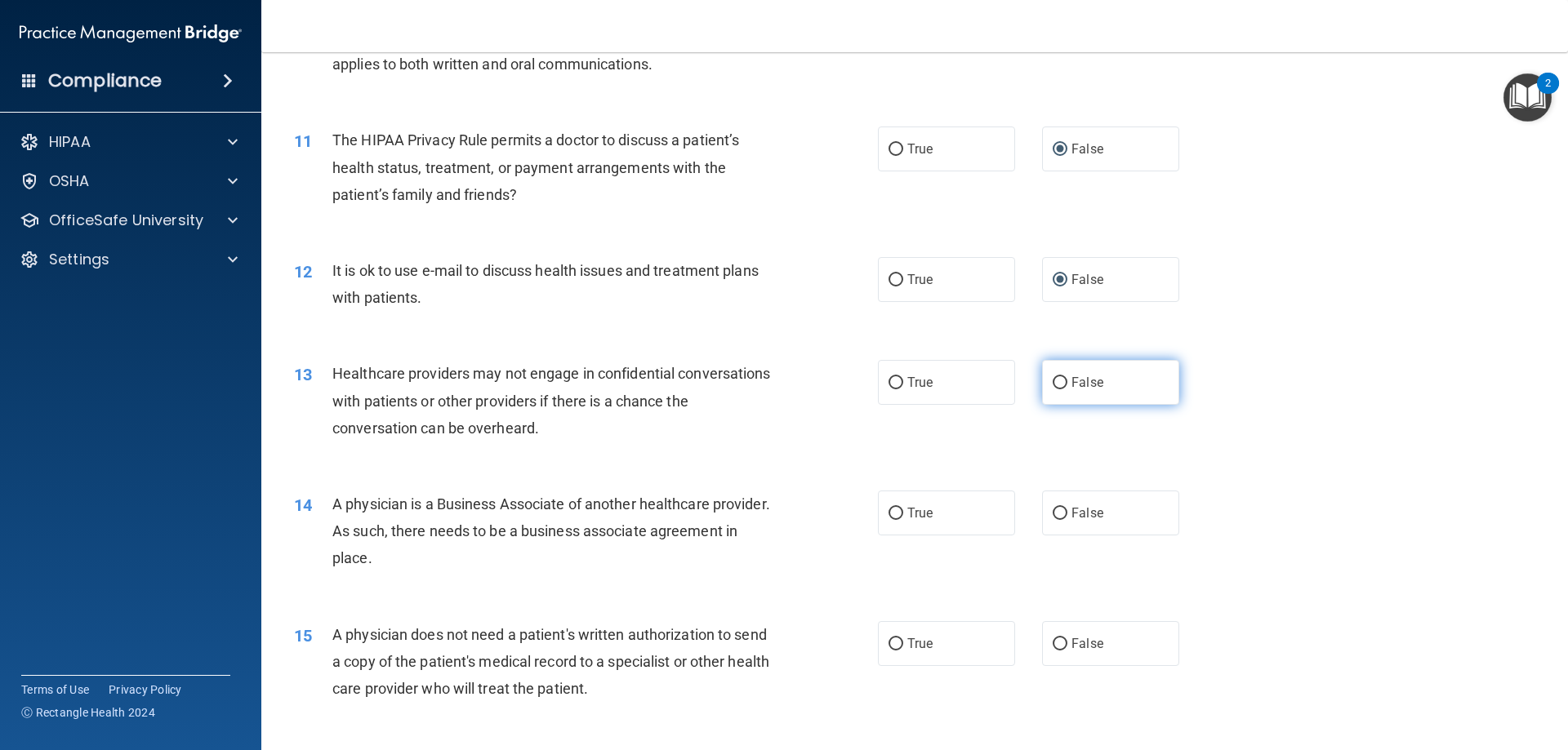
click at [1055, 383] on input "False" at bounding box center [1060, 382] width 15 height 12
radio input "true"
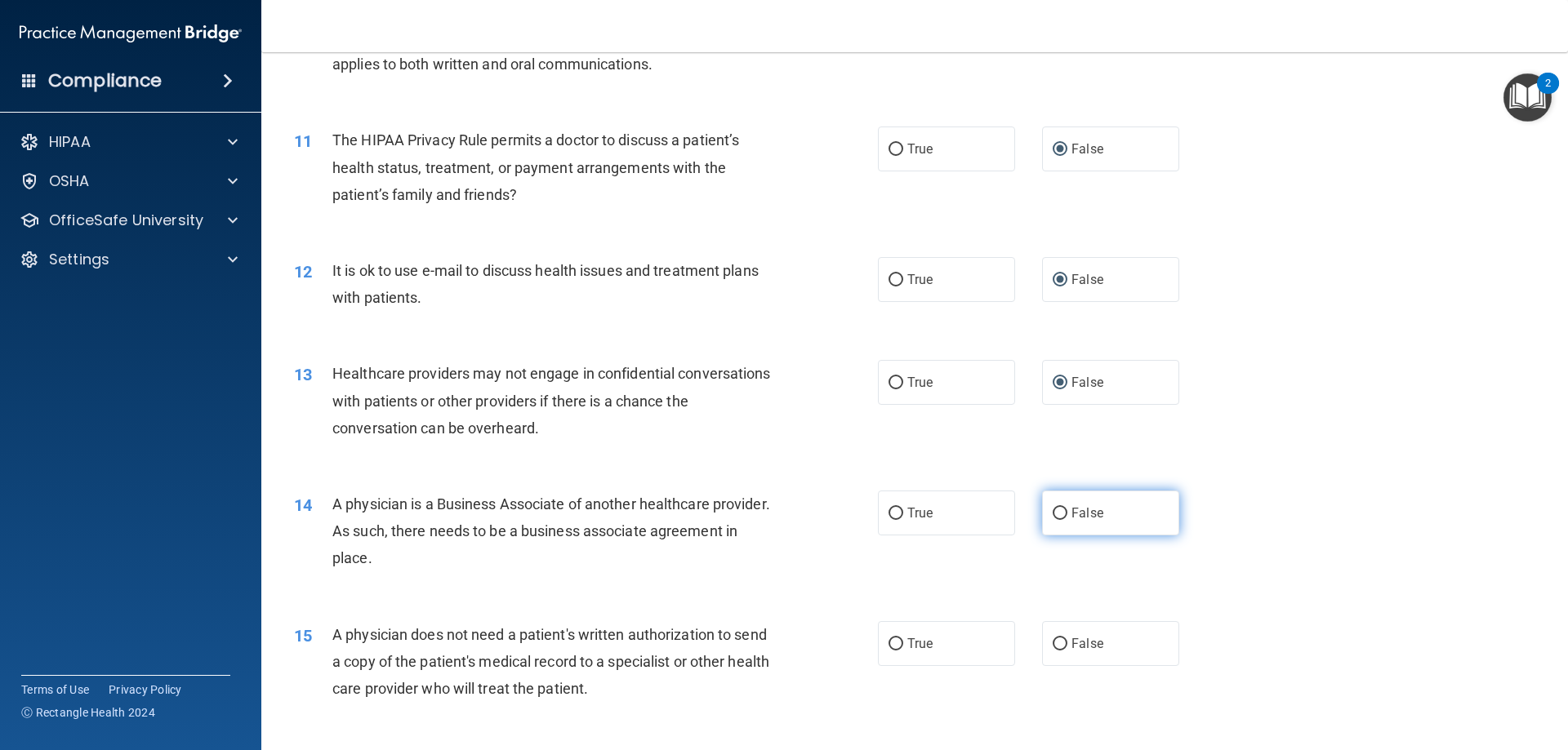
click at [1053, 510] on input "False" at bounding box center [1060, 513] width 15 height 12
radio input "true"
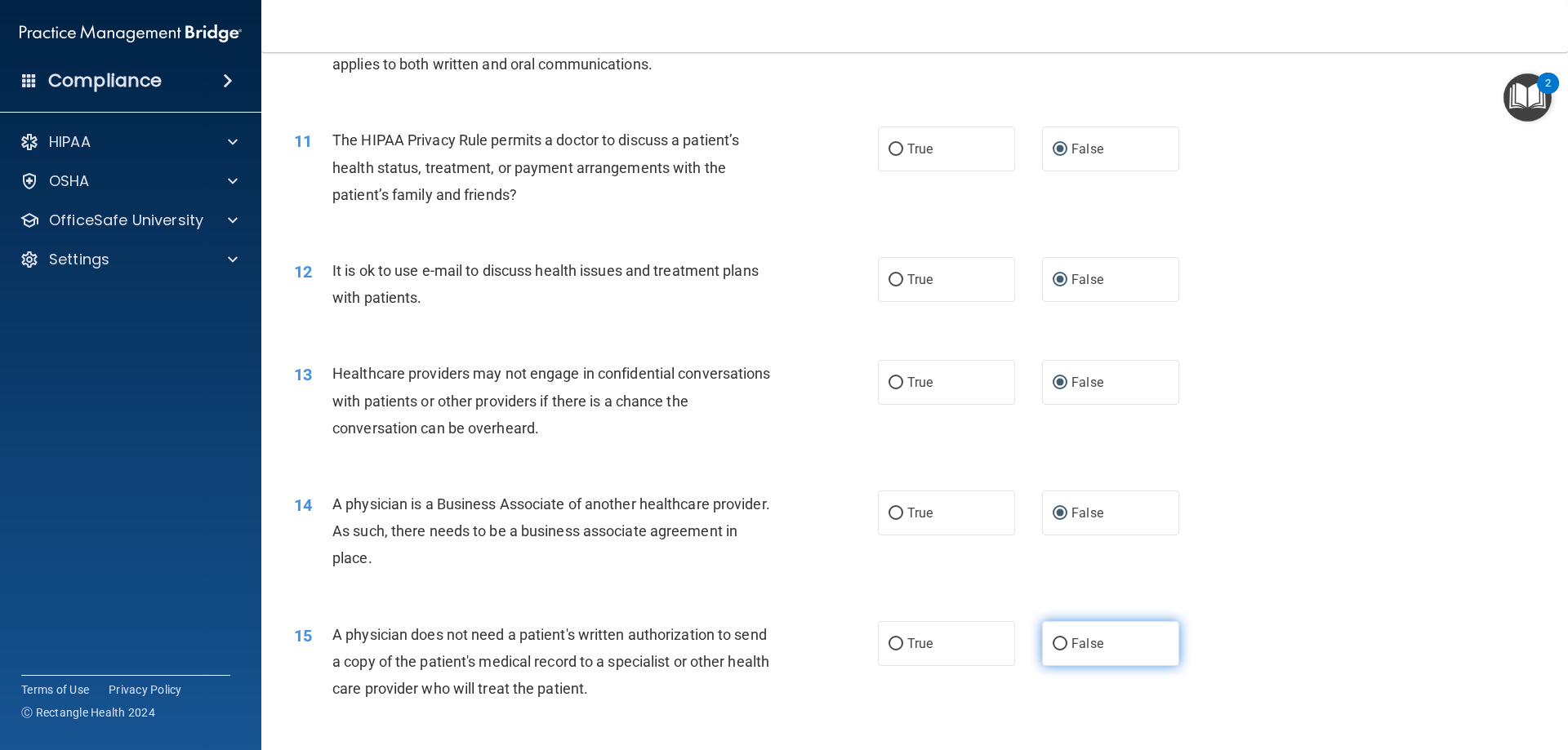
click at [1055, 644] on input "False" at bounding box center [1060, 644] width 15 height 12
radio input "true"
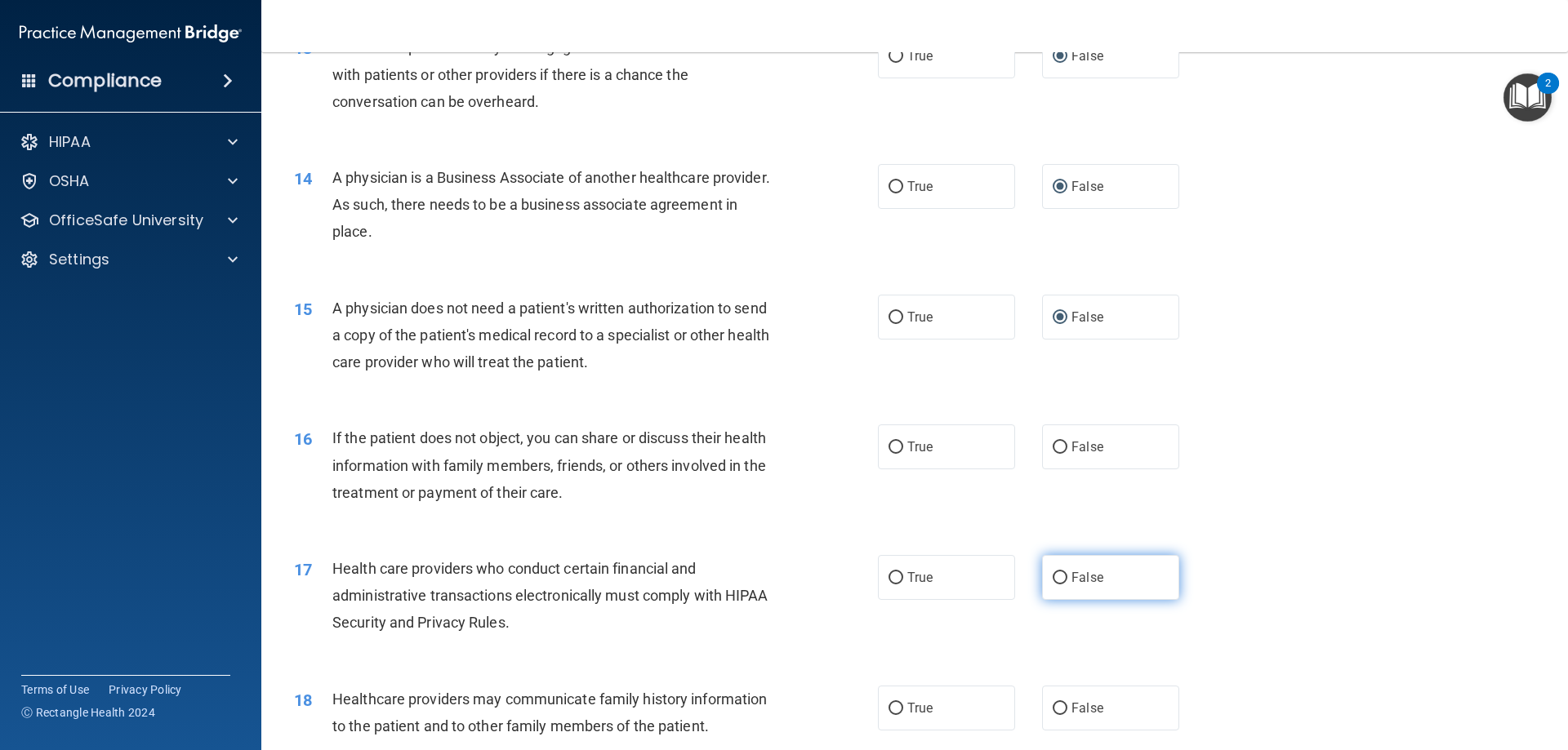
scroll to position [1632, 0]
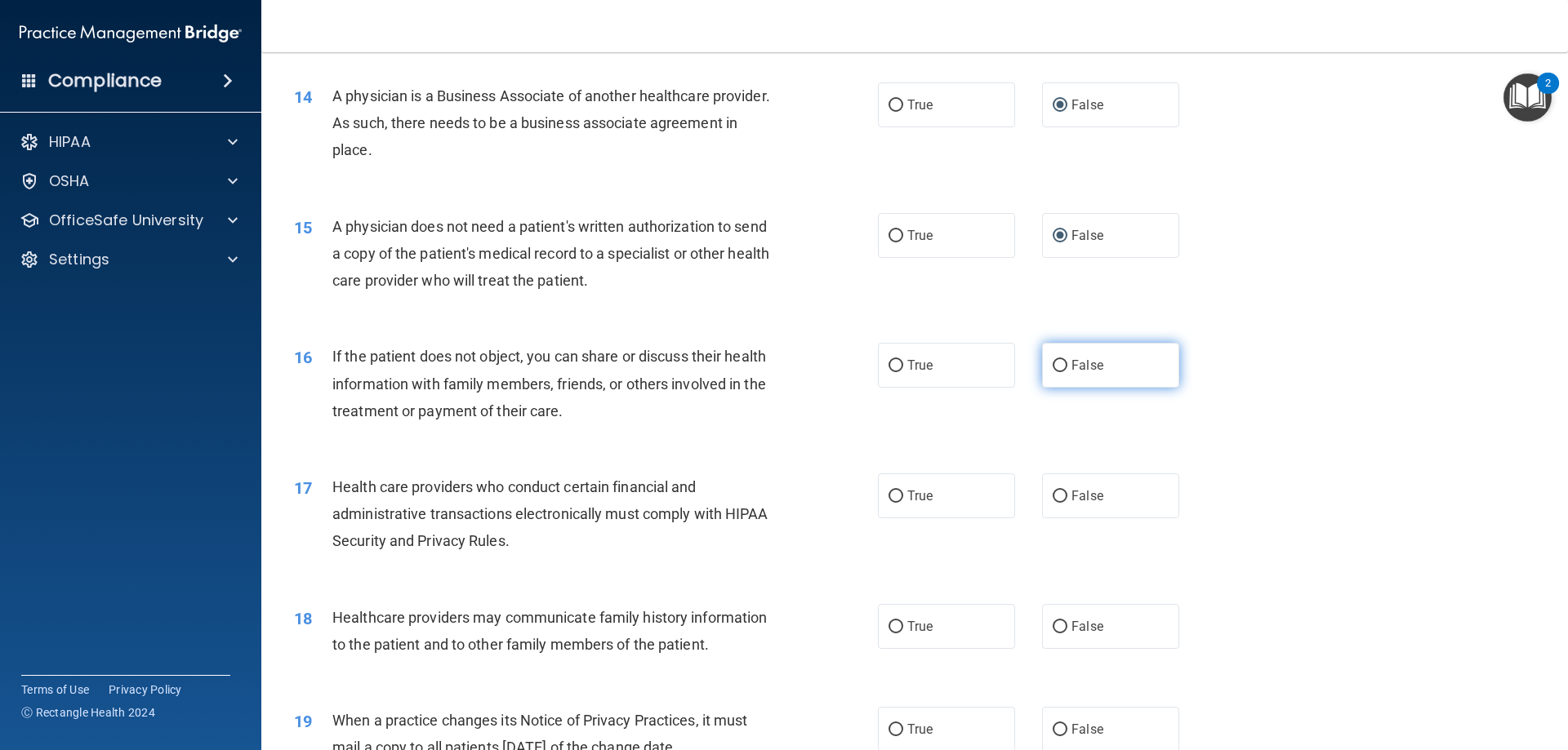
click at [1053, 367] on input "False" at bounding box center [1060, 366] width 15 height 12
radio input "true"
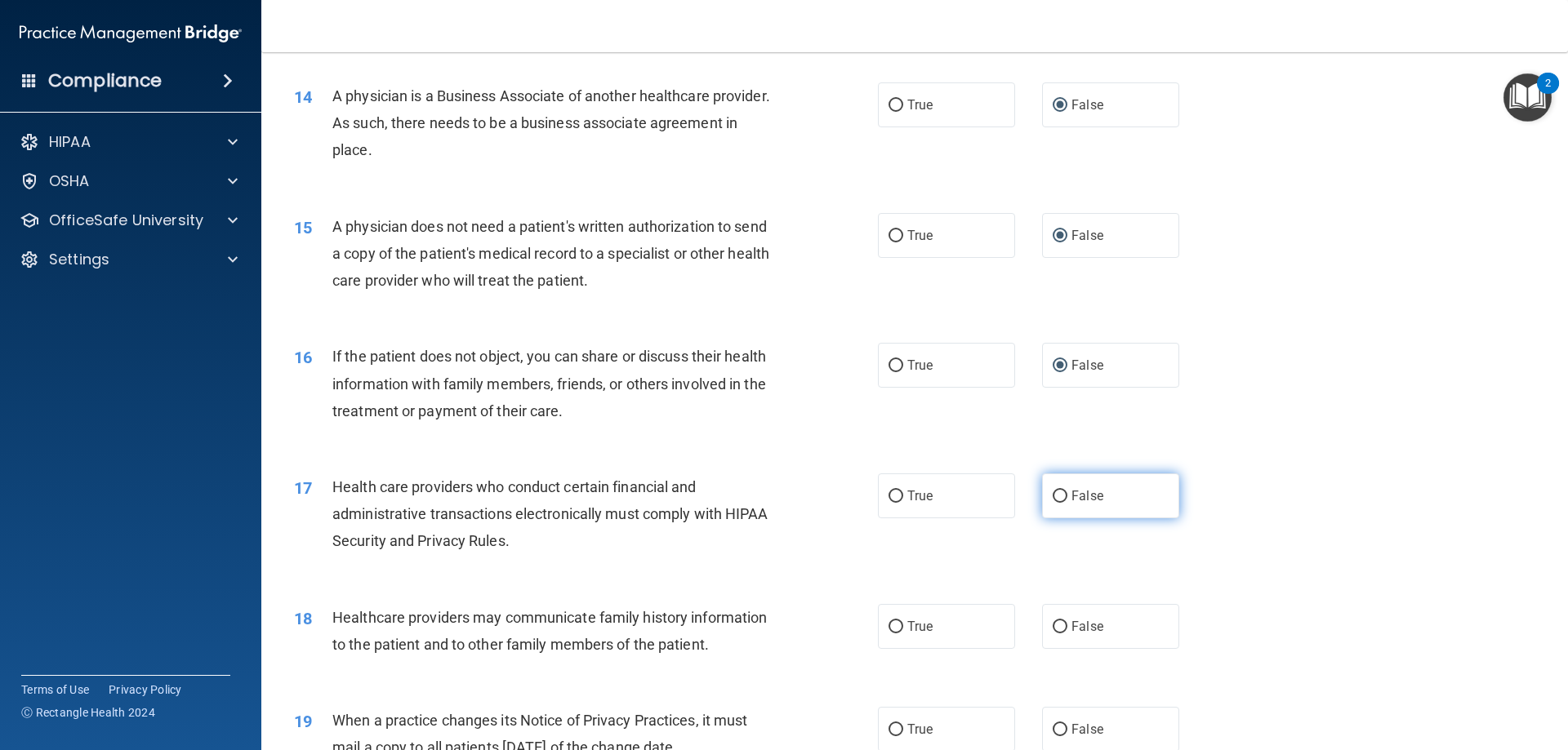
click at [1053, 497] on input "False" at bounding box center [1060, 496] width 15 height 12
radio input "true"
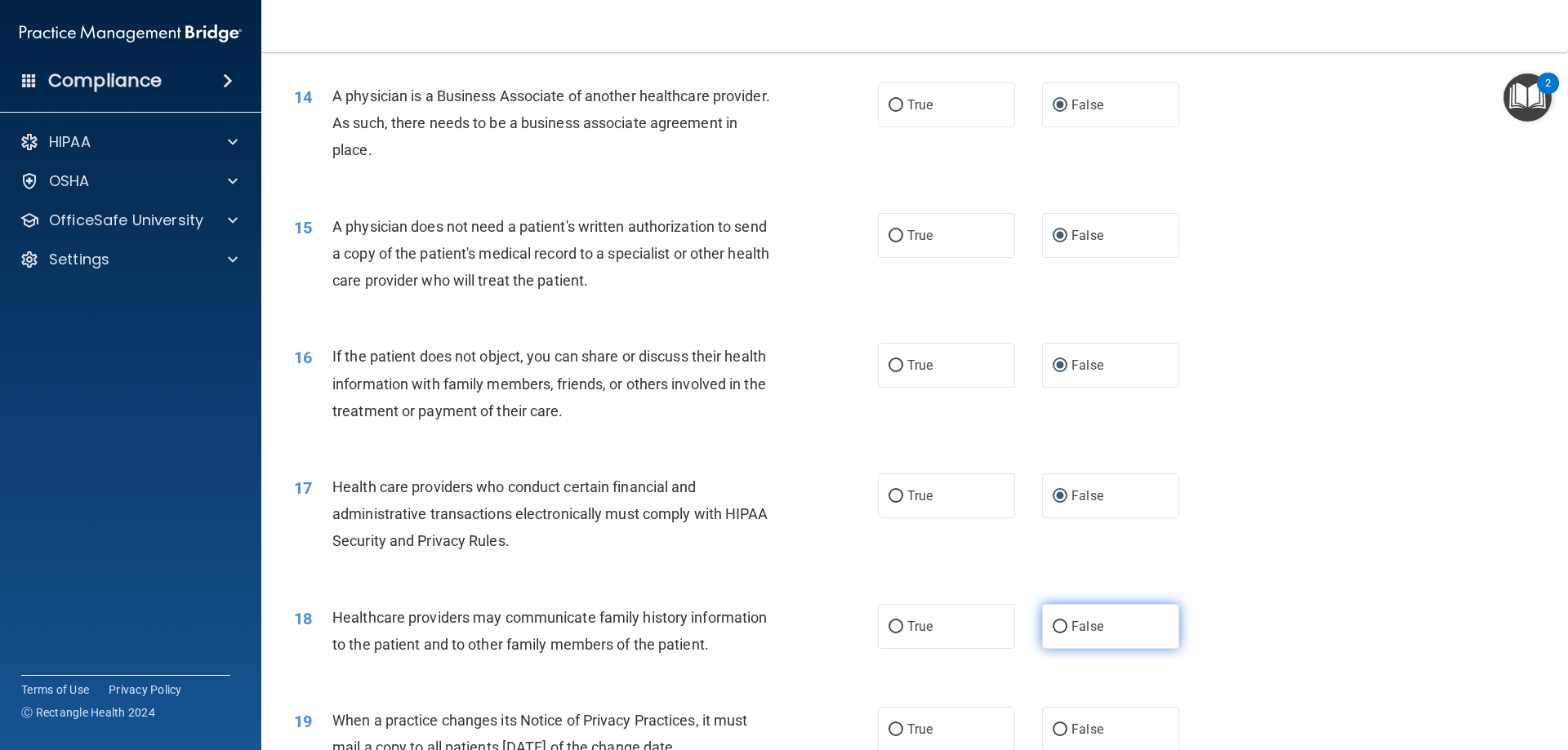
click at [1053, 624] on input "False" at bounding box center [1060, 627] width 15 height 12
radio input "true"
drag, startPoint x: 1053, startPoint y: 727, endPoint x: 1083, endPoint y: 683, distance: 53.3
click at [1054, 726] on input "False" at bounding box center [1060, 730] width 15 height 12
radio input "true"
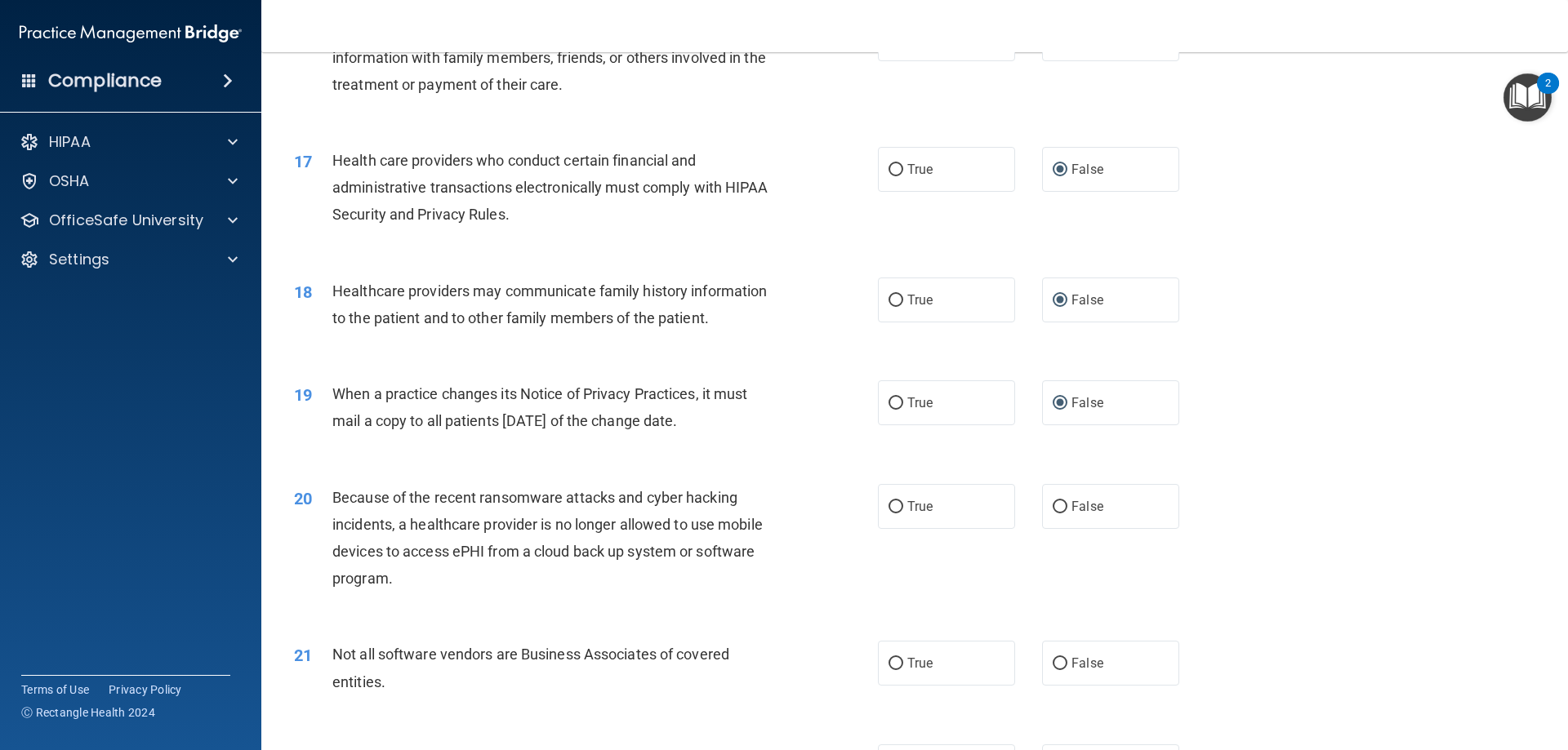
scroll to position [2122, 0]
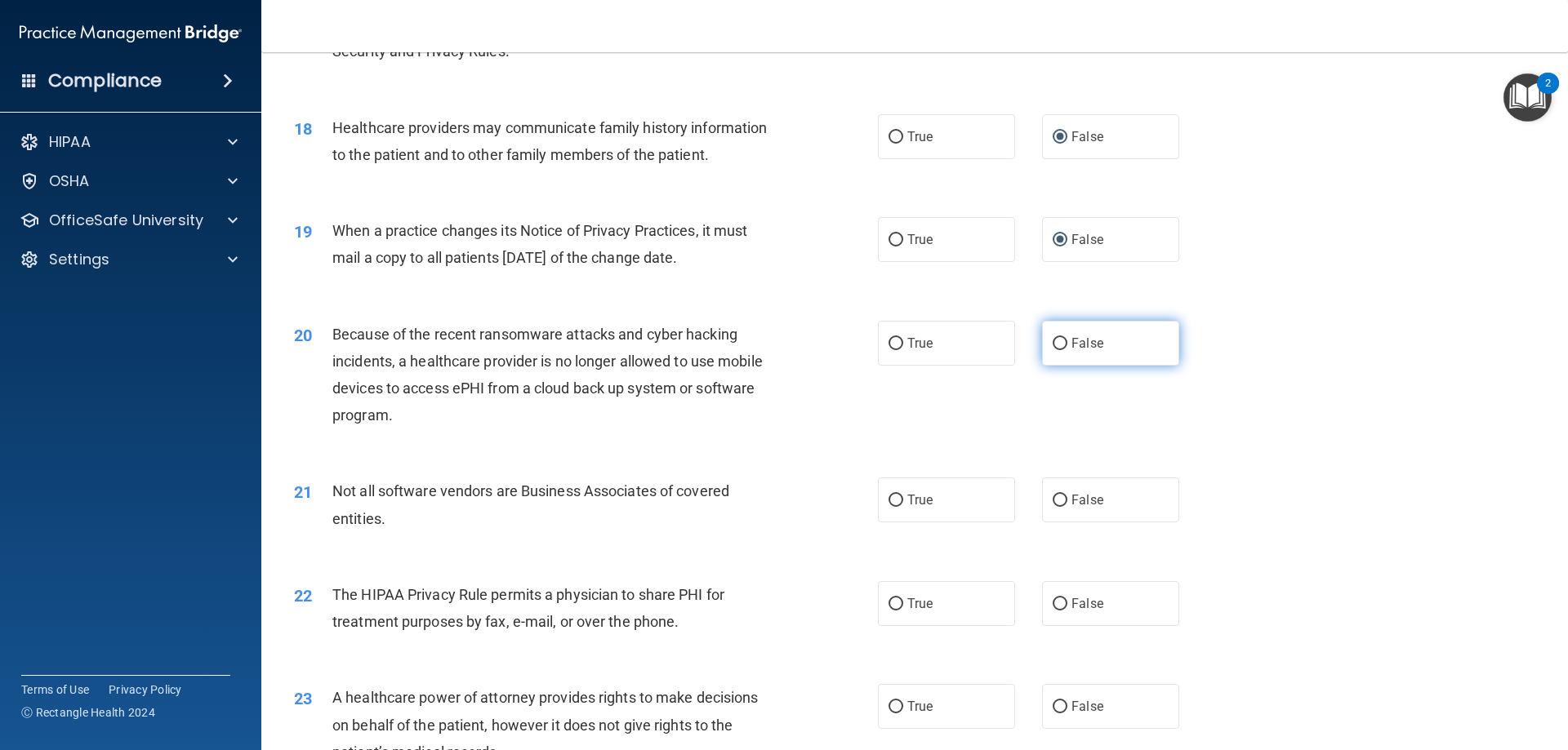
click at [1053, 340] on input "False" at bounding box center [1060, 344] width 15 height 12
radio input "true"
click at [1053, 501] on input "False" at bounding box center [1060, 500] width 15 height 12
radio input "true"
click at [1053, 607] on input "False" at bounding box center [1060, 604] width 15 height 12
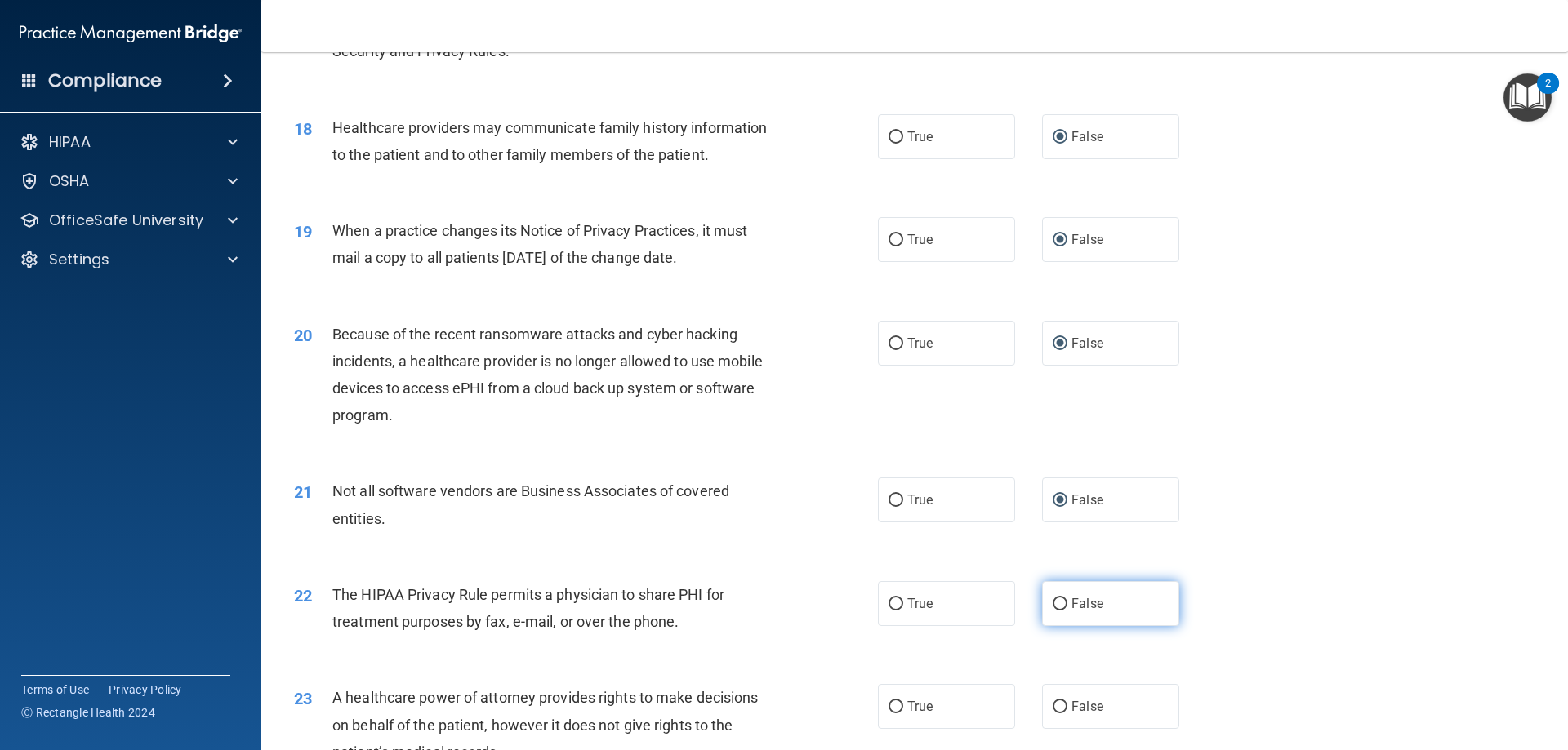
radio input "true"
drag, startPoint x: 1052, startPoint y: 702, endPoint x: 1081, endPoint y: 684, distance: 34.1
click at [1053, 703] on input "False" at bounding box center [1060, 707] width 15 height 12
radio input "true"
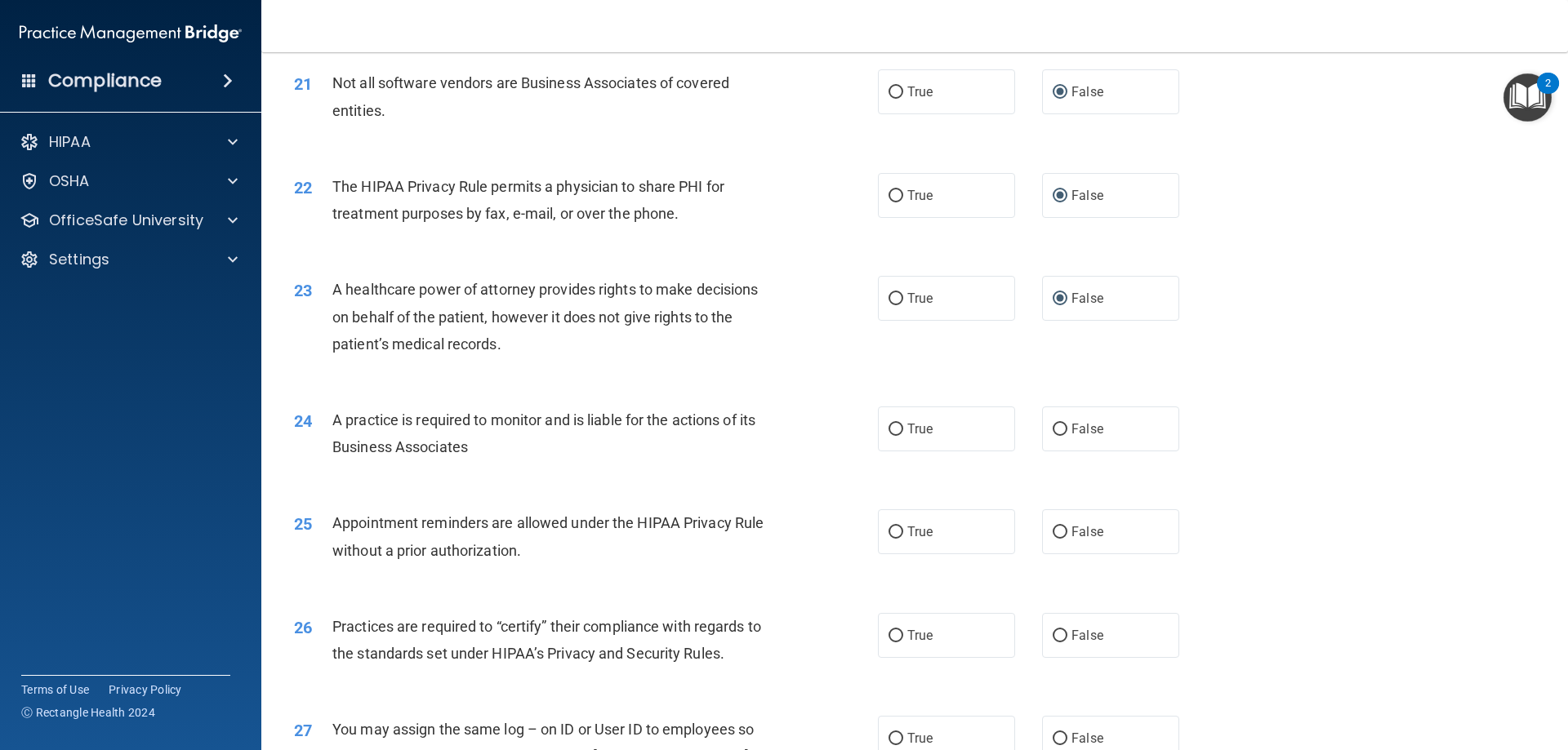
scroll to position [2694, 0]
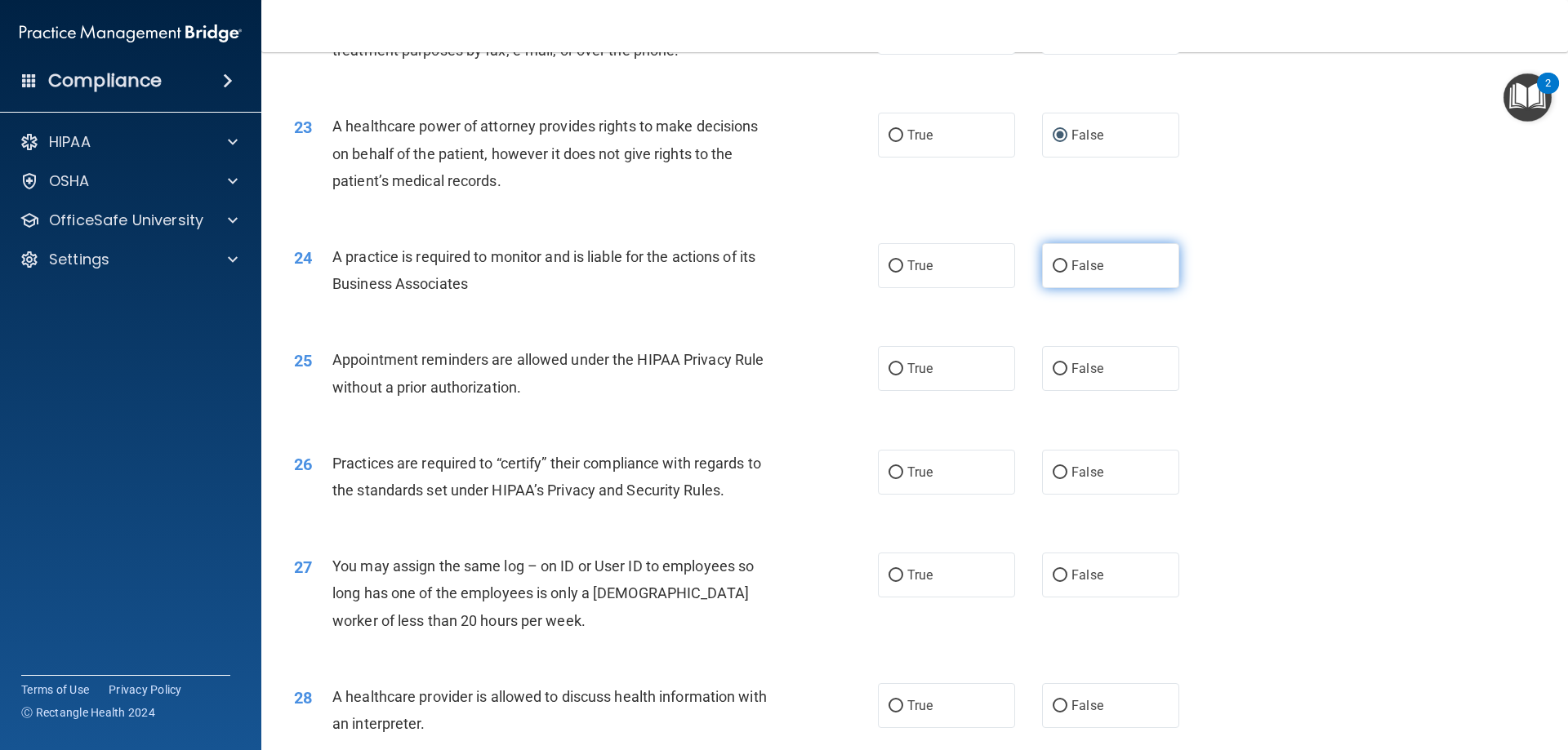
click at [1053, 264] on input "False" at bounding box center [1060, 266] width 15 height 12
radio input "true"
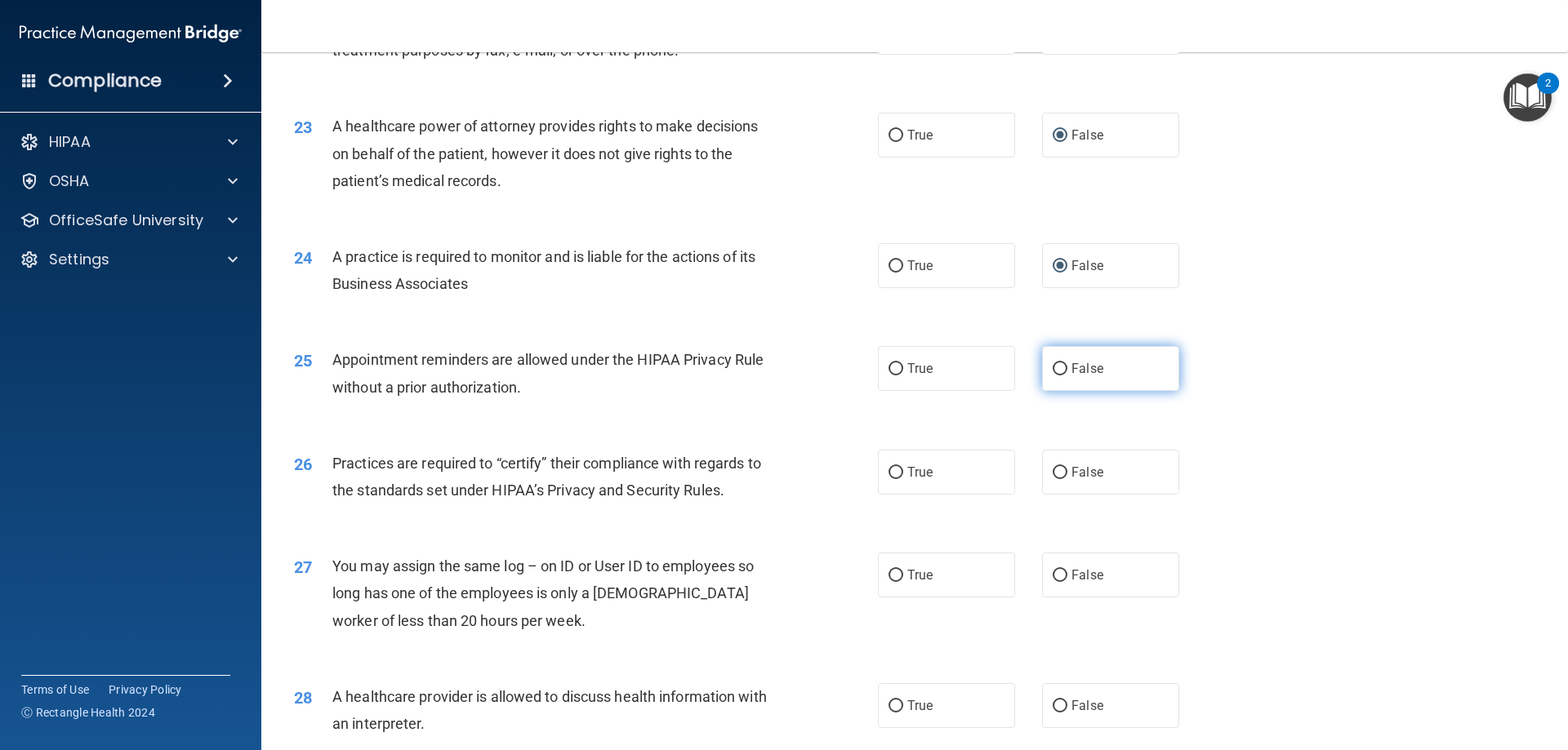
drag, startPoint x: 1053, startPoint y: 367, endPoint x: 1061, endPoint y: 430, distance: 63.5
click at [1053, 369] on input "False" at bounding box center [1060, 369] width 15 height 12
radio input "true"
drag, startPoint x: 1051, startPoint y: 474, endPoint x: 1051, endPoint y: 509, distance: 35.0
click at [1053, 478] on input "False" at bounding box center [1060, 472] width 15 height 12
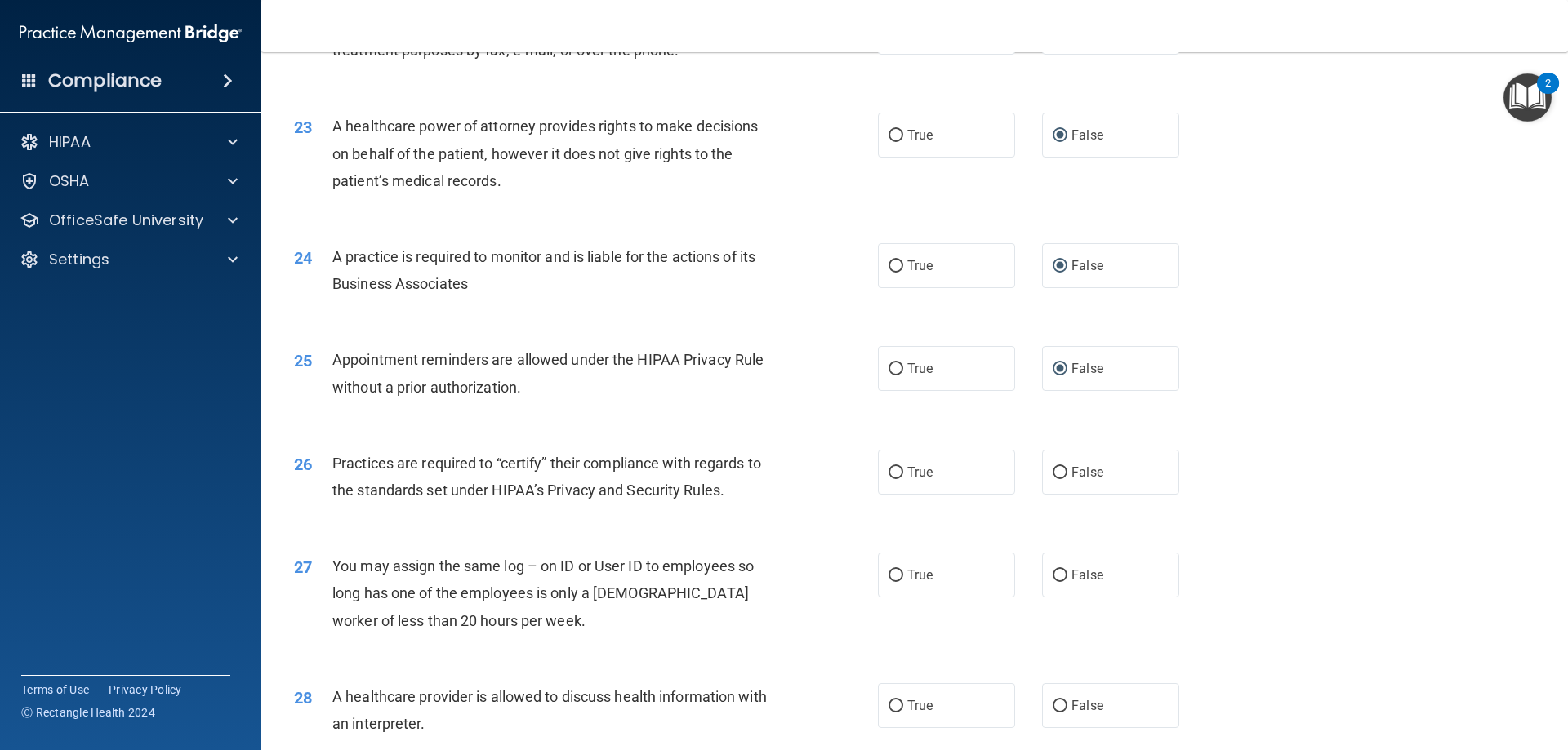
radio input "true"
click at [1053, 578] on input "False" at bounding box center [1060, 575] width 15 height 12
radio input "true"
click at [1053, 702] on input "False" at bounding box center [1060, 706] width 15 height 12
radio input "true"
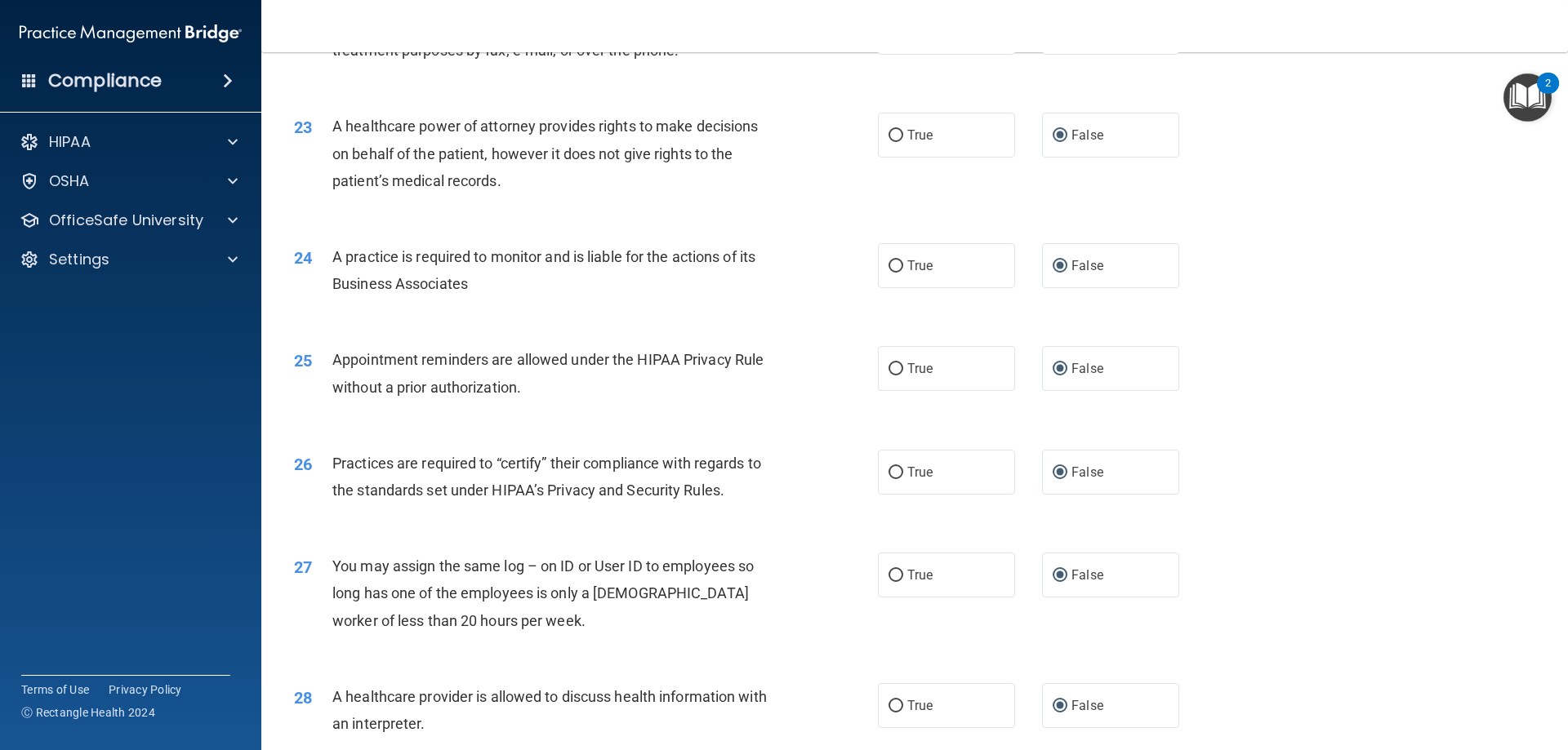
scroll to position [3050, 0]
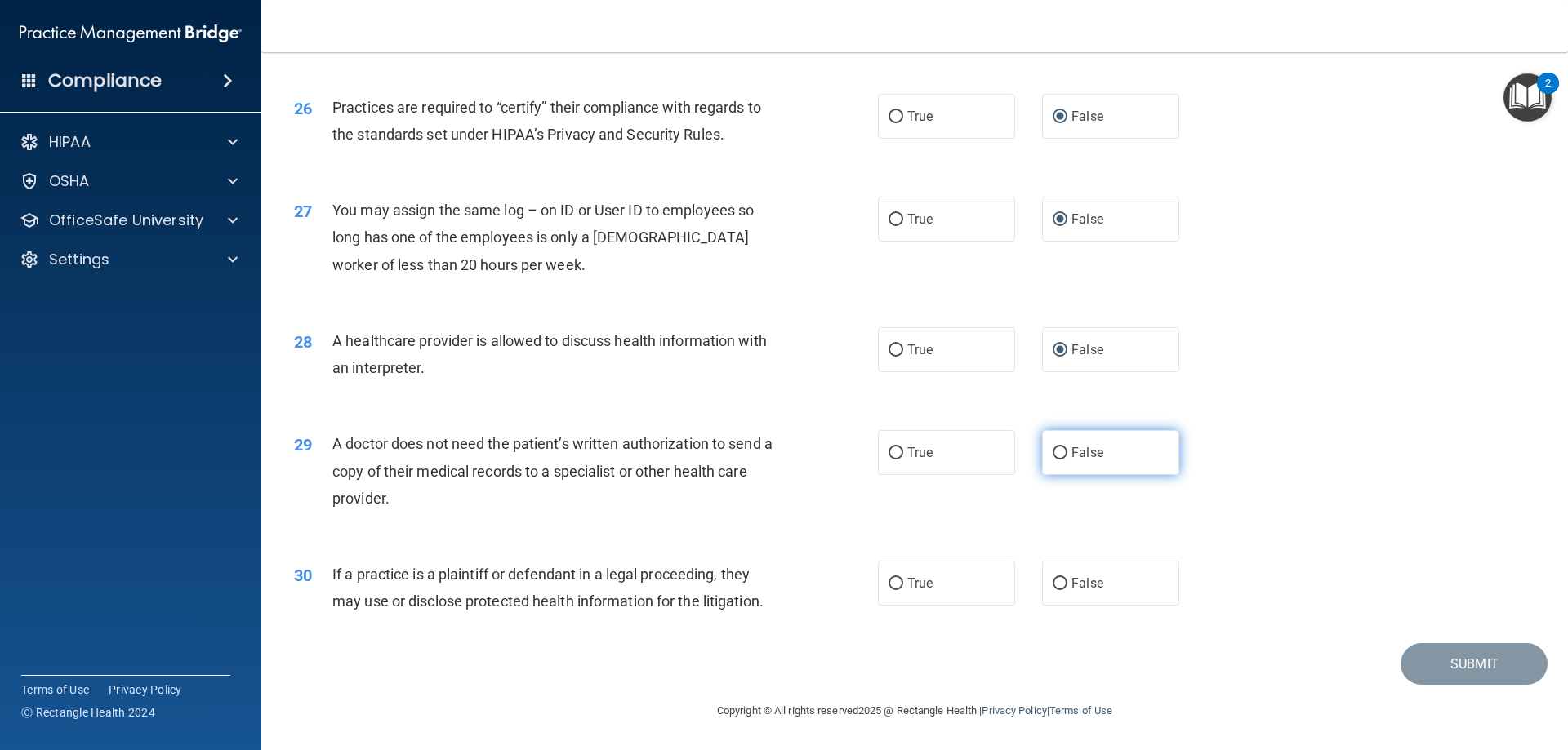
click at [1053, 455] on input "False" at bounding box center [1060, 453] width 15 height 12
radio input "true"
click at [1058, 581] on input "False" at bounding box center [1060, 584] width 15 height 12
radio input "true"
click at [1479, 658] on button "Submit" at bounding box center [1474, 664] width 147 height 41
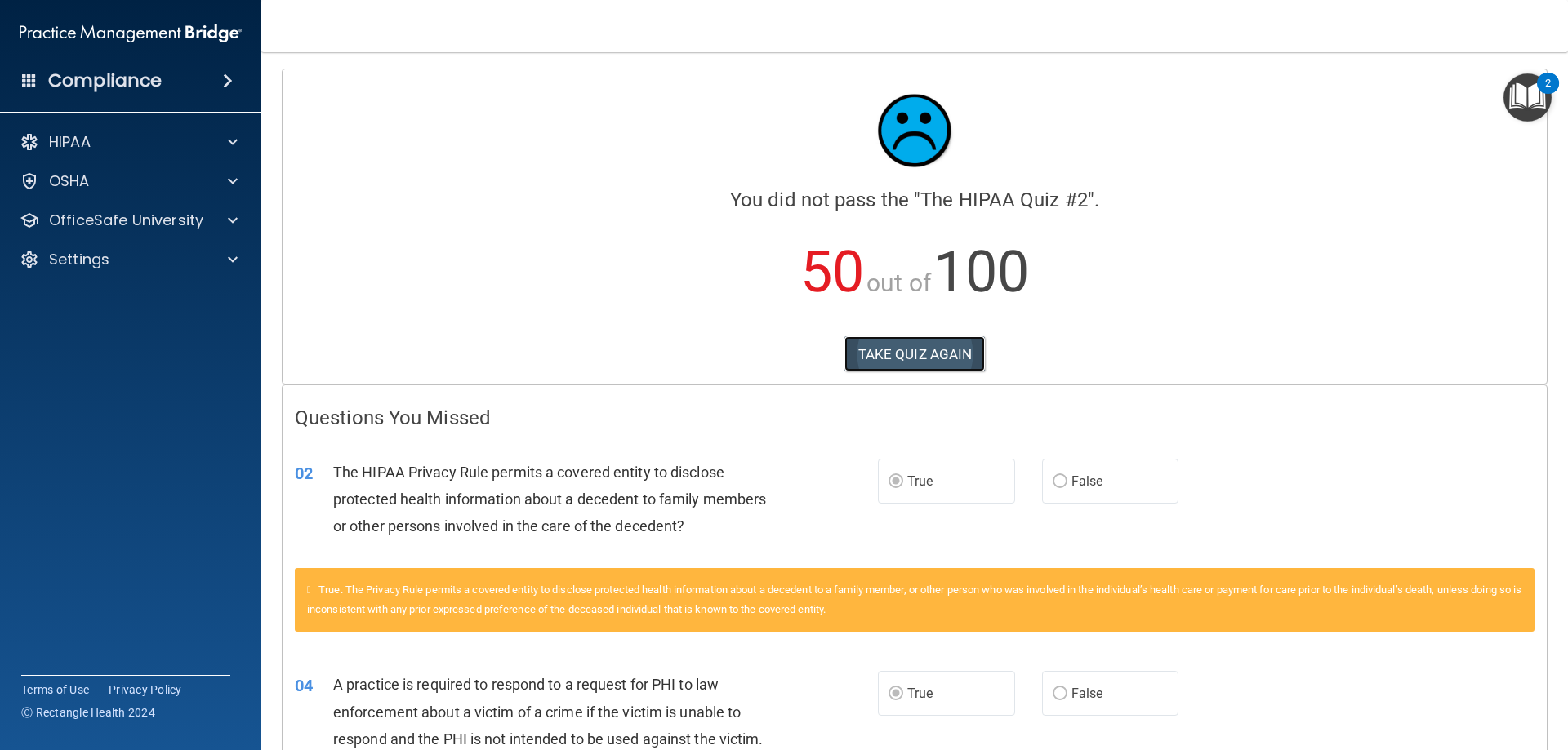
click at [875, 349] on button "TAKE QUIZ AGAIN" at bounding box center [915, 354] width 142 height 36
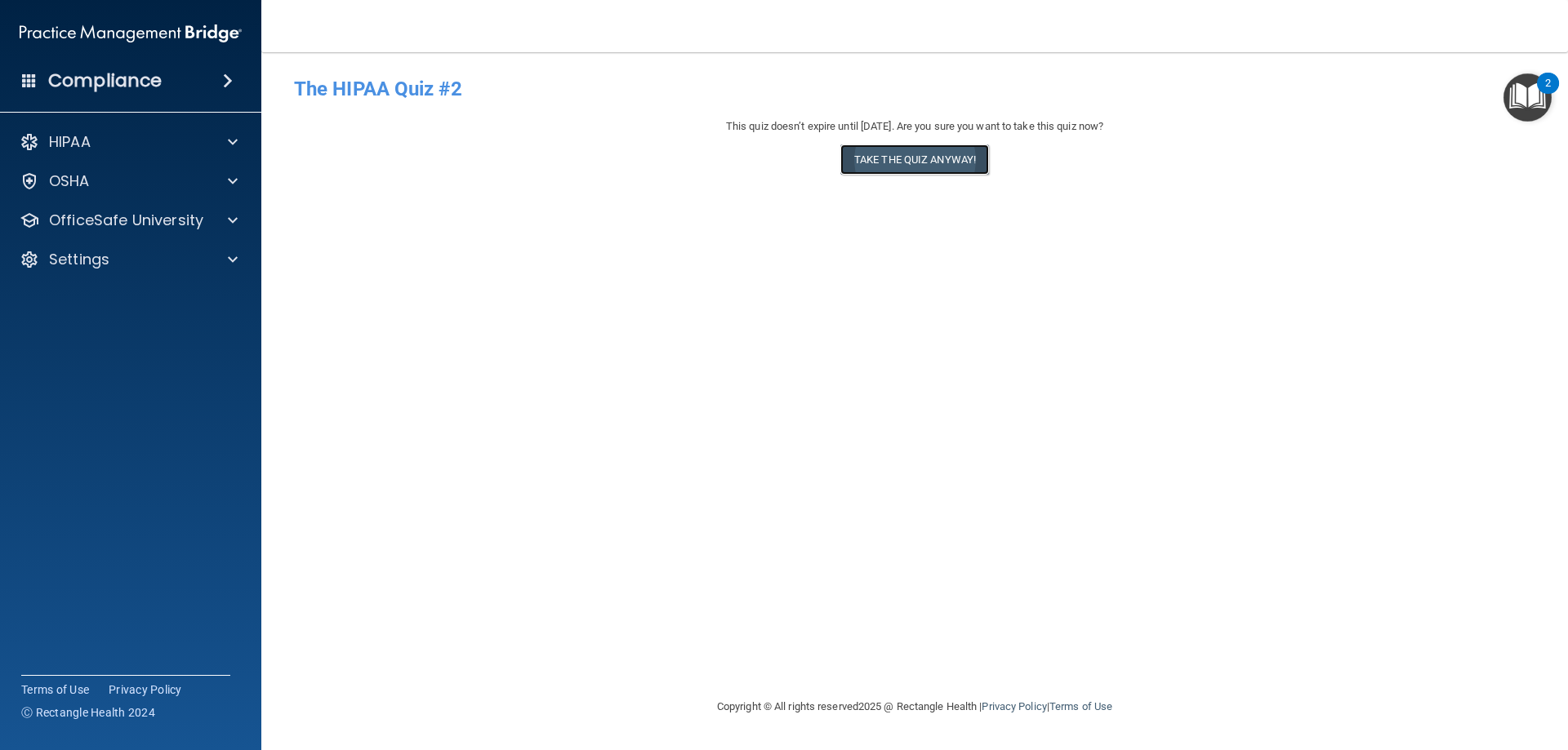
click at [921, 157] on button "Take the quiz anyway!" at bounding box center [915, 159] width 149 height 30
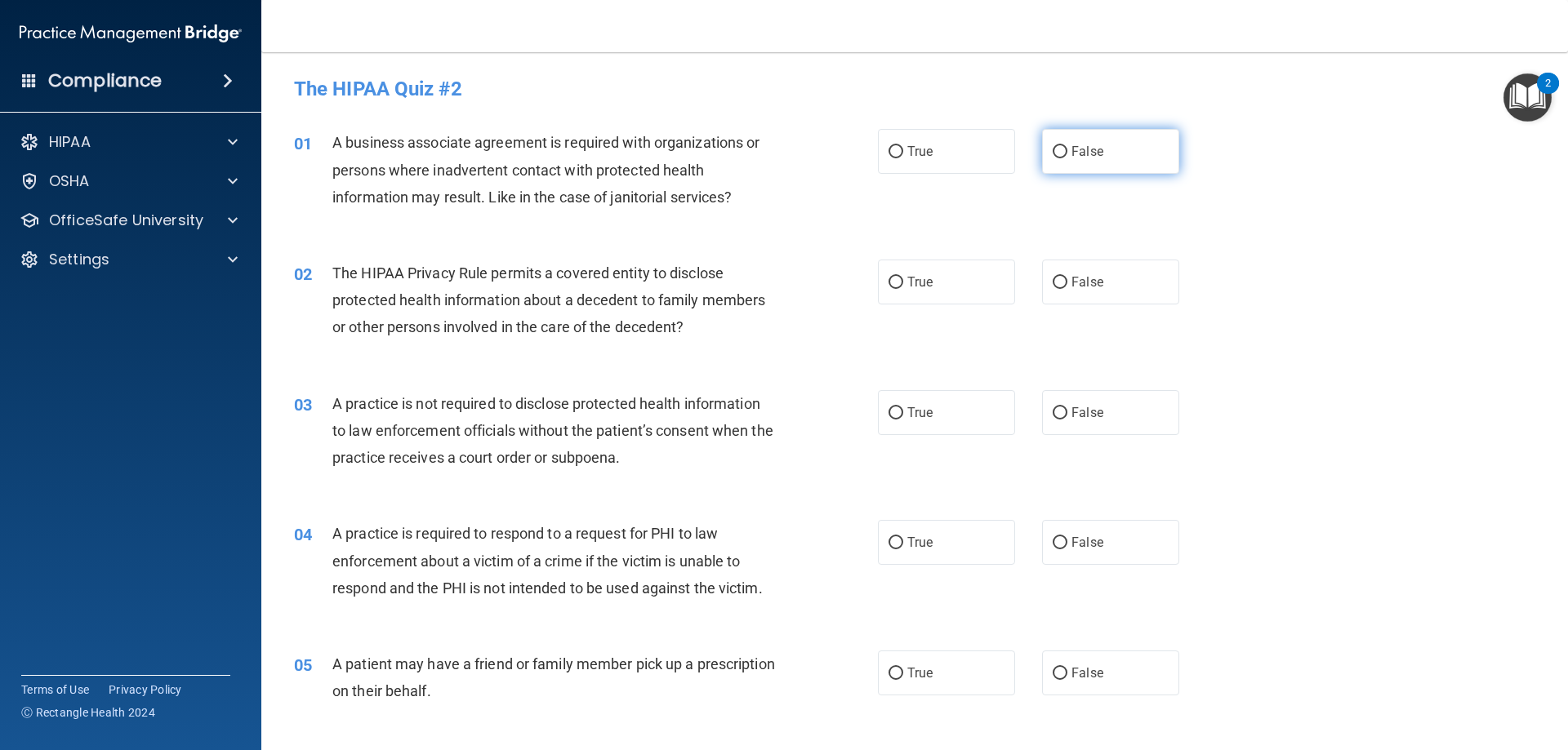
click at [1053, 150] on input "False" at bounding box center [1060, 152] width 15 height 12
radio input "true"
click at [894, 277] on input "True" at bounding box center [896, 282] width 15 height 12
radio input "true"
click at [1055, 414] on input "False" at bounding box center [1060, 413] width 15 height 12
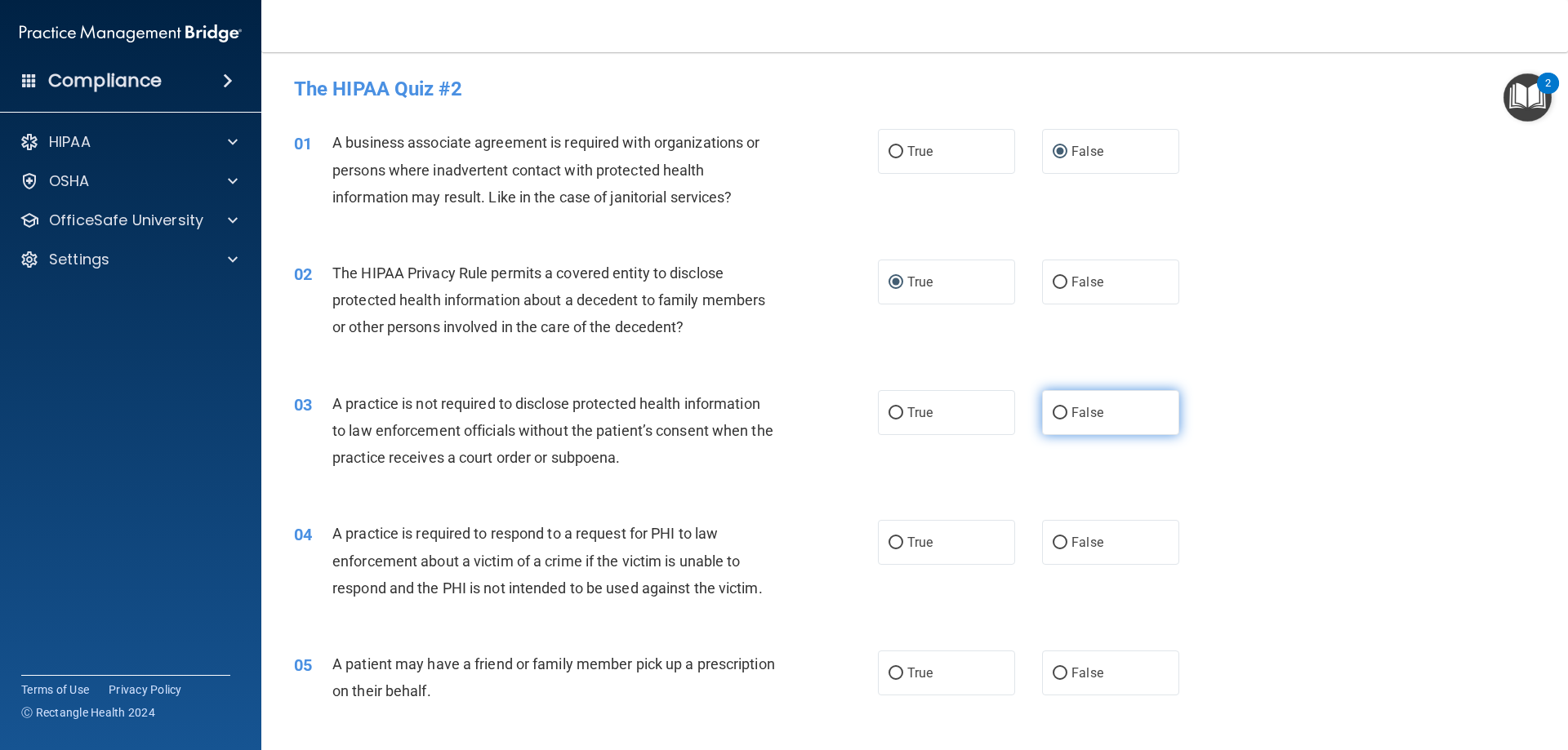
radio input "true"
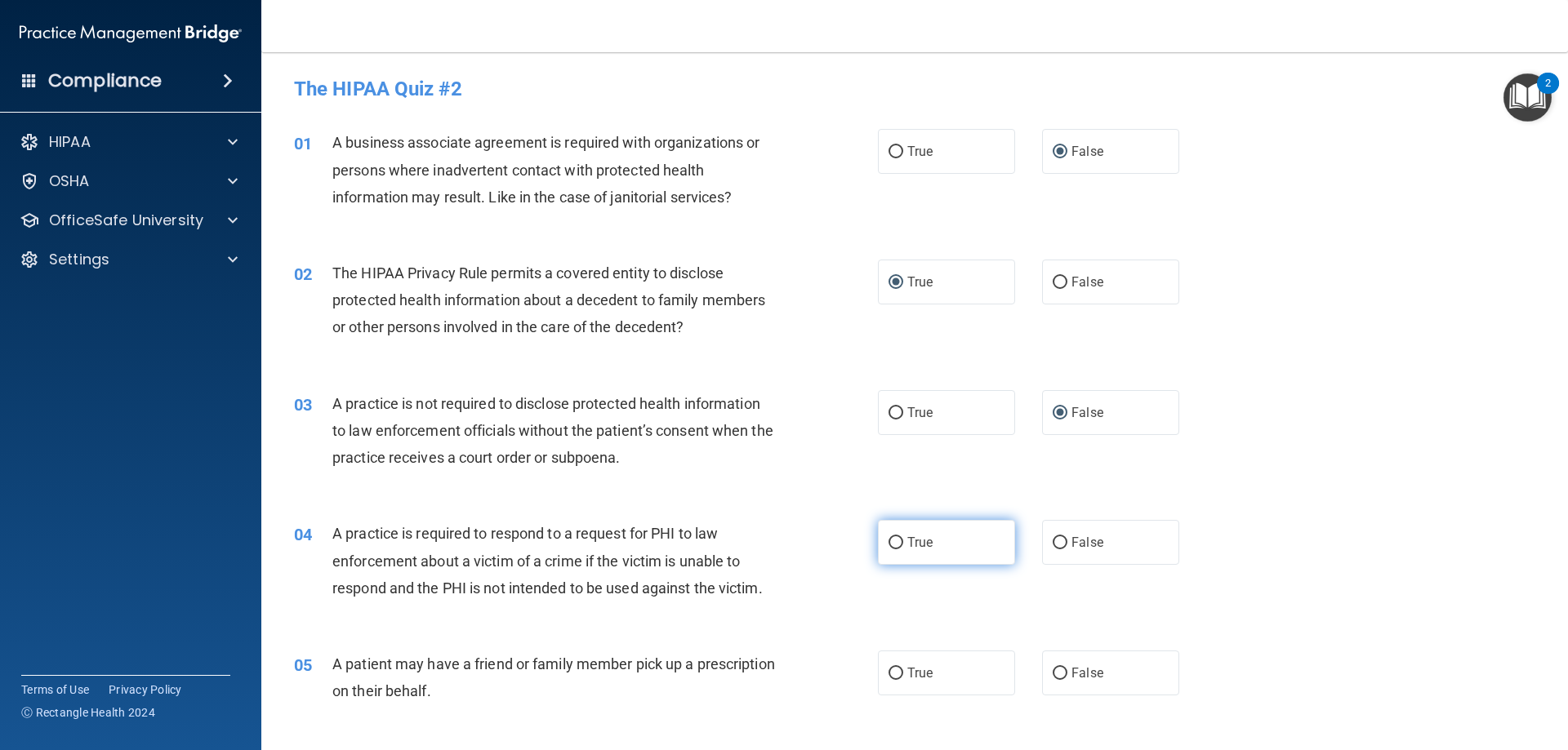
click at [888, 540] on input "True" at bounding box center [896, 542] width 15 height 12
radio input "true"
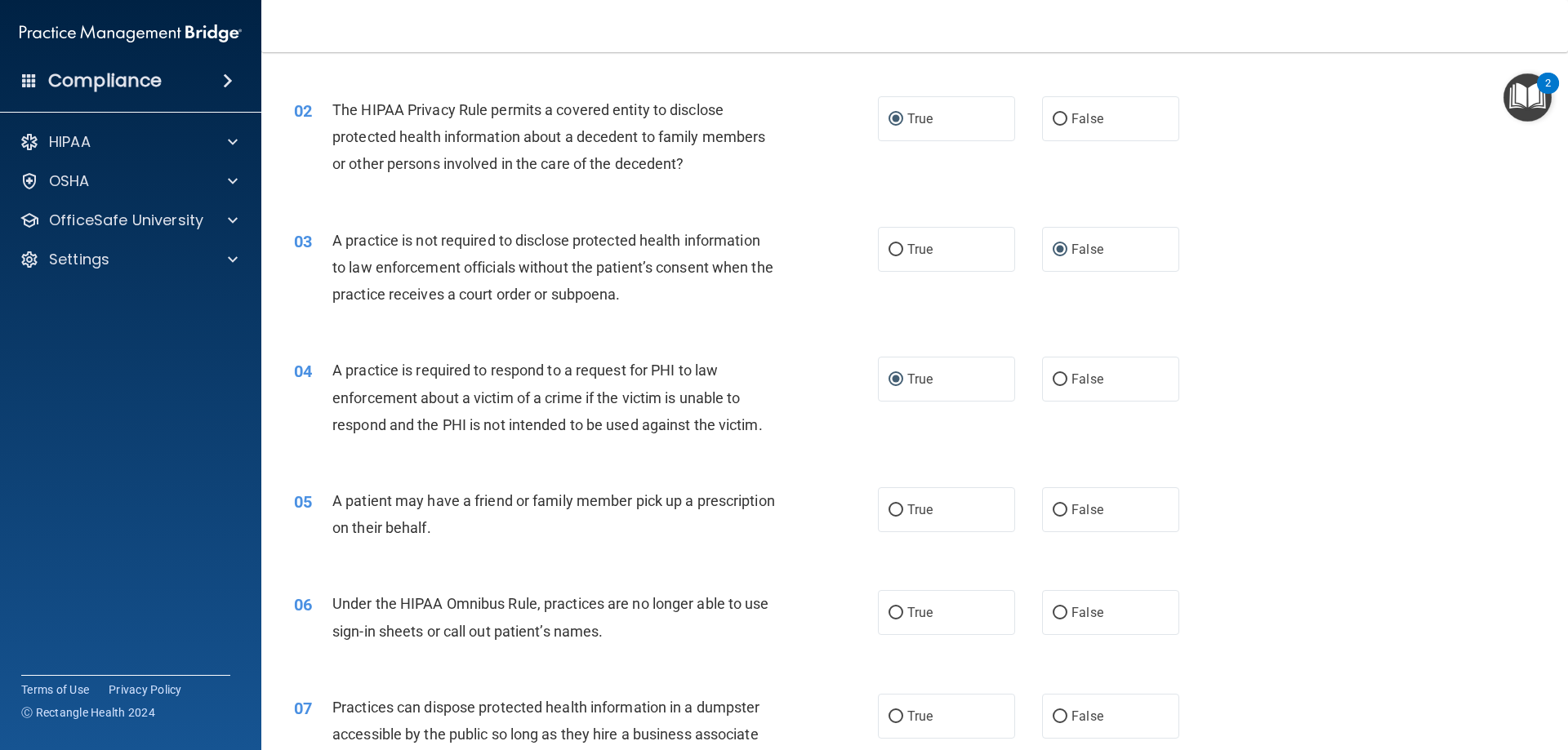
scroll to position [244, 0]
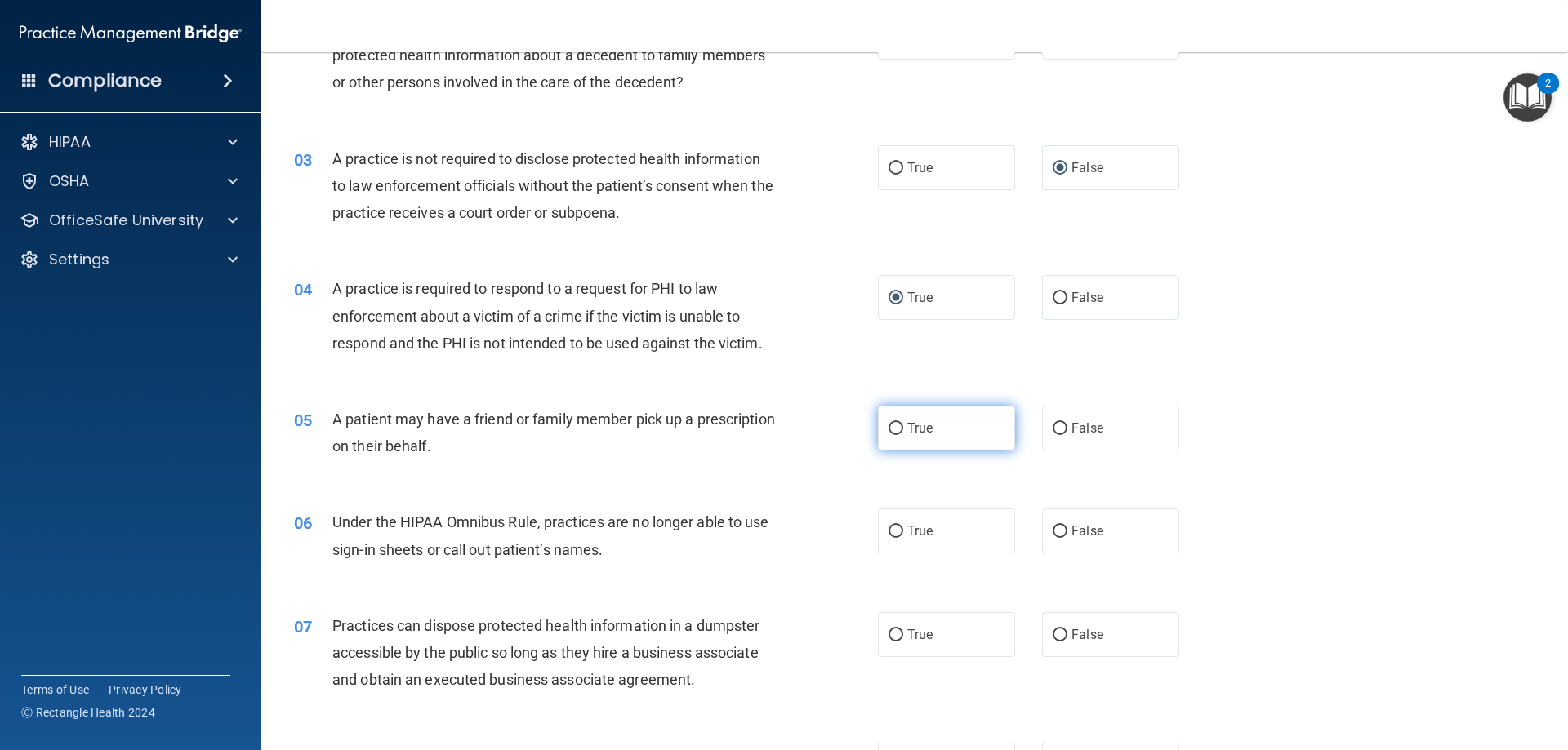
click at [892, 426] on input "True" at bounding box center [896, 428] width 15 height 12
radio input "true"
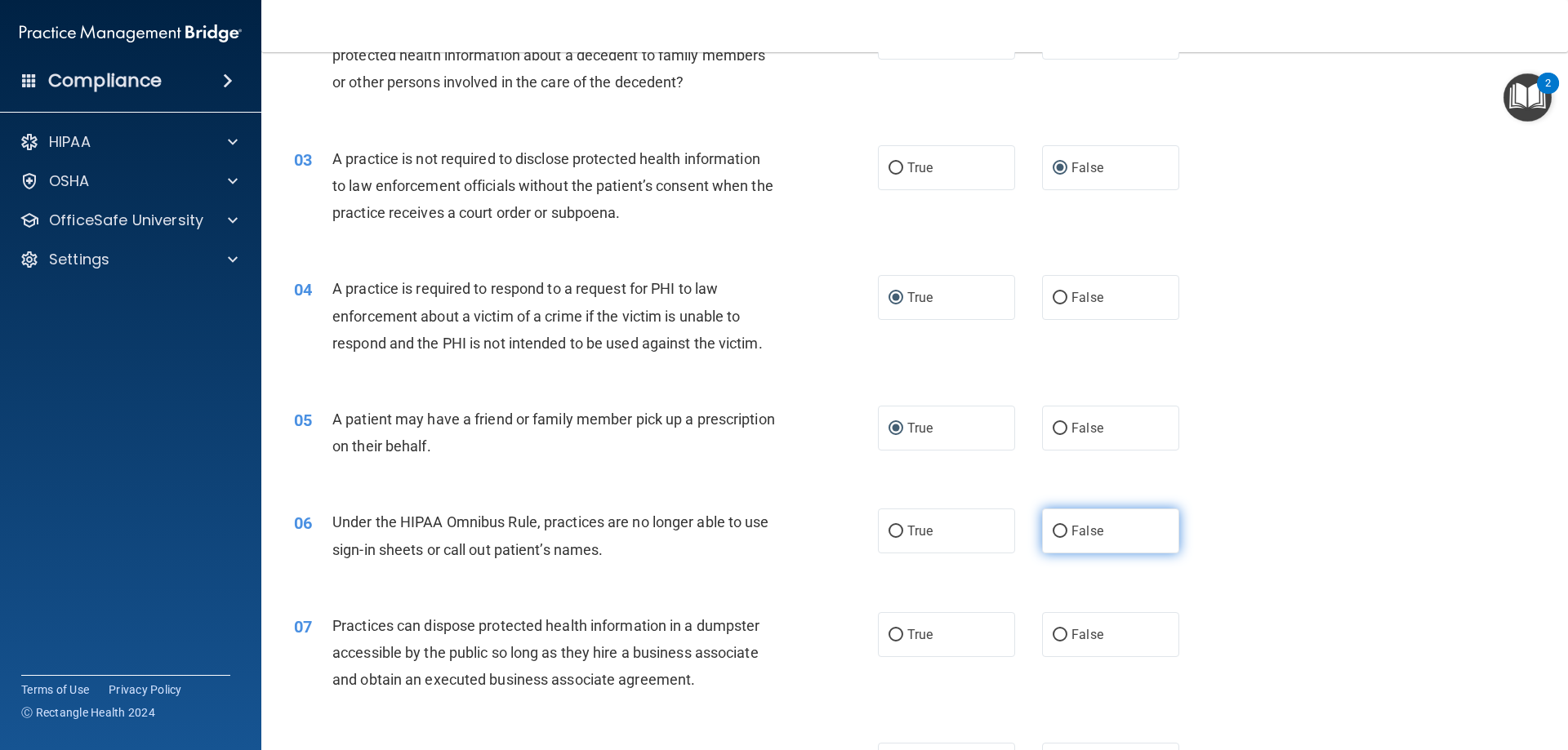
click at [1057, 528] on input "False" at bounding box center [1060, 531] width 15 height 12
radio input "true"
click at [1053, 631] on input "False" at bounding box center [1060, 635] width 15 height 12
radio input "true"
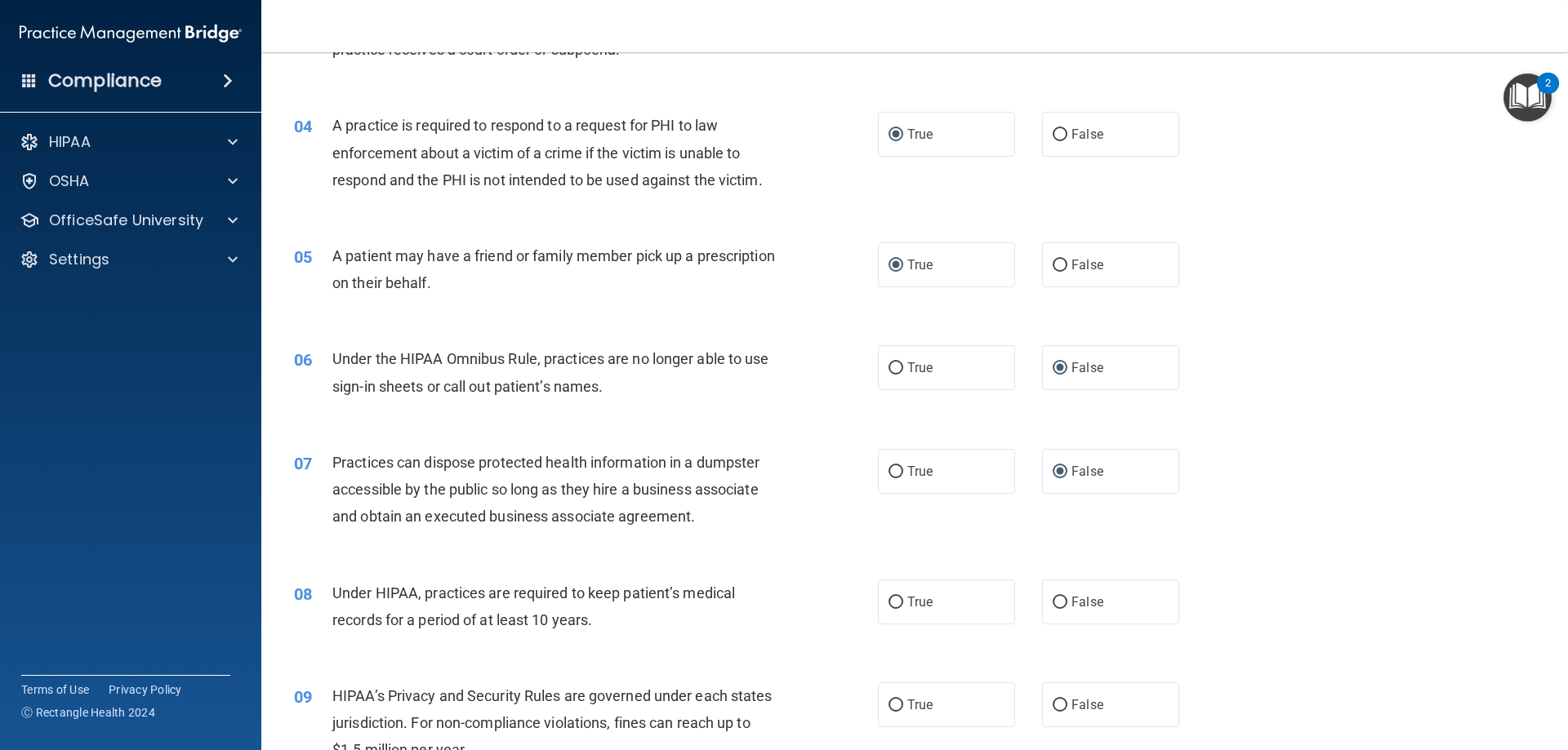
scroll to position [490, 0]
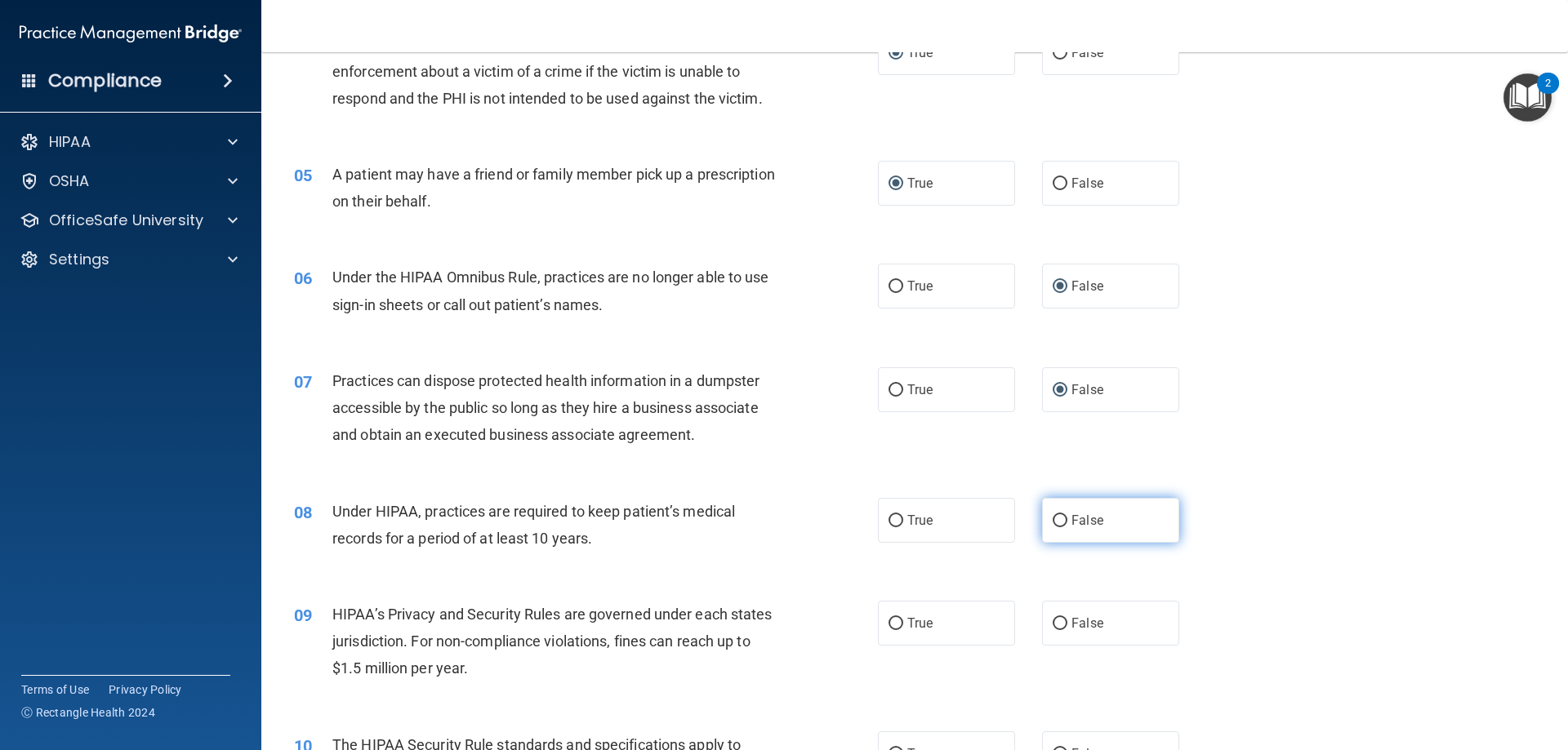
drag, startPoint x: 1054, startPoint y: 519, endPoint x: 1054, endPoint y: 528, distance: 9.0
click at [1054, 521] on input "False" at bounding box center [1060, 520] width 15 height 12
radio input "true"
click at [1053, 620] on input "False" at bounding box center [1060, 623] width 15 height 12
radio input "true"
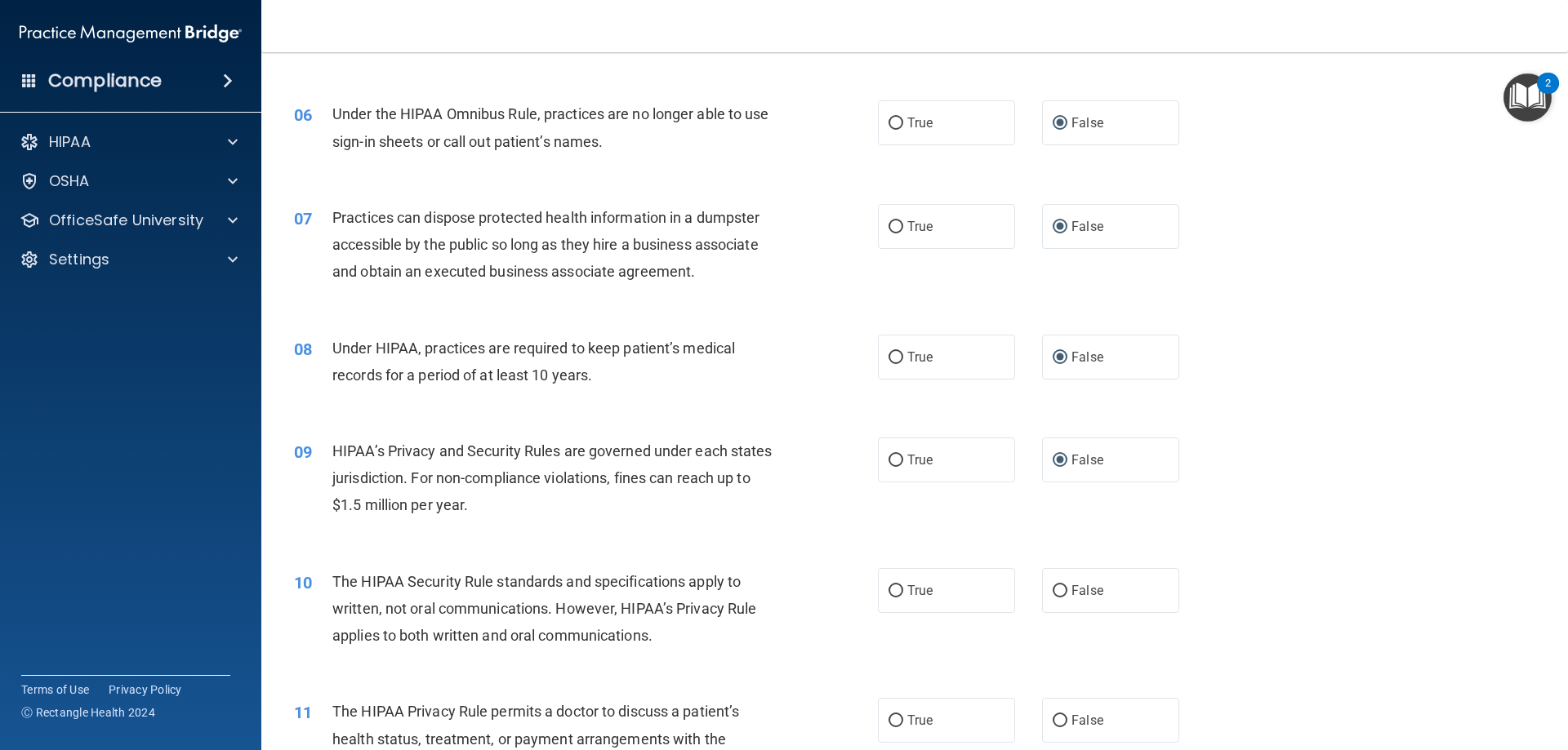
scroll to position [734, 0]
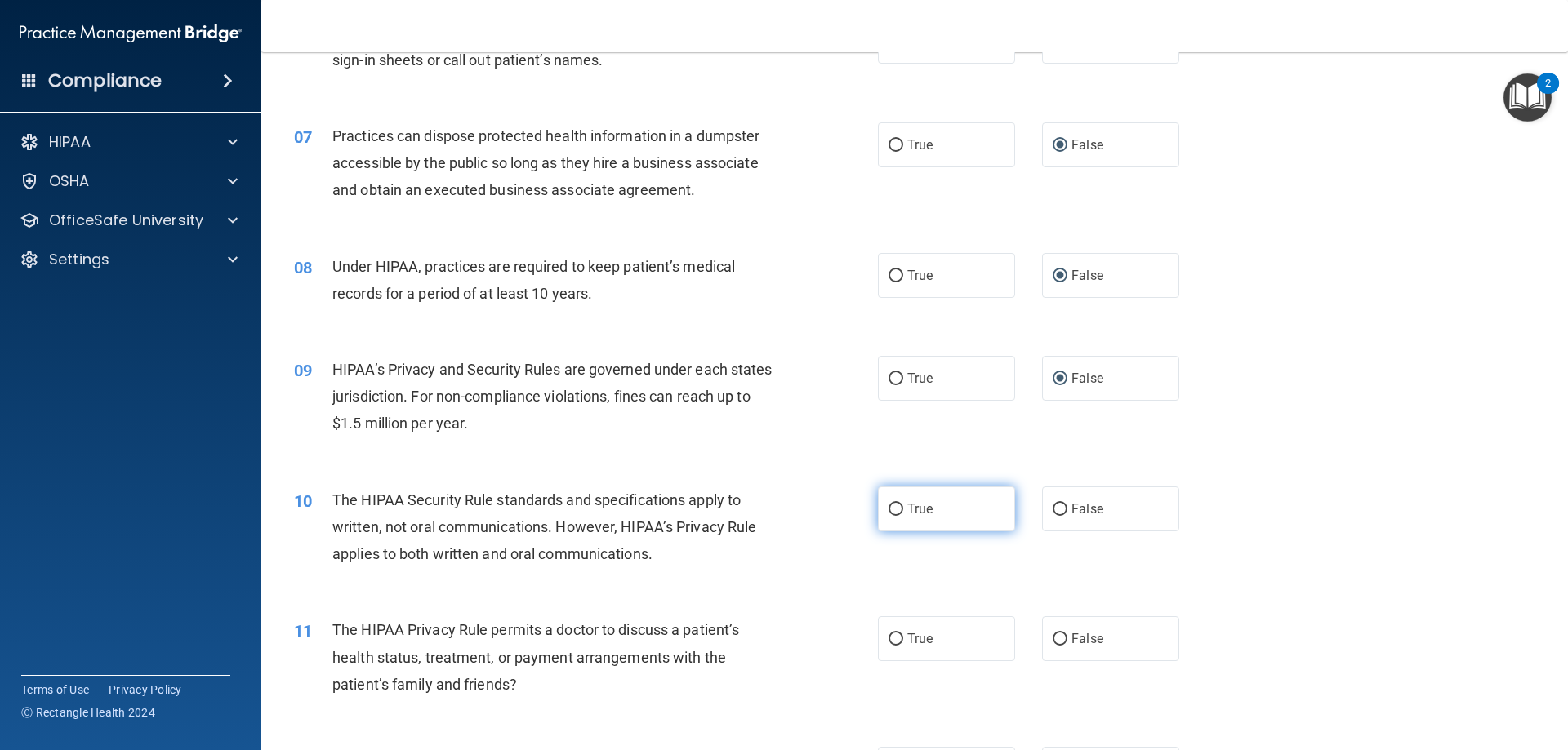
click at [894, 500] on label "True" at bounding box center [946, 508] width 137 height 45
click at [894, 504] on input "True" at bounding box center [896, 509] width 15 height 12
radio input "true"
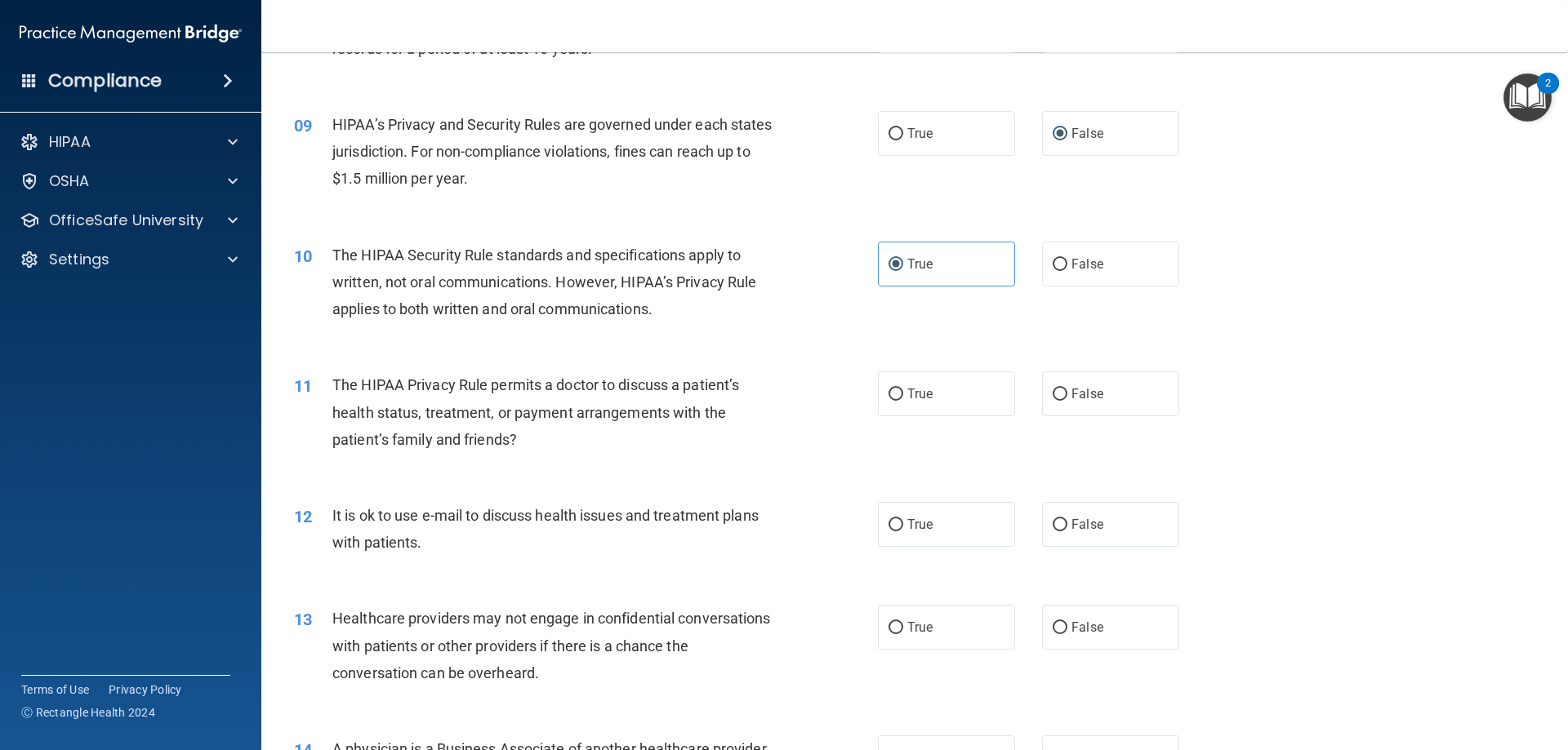
scroll to position [1062, 0]
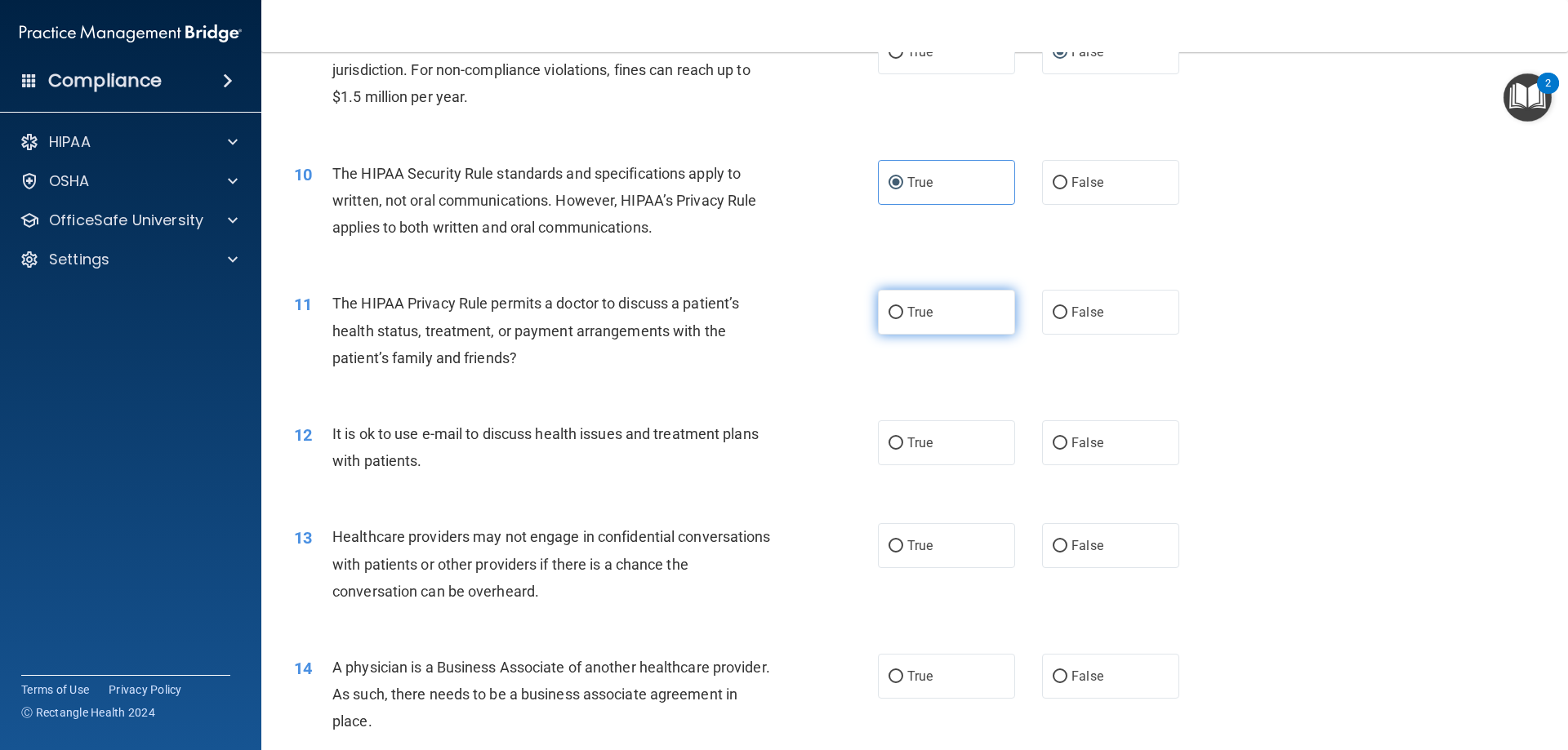
click at [889, 314] on input "True" at bounding box center [896, 312] width 15 height 12
radio input "true"
click at [888, 448] on input "True" at bounding box center [896, 443] width 15 height 12
radio input "true"
drag, startPoint x: 1052, startPoint y: 544, endPoint x: 1055, endPoint y: 597, distance: 53.1
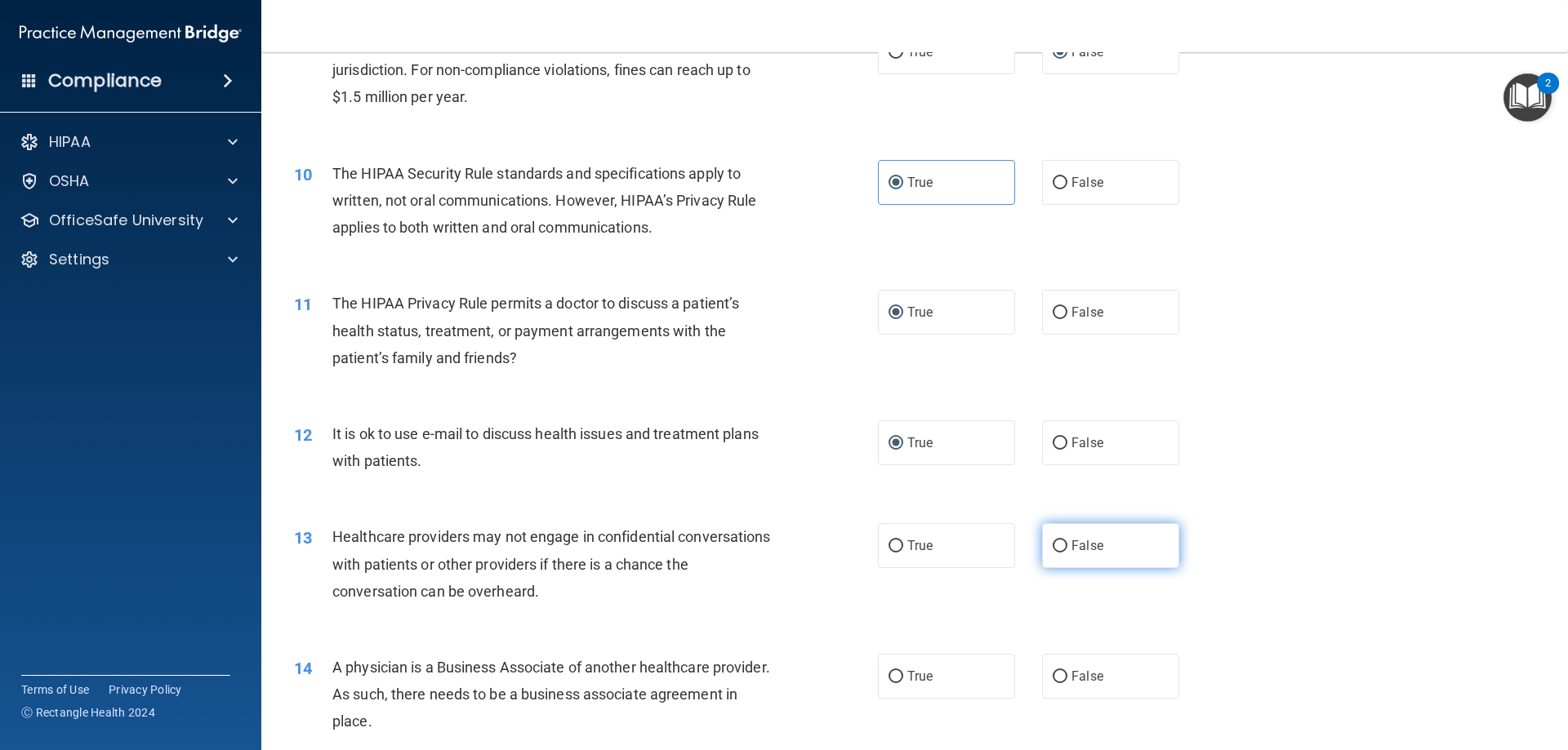
click at [1053, 545] on input "False" at bounding box center [1060, 546] width 15 height 12
radio input "true"
drag, startPoint x: 1051, startPoint y: 677, endPoint x: 1280, endPoint y: 579, distance: 249.1
click at [1053, 675] on input "False" at bounding box center [1060, 676] width 15 height 12
radio input "true"
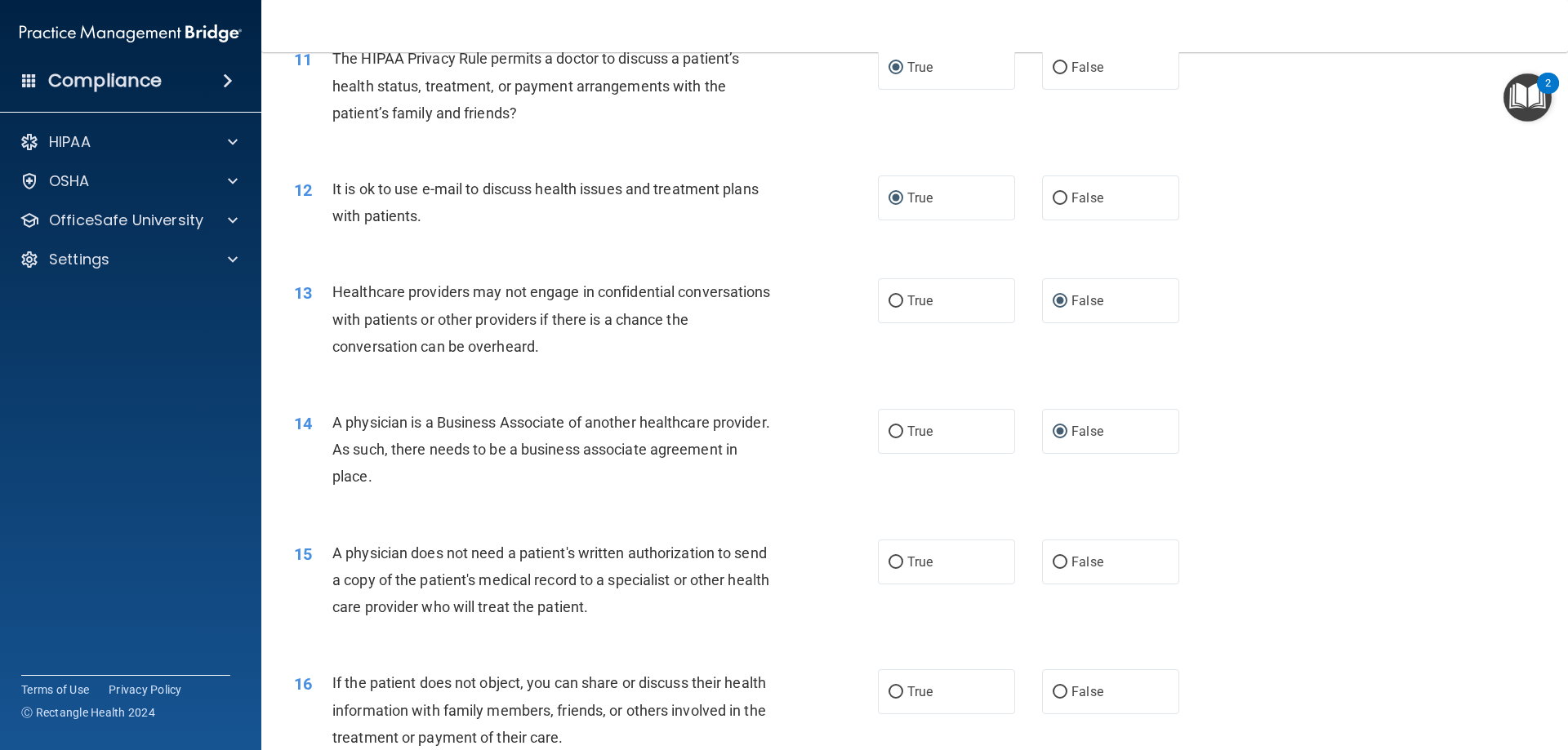
scroll to position [1388, 0]
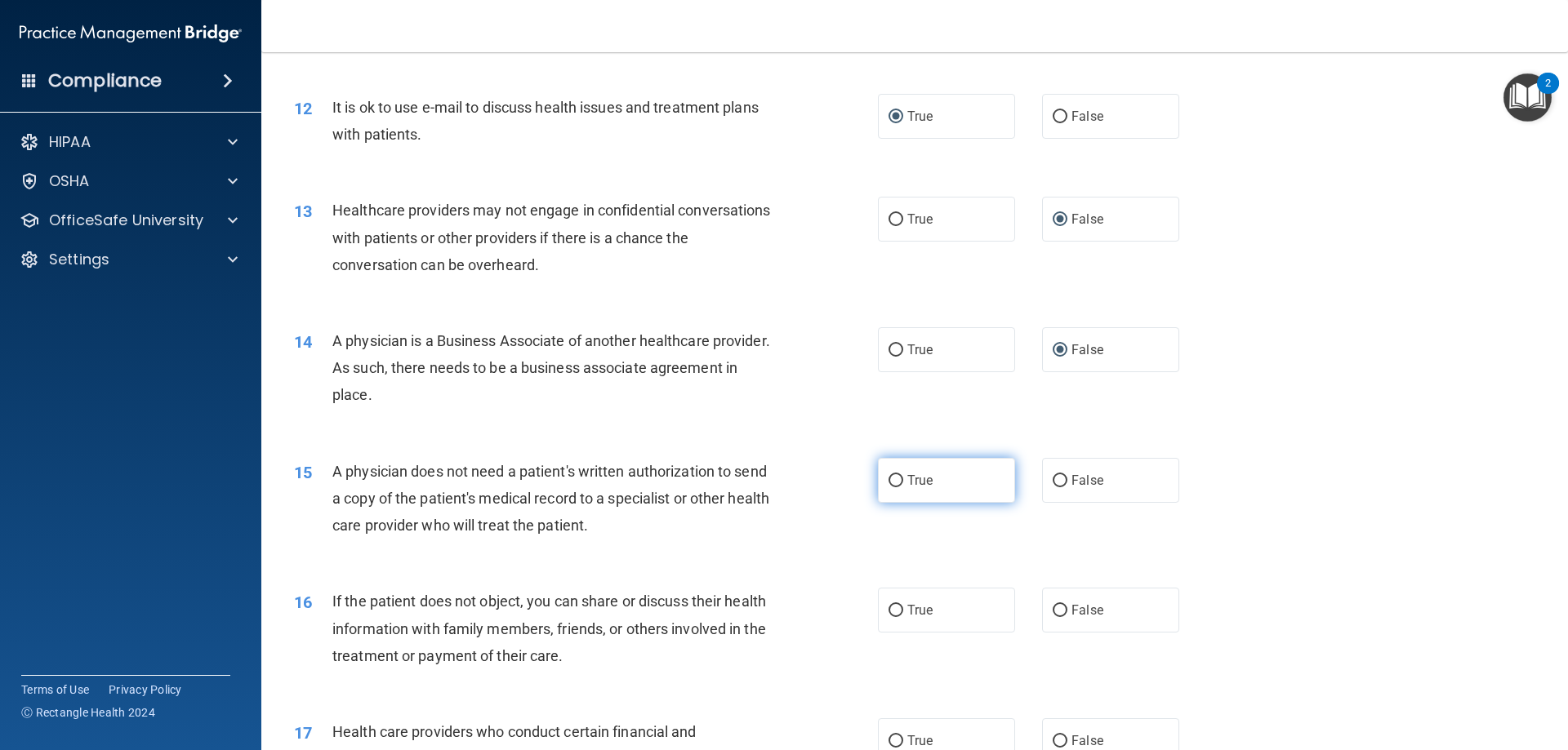
click at [894, 480] on input "True" at bounding box center [896, 481] width 15 height 12
radio input "true"
drag, startPoint x: 888, startPoint y: 604, endPoint x: 985, endPoint y: 562, distance: 105.7
click at [888, 605] on input "True" at bounding box center [896, 610] width 15 height 12
radio input "true"
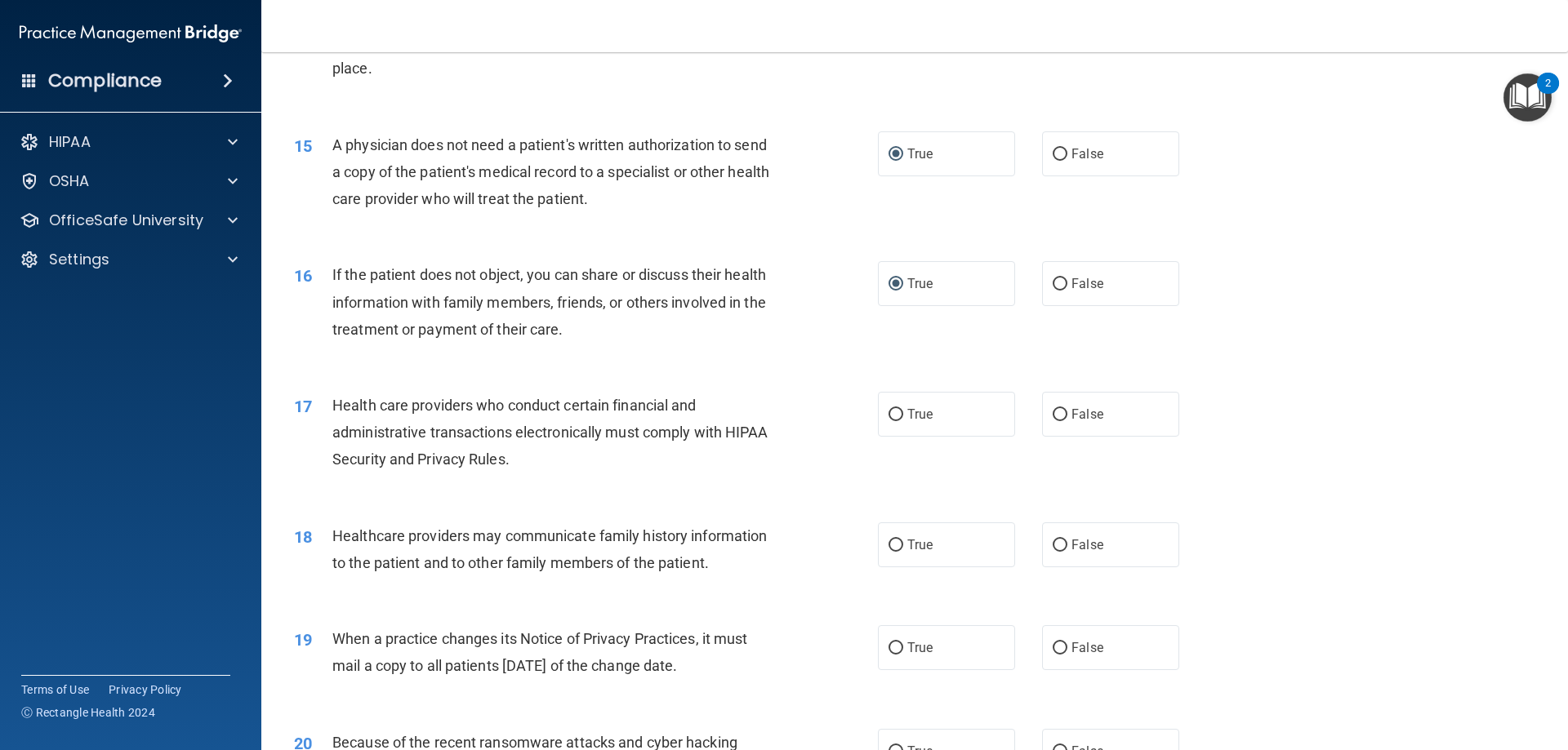
scroll to position [1878, 0]
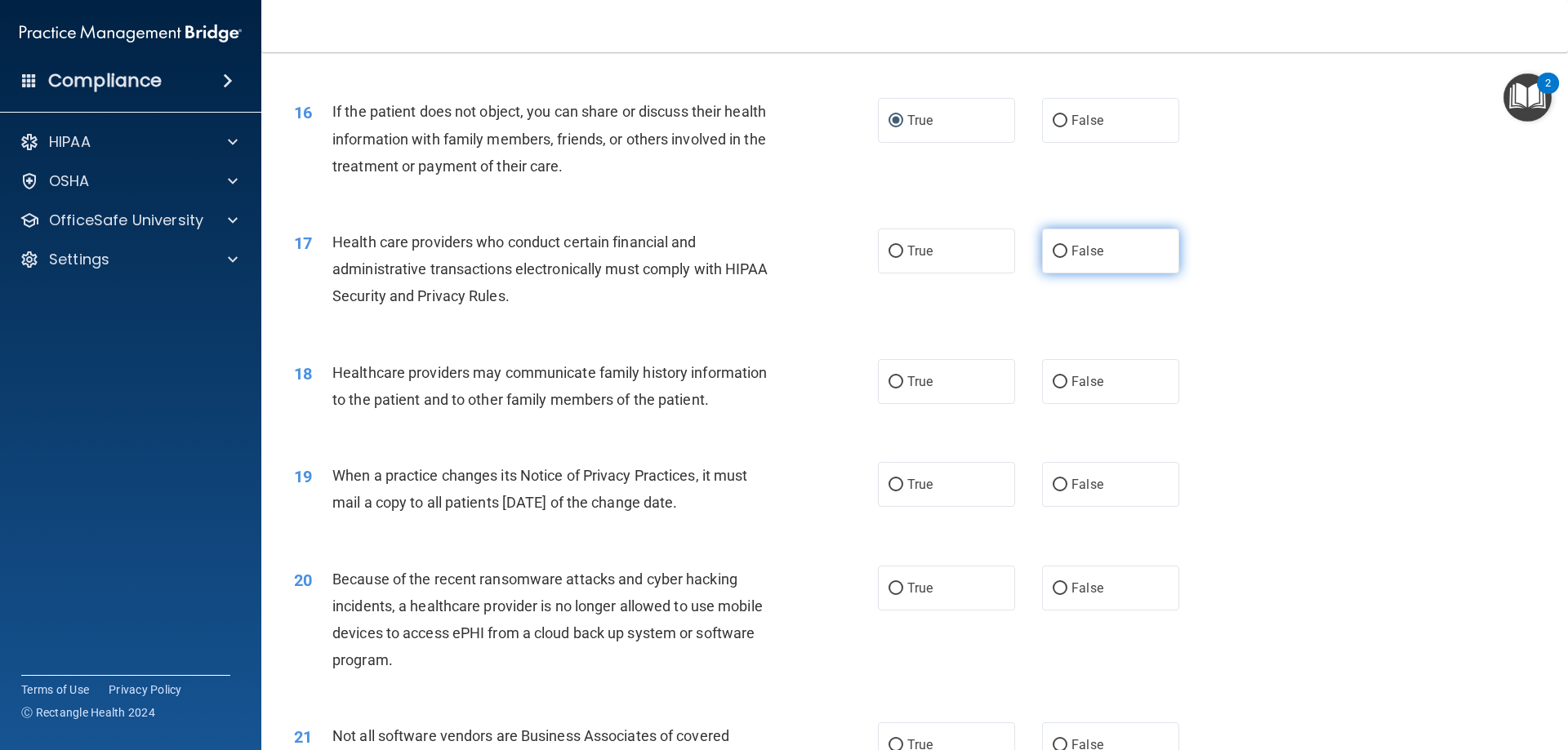
click at [1053, 251] on input "False" at bounding box center [1060, 251] width 15 height 12
radio input "true"
click at [888, 381] on input "True" at bounding box center [896, 381] width 15 height 12
radio input "true"
drag, startPoint x: 1054, startPoint y: 249, endPoint x: 900, endPoint y: 265, distance: 154.8
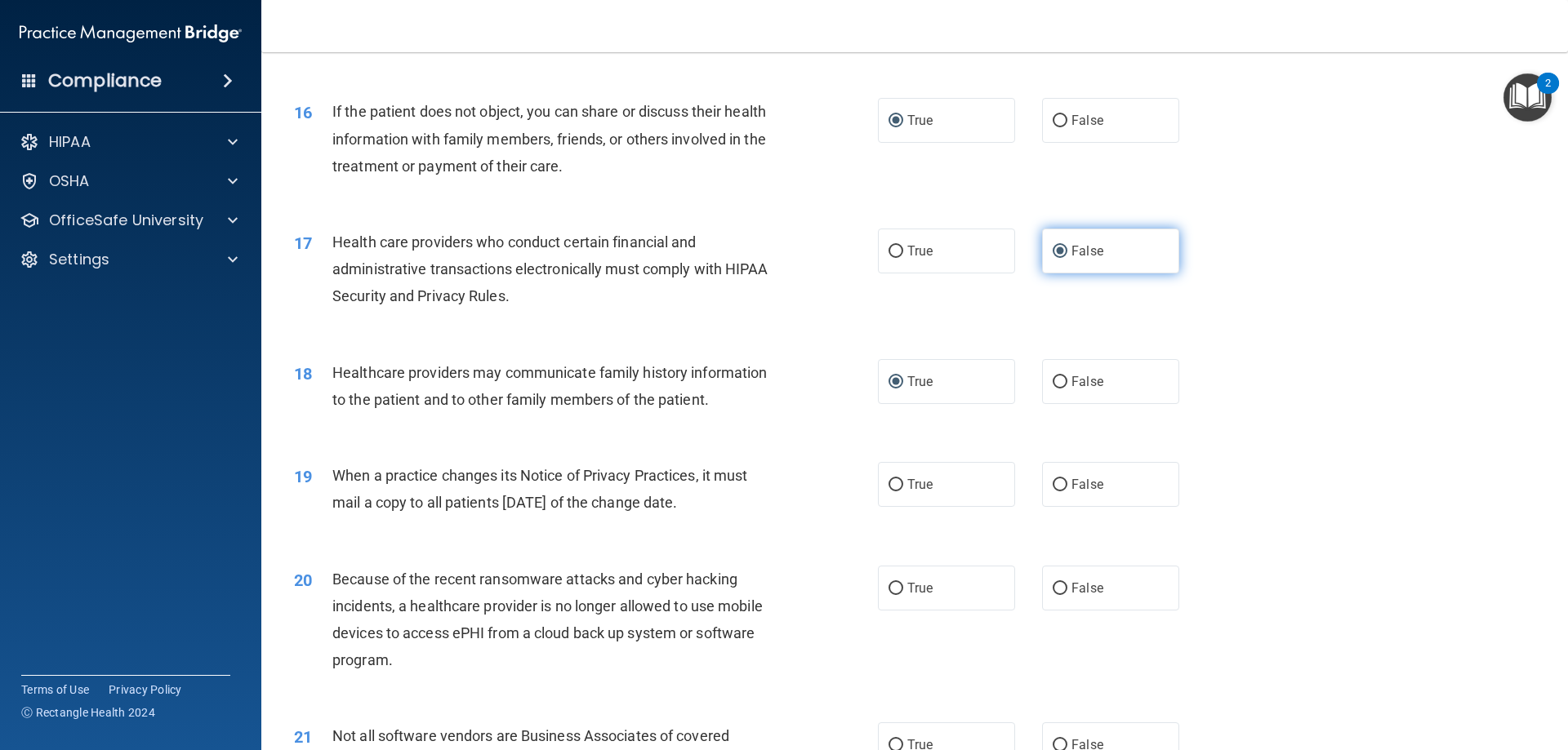
click at [1053, 249] on input "False" at bounding box center [1060, 251] width 15 height 12
click at [889, 262] on label "True" at bounding box center [946, 251] width 137 height 45
click at [889, 258] on input "True" at bounding box center [896, 251] width 15 height 12
radio input "true"
radio input "false"
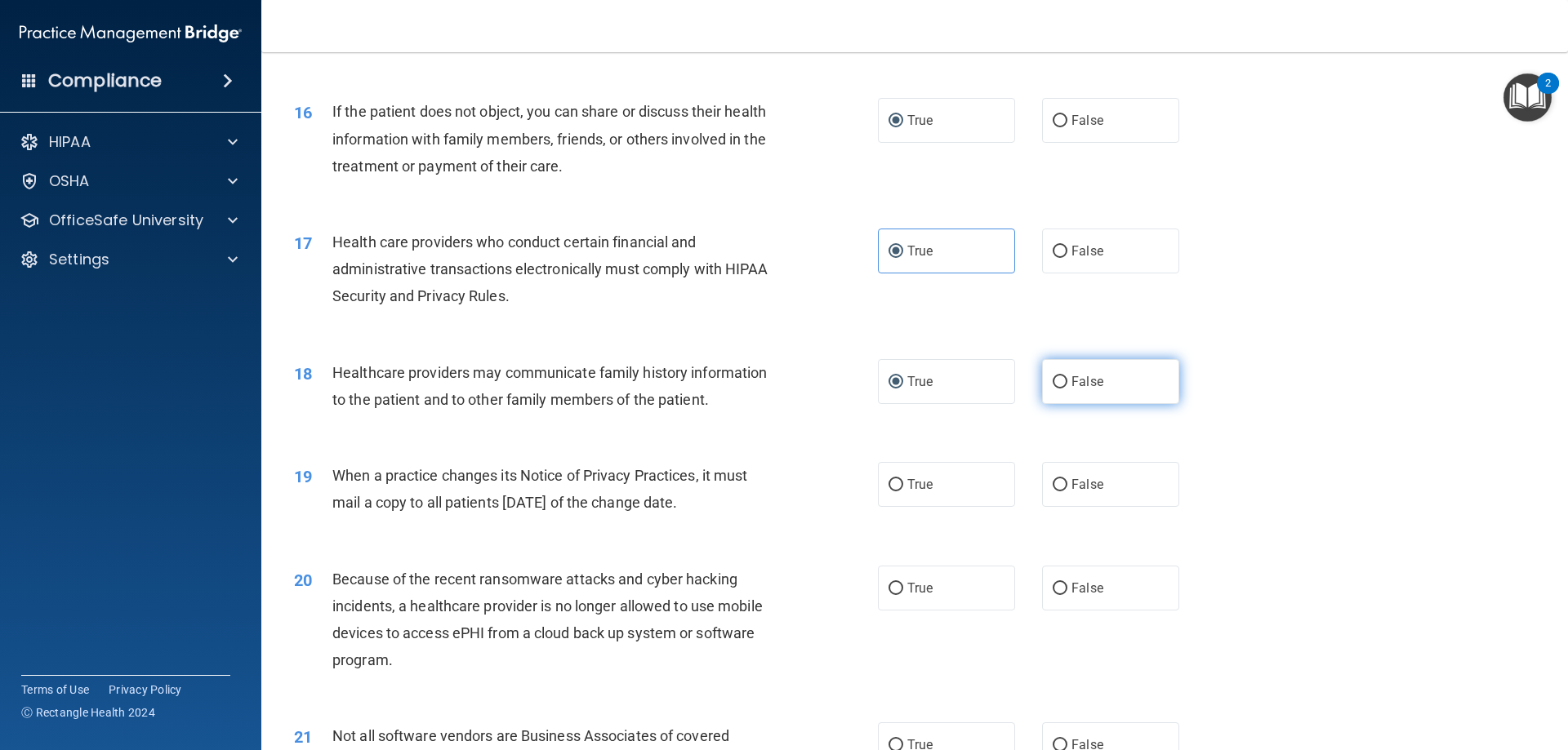
click at [1053, 383] on input "False" at bounding box center [1060, 381] width 15 height 12
radio input "true"
radio input "false"
click at [1053, 483] on input "False" at bounding box center [1060, 484] width 15 height 12
radio input "true"
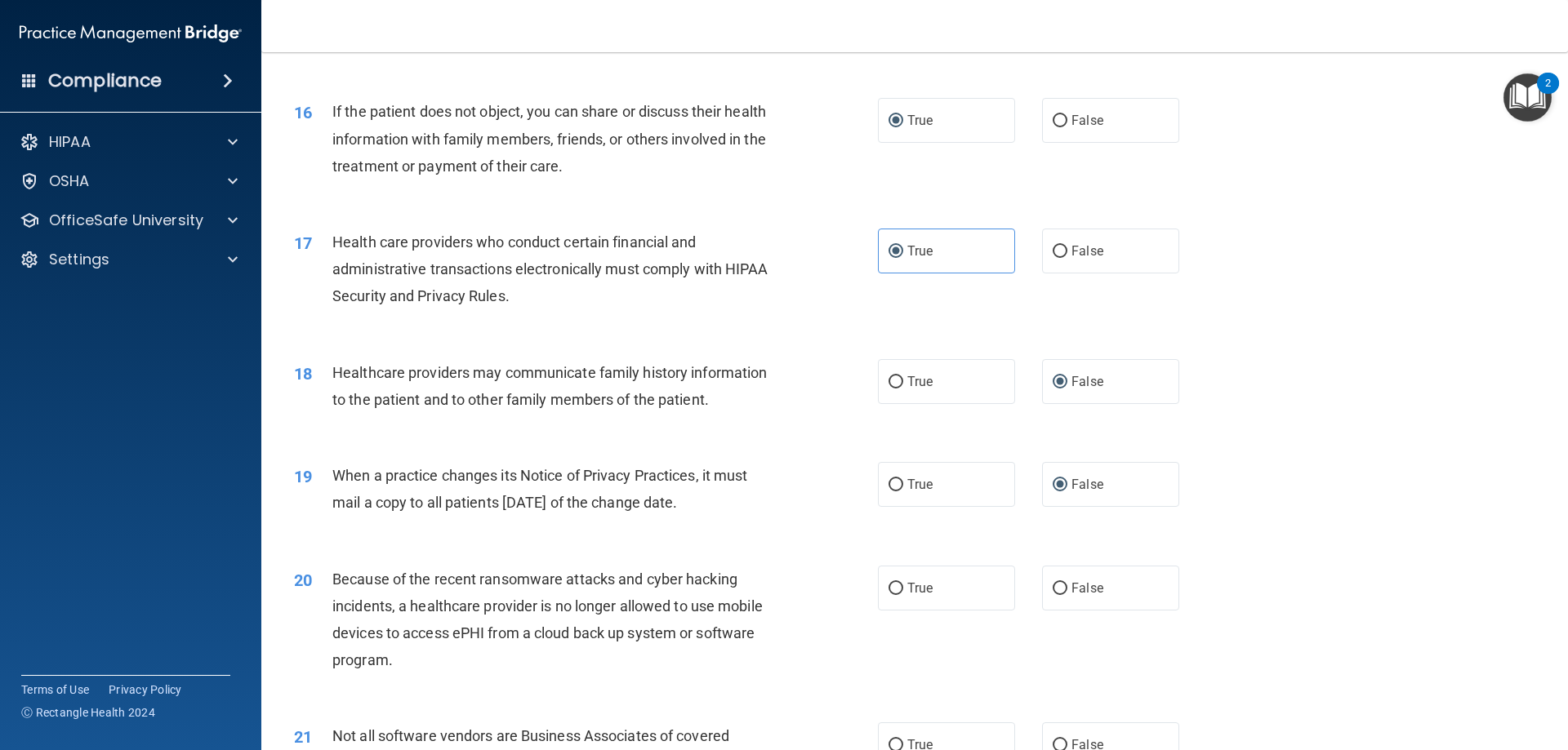
drag, startPoint x: 1060, startPoint y: 585, endPoint x: 1173, endPoint y: 548, distance: 118.9
click at [1059, 585] on label "False" at bounding box center [1110, 587] width 137 height 45
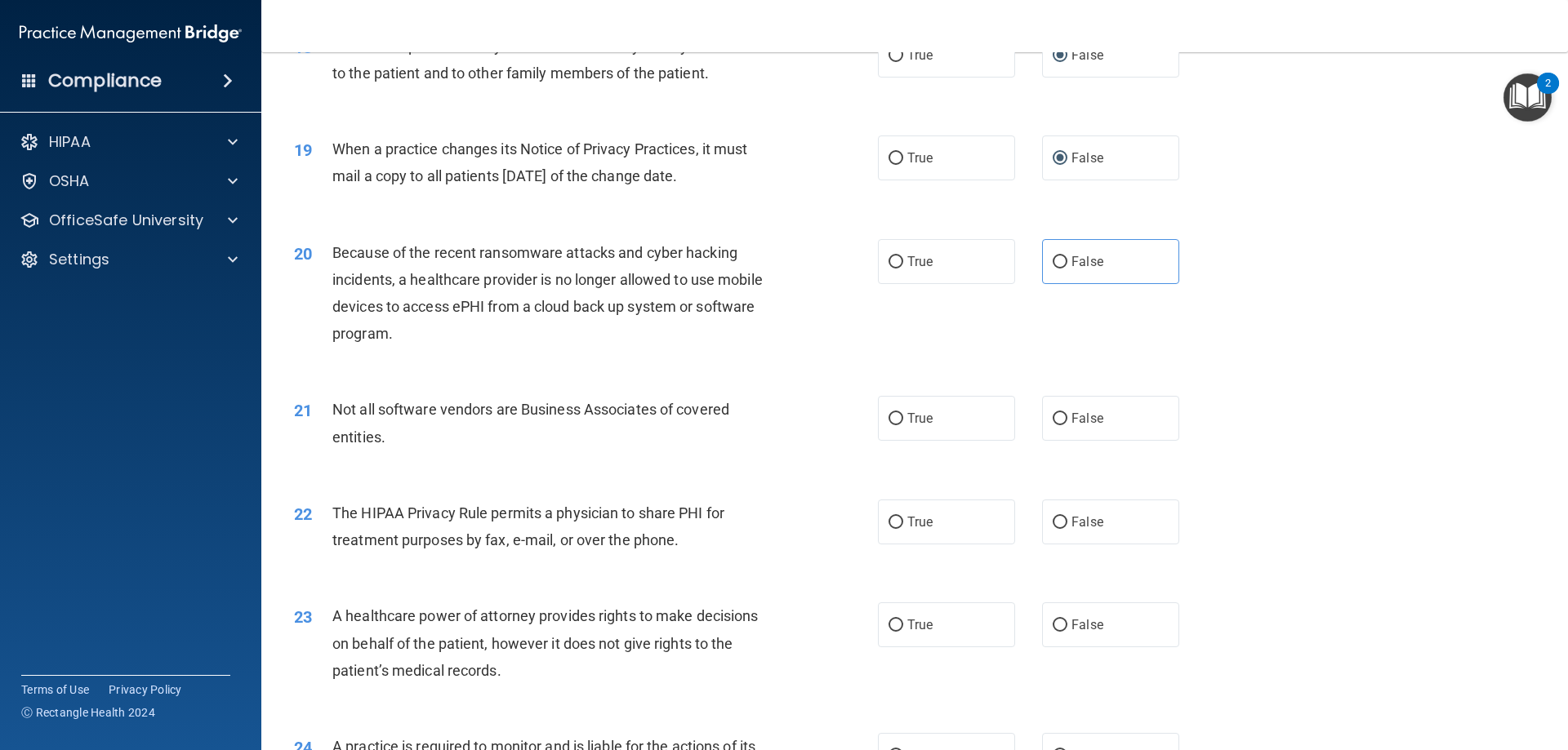
scroll to position [2286, 0]
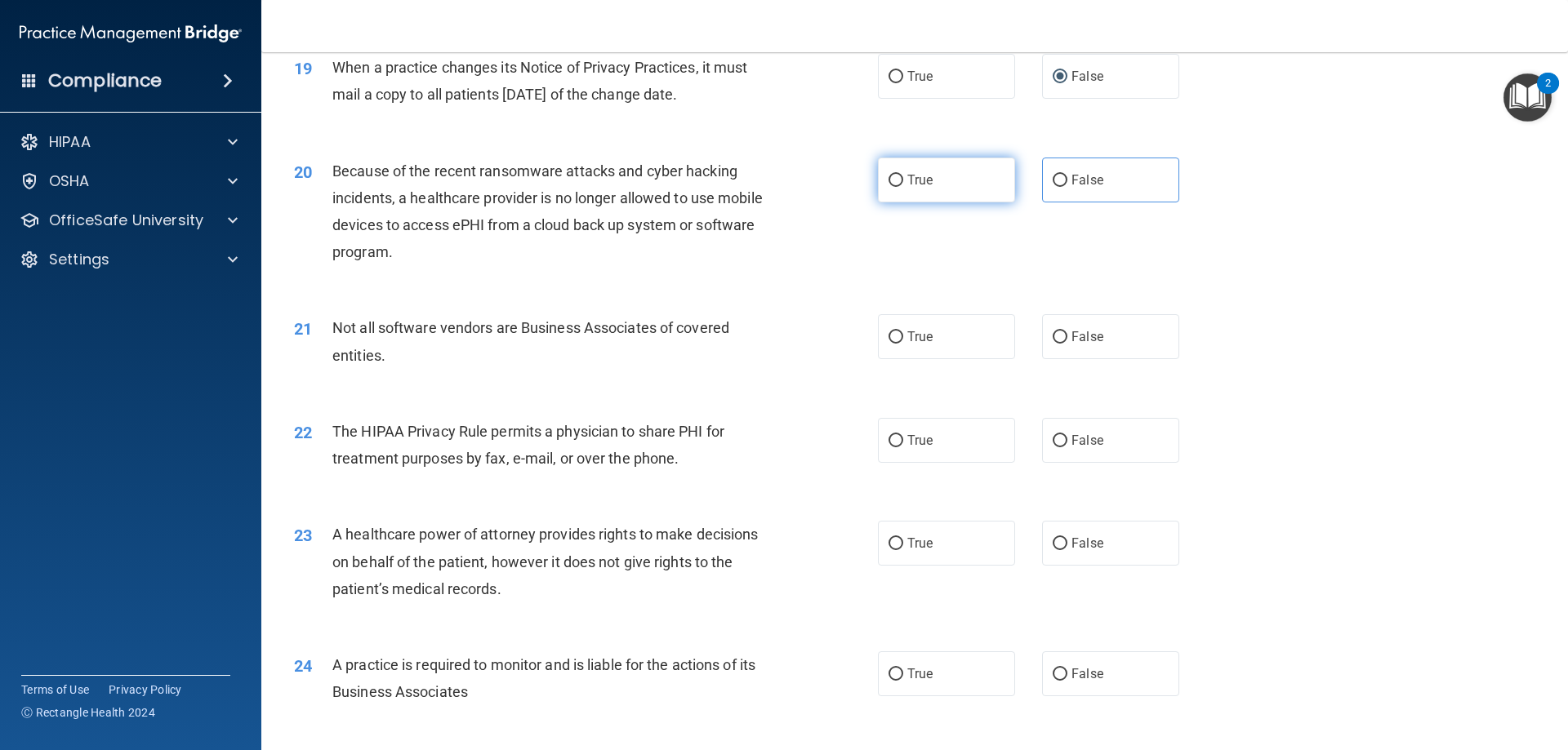
click at [888, 178] on input "True" at bounding box center [896, 180] width 15 height 12
radio input "true"
click at [890, 333] on input "True" at bounding box center [896, 337] width 15 height 12
radio input "true"
click at [888, 438] on input "True" at bounding box center [896, 440] width 15 height 12
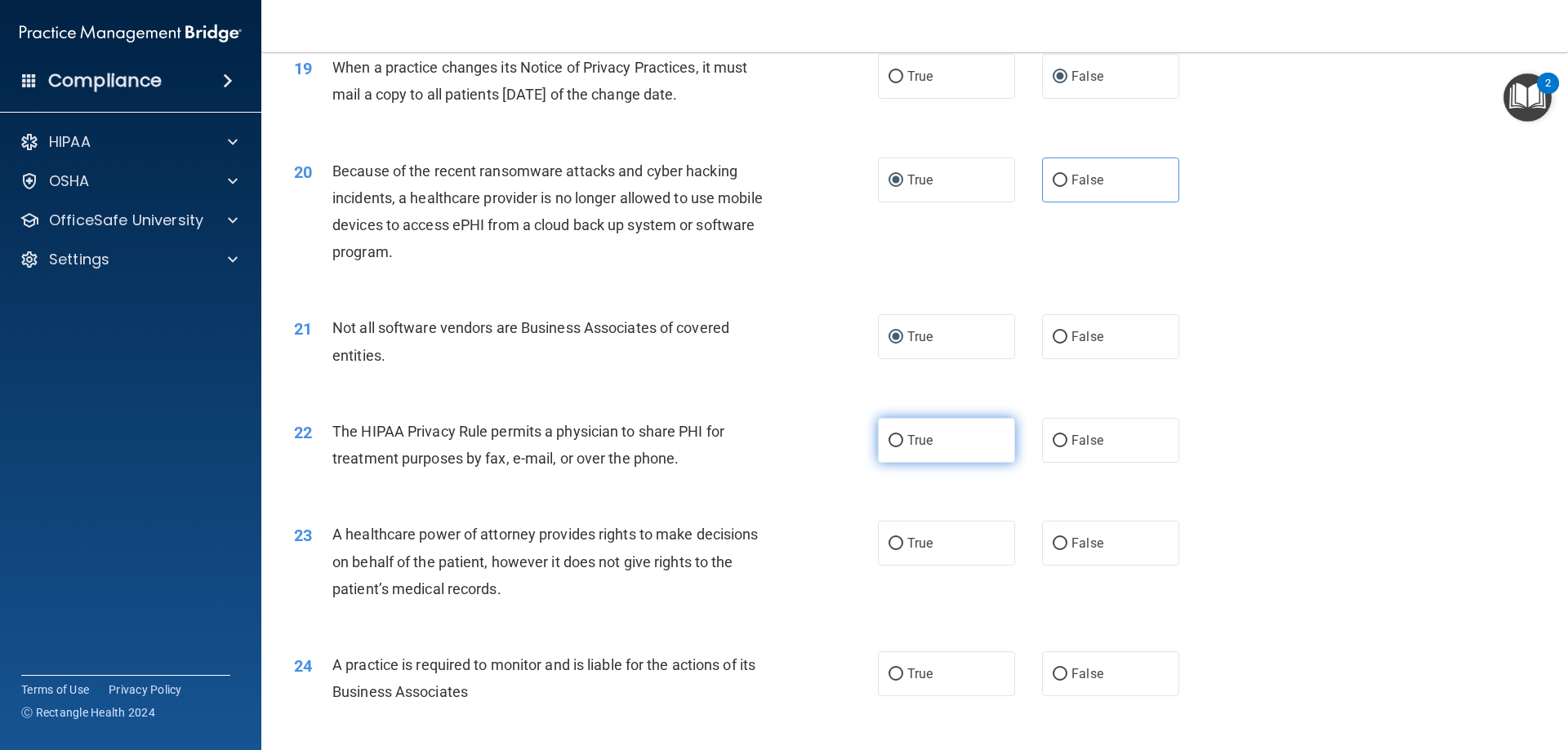
radio input "true"
click at [1059, 180] on input "False" at bounding box center [1060, 180] width 15 height 12
radio input "true"
radio input "false"
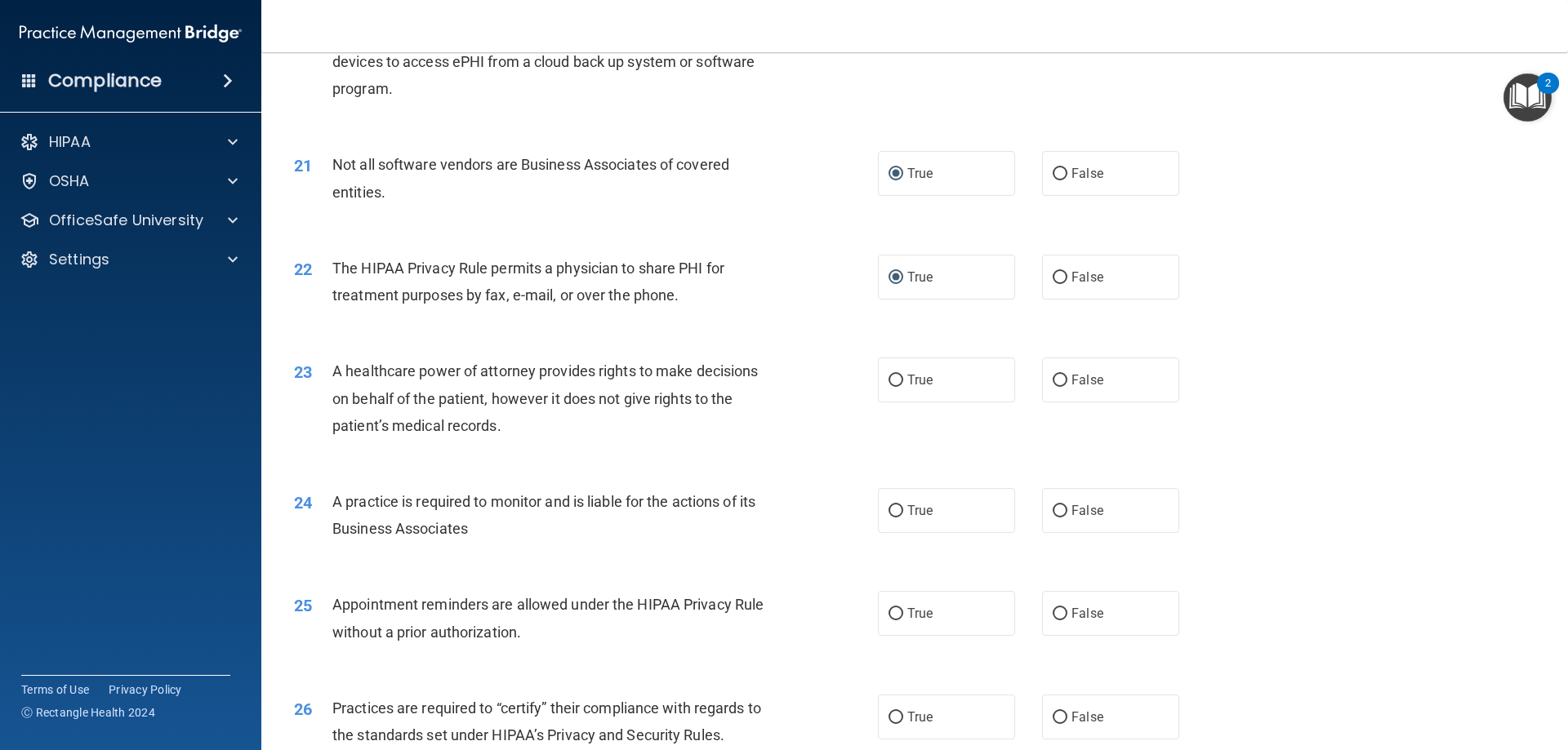
scroll to position [2530, 0]
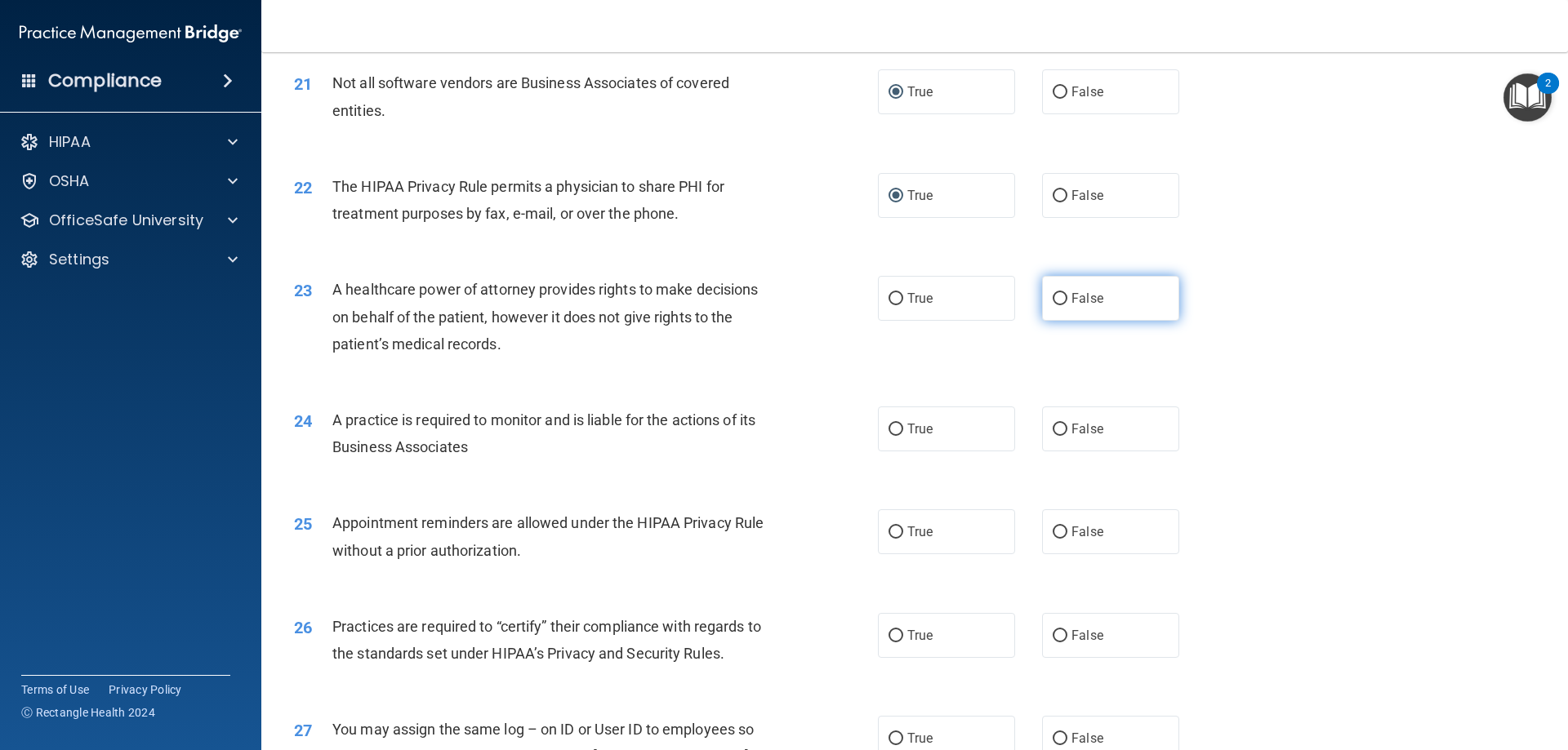
click at [1053, 302] on input "False" at bounding box center [1060, 299] width 15 height 12
radio input "true"
click at [1053, 426] on input "False" at bounding box center [1060, 429] width 15 height 12
radio input "true"
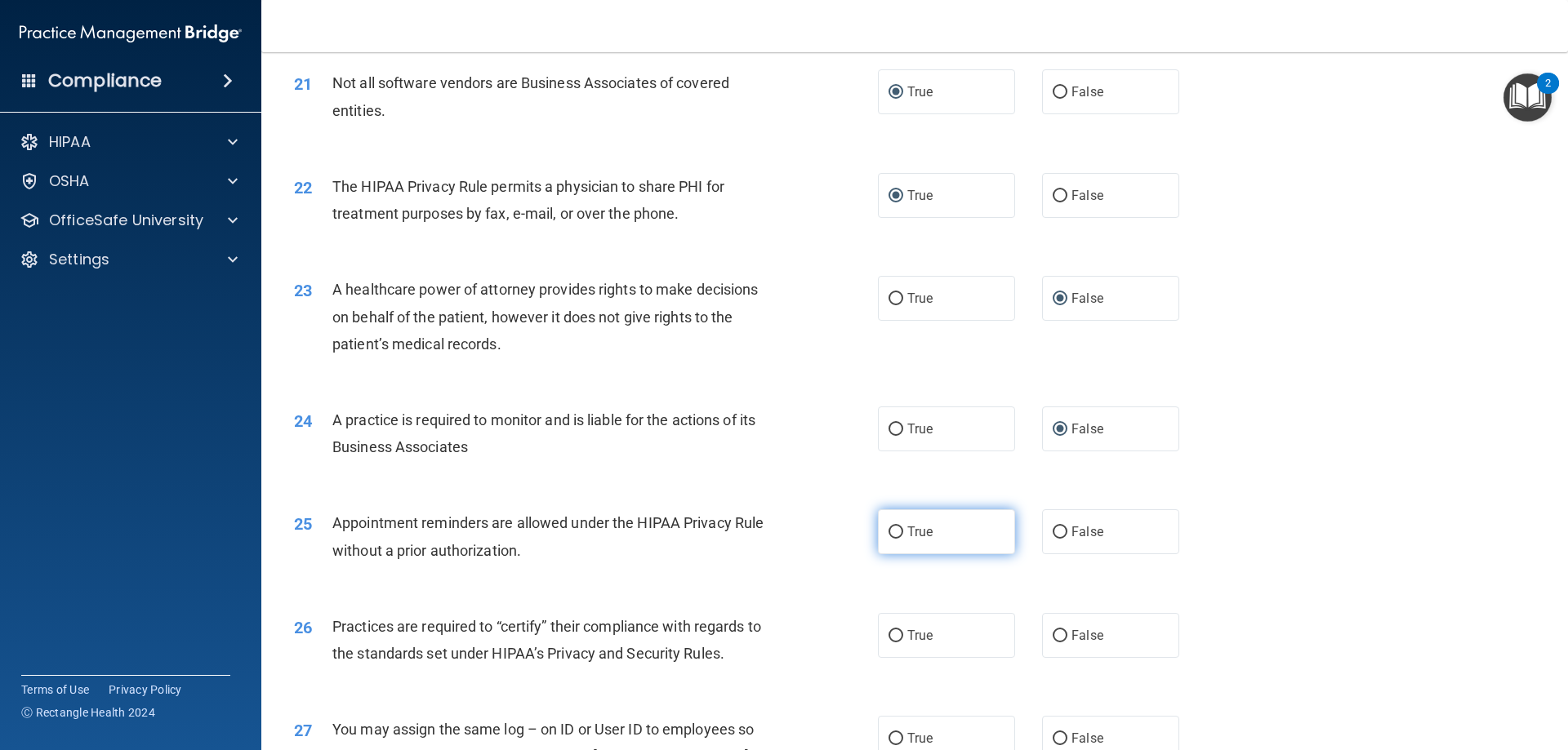
click at [891, 530] on input "True" at bounding box center [896, 532] width 15 height 12
radio input "true"
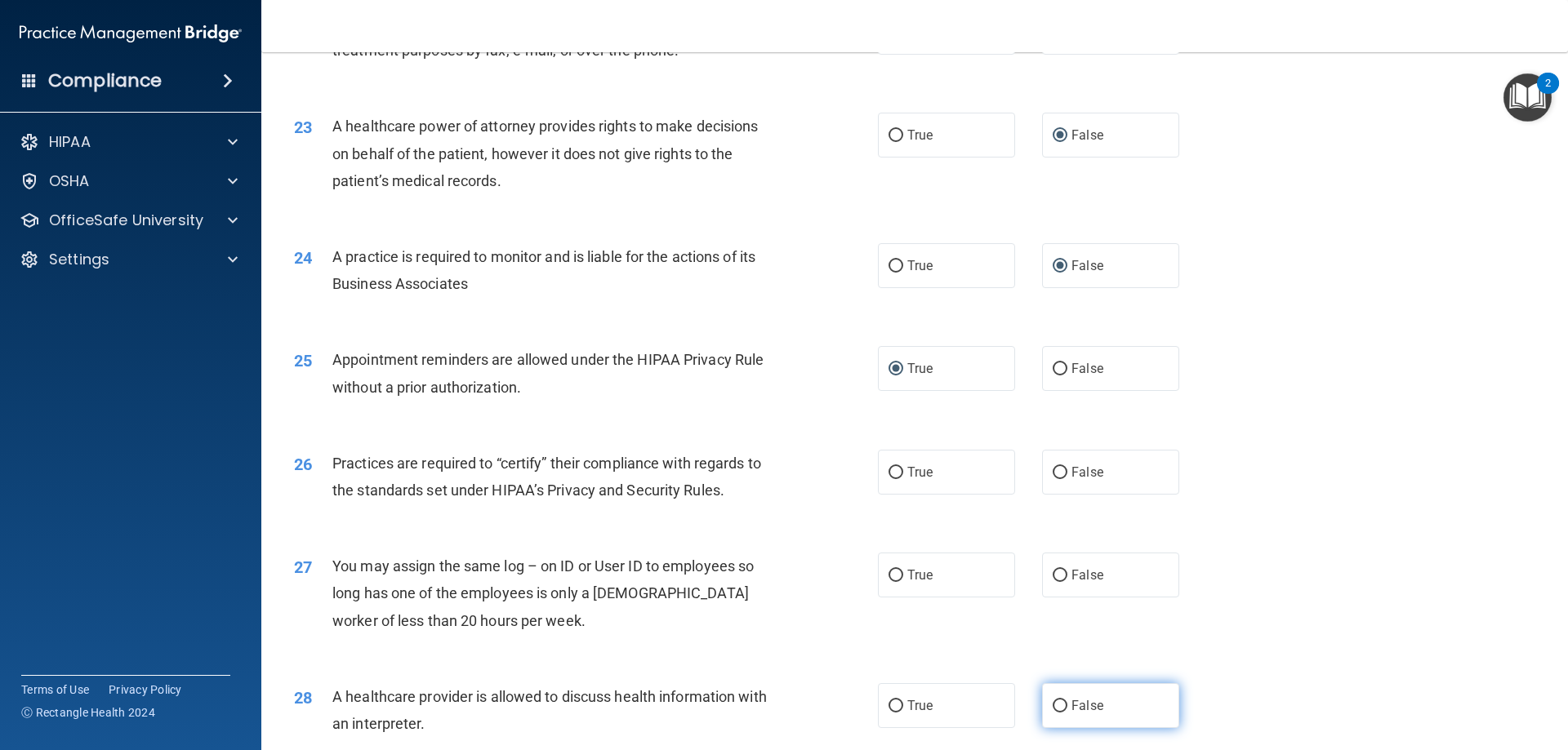
scroll to position [2857, 0]
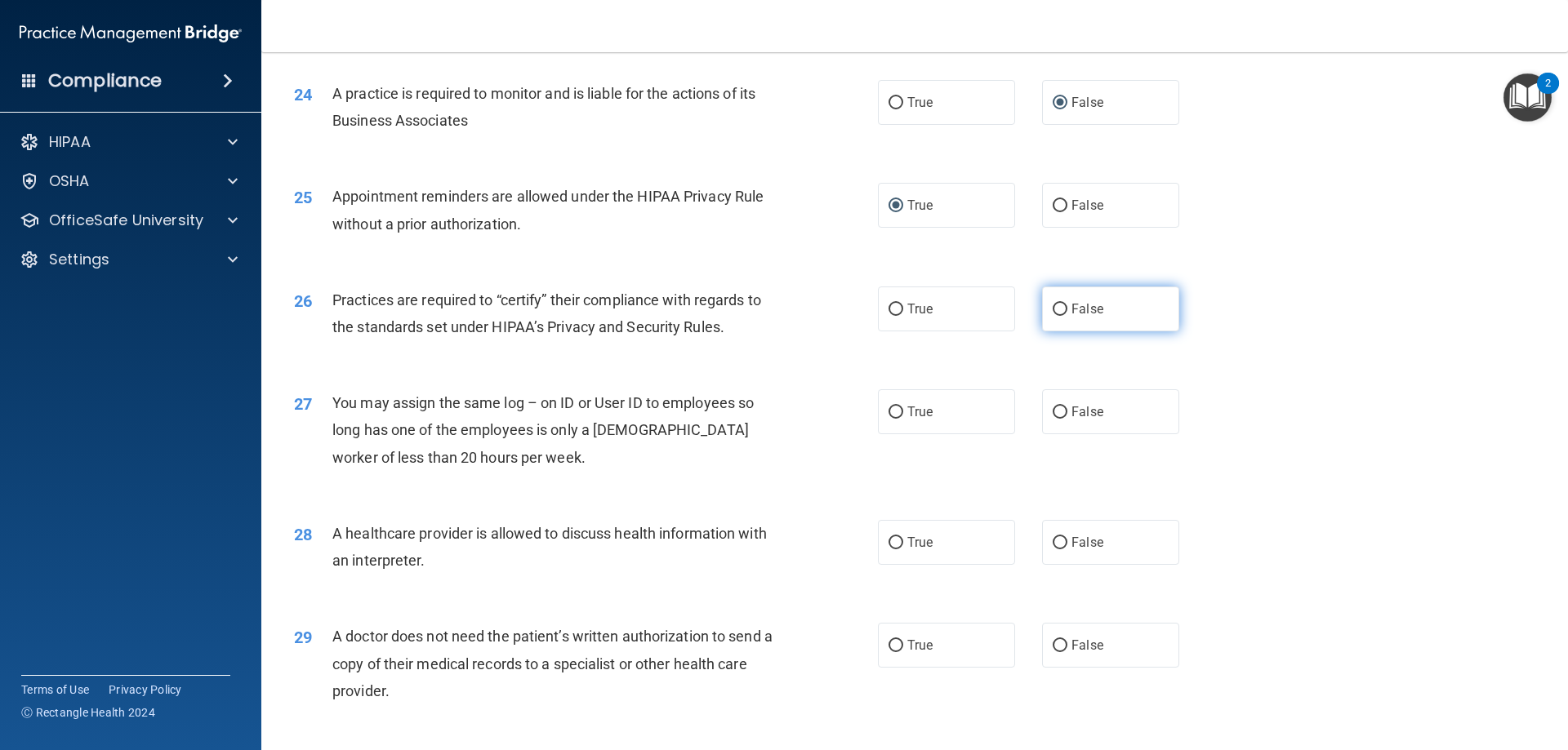
drag, startPoint x: 1047, startPoint y: 309, endPoint x: 1047, endPoint y: 376, distance: 67.0
click at [1053, 312] on input "False" at bounding box center [1060, 309] width 15 height 12
radio input "true"
click at [1053, 409] on input "False" at bounding box center [1060, 412] width 15 height 12
radio input "true"
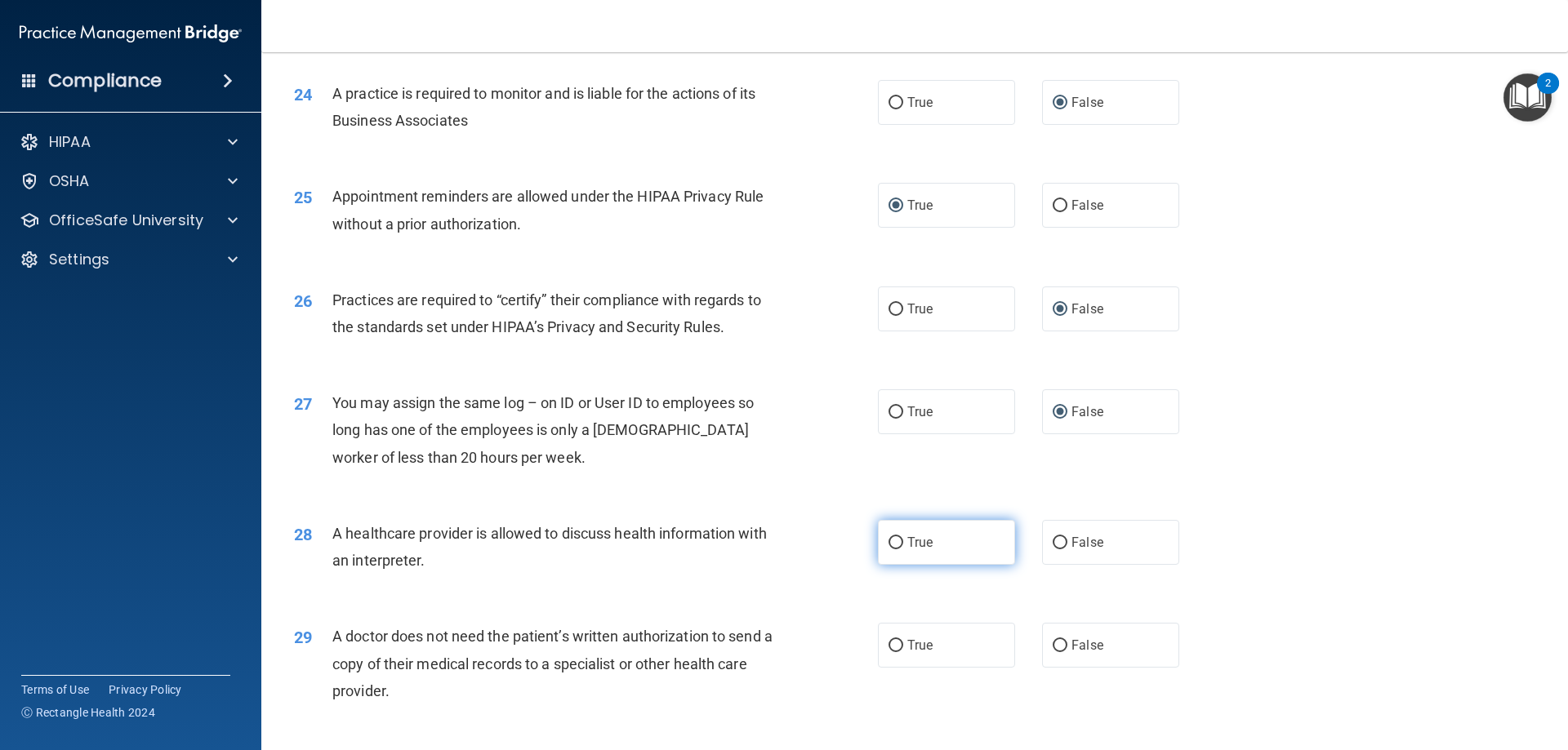
click at [888, 544] on input "True" at bounding box center [896, 542] width 15 height 12
radio input "true"
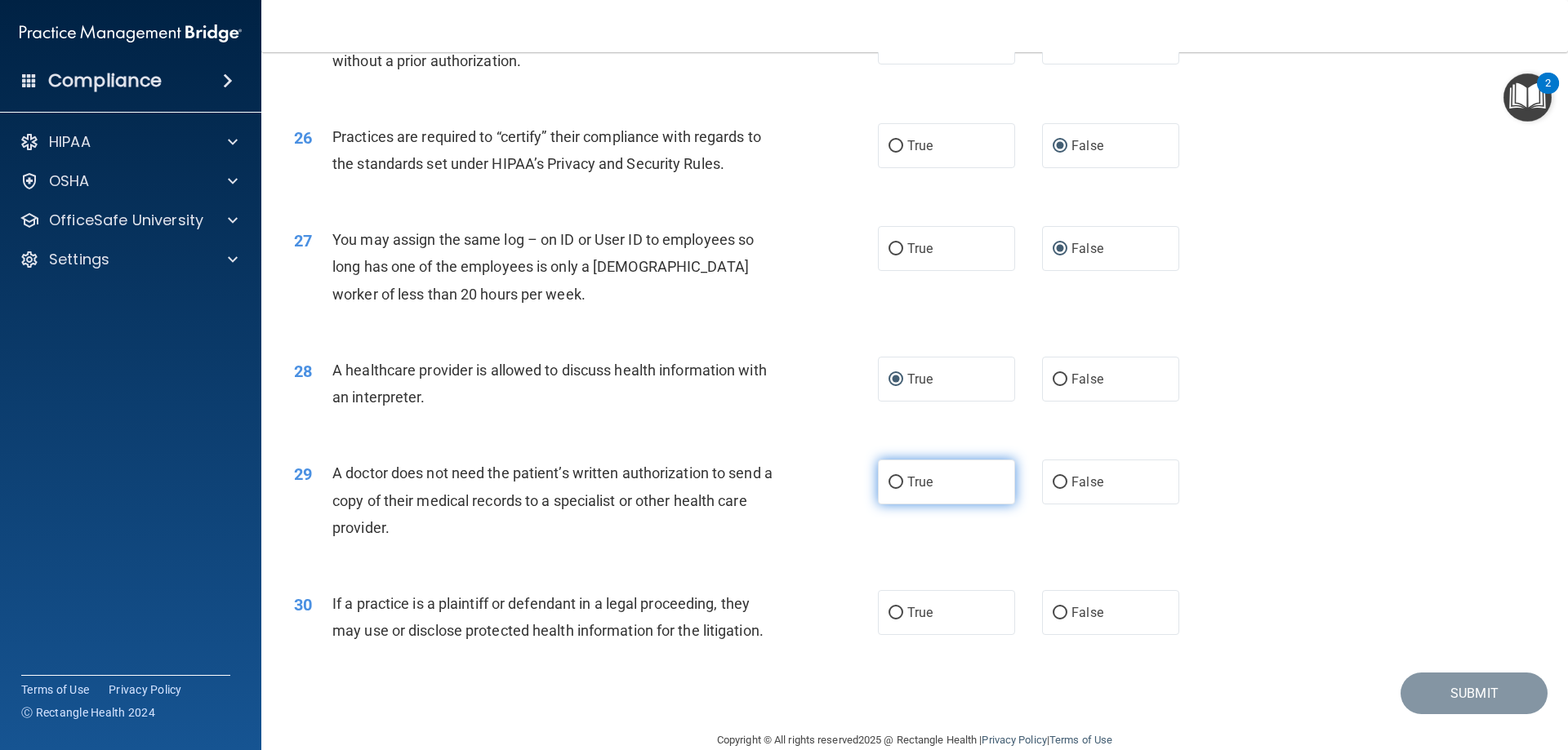
click at [888, 478] on input "True" at bounding box center [896, 483] width 15 height 12
radio input "true"
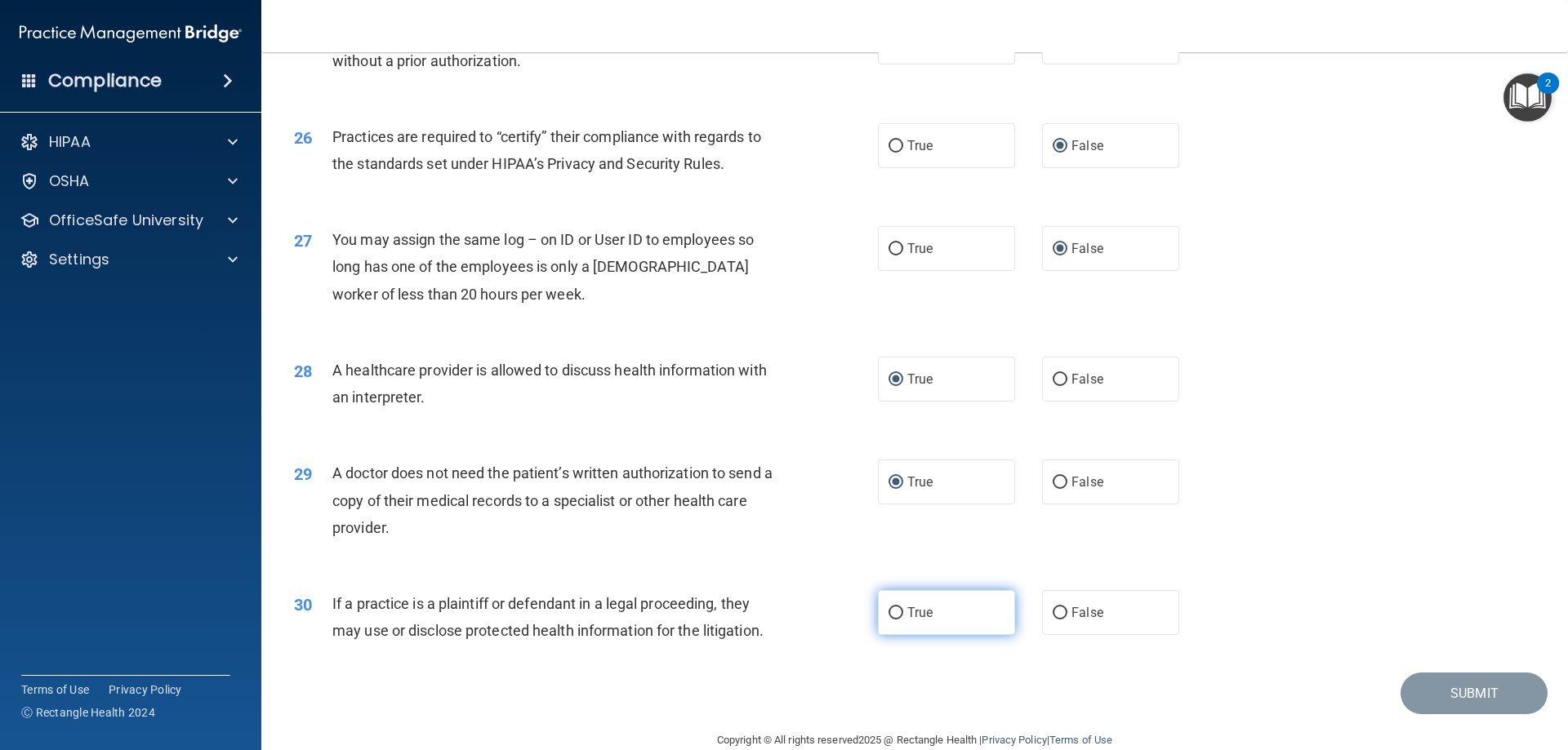
click at [888, 611] on input "True" at bounding box center [896, 613] width 15 height 12
radio input "true"
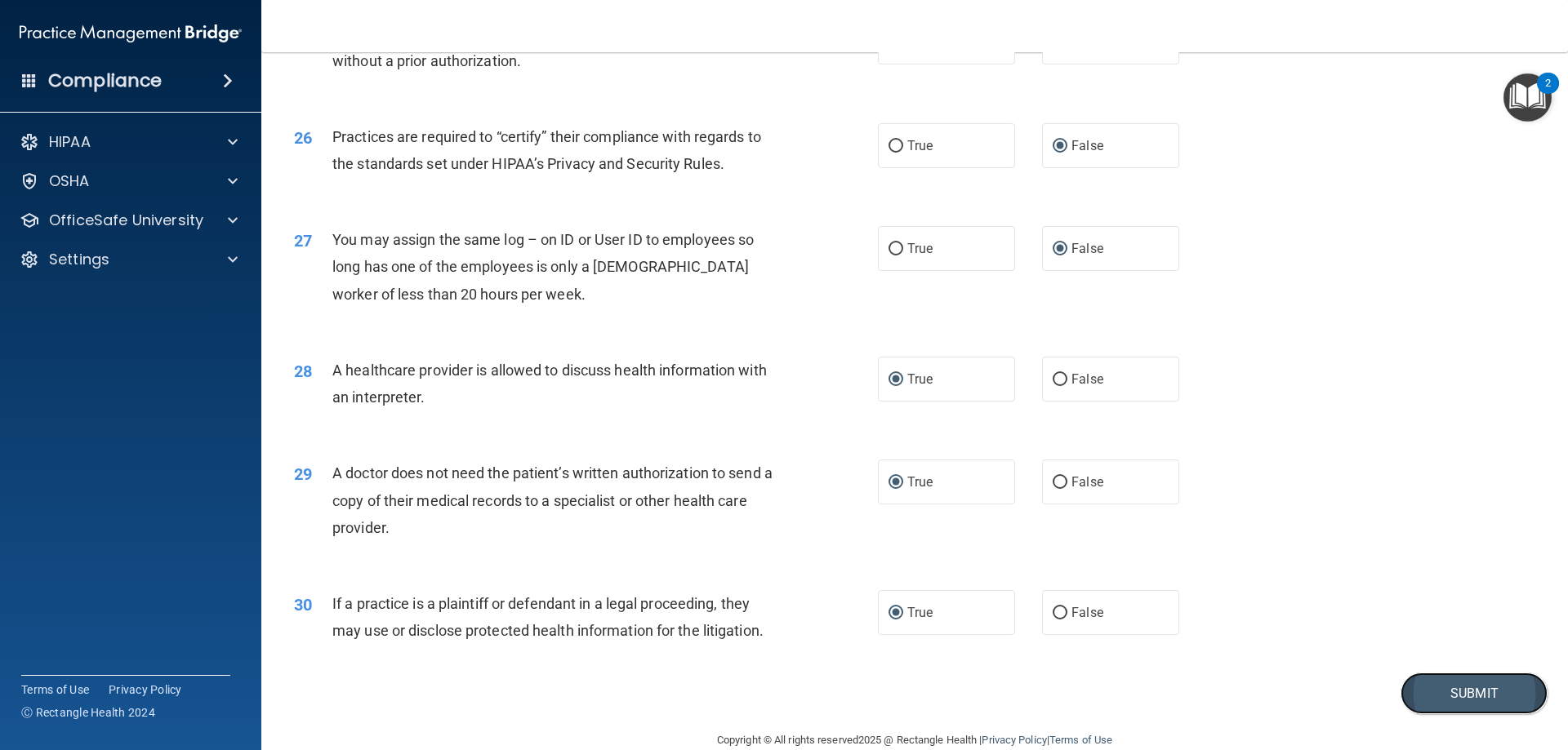
click at [1437, 687] on button "Submit" at bounding box center [1474, 693] width 147 height 41
click at [1453, 691] on button "Submit" at bounding box center [1474, 693] width 147 height 41
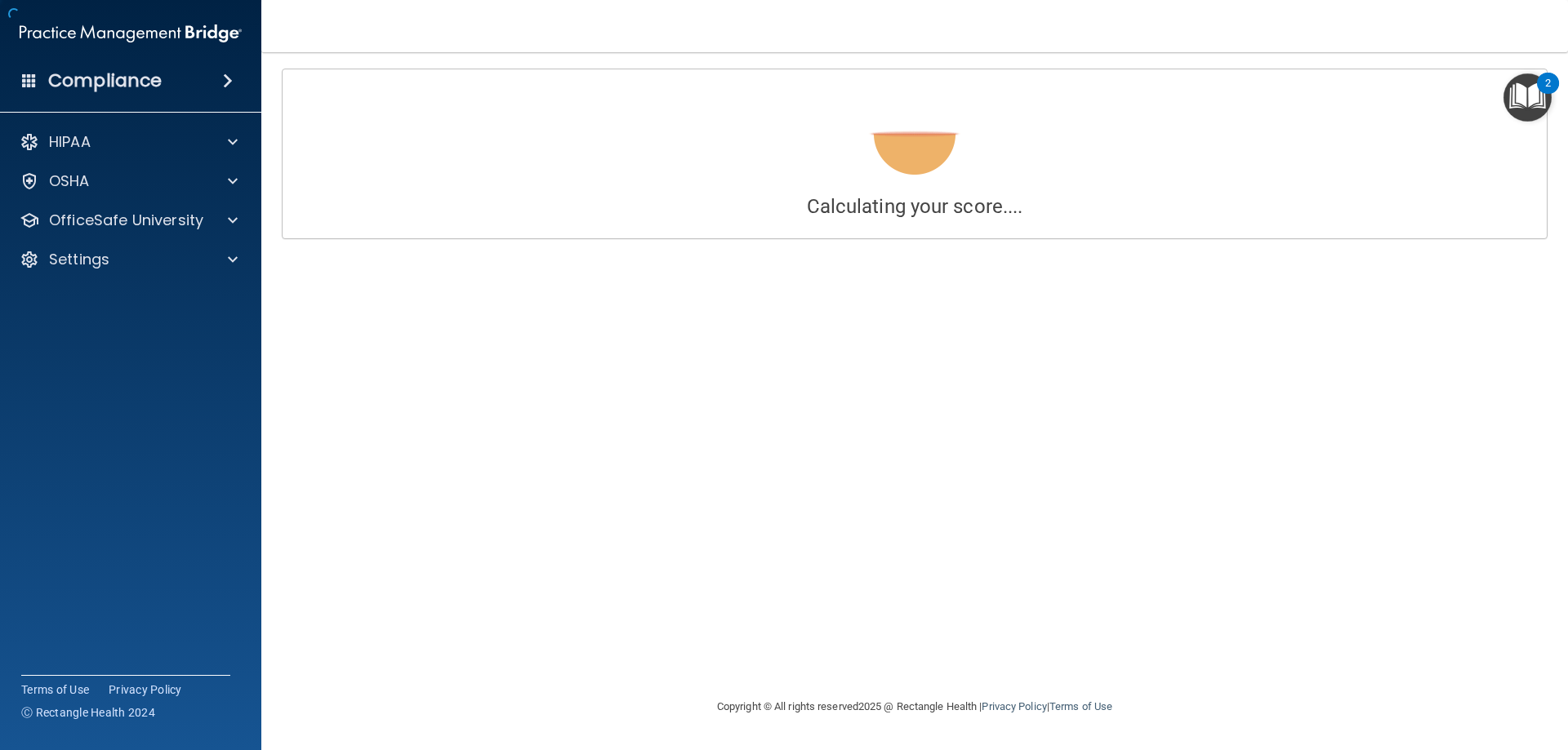
click at [927, 355] on div "Calculating your score.... Success! You've completed " The HIPAA Quiz #2 " with…" at bounding box center [915, 375] width 1242 height 612
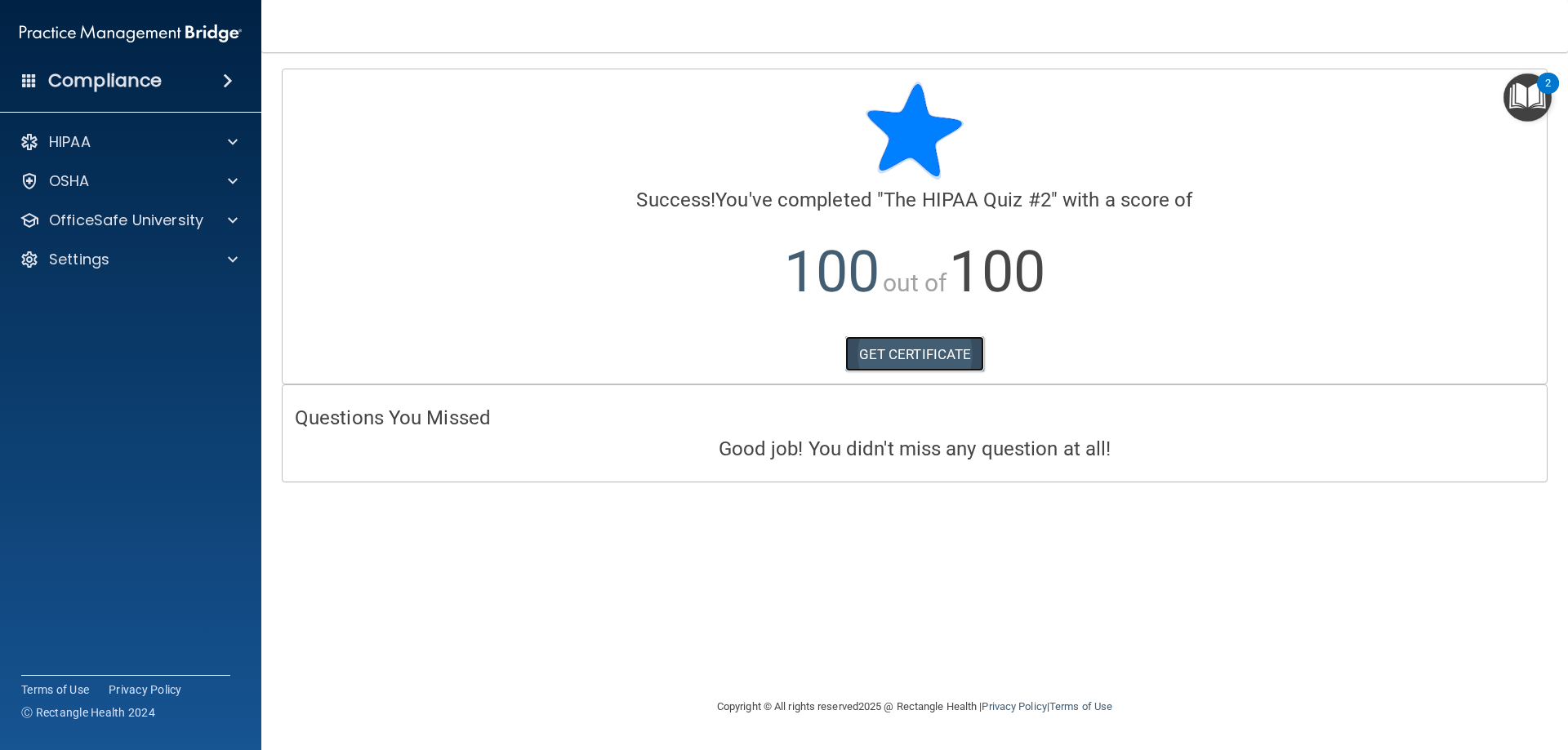
click at [894, 356] on link "GET CERTIFICATE" at bounding box center [915, 354] width 140 height 36
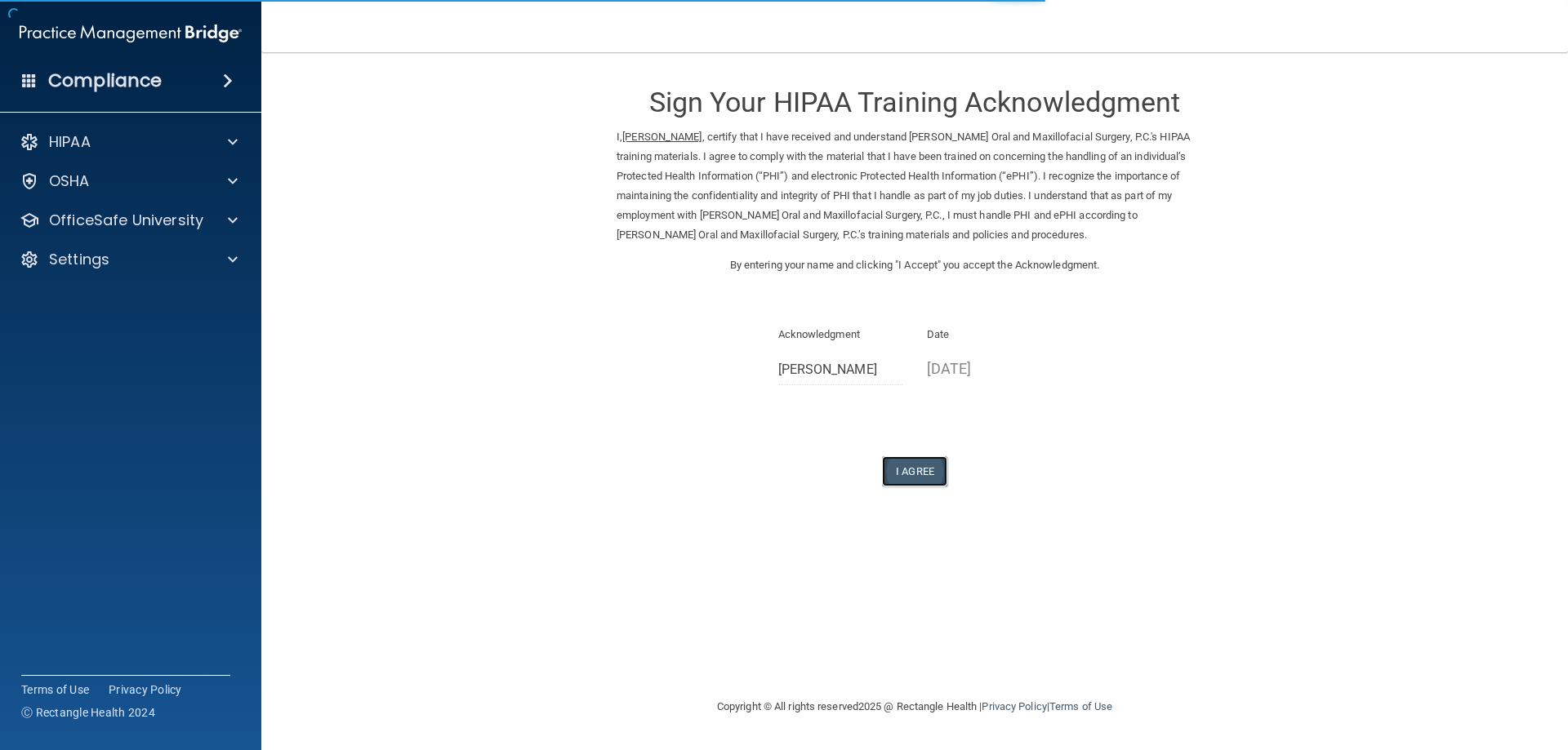
click at [908, 471] on button "I Agree" at bounding box center [914, 471] width 65 height 30
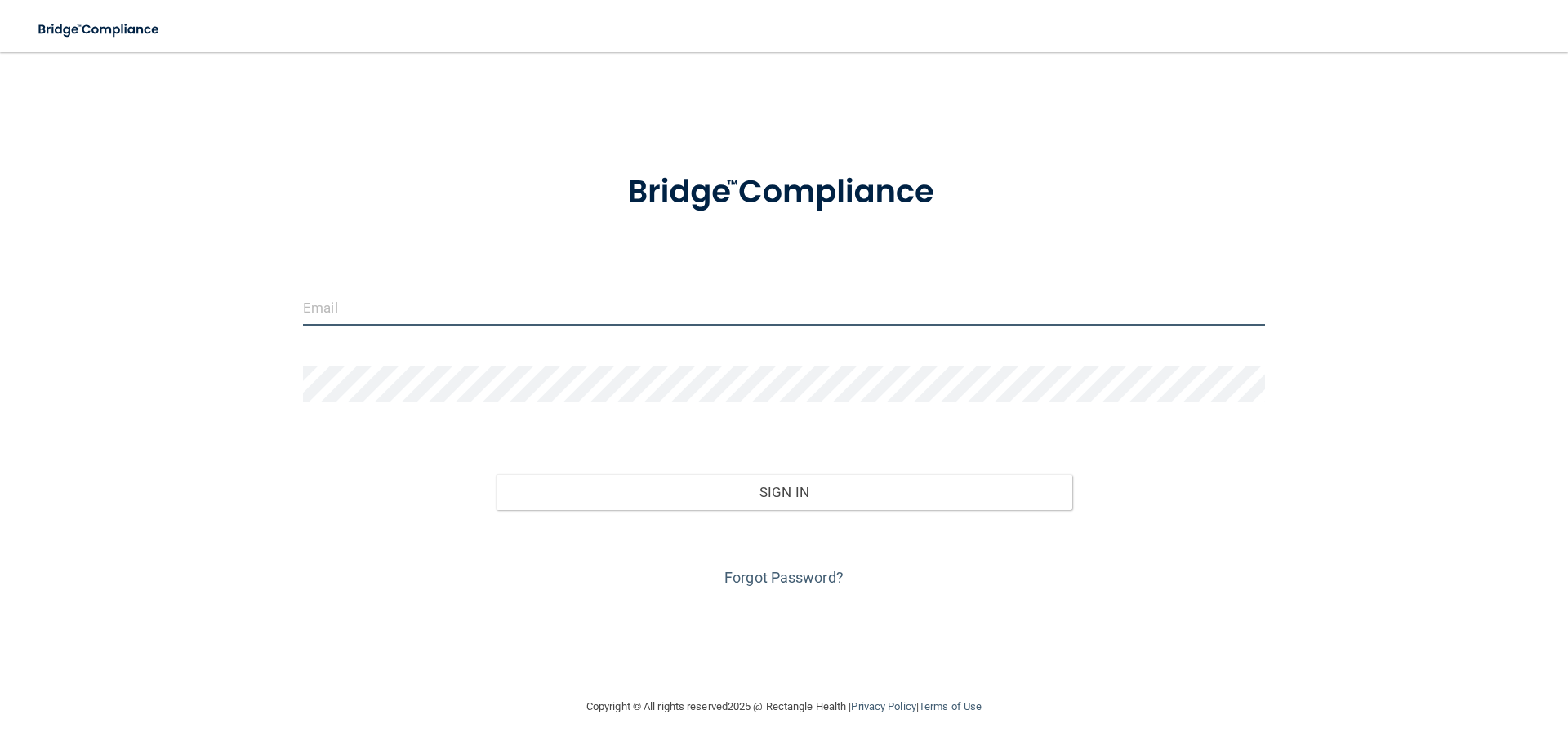
click at [365, 317] on input "email" at bounding box center [784, 307] width 962 height 37
type input "[EMAIL_ADDRESS][DOMAIN_NAME]"
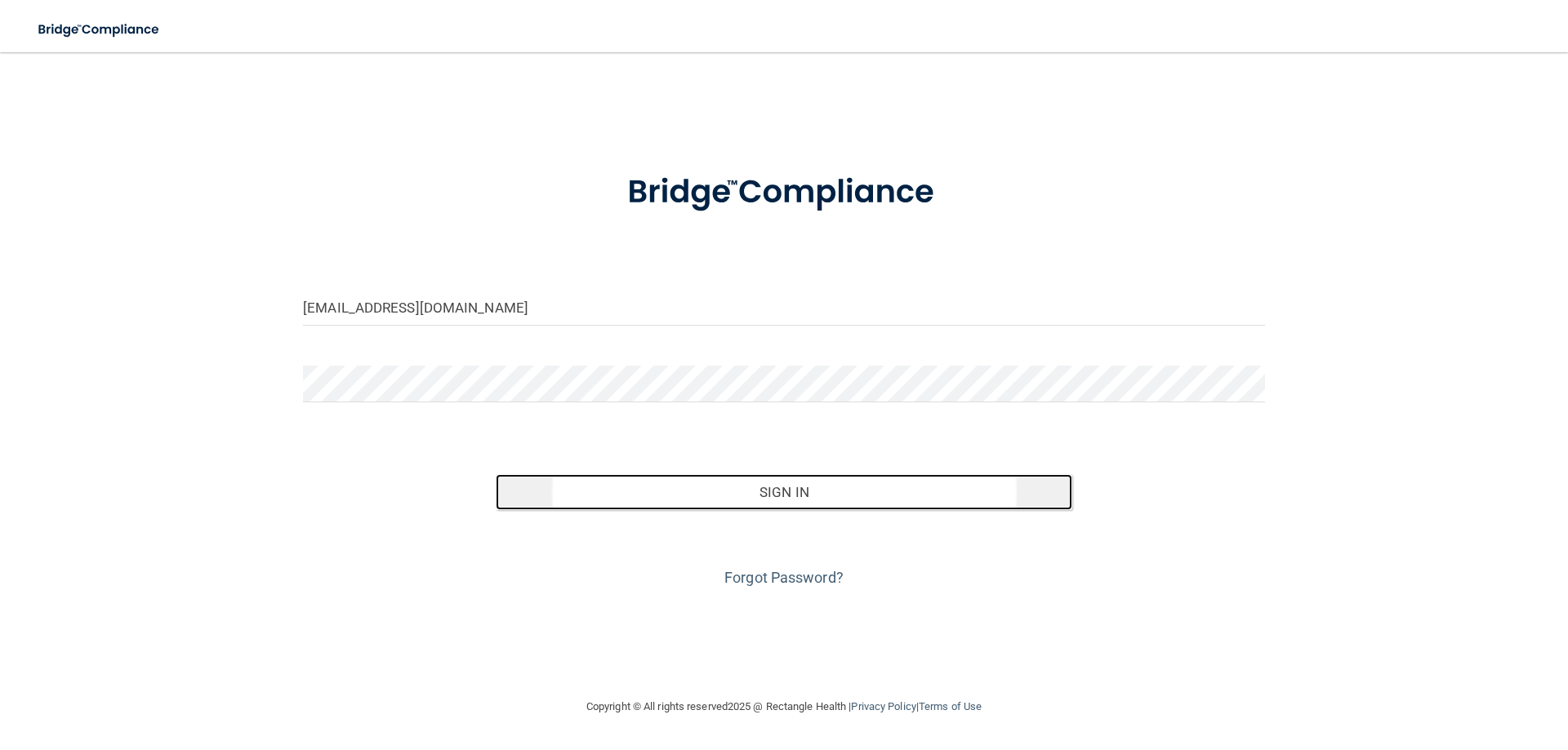
click at [716, 480] on button "Sign In" at bounding box center [784, 492] width 578 height 36
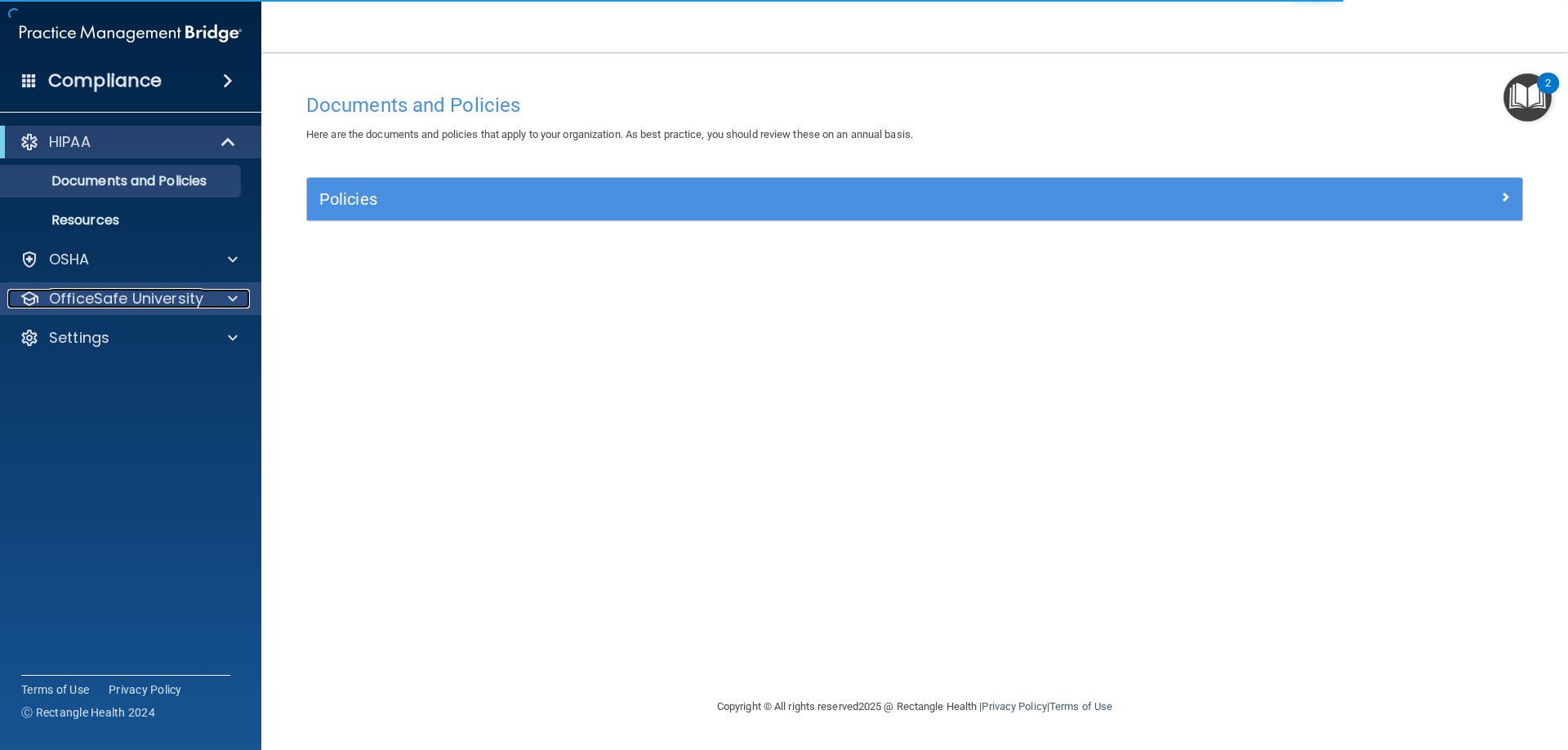
click at [93, 297] on p "OfficeSafe University" at bounding box center [126, 298] width 155 height 19
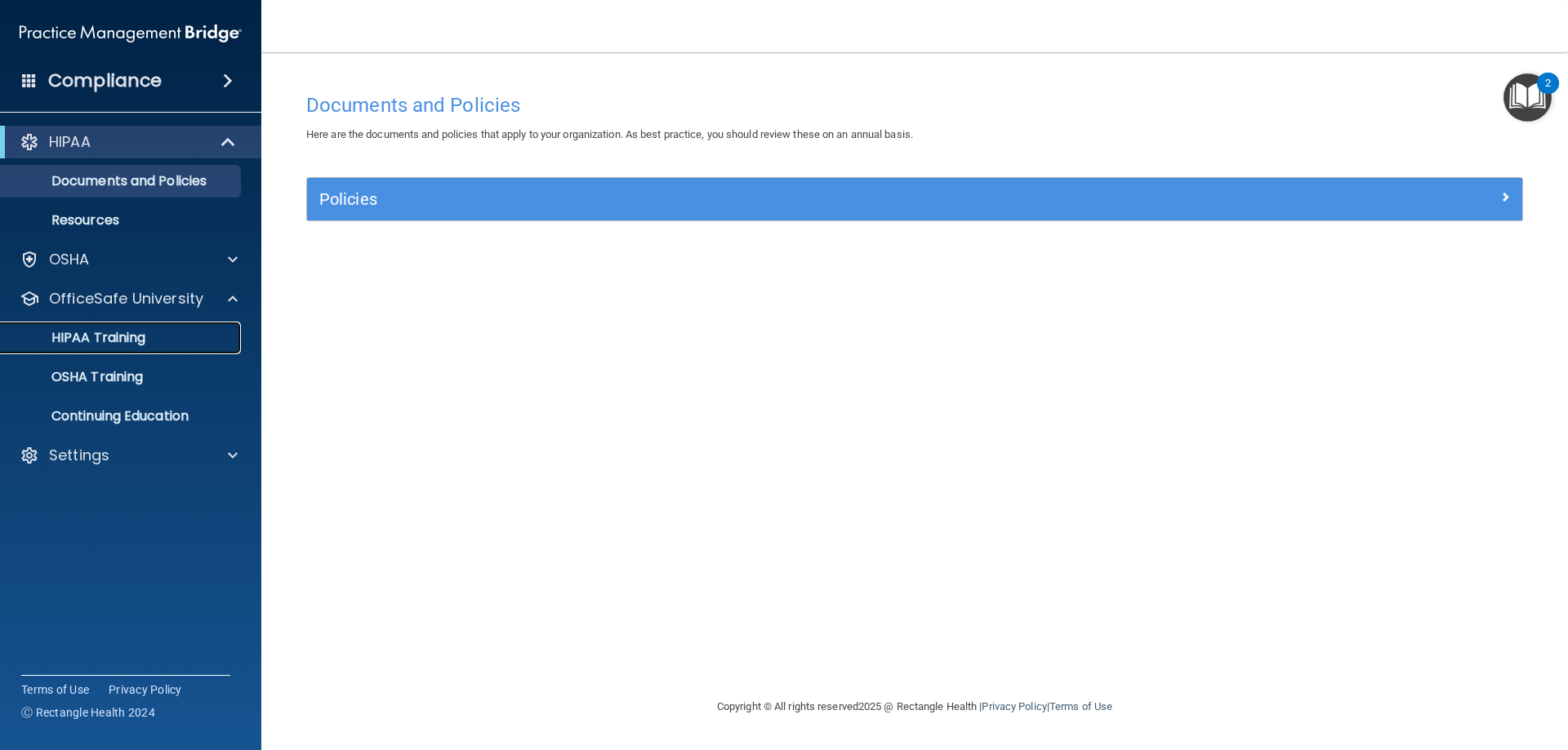
click at [109, 335] on p "HIPAA Training" at bounding box center [78, 338] width 135 height 17
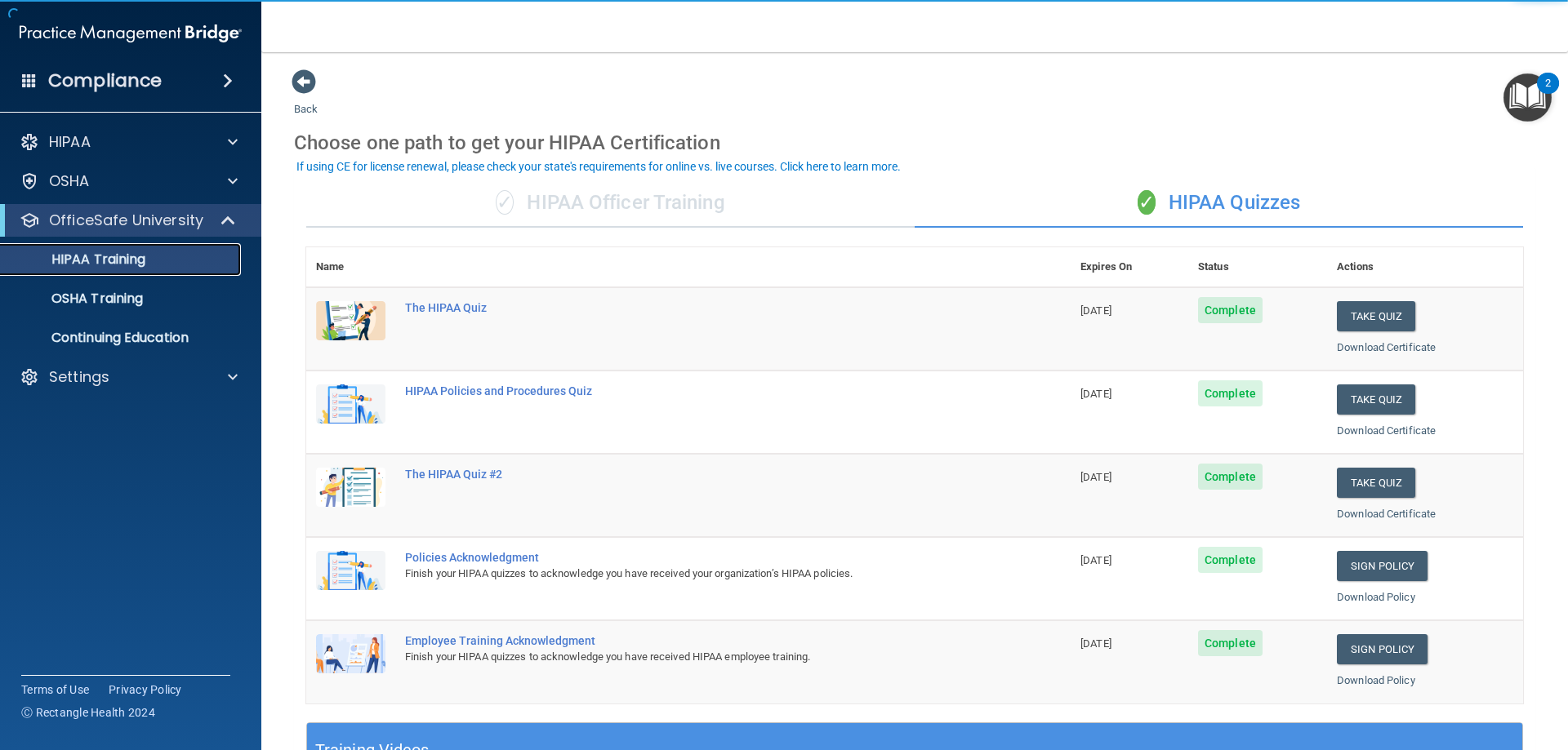
scroll to position [244, 0]
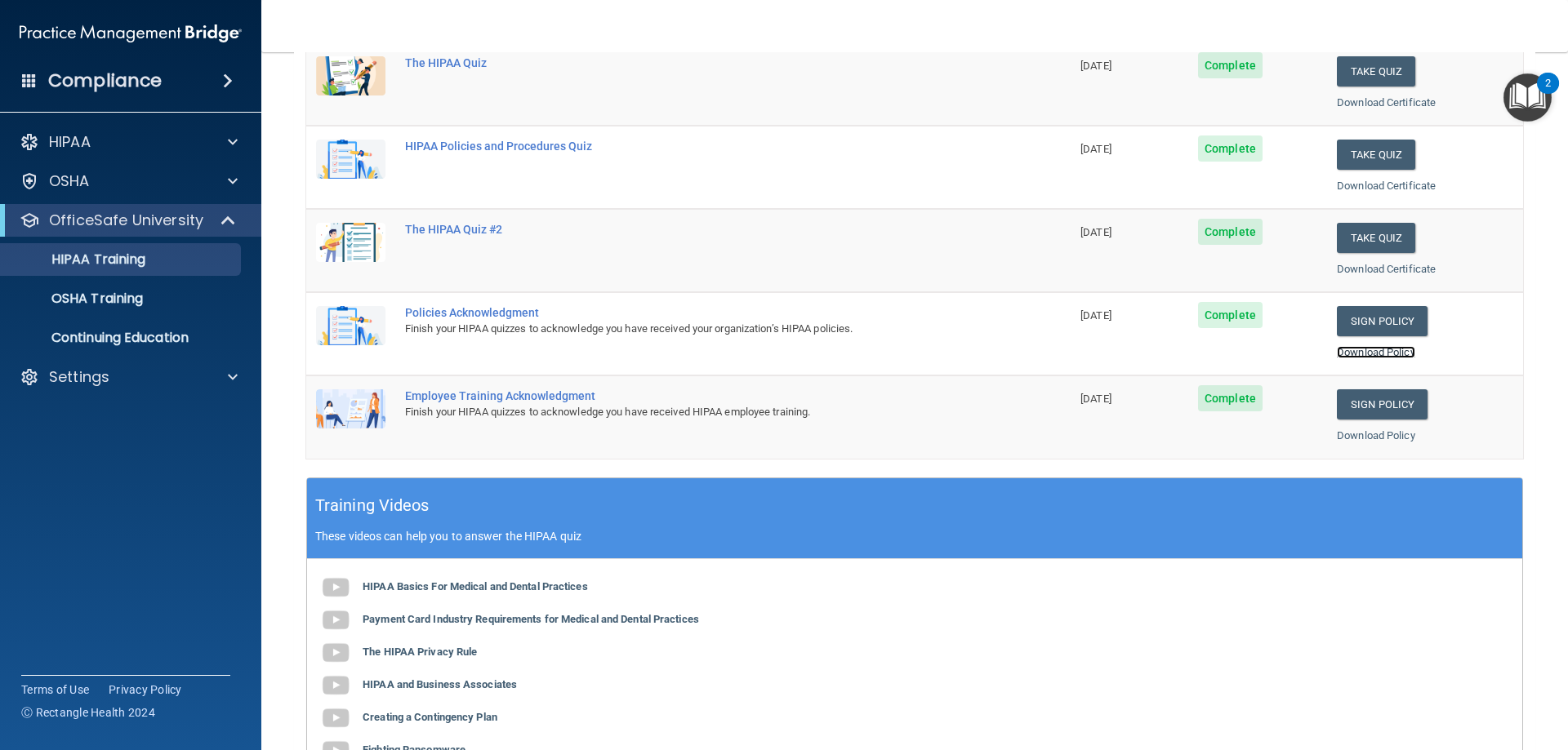
click at [1344, 353] on link "Download Policy" at bounding box center [1376, 352] width 78 height 12
click at [1377, 316] on link "Sign Policy" at bounding box center [1382, 321] width 91 height 30
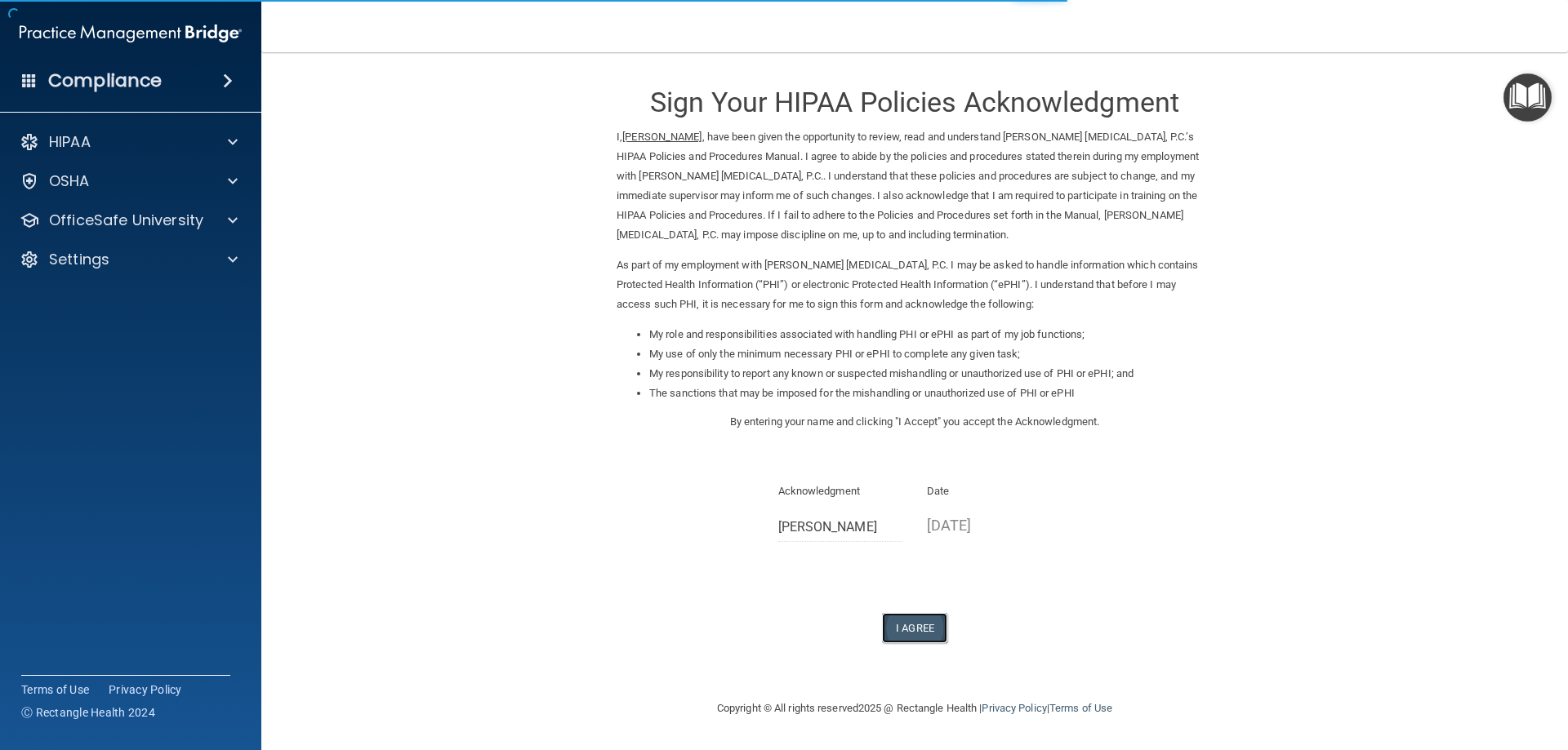
click at [899, 642] on button "I Agree" at bounding box center [914, 628] width 65 height 30
click at [921, 618] on button "I Agree" at bounding box center [914, 628] width 65 height 30
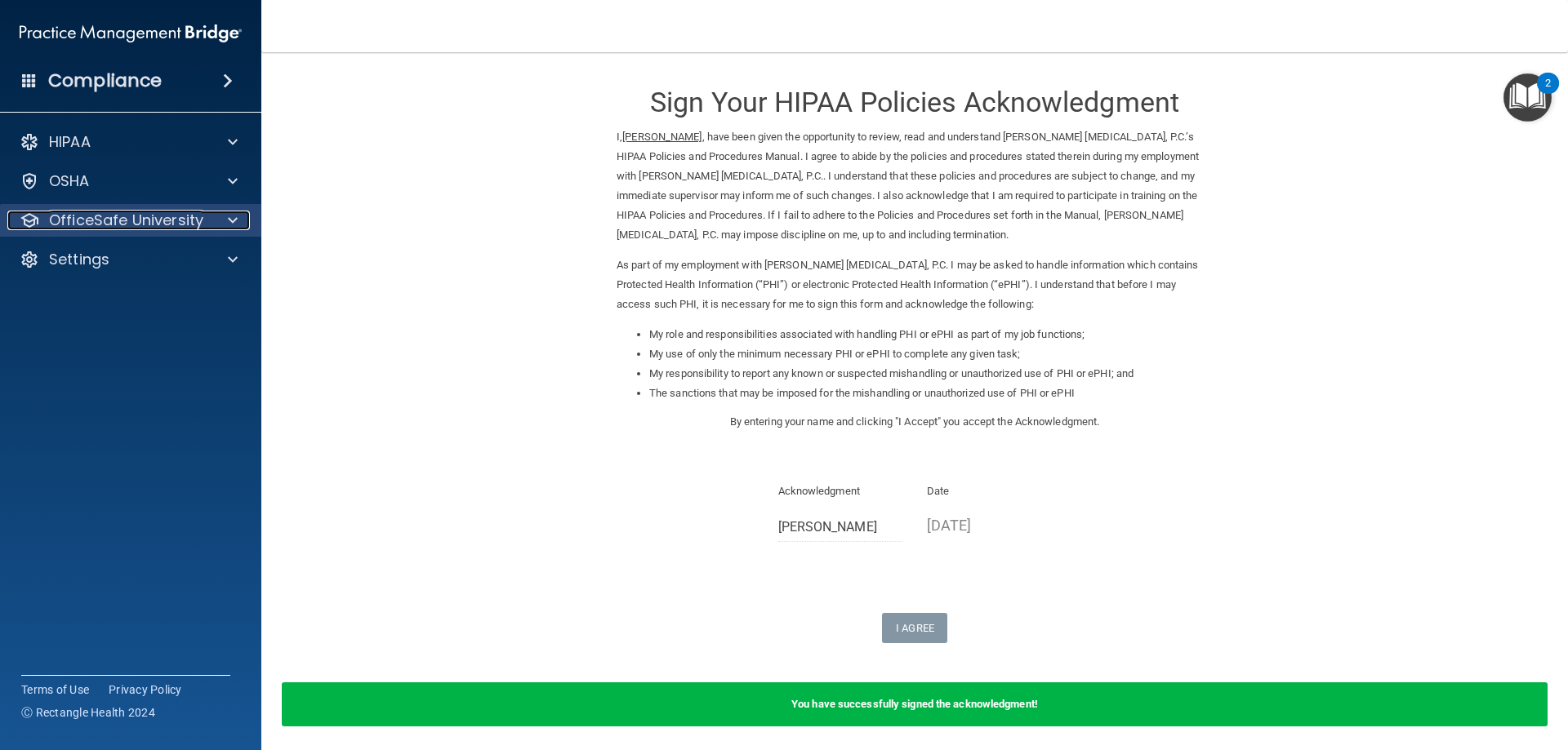
click at [86, 216] on p "OfficeSafe University" at bounding box center [126, 220] width 155 height 19
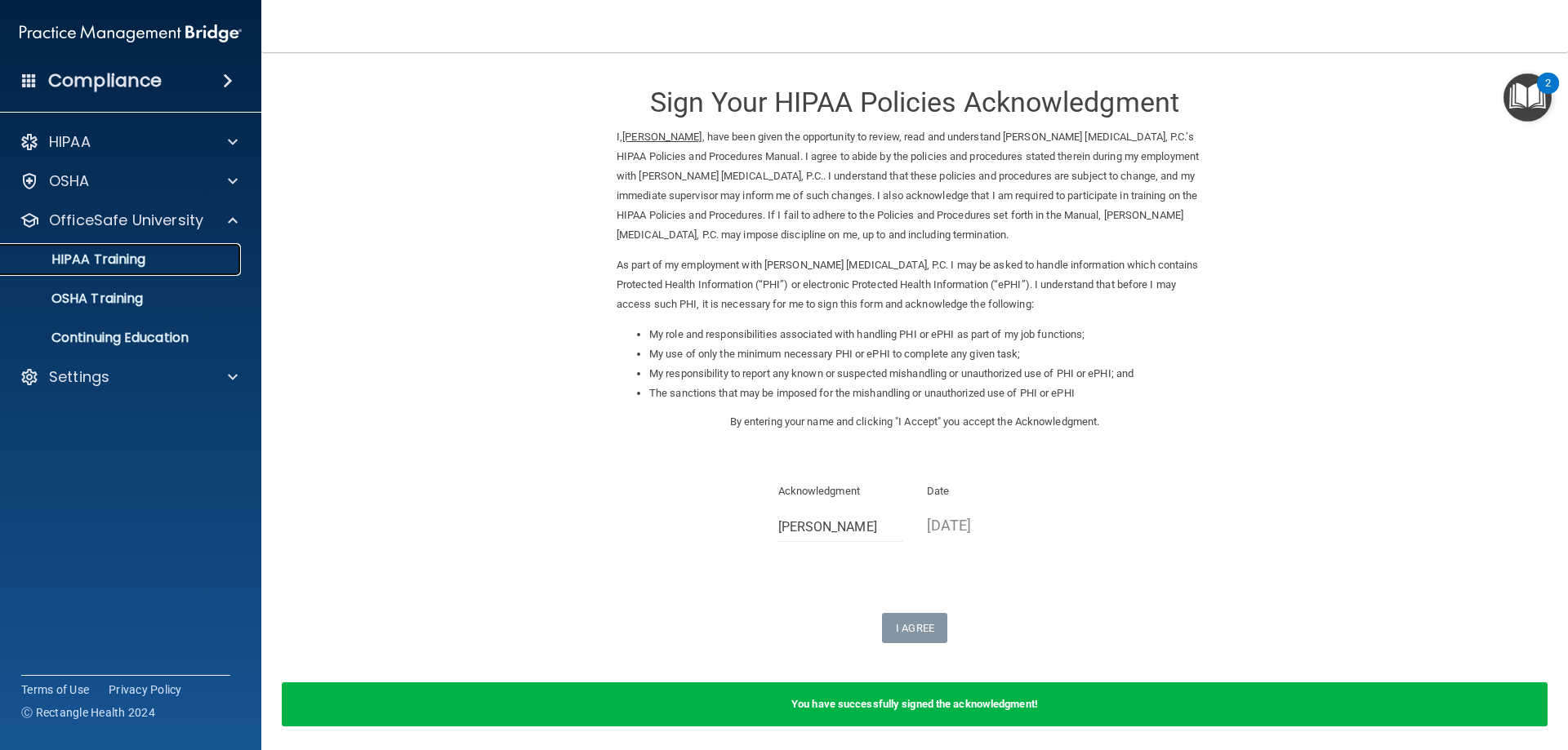
click at [118, 260] on p "HIPAA Training" at bounding box center [78, 260] width 135 height 17
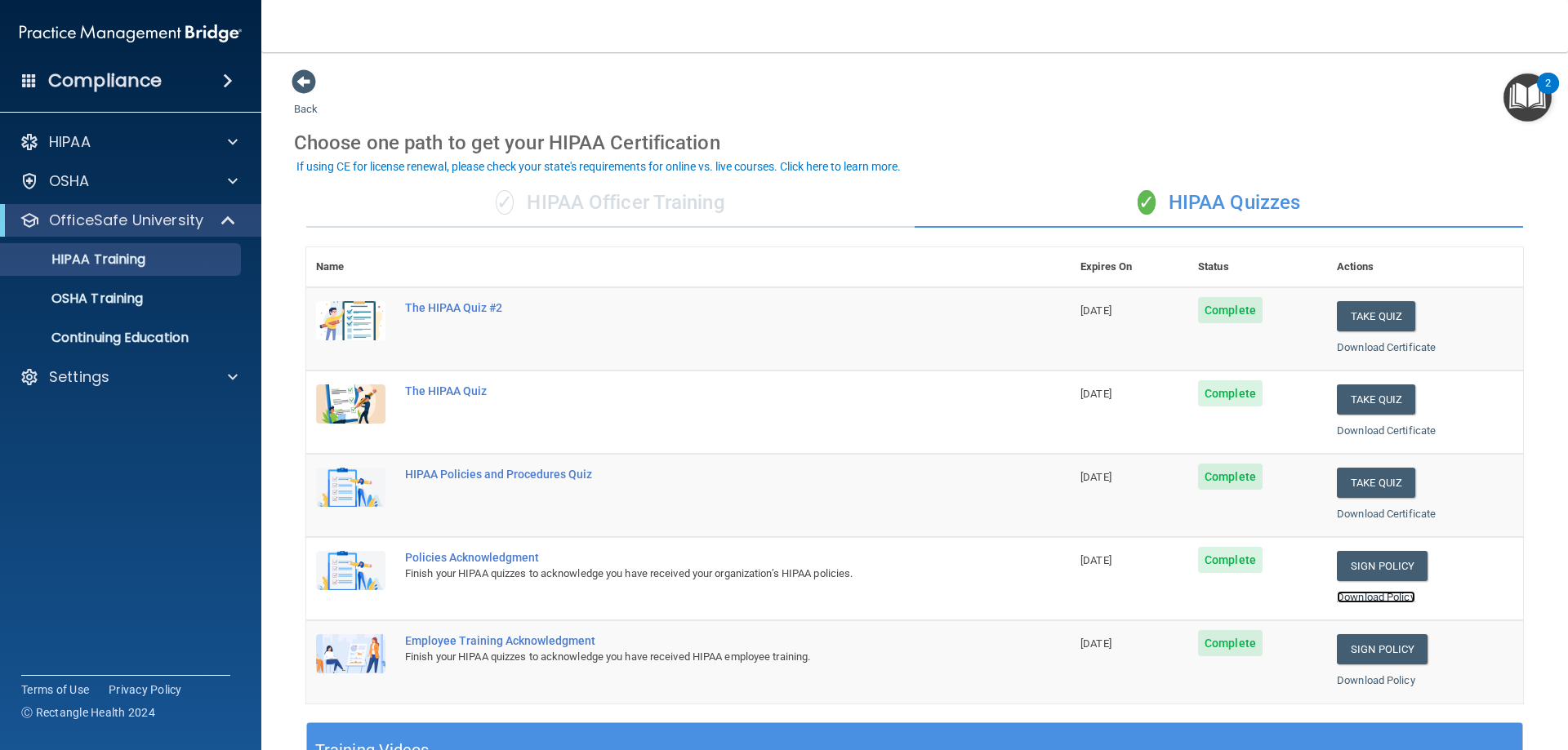
click at [1361, 599] on link "Download Policy" at bounding box center [1376, 597] width 78 height 12
click at [1354, 661] on link "Sign Policy" at bounding box center [1382, 649] width 91 height 30
click at [1369, 683] on link "Download Policy" at bounding box center [1376, 680] width 78 height 12
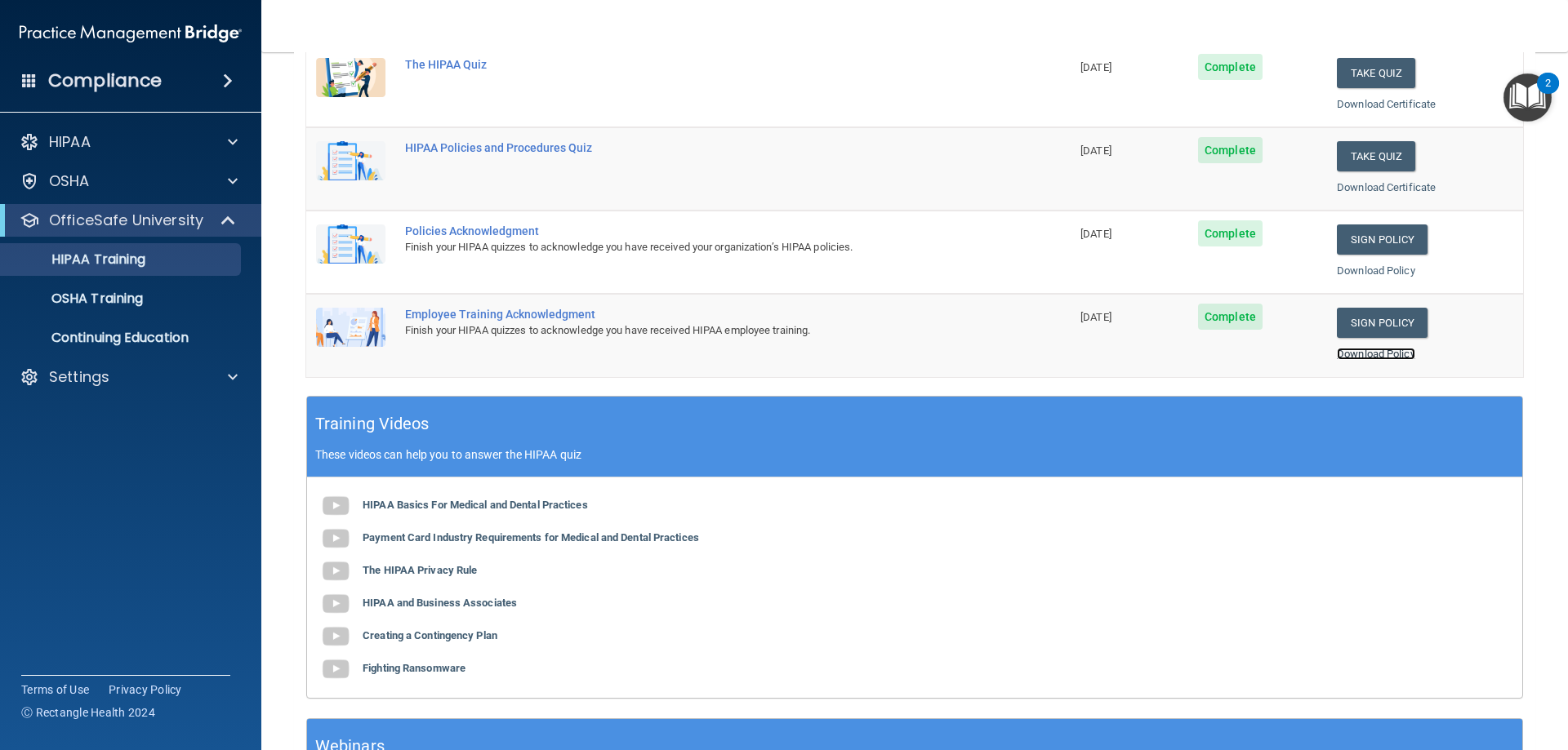
scroll to position [82, 0]
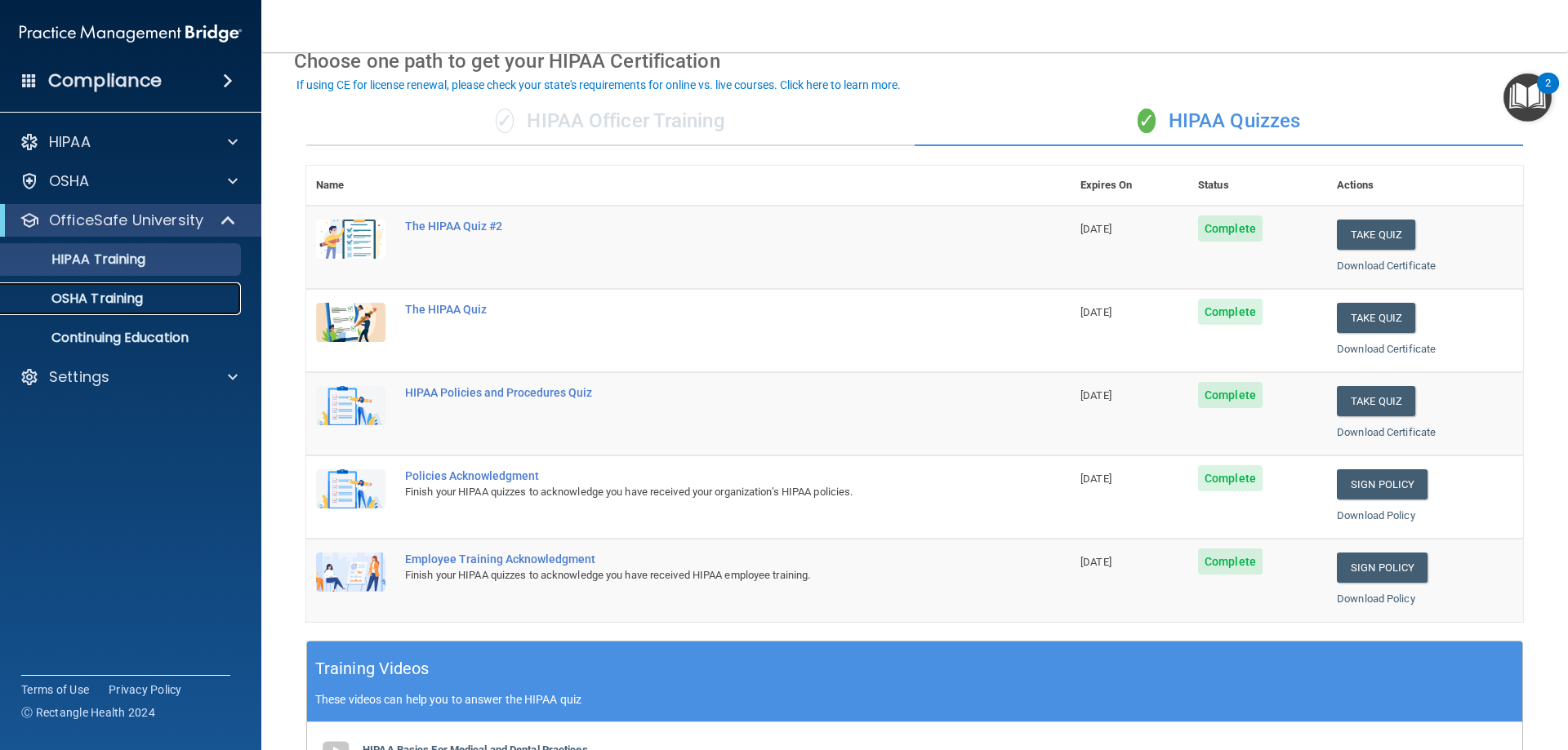
click at [116, 299] on p "OSHA Training" at bounding box center [77, 299] width 132 height 17
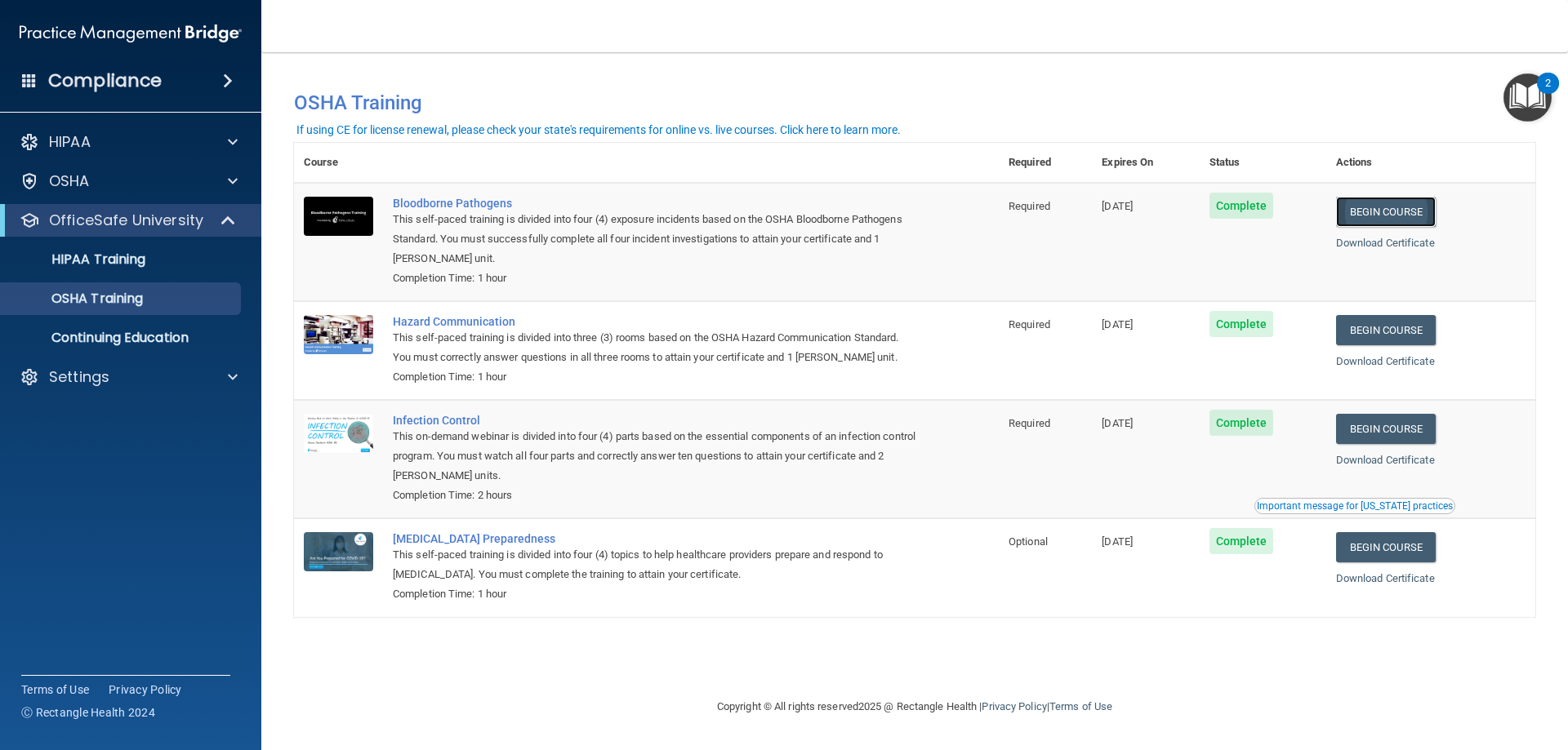
click at [1391, 210] on link "Begin Course" at bounding box center [1386, 211] width 99 height 30
click at [210, 380] on div at bounding box center [230, 377] width 40 height 19
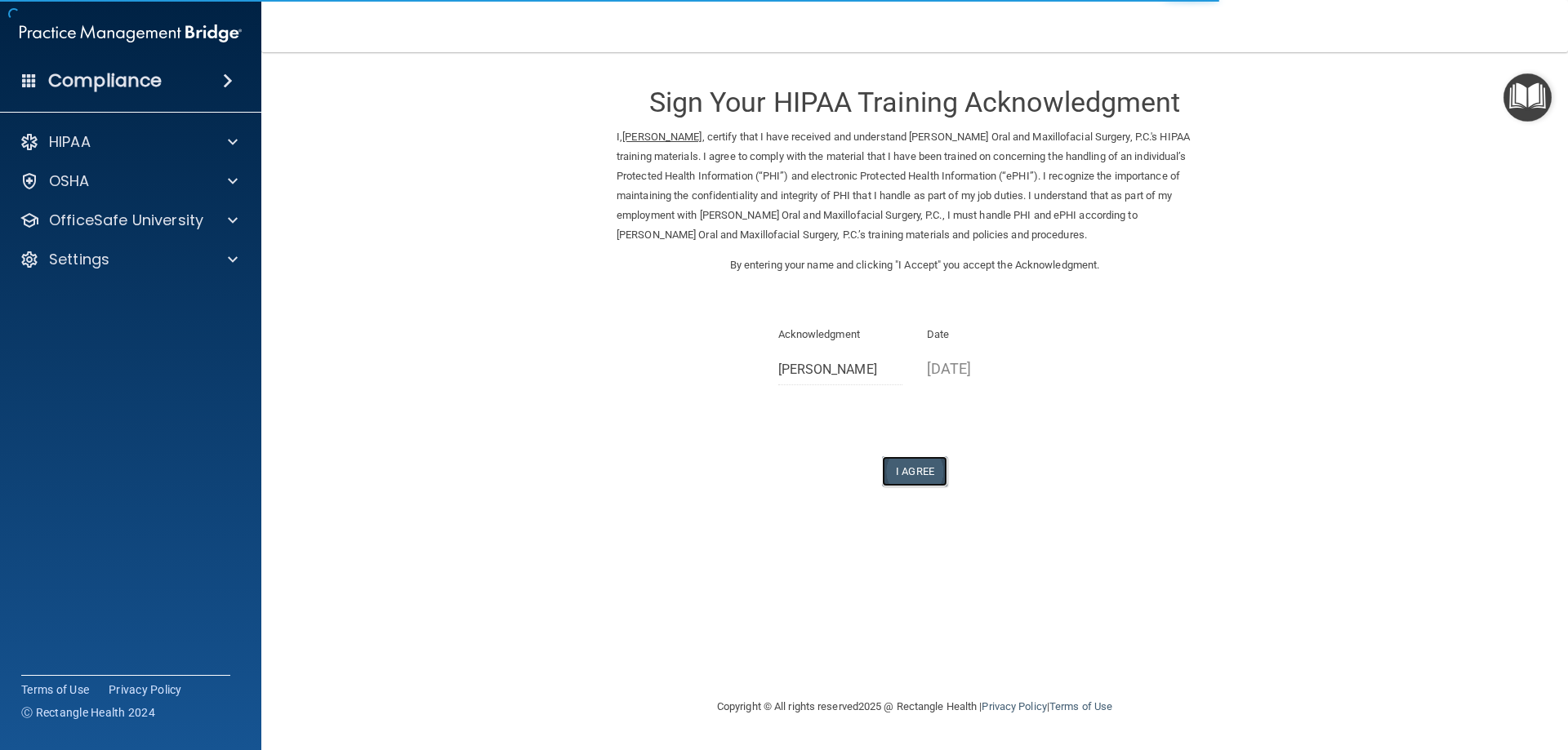
click at [918, 476] on button "I Agree" at bounding box center [914, 471] width 65 height 30
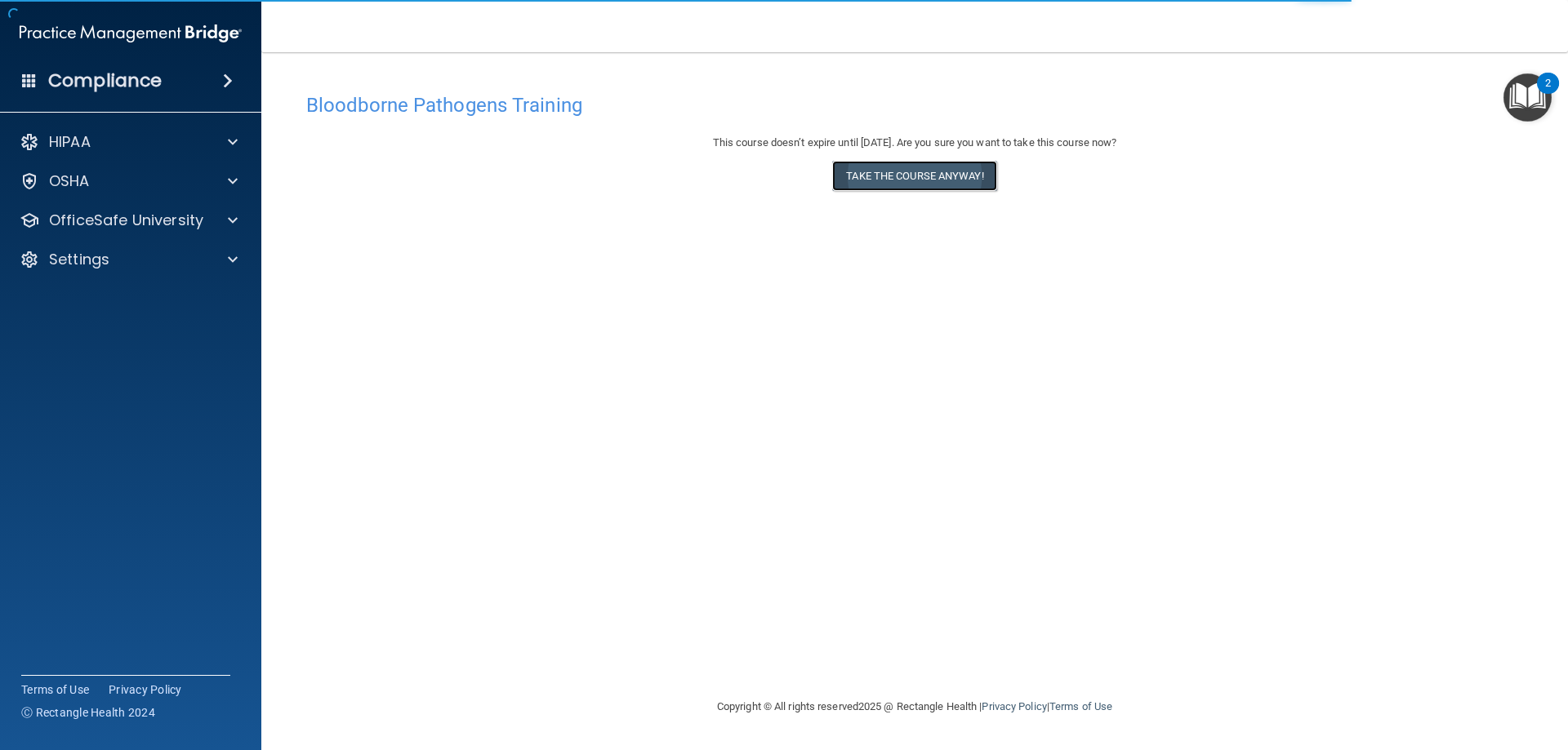
click at [897, 178] on button "Take the course anyway!" at bounding box center [914, 176] width 165 height 30
